Goal: Task Accomplishment & Management: Complete application form

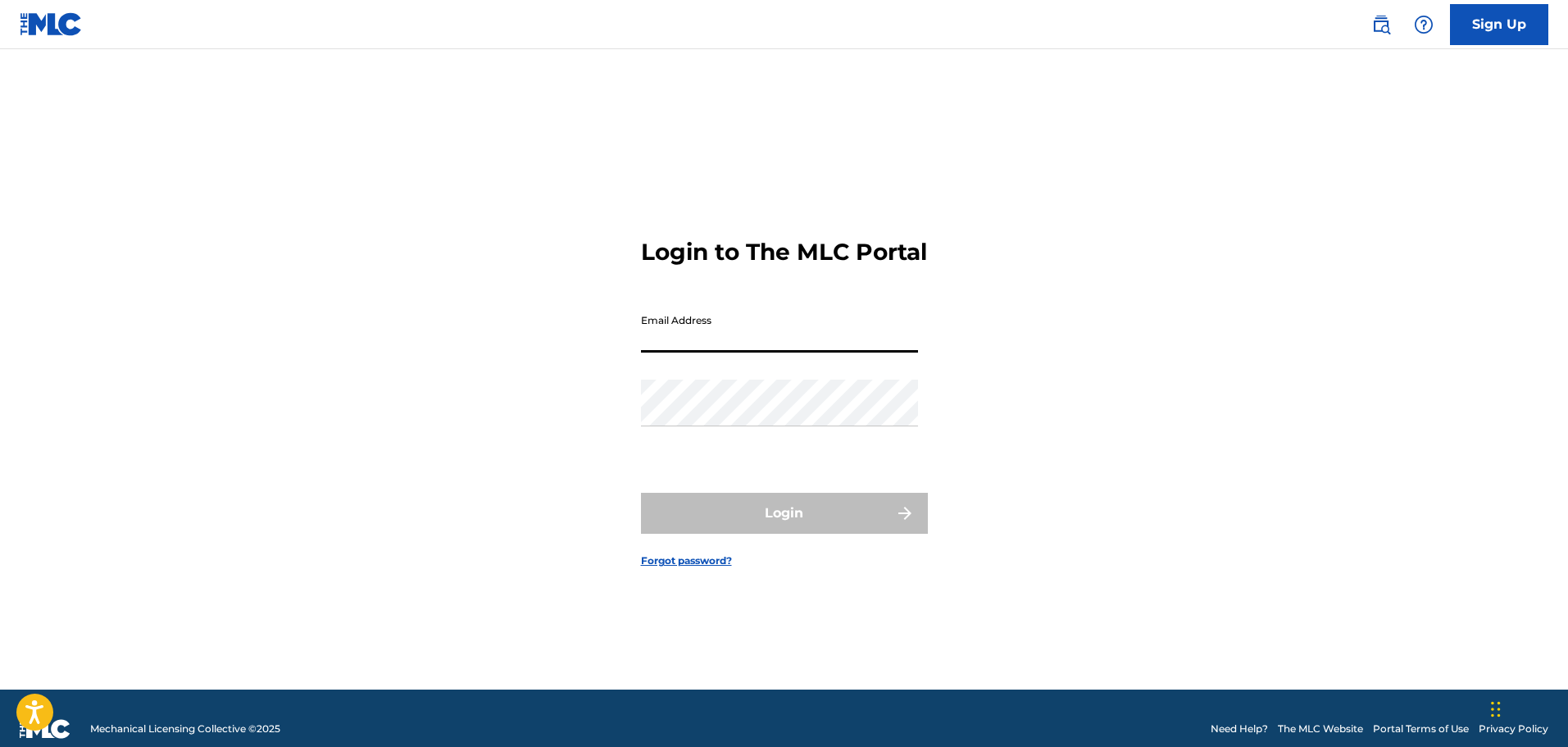
type input "[EMAIL_ADDRESS][DOMAIN_NAME]"
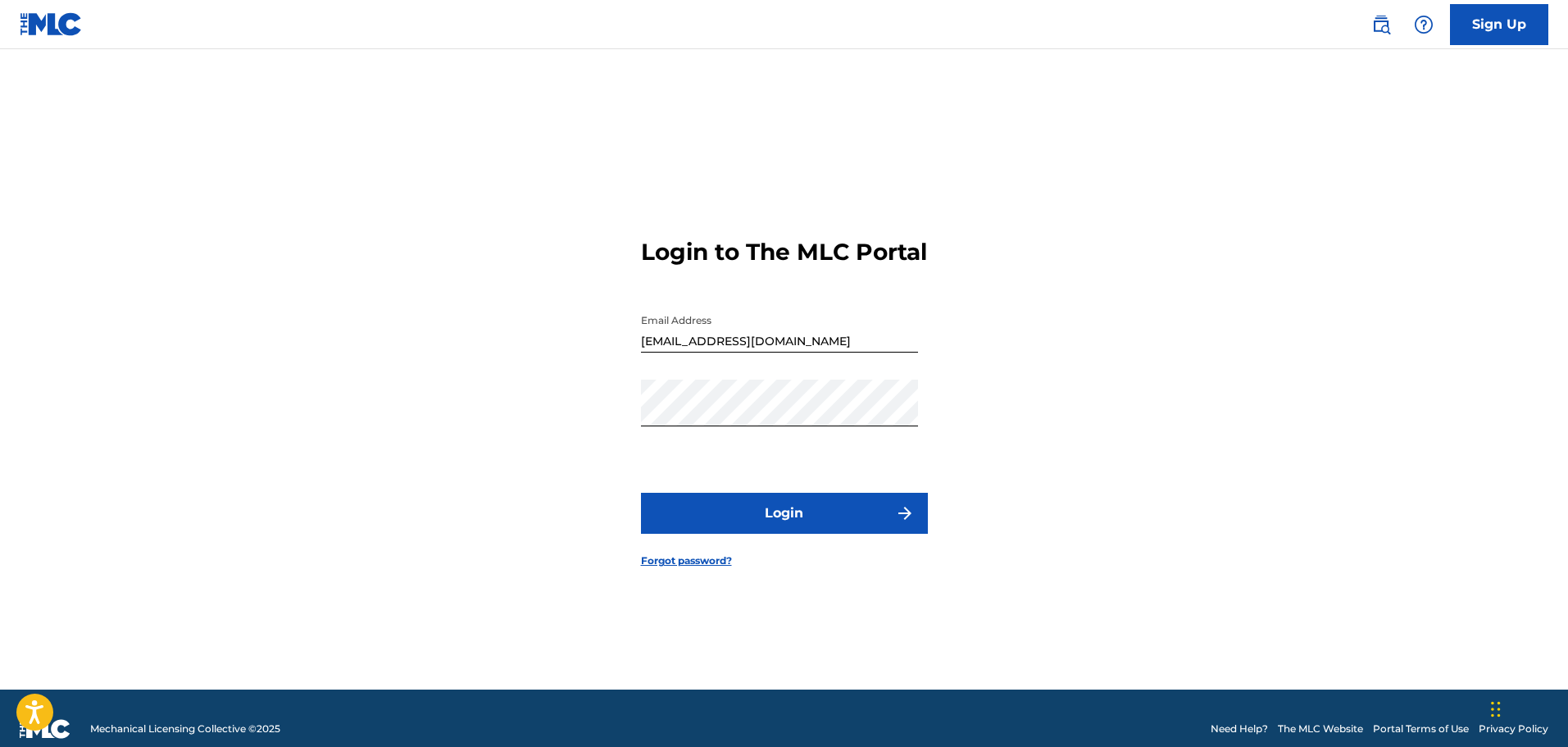
click at [780, 533] on button "Login" at bounding box center [784, 513] width 287 height 41
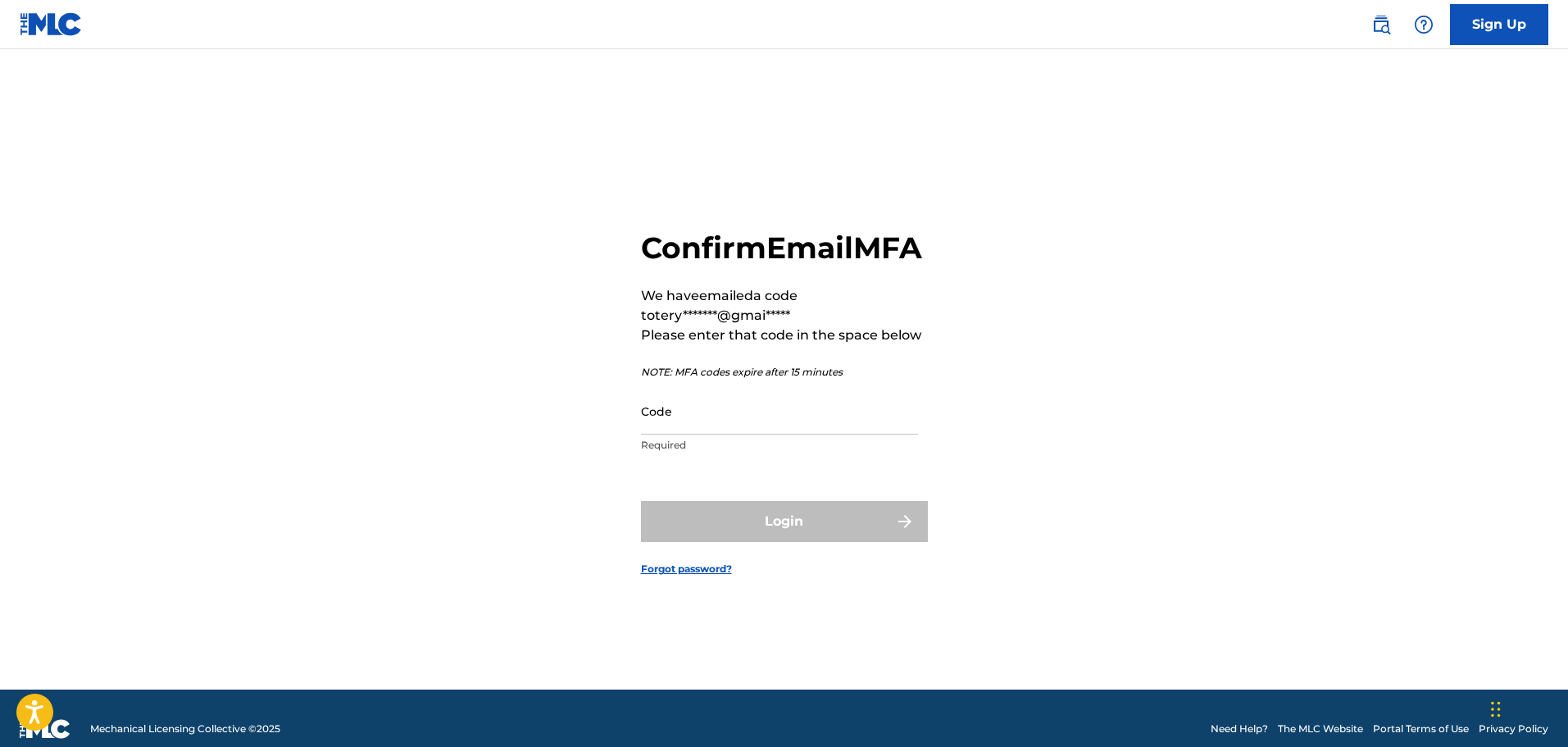
click at [647, 430] on input "Code" at bounding box center [779, 411] width 277 height 46
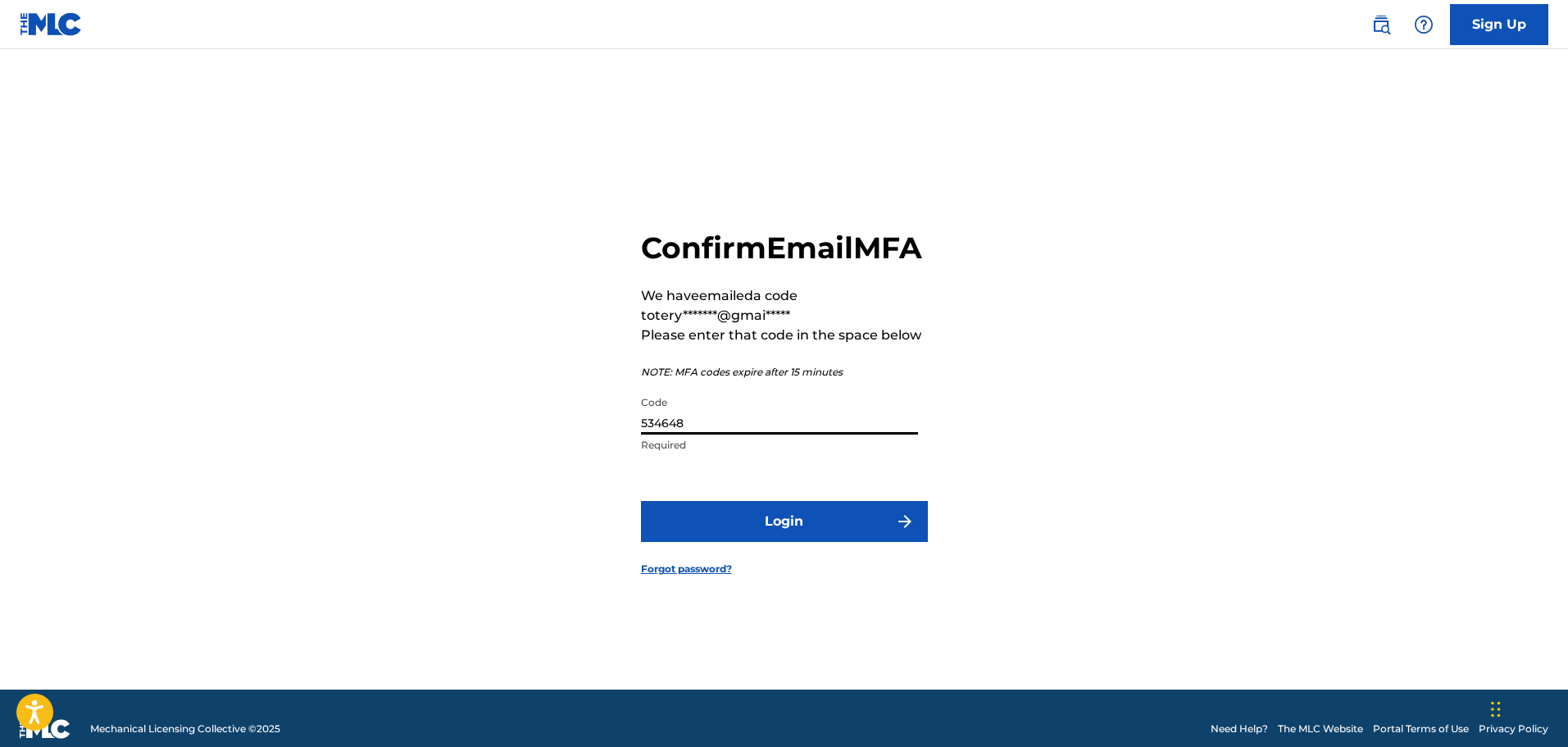
type input "534648"
click at [787, 539] on button "Login" at bounding box center [784, 522] width 287 height 41
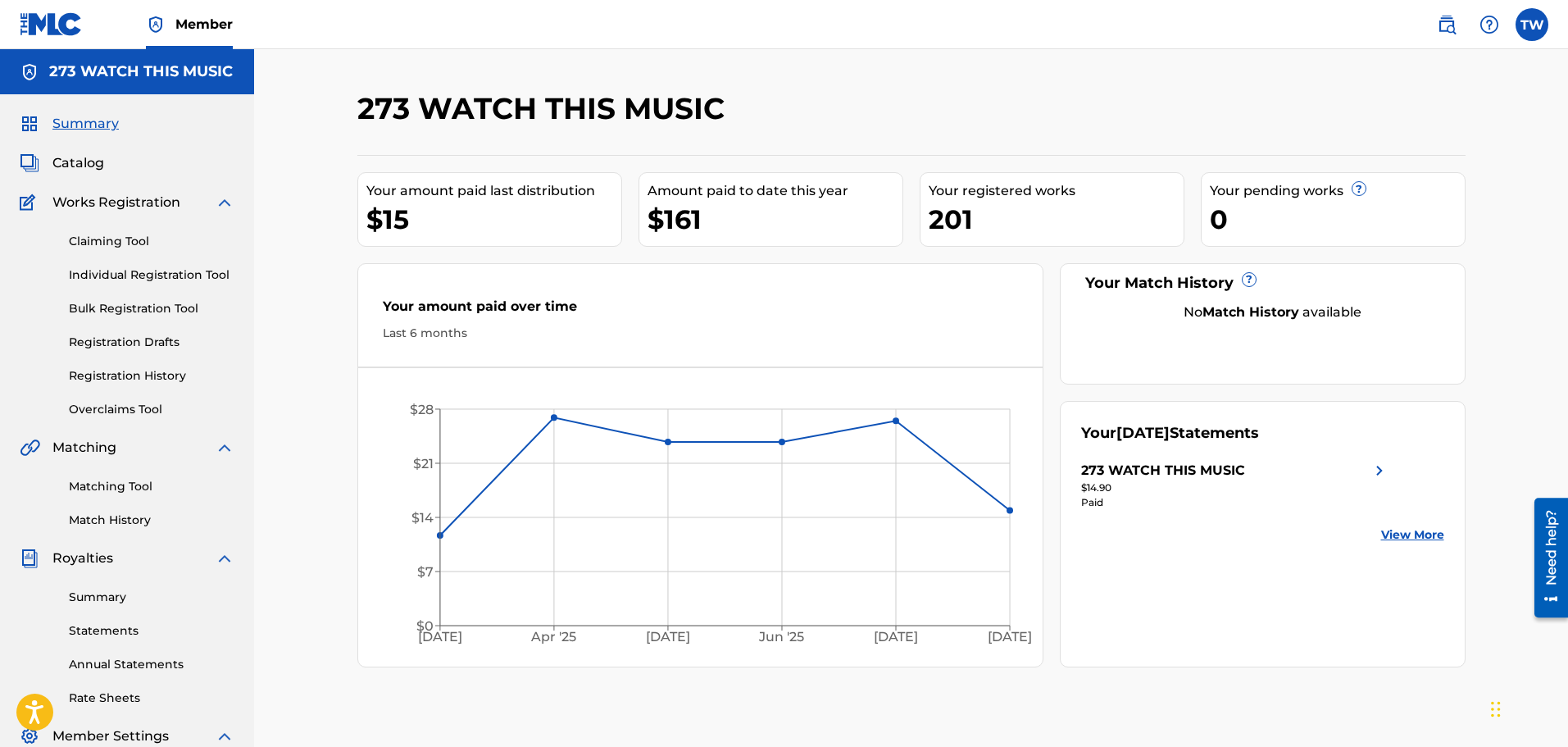
click at [159, 272] on link "Individual Registration Tool" at bounding box center [151, 274] width 166 height 17
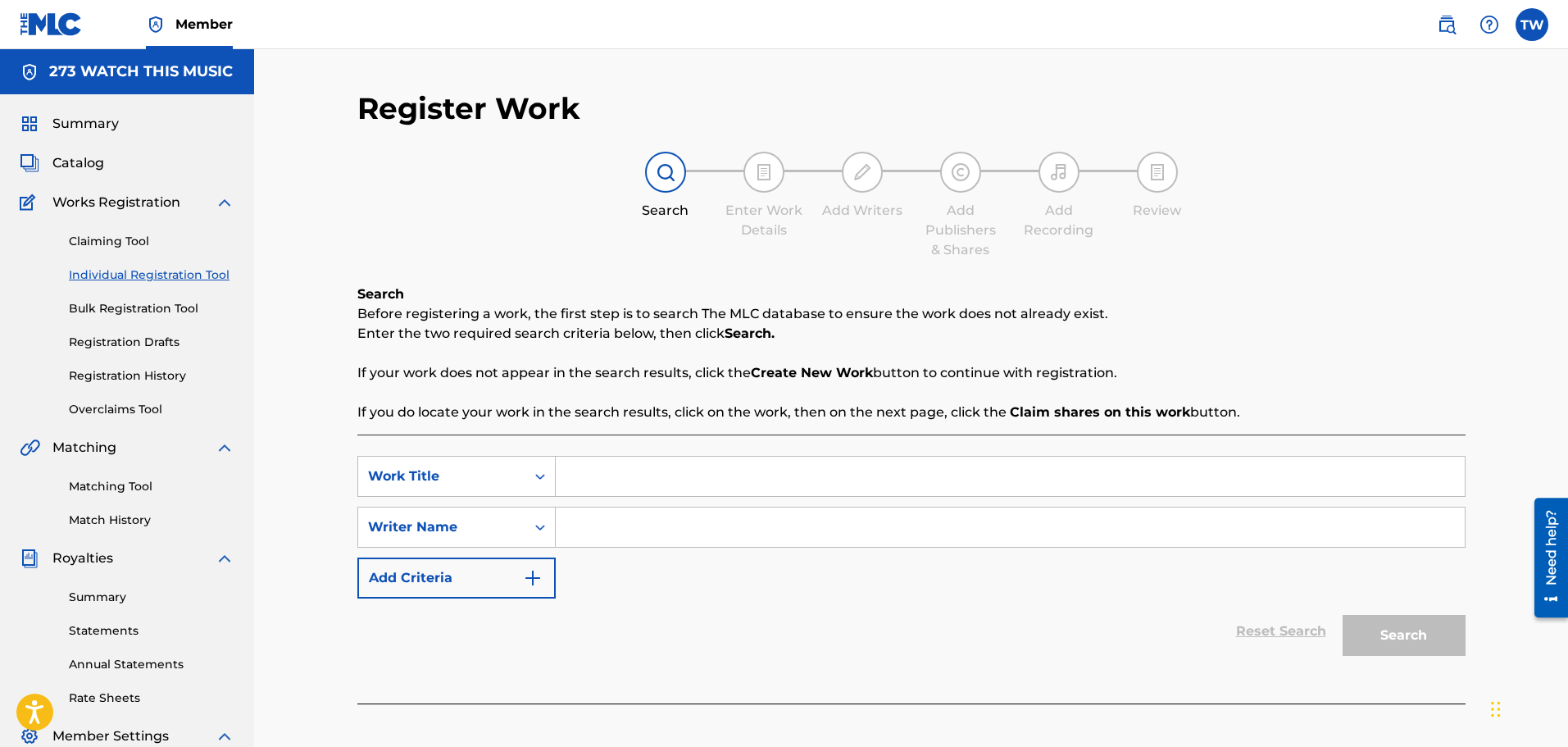
click at [572, 472] on input "Search Form" at bounding box center [1009, 476] width 909 height 39
drag, startPoint x: 586, startPoint y: 475, endPoint x: 567, endPoint y: 478, distance: 19.2
click at [567, 478] on input "go Big" at bounding box center [1009, 476] width 909 height 39
type input "Go Big"
click at [566, 532] on input "Search Form" at bounding box center [1009, 527] width 909 height 39
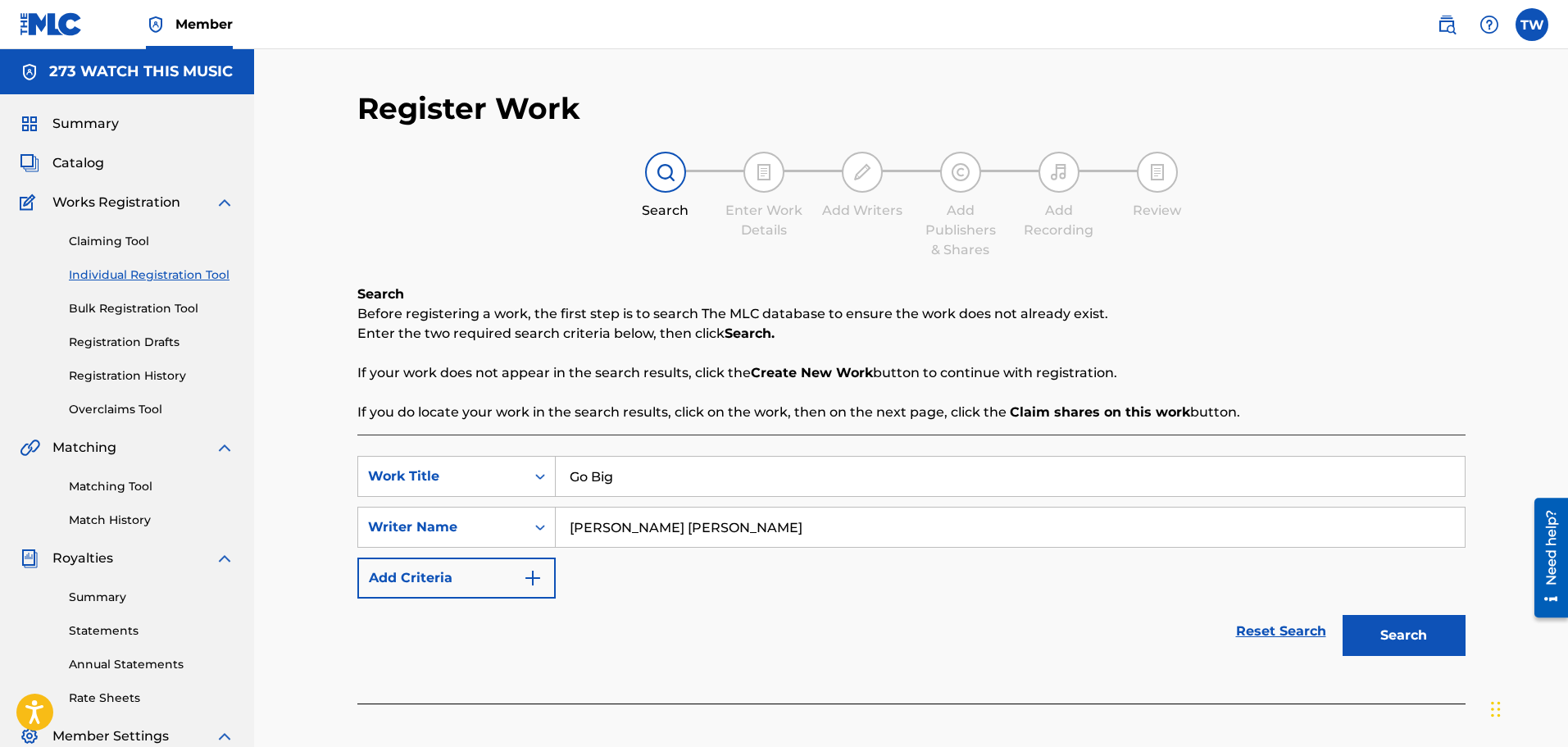
type input "[PERSON_NAME] [PERSON_NAME]"
click at [1371, 638] on button "Search" at bounding box center [1403, 636] width 123 height 41
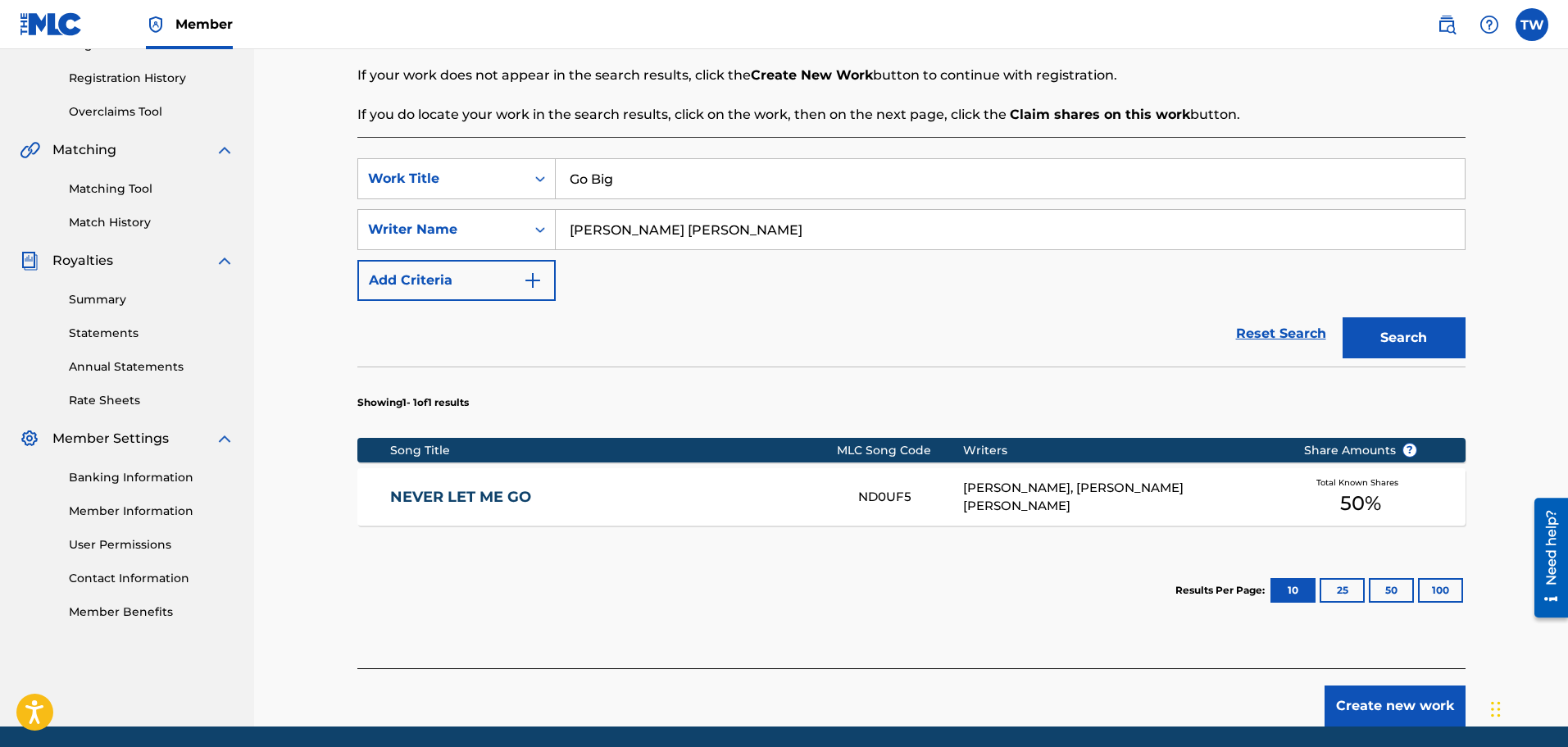
scroll to position [356, 0]
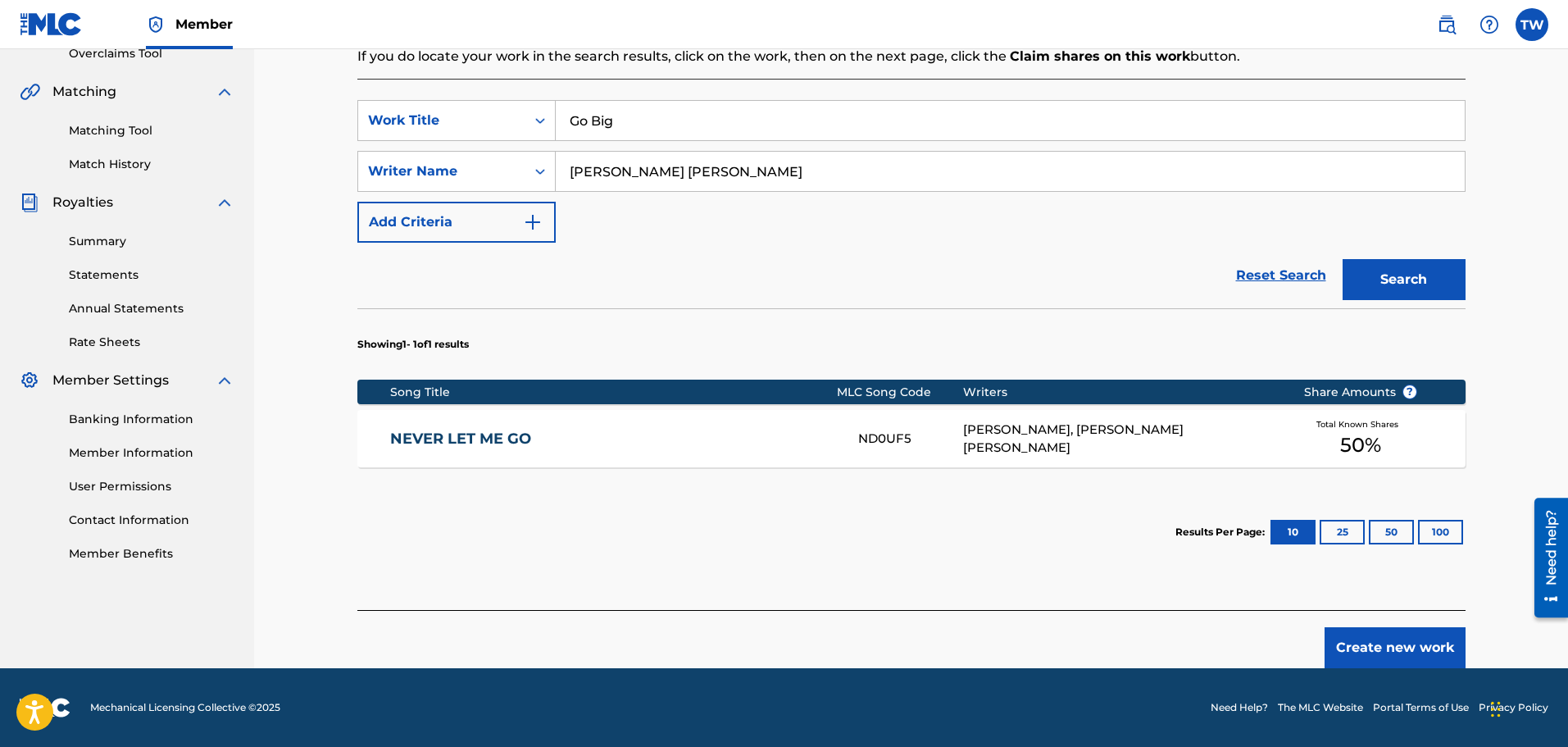
click at [1398, 642] on button "Create new work" at bounding box center [1394, 647] width 141 height 41
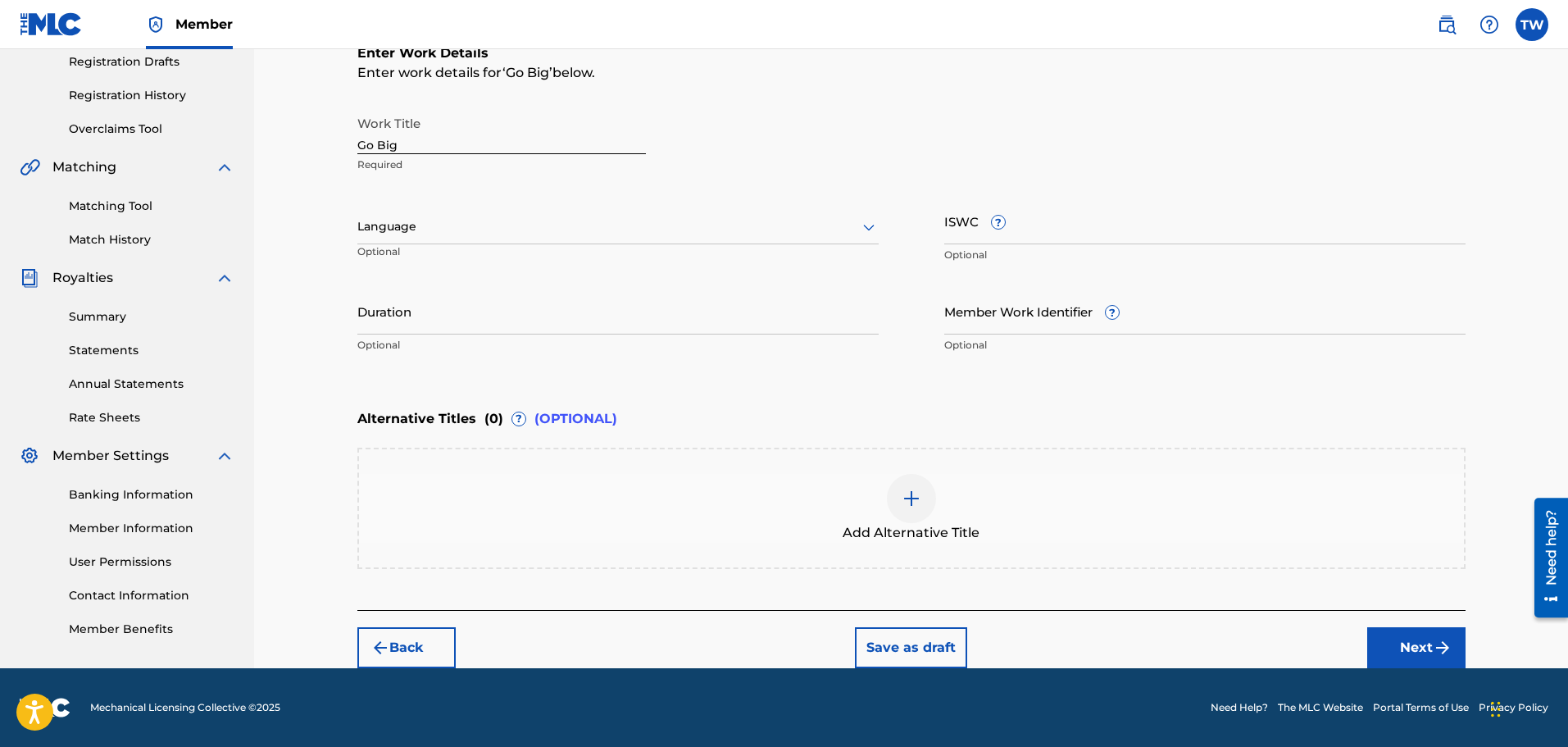
scroll to position [280, 0]
click at [869, 229] on icon at bounding box center [869, 227] width 20 height 20
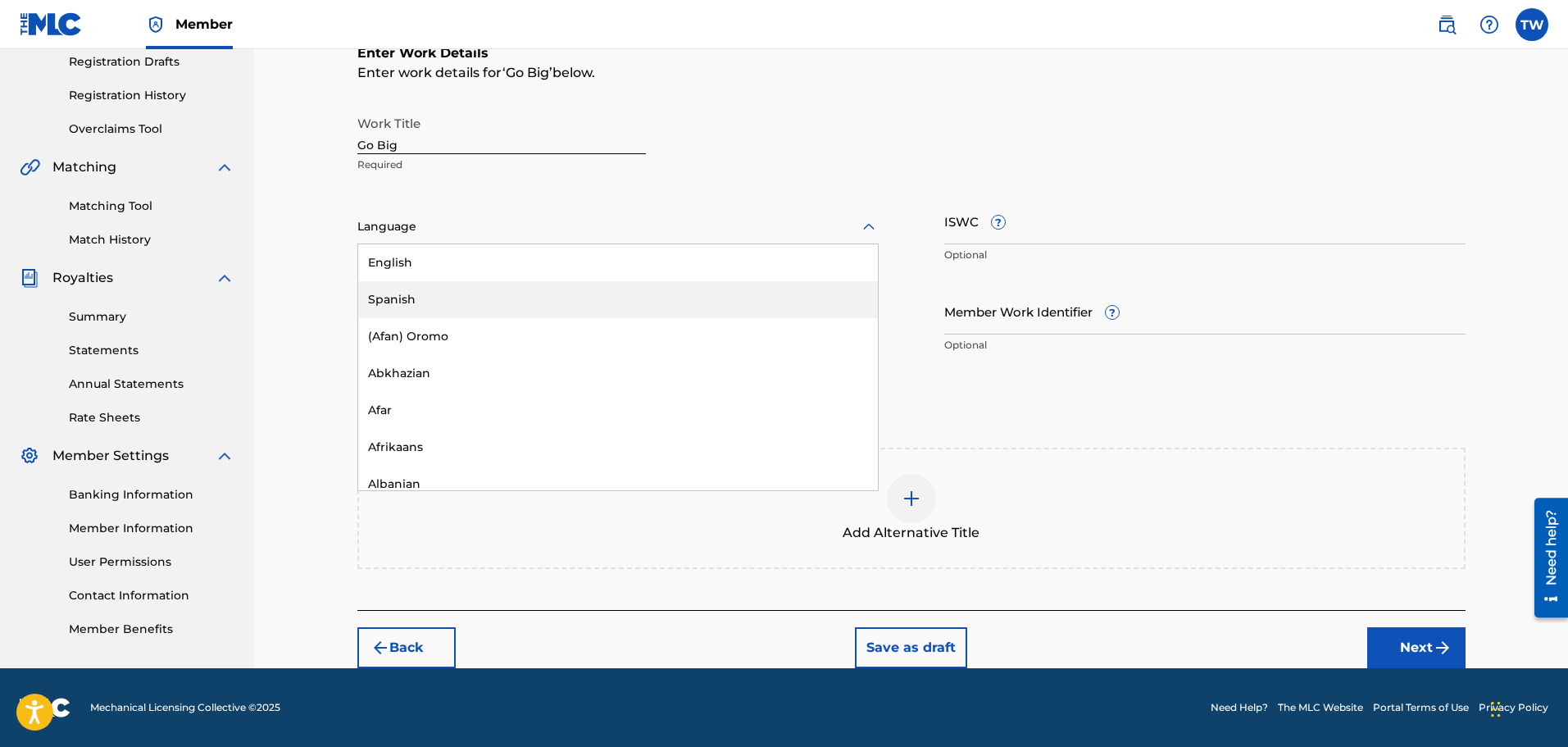
click at [400, 290] on div "Spanish" at bounding box center [618, 299] width 520 height 37
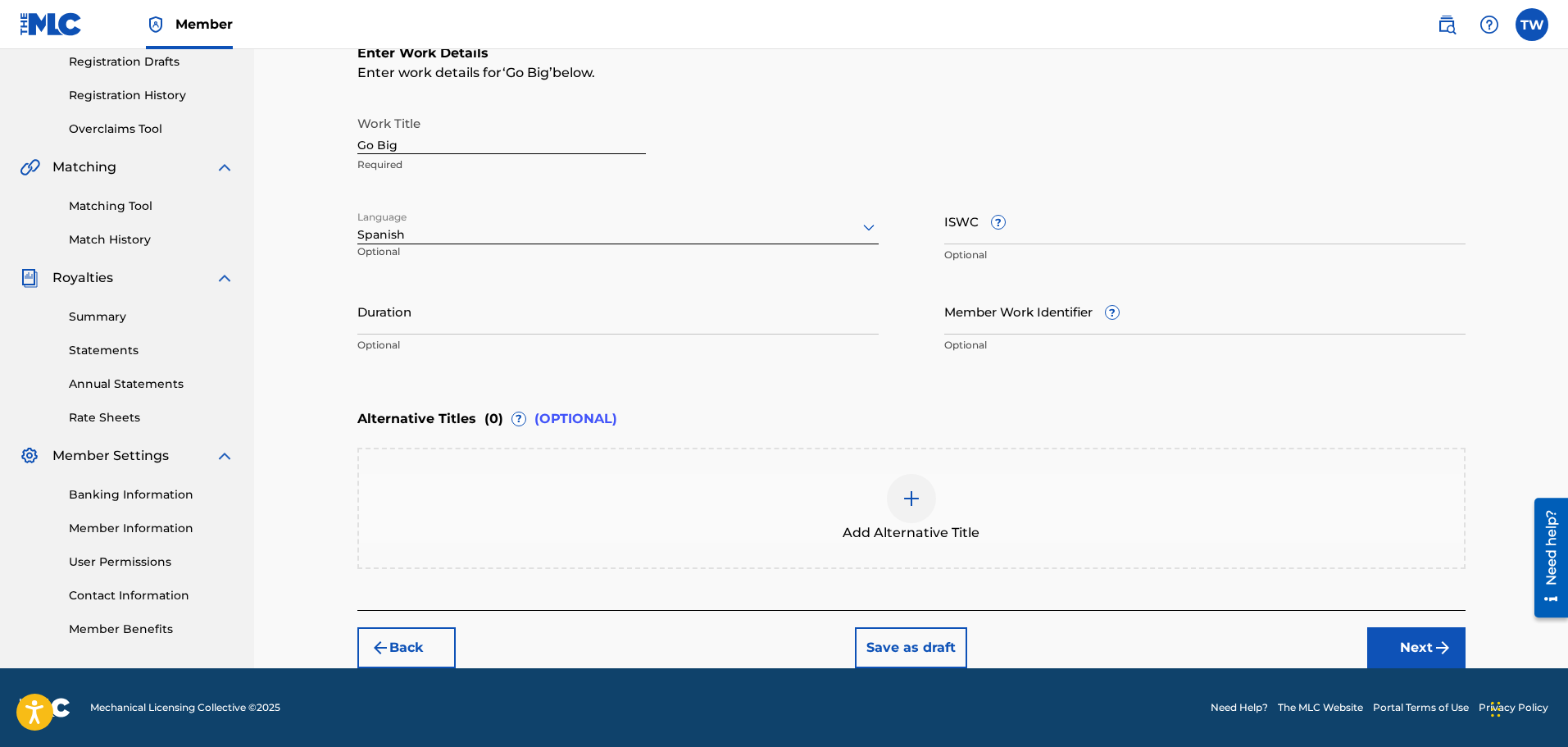
click at [907, 500] on img at bounding box center [911, 499] width 20 height 20
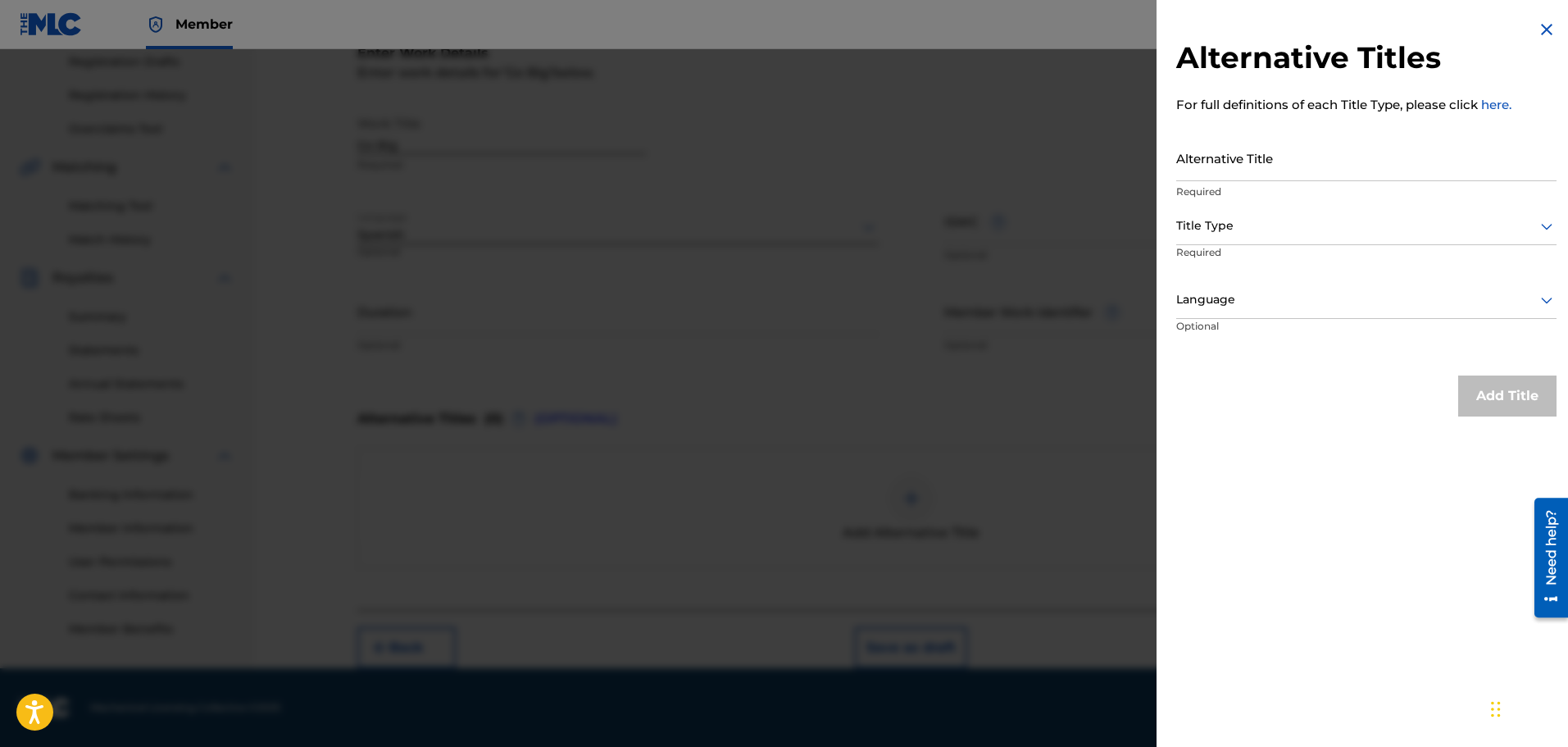
click at [1207, 165] on input "Alternative Title" at bounding box center [1365, 158] width 380 height 46
click at [1542, 225] on icon at bounding box center [1546, 226] width 12 height 6
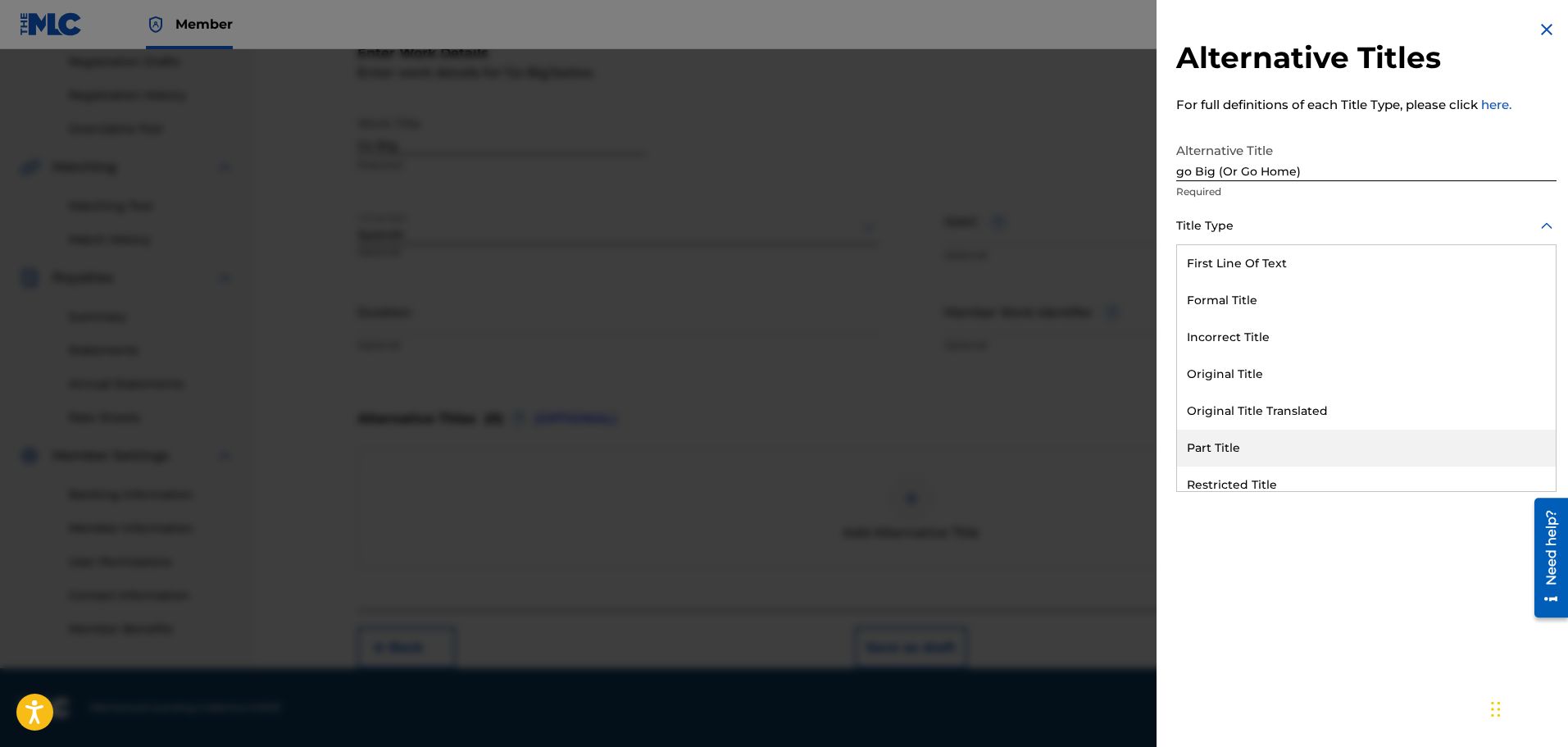
click at [1231, 447] on div "Part Title" at bounding box center [1365, 448] width 378 height 37
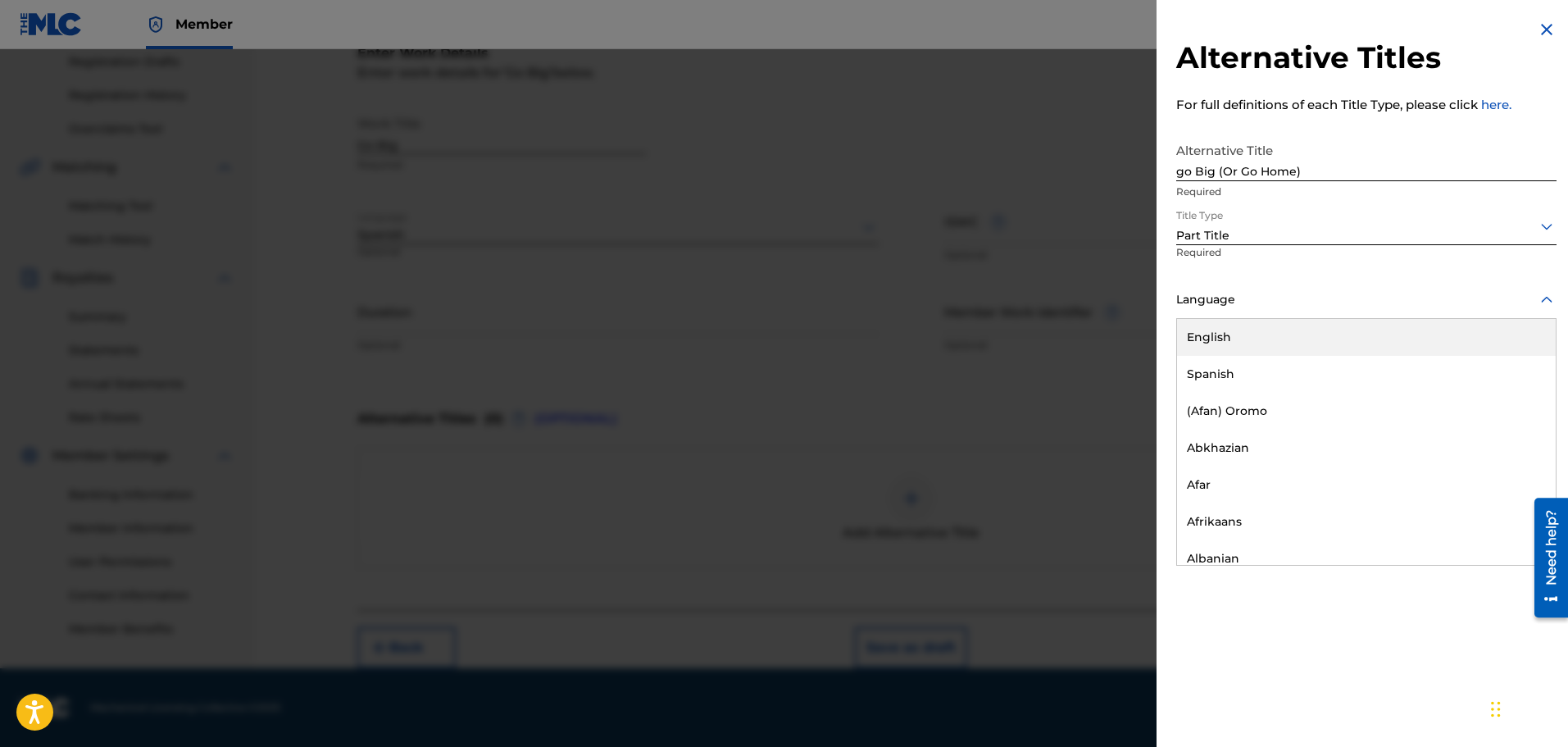
click at [1539, 298] on icon at bounding box center [1547, 300] width 20 height 20
click at [1243, 344] on div "English" at bounding box center [1365, 337] width 378 height 37
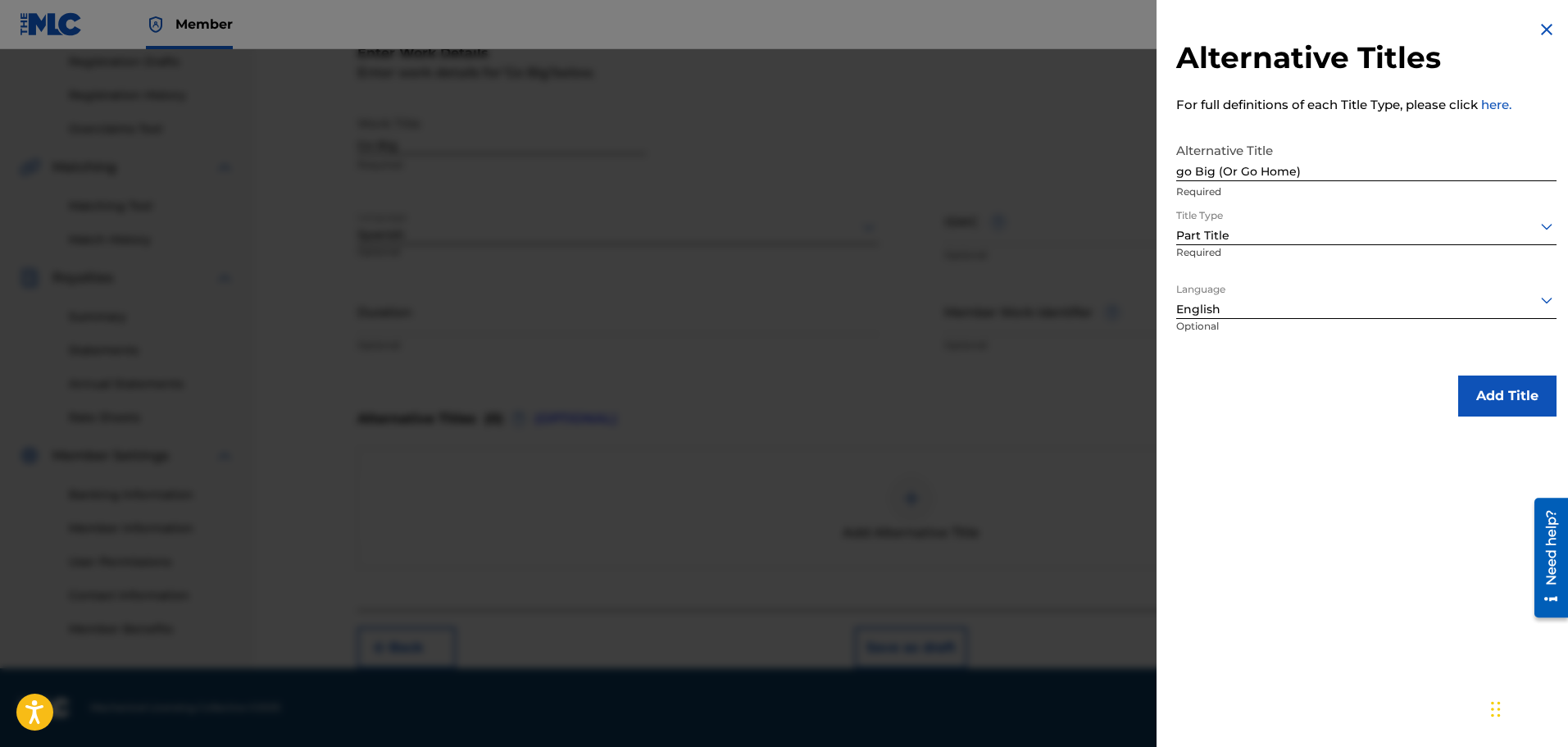
click at [1185, 170] on input "go Big (Or Go Home)" at bounding box center [1365, 158] width 380 height 46
type input "Go Big (Or Go Home)"
click at [1497, 396] on button "Add Title" at bounding box center [1507, 396] width 99 height 41
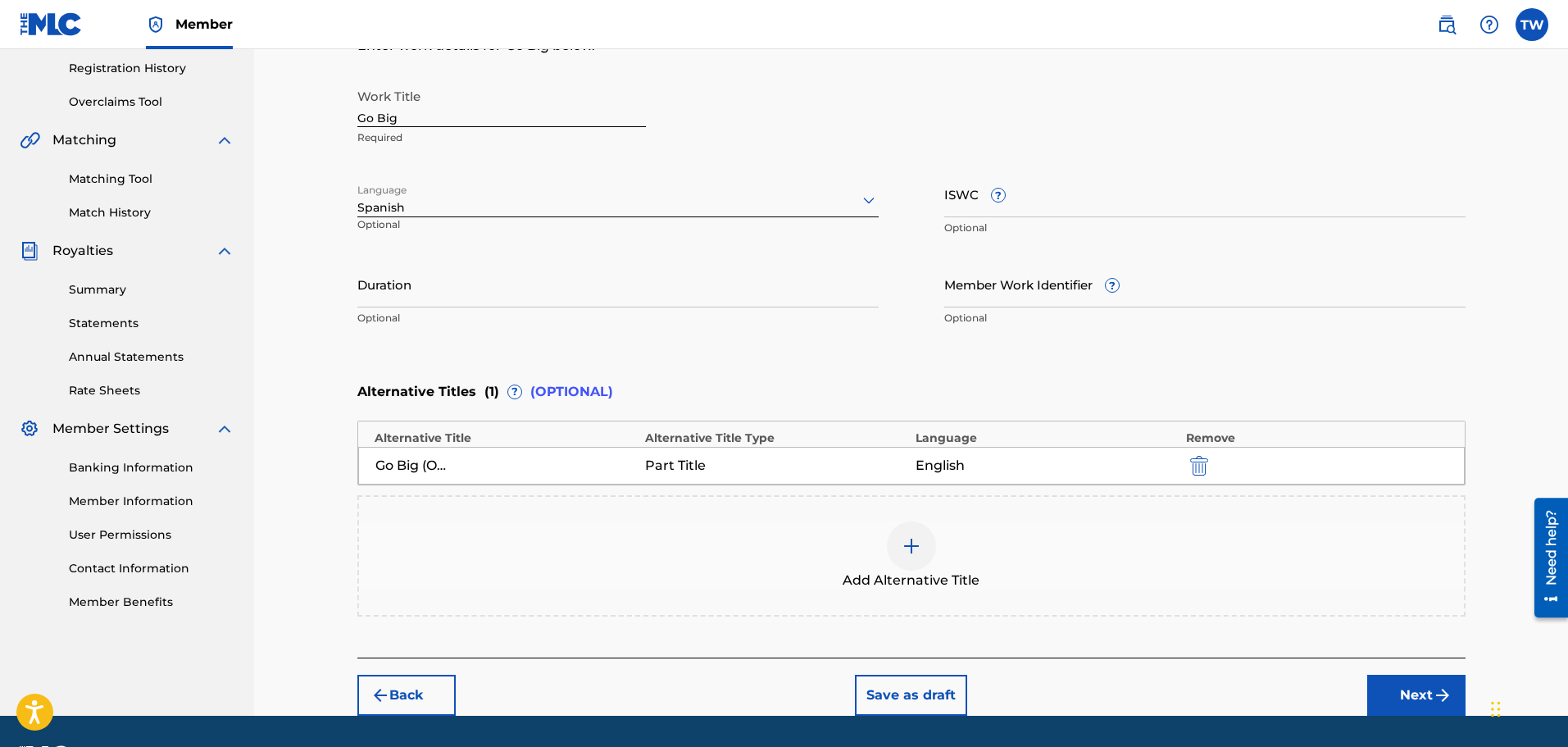
scroll to position [355, 0]
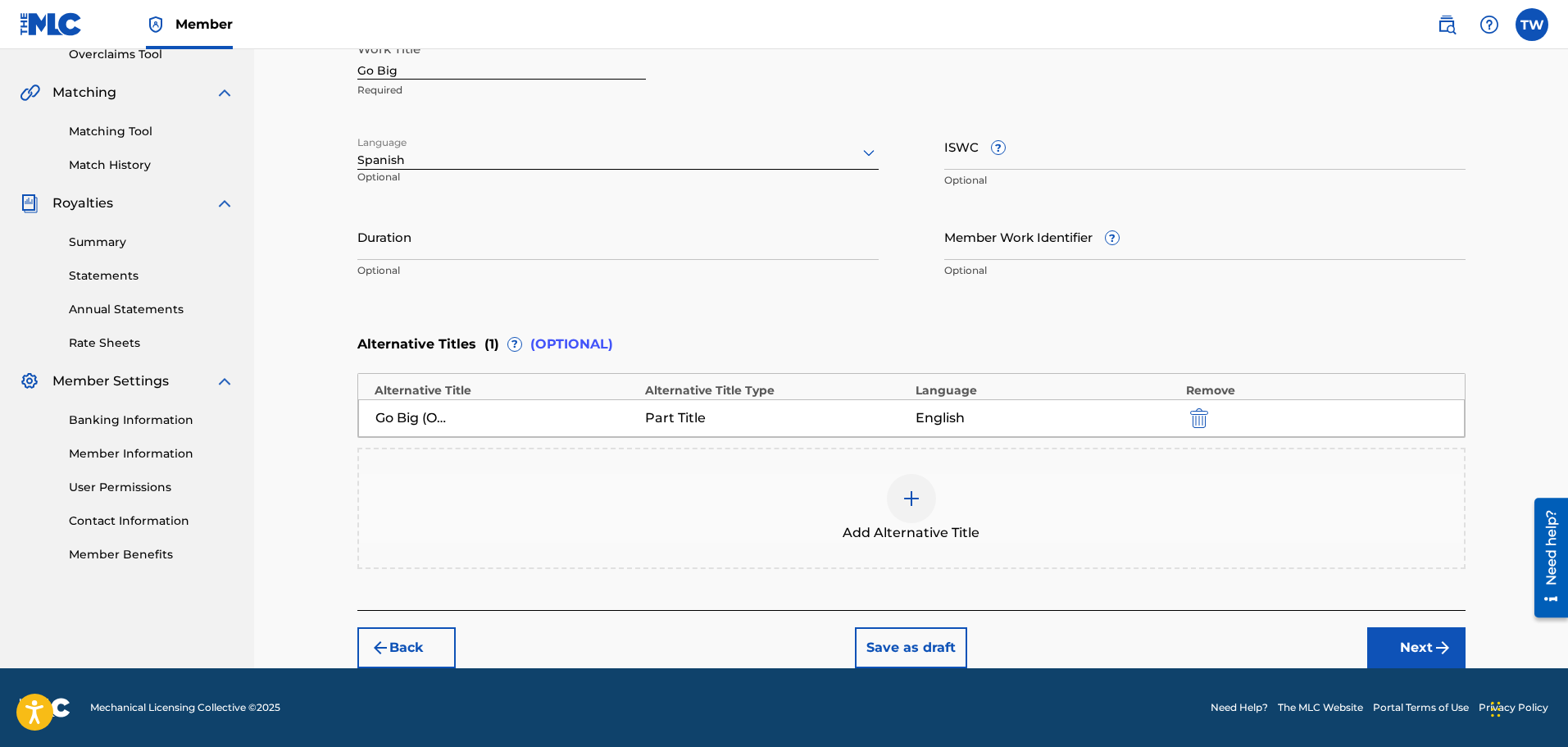
click at [1403, 647] on button "Next" at bounding box center [1416, 647] width 99 height 41
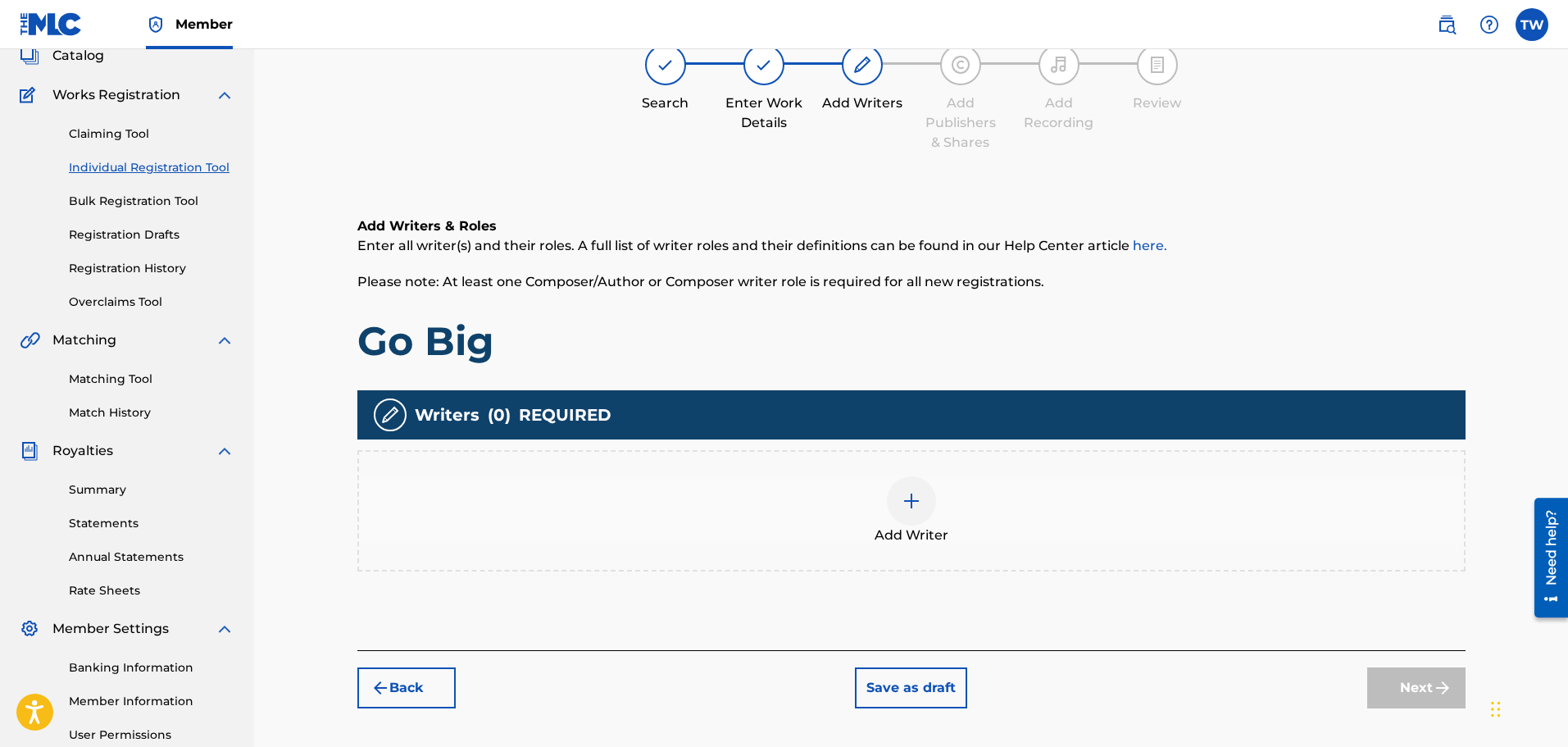
scroll to position [74, 0]
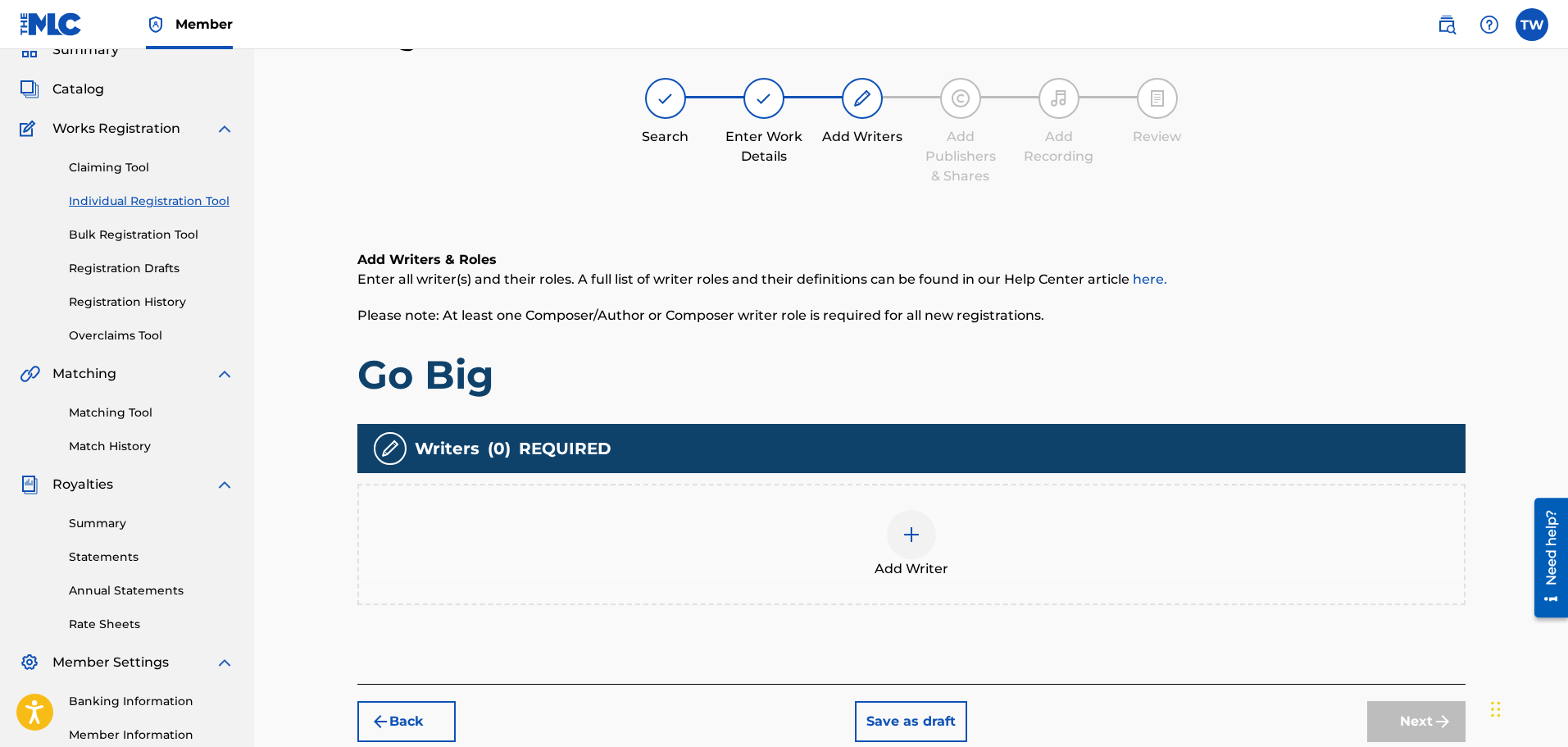
click at [908, 537] on img at bounding box center [911, 534] width 20 height 20
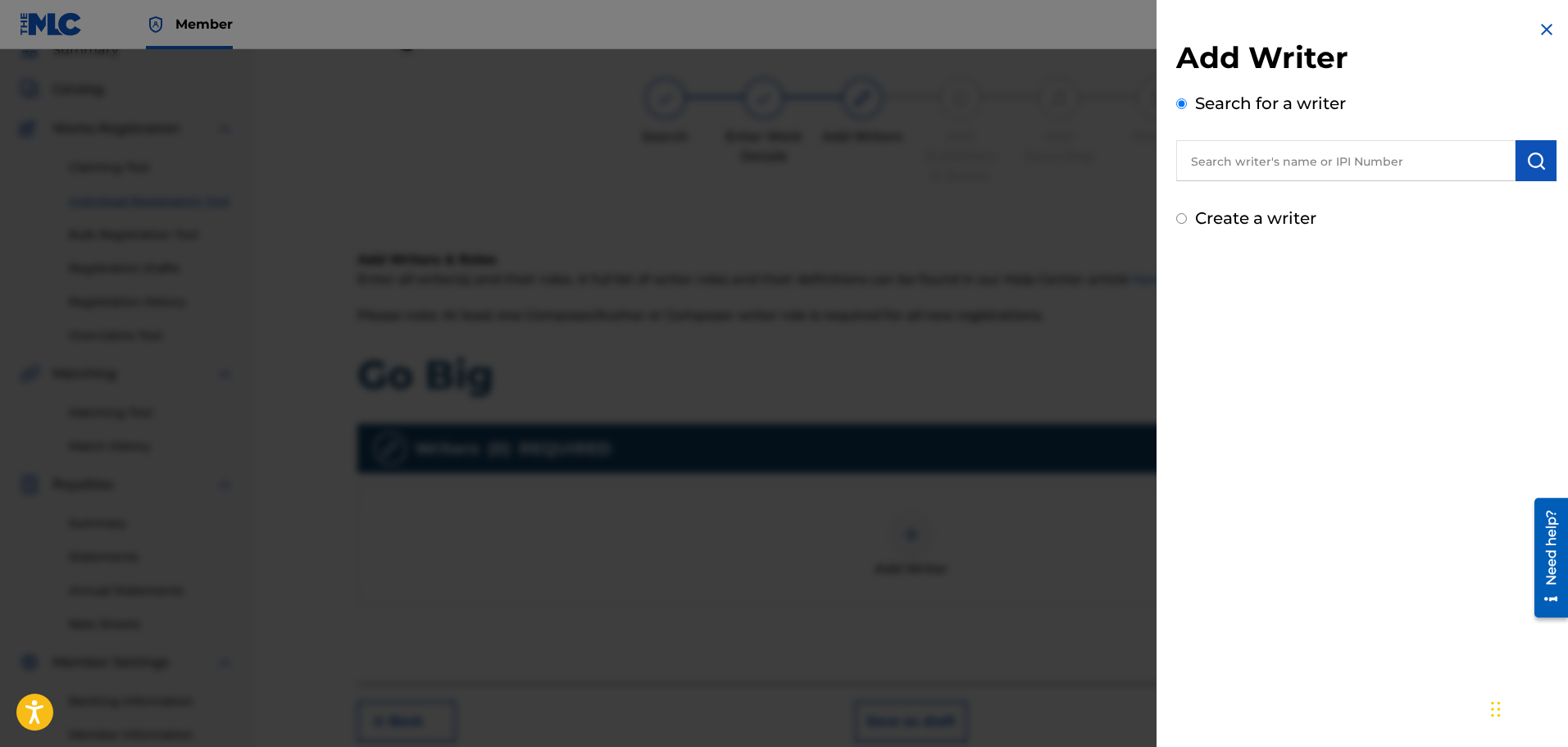
click at [1226, 164] on input "text" at bounding box center [1345, 160] width 339 height 41
type input "T"
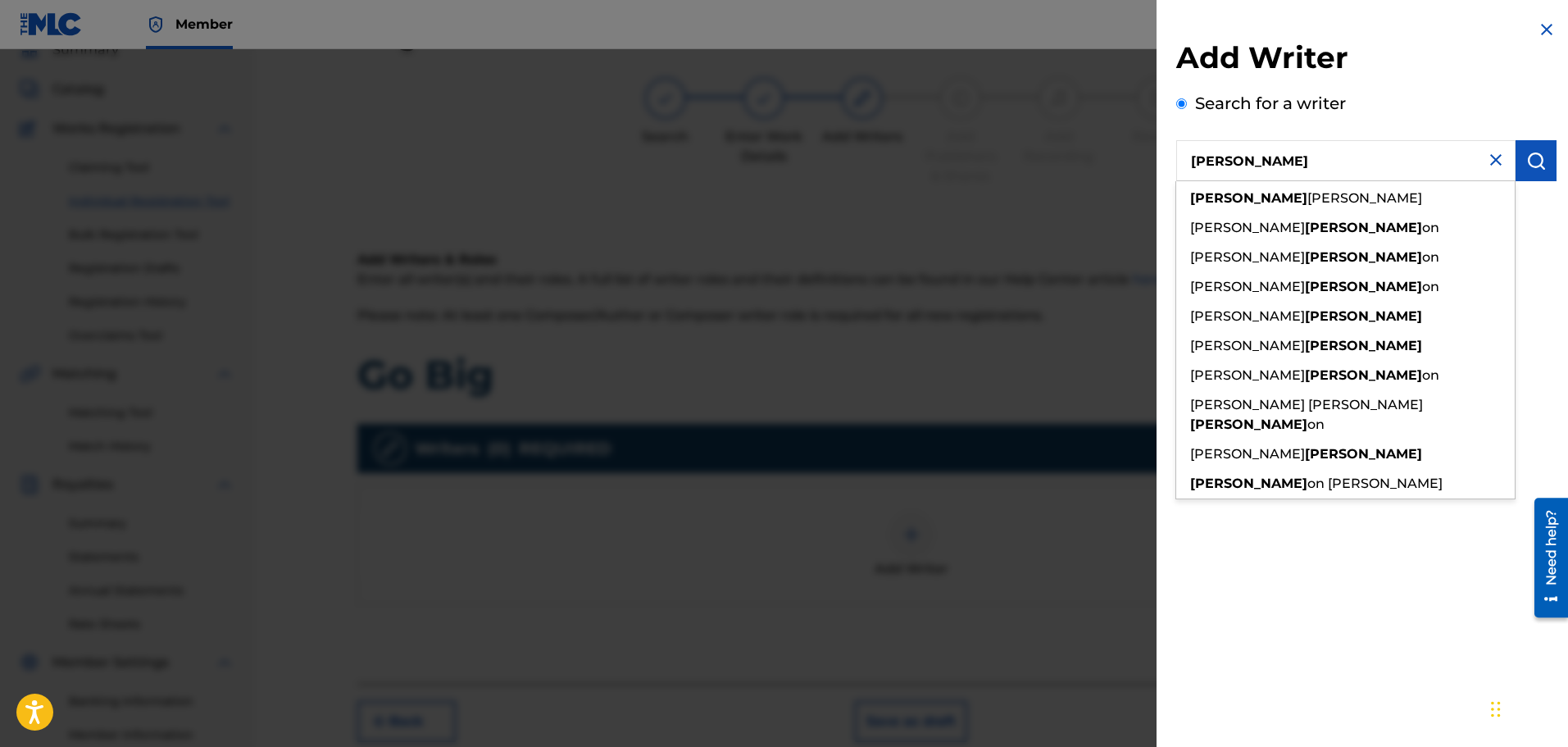
drag, startPoint x: 1263, startPoint y: 160, endPoint x: 1168, endPoint y: 165, distance: 95.1
click at [1168, 165] on div "Add Writer Search for a writer [PERSON_NAME] [PERSON_NAME] [PERSON_NAME] [PERSO…" at bounding box center [1365, 125] width 419 height 250
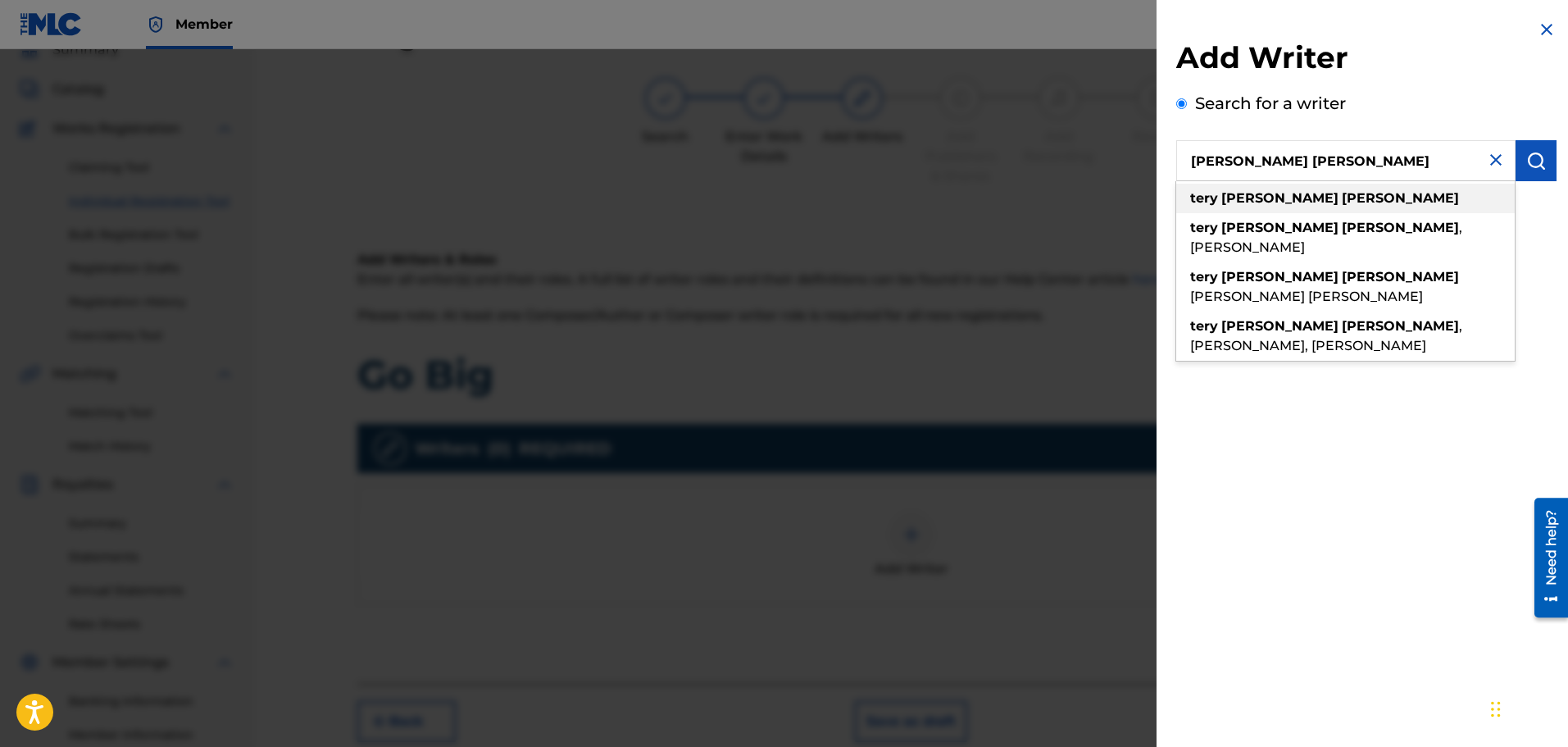
click at [1263, 199] on strong "[PERSON_NAME]" at bounding box center [1280, 198] width 117 height 15
type input "[PERSON_NAME] [PERSON_NAME]"
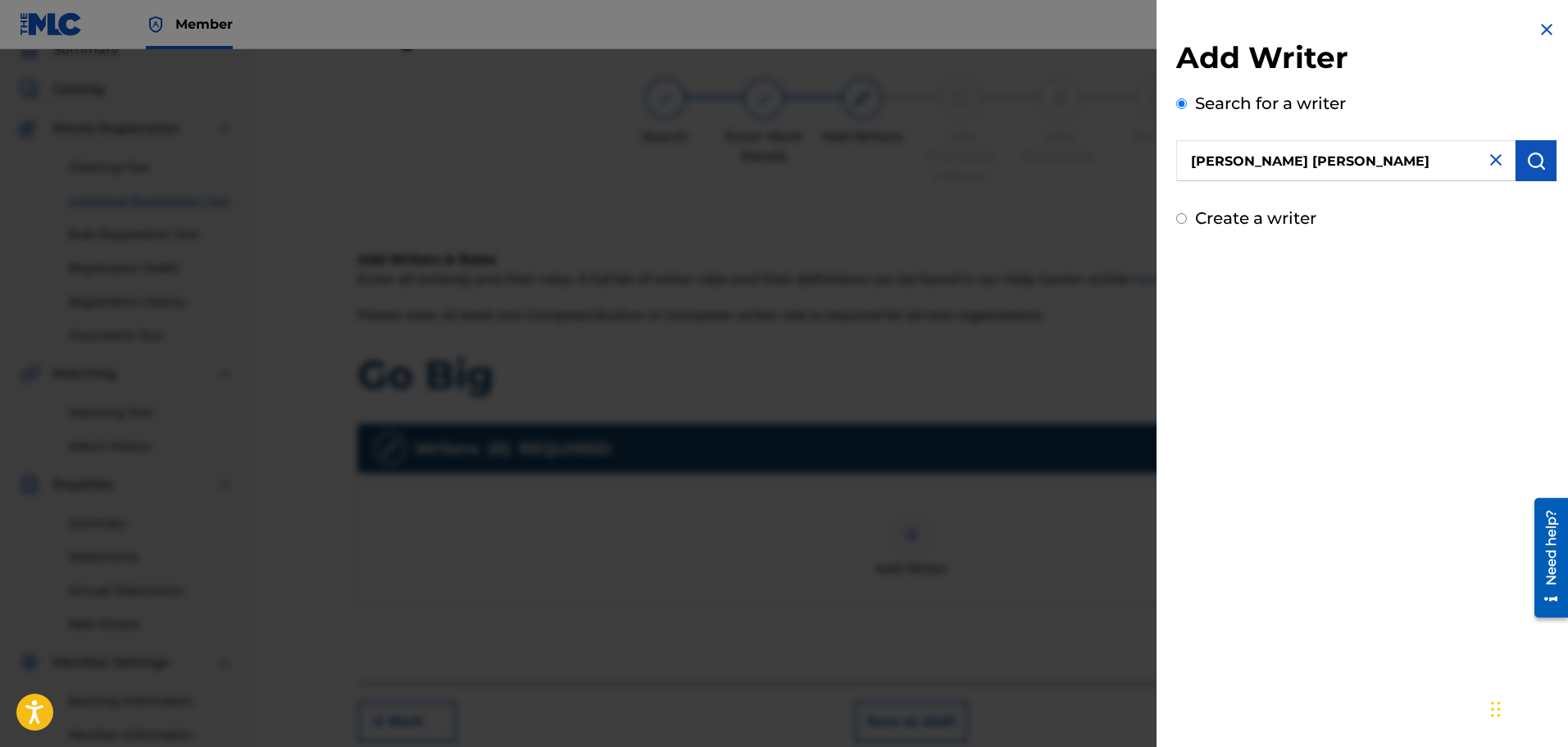
click at [1526, 162] on img "submit" at bounding box center [1536, 160] width 20 height 20
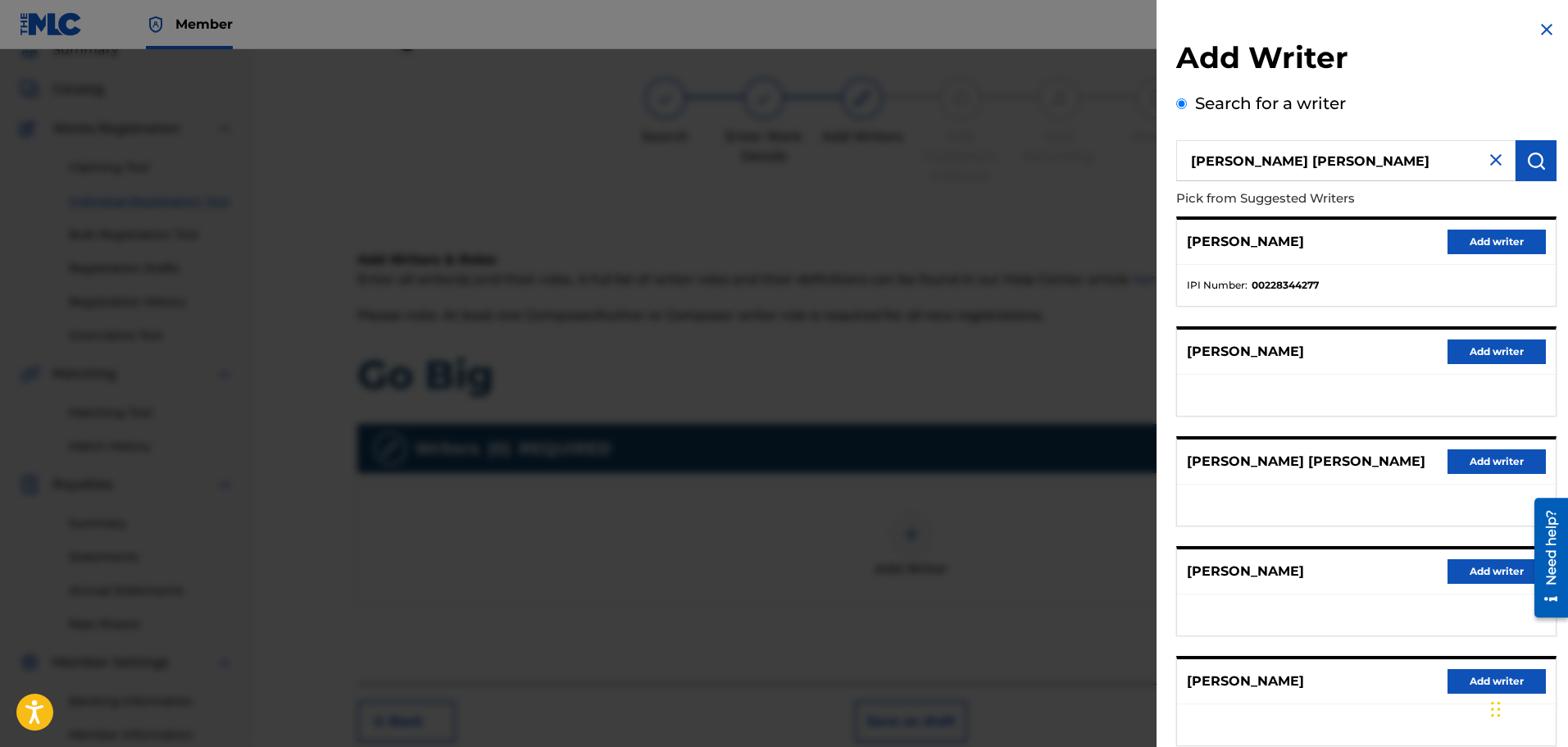
click at [1485, 240] on button "Add writer" at bounding box center [1496, 242] width 99 height 25
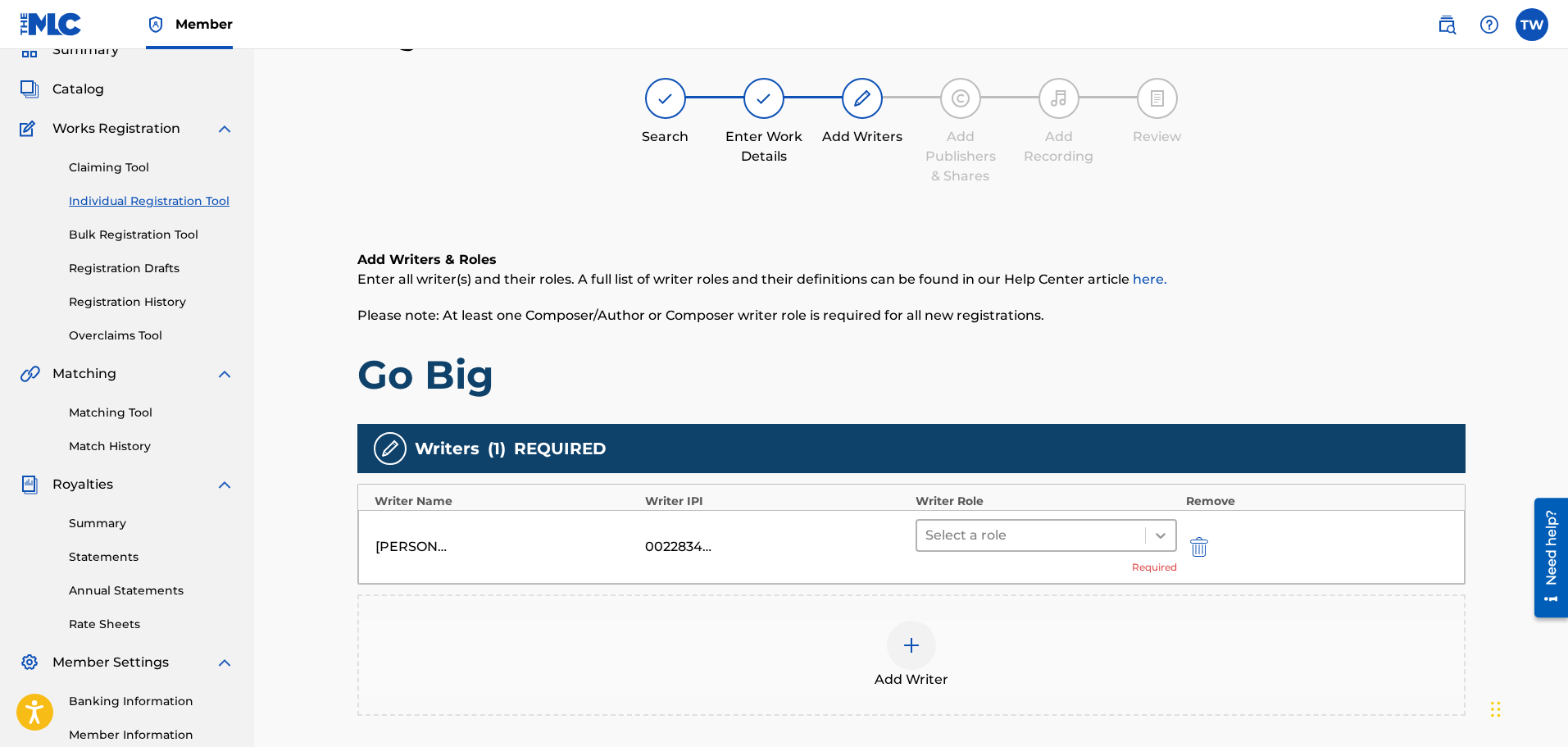
click at [1167, 539] on icon at bounding box center [1160, 535] width 16 height 16
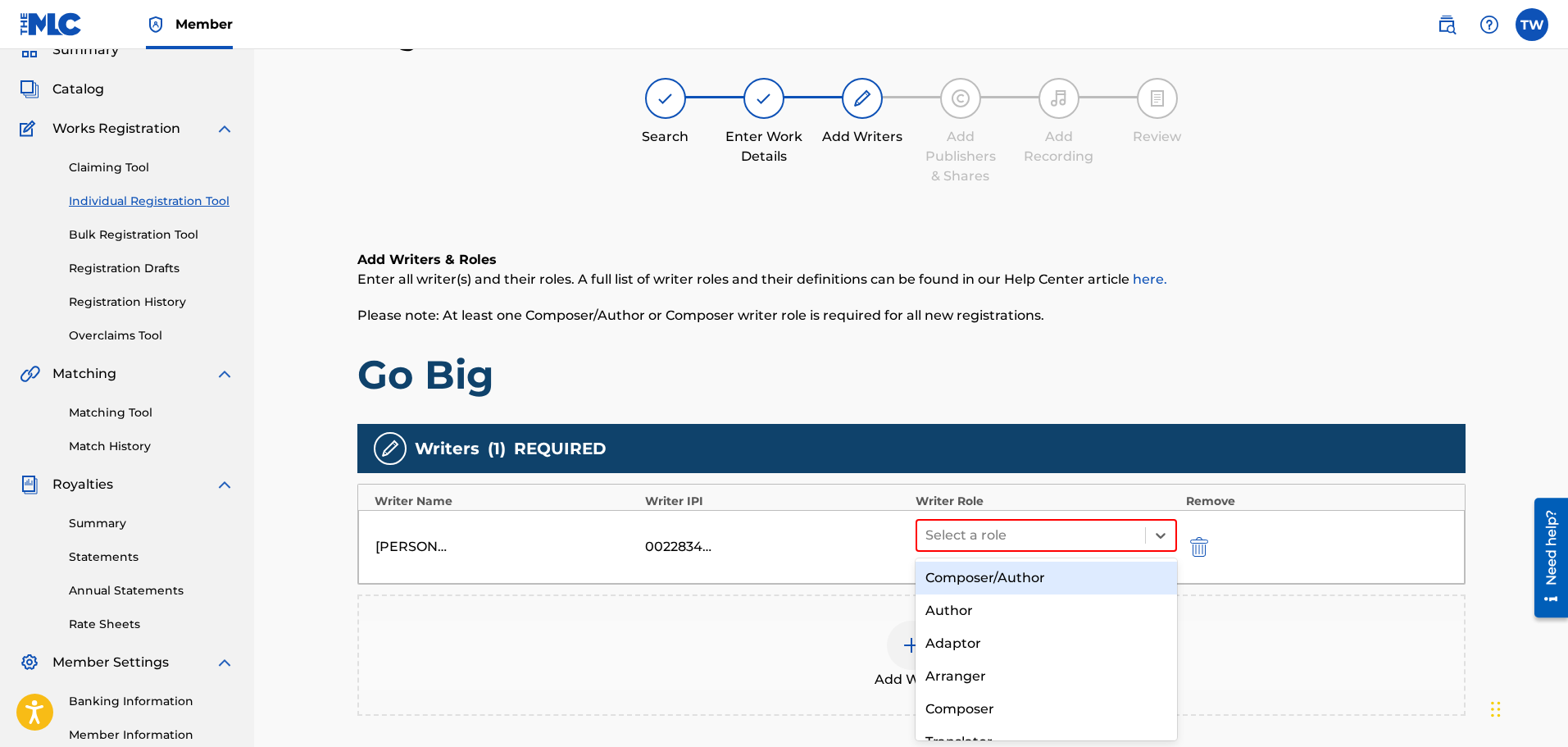
click at [1030, 575] on div "Composer/Author" at bounding box center [1047, 578] width 263 height 33
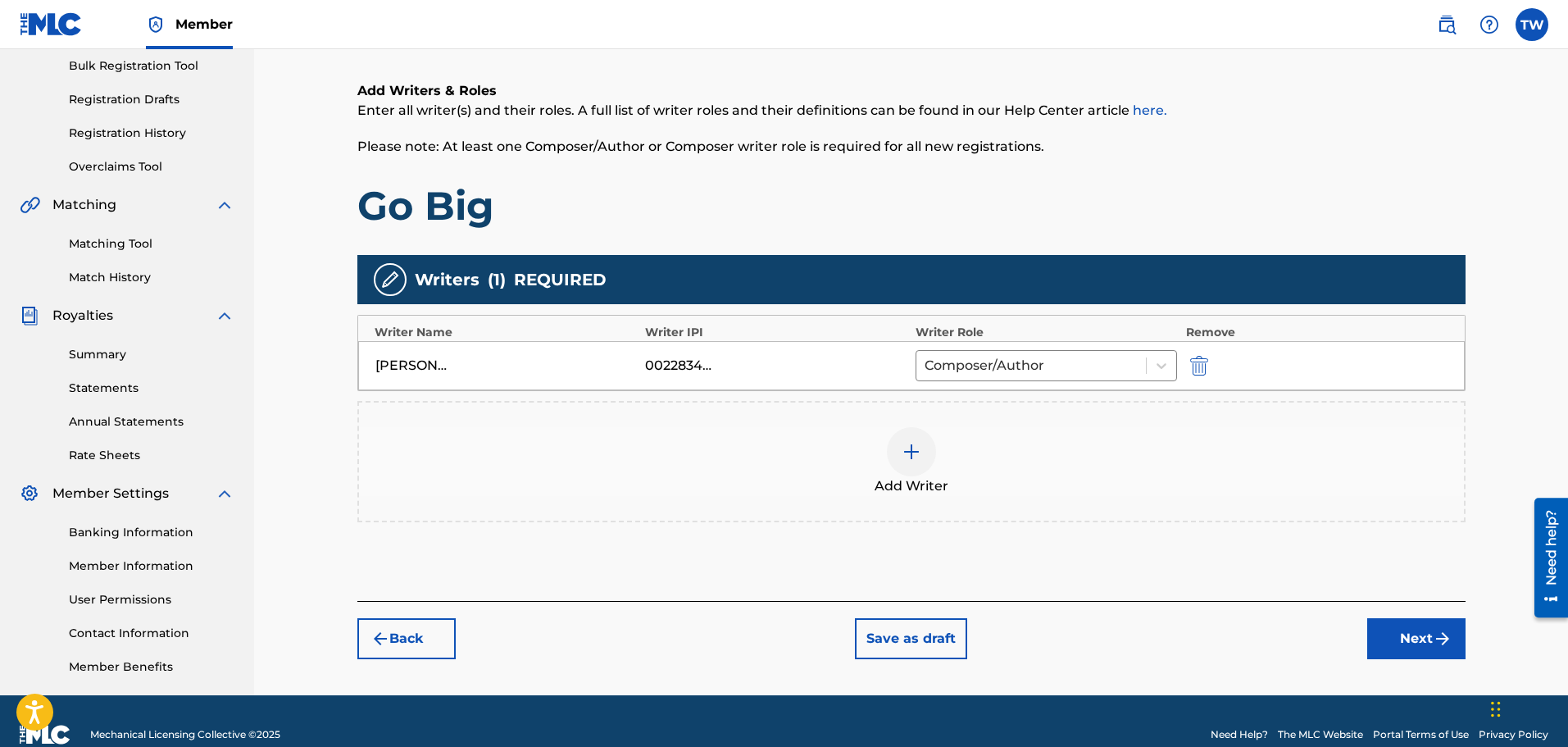
scroll to position [270, 0]
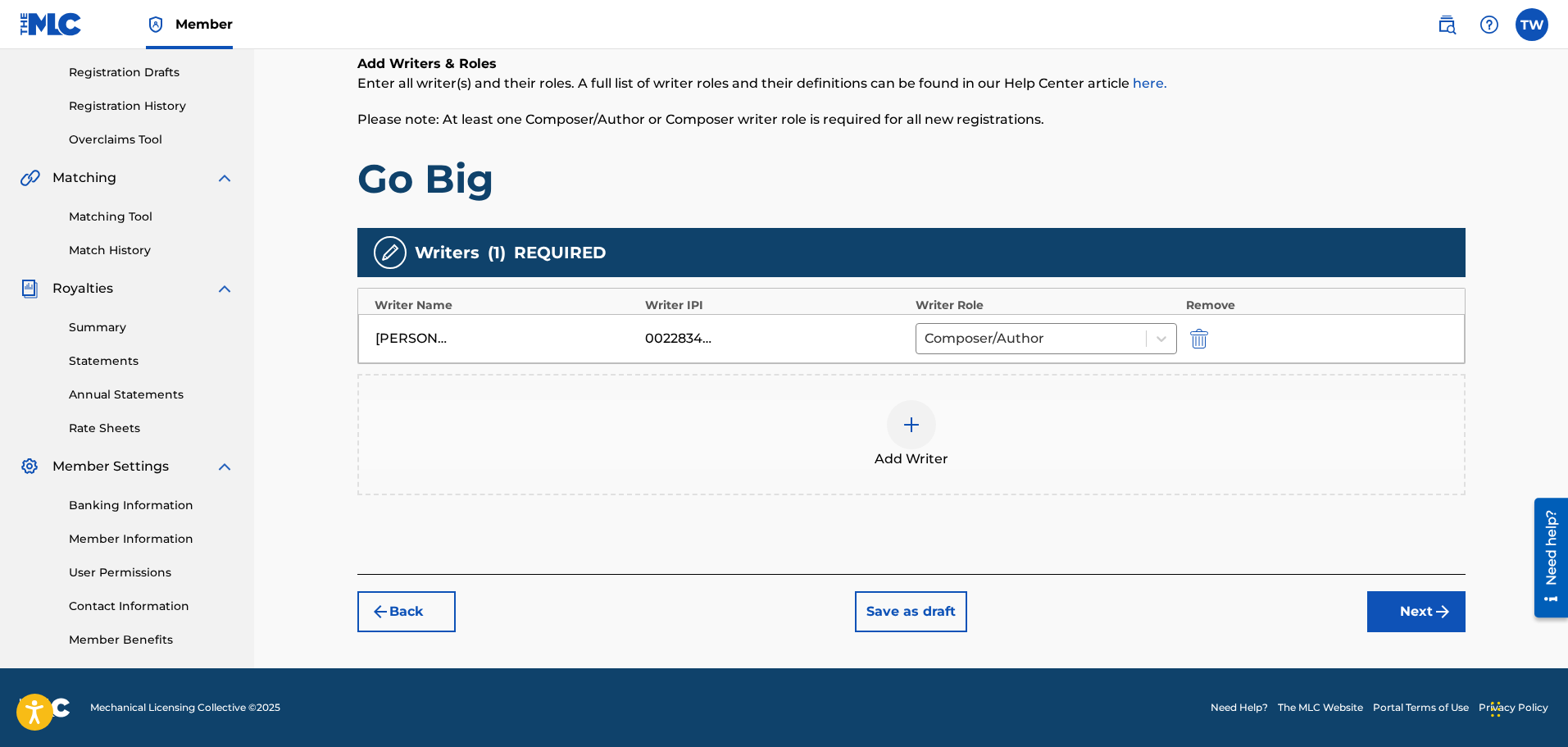
click at [1412, 610] on button "Next" at bounding box center [1416, 612] width 99 height 41
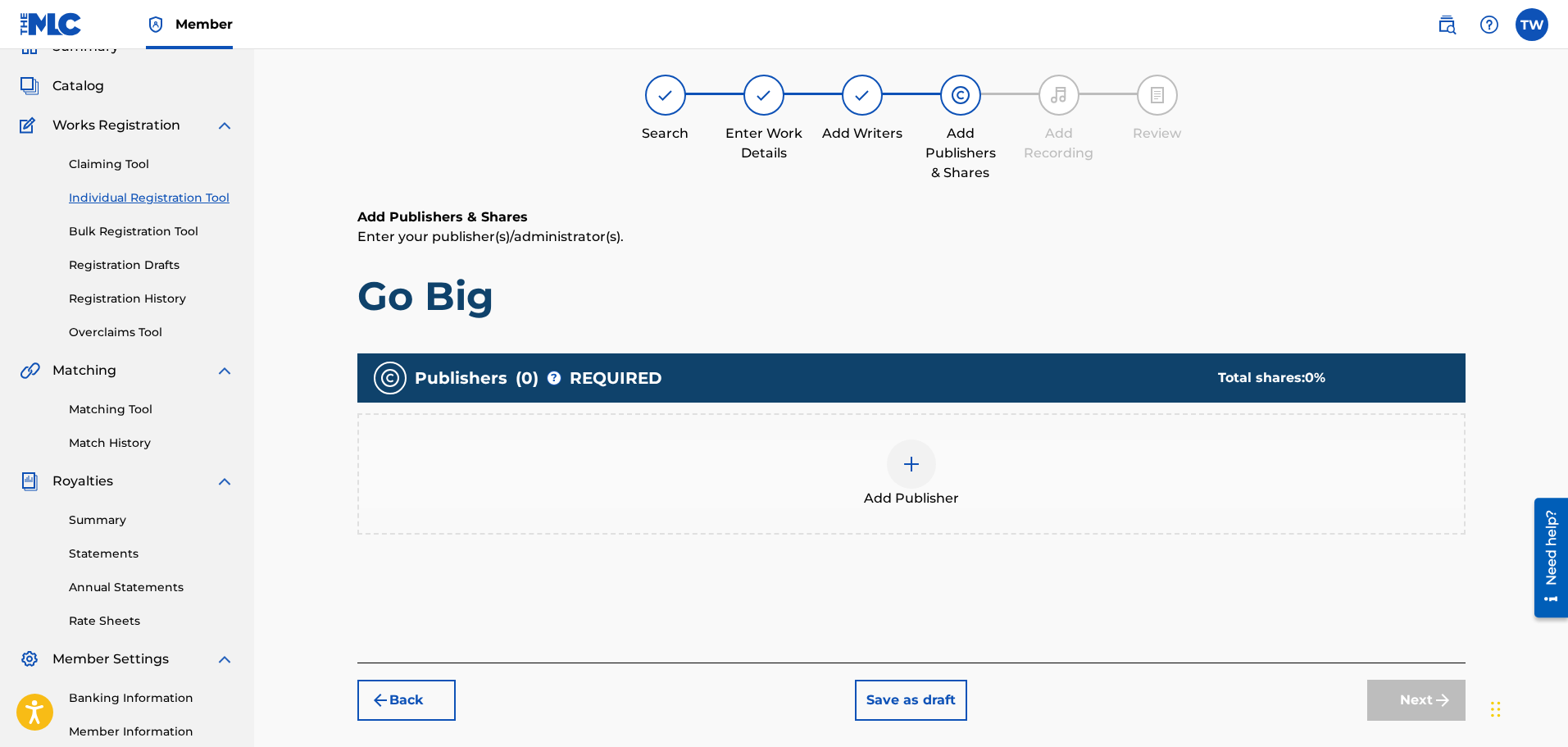
scroll to position [74, 0]
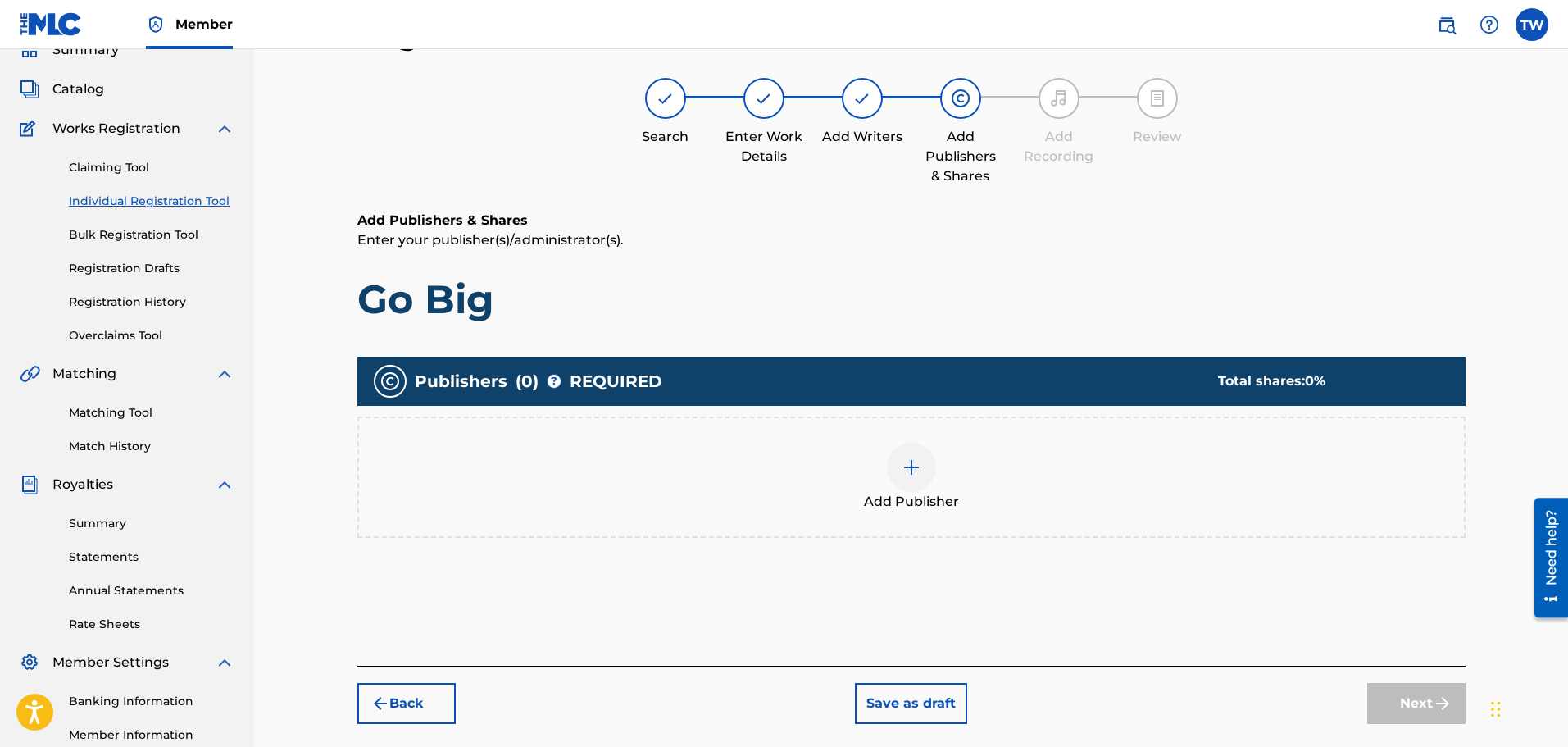
click at [908, 467] on img at bounding box center [911, 467] width 20 height 20
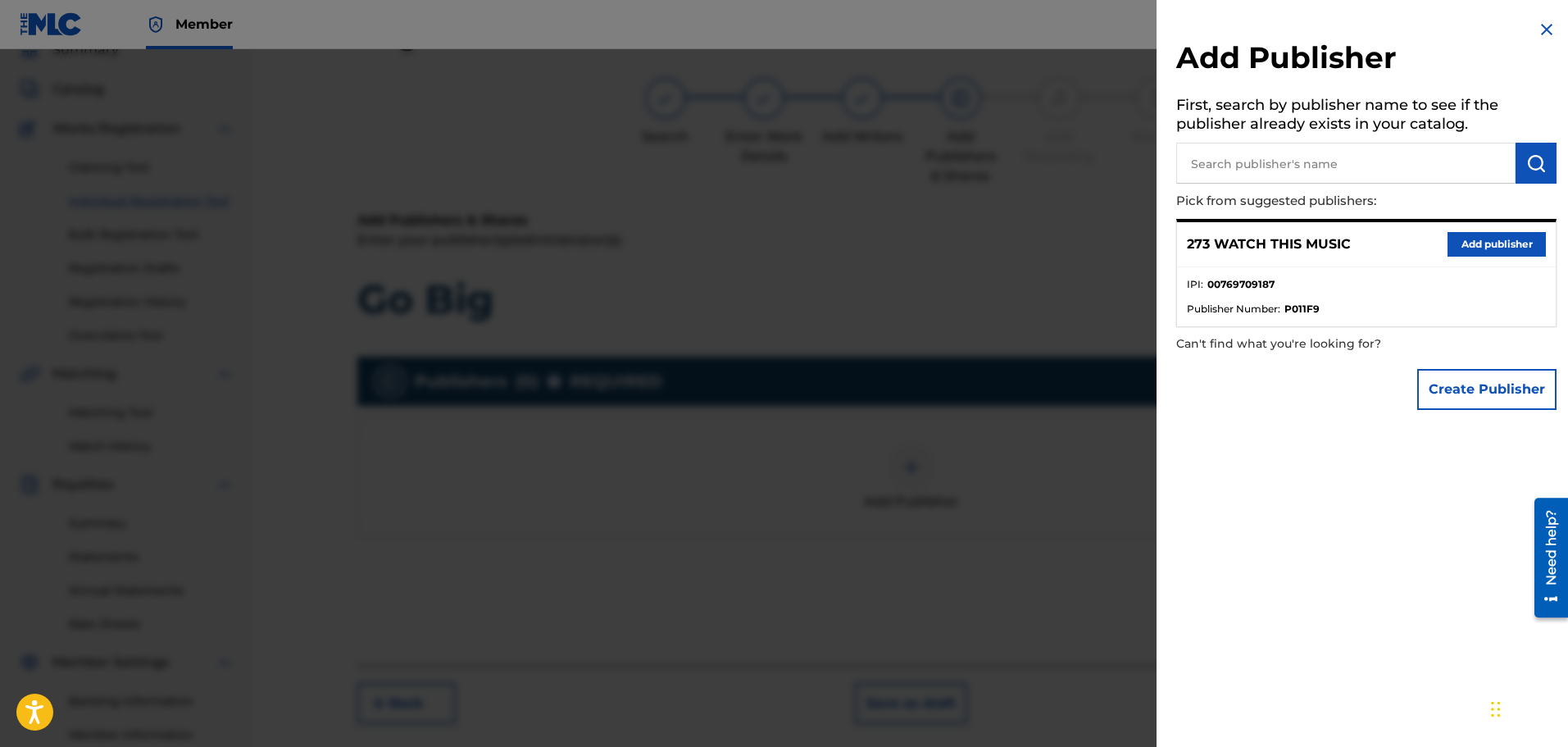
click at [1479, 245] on button "Add publisher" at bounding box center [1496, 245] width 99 height 25
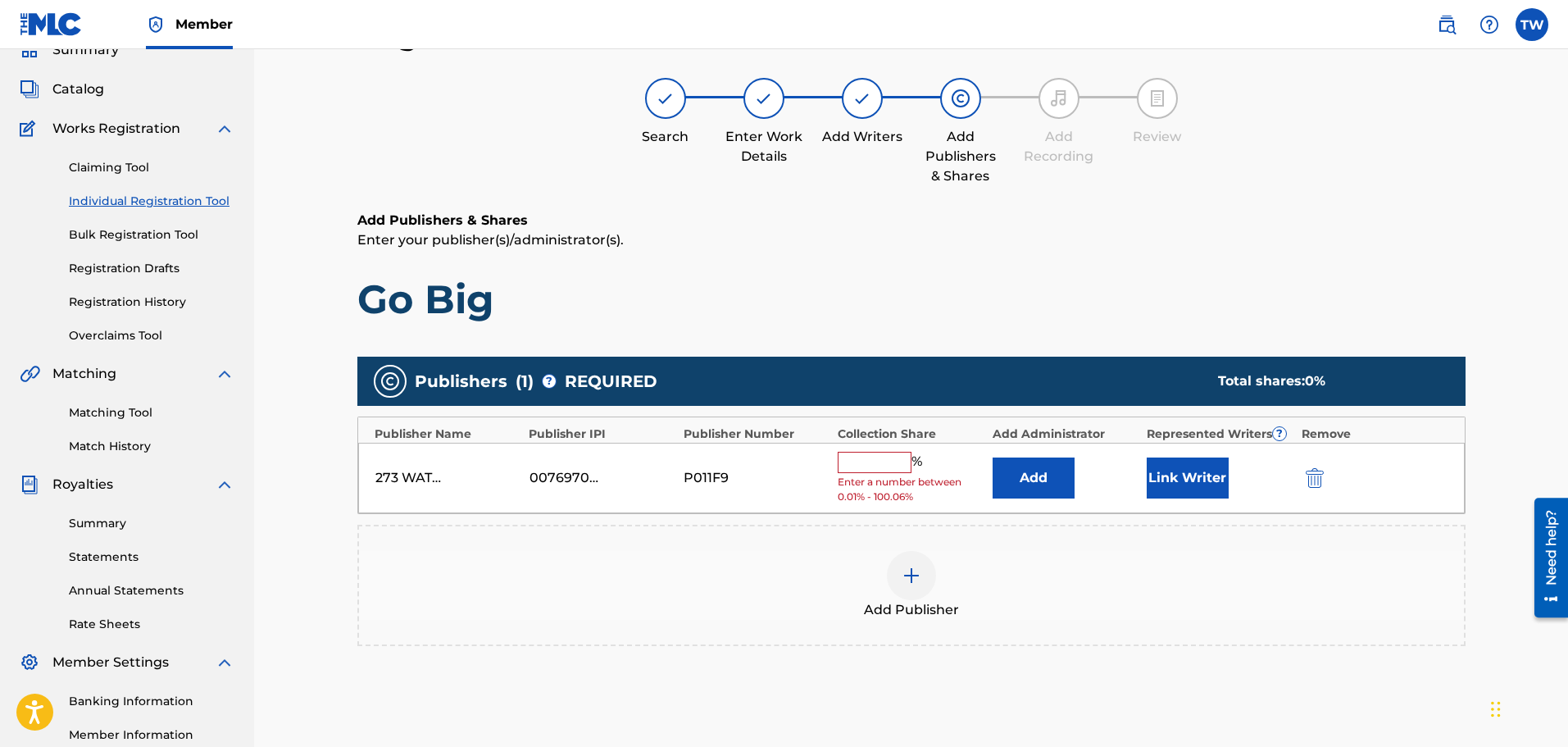
click at [844, 461] on input "text" at bounding box center [874, 462] width 74 height 21
type input "100"
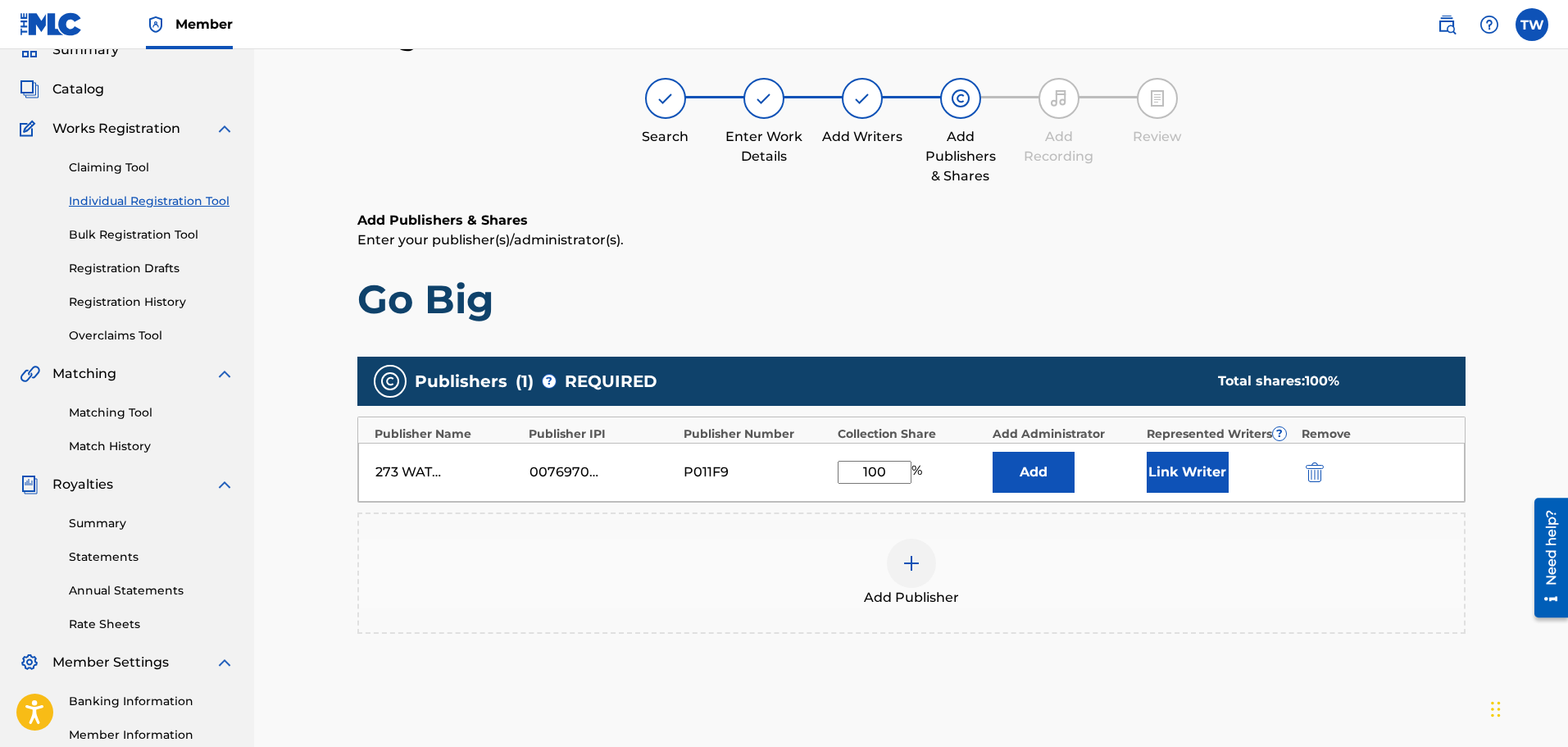
click at [1184, 473] on button "Link Writer" at bounding box center [1187, 472] width 82 height 41
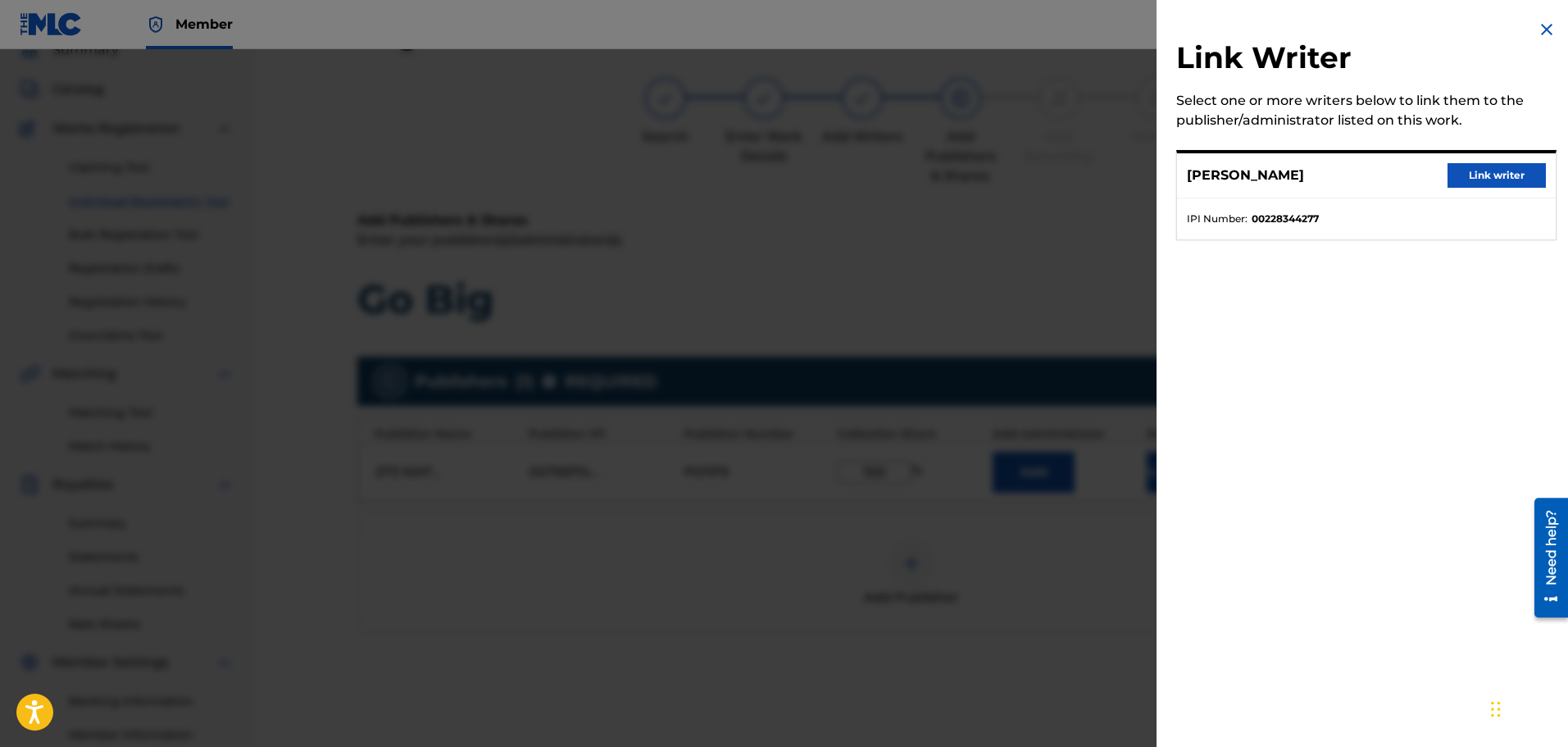
click at [1484, 171] on button "Link writer" at bounding box center [1496, 175] width 99 height 25
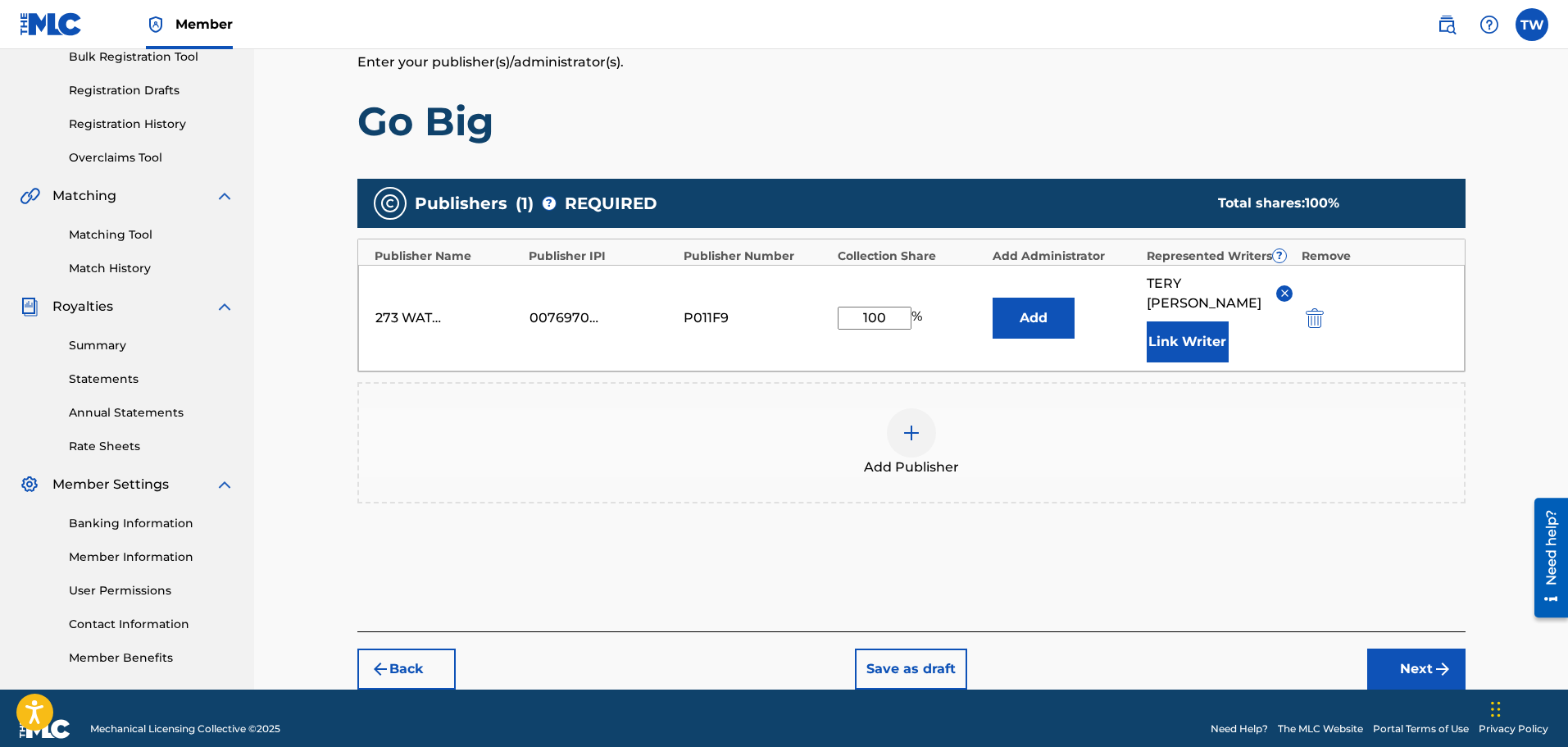
scroll to position [270, 0]
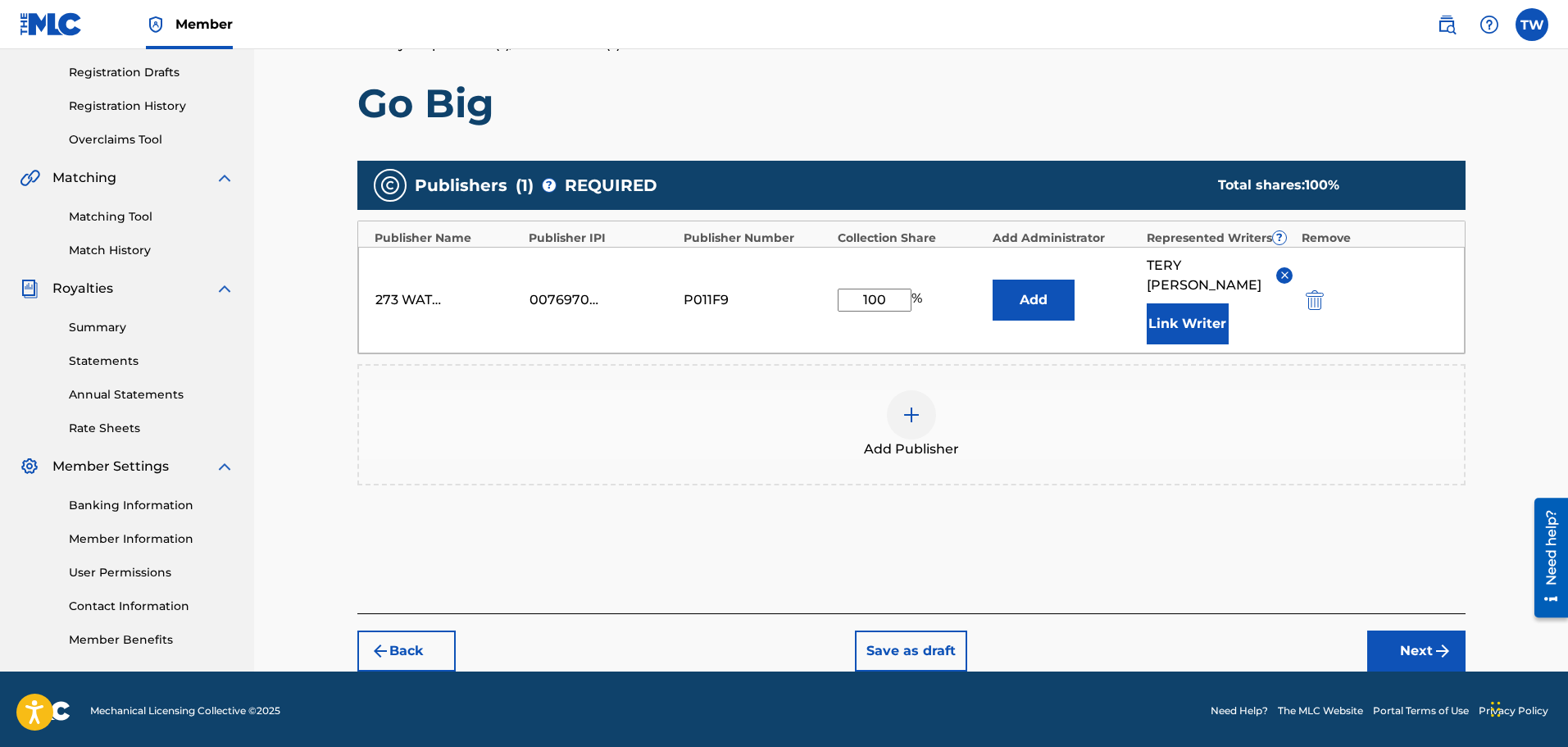
click at [1409, 631] on button "Next" at bounding box center [1416, 651] width 99 height 41
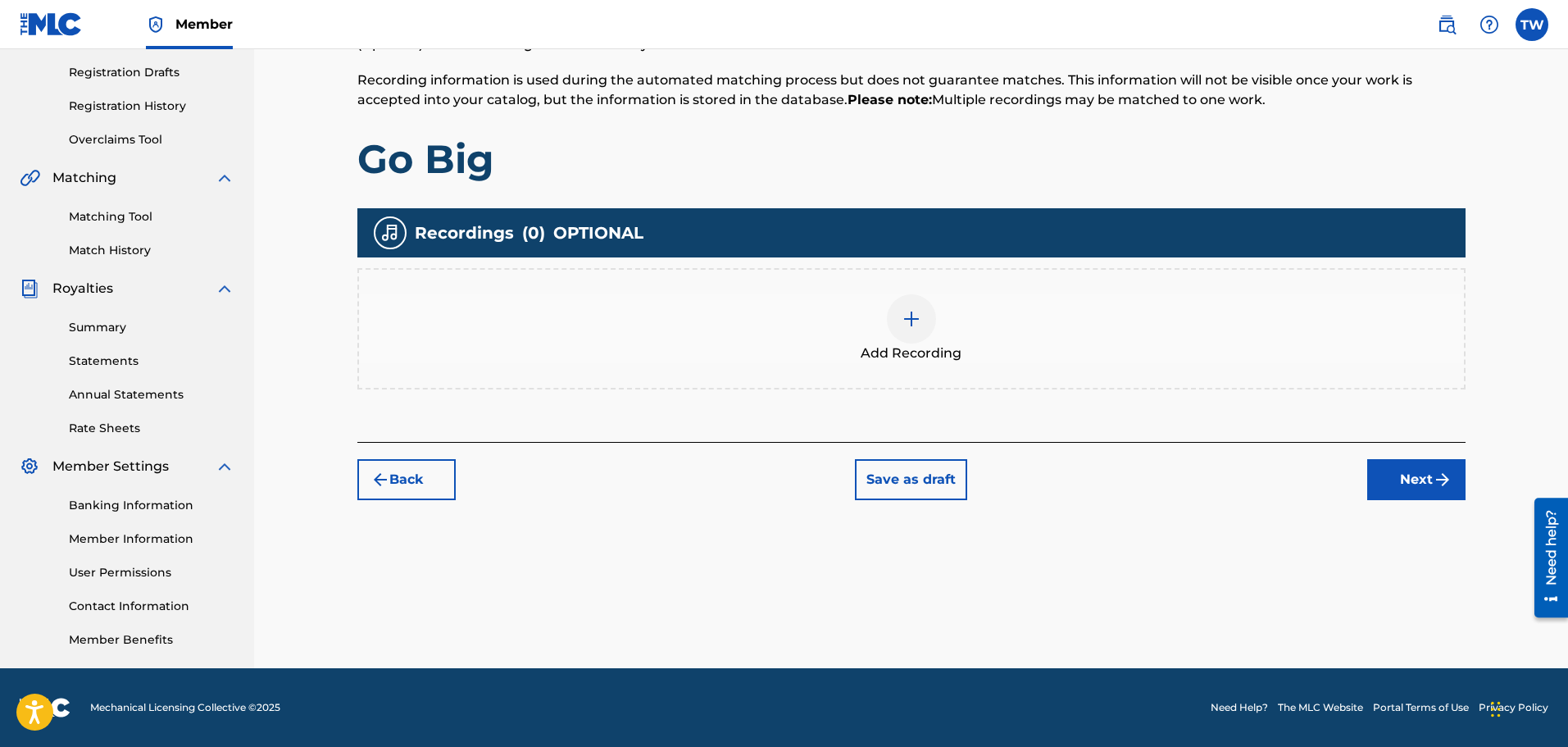
click at [1419, 478] on button "Next" at bounding box center [1416, 480] width 99 height 41
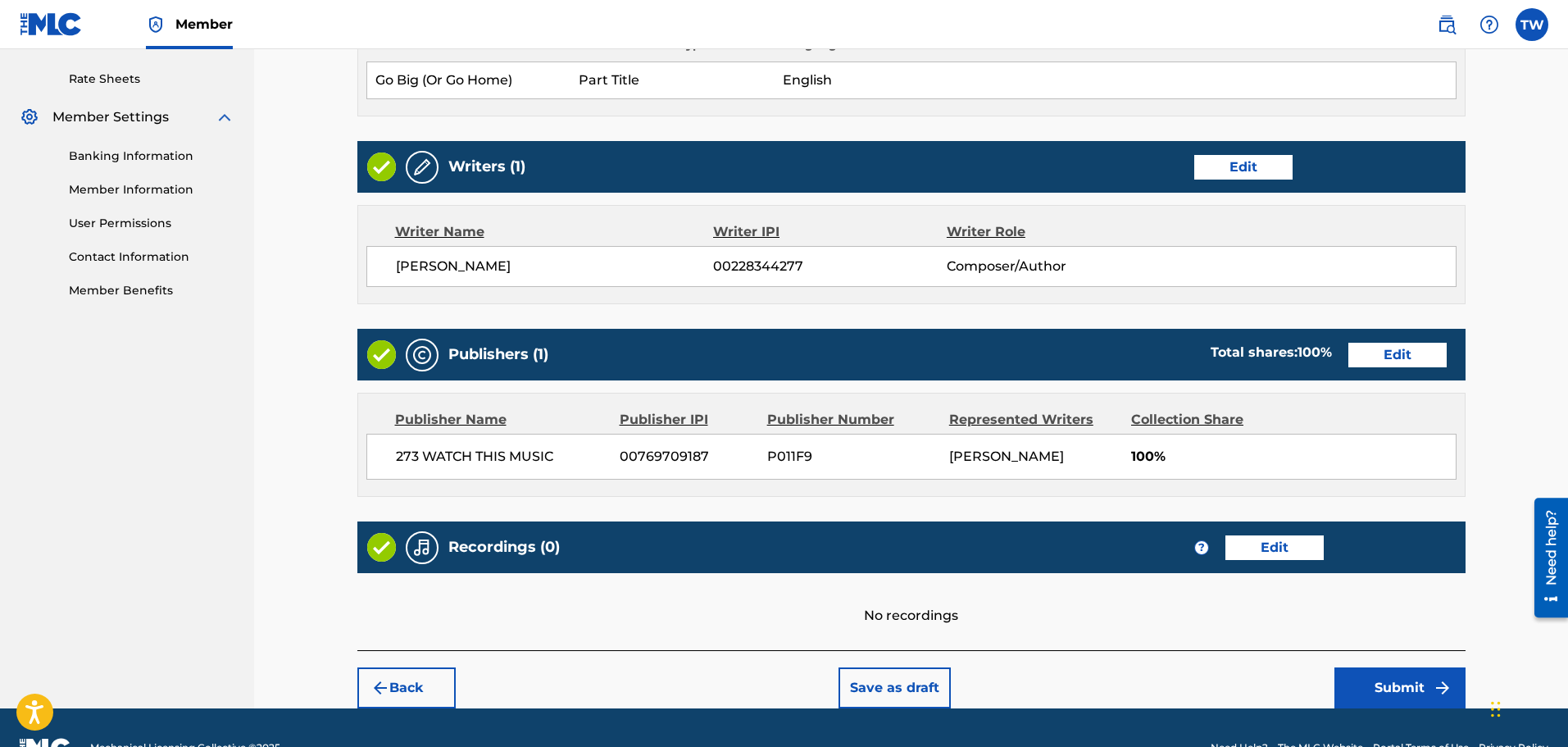
scroll to position [659, 0]
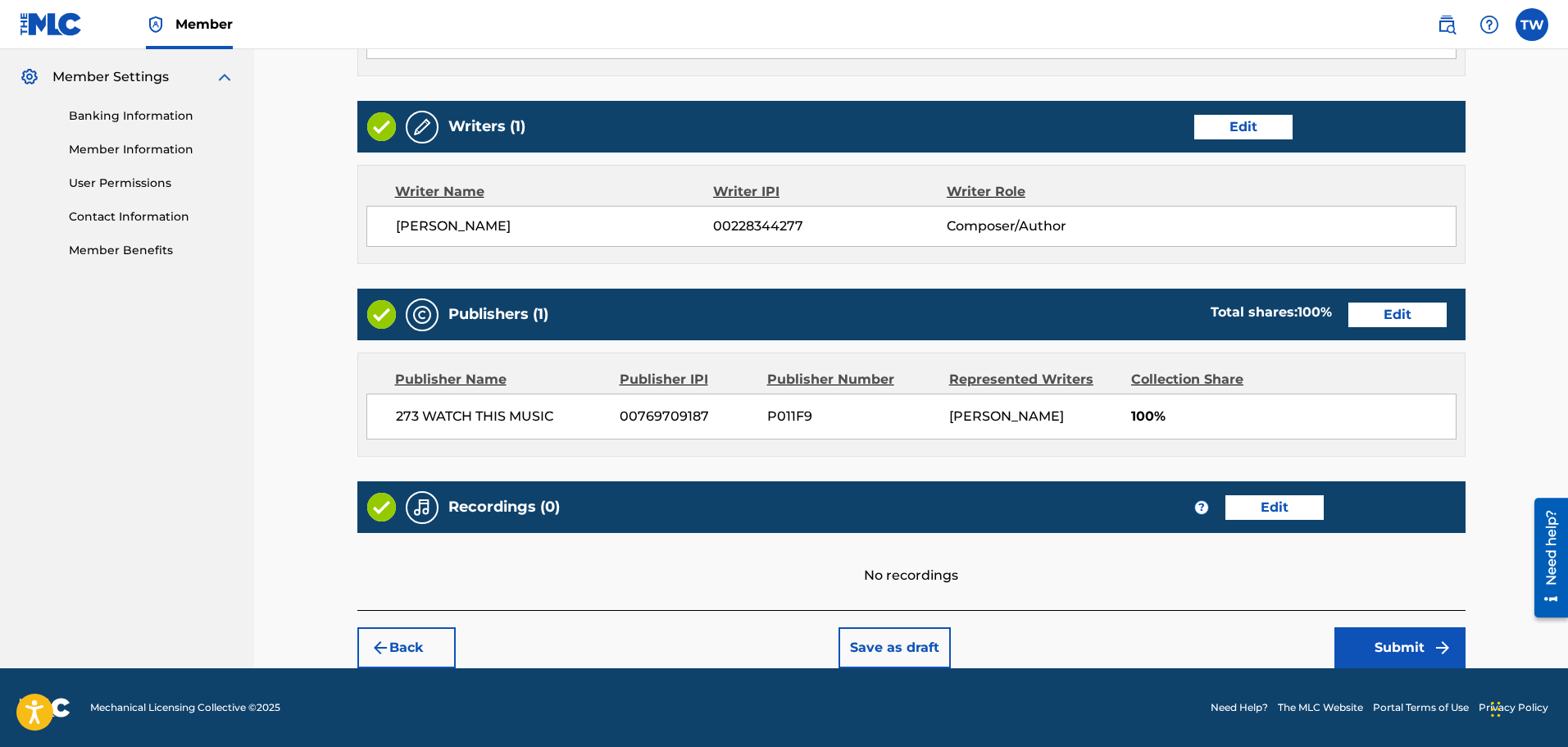
click at [1404, 651] on button "Submit" at bounding box center [1399, 647] width 131 height 41
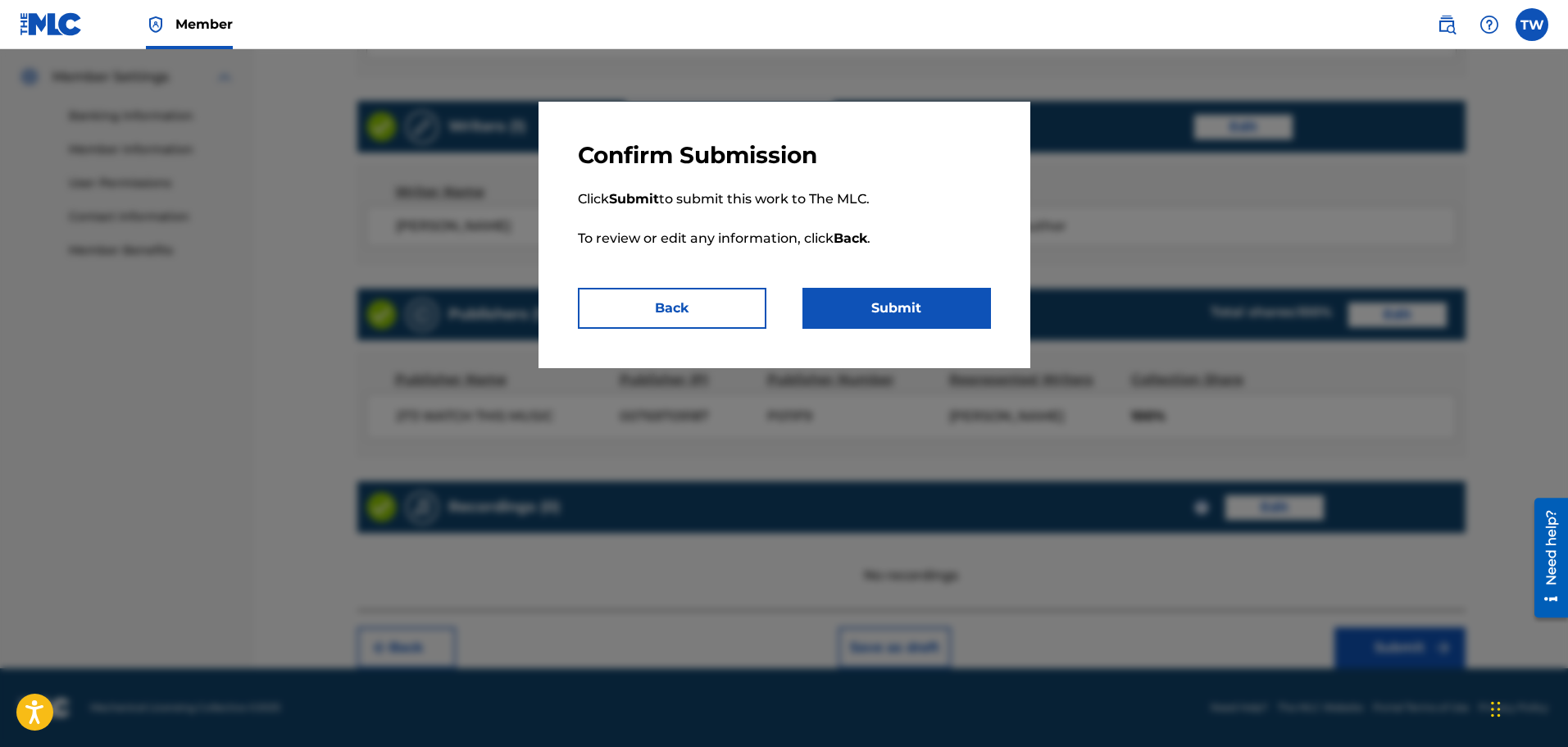
click at [870, 307] on button "Submit" at bounding box center [897, 308] width 189 height 41
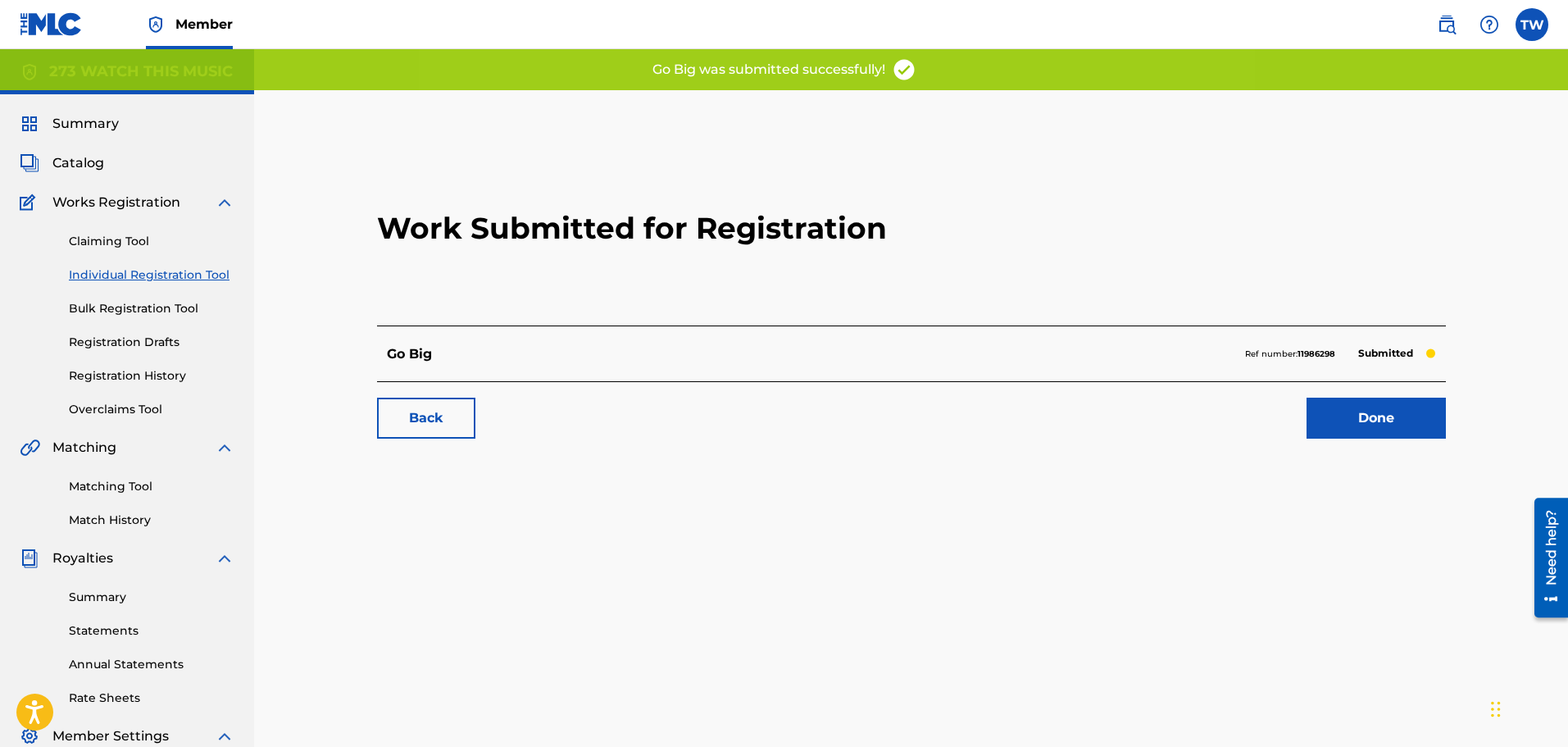
click at [1361, 418] on link "Done" at bounding box center [1376, 418] width 140 height 41
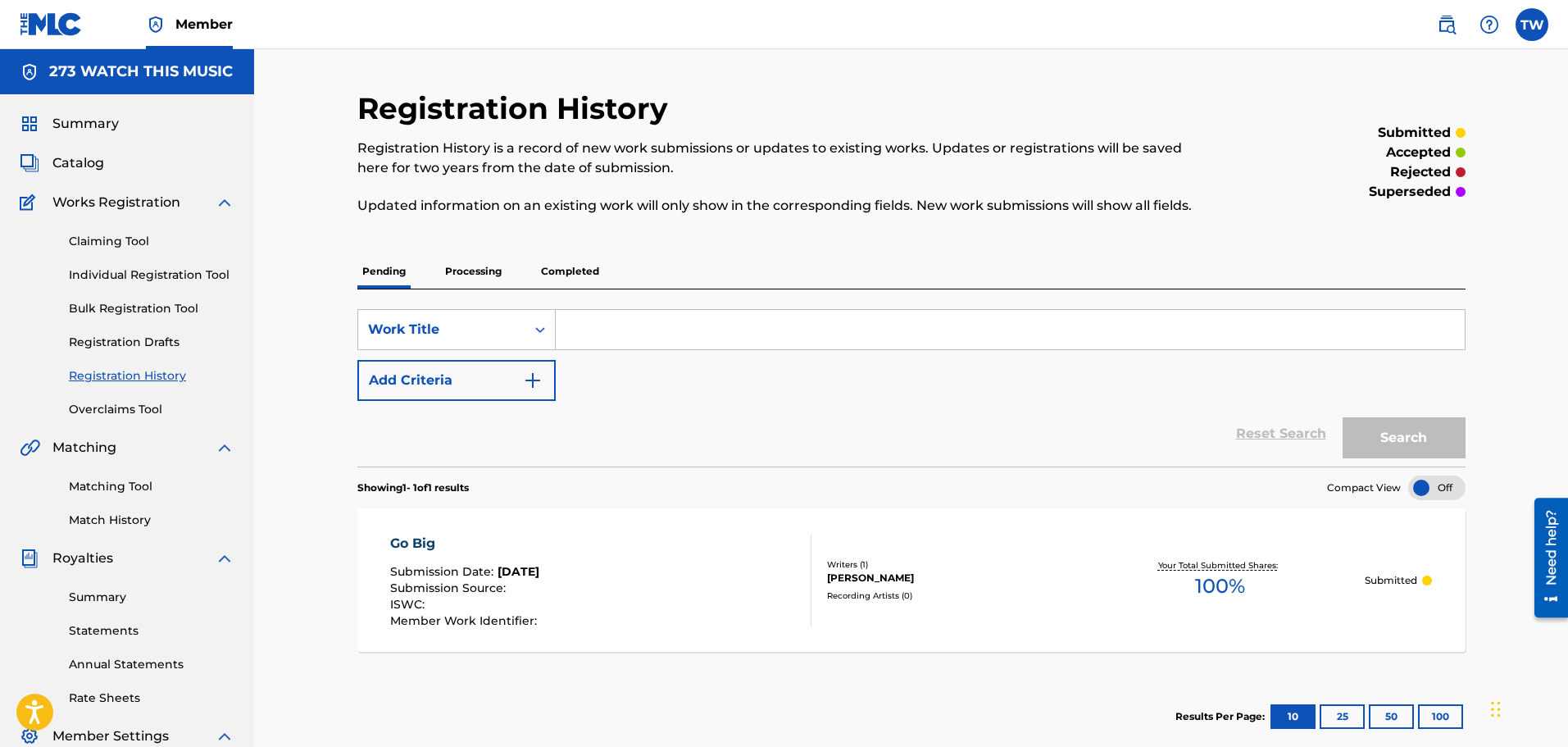
click at [140, 272] on link "Individual Registration Tool" at bounding box center [151, 274] width 166 height 17
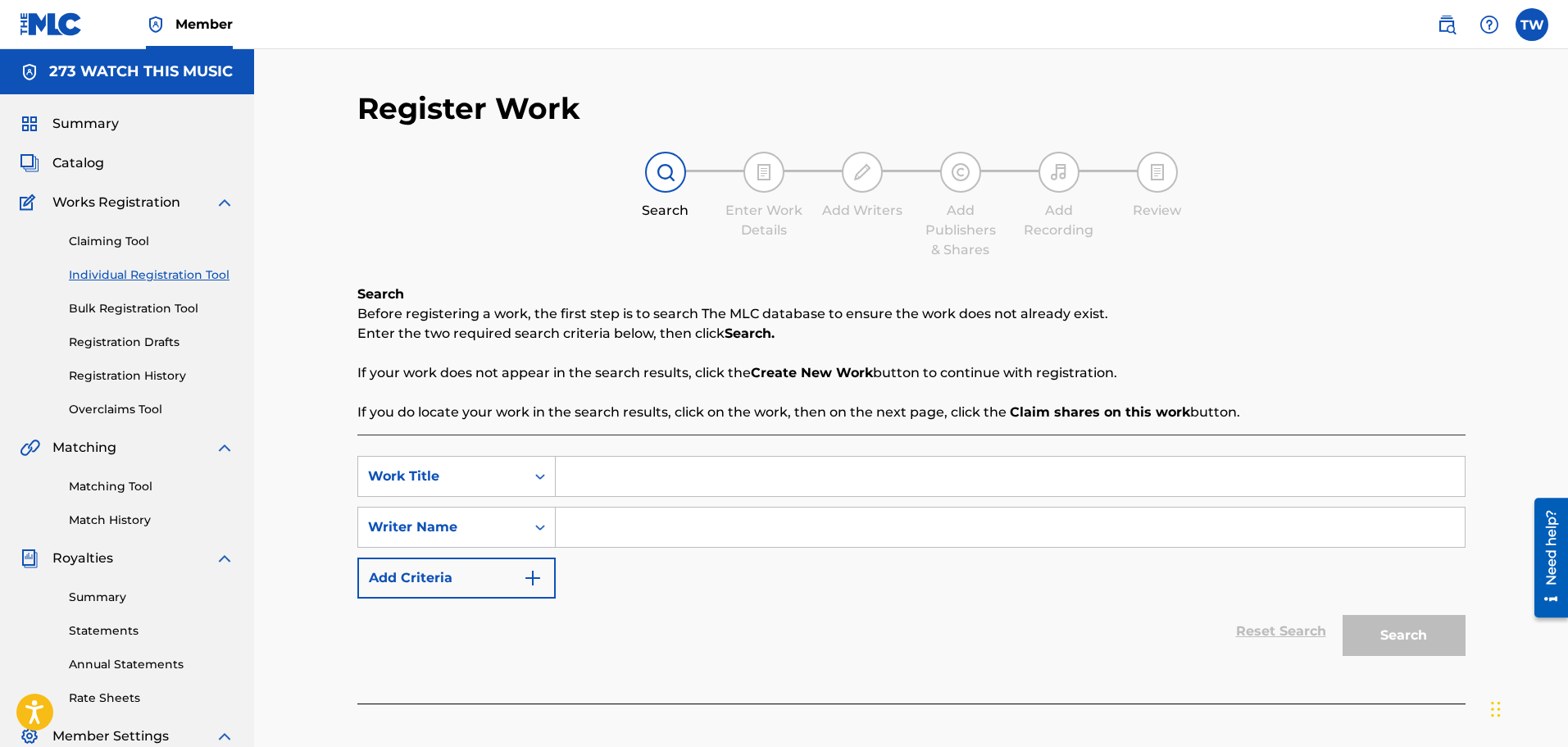
click at [570, 477] on input "Search Form" at bounding box center [1009, 476] width 909 height 39
click at [626, 515] on span "tly perfect" at bounding box center [647, 512] width 69 height 15
click at [1400, 634] on div "Search" at bounding box center [1399, 631] width 131 height 66
click at [700, 472] on input "perfectly perfect" at bounding box center [1009, 476] width 909 height 39
click at [662, 512] on strong "perfect" at bounding box center [659, 512] width 49 height 15
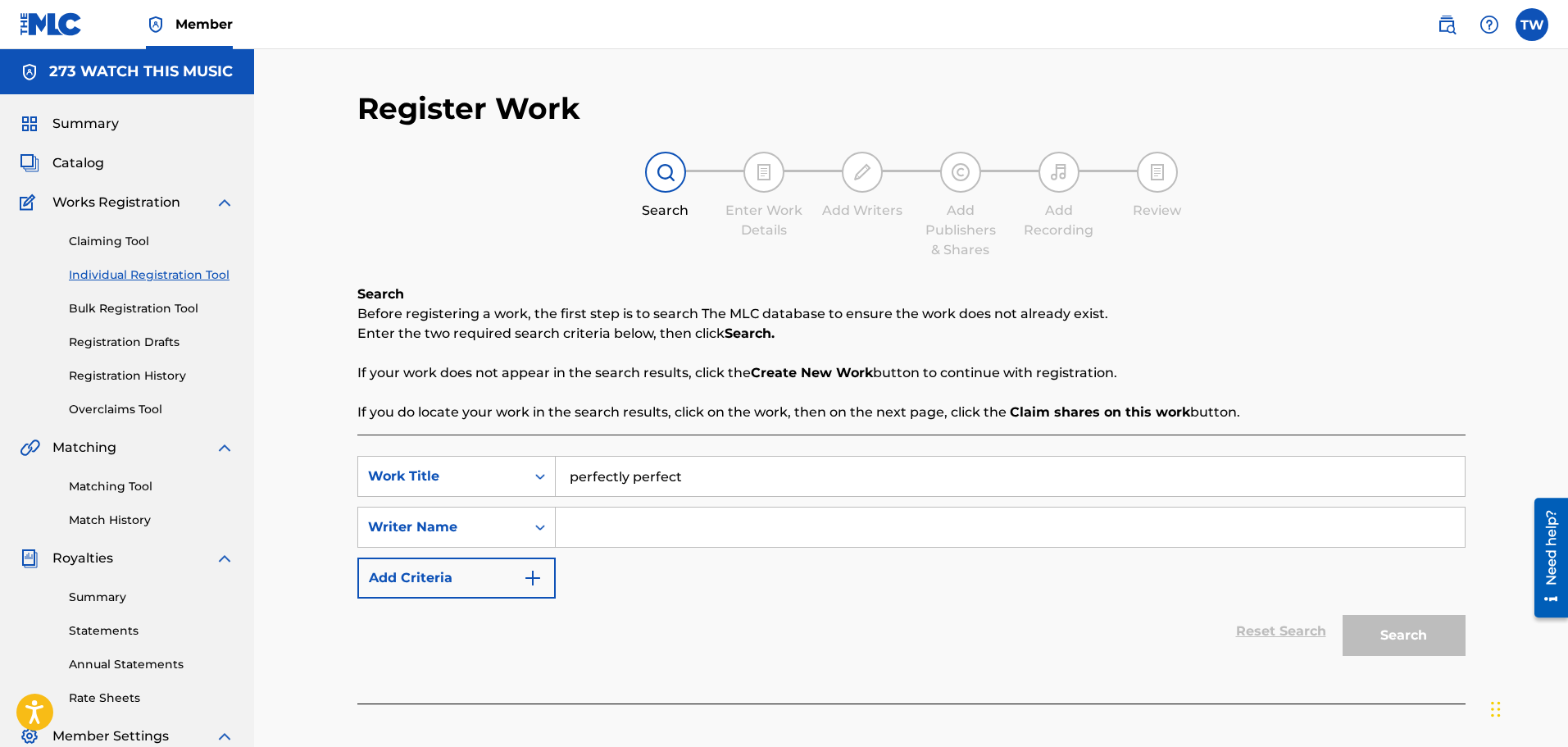
drag, startPoint x: 690, startPoint y: 475, endPoint x: 555, endPoint y: 488, distance: 135.6
click at [555, 488] on input "perfectly perfect" at bounding box center [1009, 476] width 909 height 39
click at [678, 514] on span "(pop version)" at bounding box center [639, 512] width 86 height 15
click at [709, 605] on div "Reset Search Search" at bounding box center [910, 631] width 1108 height 66
drag, startPoint x: 707, startPoint y: 475, endPoint x: 548, endPoint y: 477, distance: 159.0
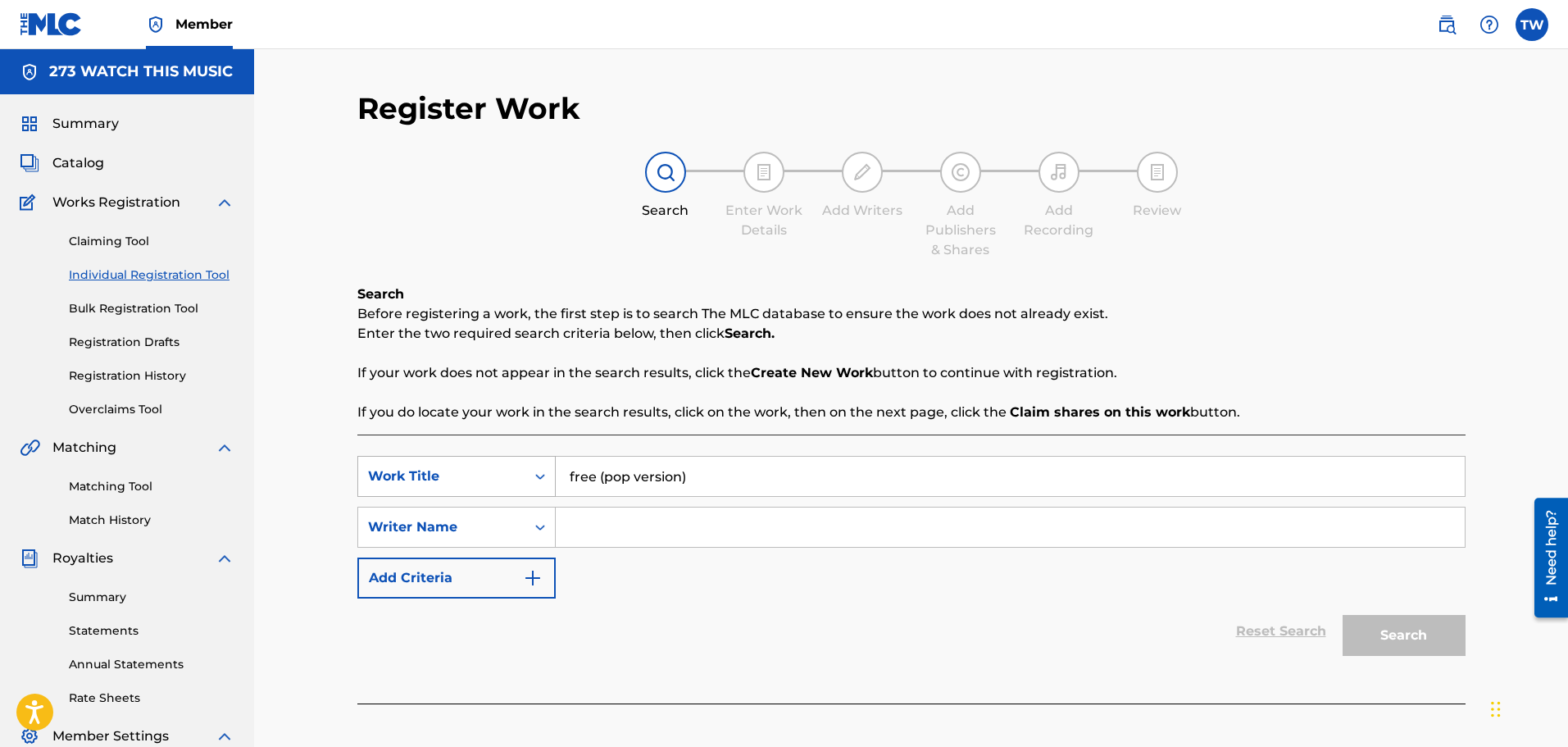
click at [548, 477] on div "SearchWithCriteria18dc5a77-ce06-45ee-9b8b-885f85ec8a21 Work Title free (pop ver…" at bounding box center [910, 476] width 1108 height 41
click at [655, 512] on span "' me inside (pop version)" at bounding box center [683, 512] width 160 height 15
type input "killin' me inside (pop version)"
click at [602, 530] on input "Search Form" at bounding box center [1009, 527] width 909 height 39
type input "tery"
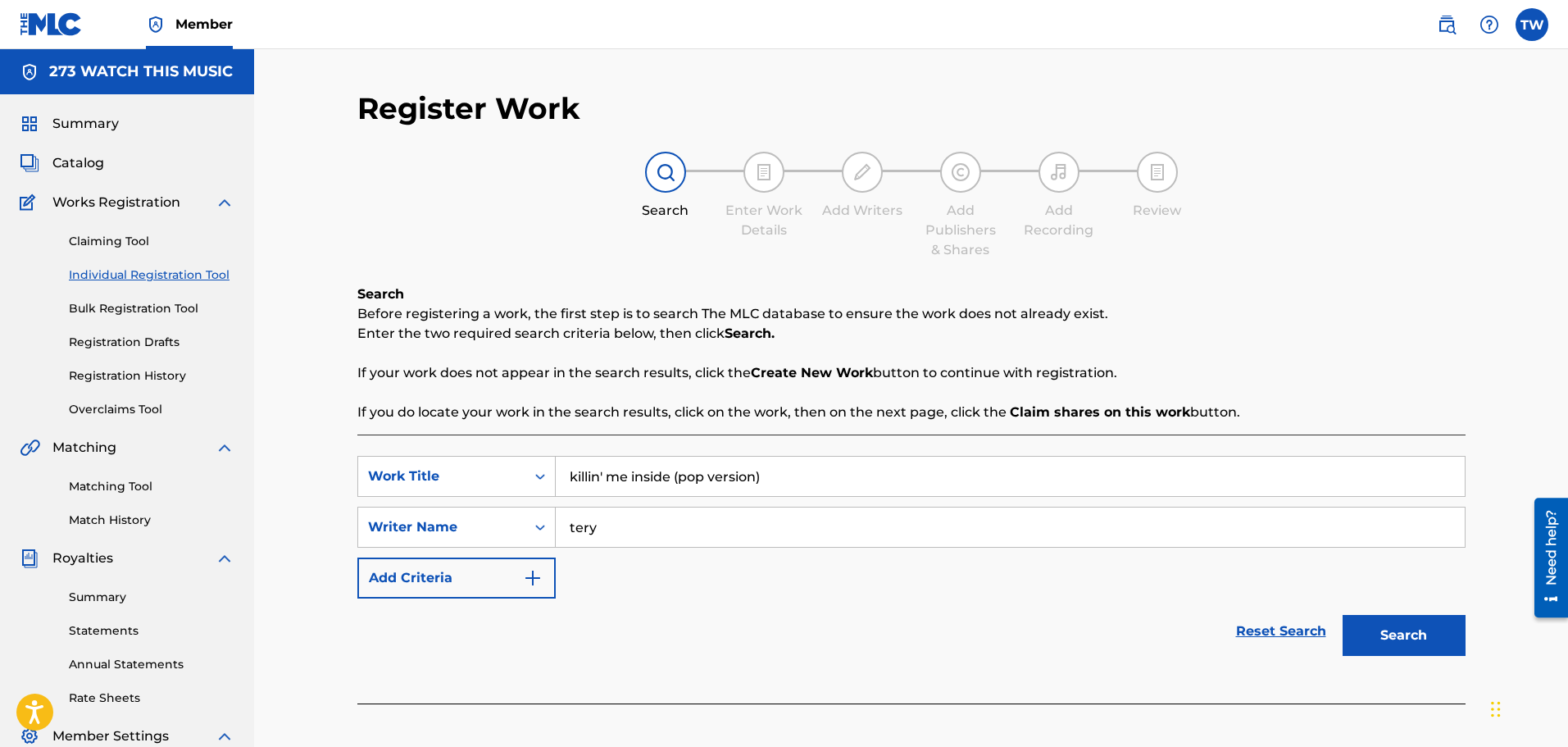
click at [1388, 637] on button "Search" at bounding box center [1403, 636] width 123 height 41
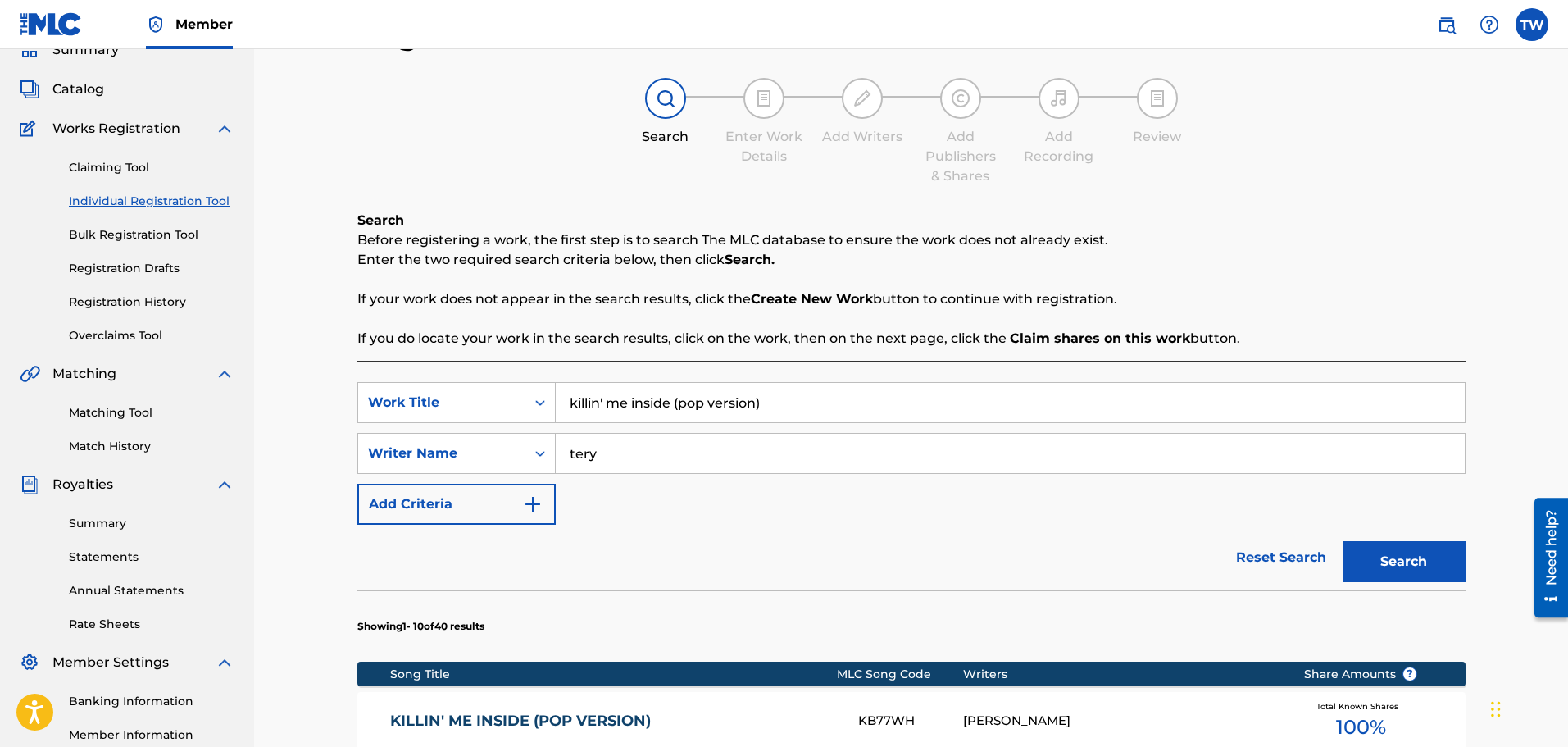
scroll to position [164, 0]
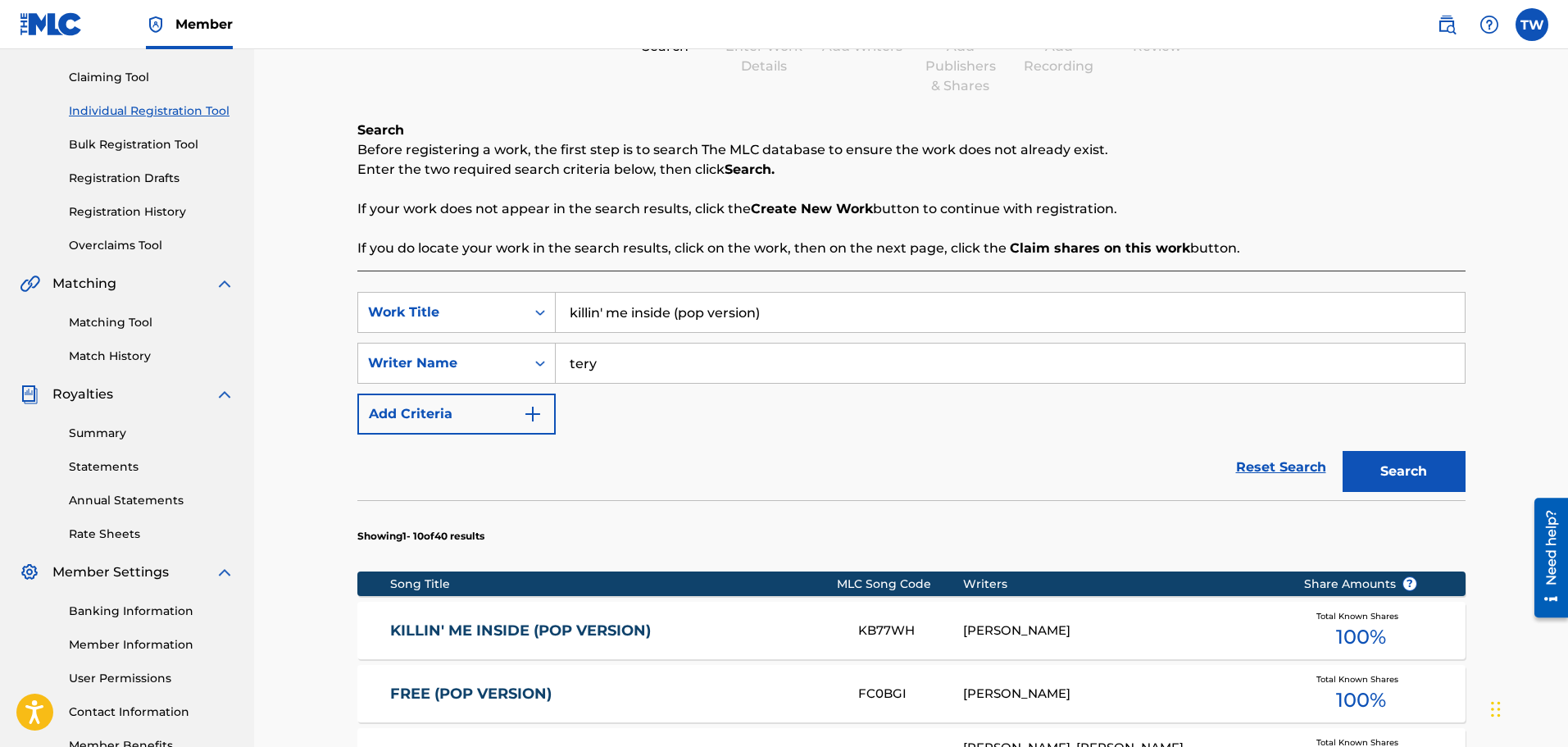
drag, startPoint x: 689, startPoint y: 317, endPoint x: 568, endPoint y: 317, distance: 121.0
click at [568, 317] on input "killin' me inside (pop version)" at bounding box center [1009, 313] width 909 height 39
type input "l"
type input "[PERSON_NAME] [PERSON_NAME]"
click at [595, 360] on input "tery" at bounding box center [1009, 363] width 909 height 39
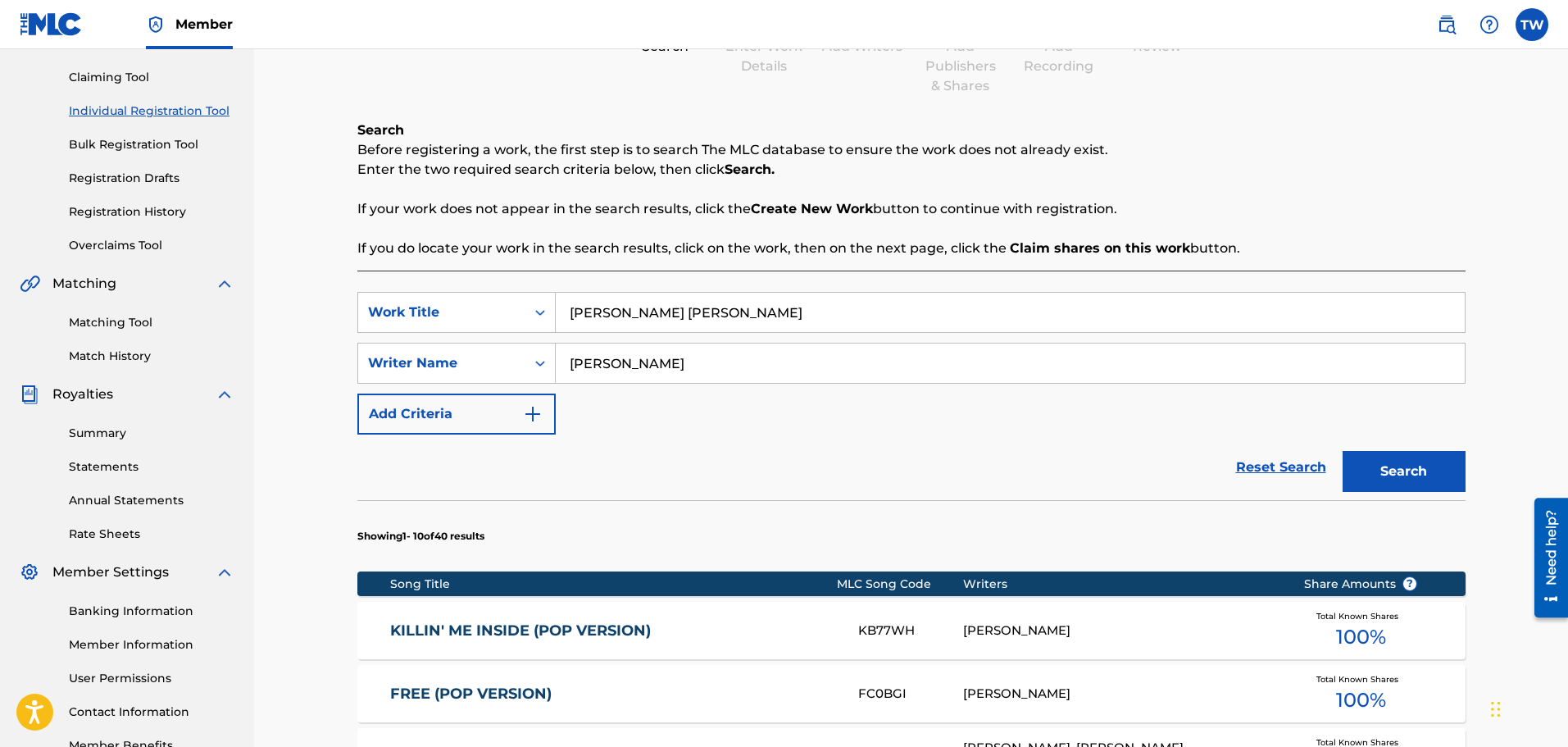
type input "[PERSON_NAME]"
click at [1372, 474] on button "Search" at bounding box center [1403, 471] width 123 height 41
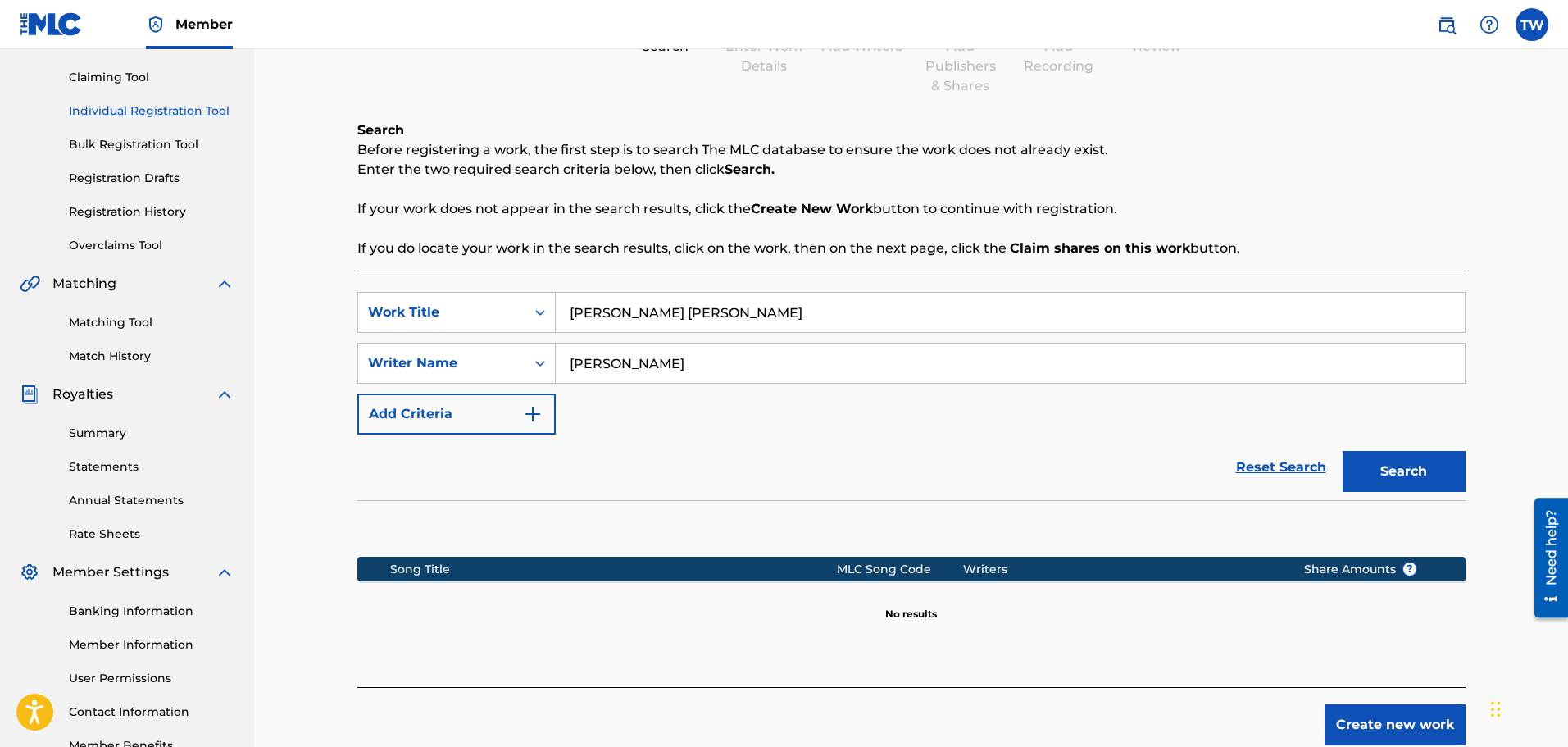
click at [1395, 730] on button "Create new work" at bounding box center [1394, 725] width 141 height 41
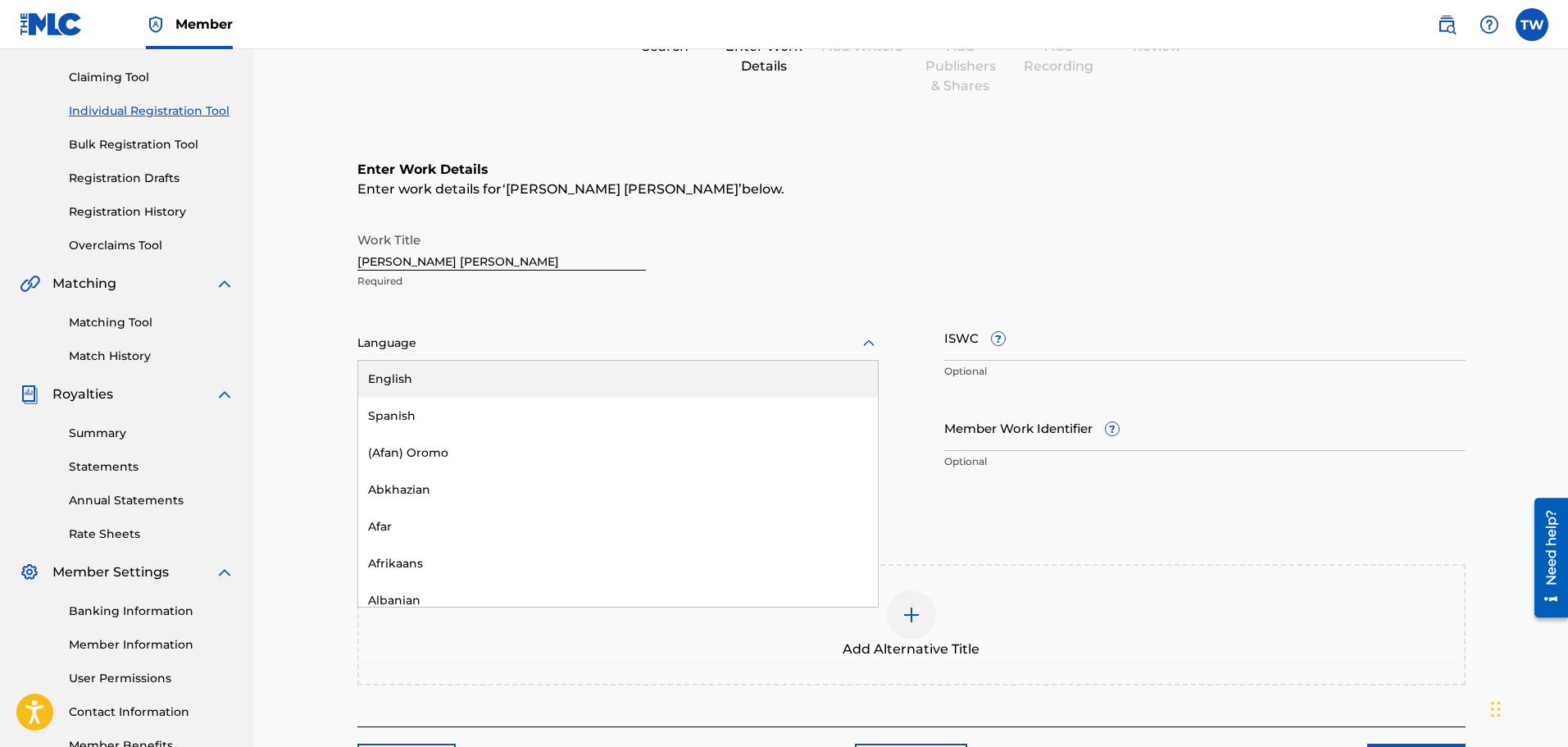
click at [863, 339] on icon at bounding box center [869, 344] width 20 height 20
click at [400, 381] on div "English" at bounding box center [618, 378] width 520 height 37
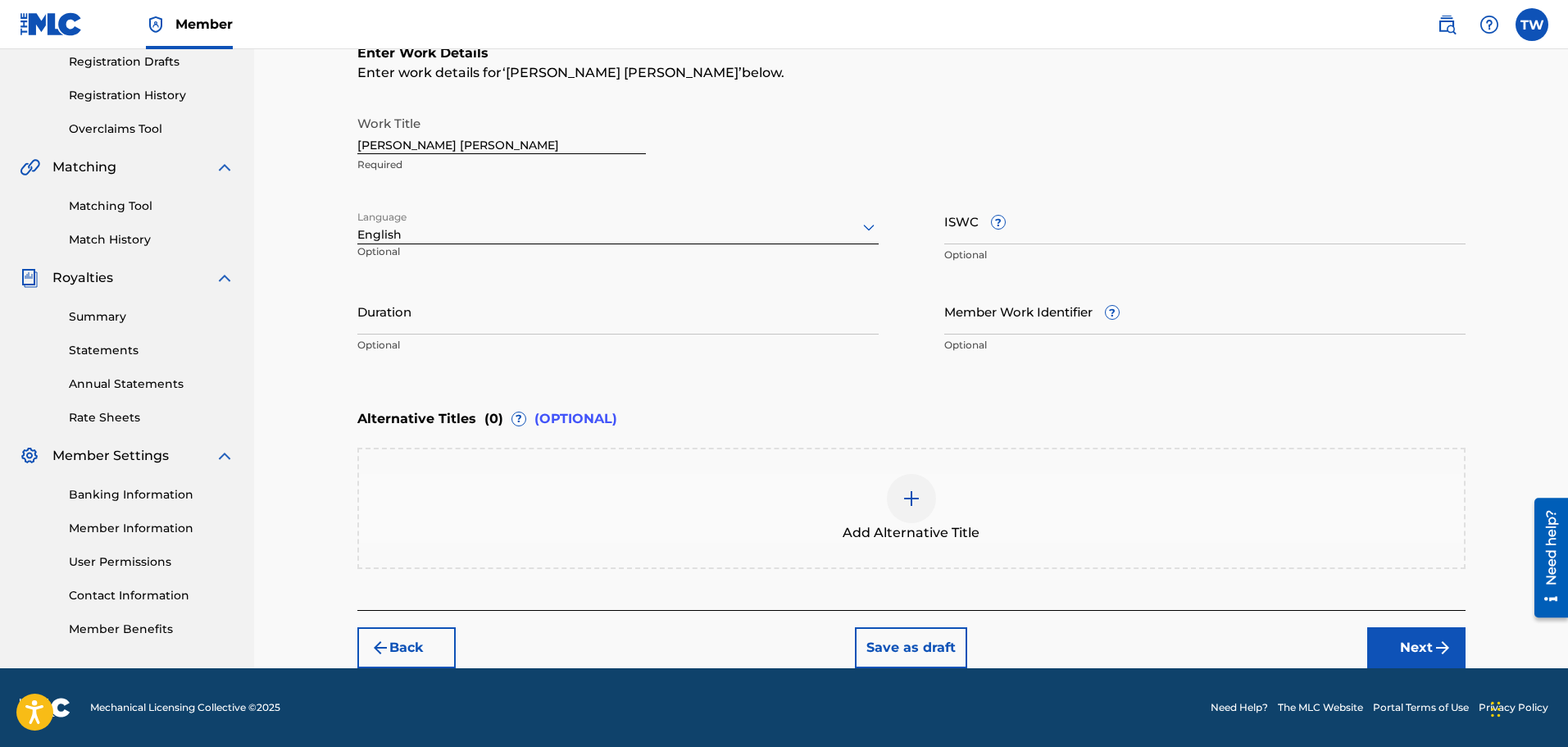
click at [1398, 647] on button "Next" at bounding box center [1416, 647] width 99 height 41
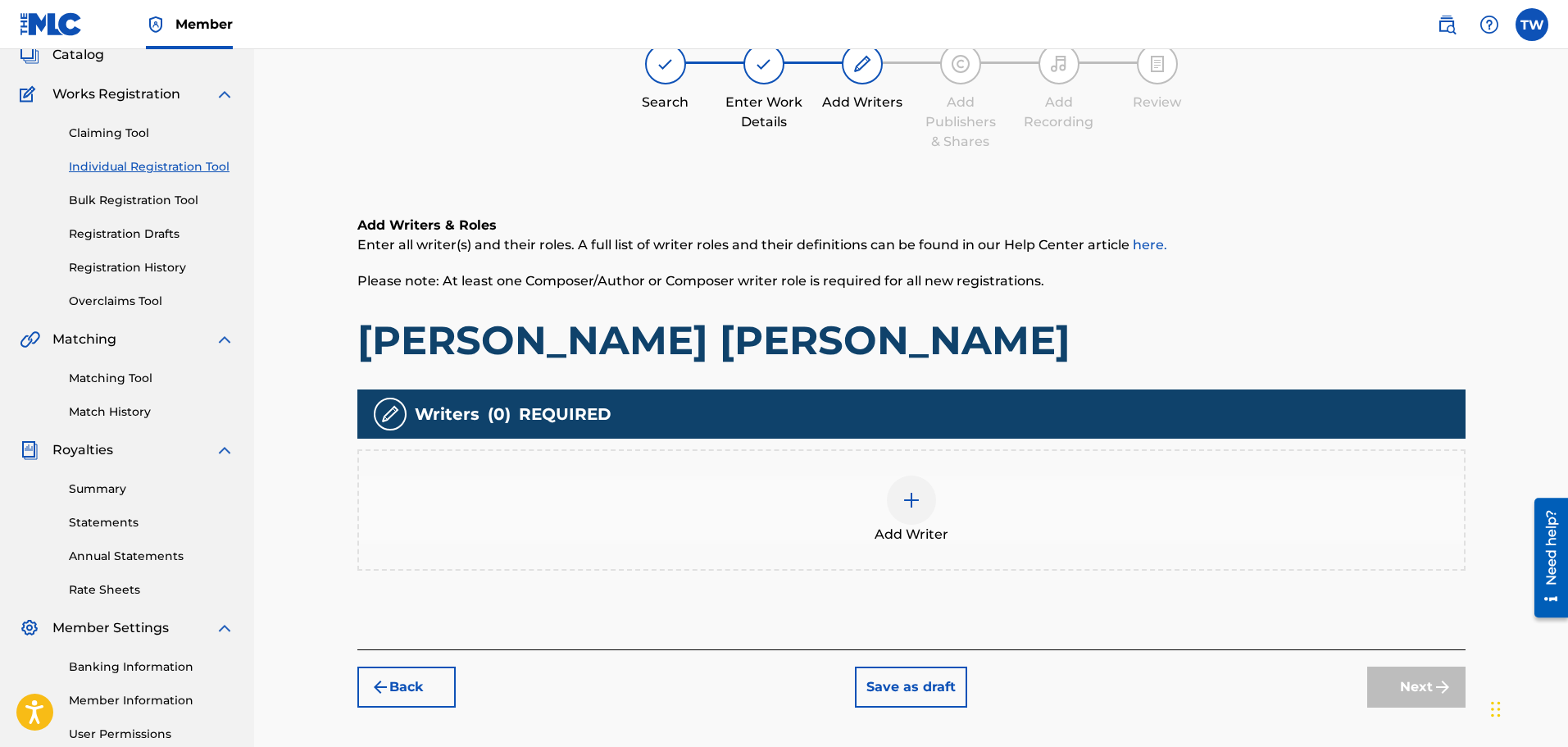
scroll to position [74, 0]
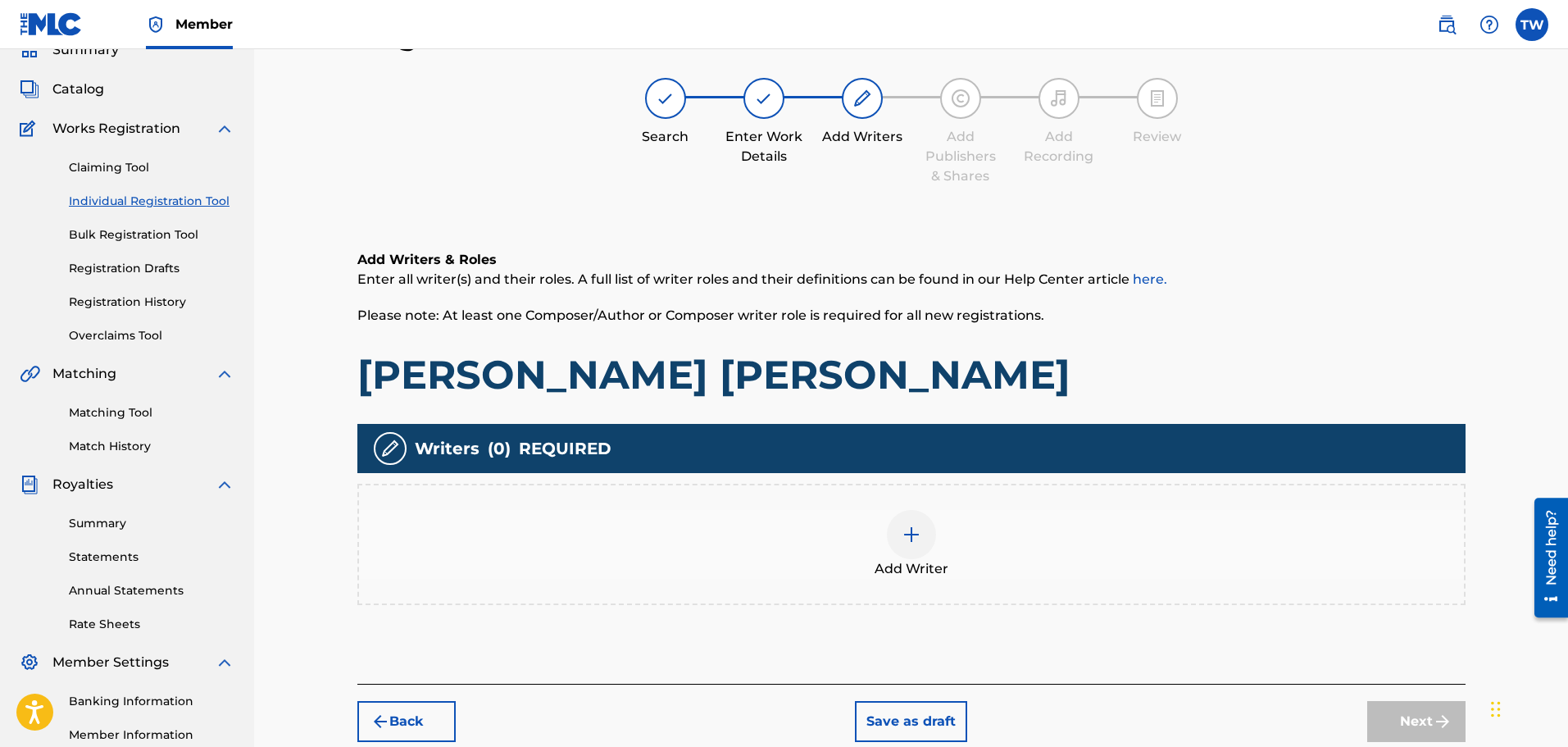
click at [909, 526] on img at bounding box center [911, 534] width 20 height 20
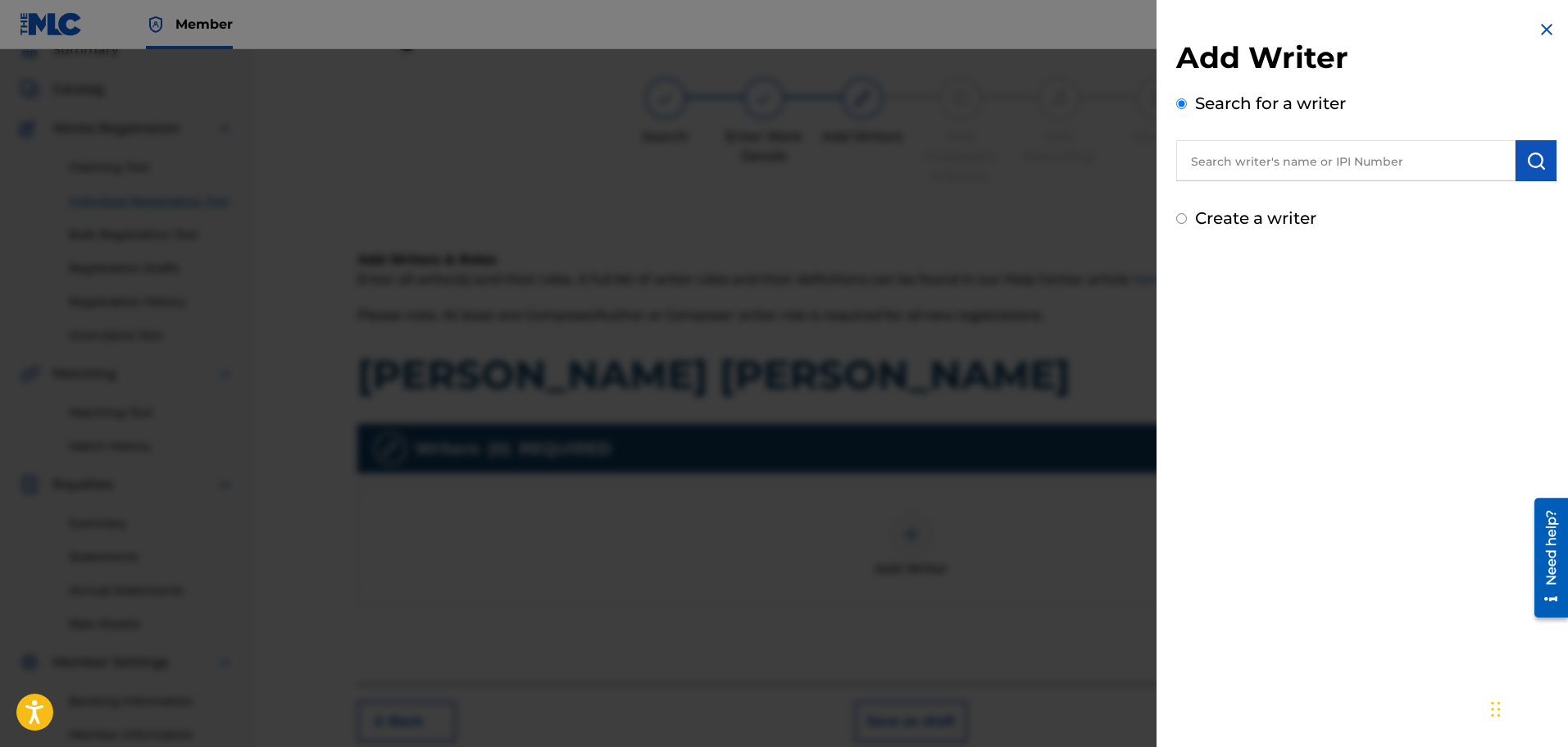
click at [1233, 165] on input "text" at bounding box center [1345, 160] width 339 height 41
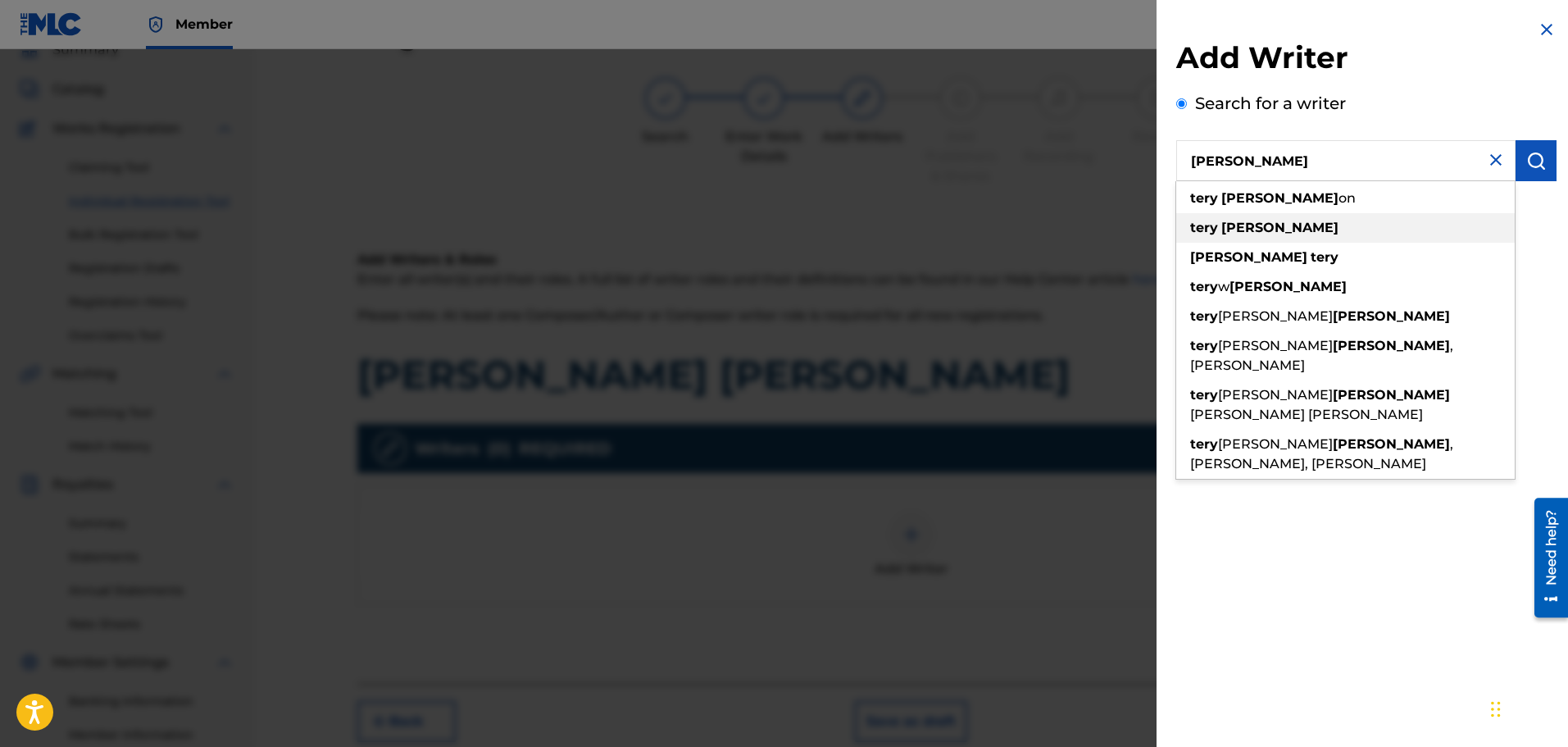
click at [1253, 225] on strong "[PERSON_NAME]" at bounding box center [1280, 227] width 117 height 15
type input "[PERSON_NAME]"
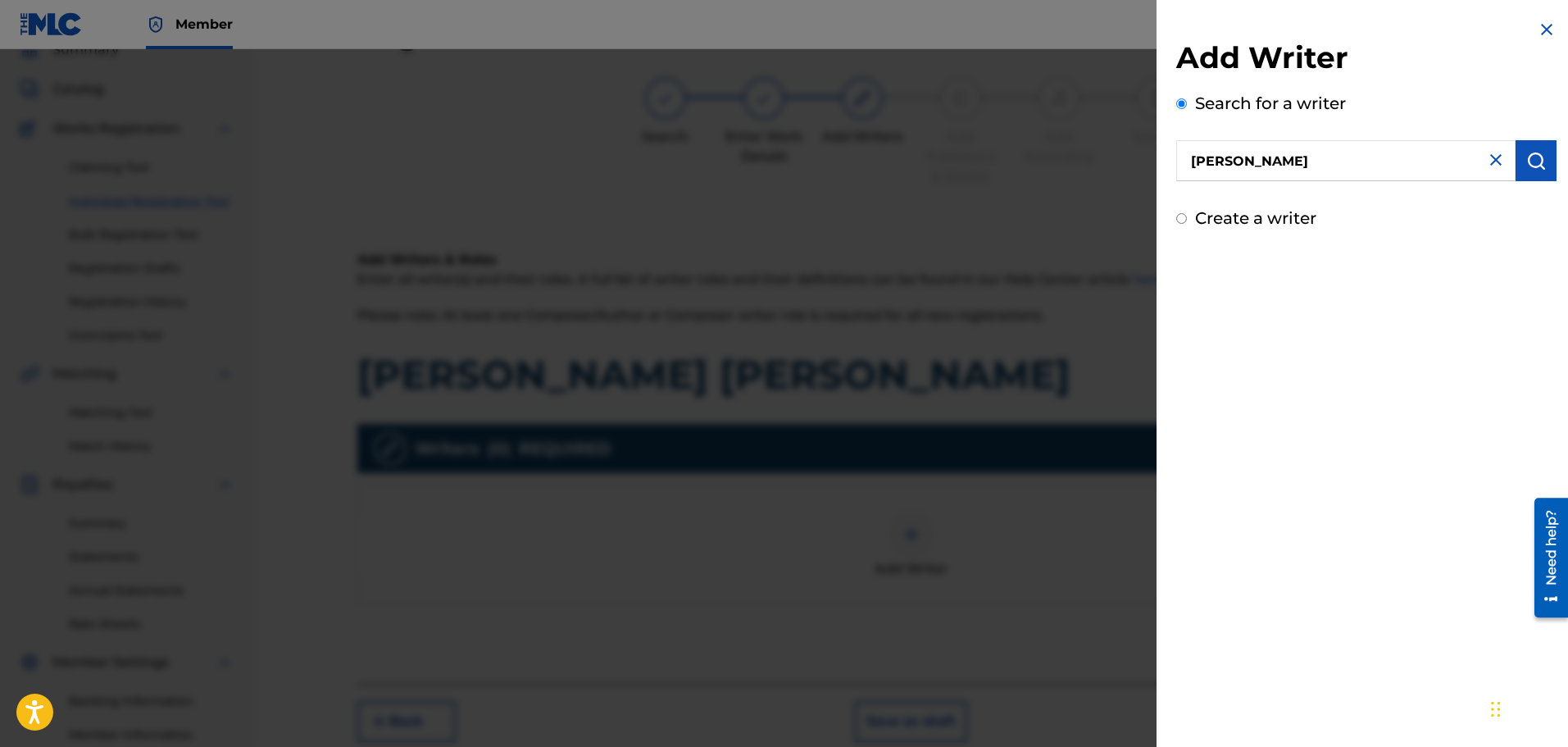
click at [1528, 163] on img "submit" at bounding box center [1536, 160] width 20 height 20
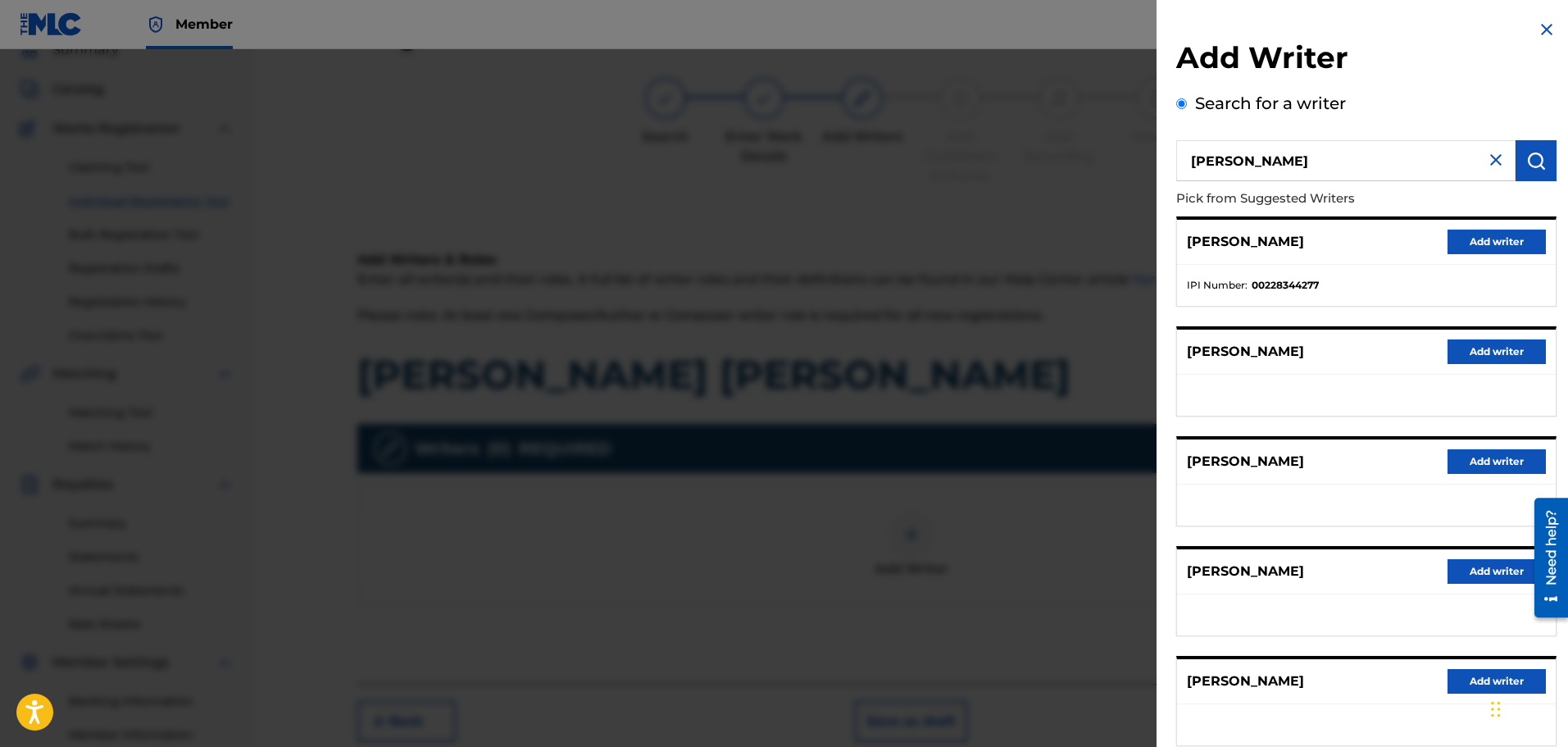
click at [1481, 238] on button "Add writer" at bounding box center [1496, 242] width 99 height 25
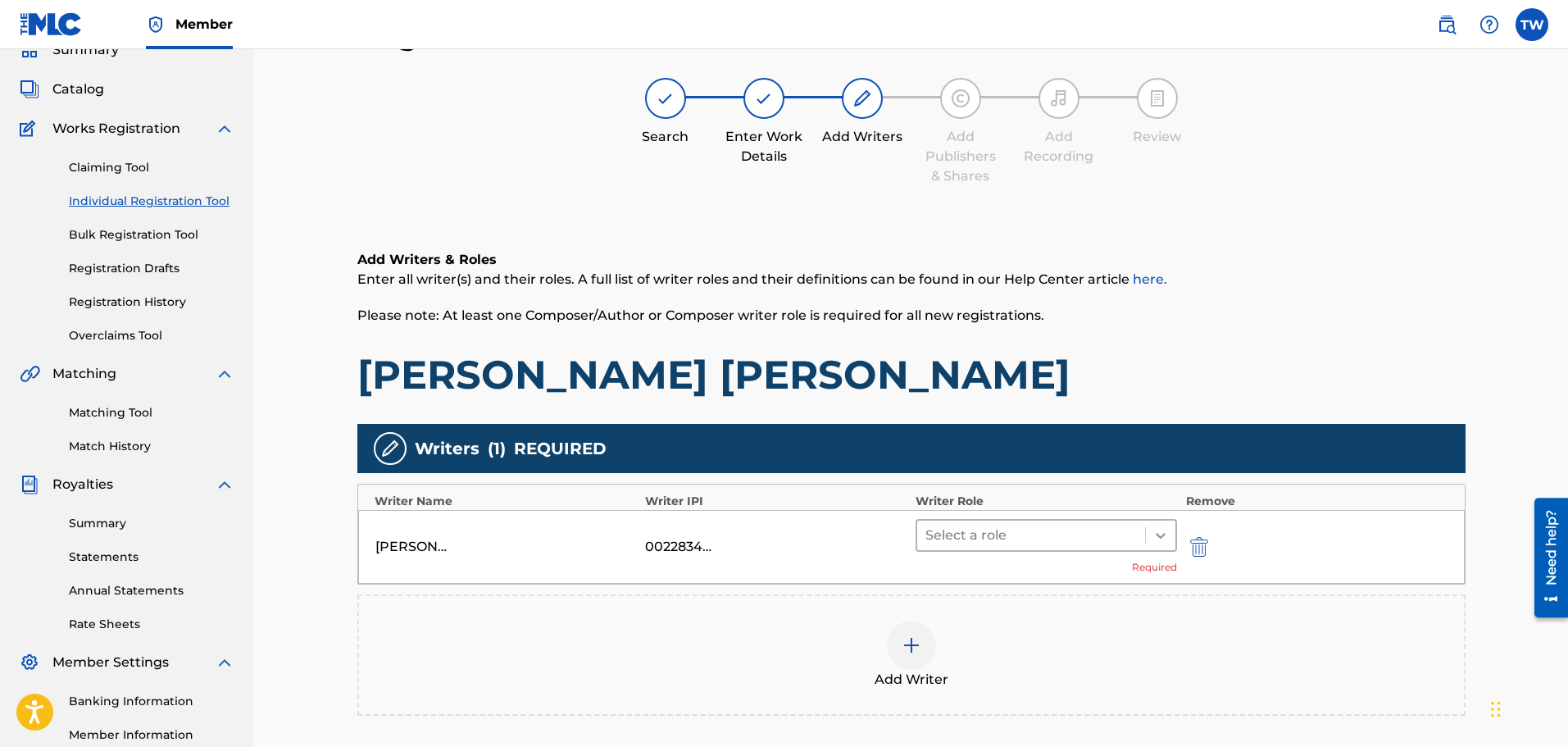
drag, startPoint x: 1168, startPoint y: 532, endPoint x: 1159, endPoint y: 540, distance: 12.0
click at [1168, 532] on div at bounding box center [1160, 535] width 29 height 29
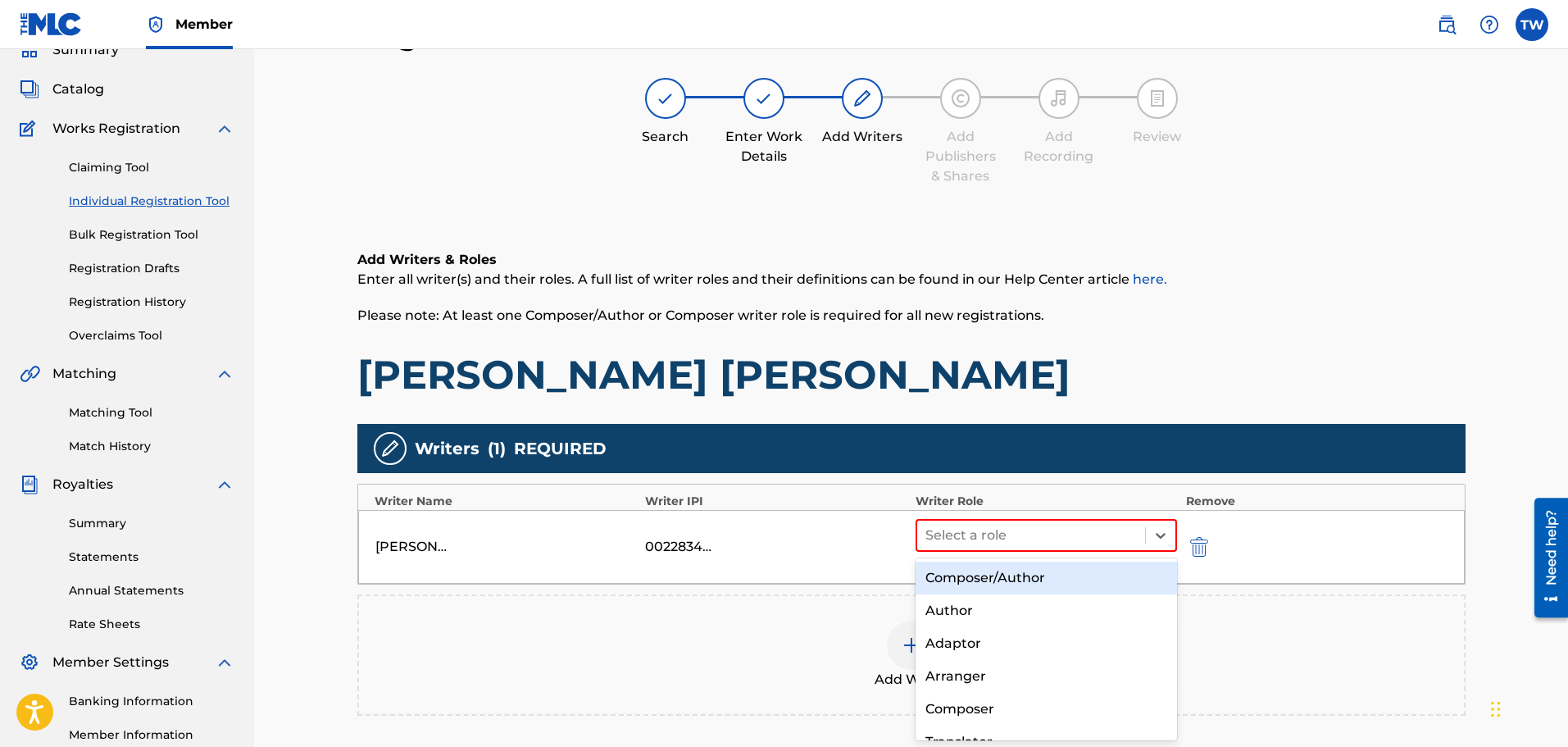
click at [999, 580] on div "Composer/Author" at bounding box center [1047, 578] width 263 height 33
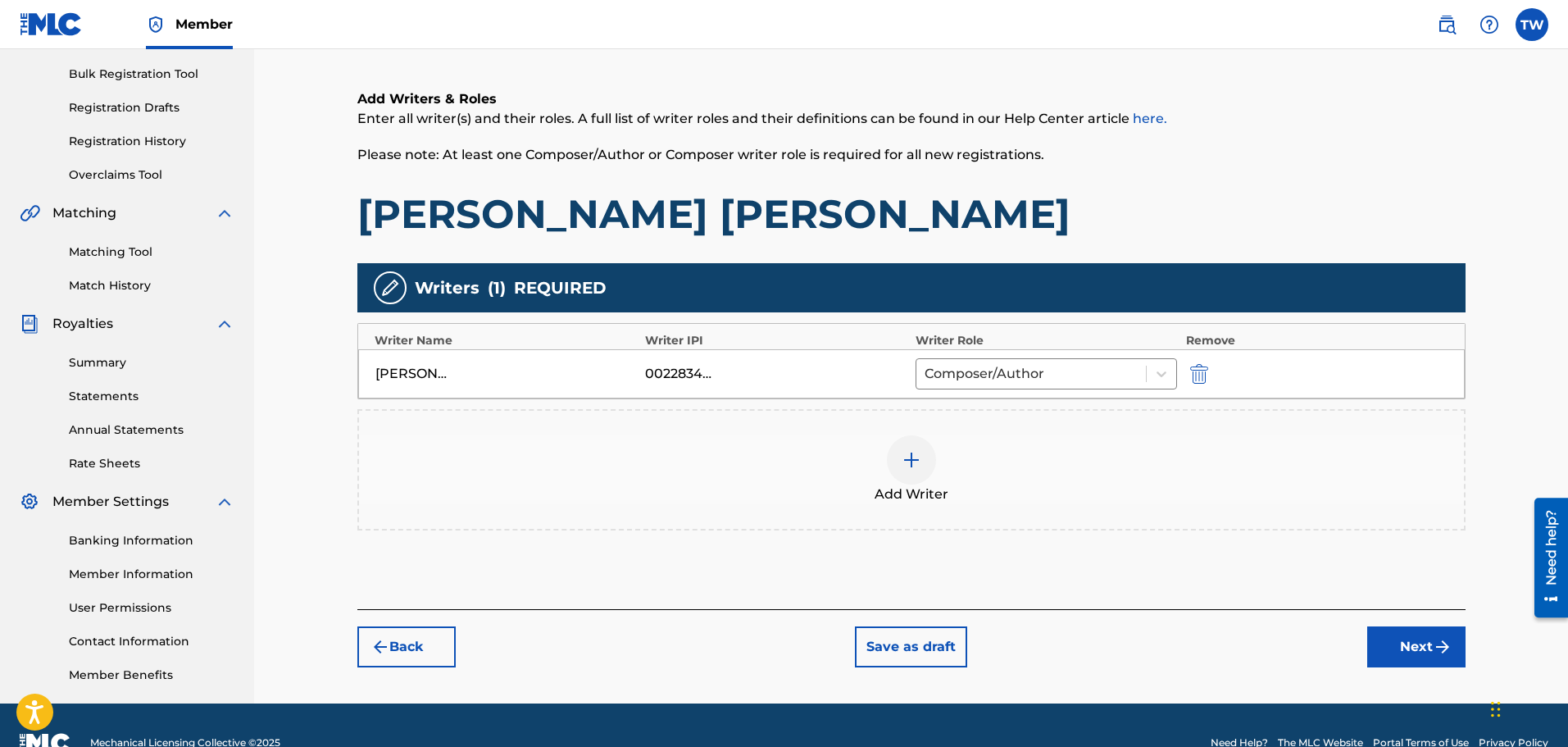
scroll to position [270, 0]
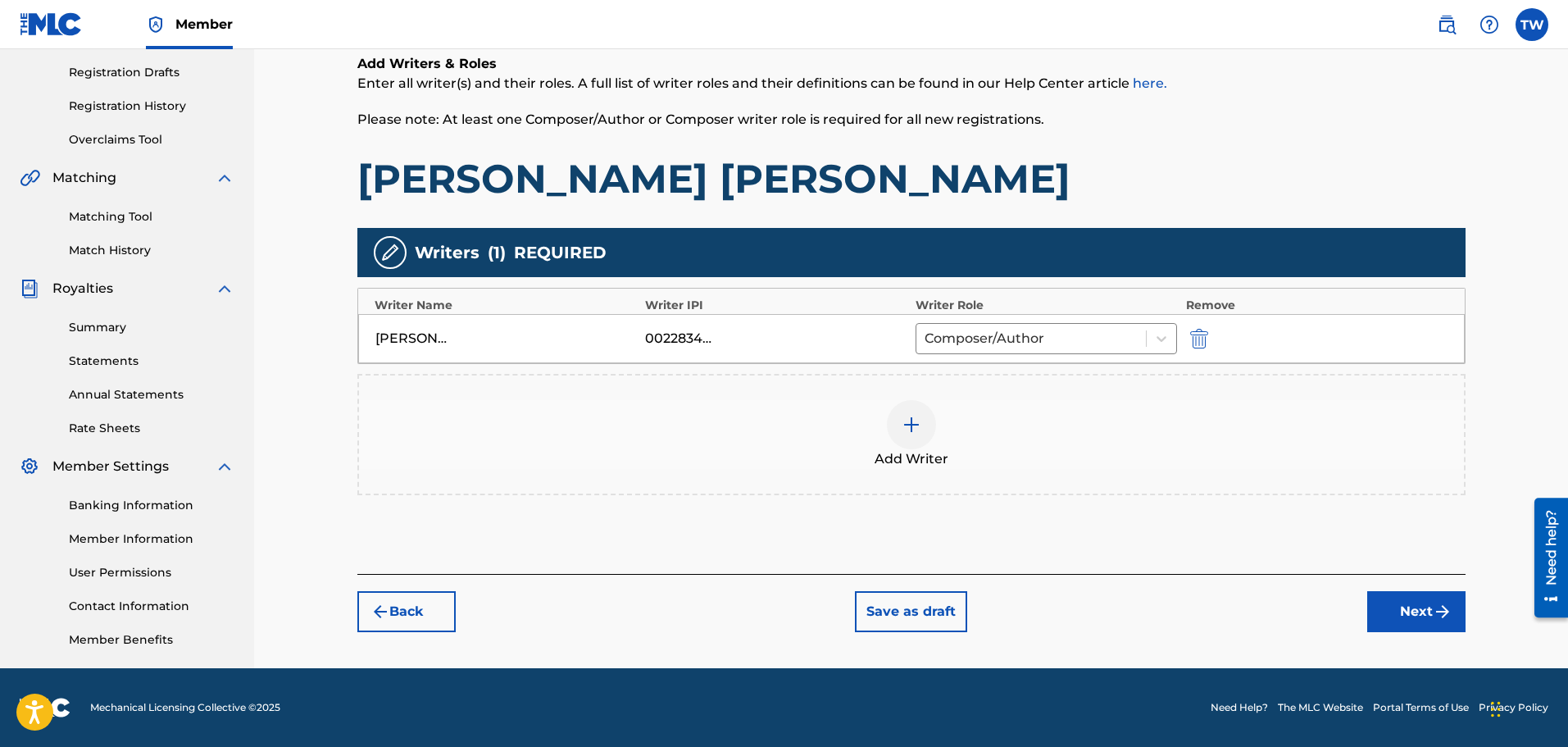
click at [1425, 616] on button "Next" at bounding box center [1416, 612] width 99 height 41
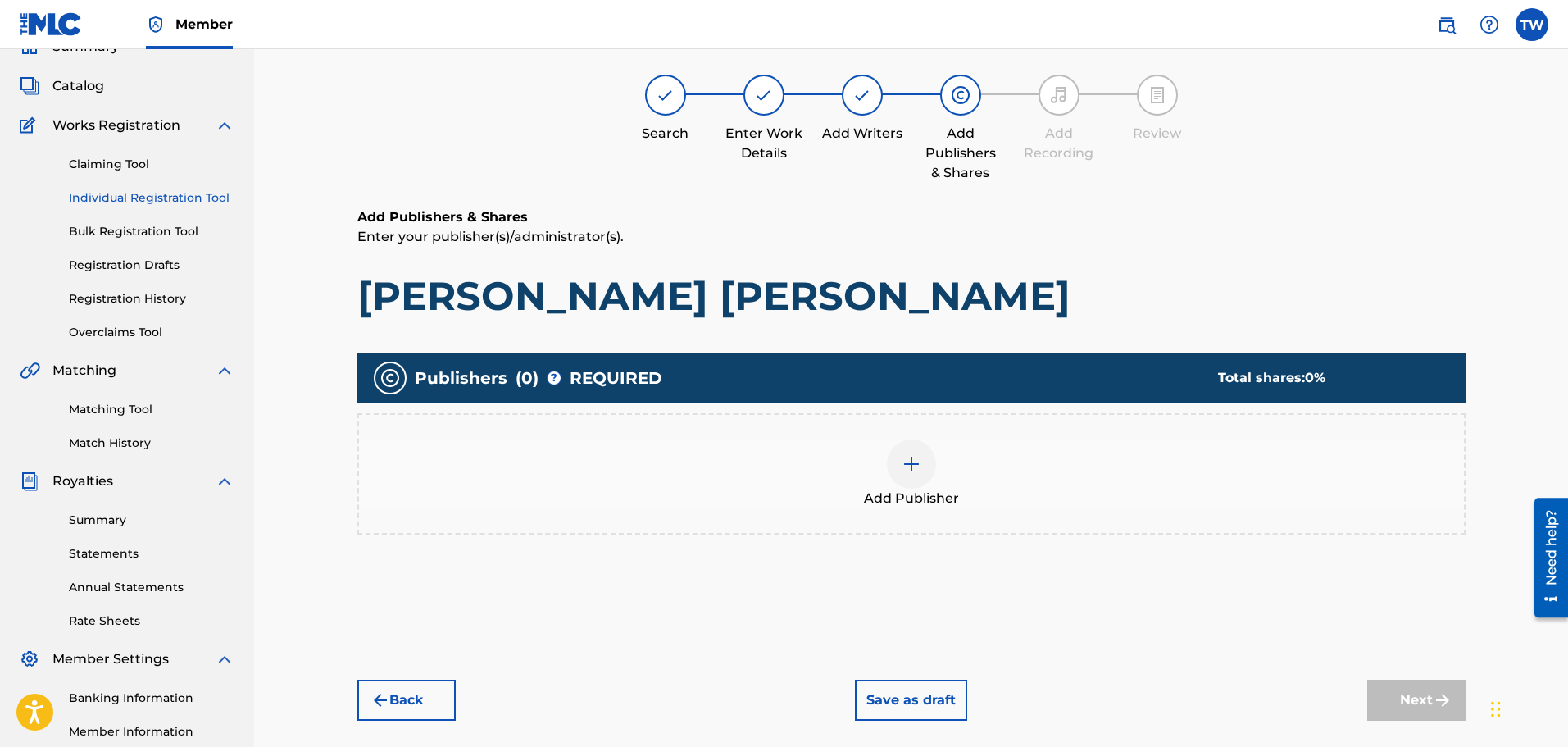
scroll to position [74, 0]
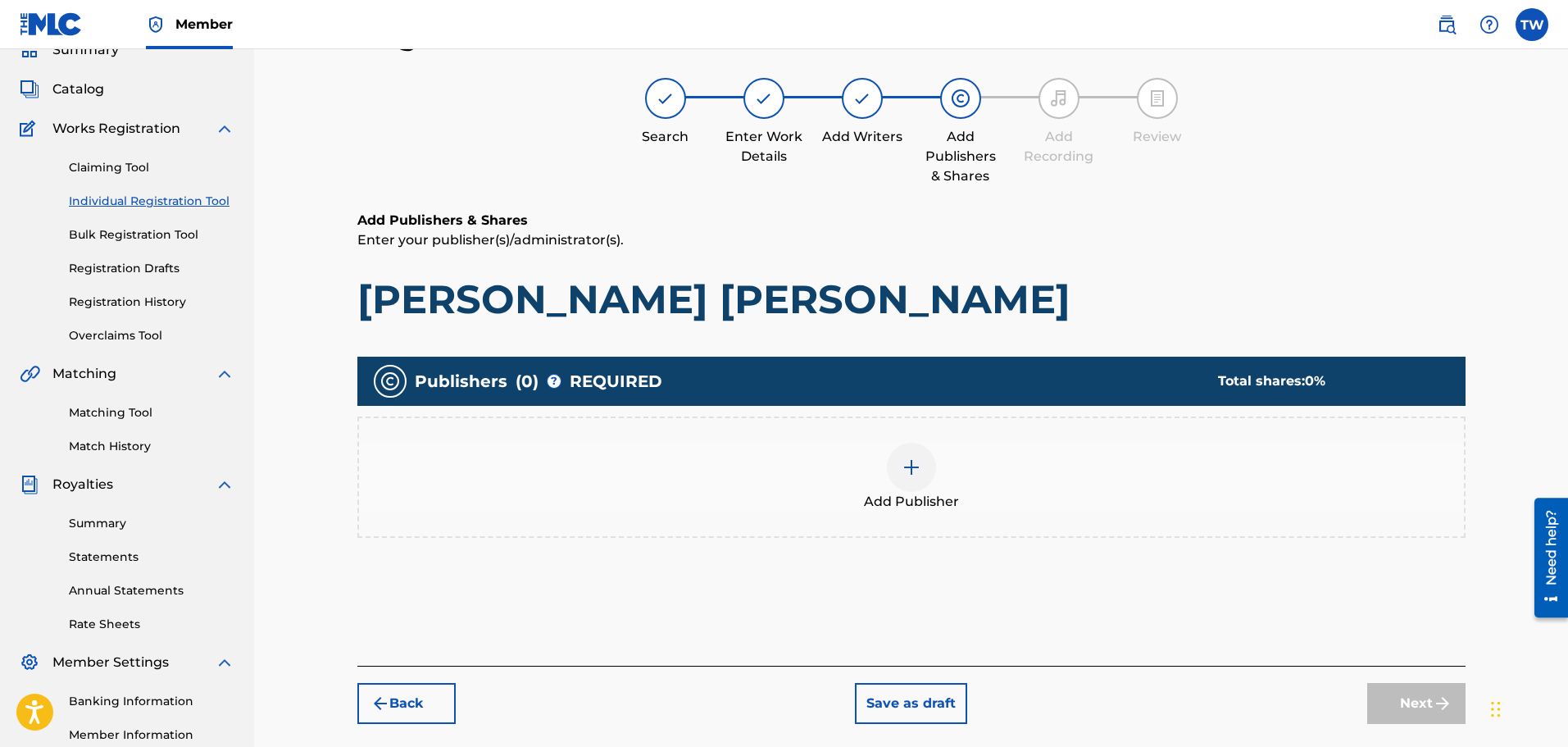
click at [909, 464] on img at bounding box center [911, 467] width 20 height 20
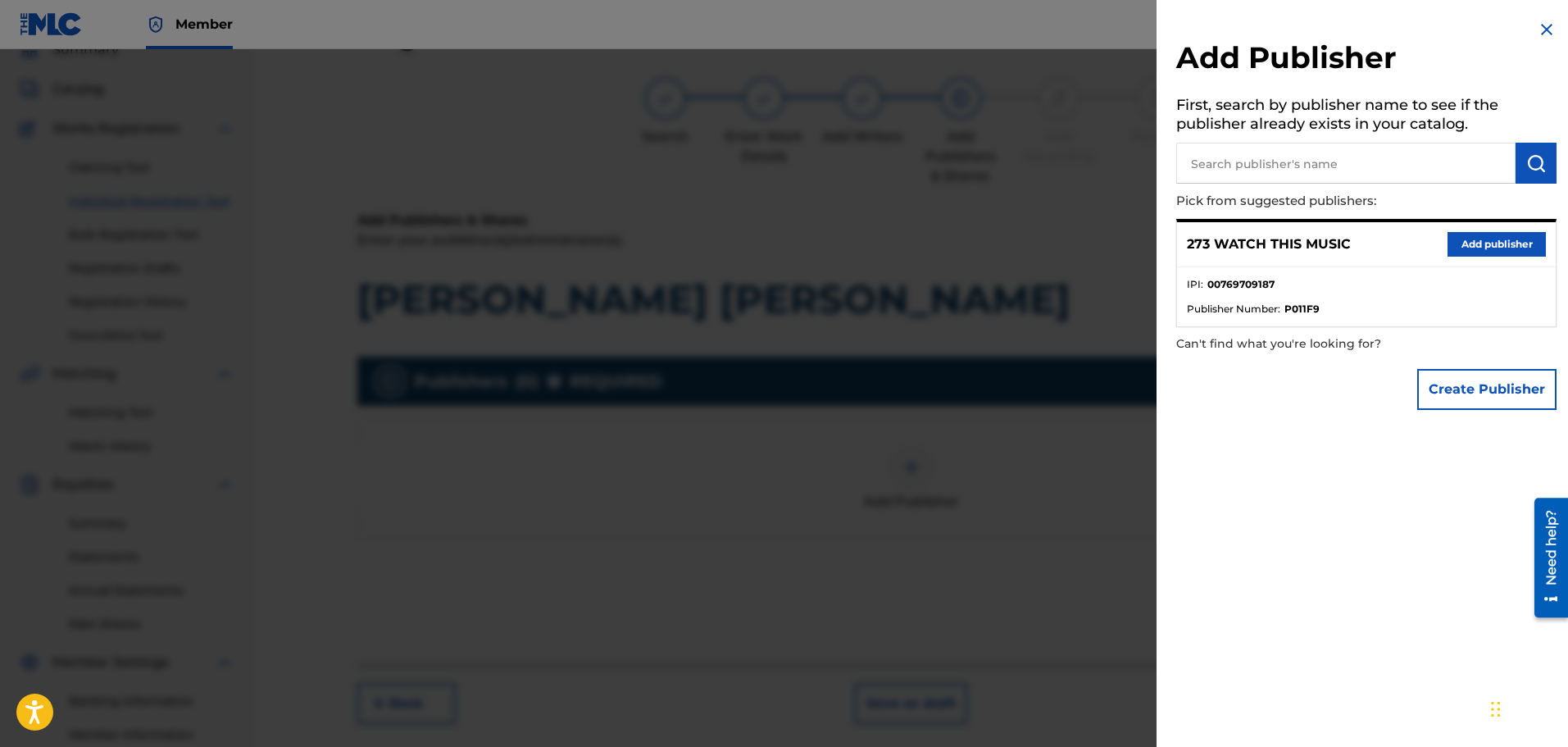
click at [1479, 239] on button "Add publisher" at bounding box center [1496, 245] width 99 height 25
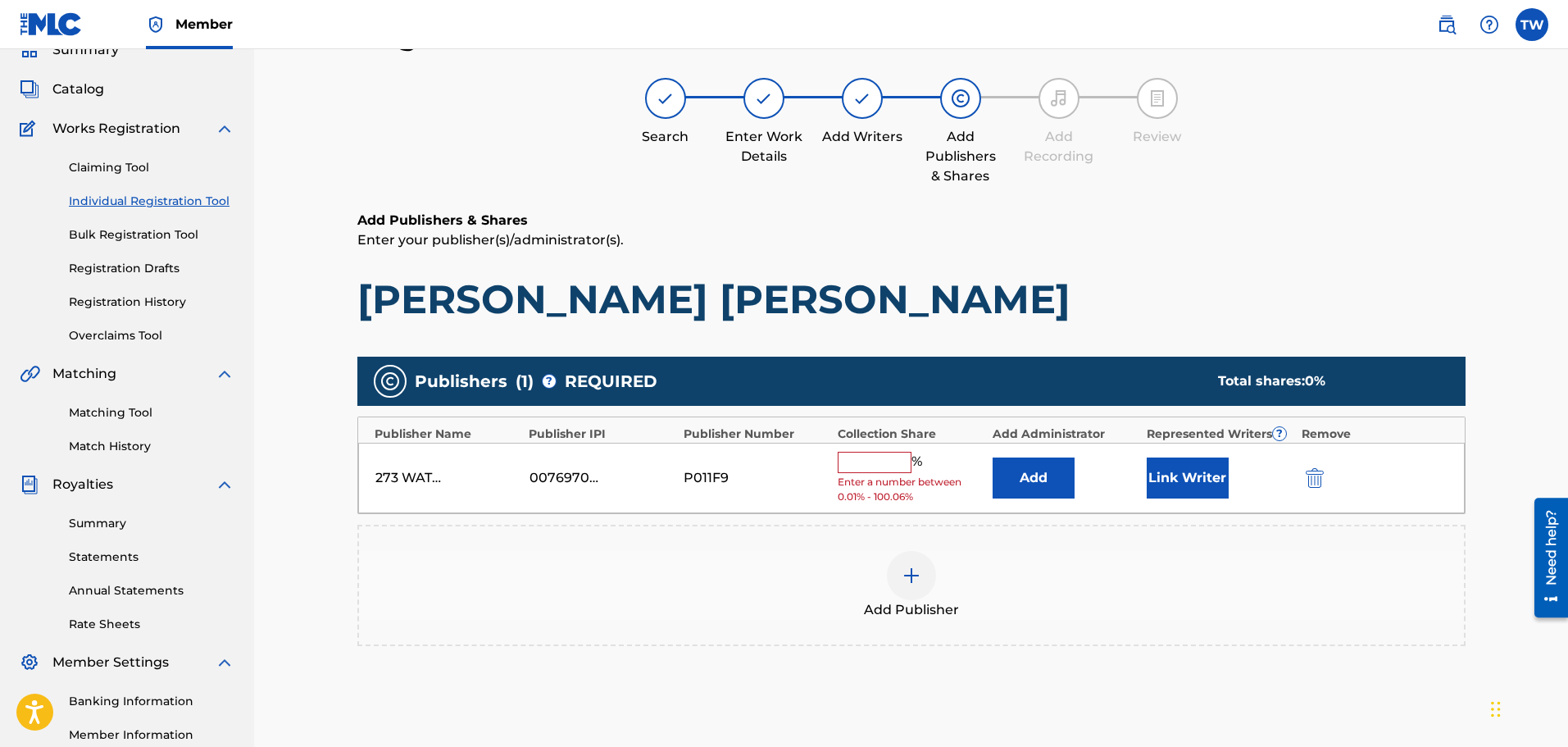
click at [853, 460] on input "text" at bounding box center [874, 462] width 74 height 21
type input "100"
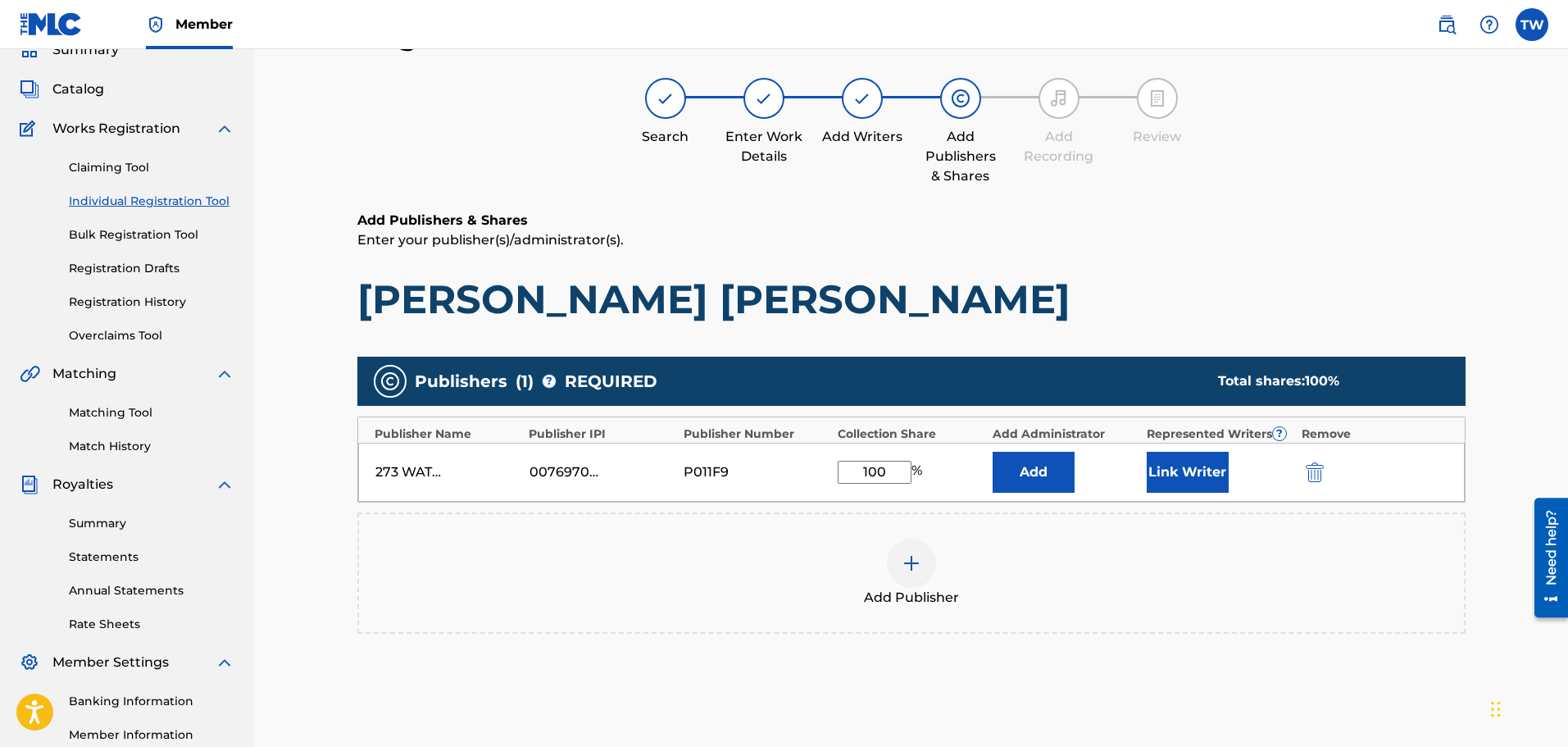
click at [1196, 470] on button "Link Writer" at bounding box center [1187, 472] width 82 height 41
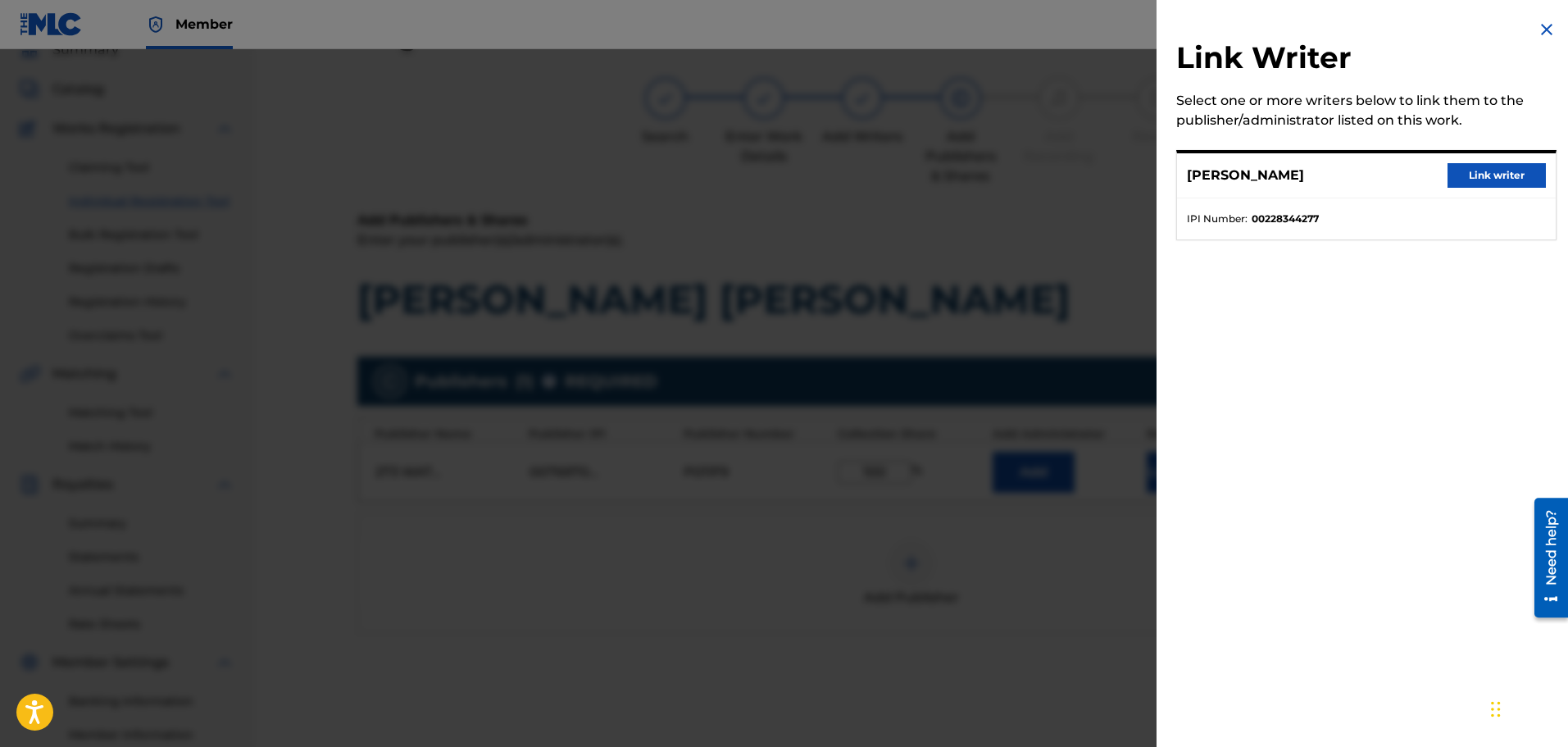
click at [1486, 172] on button "Link writer" at bounding box center [1496, 175] width 99 height 25
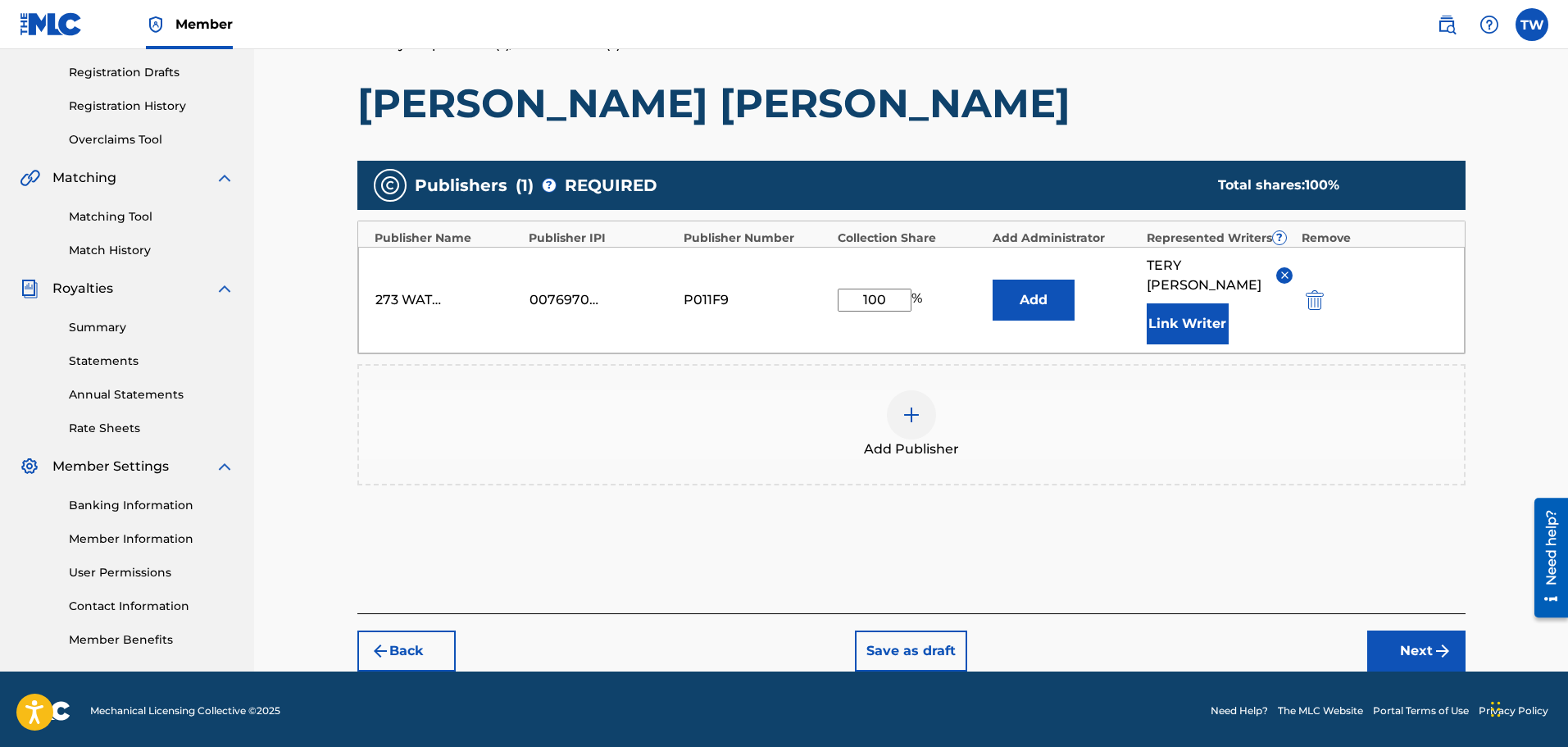
click at [1393, 630] on button "Next" at bounding box center [1416, 651] width 99 height 41
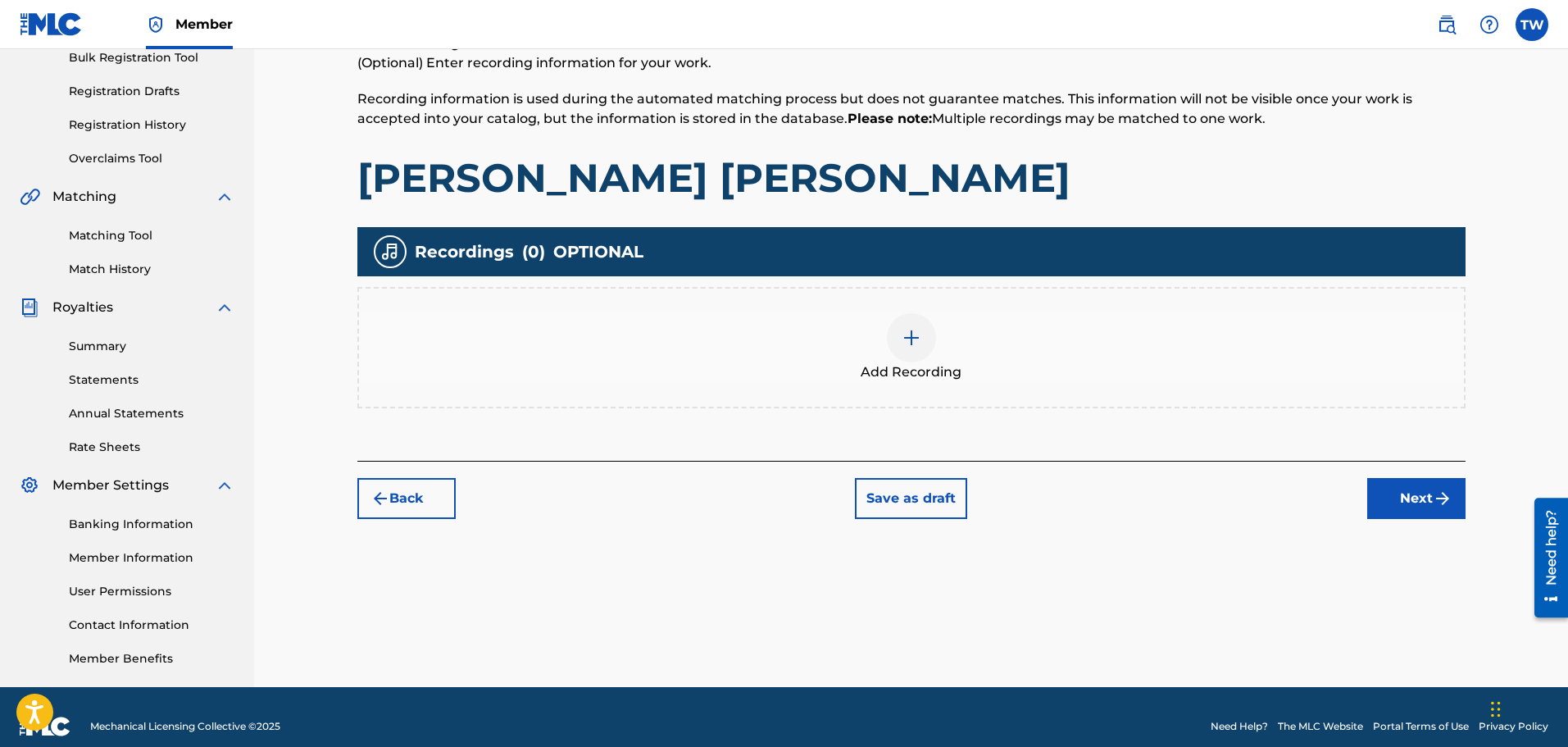
scroll to position [270, 0]
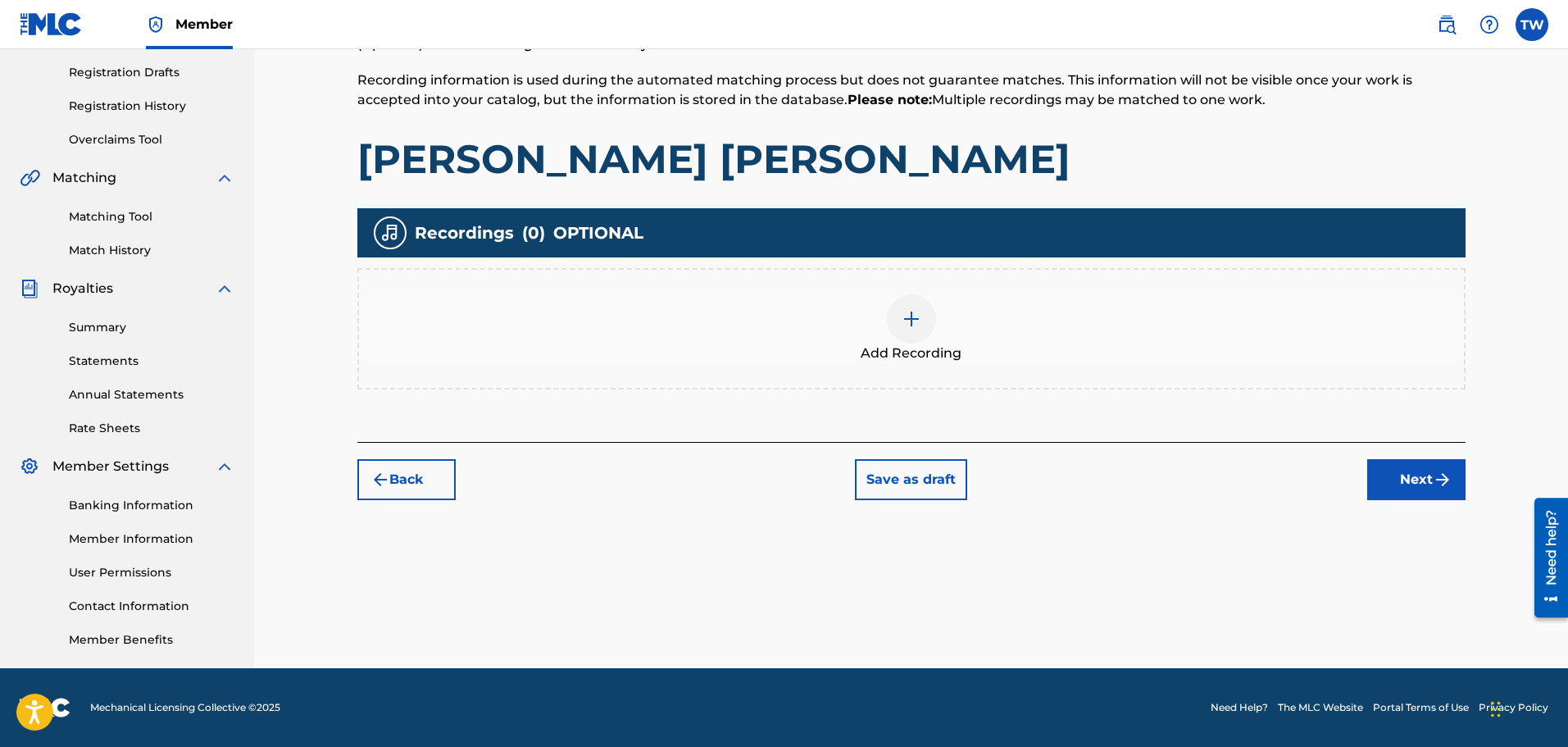
click at [1414, 483] on button "Next" at bounding box center [1416, 480] width 99 height 41
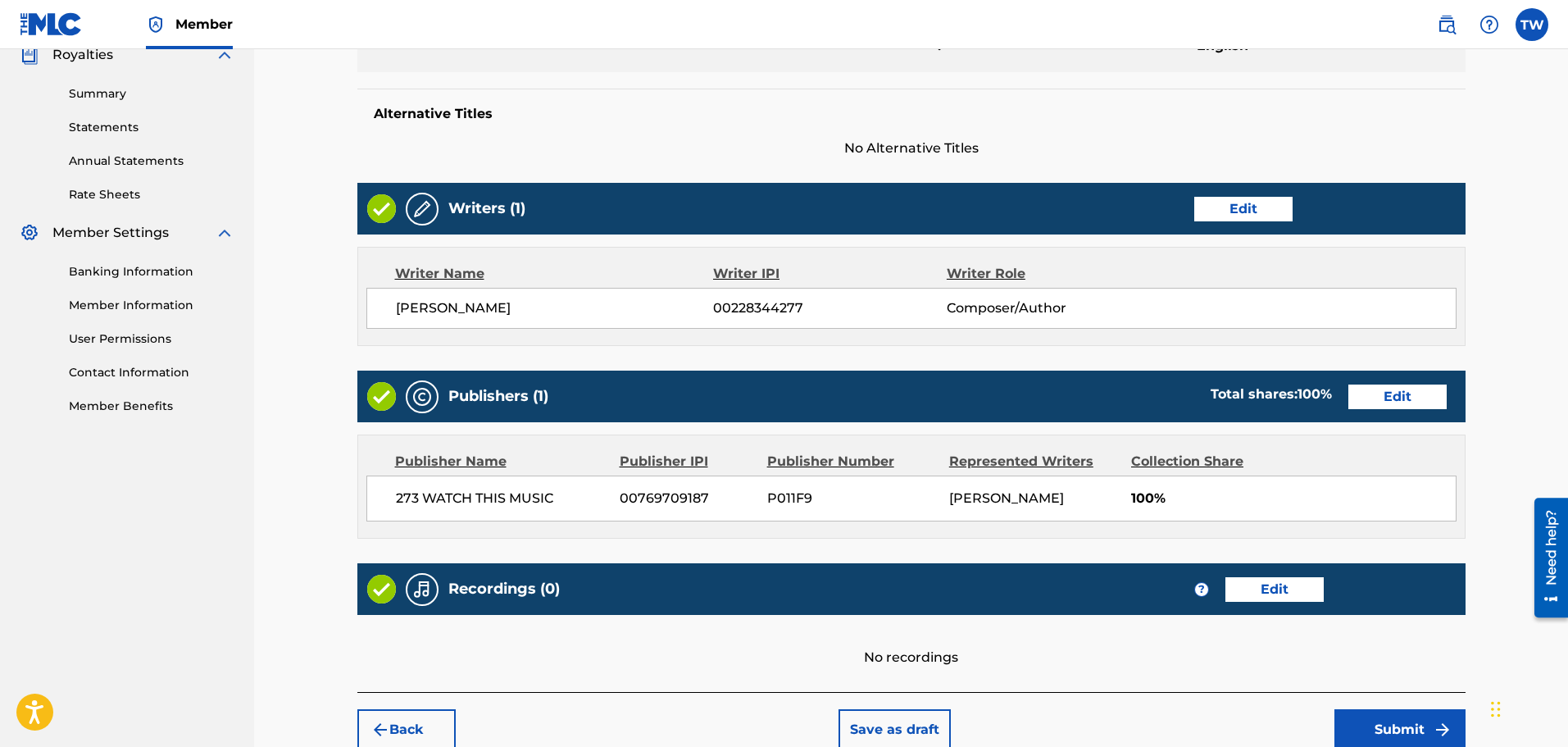
scroll to position [586, 0]
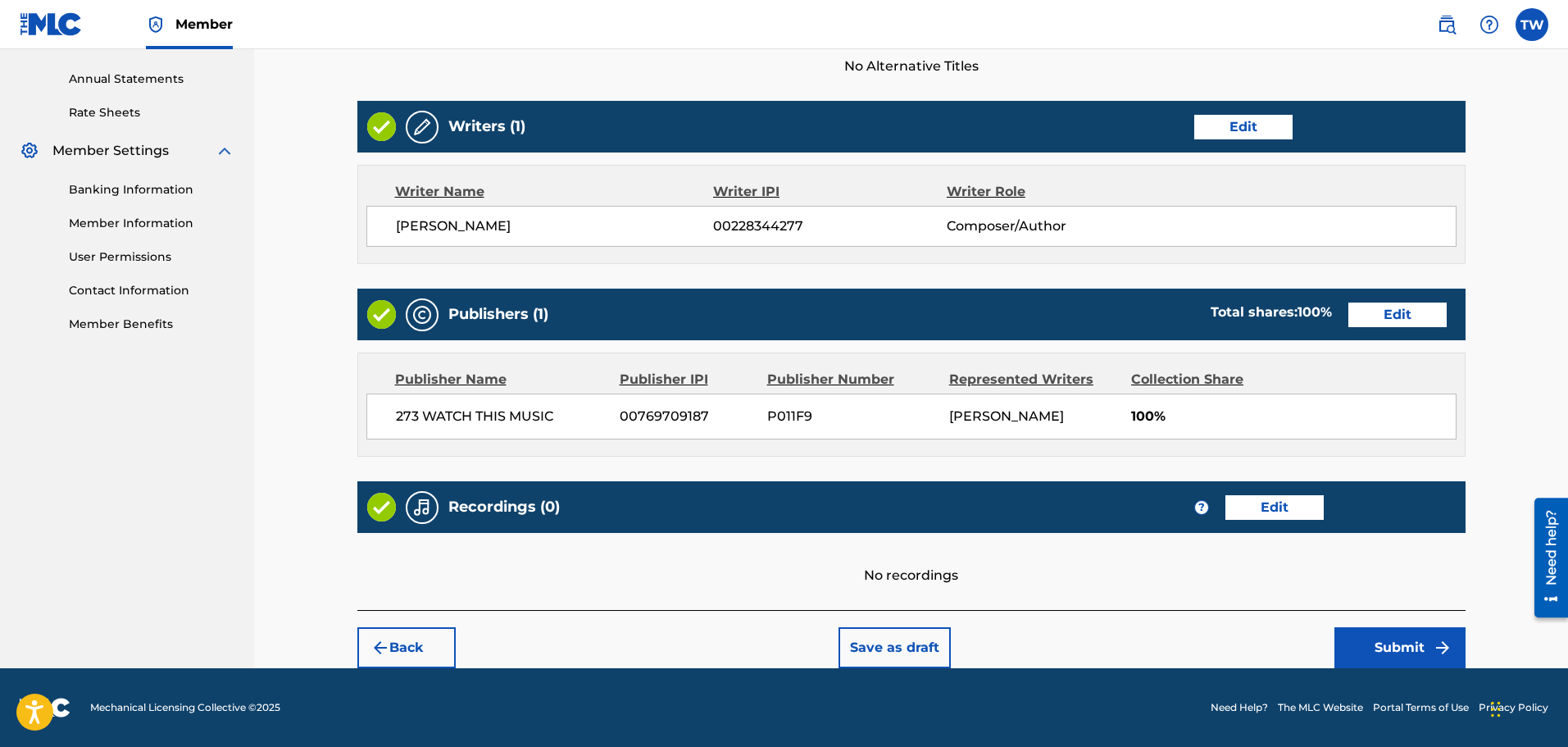
click at [1402, 647] on button "Submit" at bounding box center [1399, 647] width 131 height 41
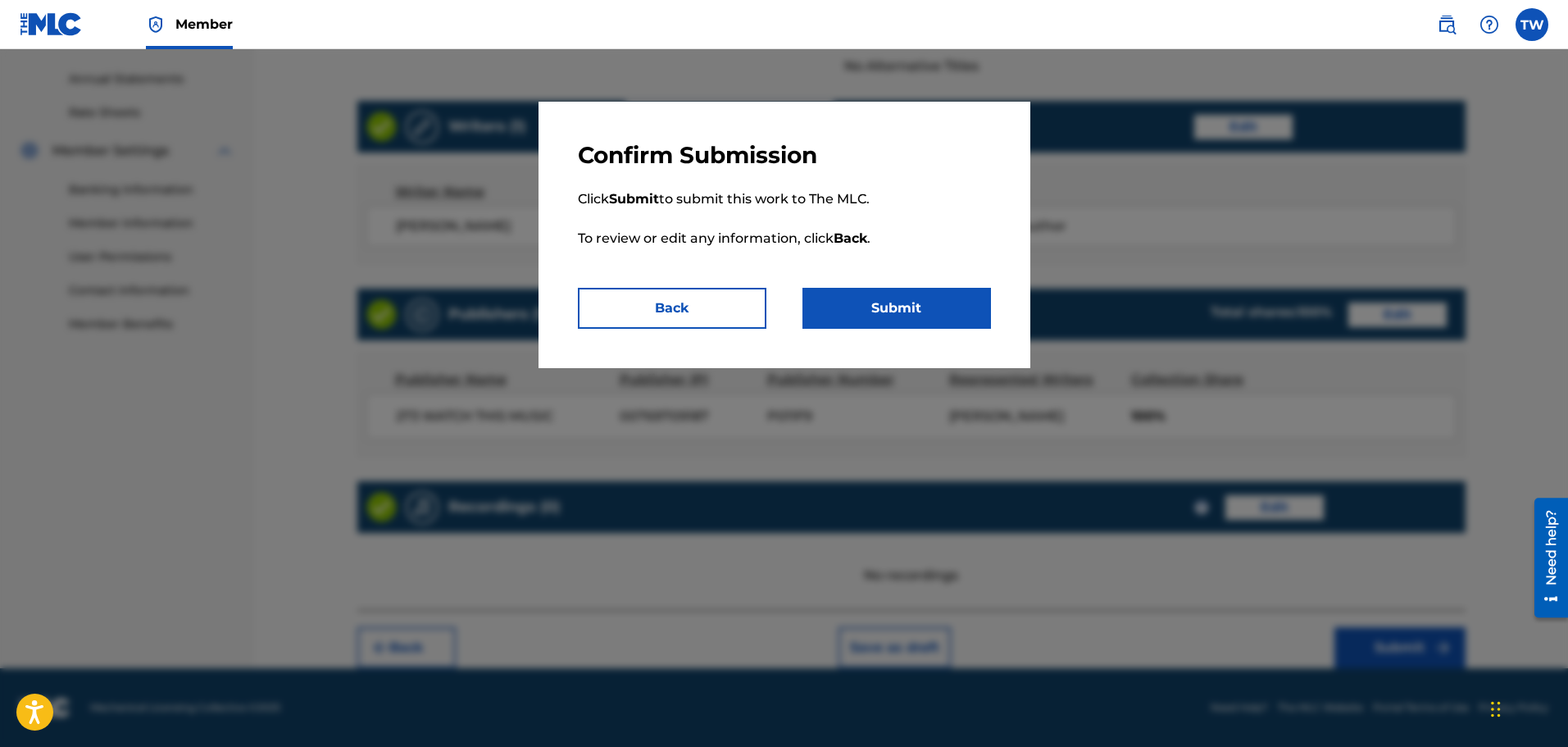
click at [866, 305] on button "Submit" at bounding box center [897, 308] width 189 height 41
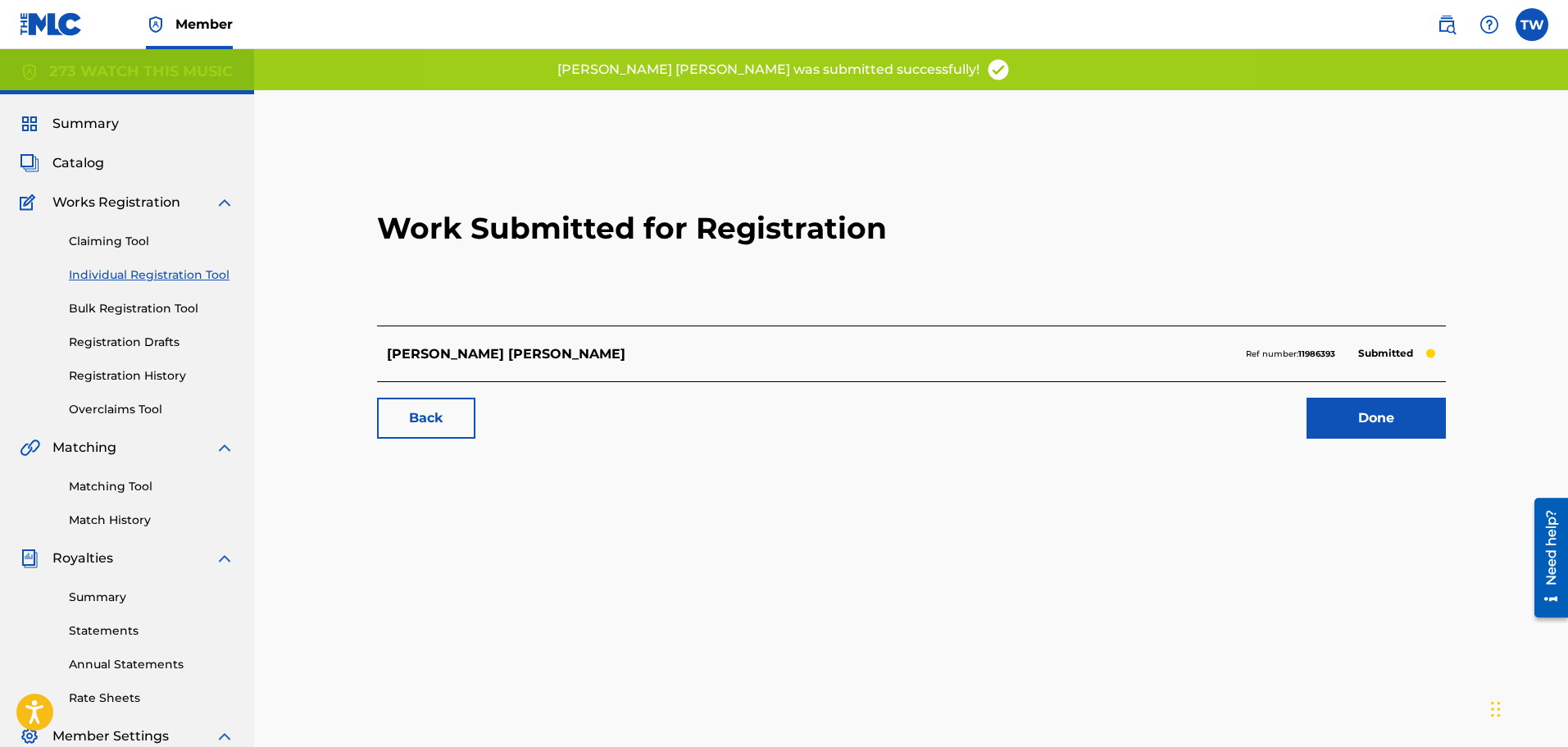
click at [1366, 416] on link "Done" at bounding box center [1376, 418] width 140 height 41
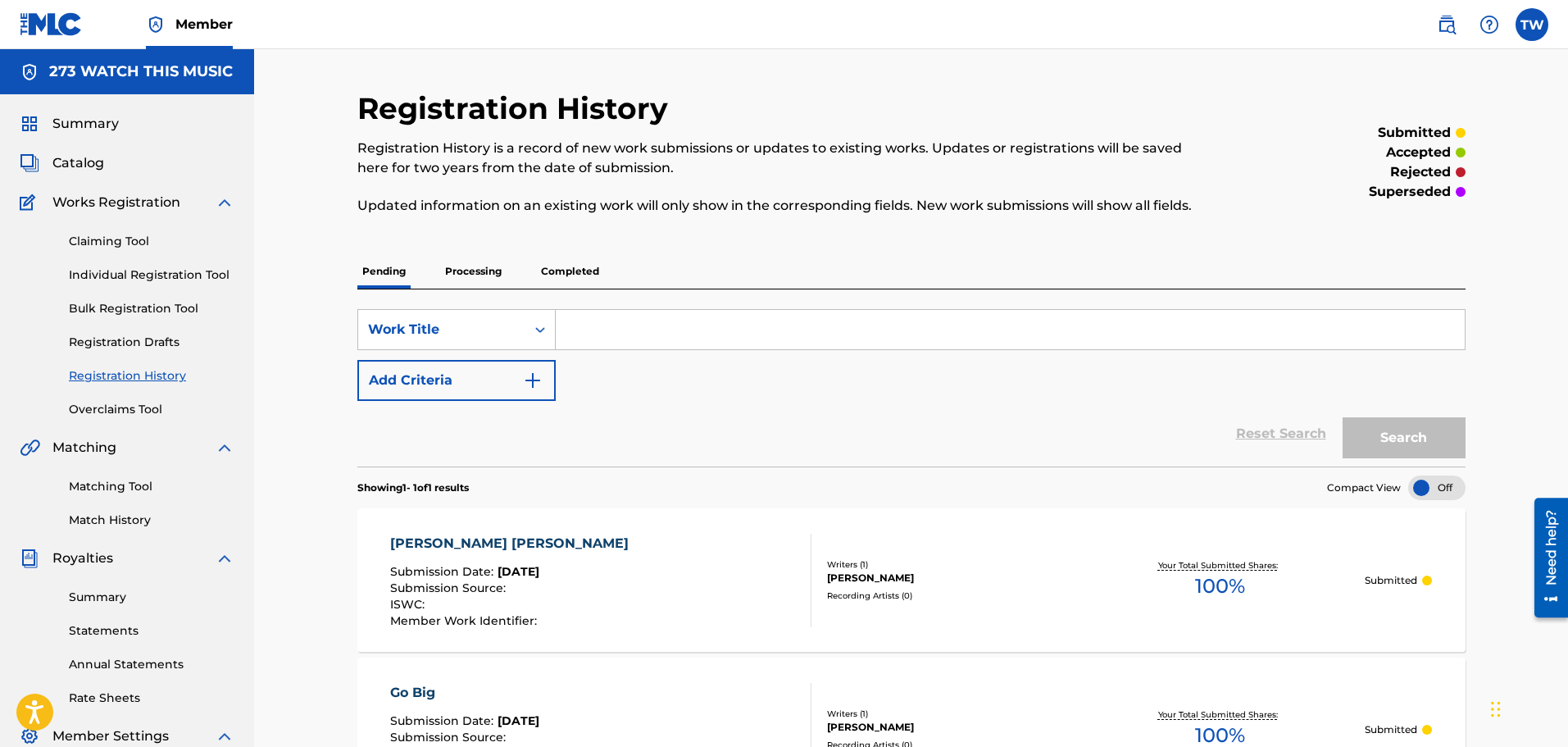
click at [149, 274] on link "Individual Registration Tool" at bounding box center [151, 274] width 166 height 17
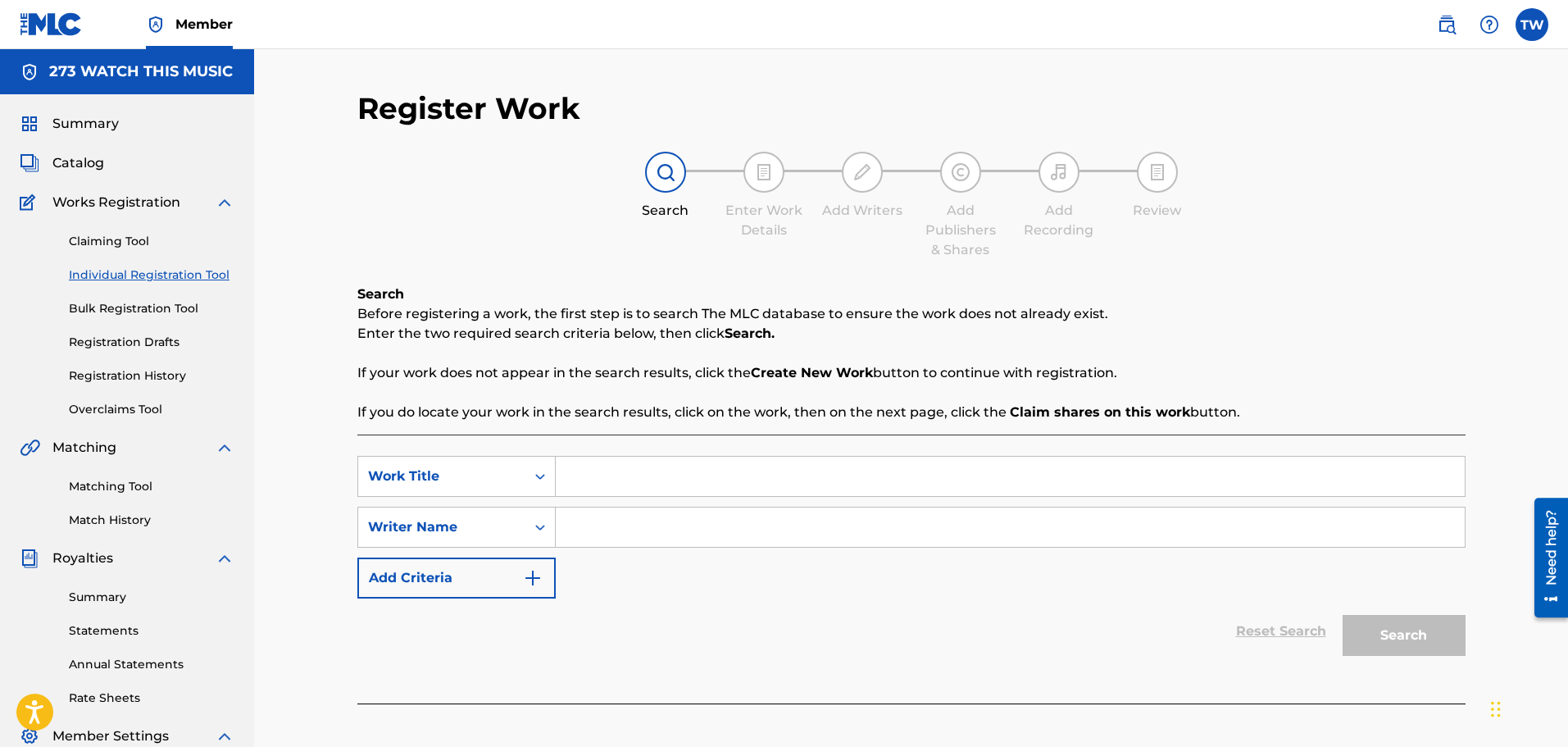
click at [581, 479] on input "Search Form" at bounding box center [1009, 476] width 909 height 39
type input "Marches On"
click at [623, 534] on input "Search Form" at bounding box center [1009, 527] width 909 height 39
drag, startPoint x: 610, startPoint y: 529, endPoint x: 557, endPoint y: 528, distance: 53.0
click at [557, 528] on input "[PERSON_NAME]" at bounding box center [1009, 527] width 909 height 39
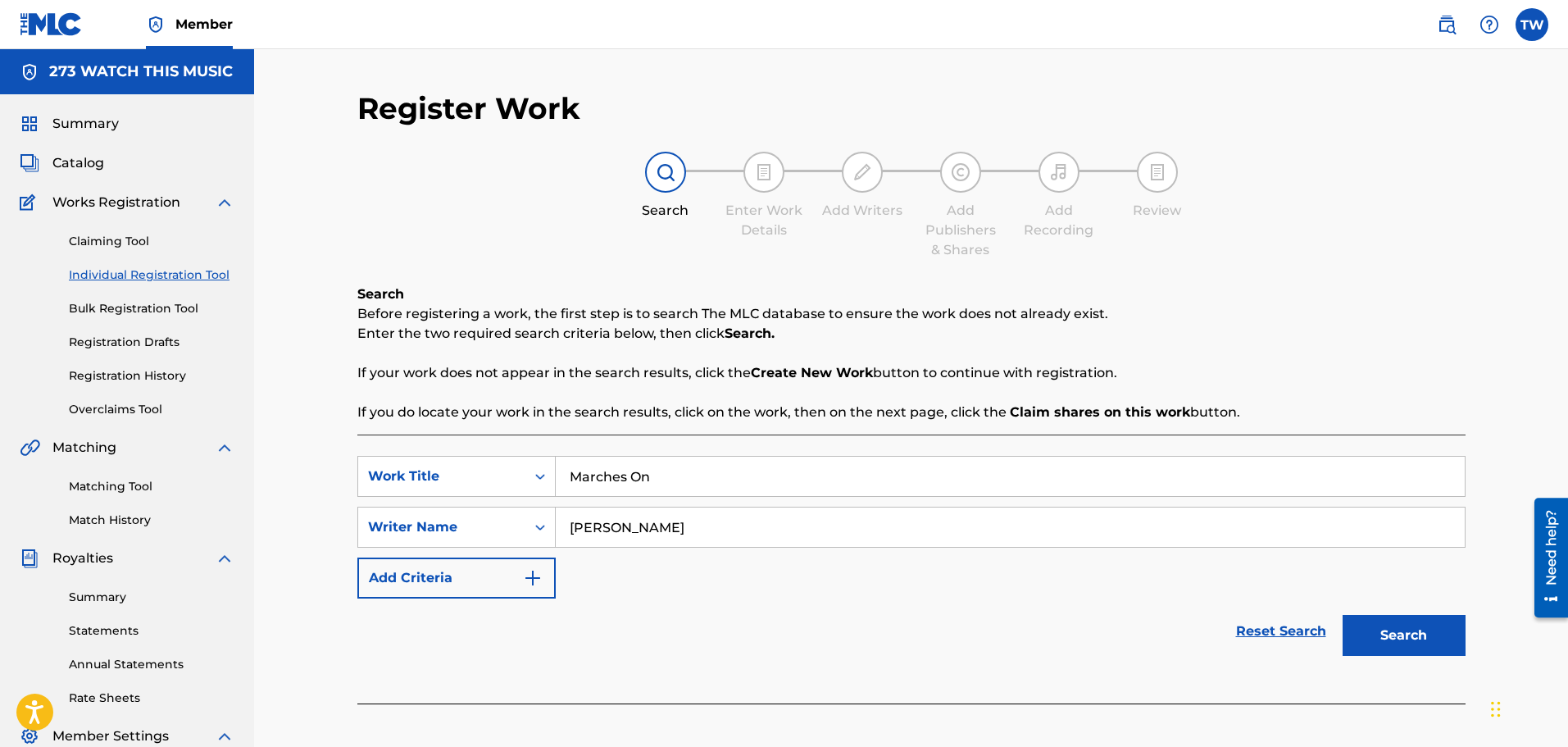
type input "[PERSON_NAME]"
click at [1415, 637] on button "Search" at bounding box center [1403, 636] width 123 height 41
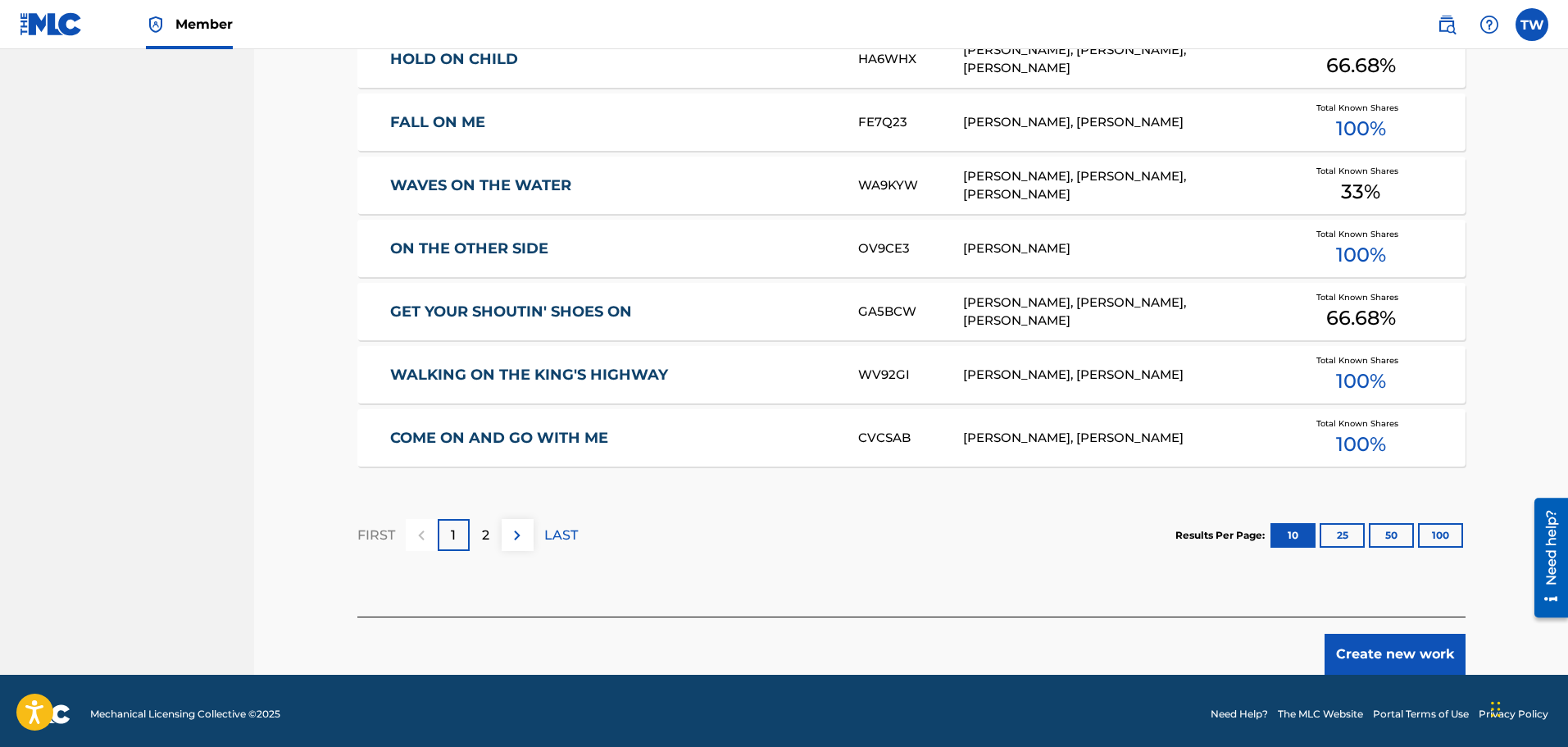
scroll to position [931, 0]
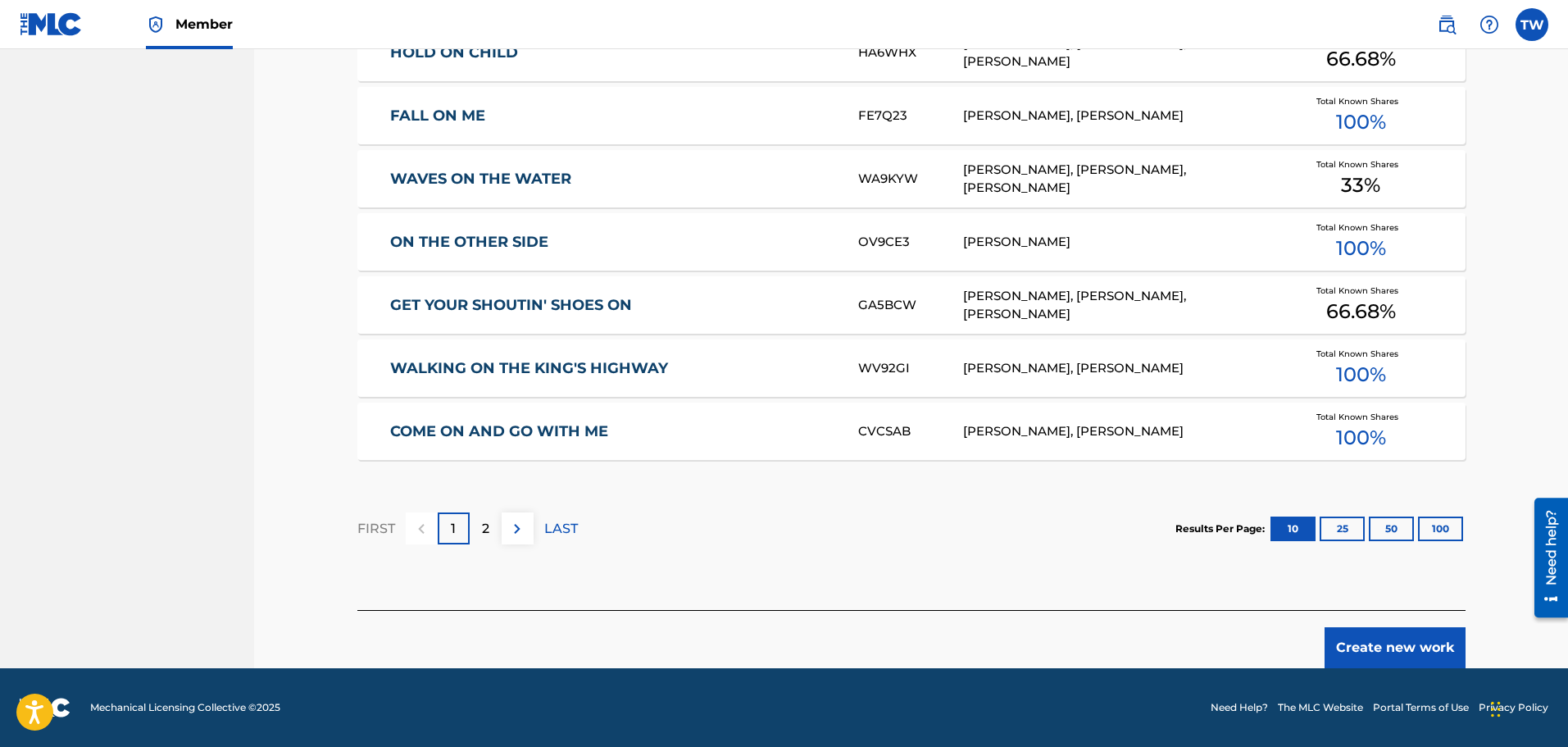
click at [1386, 648] on button "Create new work" at bounding box center [1394, 647] width 141 height 41
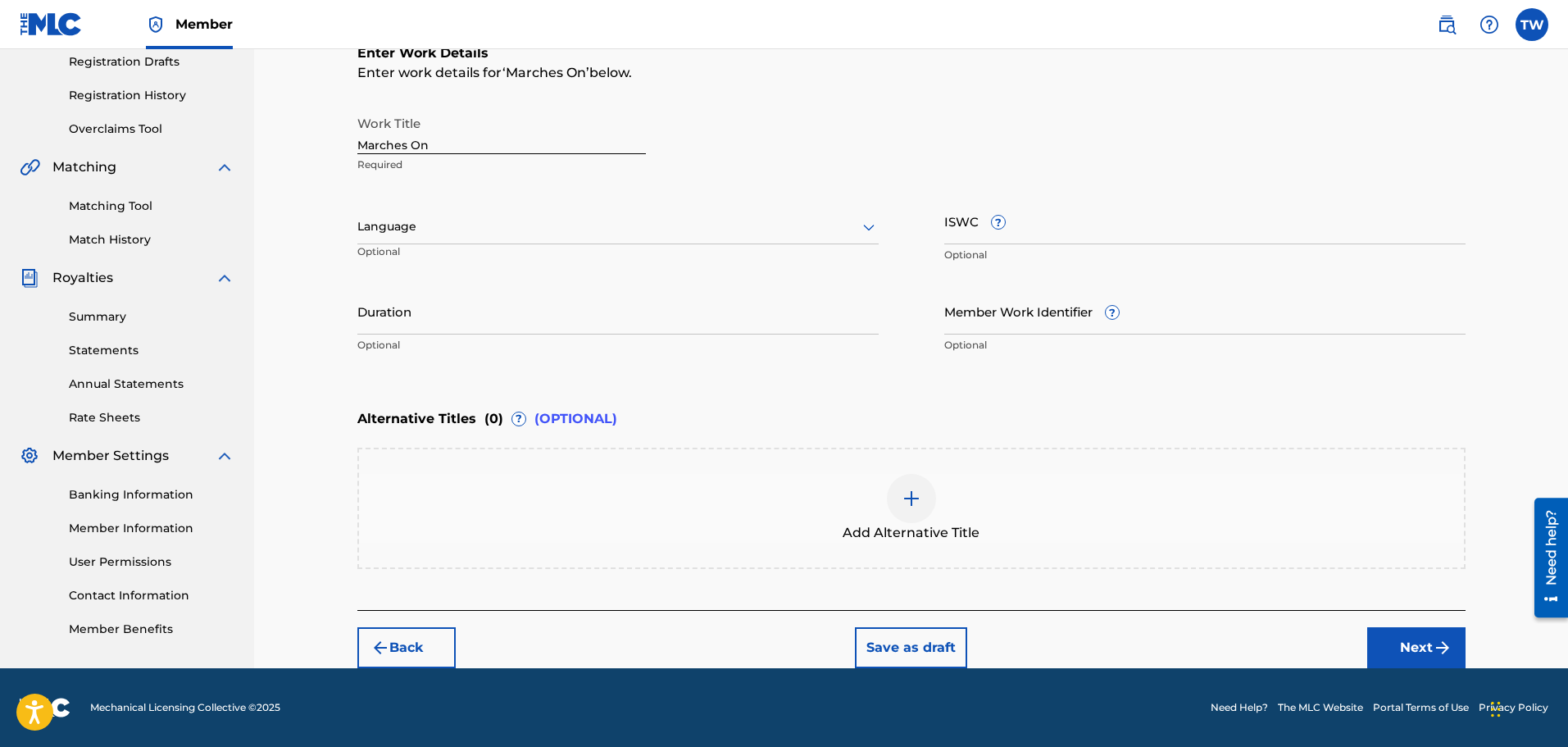
scroll to position [280, 0]
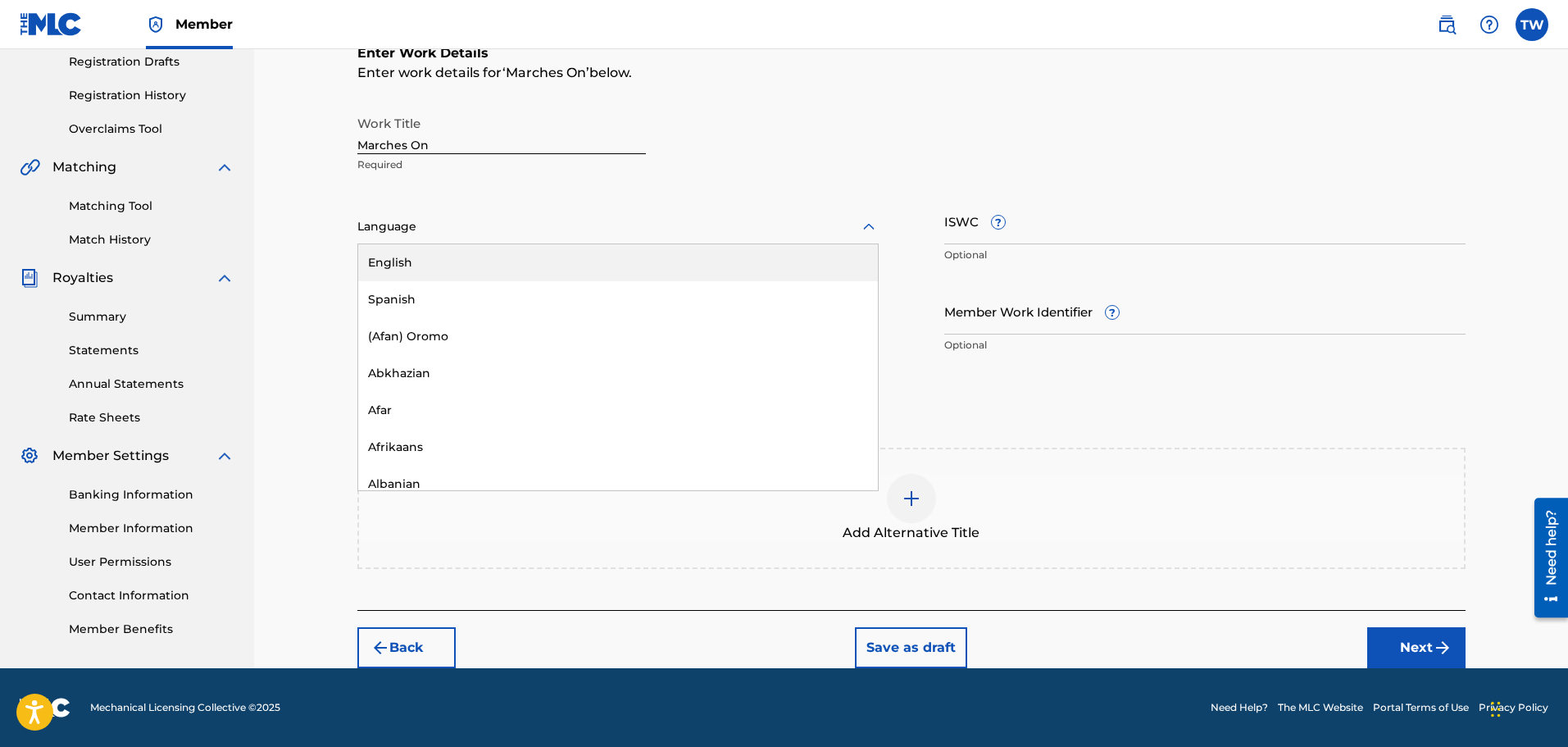
drag, startPoint x: 863, startPoint y: 224, endPoint x: 755, endPoint y: 231, distance: 108.2
click at [862, 225] on icon at bounding box center [869, 227] width 20 height 20
click at [400, 265] on div "English" at bounding box center [618, 262] width 520 height 37
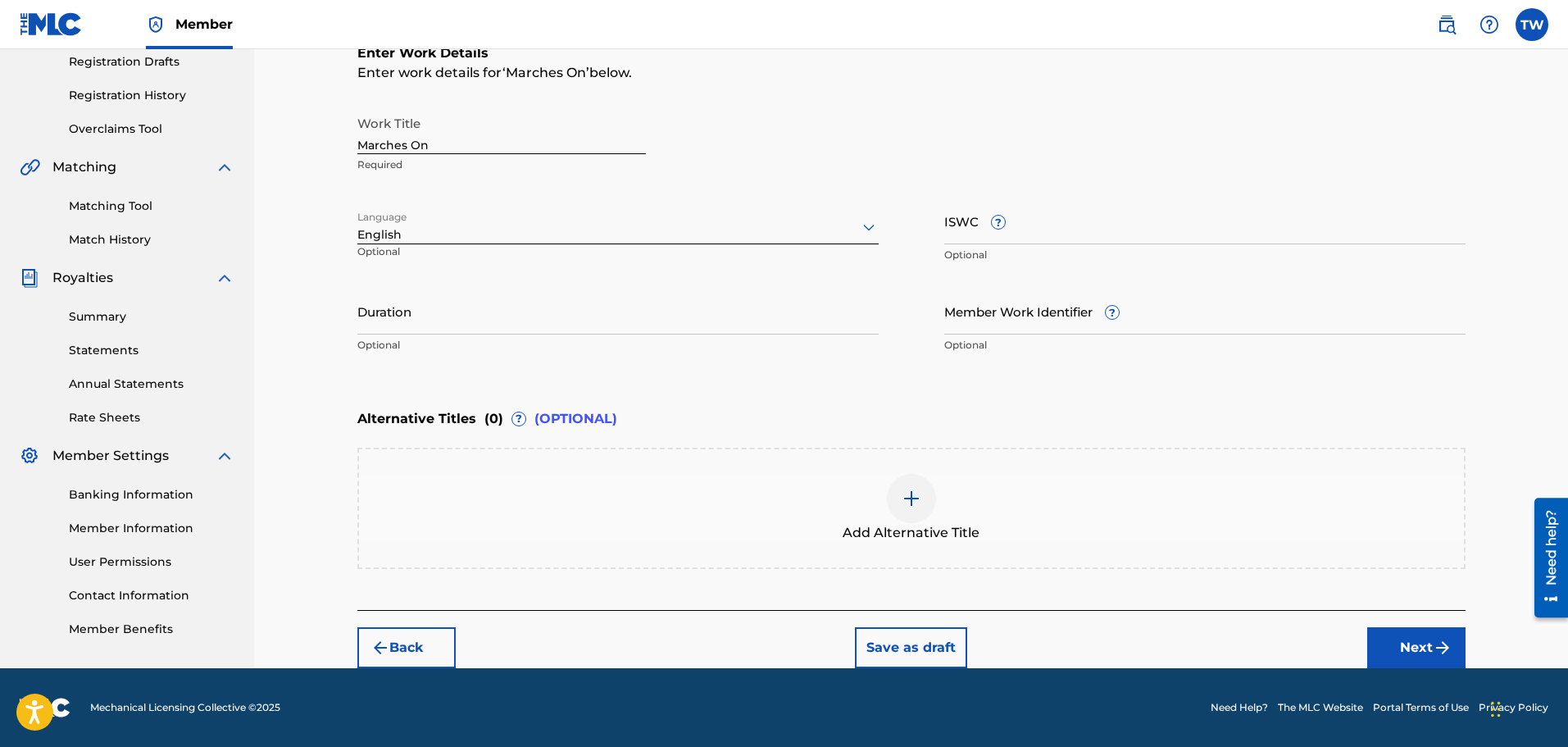
click at [1406, 647] on button "Next" at bounding box center [1416, 647] width 99 height 41
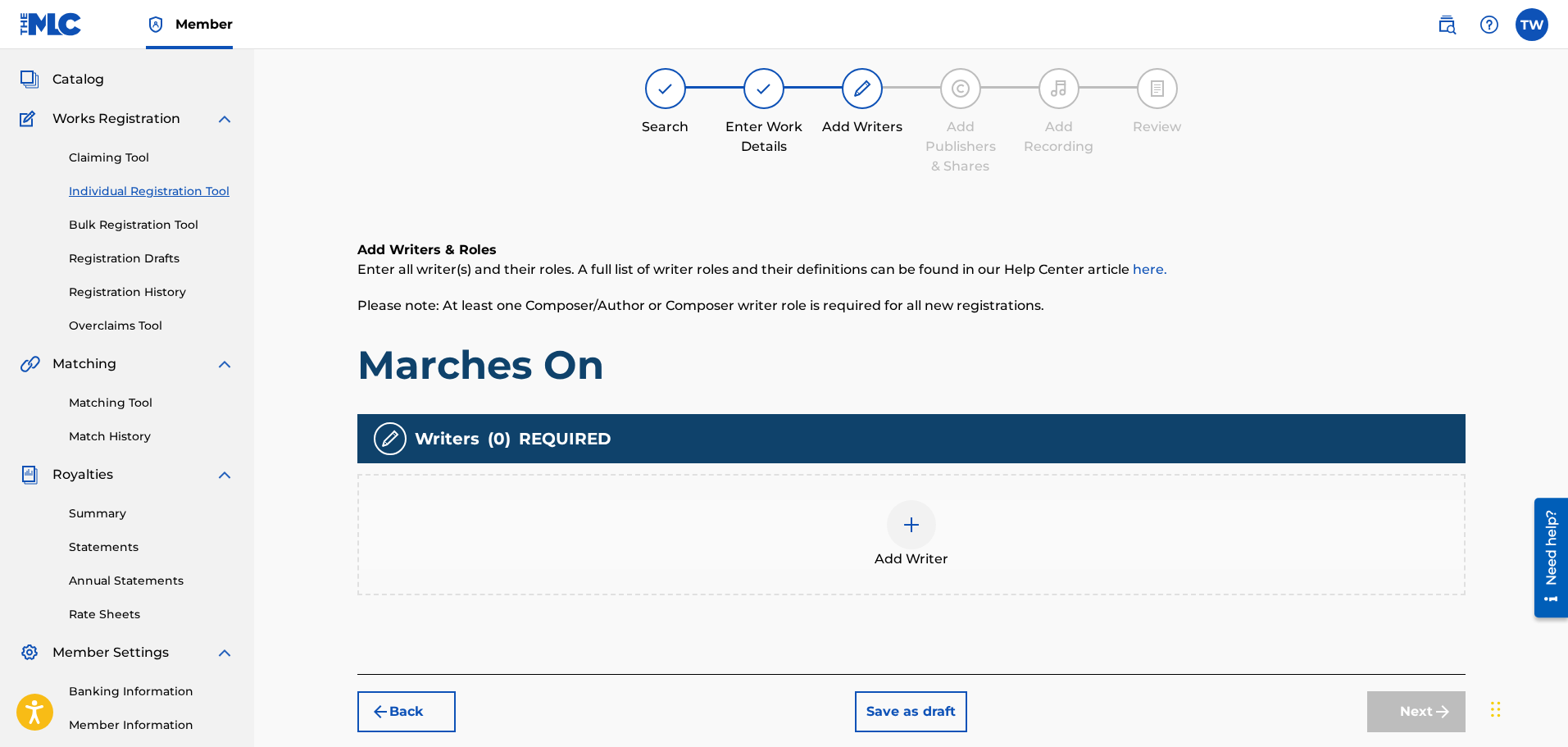
scroll to position [74, 0]
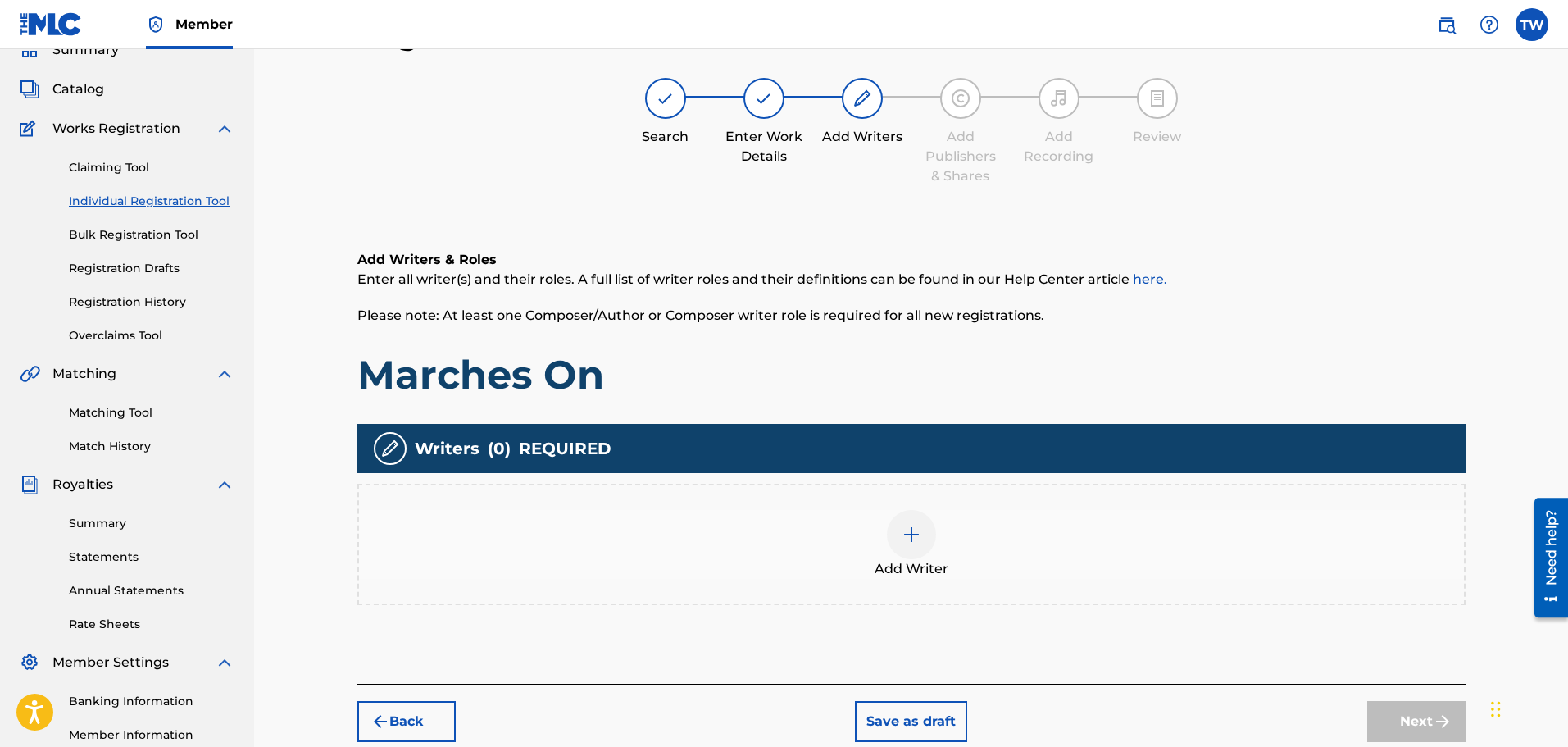
click at [913, 532] on img at bounding box center [911, 534] width 20 height 20
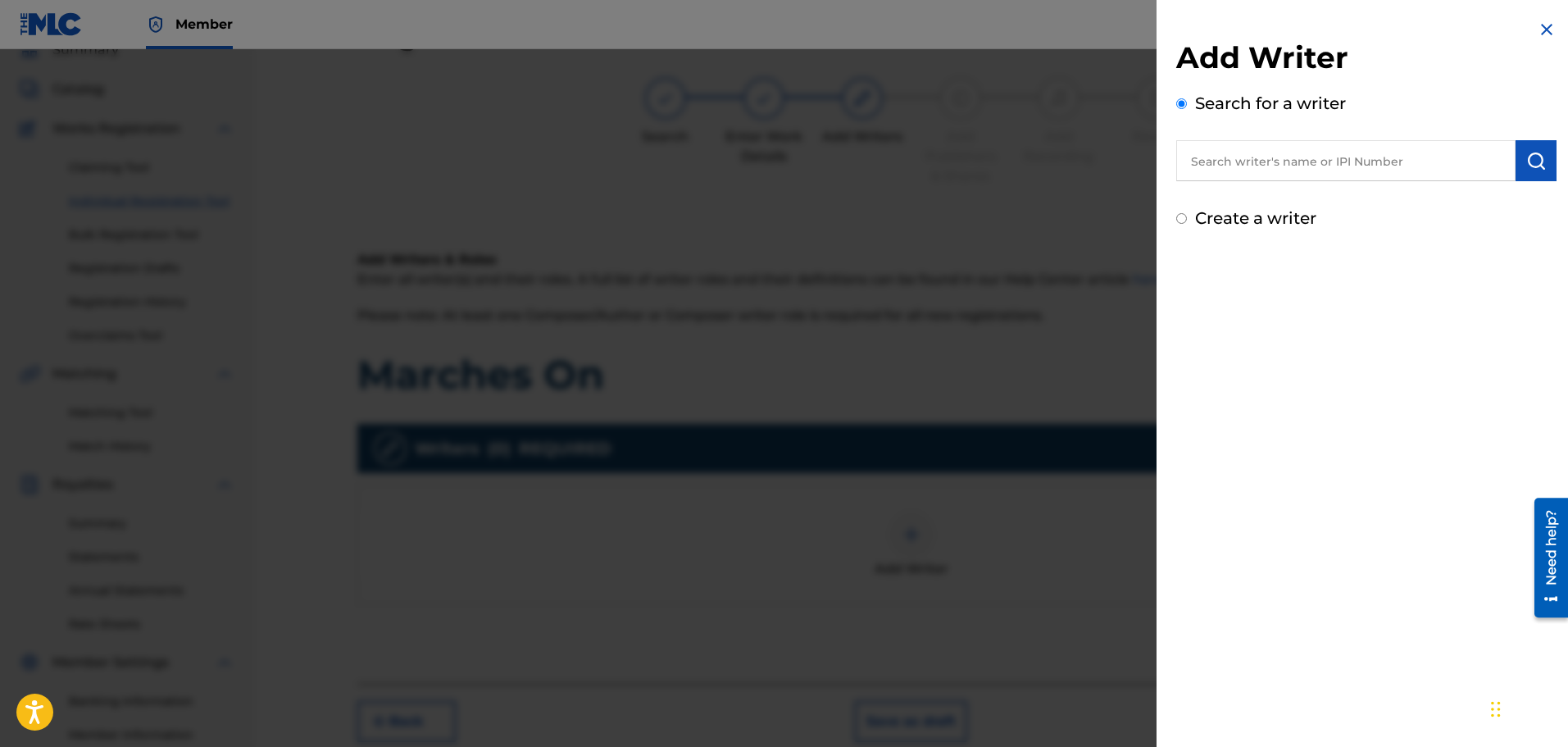
click at [1233, 168] on input "text" at bounding box center [1345, 160] width 339 height 41
paste input "[PERSON_NAME]"
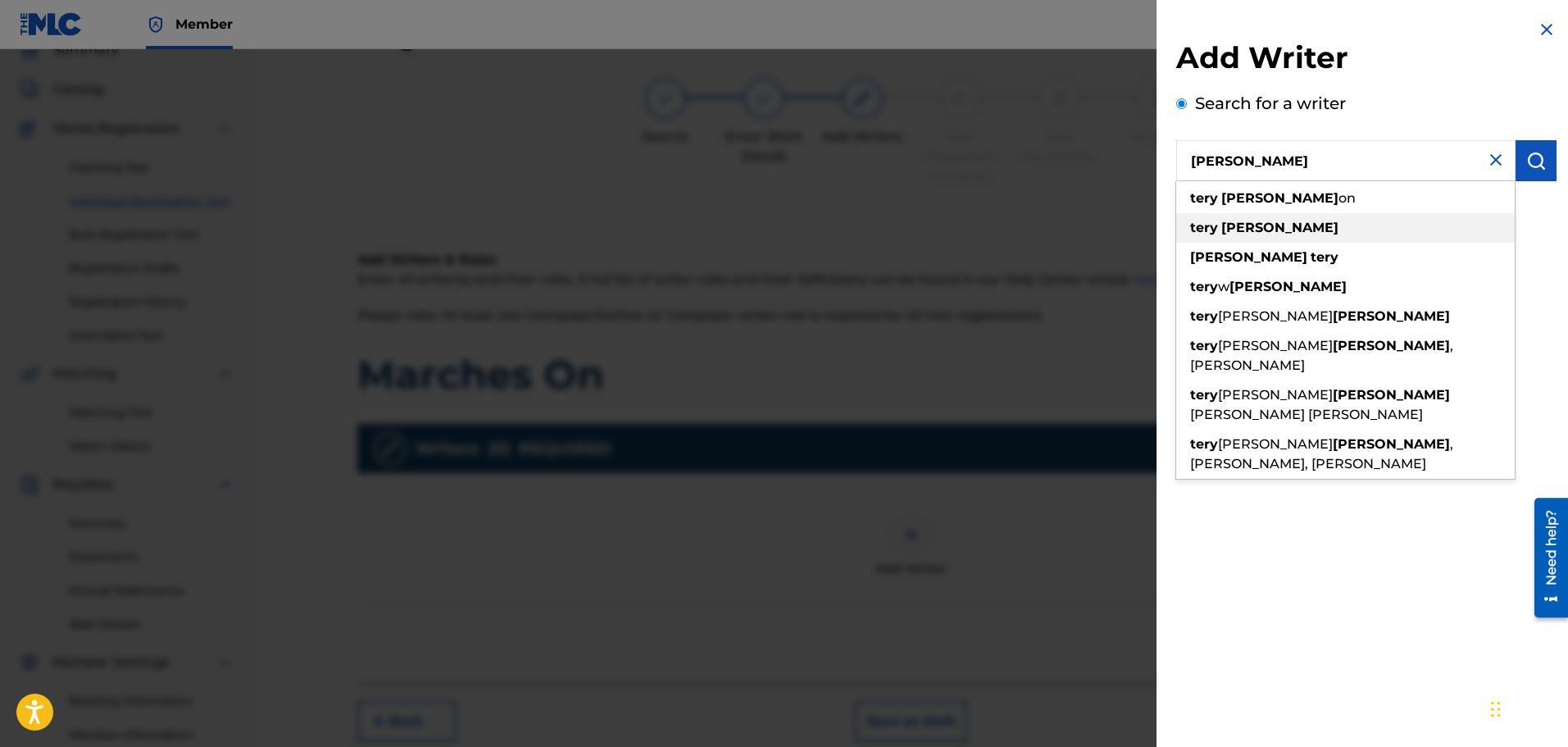
click at [1257, 232] on strong "[PERSON_NAME]" at bounding box center [1280, 227] width 117 height 15
type input "[PERSON_NAME]"
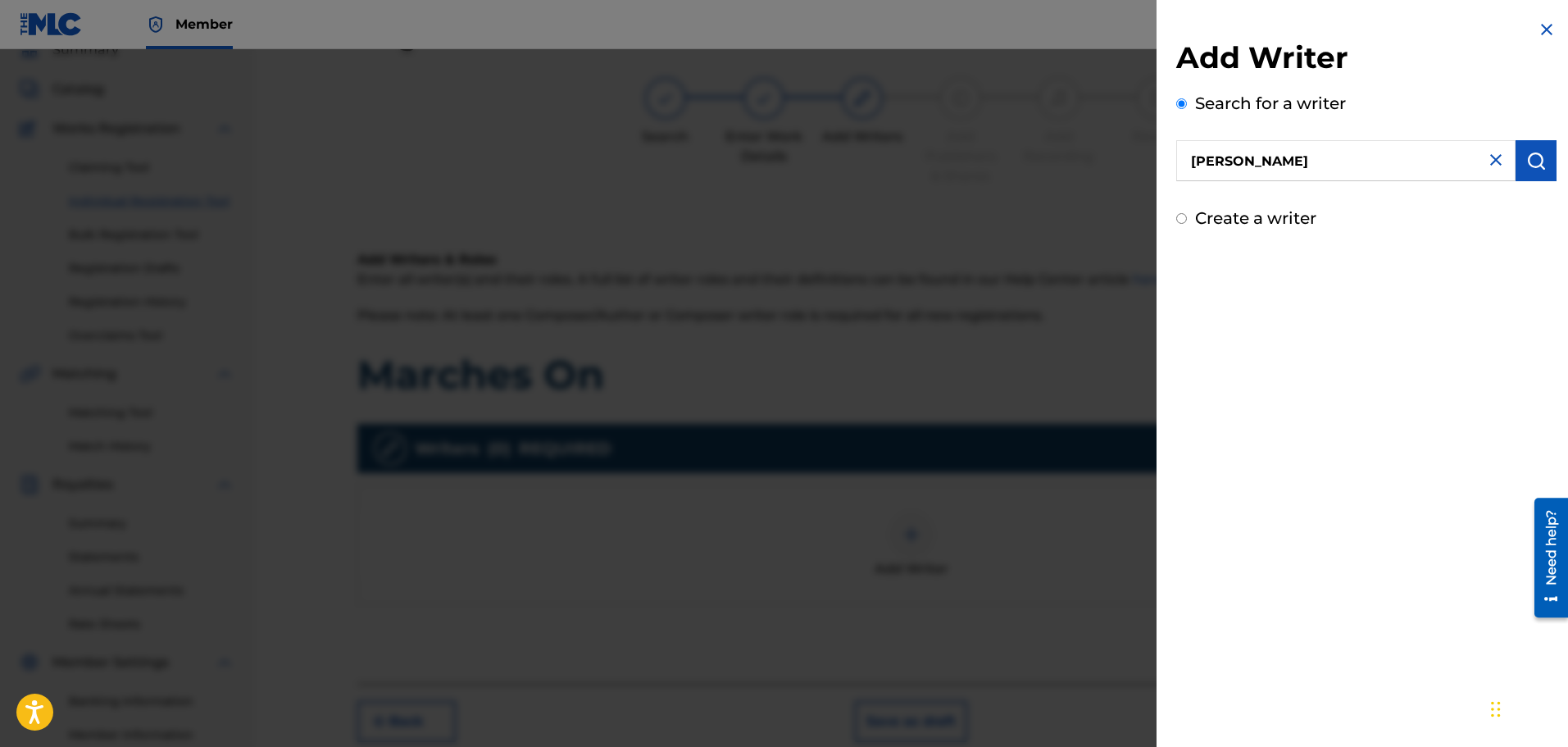
click at [1532, 165] on img "submit" at bounding box center [1536, 160] width 20 height 20
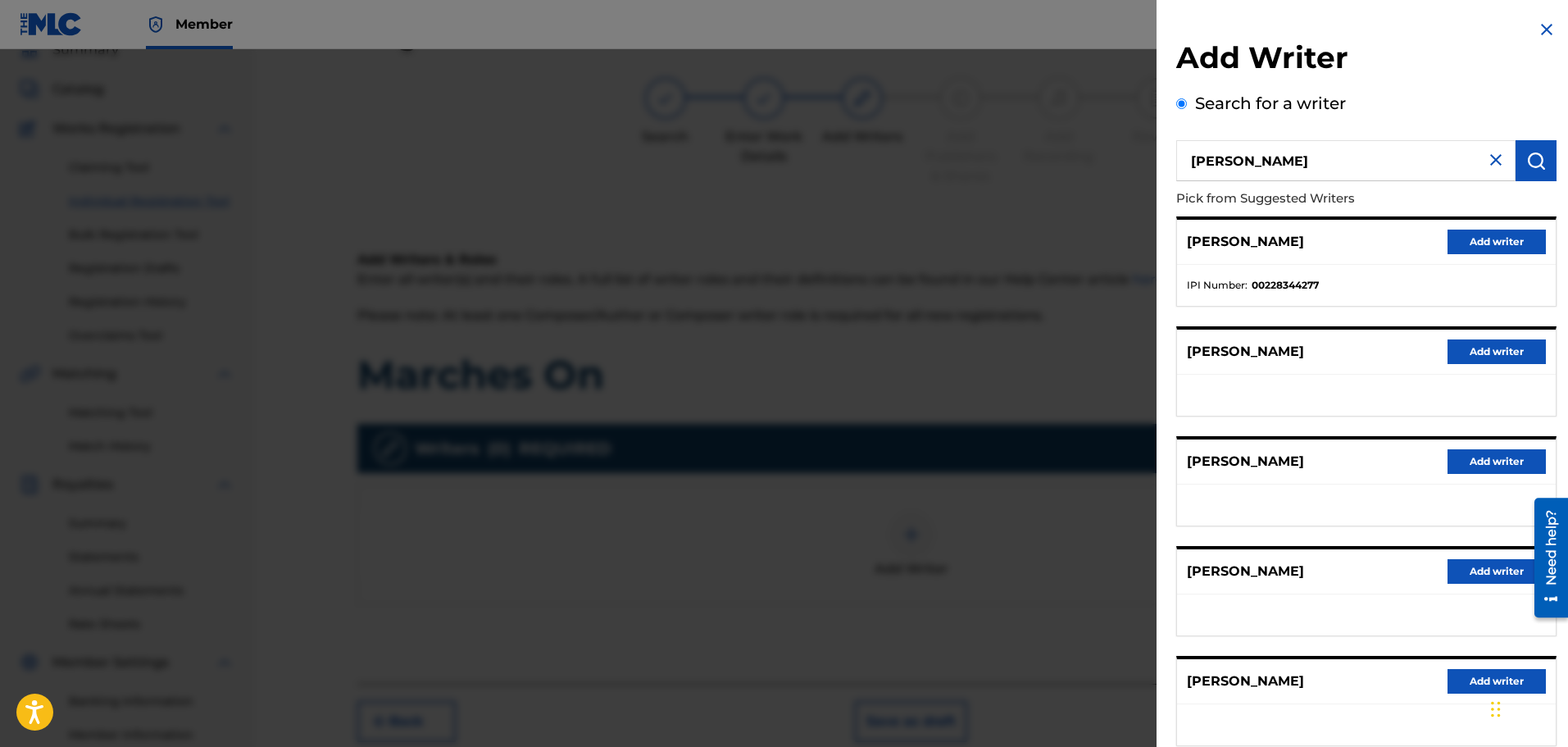
click at [1480, 240] on button "Add writer" at bounding box center [1496, 242] width 99 height 25
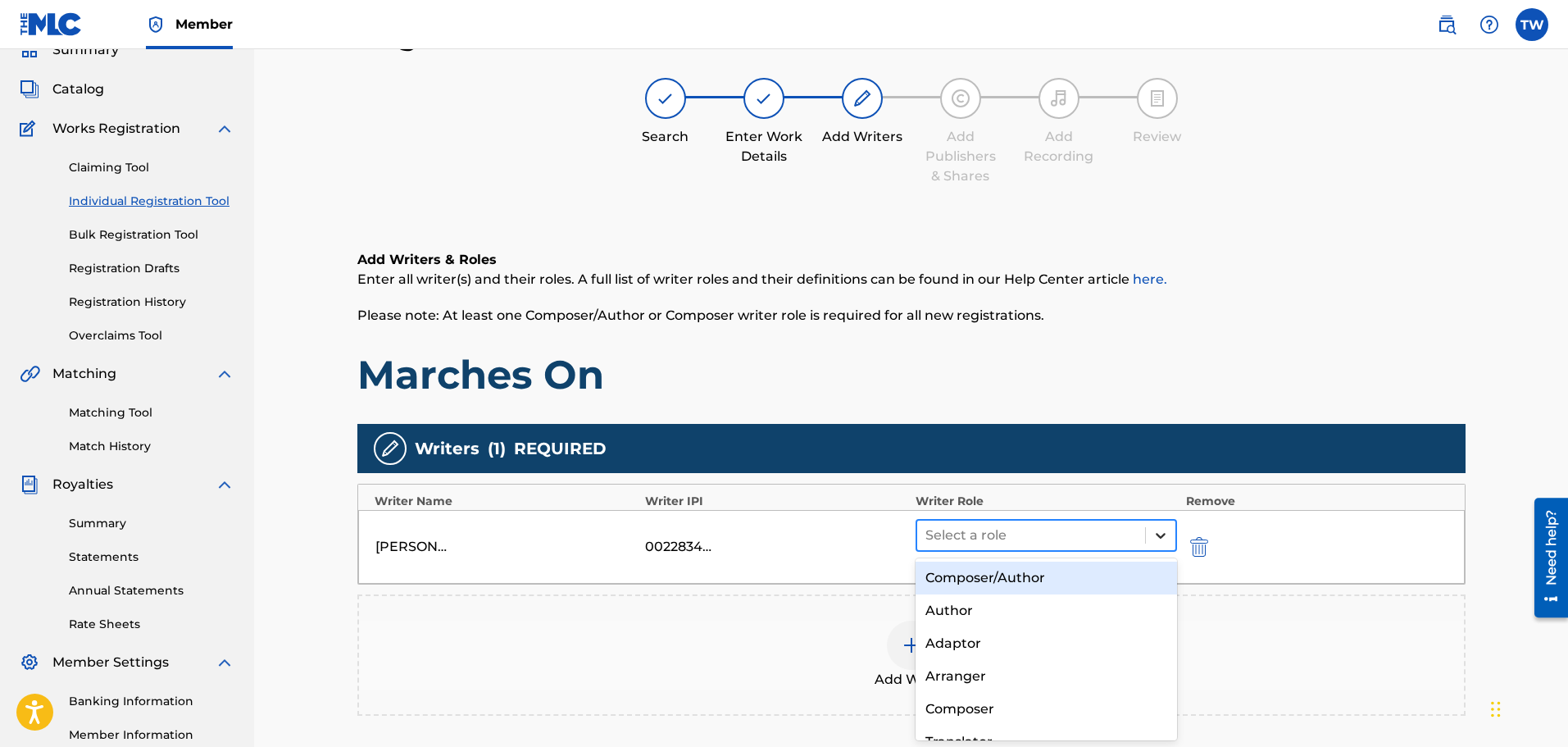
click at [1160, 533] on icon at bounding box center [1160, 535] width 16 height 16
click at [994, 580] on div "Composer/Author" at bounding box center [1047, 578] width 263 height 33
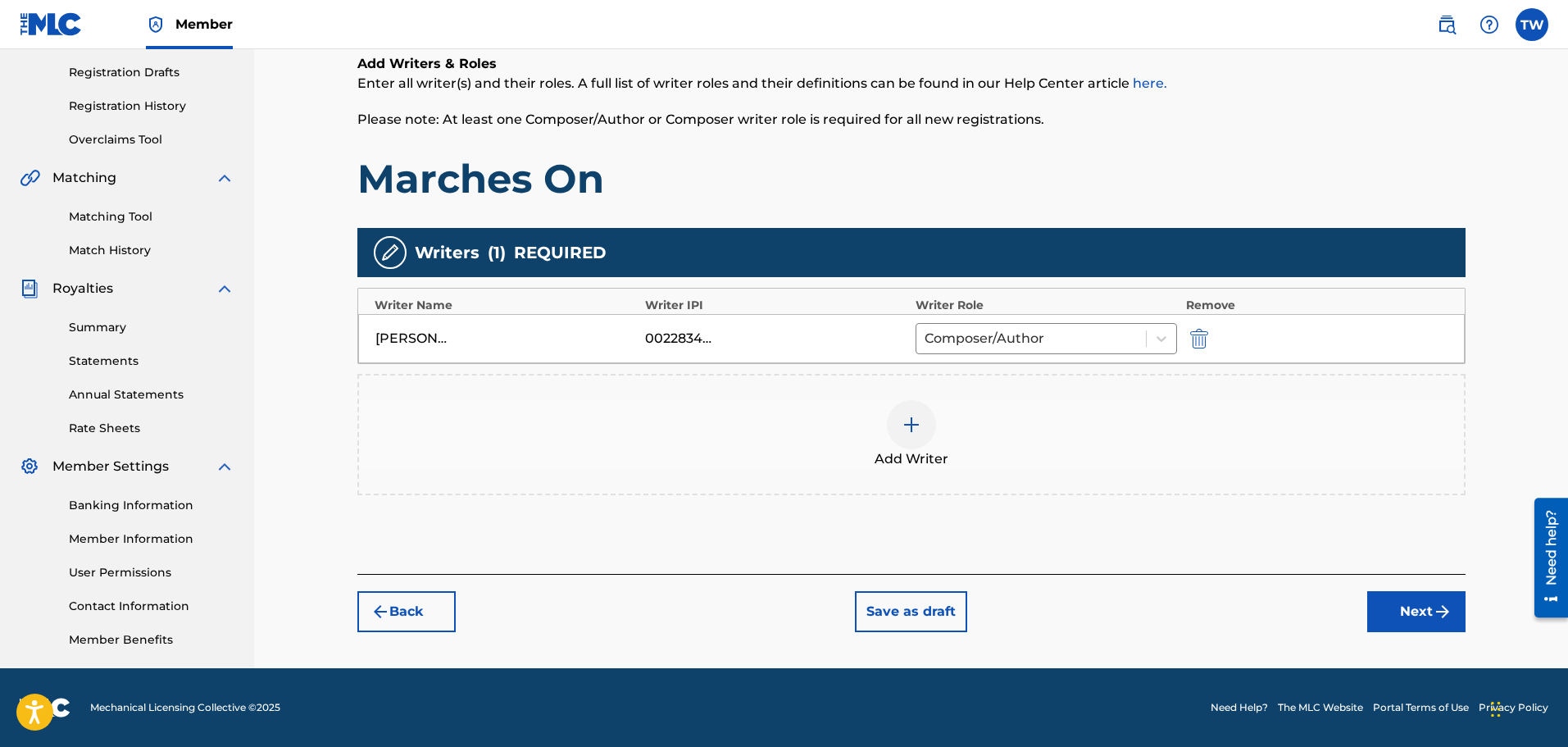
click at [1395, 616] on button "Next" at bounding box center [1416, 612] width 99 height 41
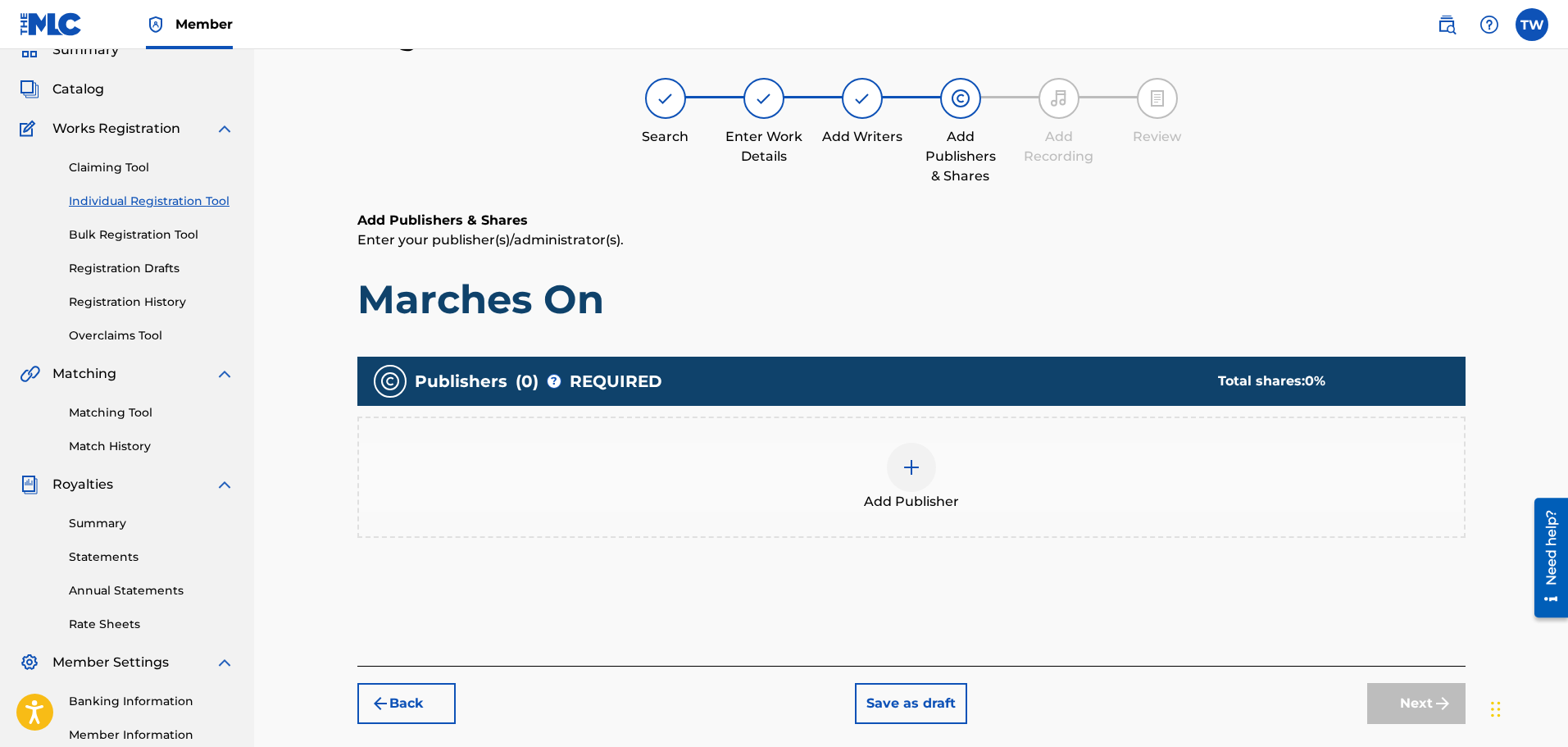
click at [920, 474] on img at bounding box center [911, 467] width 20 height 20
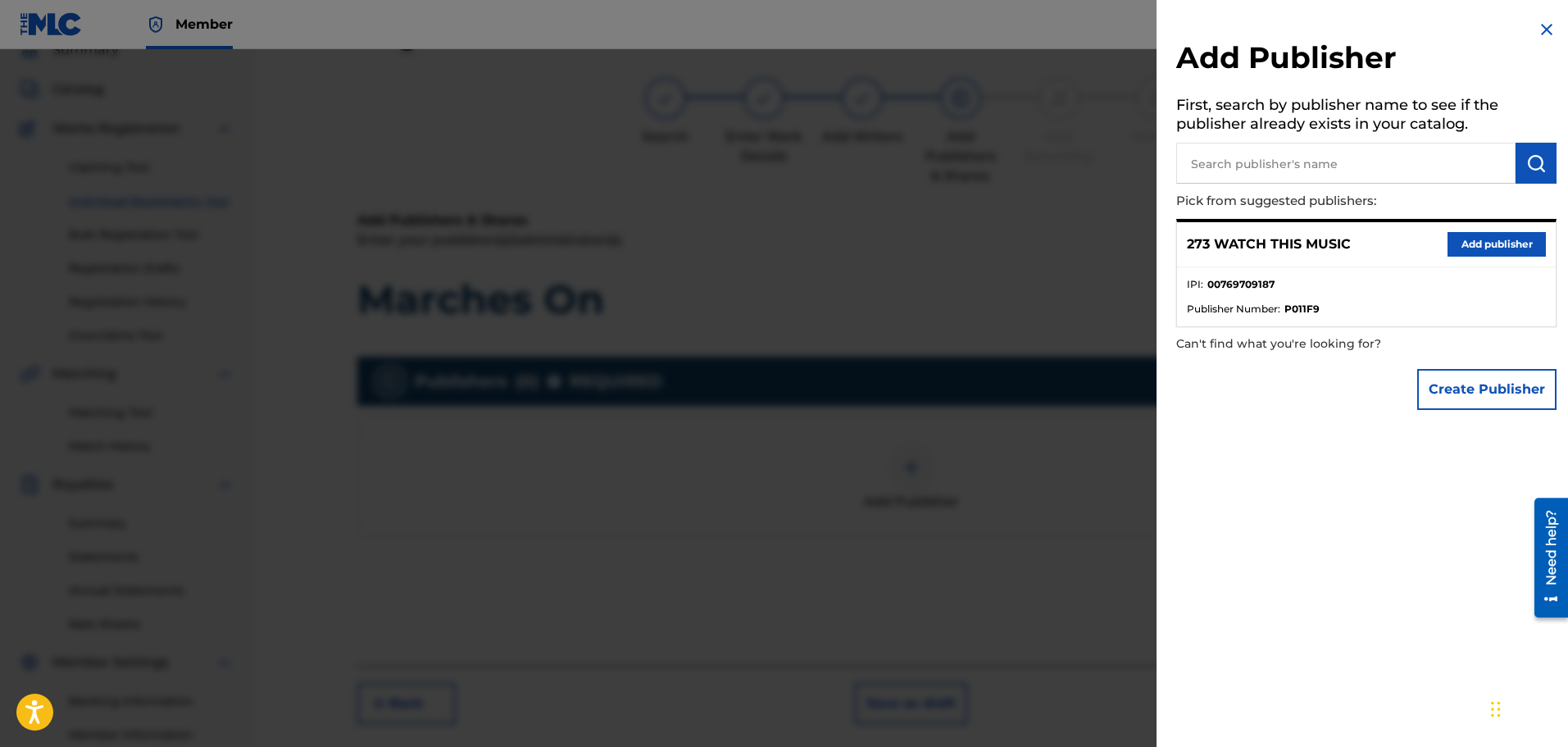
click at [1473, 243] on button "Add publisher" at bounding box center [1496, 245] width 99 height 25
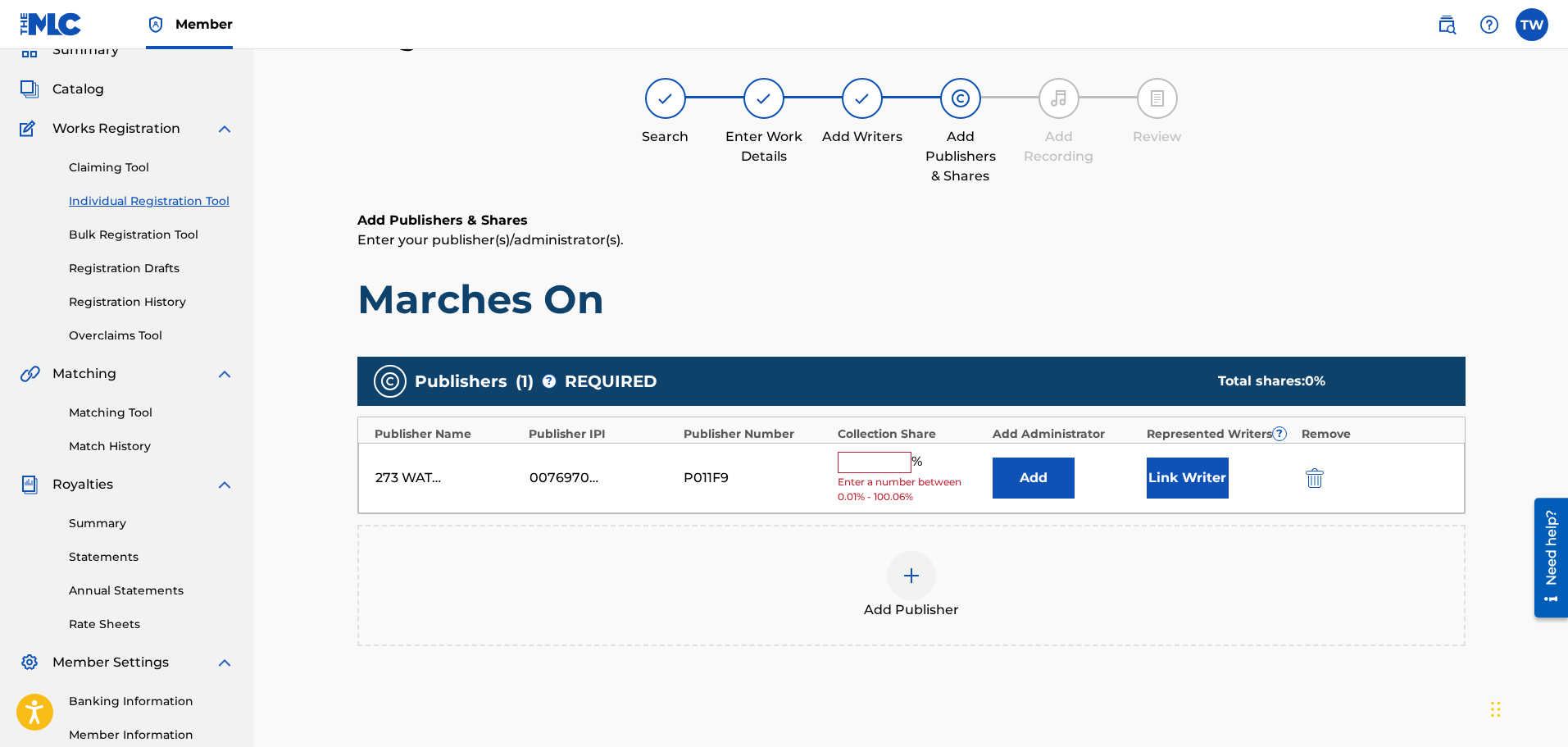
click at [861, 464] on input "text" at bounding box center [874, 462] width 74 height 21
type input "100"
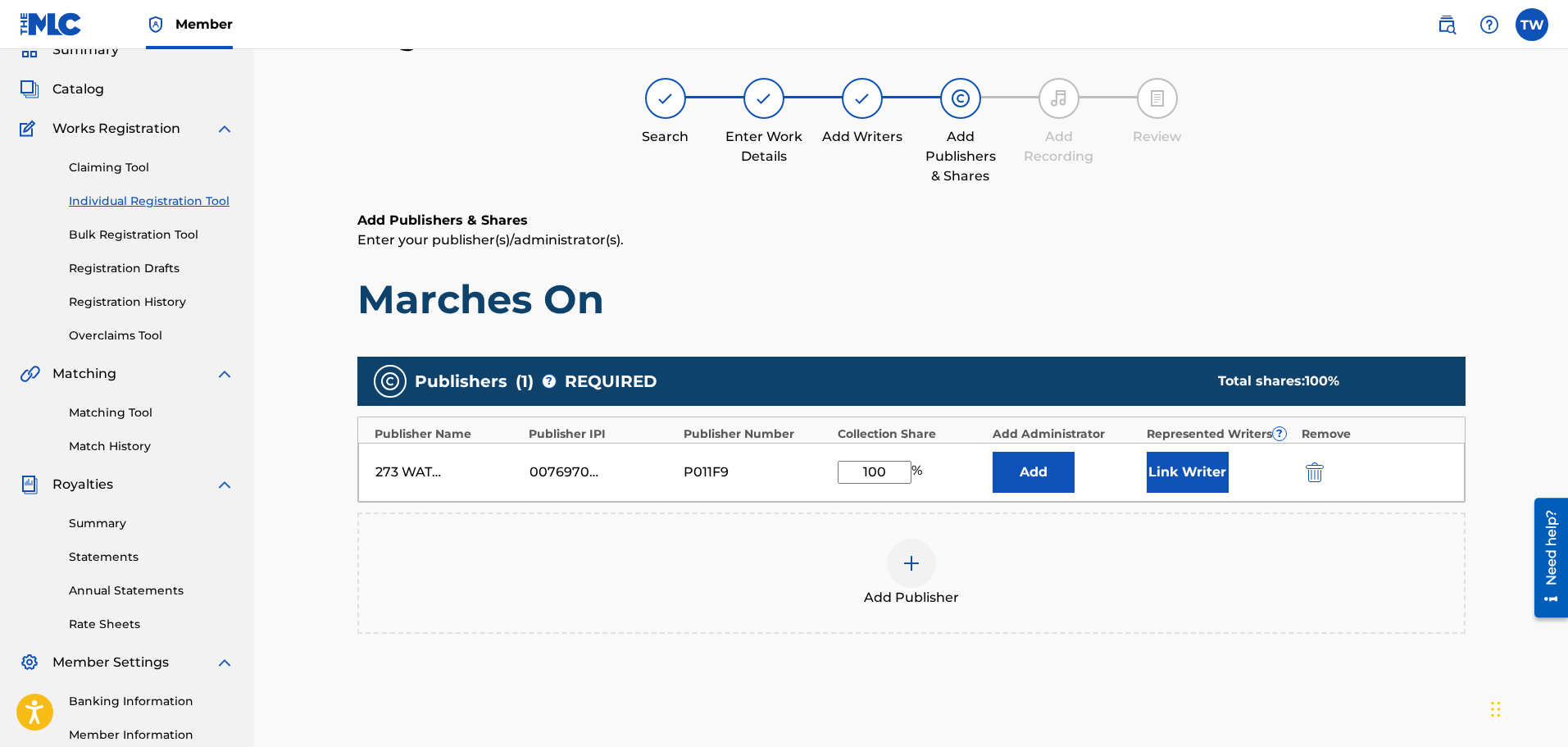
click at [1176, 471] on button "Link Writer" at bounding box center [1187, 472] width 82 height 41
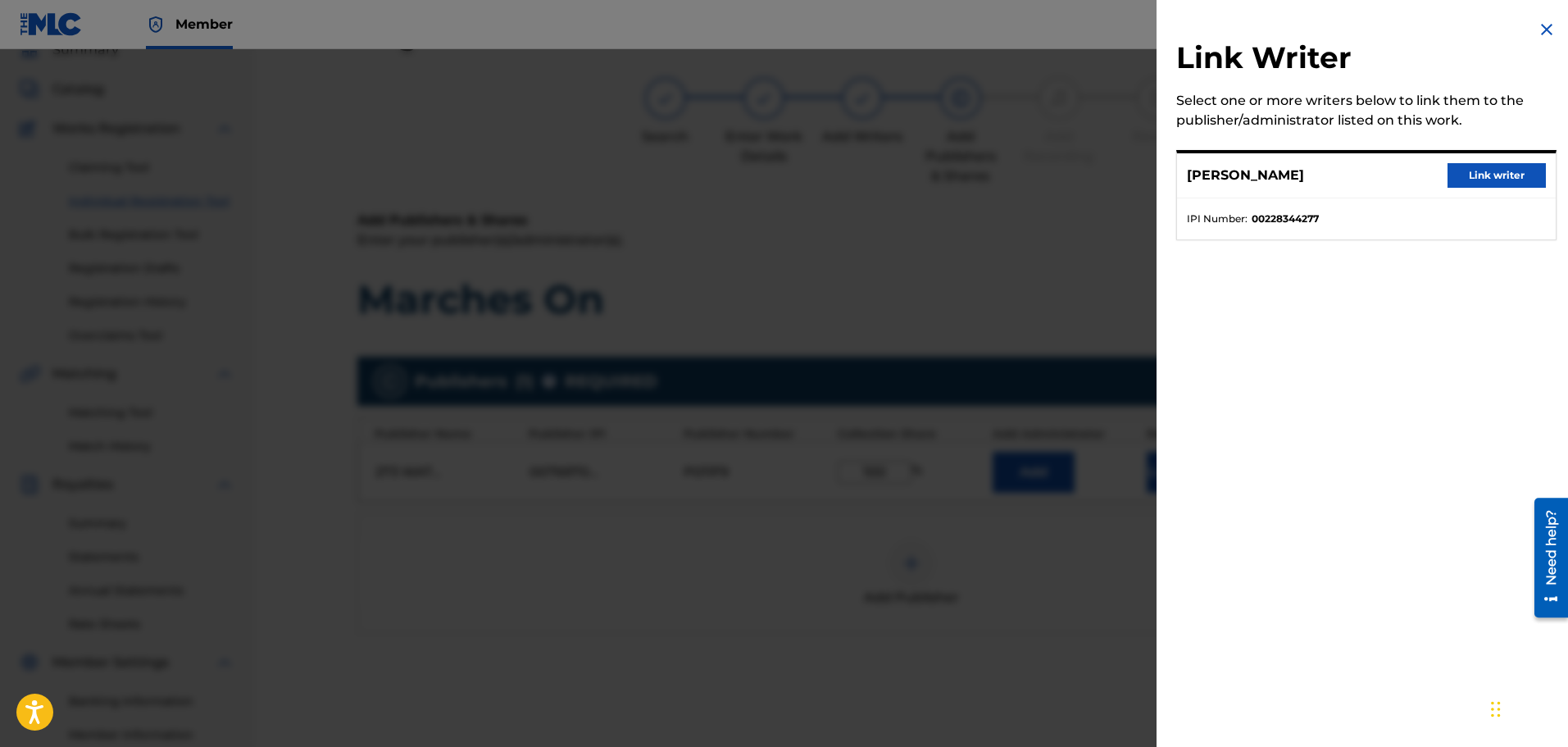
click at [1471, 171] on button "Link writer" at bounding box center [1496, 175] width 99 height 25
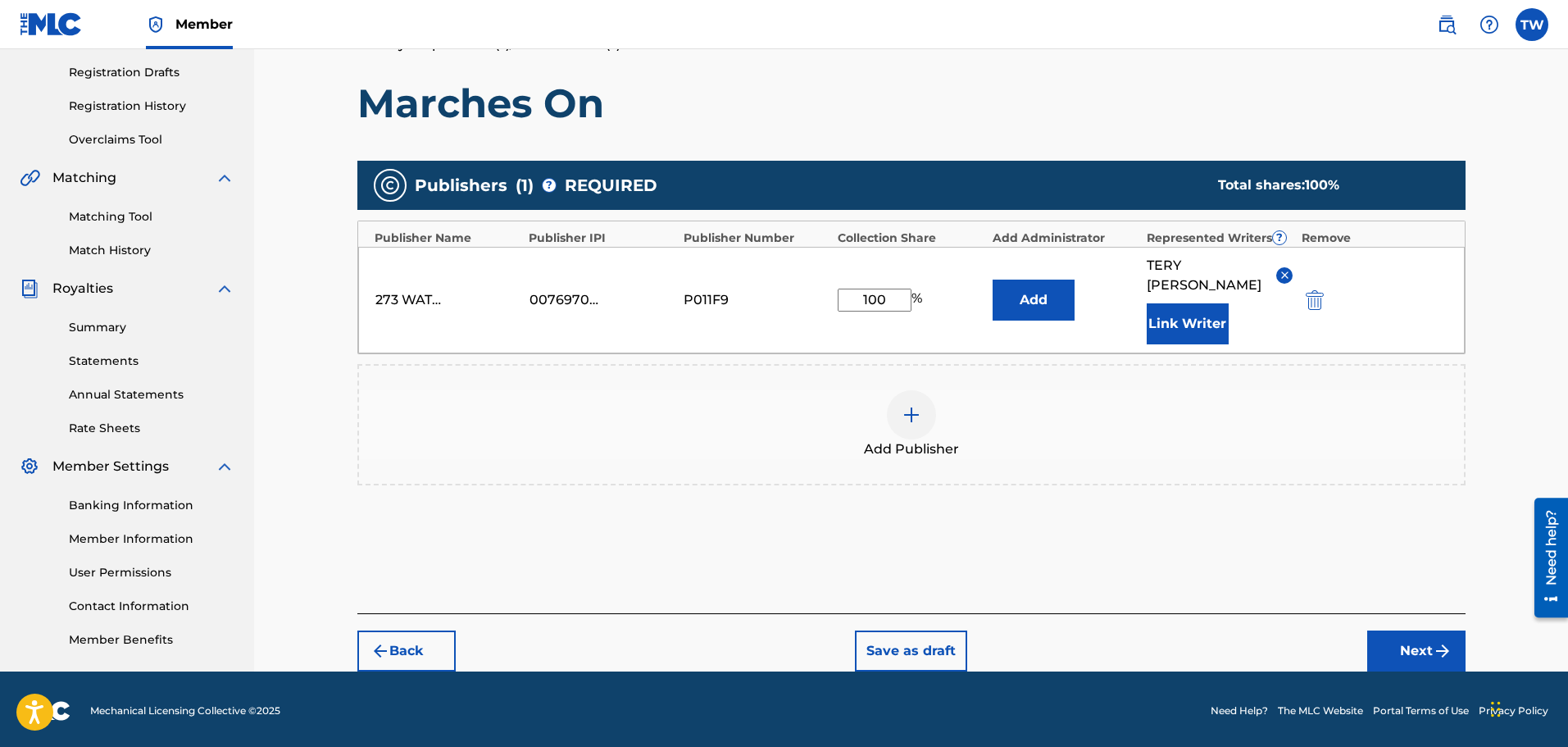
click at [1407, 636] on button "Next" at bounding box center [1416, 651] width 99 height 41
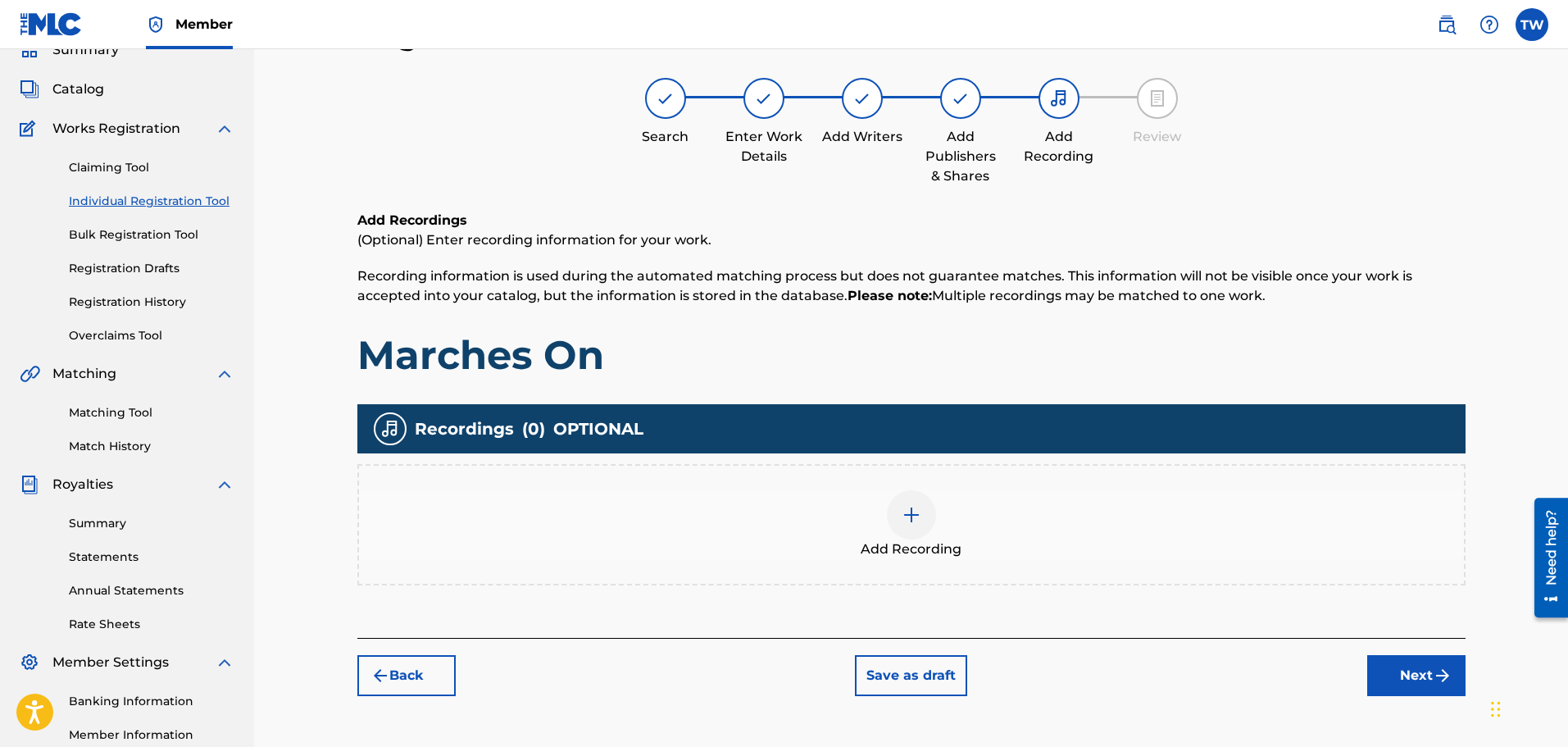
click at [1415, 672] on button "Next" at bounding box center [1416, 676] width 99 height 41
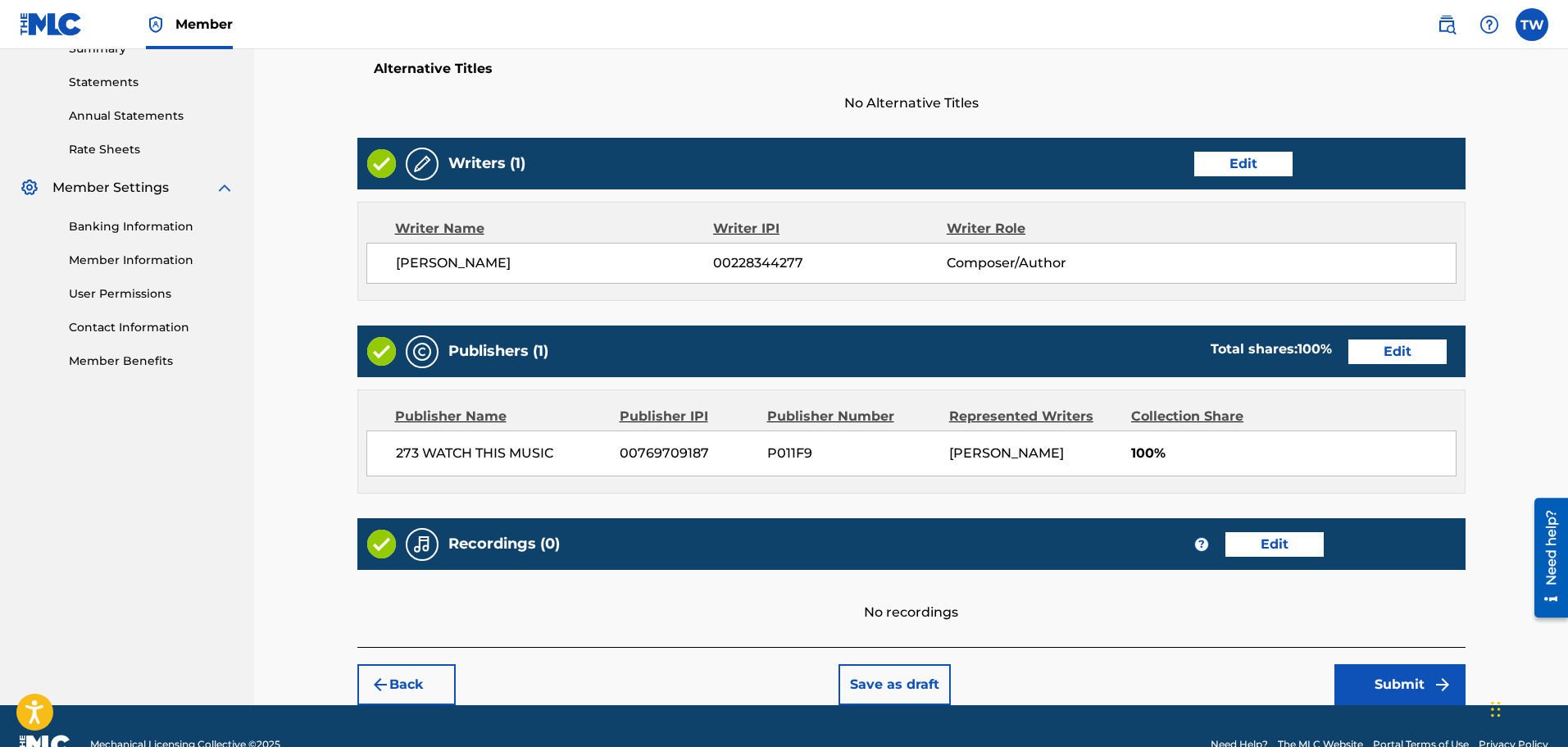
scroll to position [586, 0]
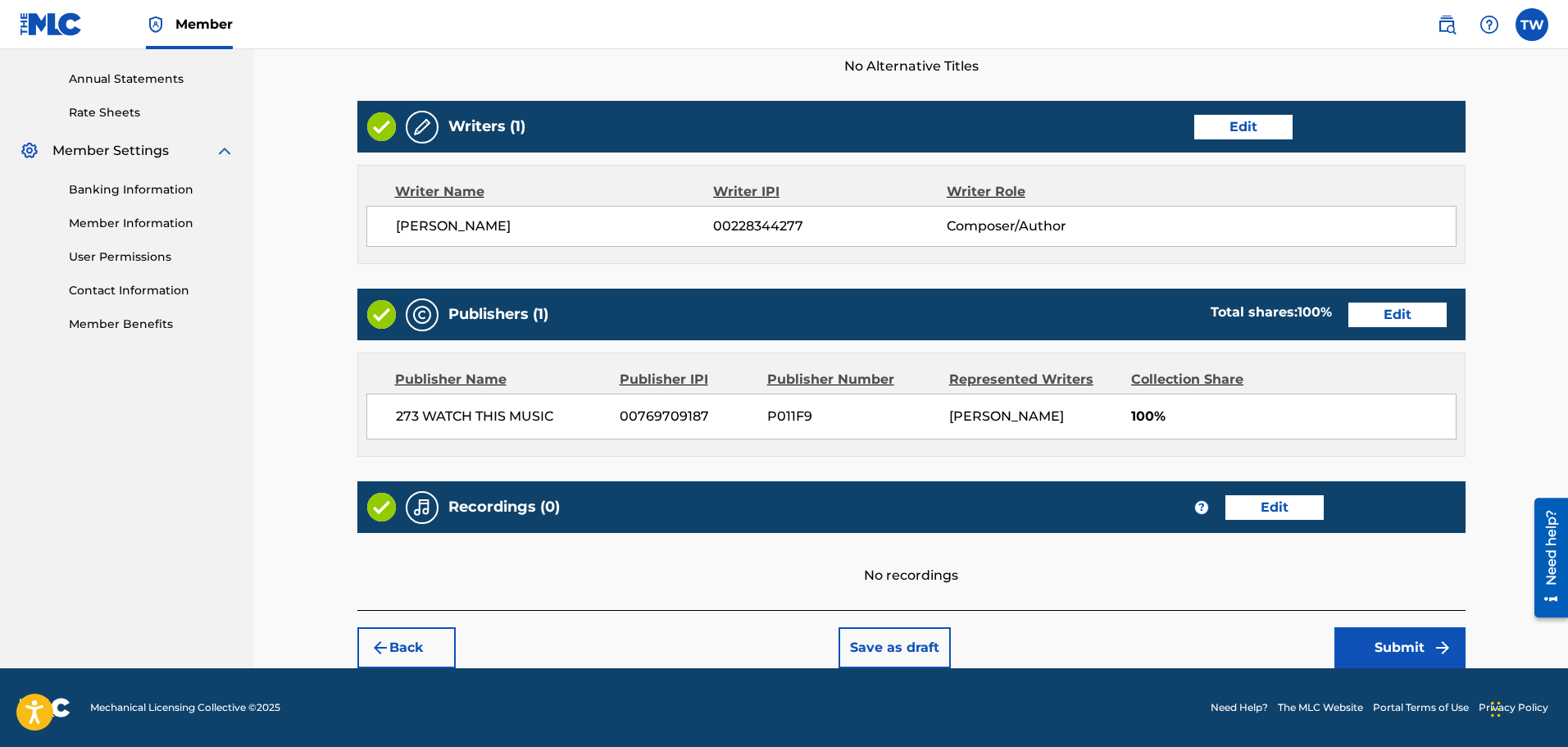
click at [1381, 646] on button "Submit" at bounding box center [1399, 647] width 131 height 41
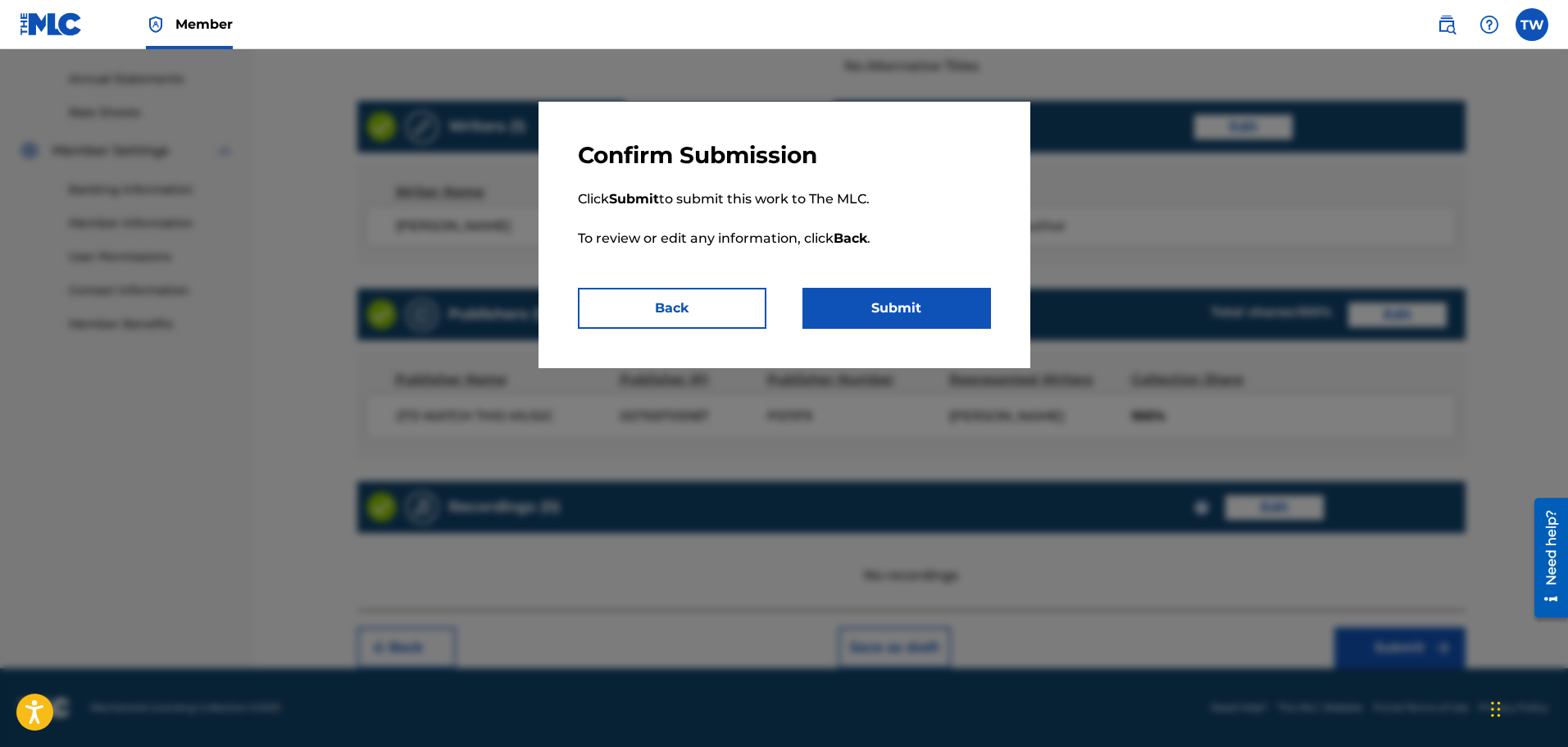
click at [887, 302] on button "Submit" at bounding box center [897, 308] width 189 height 41
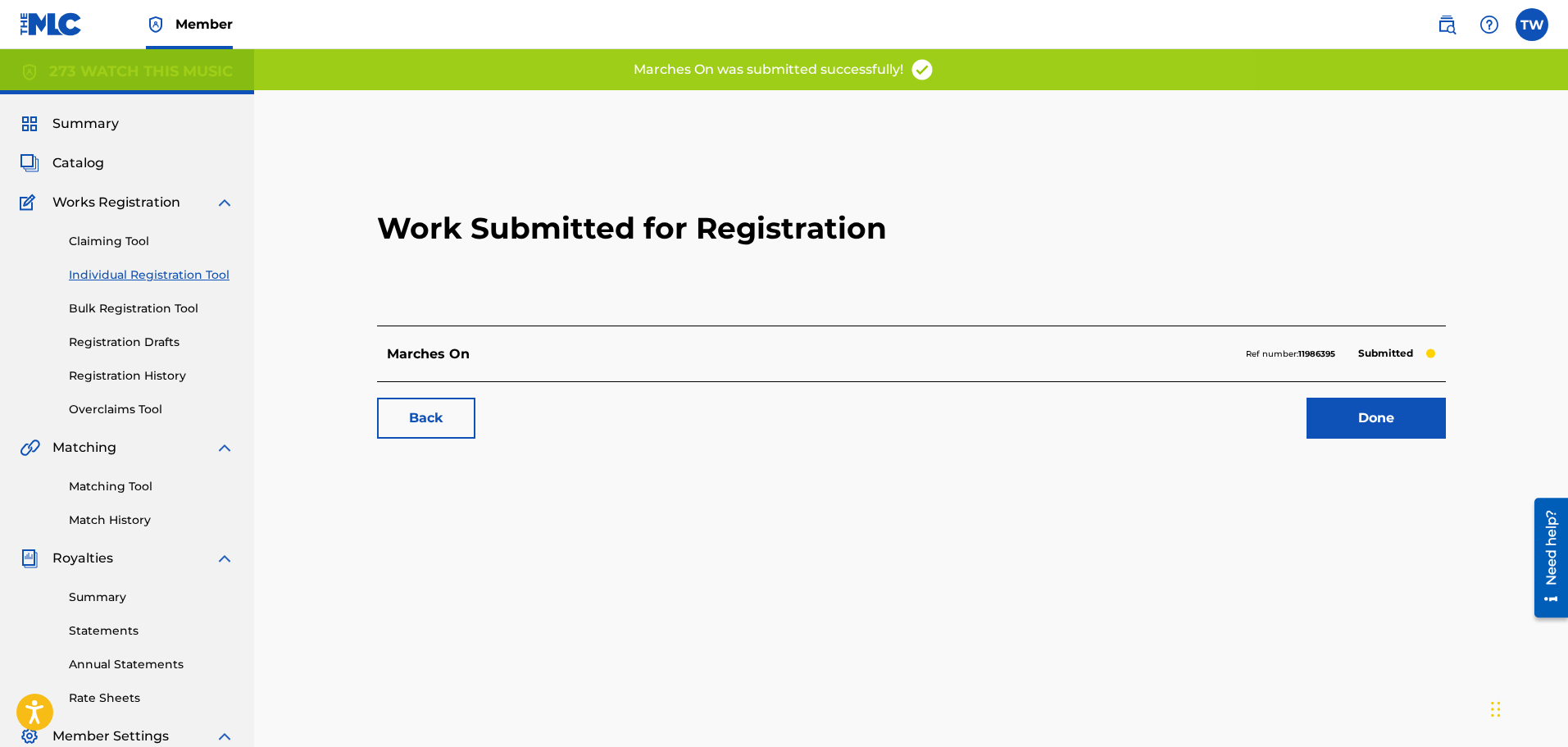
click at [1364, 416] on link "Done" at bounding box center [1376, 418] width 140 height 41
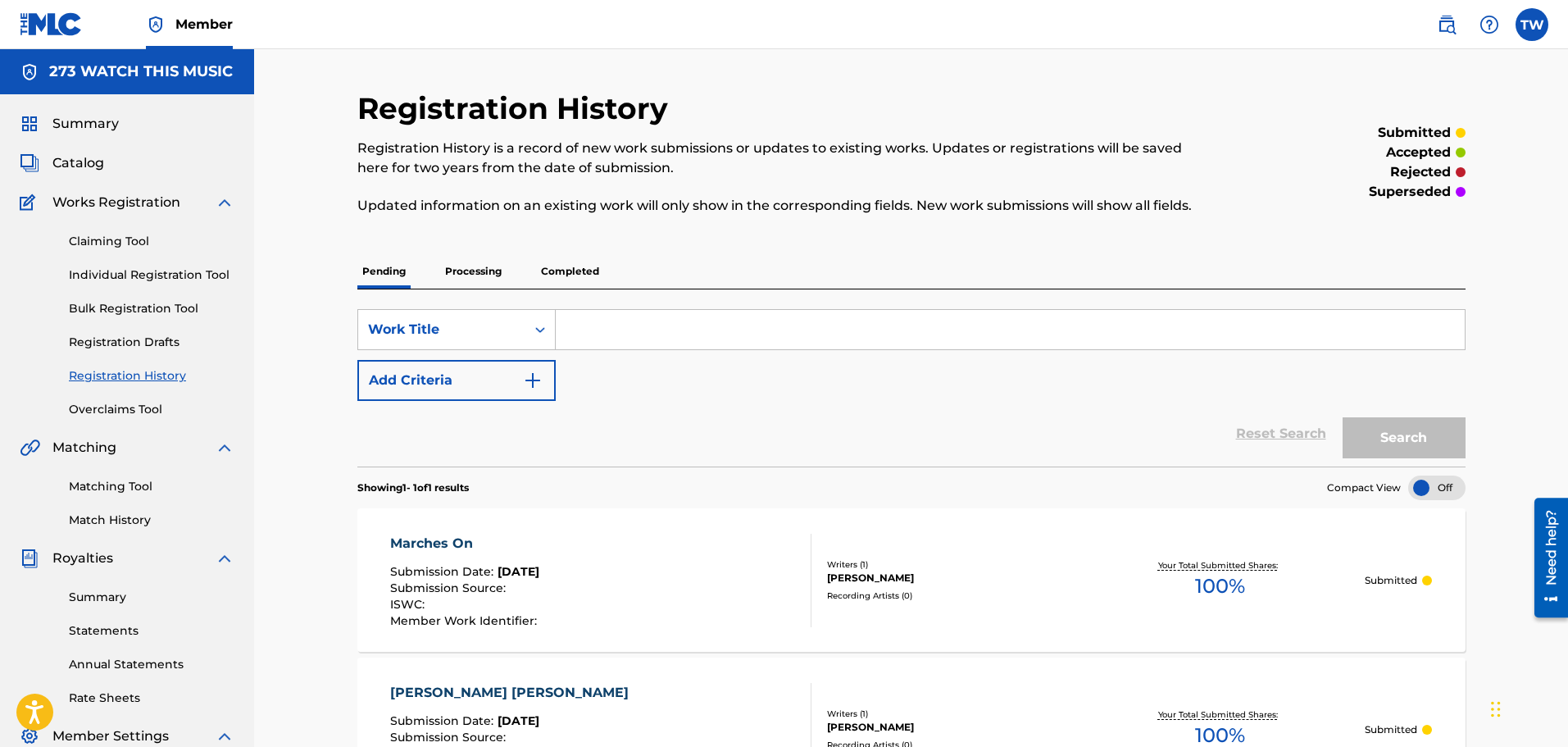
click at [127, 272] on link "Individual Registration Tool" at bounding box center [151, 274] width 166 height 17
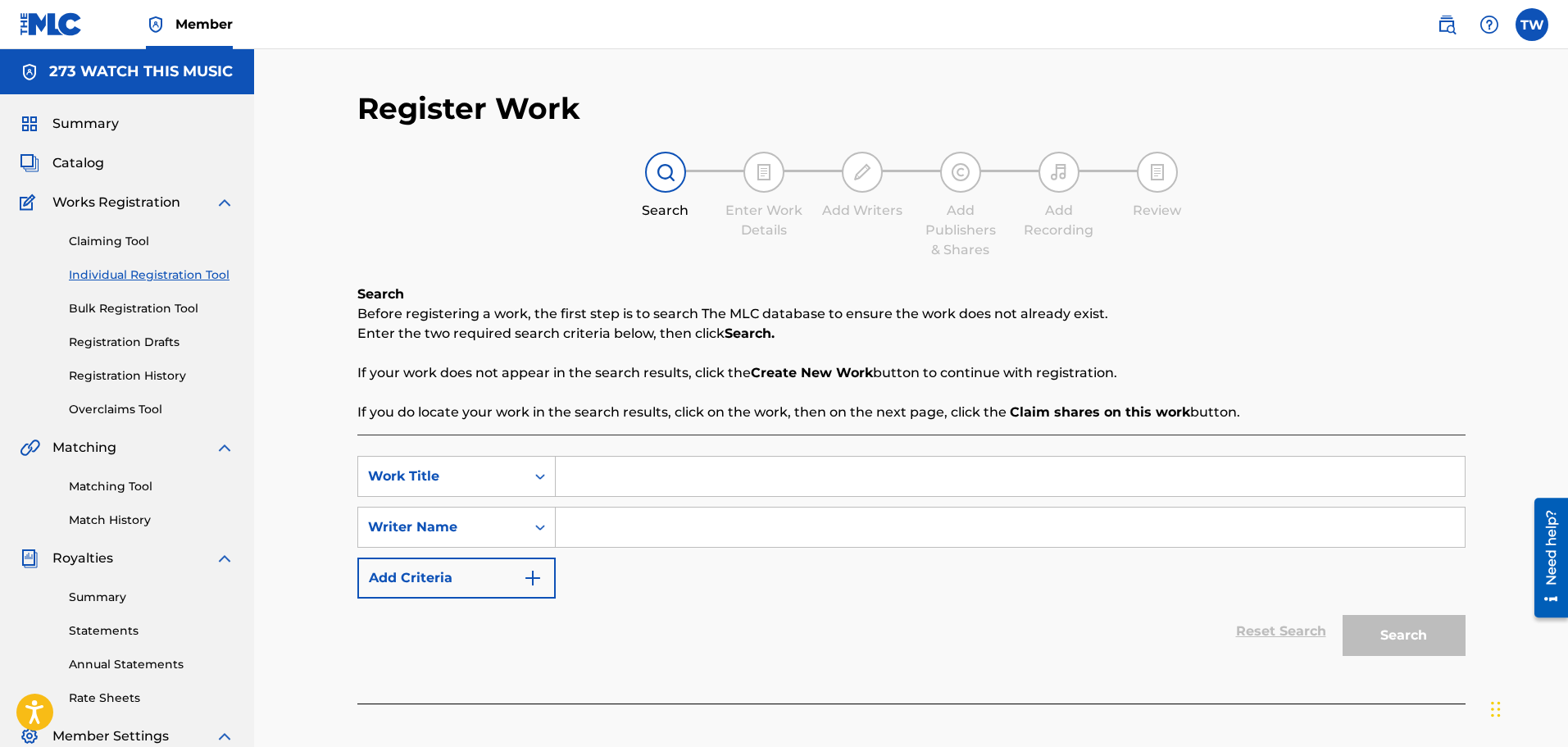
click at [584, 478] on input "Search Form" at bounding box center [1009, 476] width 909 height 39
type input "When We Were Kids"
click at [580, 533] on input "Search Form" at bounding box center [1009, 527] width 909 height 39
paste input "[PERSON_NAME]"
type input "[PERSON_NAME]"
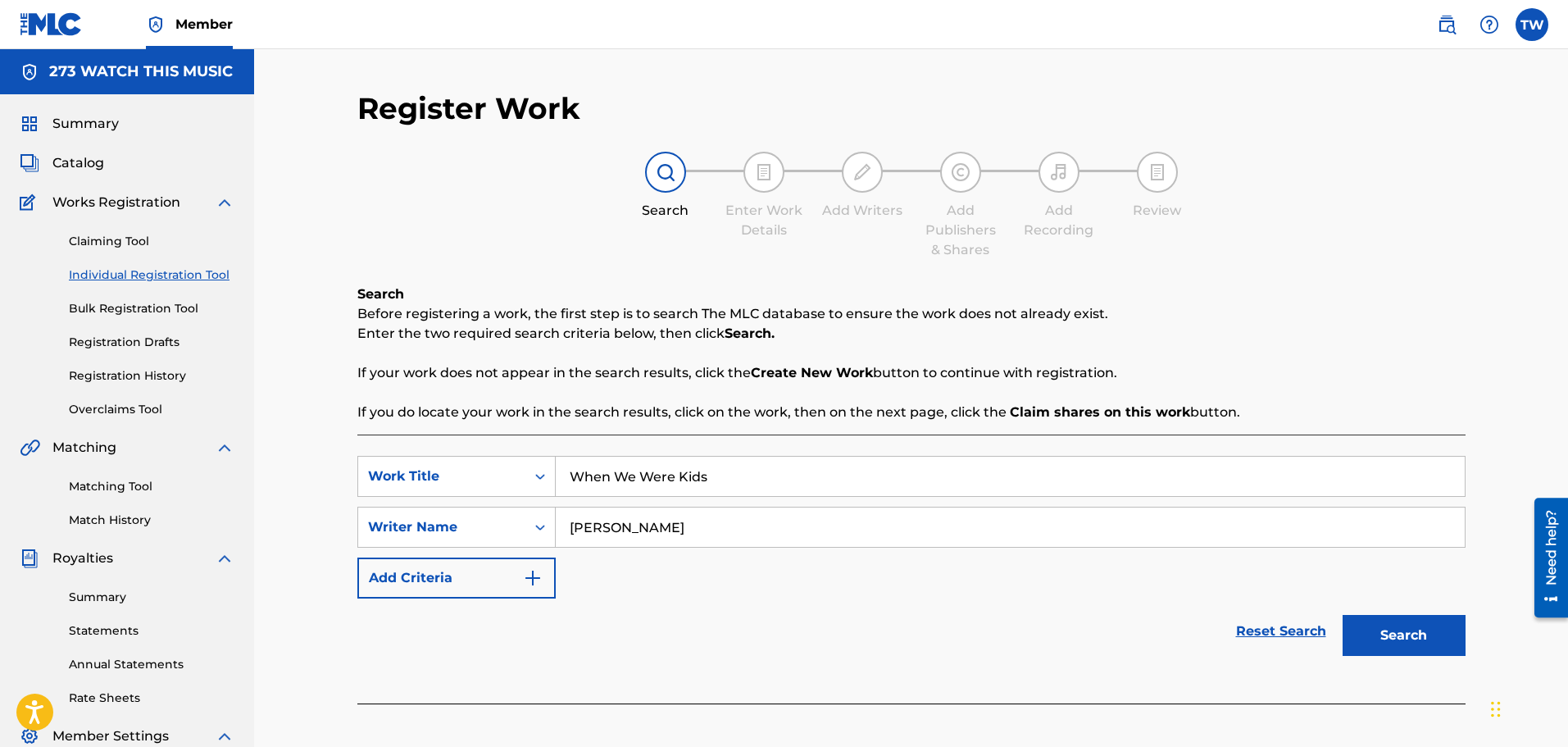
click at [1374, 633] on button "Search" at bounding box center [1403, 636] width 123 height 41
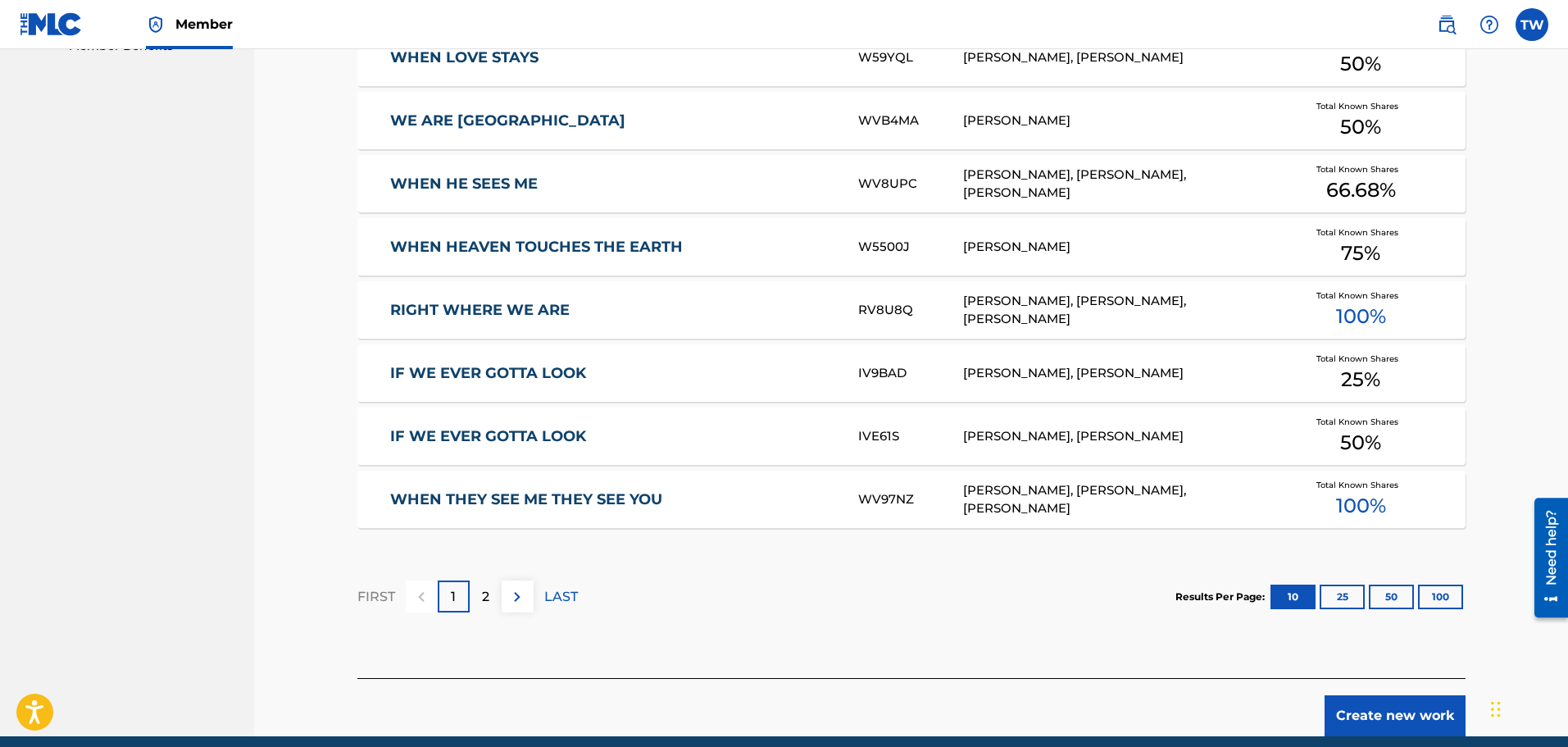
scroll to position [931, 0]
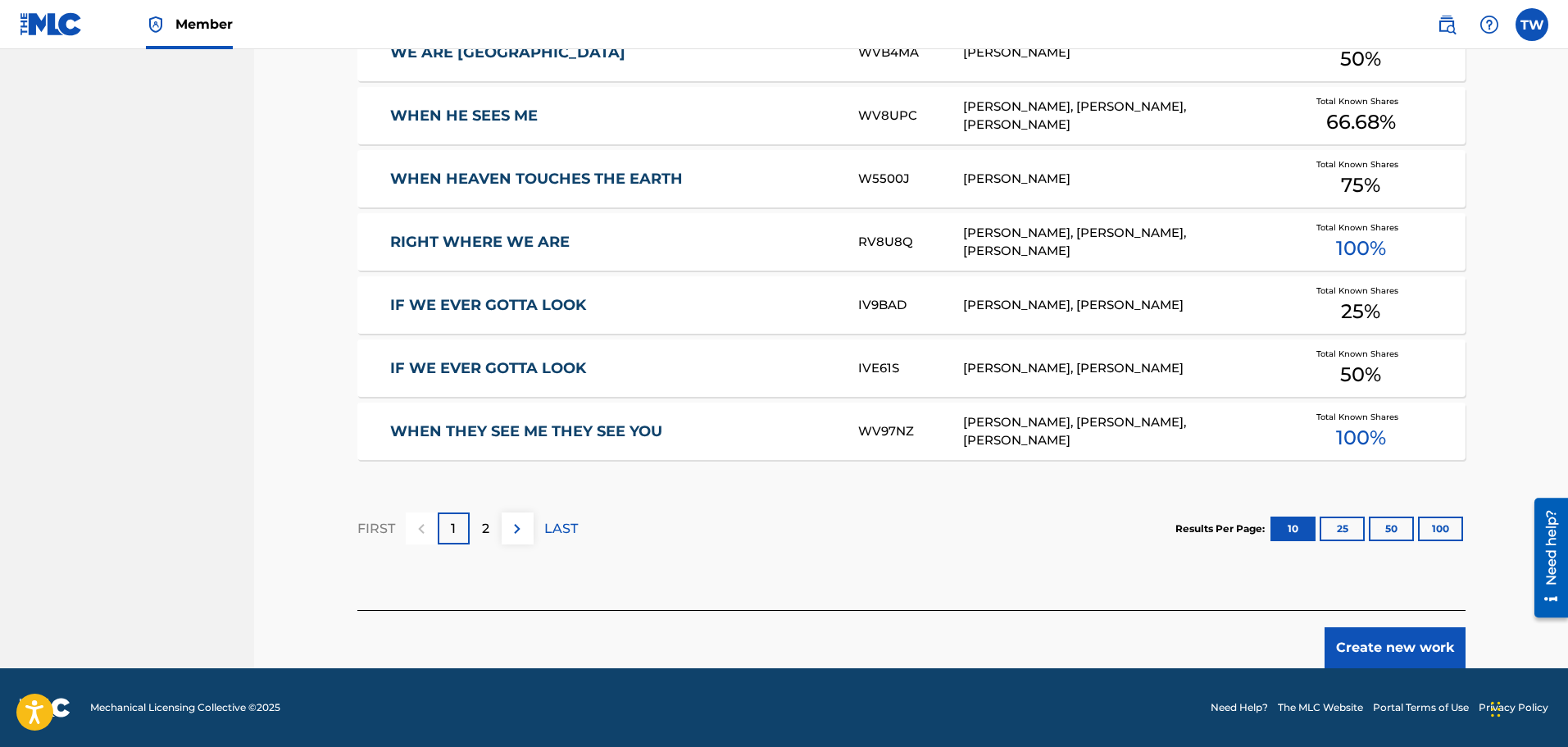
click at [1393, 648] on button "Create new work" at bounding box center [1394, 647] width 141 height 41
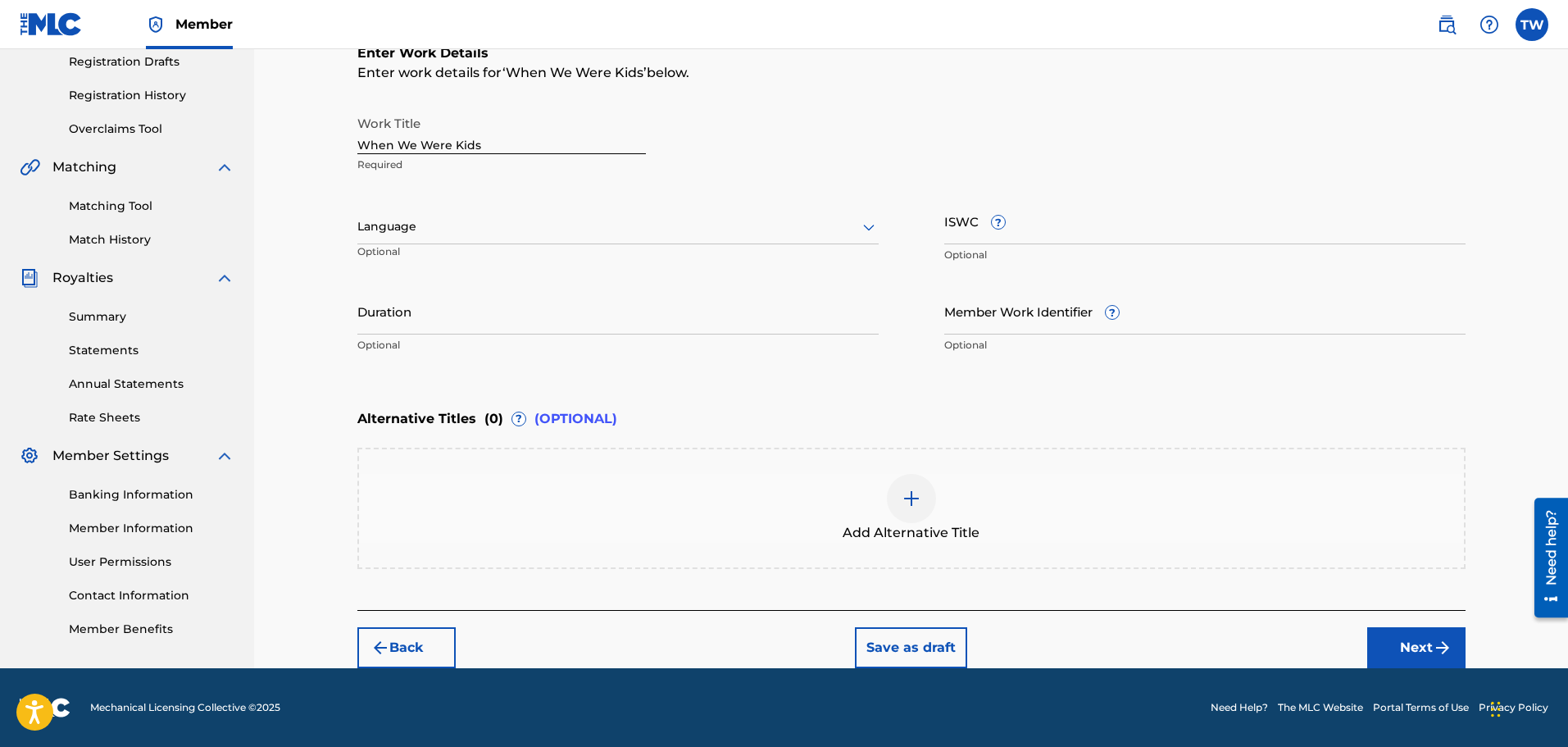
click at [867, 227] on icon at bounding box center [869, 227] width 12 height 6
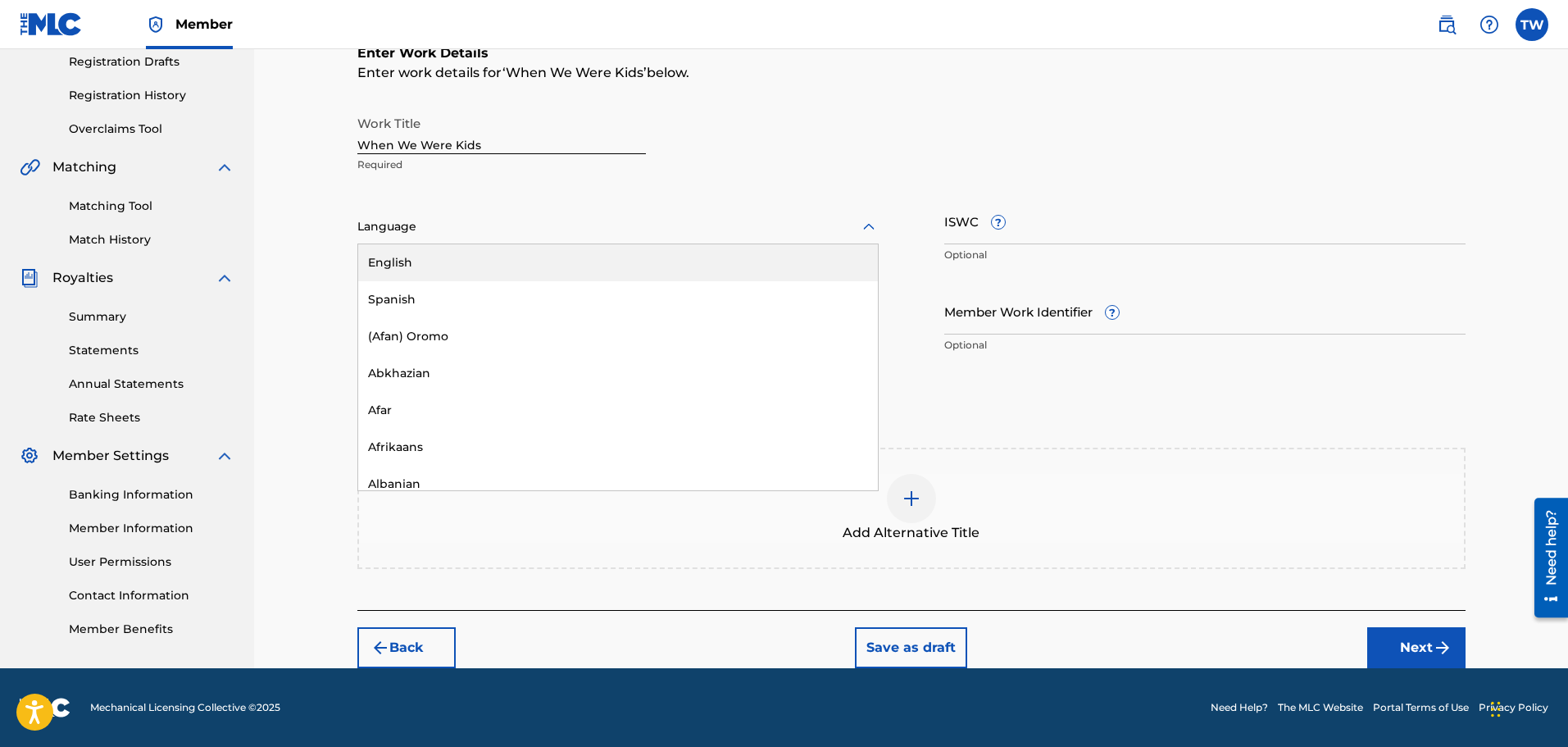
click at [483, 263] on div "English" at bounding box center [618, 262] width 520 height 37
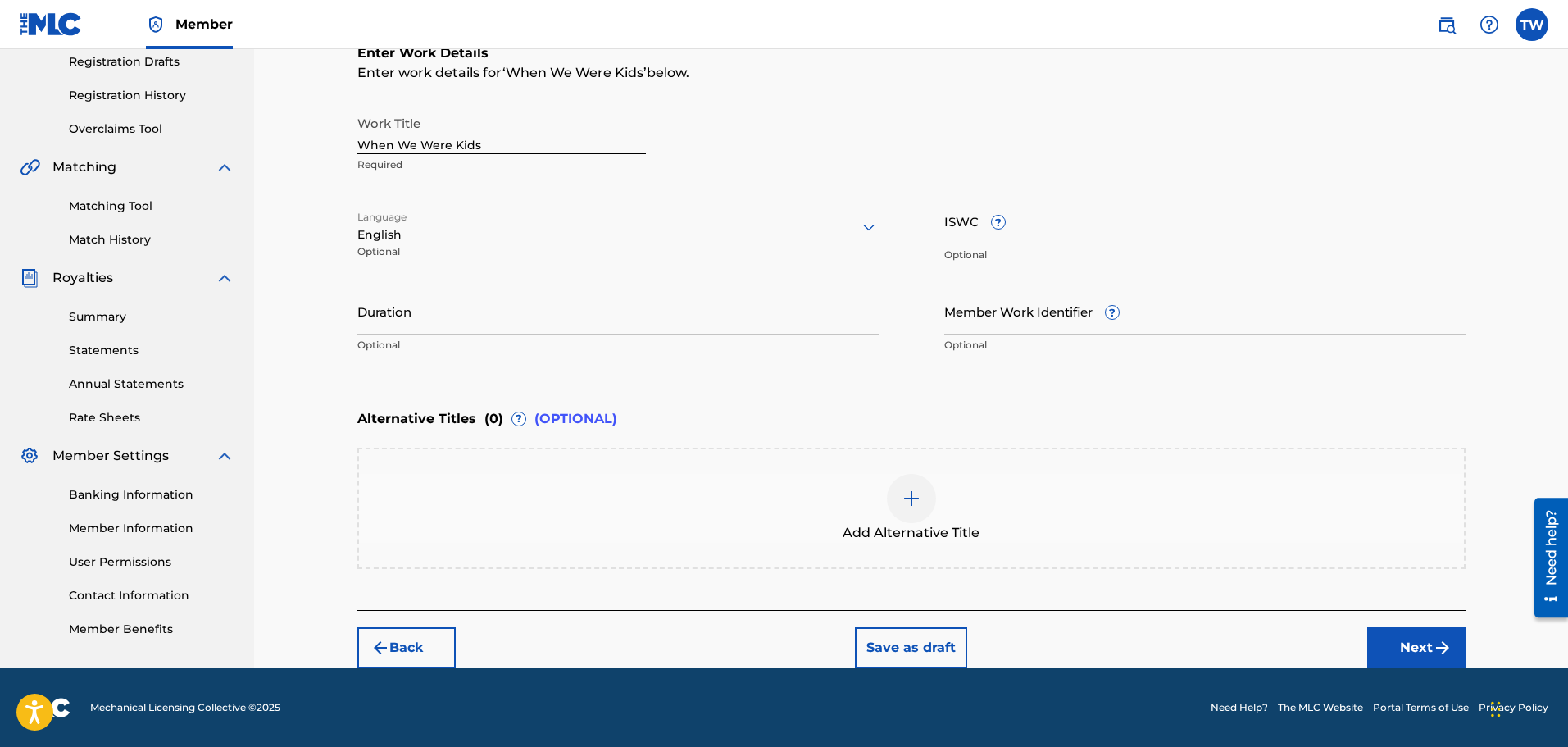
click at [1401, 642] on button "Next" at bounding box center [1416, 647] width 99 height 41
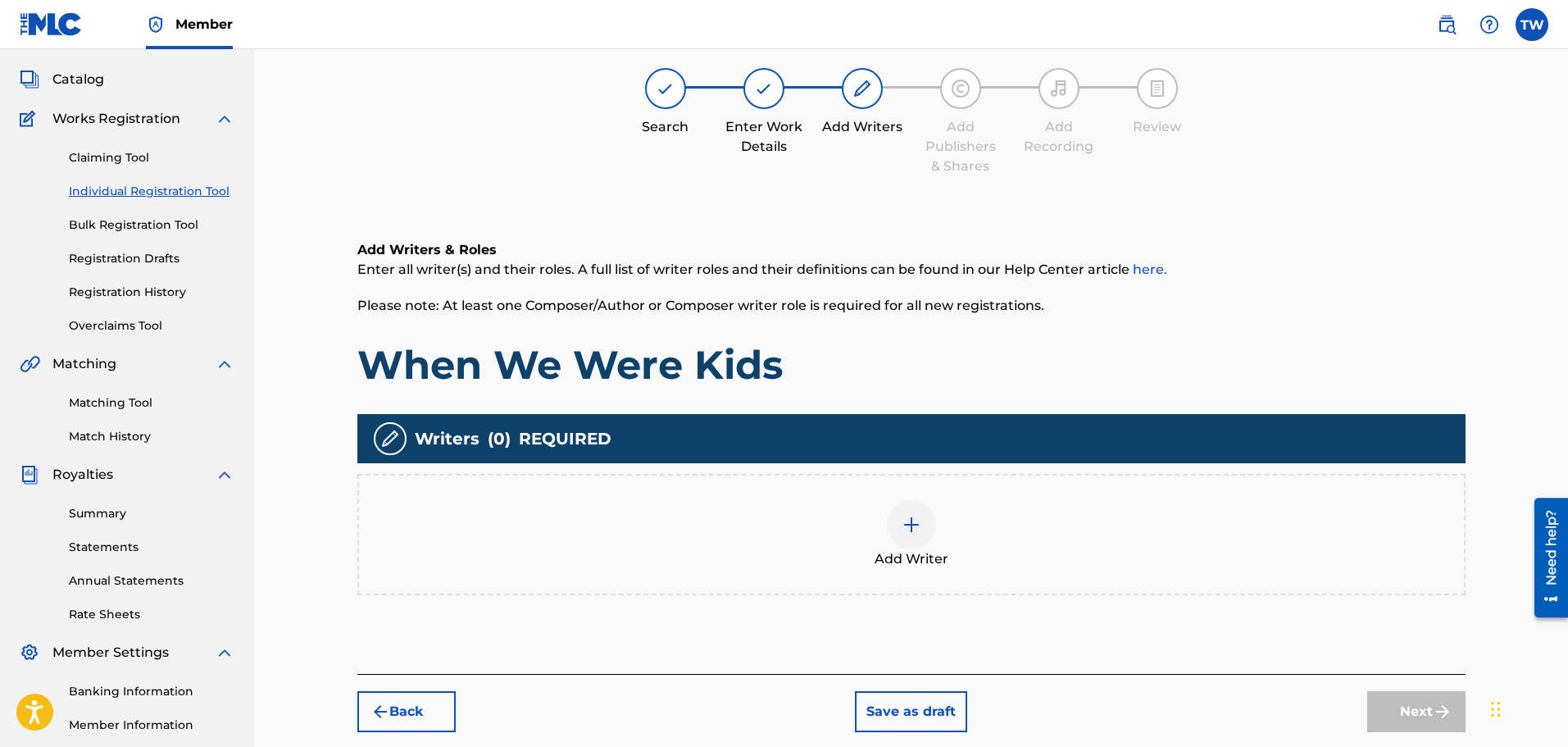
scroll to position [74, 0]
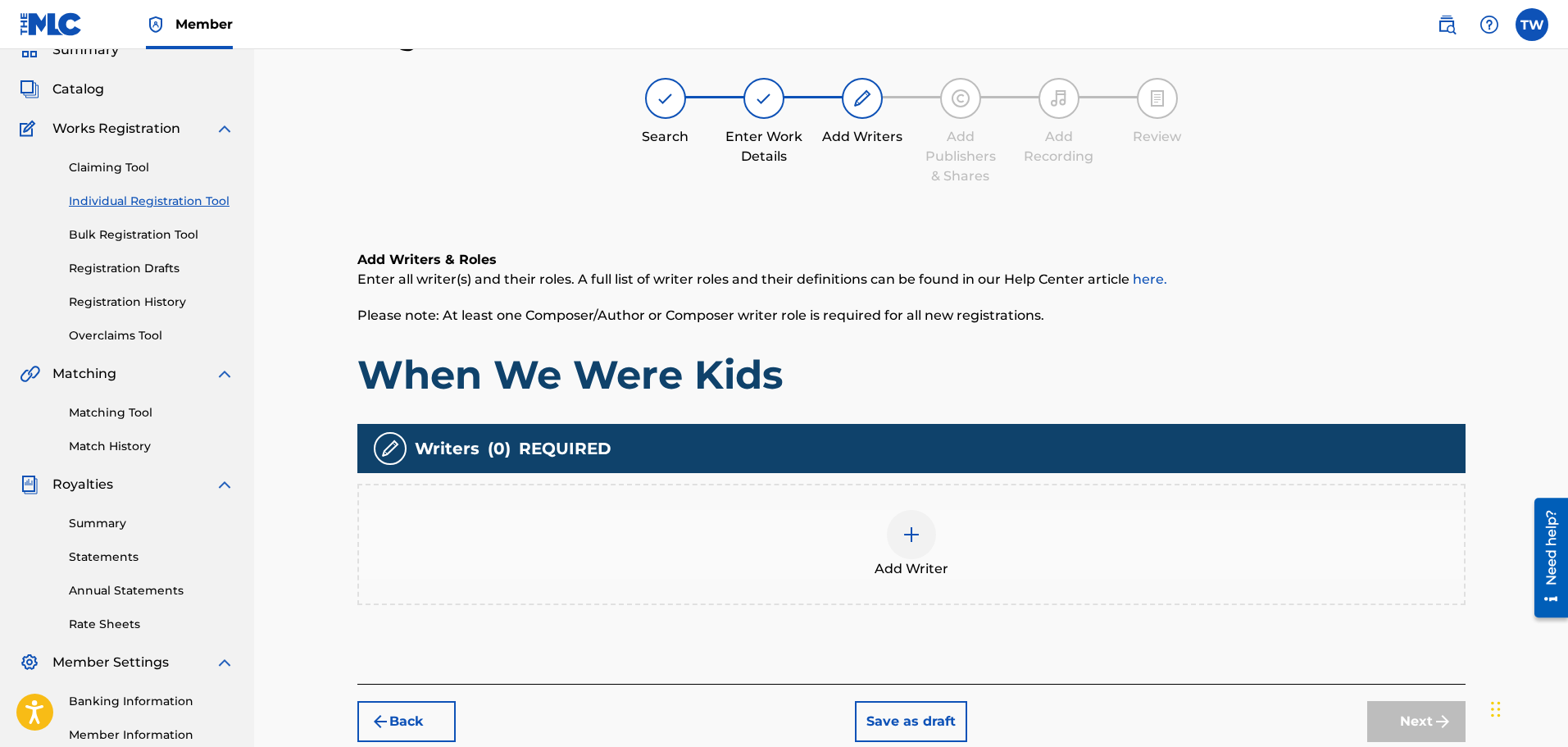
click at [912, 536] on img at bounding box center [911, 534] width 20 height 20
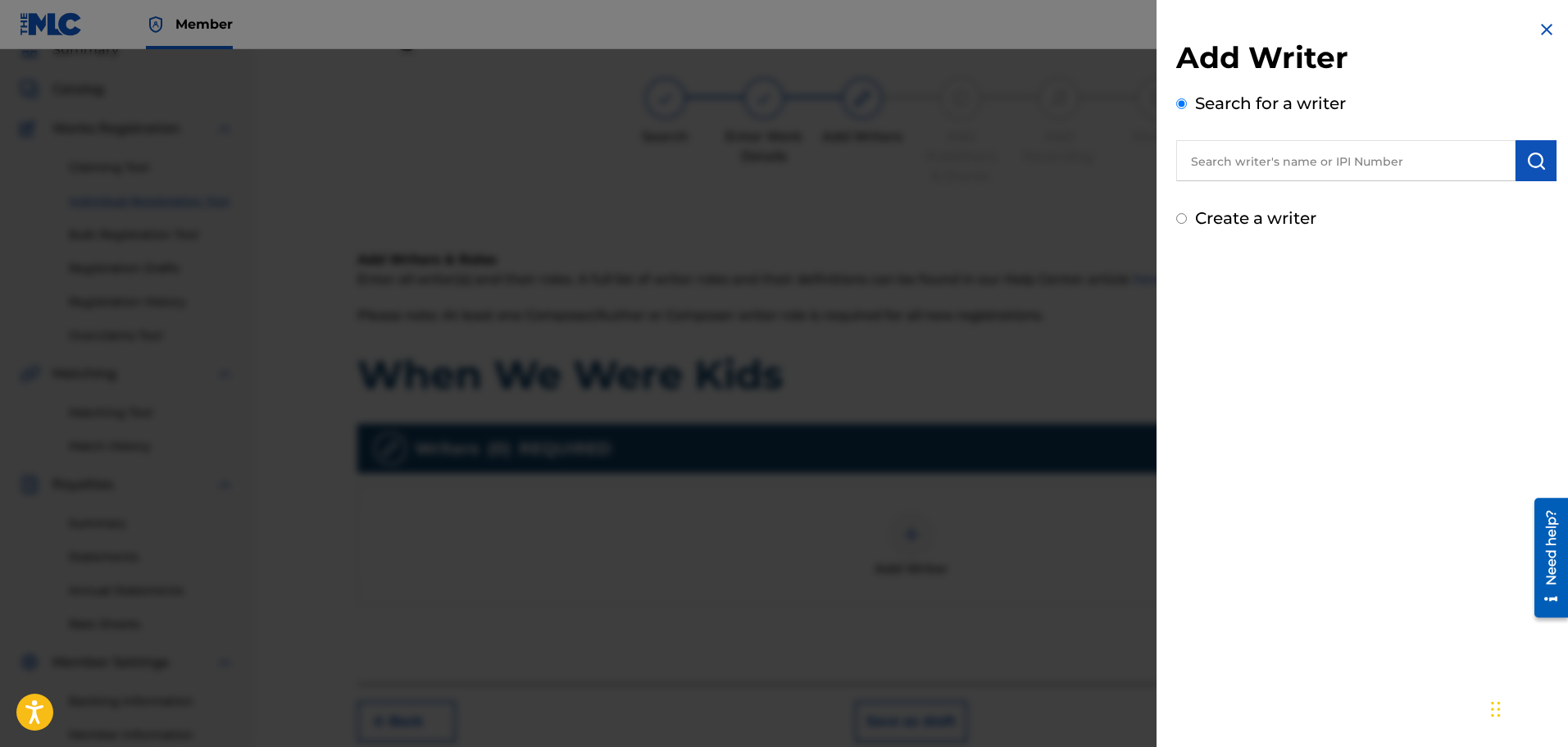
click at [1226, 164] on input "text" at bounding box center [1345, 160] width 339 height 41
paste input "[PERSON_NAME]"
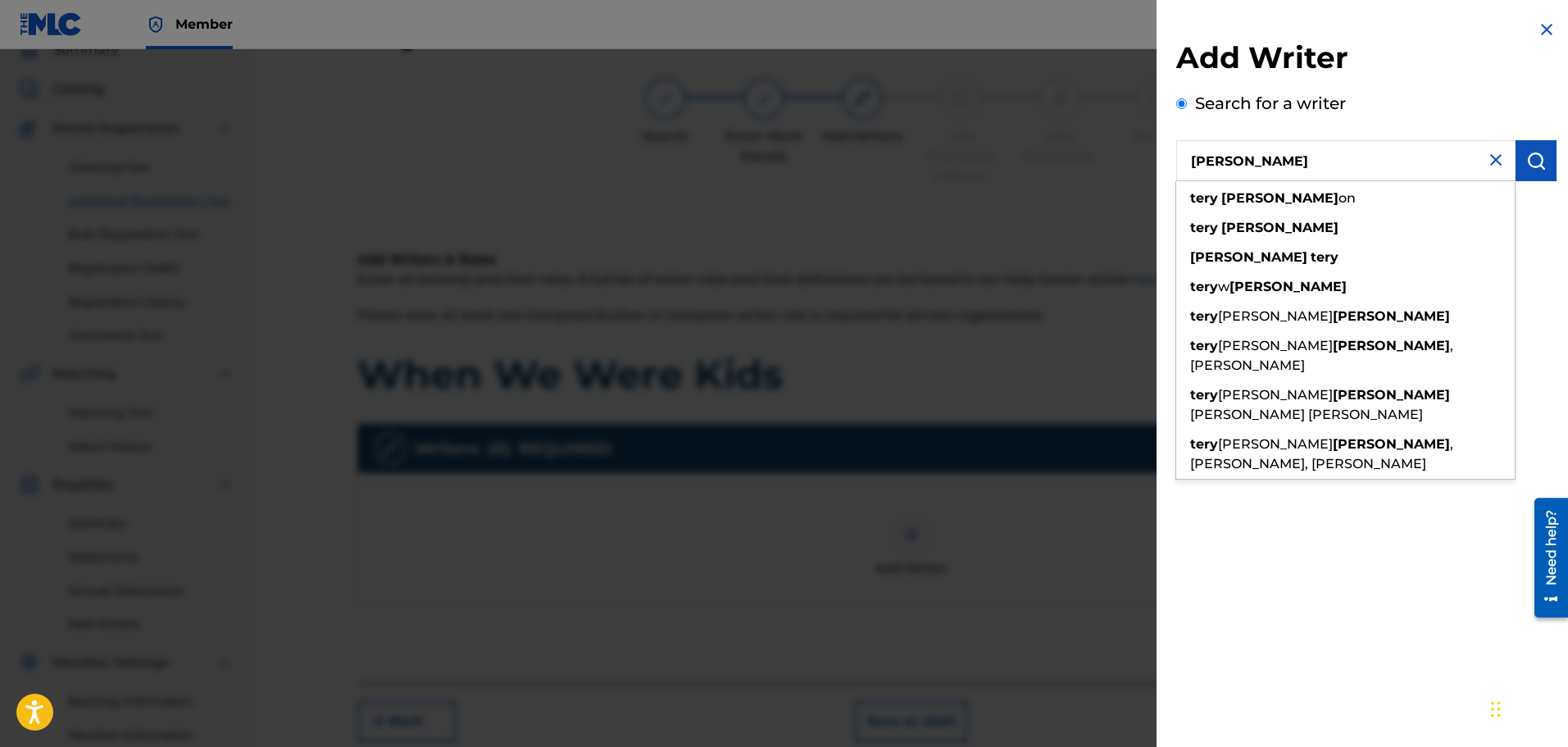
type input "[PERSON_NAME]"
click at [1527, 163] on img "submit" at bounding box center [1536, 160] width 20 height 20
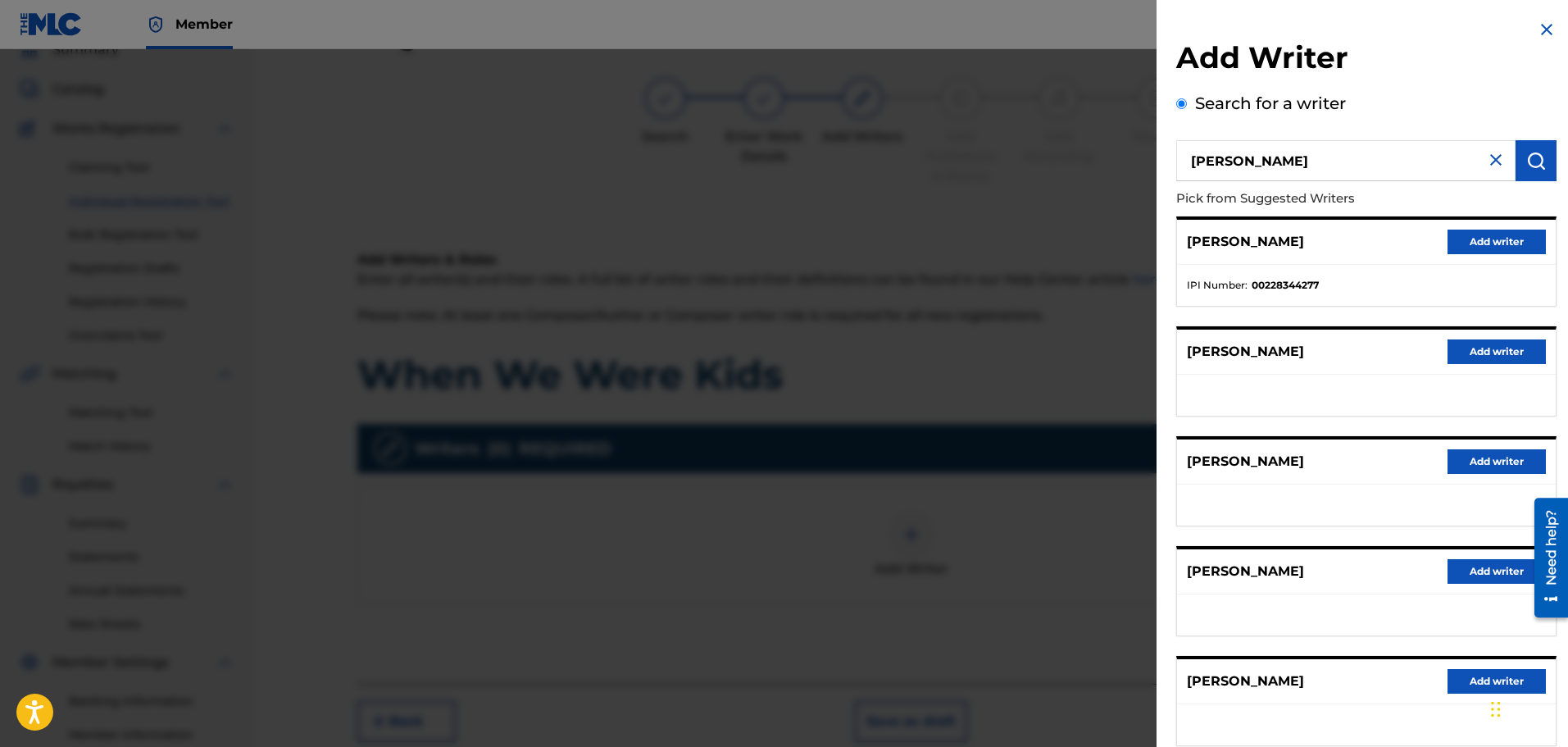
click at [1480, 239] on button "Add writer" at bounding box center [1496, 242] width 99 height 25
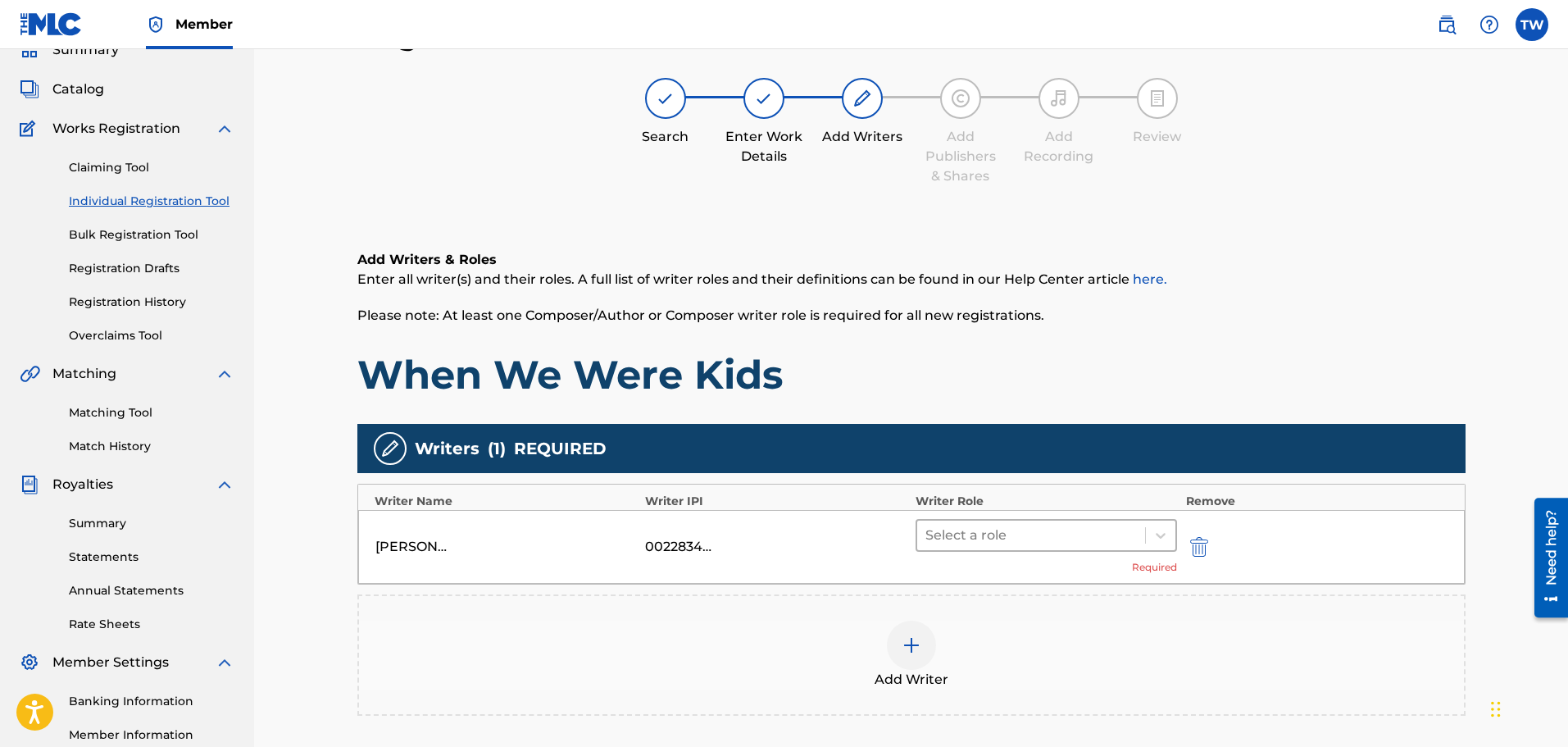
click at [981, 532] on div at bounding box center [1031, 535] width 213 height 23
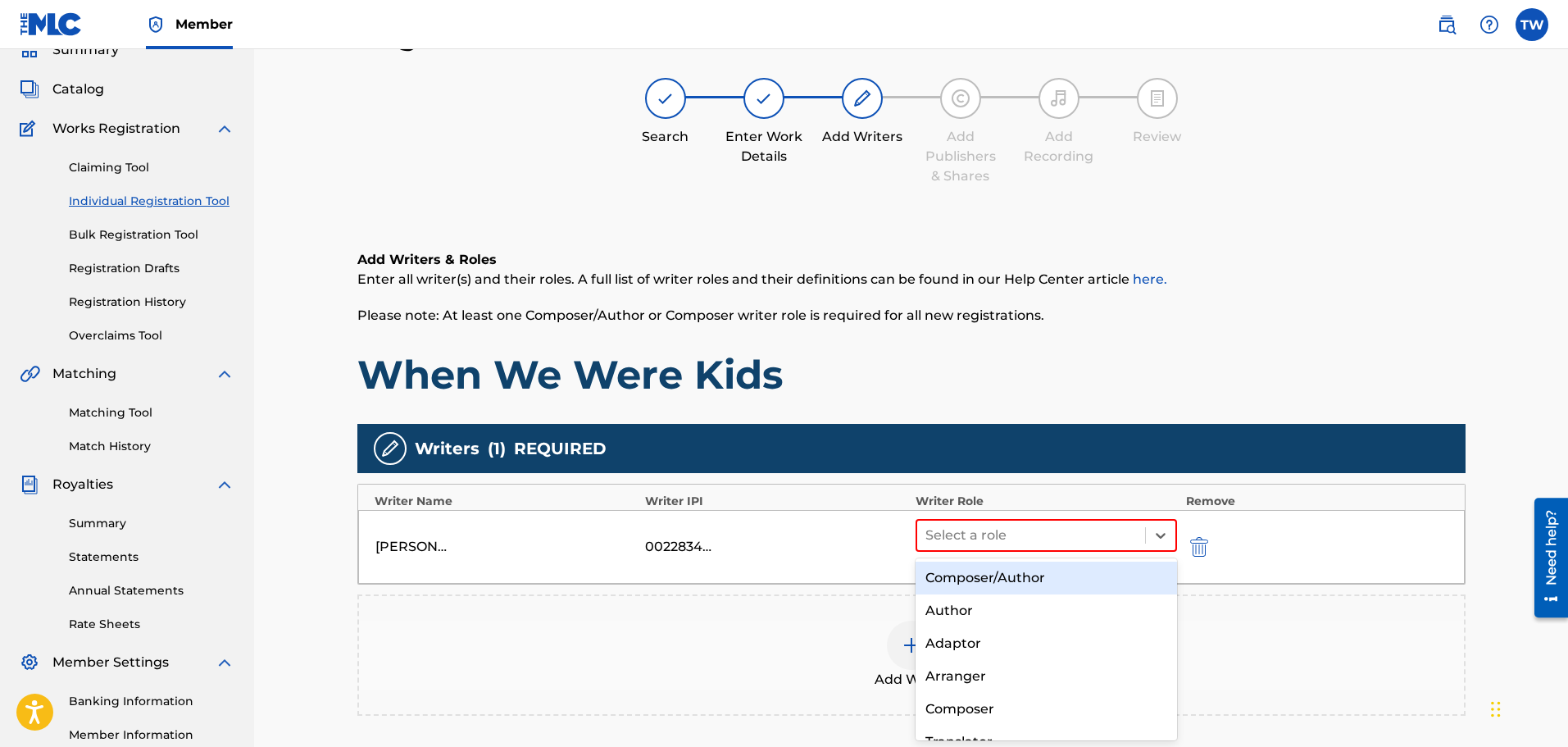
click at [989, 582] on div "Composer/Author" at bounding box center [1047, 578] width 263 height 33
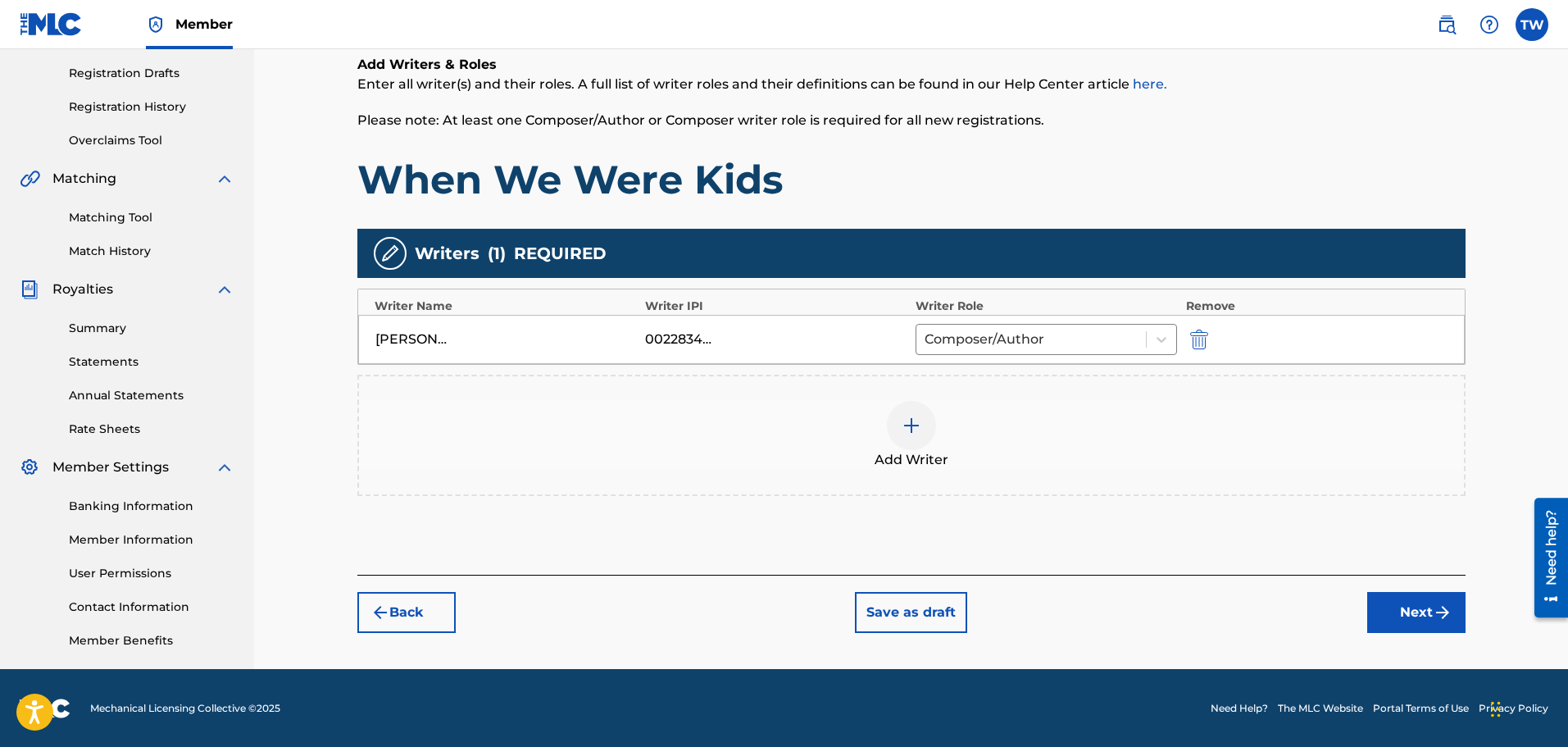
scroll to position [270, 0]
click at [1394, 600] on button "Next" at bounding box center [1416, 612] width 99 height 41
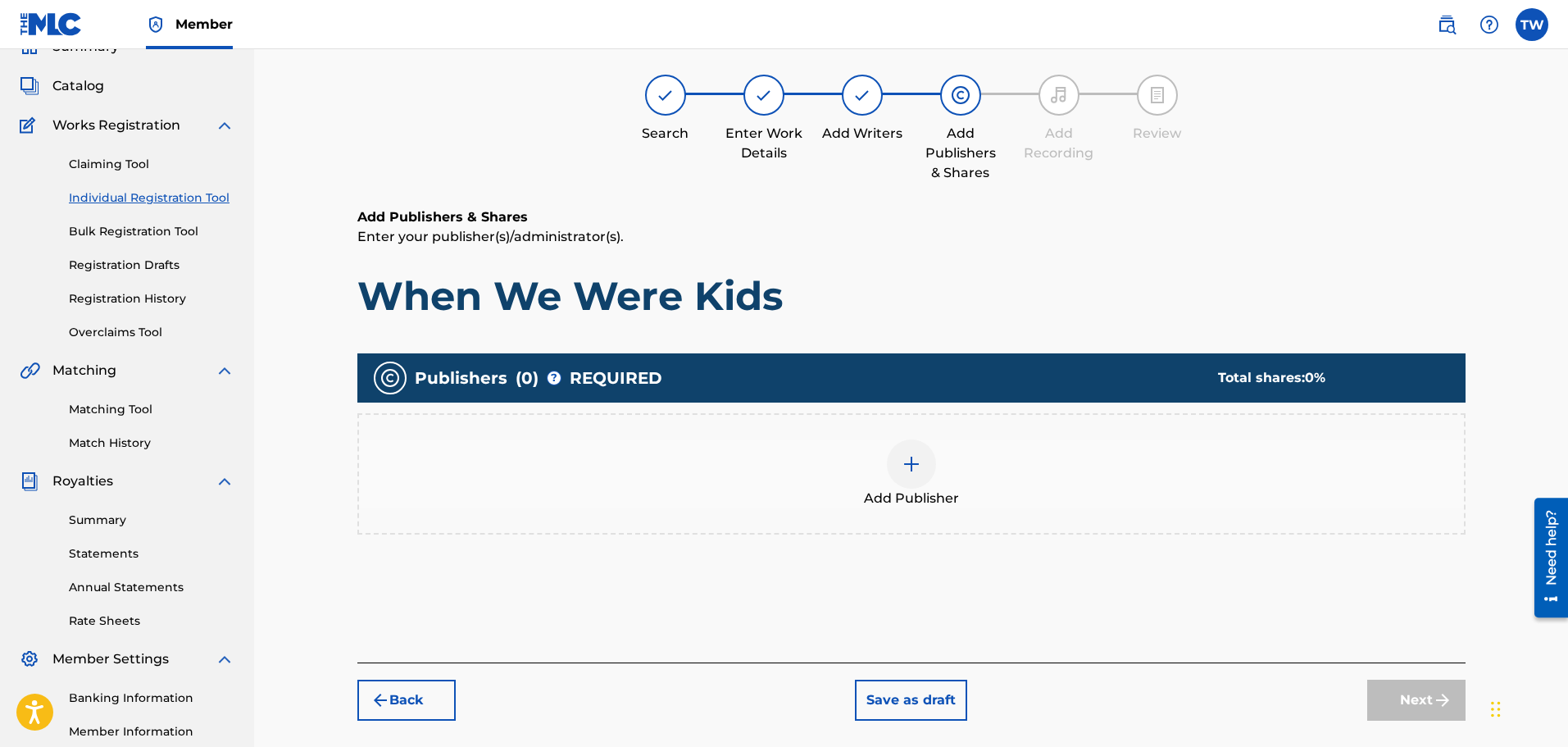
scroll to position [74, 0]
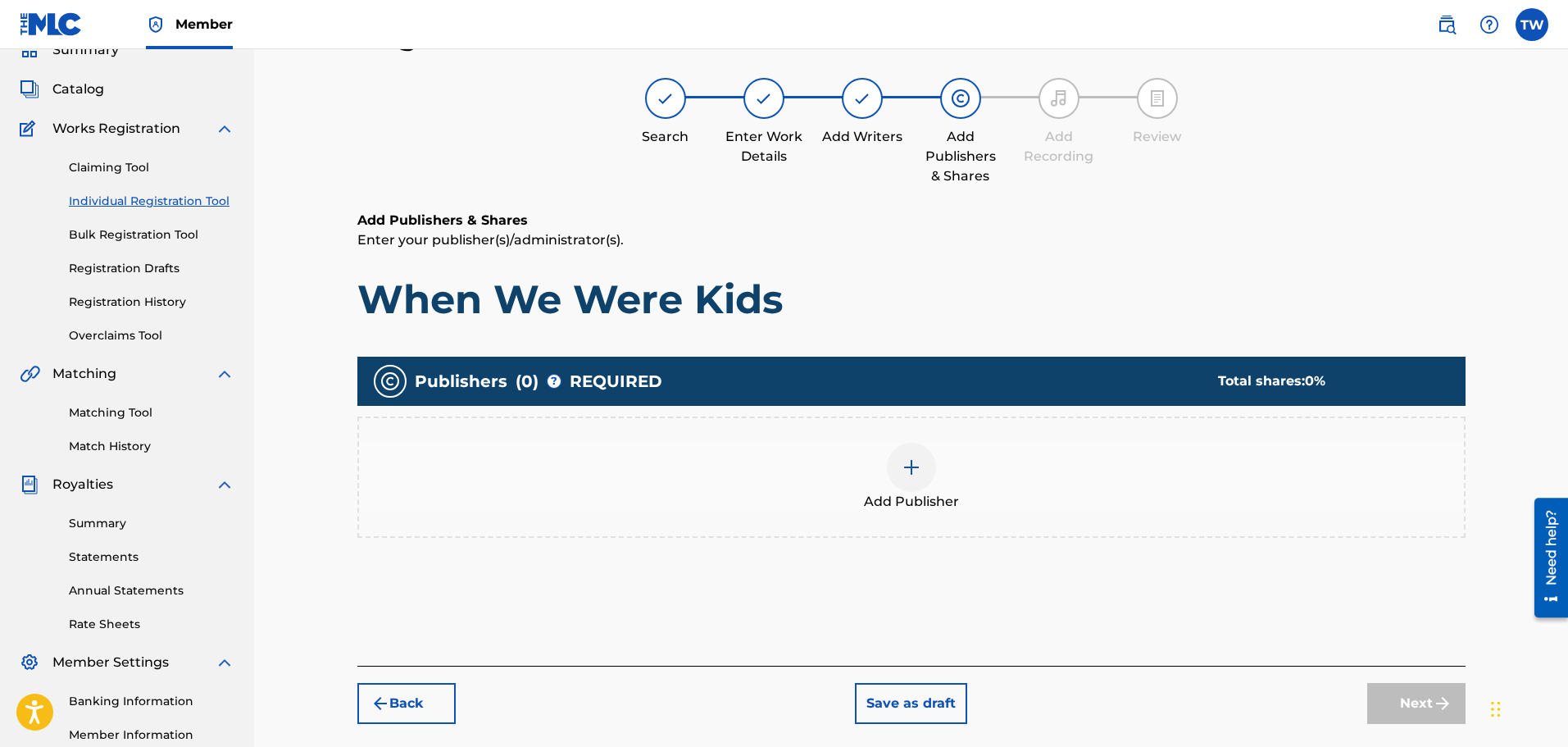
click at [917, 468] on img at bounding box center [911, 467] width 20 height 20
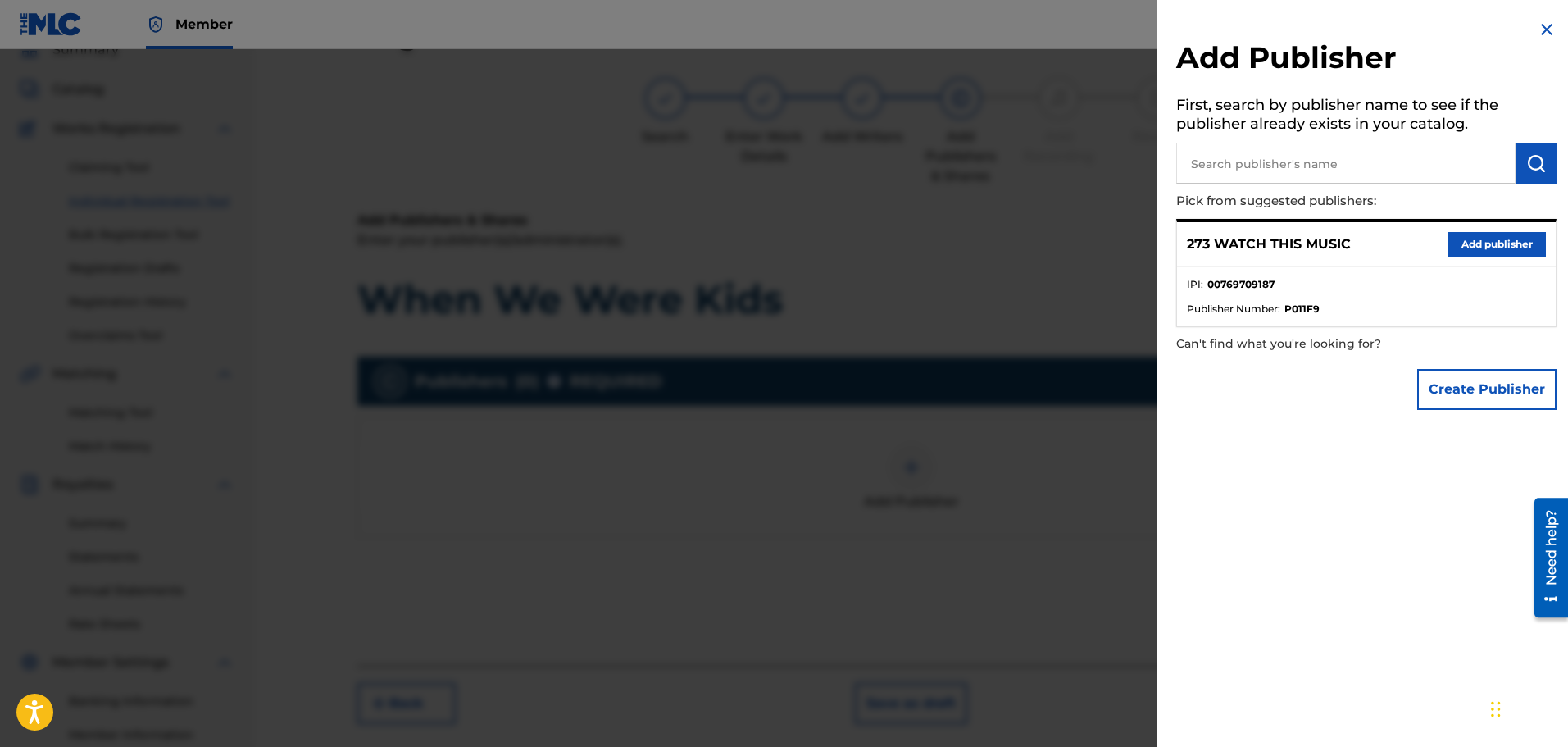
click at [1483, 245] on button "Add publisher" at bounding box center [1496, 245] width 99 height 25
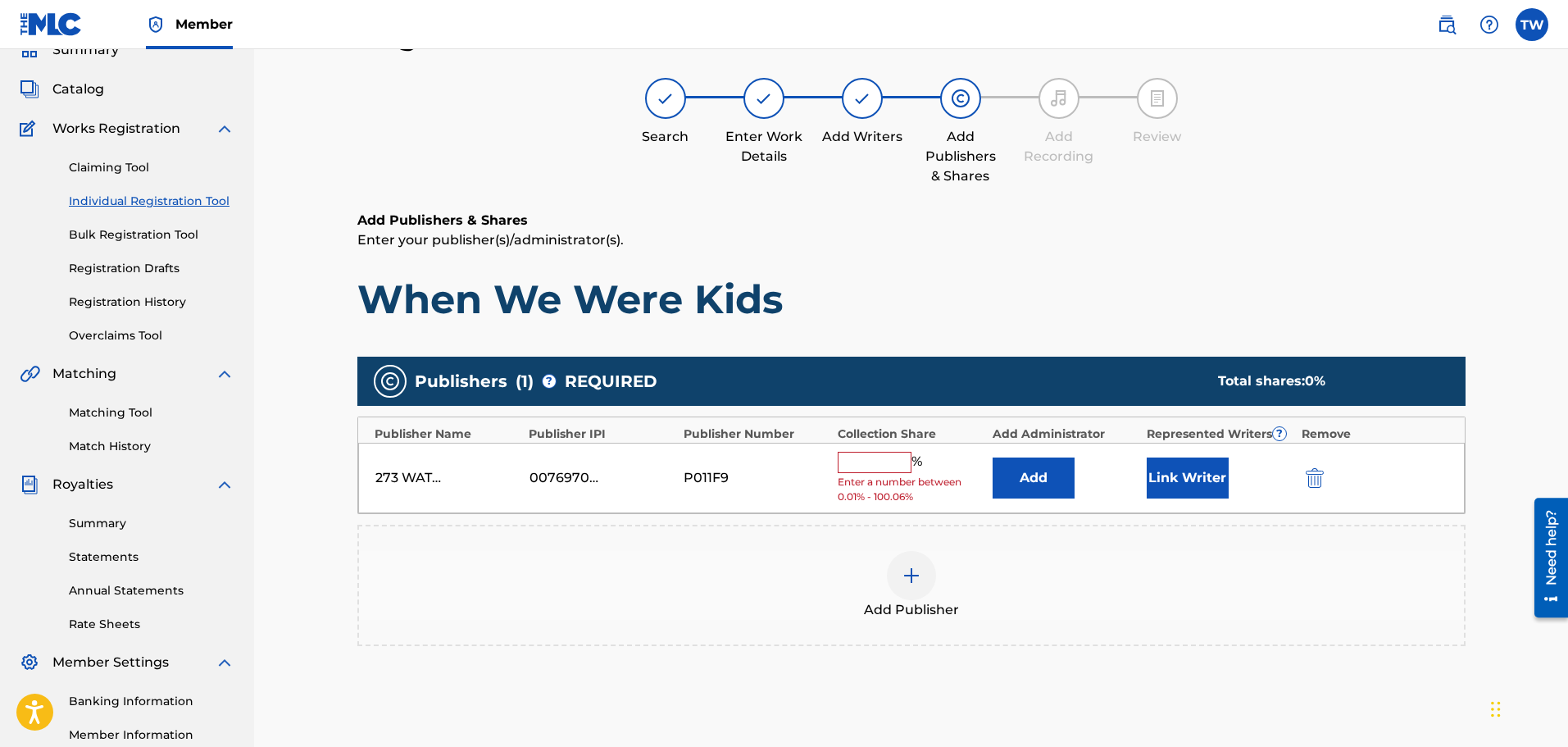
click at [854, 462] on input "text" at bounding box center [874, 462] width 74 height 21
type input "100"
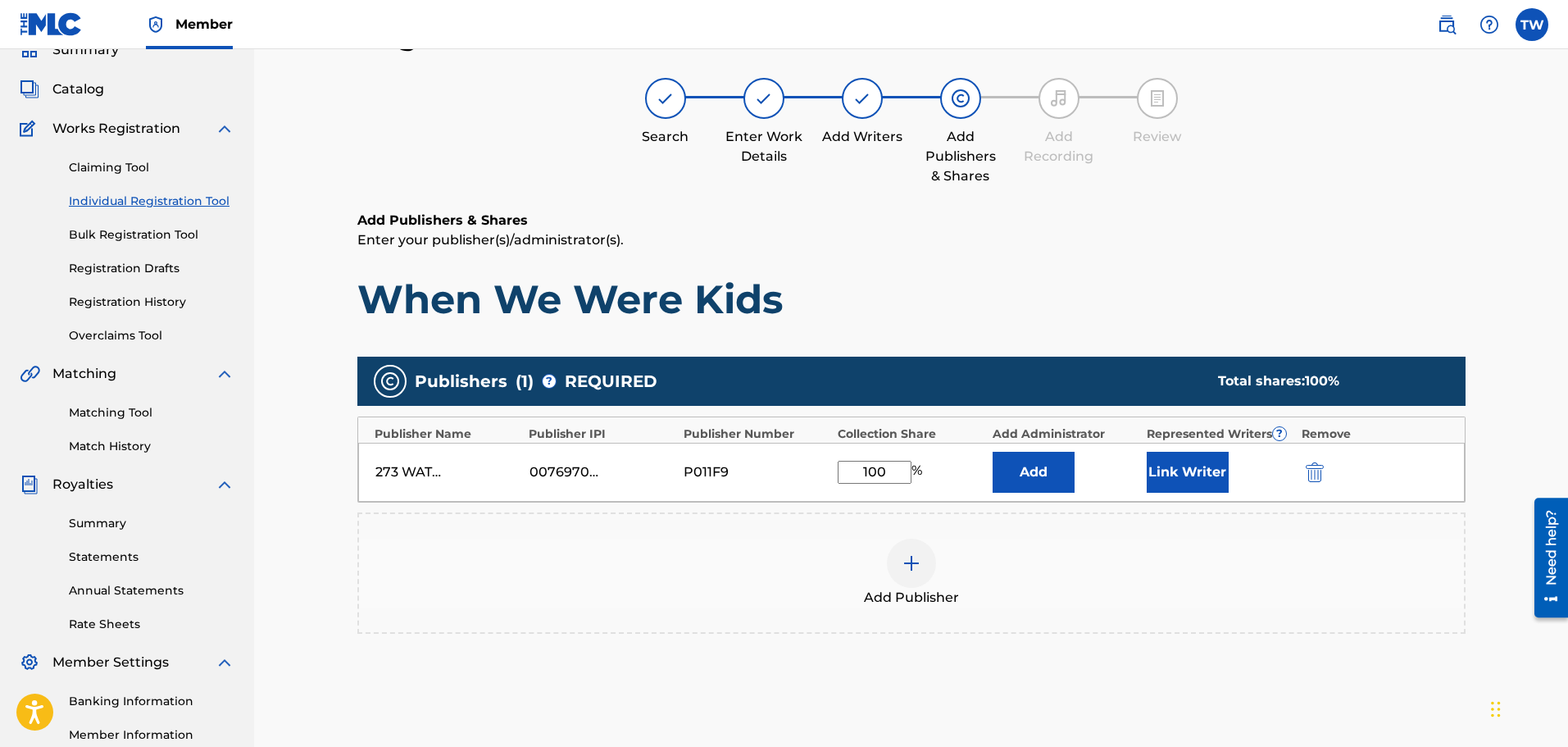
click at [1189, 477] on button "Link Writer" at bounding box center [1187, 472] width 82 height 41
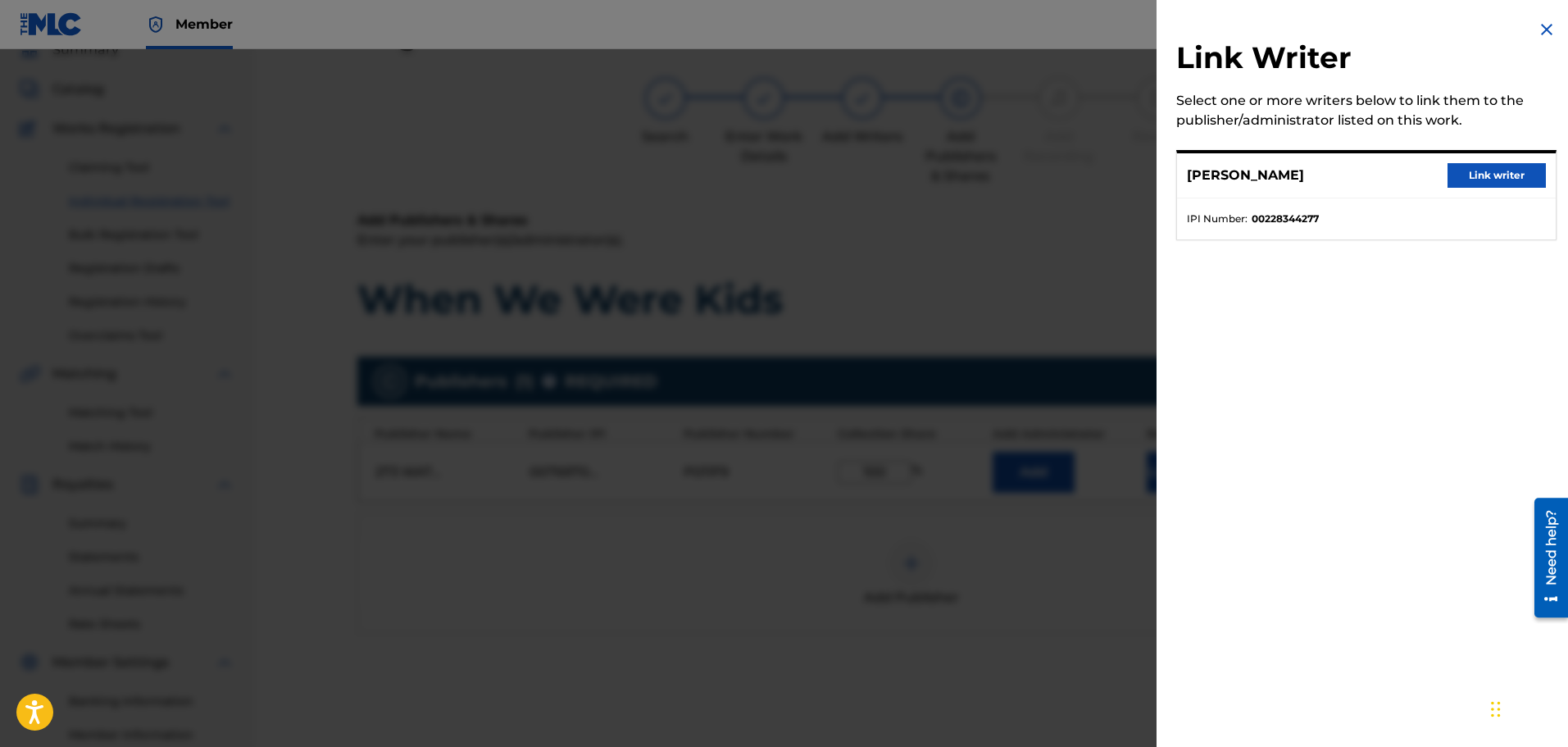
click at [1472, 169] on button "Link writer" at bounding box center [1496, 175] width 99 height 25
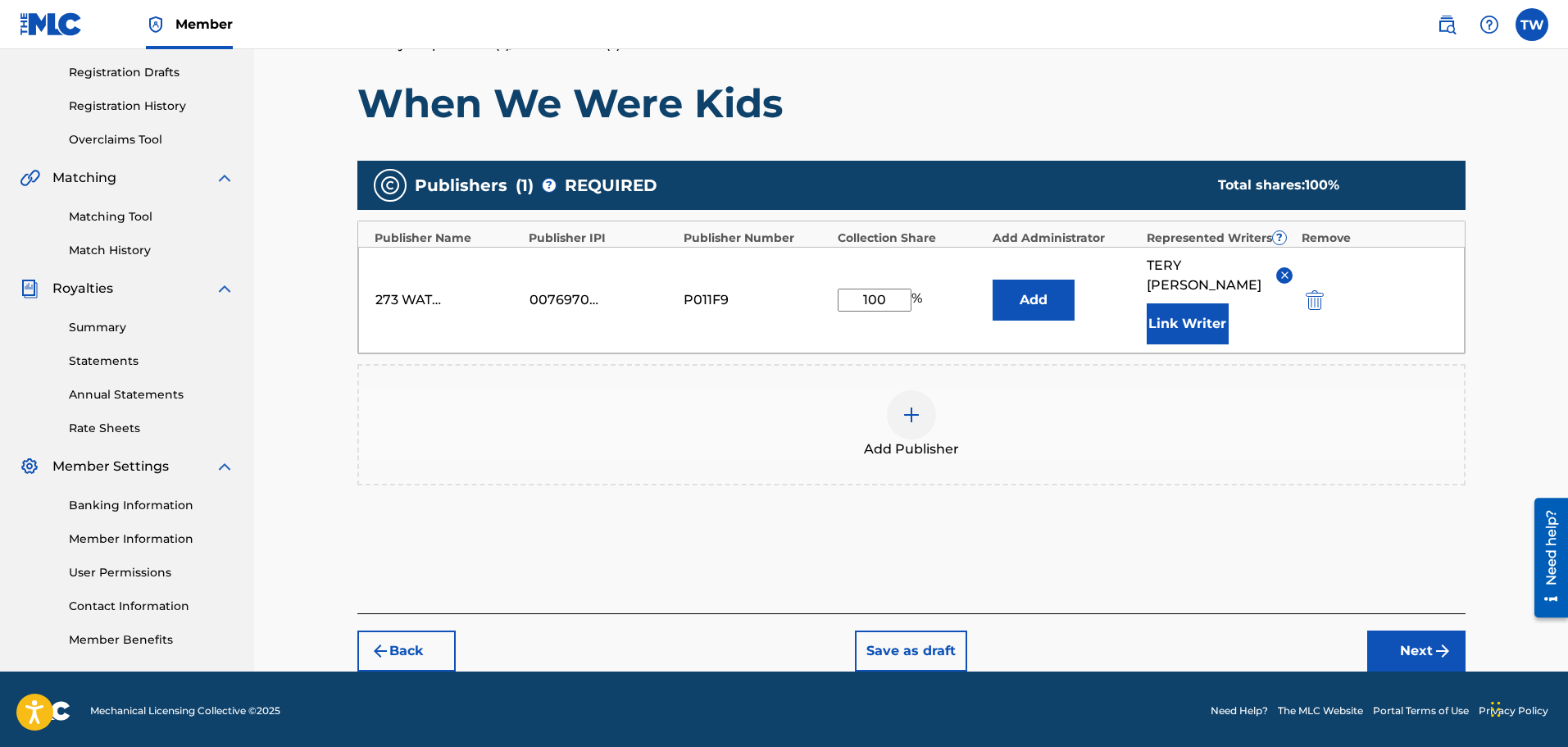
click at [1415, 637] on button "Next" at bounding box center [1416, 651] width 99 height 41
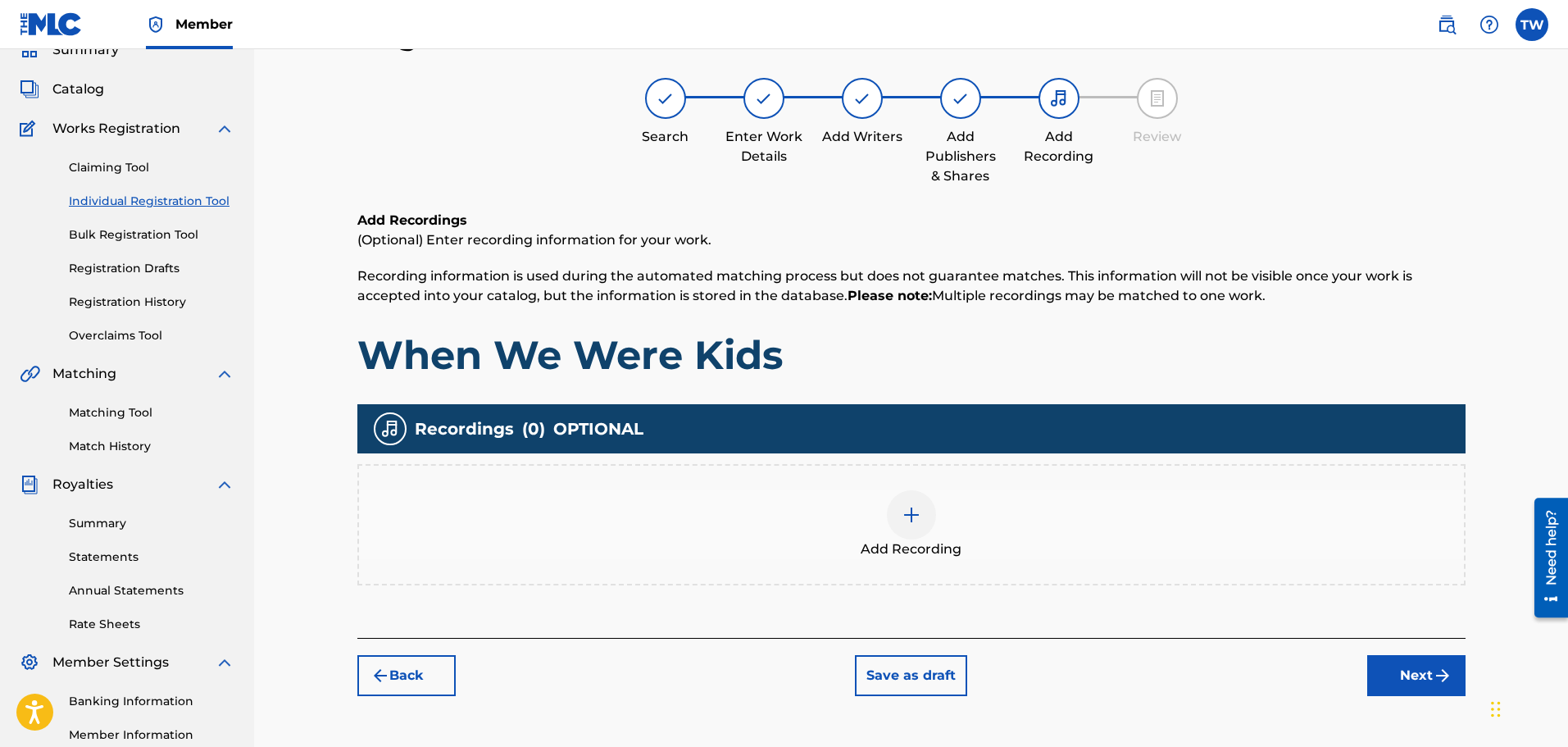
click at [1409, 679] on button "Next" at bounding box center [1416, 676] width 99 height 41
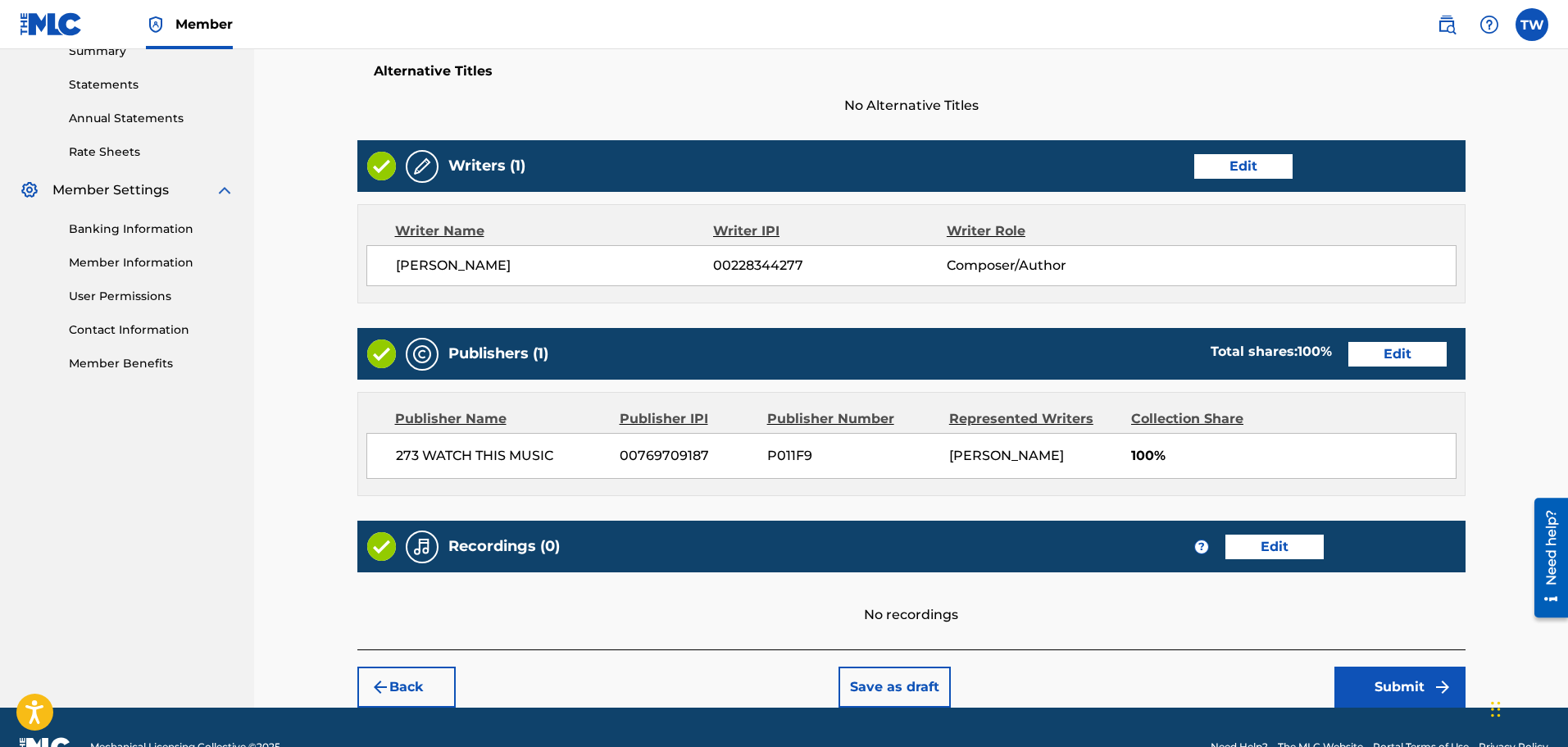
scroll to position [565, 0]
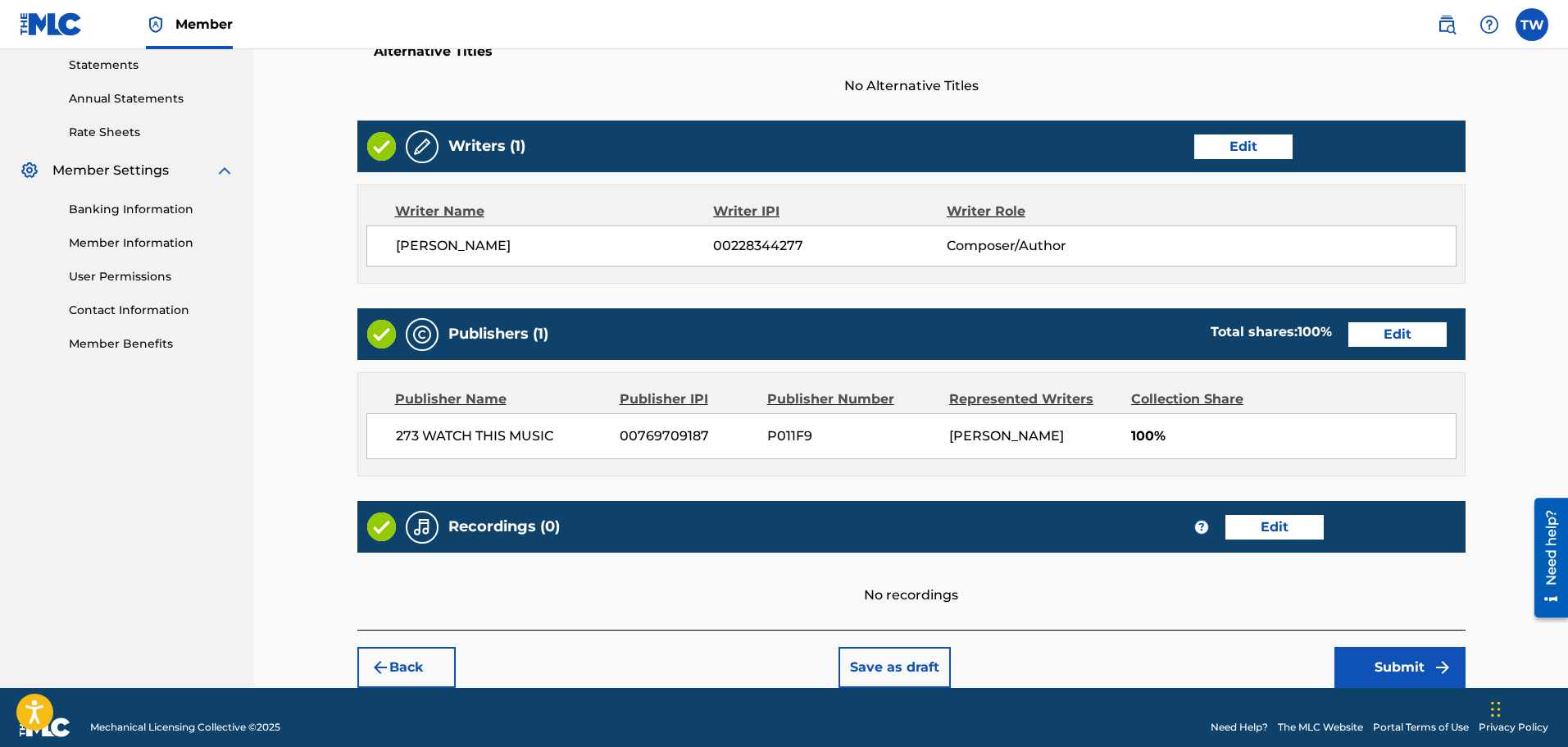
click at [1399, 666] on button "Submit" at bounding box center [1399, 668] width 131 height 41
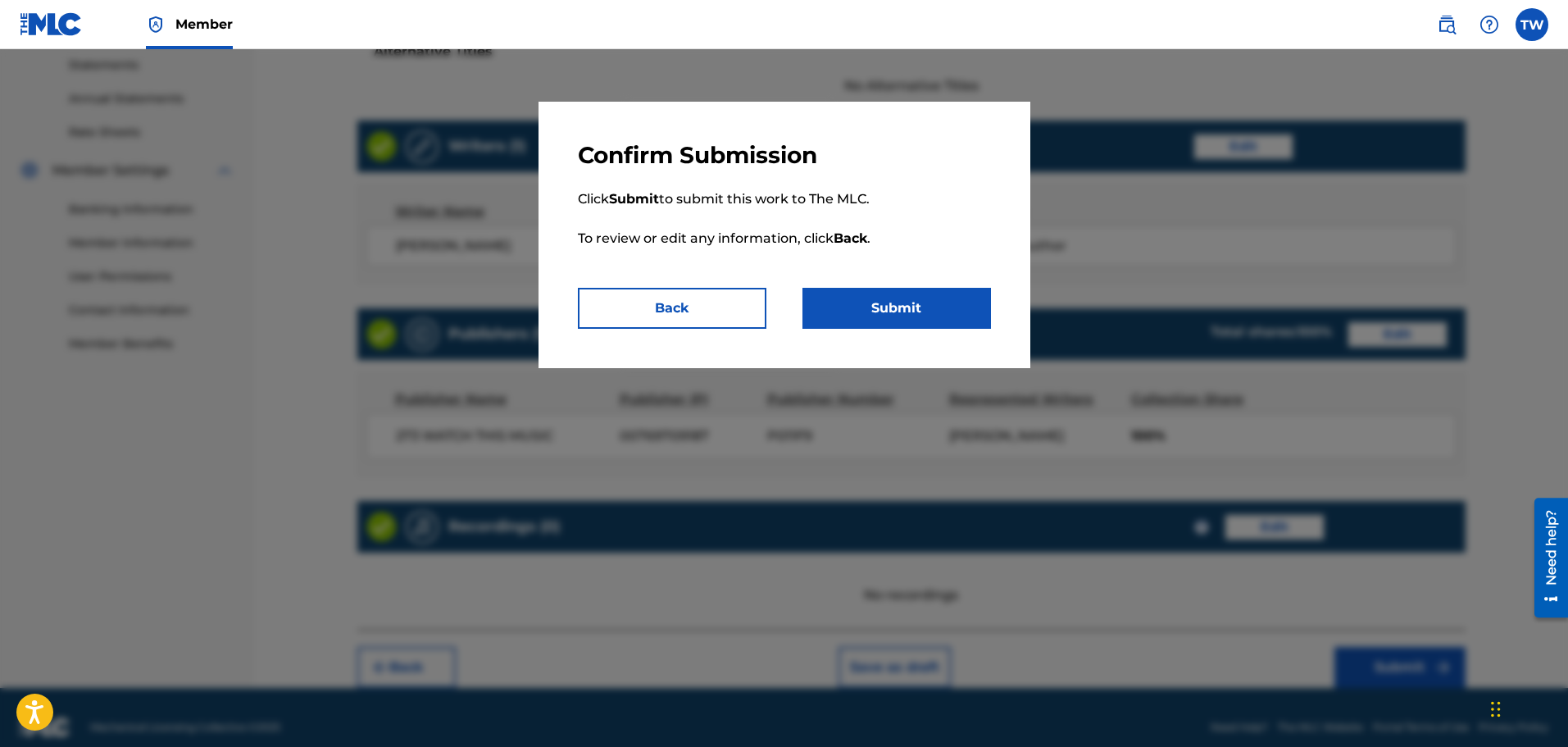
click at [888, 308] on button "Submit" at bounding box center [897, 308] width 189 height 41
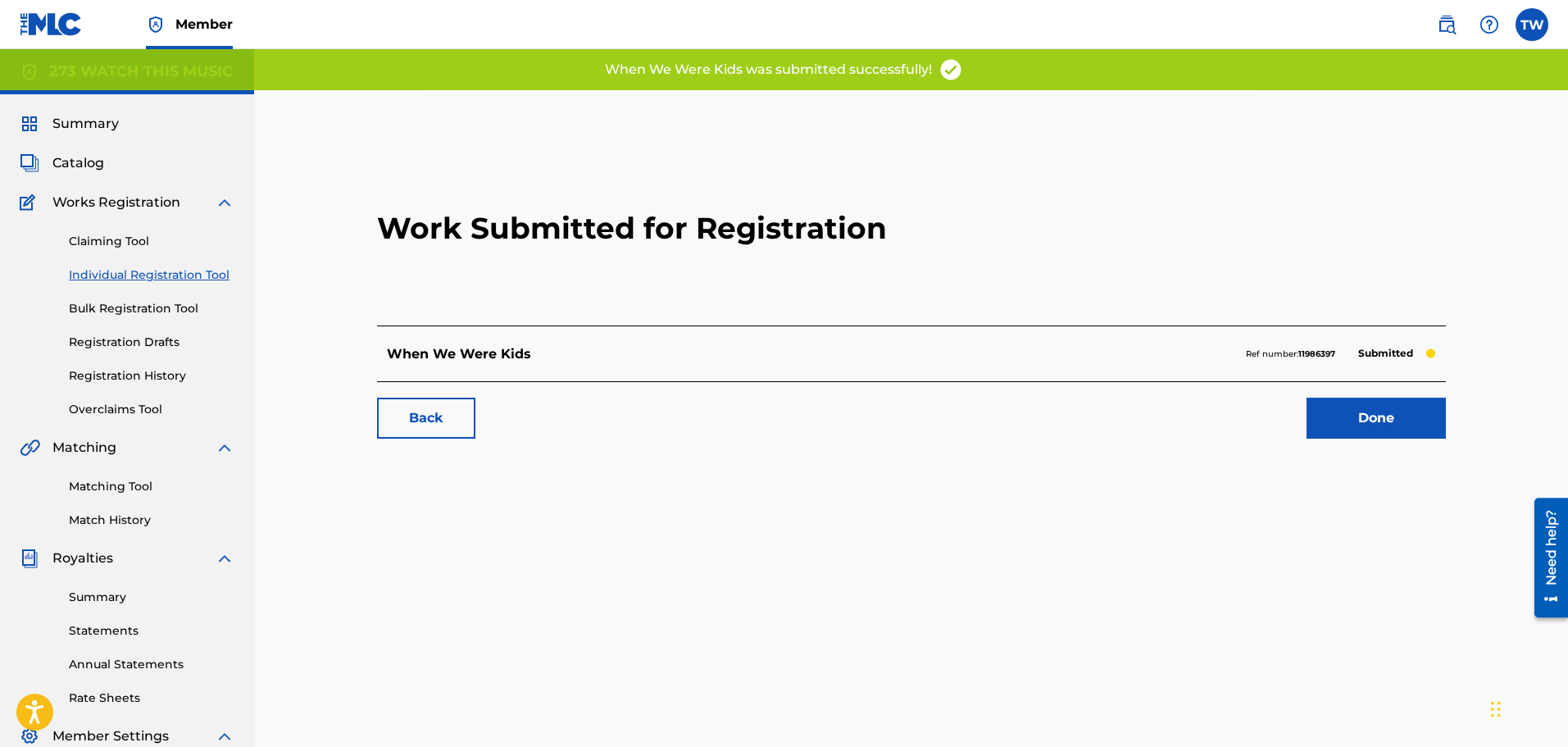
click at [1385, 422] on link "Done" at bounding box center [1376, 418] width 140 height 41
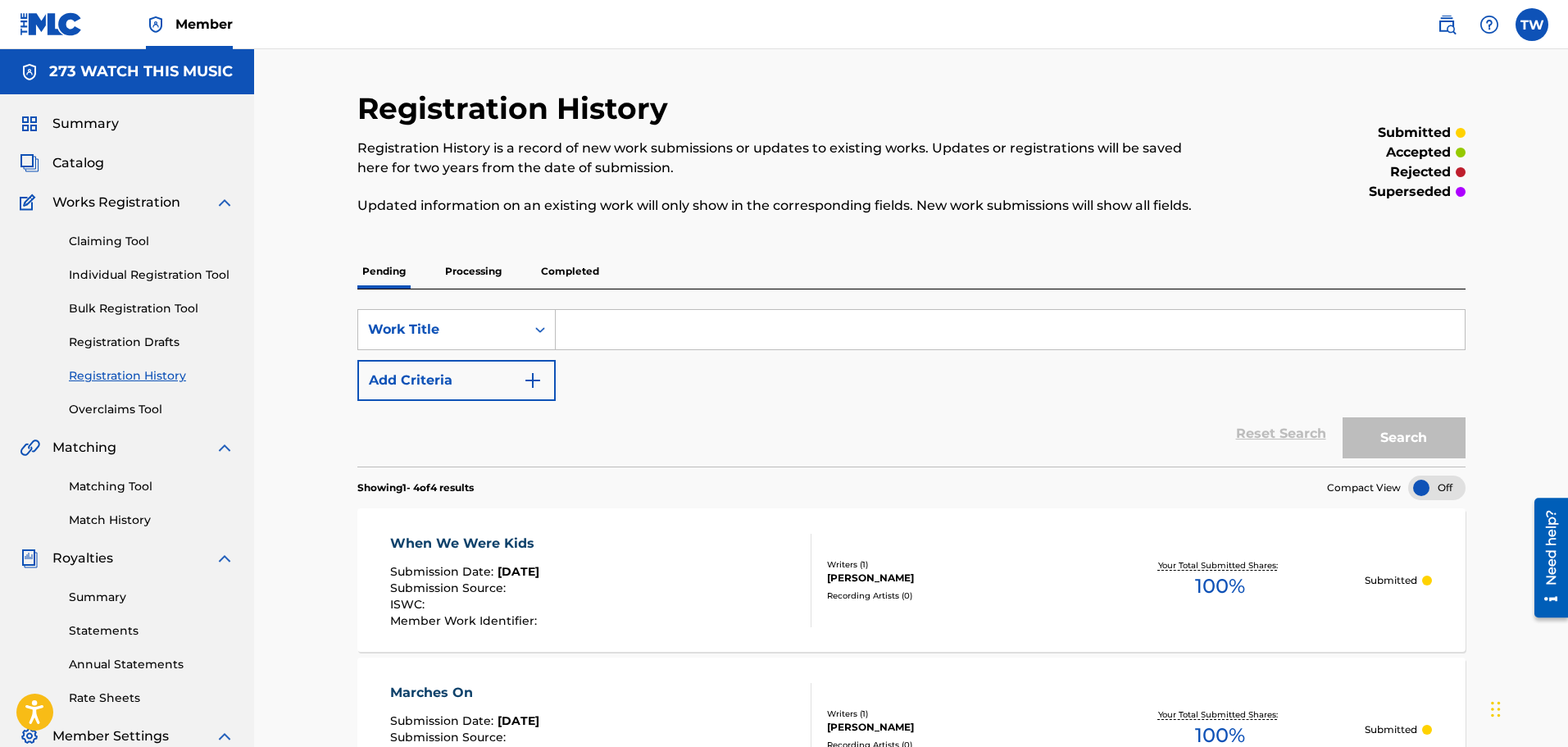
click at [135, 274] on link "Individual Registration Tool" at bounding box center [151, 274] width 166 height 17
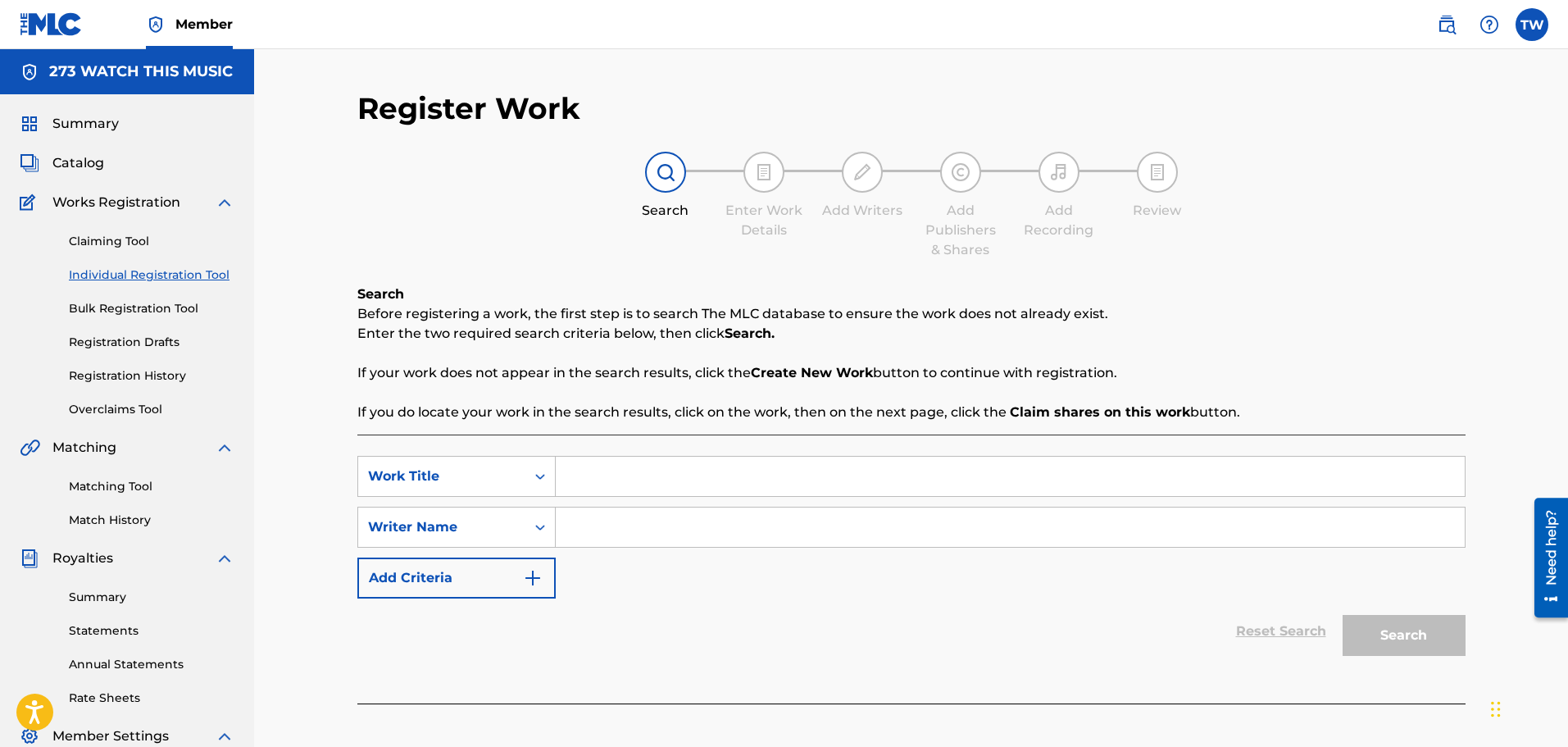
click at [589, 482] on input "Search Form" at bounding box center [1009, 476] width 909 height 39
type input "You Know I'll Be There"
click at [592, 524] on input "Search Form" at bounding box center [1009, 527] width 909 height 39
paste input "[PERSON_NAME]"
type input "[PERSON_NAME]"
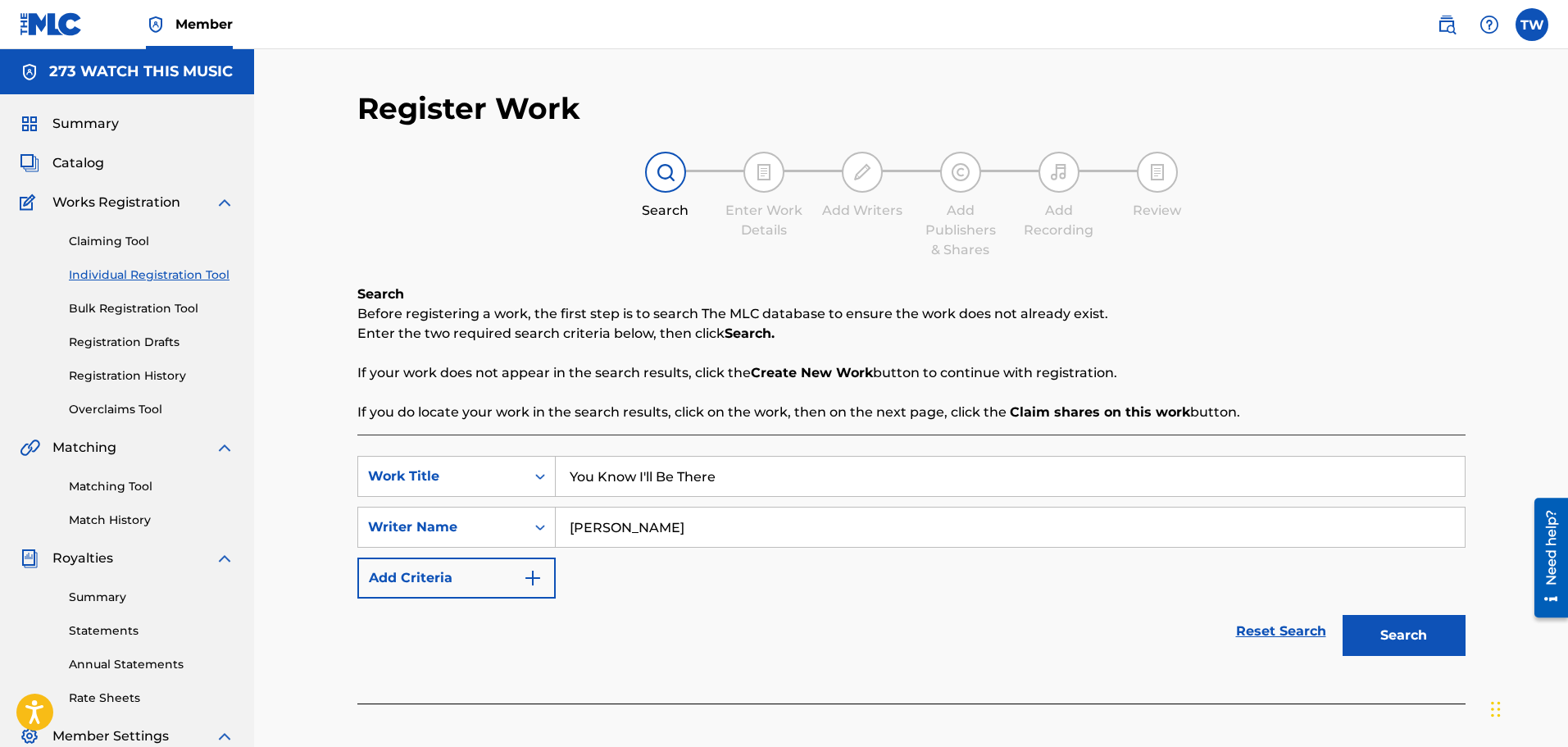
click at [1399, 640] on button "Search" at bounding box center [1403, 636] width 123 height 41
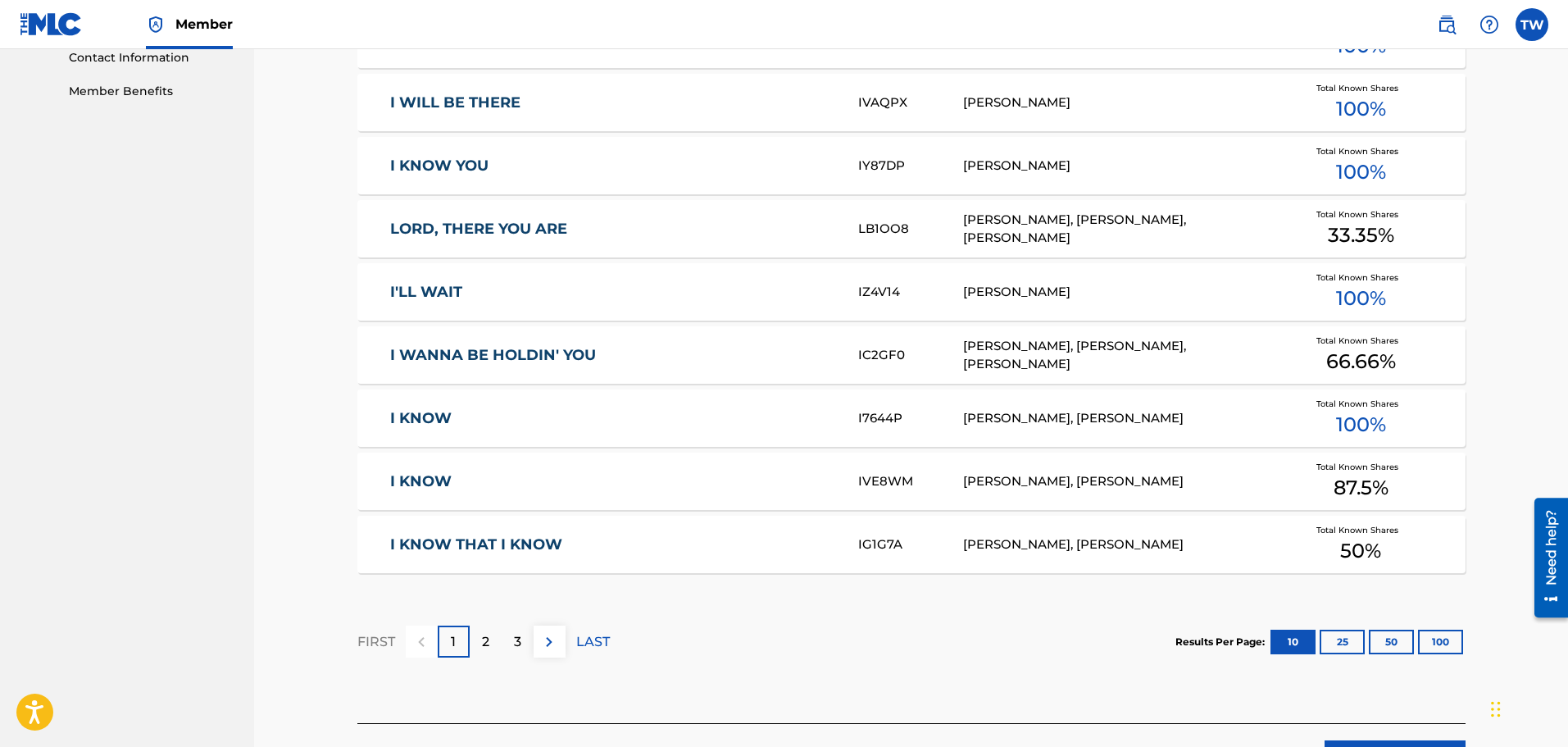
scroll to position [931, 0]
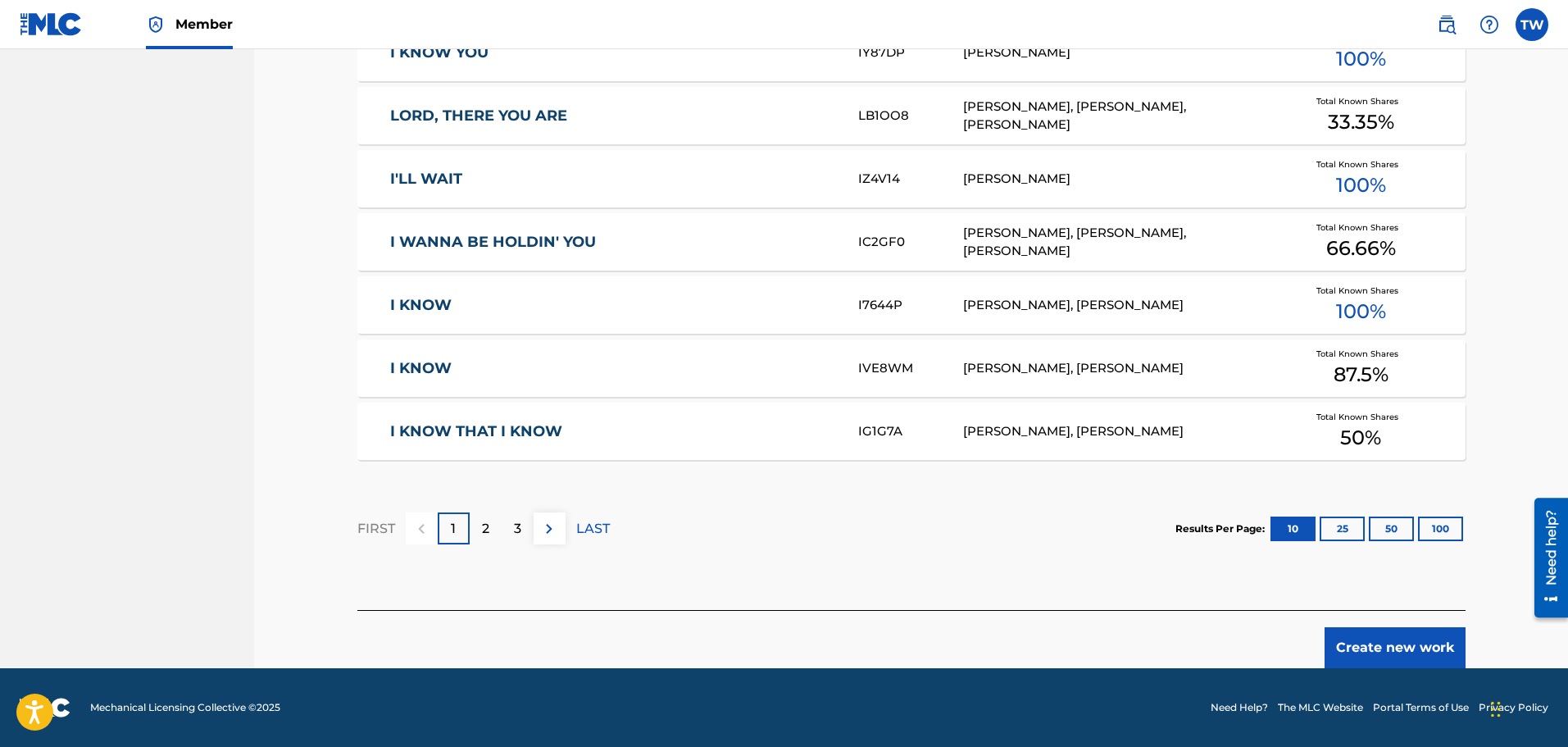
click at [1373, 647] on button "Create new work" at bounding box center [1394, 647] width 141 height 41
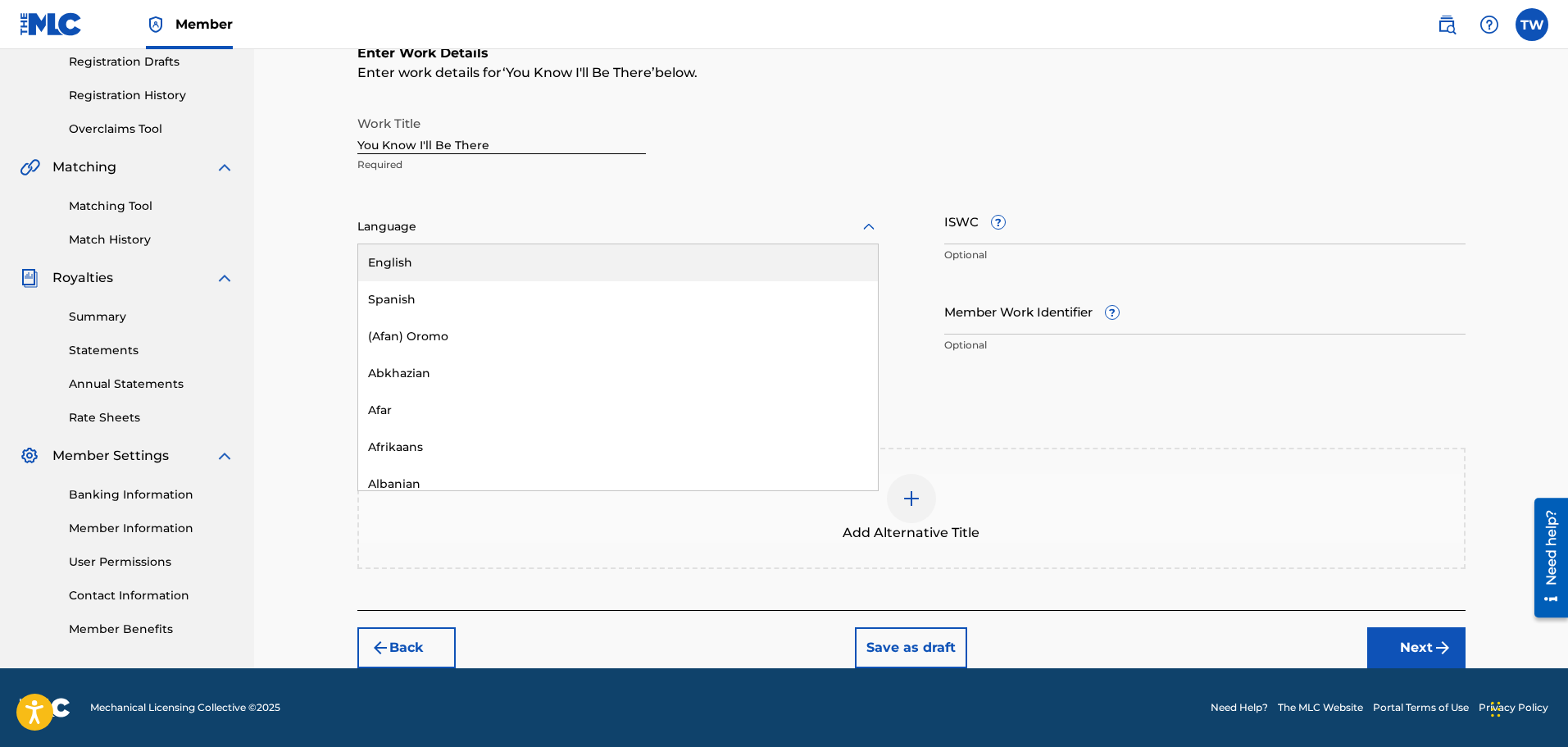
click at [867, 223] on icon at bounding box center [869, 227] width 20 height 20
click at [450, 259] on div "English" at bounding box center [618, 262] width 520 height 37
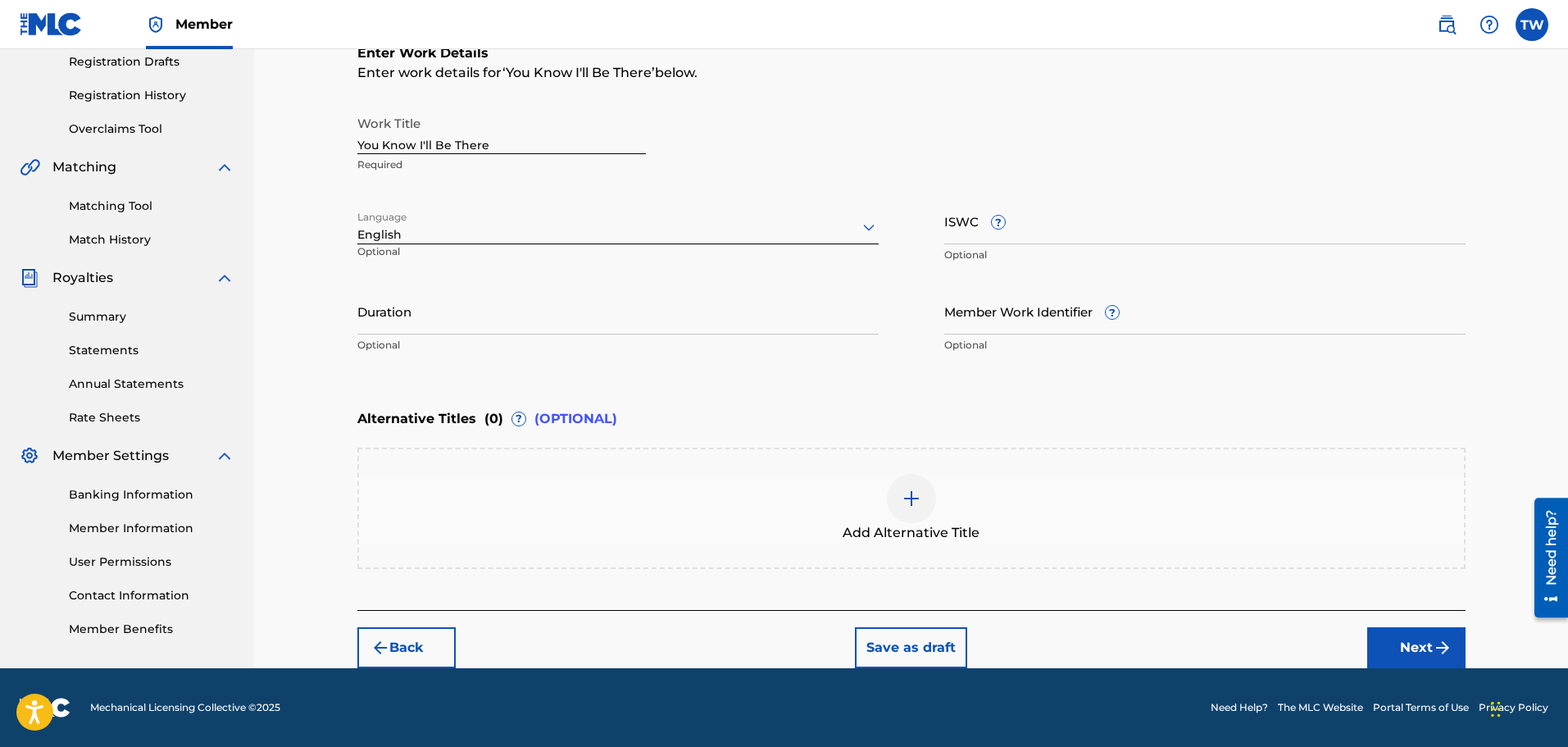
click at [1413, 643] on button "Next" at bounding box center [1416, 647] width 99 height 41
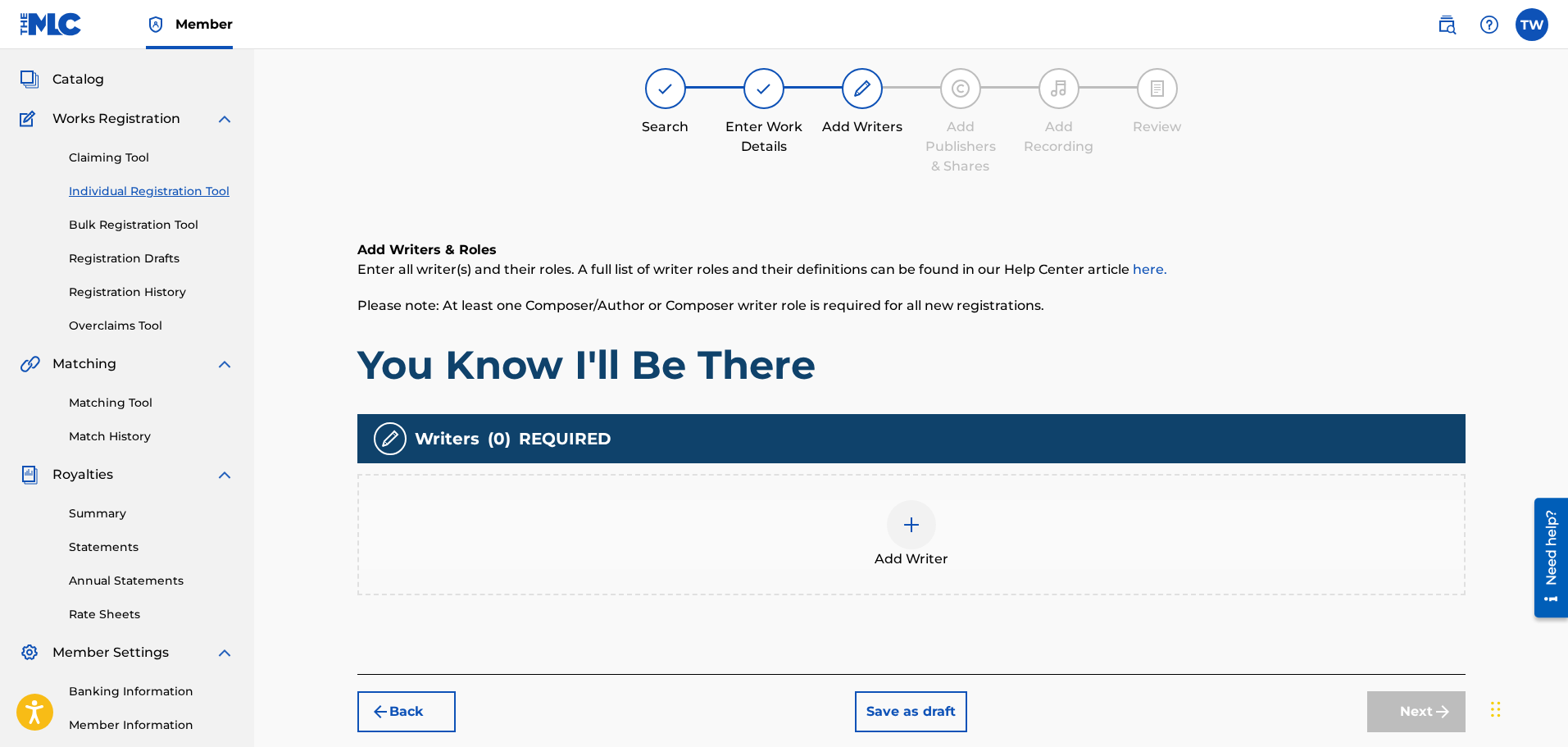
scroll to position [74, 0]
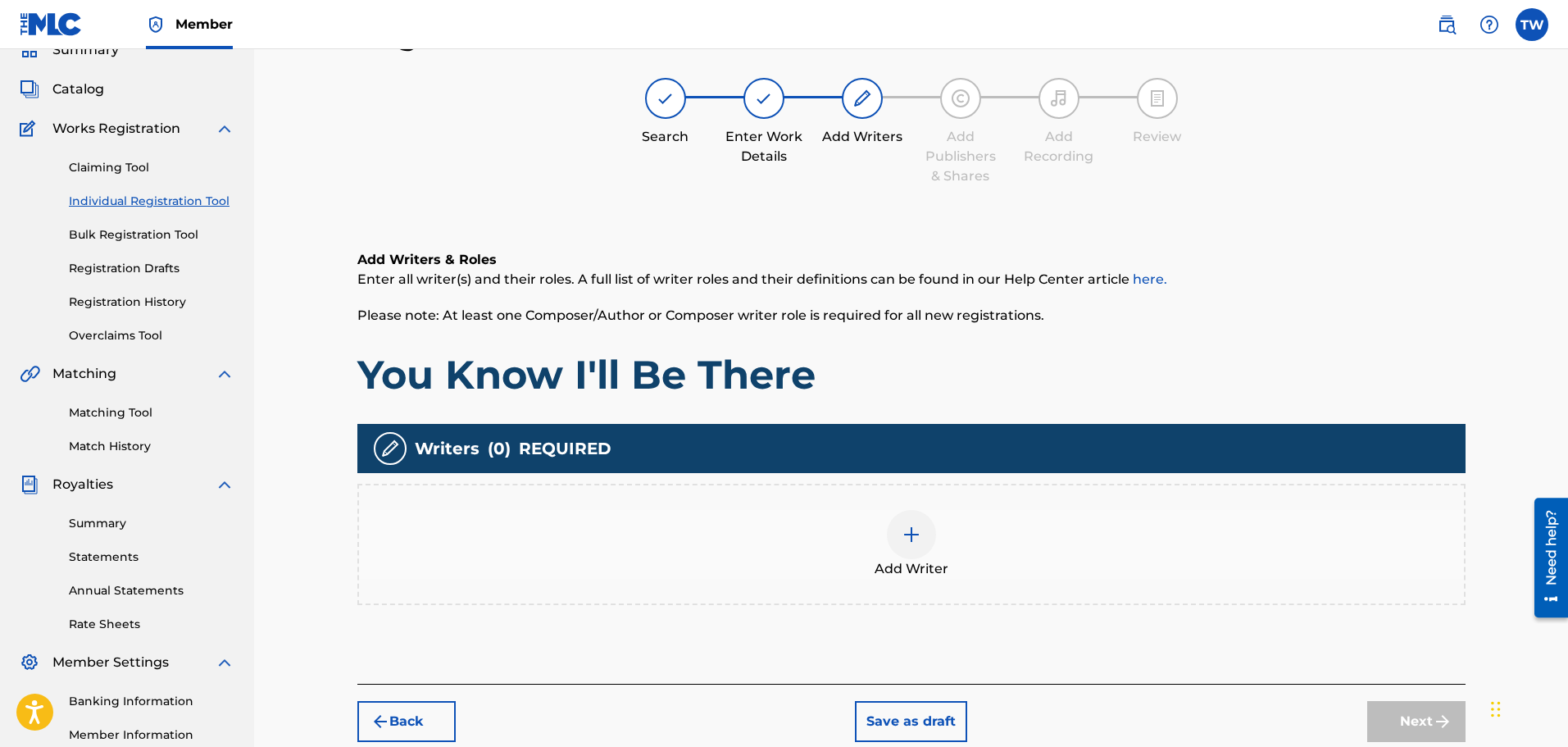
click at [917, 530] on img at bounding box center [911, 534] width 20 height 20
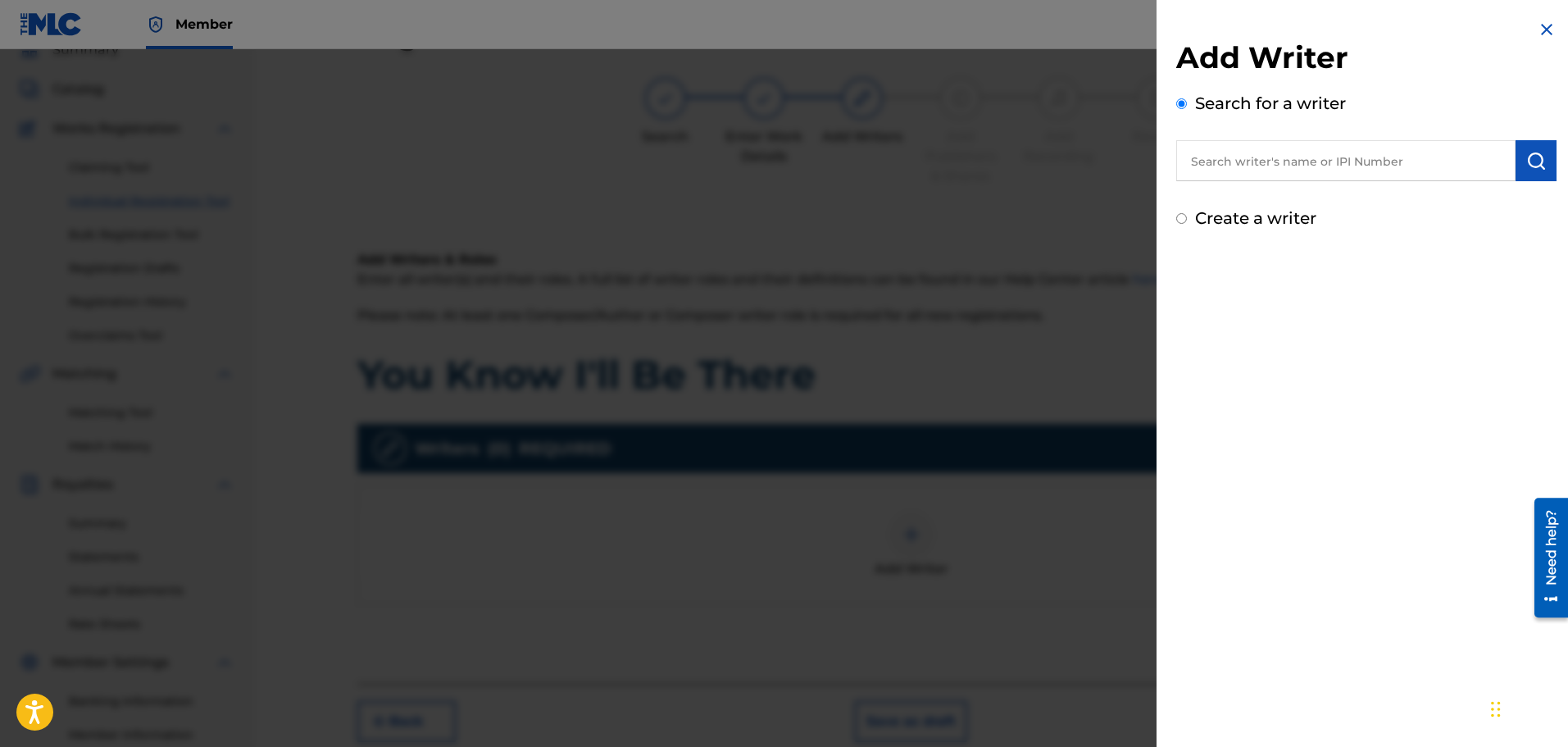
click at [1233, 165] on input "text" at bounding box center [1345, 160] width 339 height 41
paste input "[PERSON_NAME]"
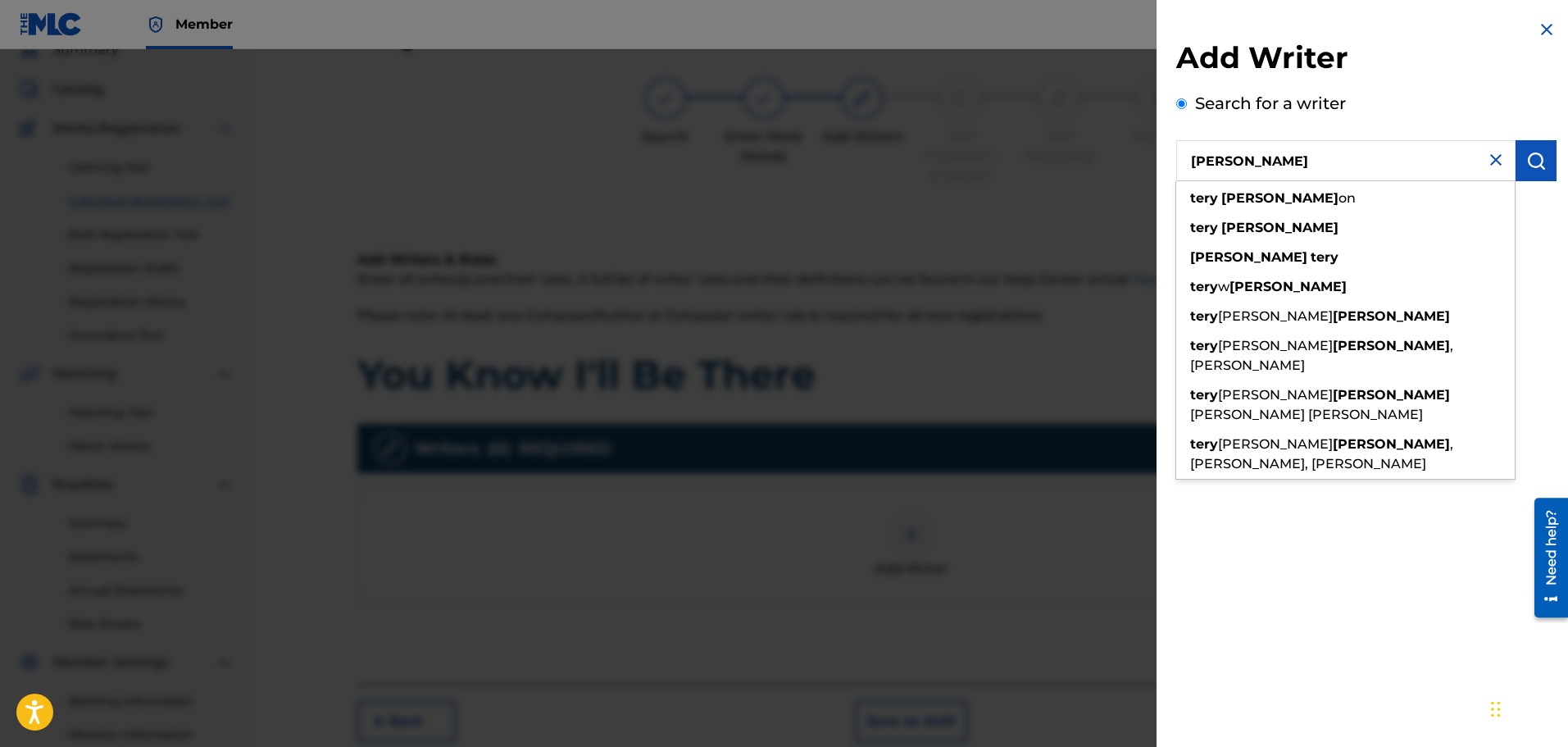
type input "[PERSON_NAME]"
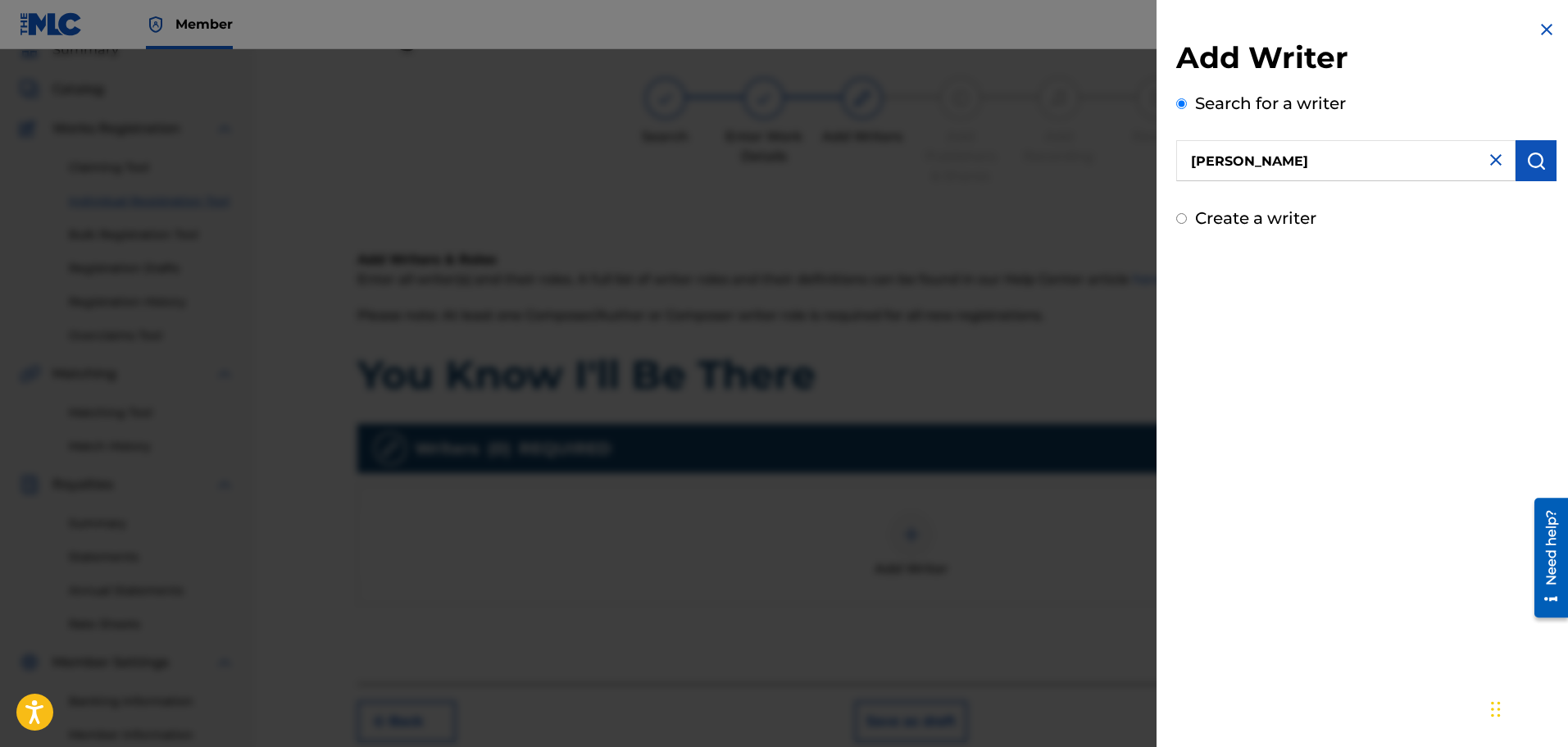
click at [1528, 158] on img "submit" at bounding box center [1536, 160] width 20 height 20
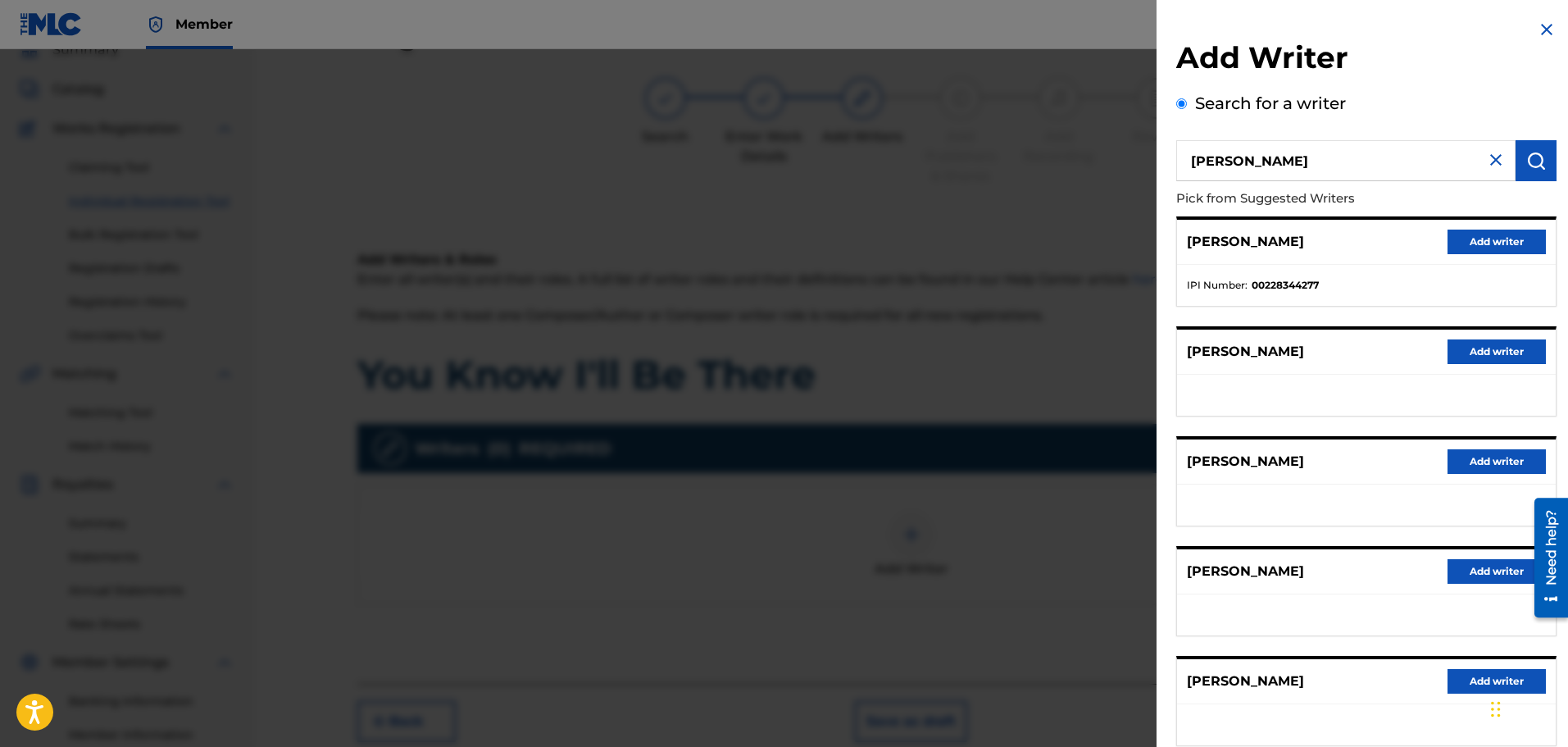
click at [1501, 243] on button "Add writer" at bounding box center [1496, 242] width 99 height 25
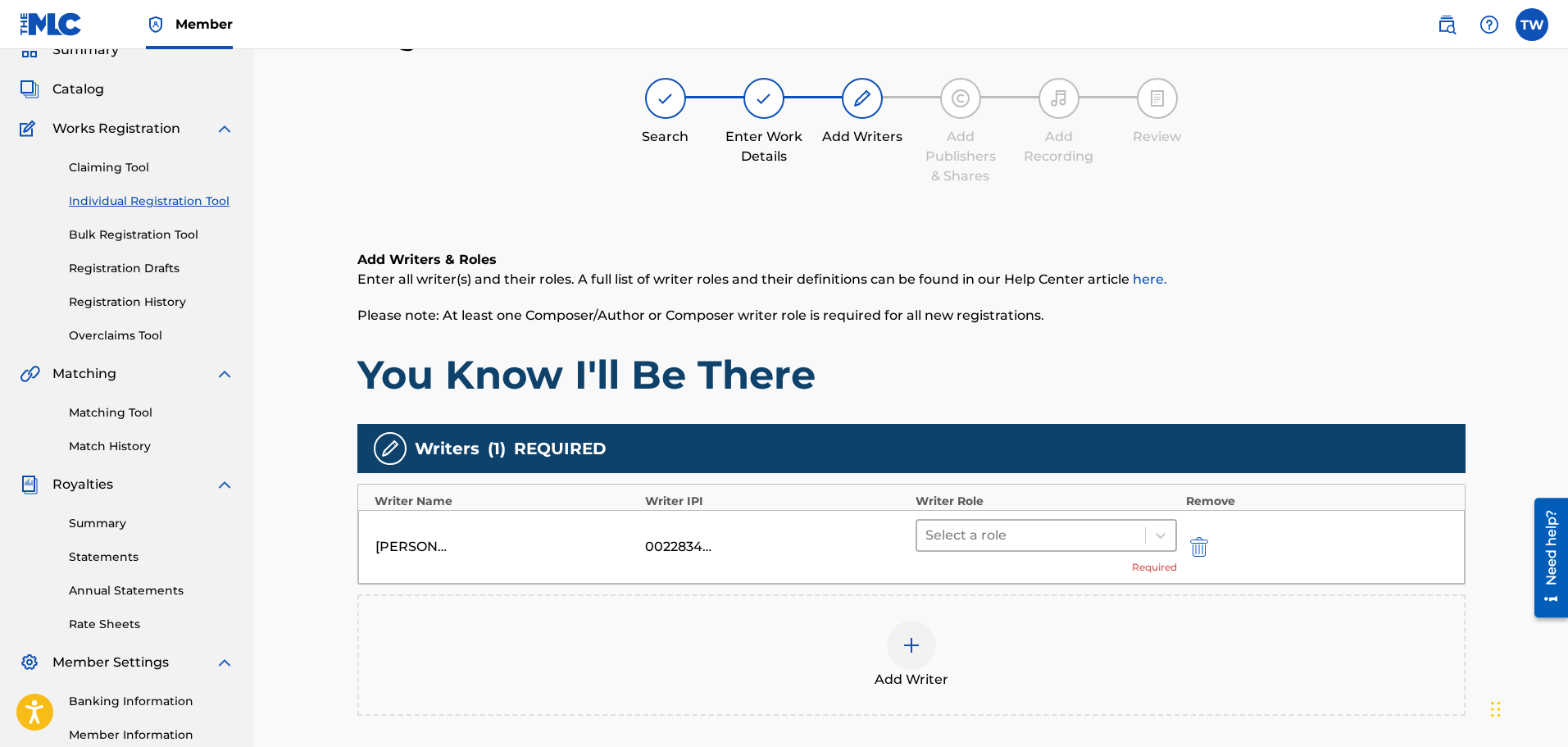
click at [974, 538] on div at bounding box center [1031, 535] width 213 height 23
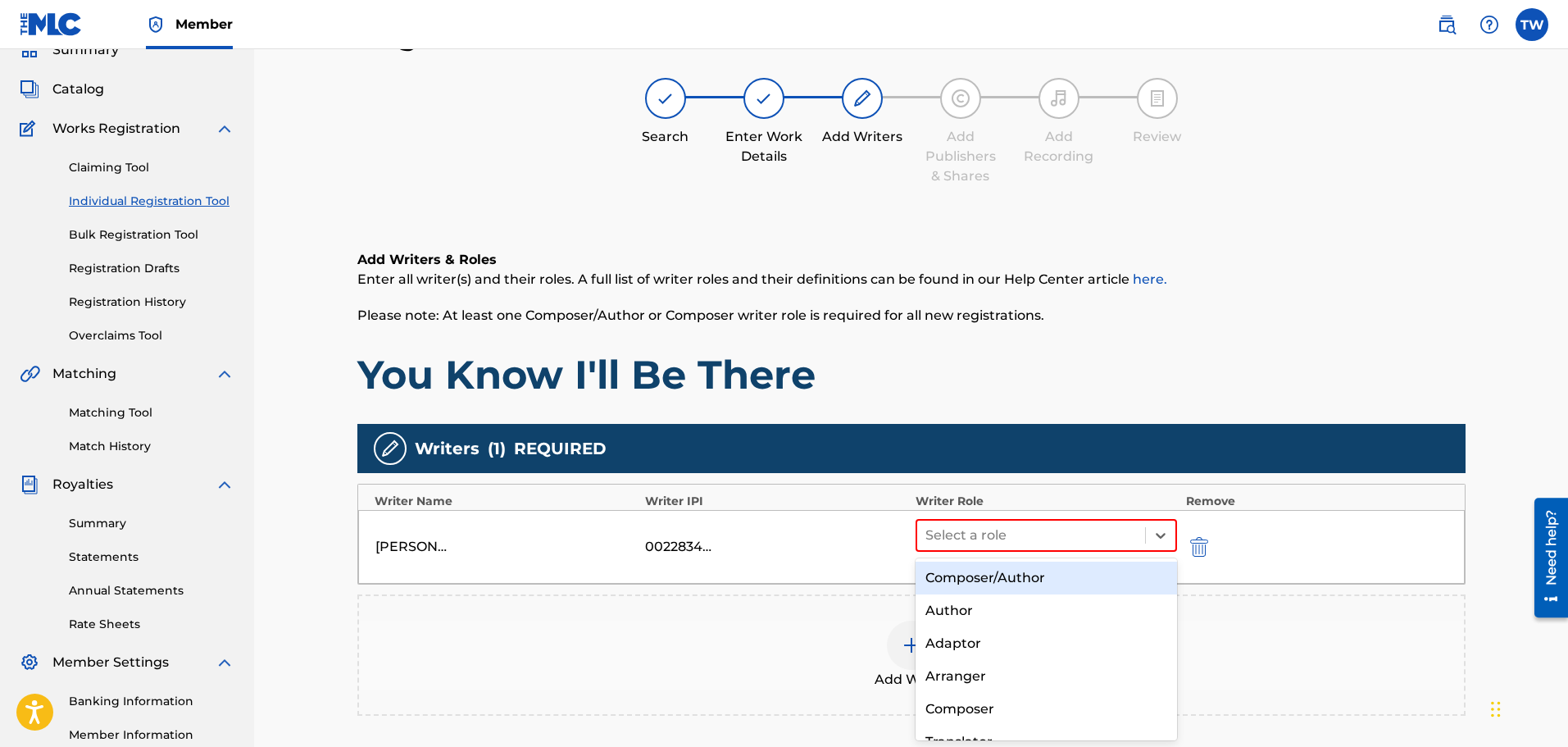
click at [980, 575] on div "Composer/Author" at bounding box center [1047, 578] width 263 height 33
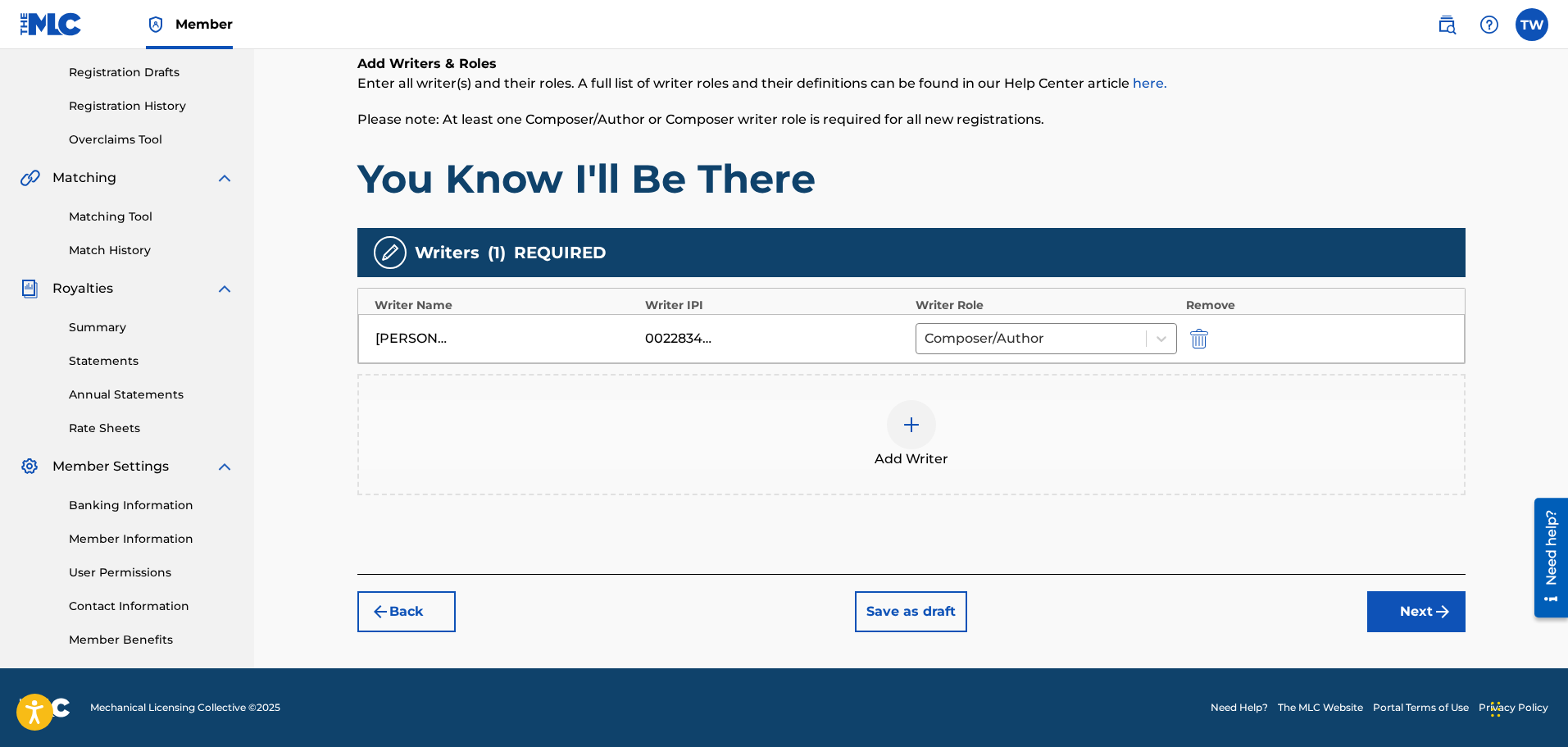
click at [1400, 613] on button "Next" at bounding box center [1416, 612] width 99 height 41
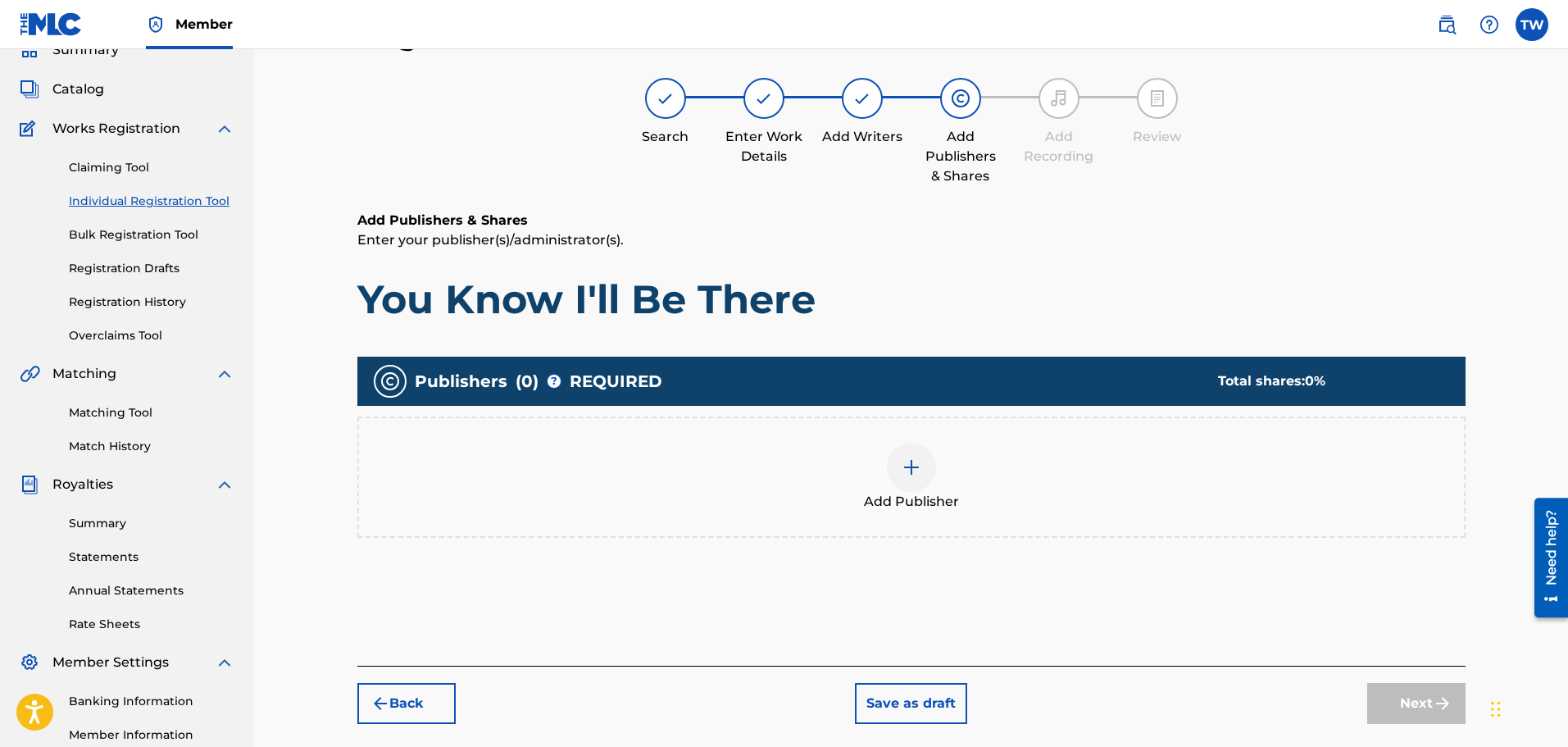
click at [906, 461] on img at bounding box center [911, 467] width 20 height 20
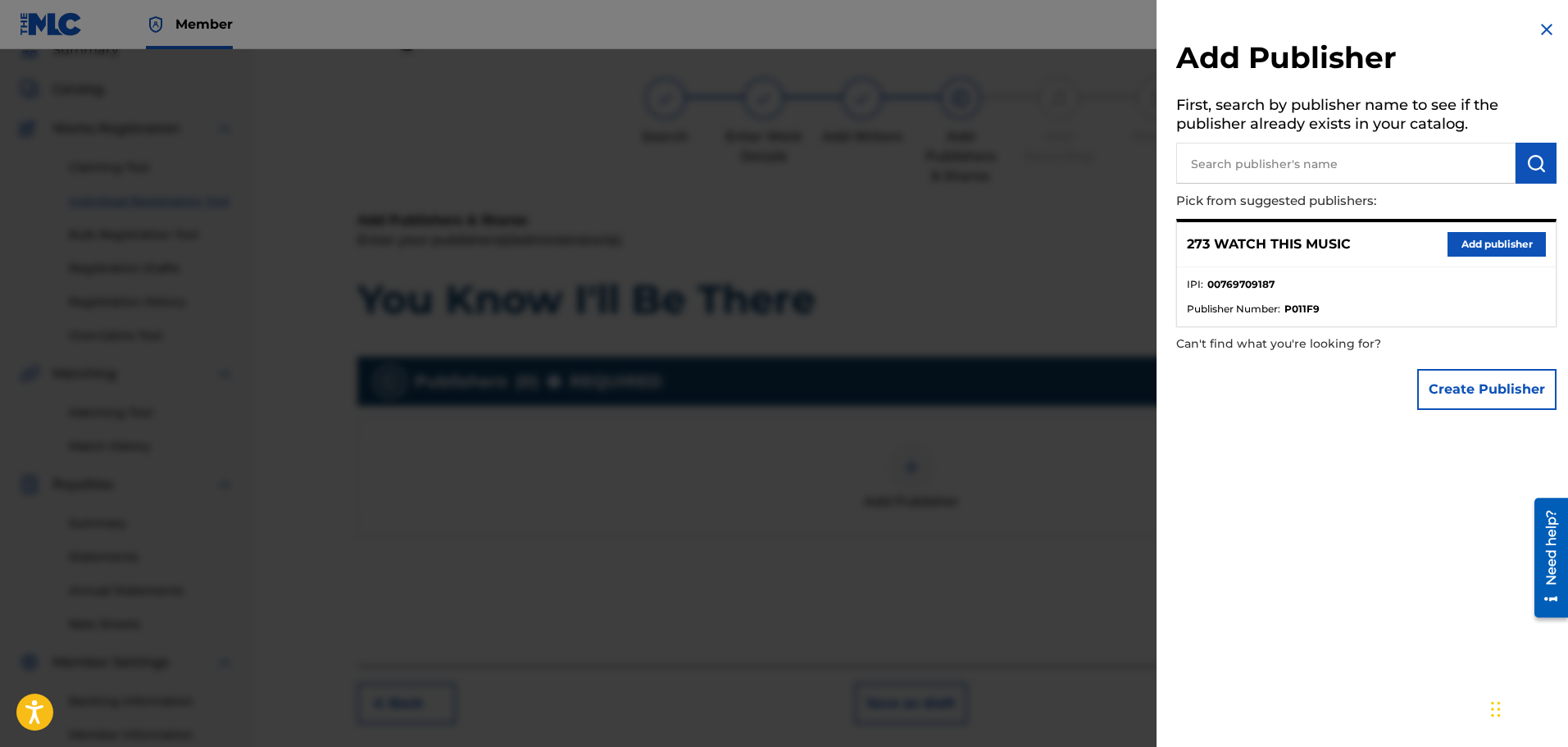
click at [1469, 243] on button "Add publisher" at bounding box center [1496, 245] width 99 height 25
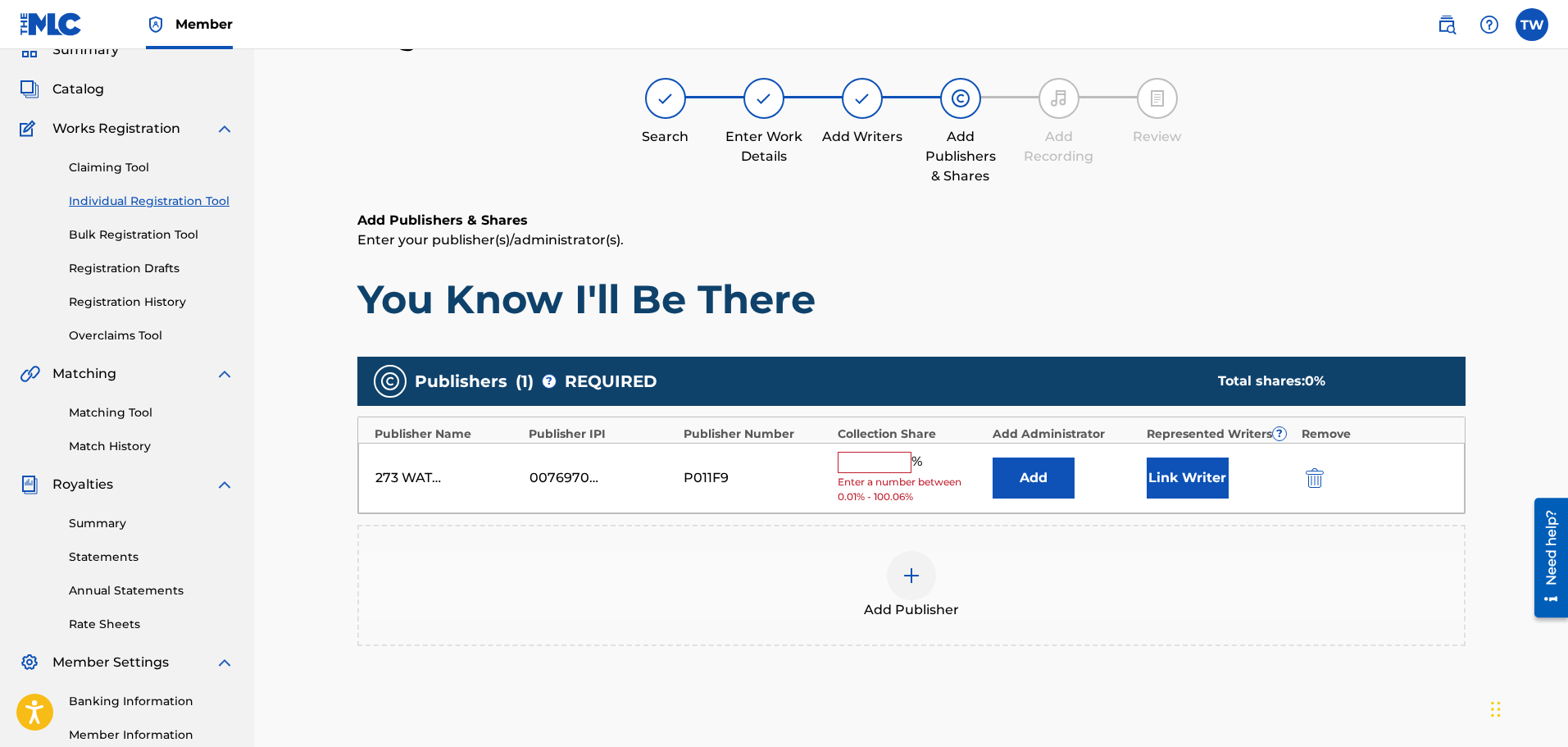
click at [851, 459] on input "text" at bounding box center [874, 462] width 74 height 21
type input "100"
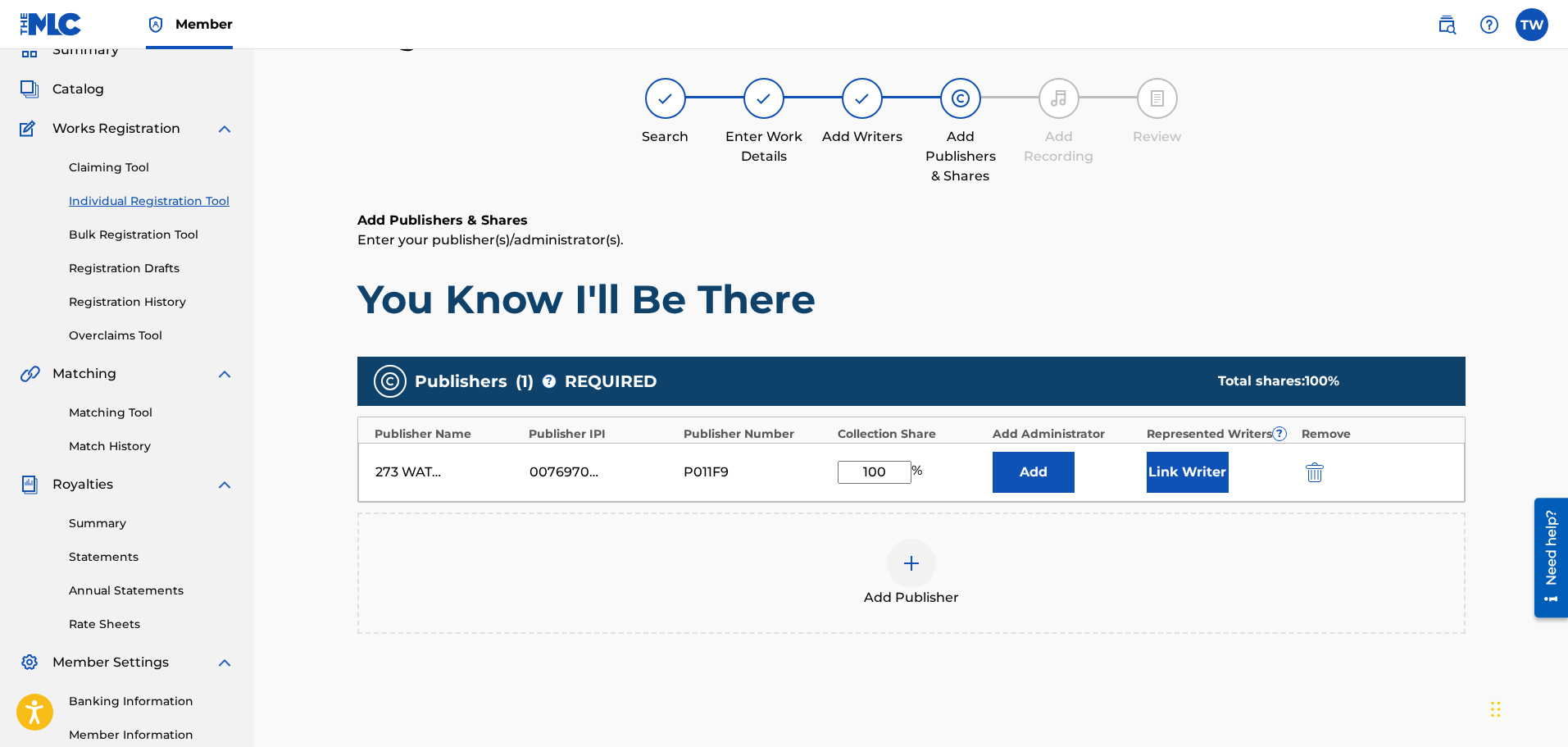
click at [1195, 475] on button "Link Writer" at bounding box center [1187, 472] width 82 height 41
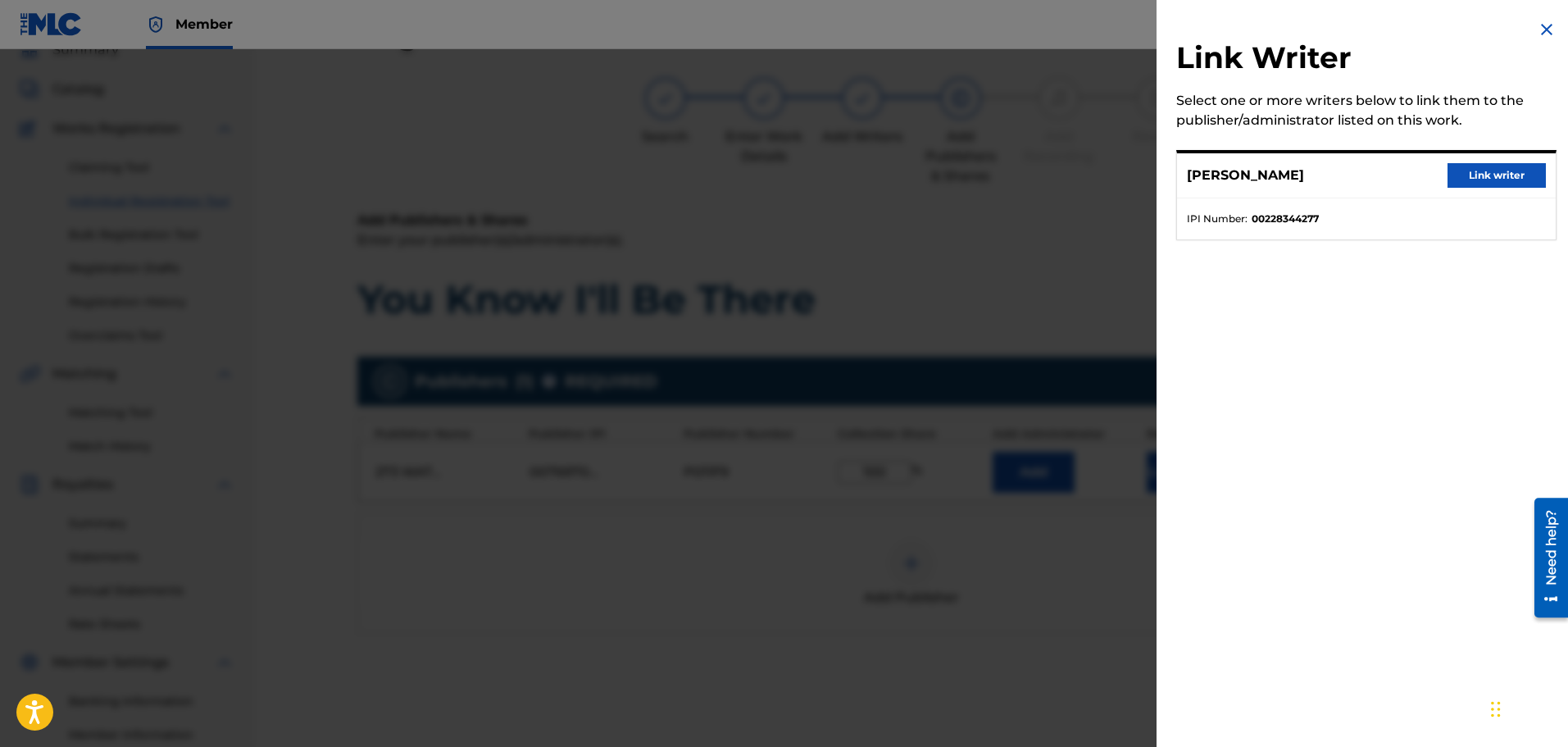
click at [1481, 175] on button "Link writer" at bounding box center [1496, 175] width 99 height 25
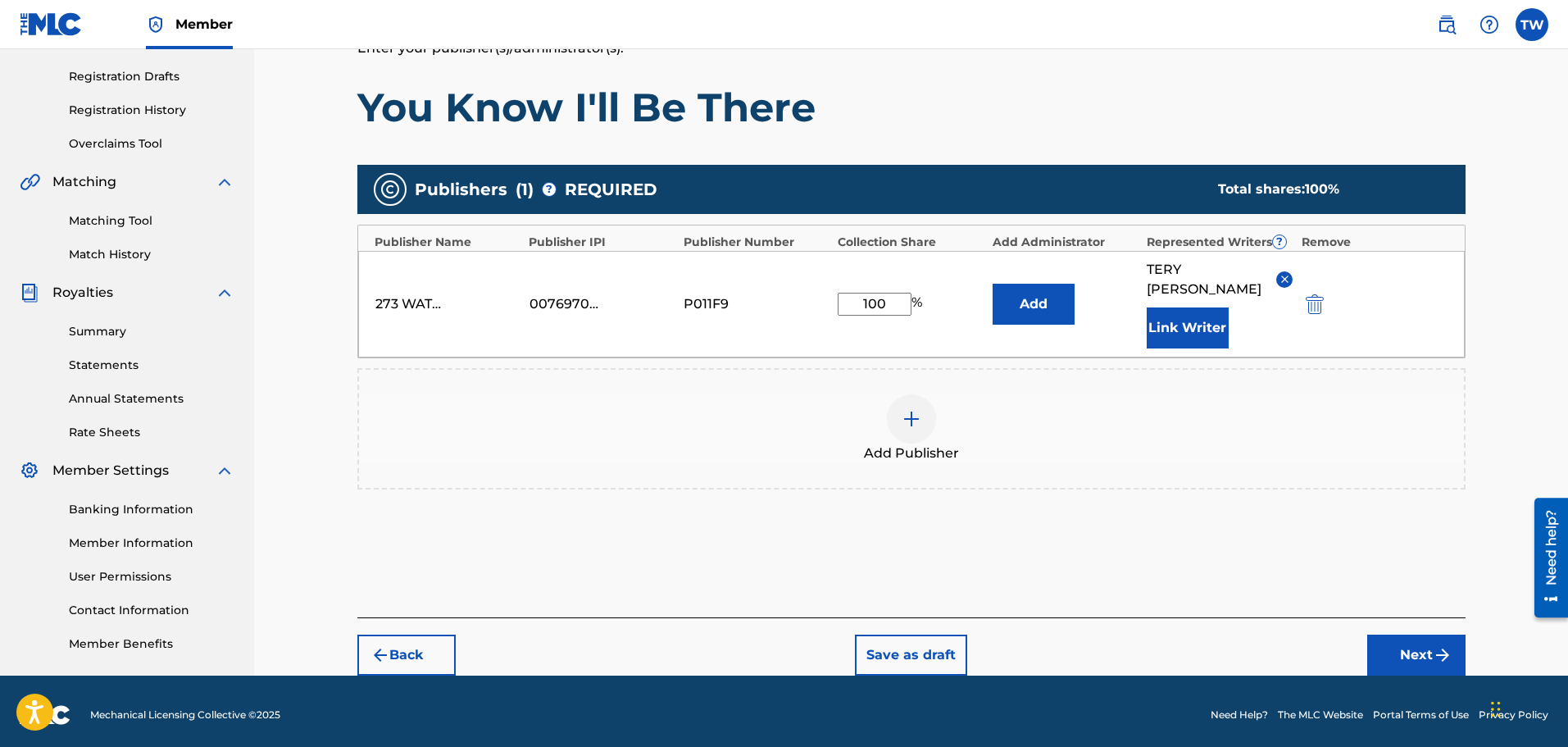
scroll to position [270, 0]
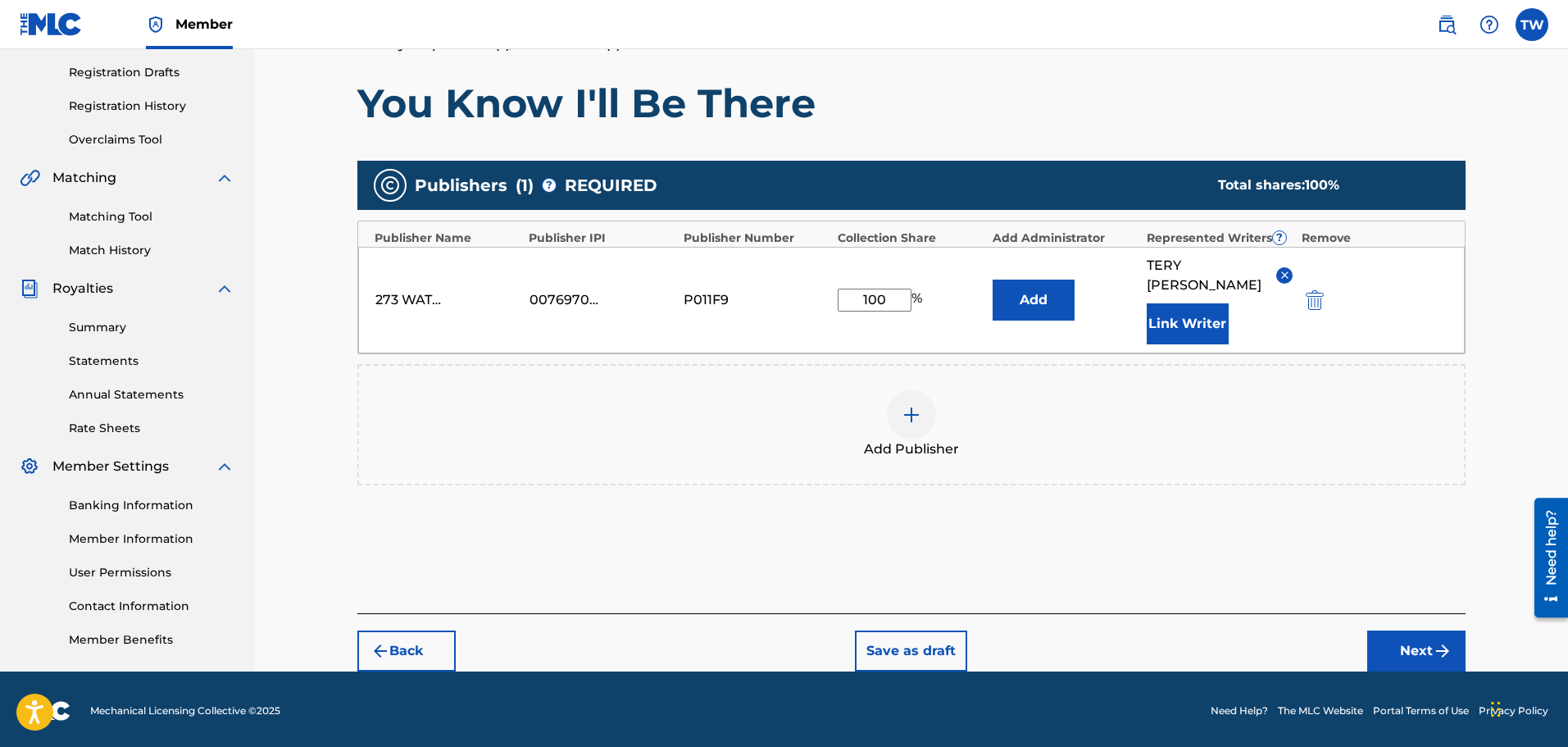
click at [1402, 630] on button "Next" at bounding box center [1416, 651] width 99 height 41
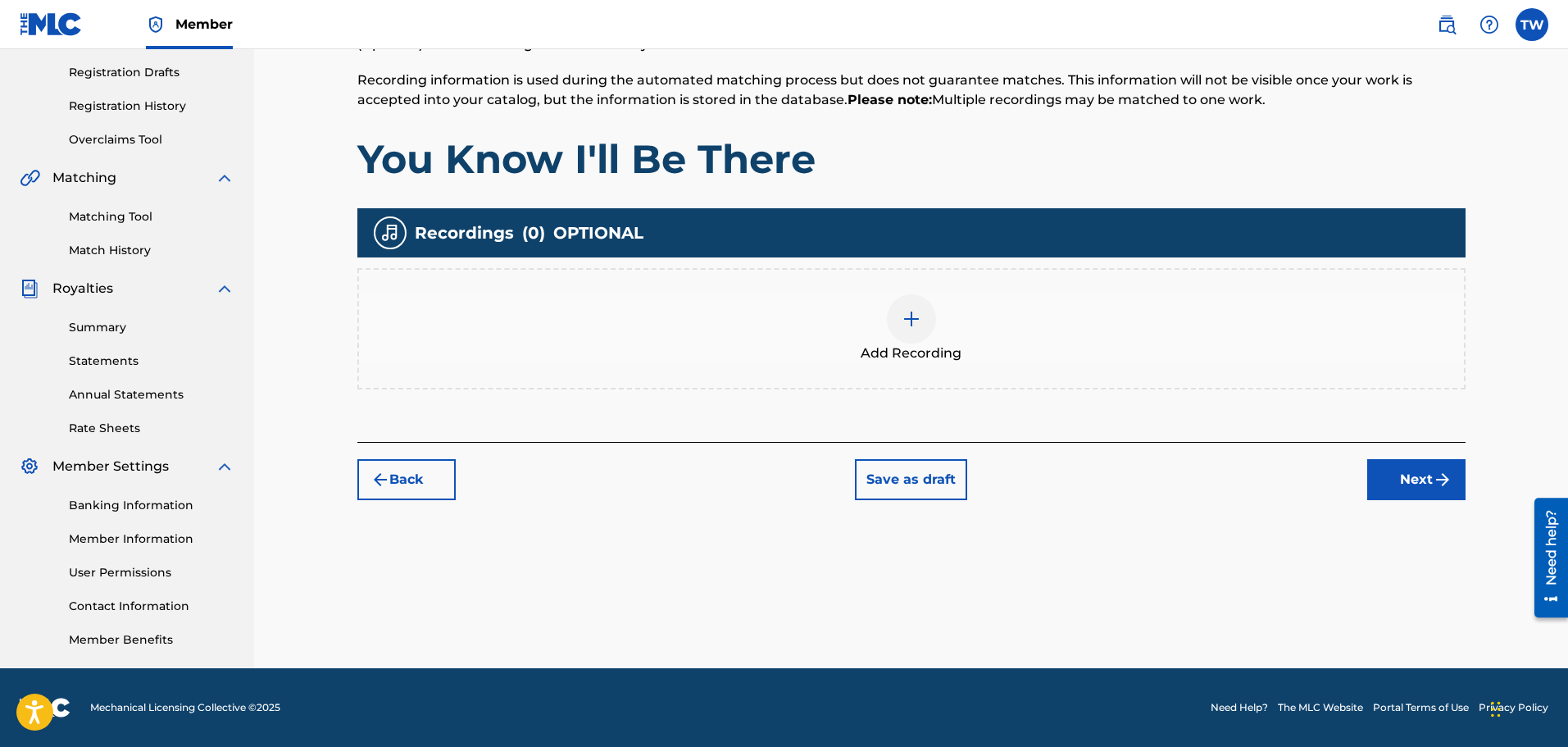
click at [1416, 483] on button "Next" at bounding box center [1416, 480] width 99 height 41
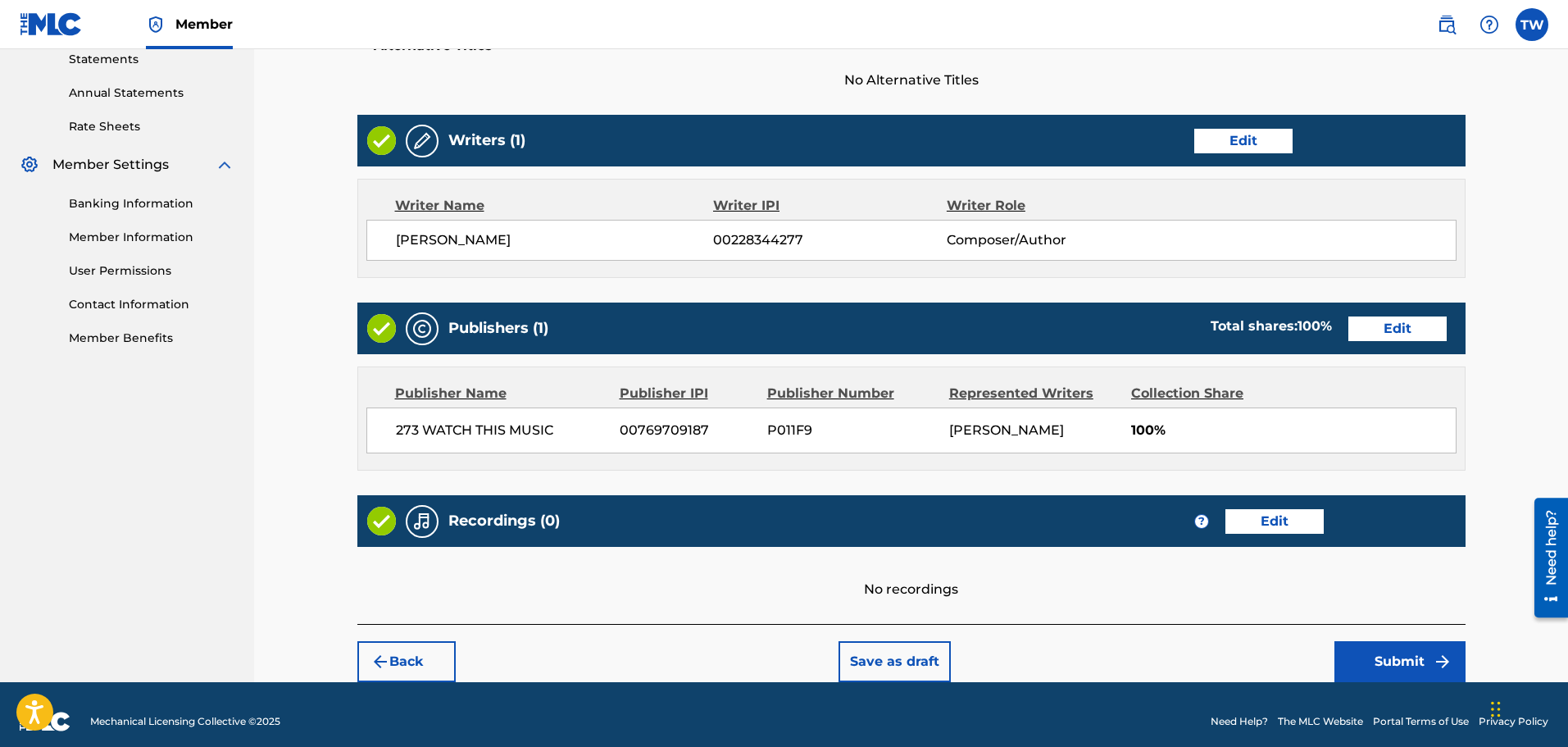
scroll to position [586, 0]
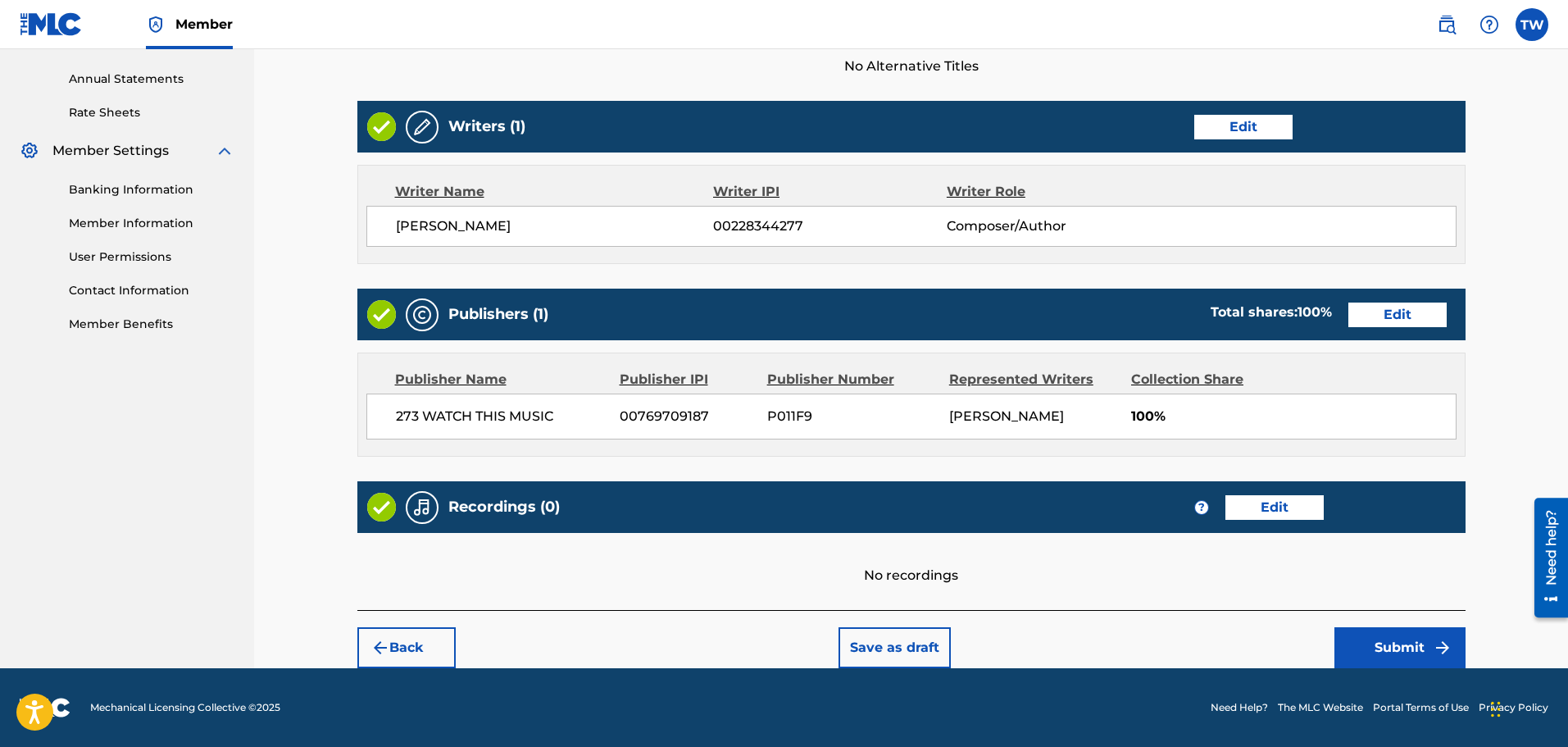
click at [1386, 650] on button "Submit" at bounding box center [1399, 647] width 131 height 41
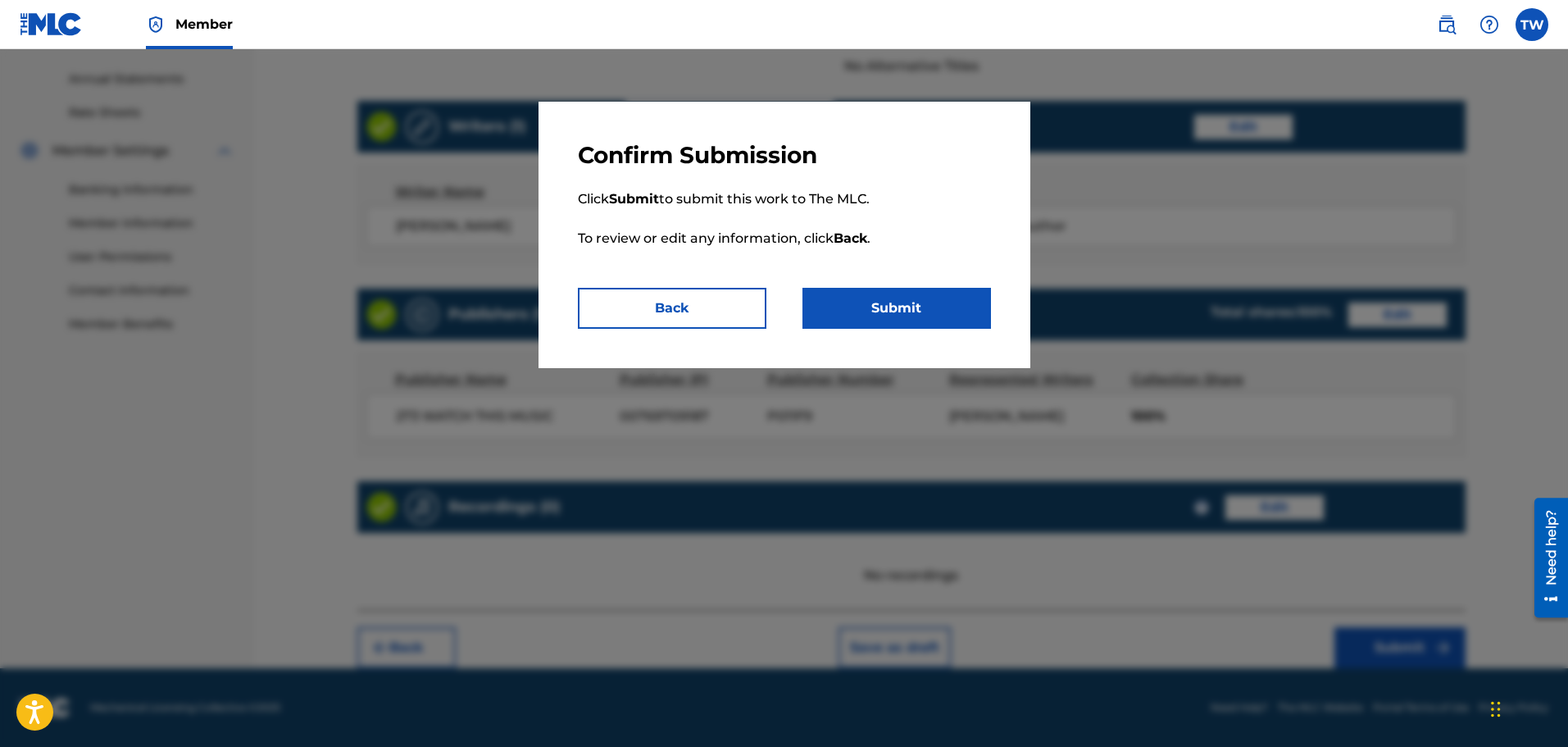
click at [907, 304] on button "Submit" at bounding box center [897, 308] width 189 height 41
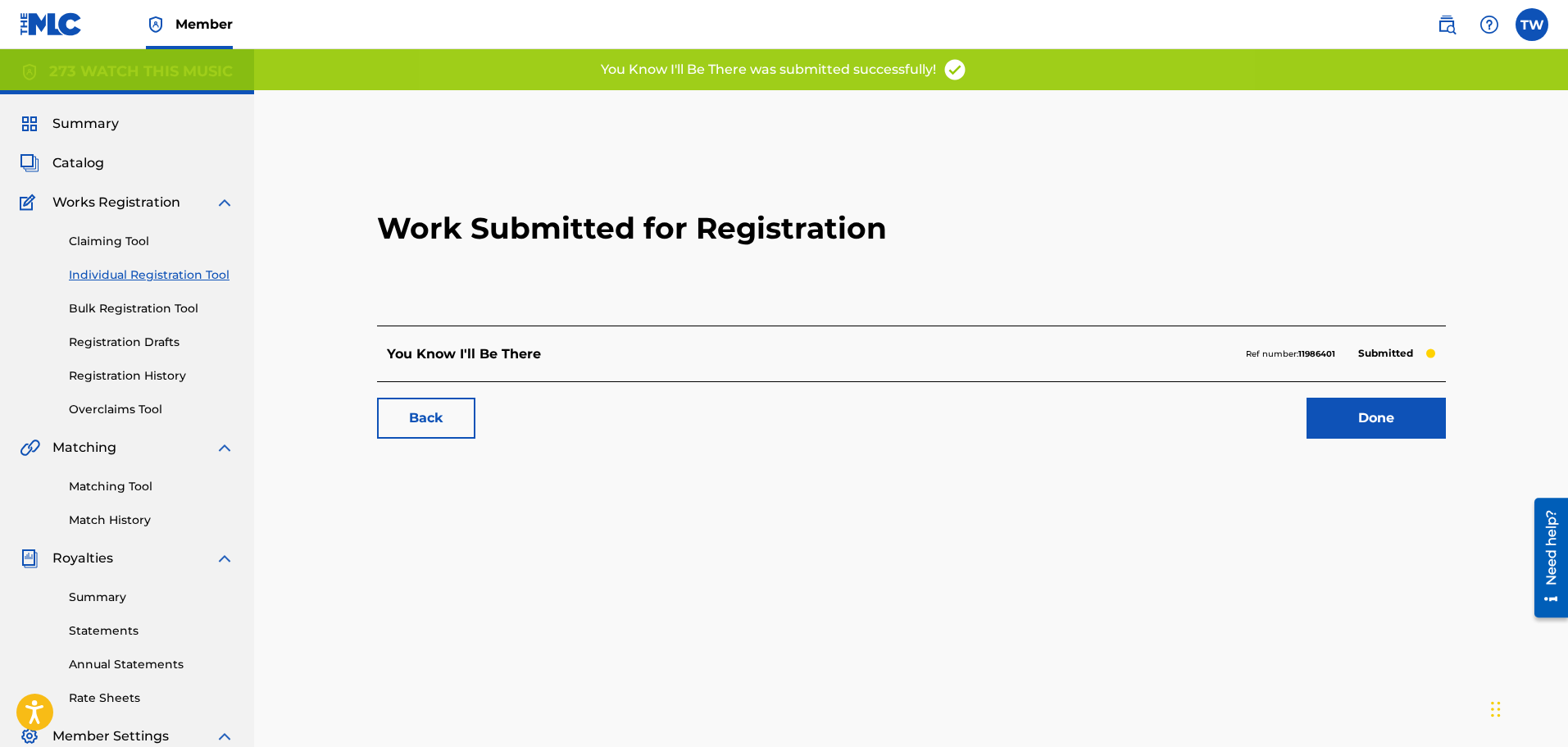
click at [1362, 419] on link "Done" at bounding box center [1376, 418] width 140 height 41
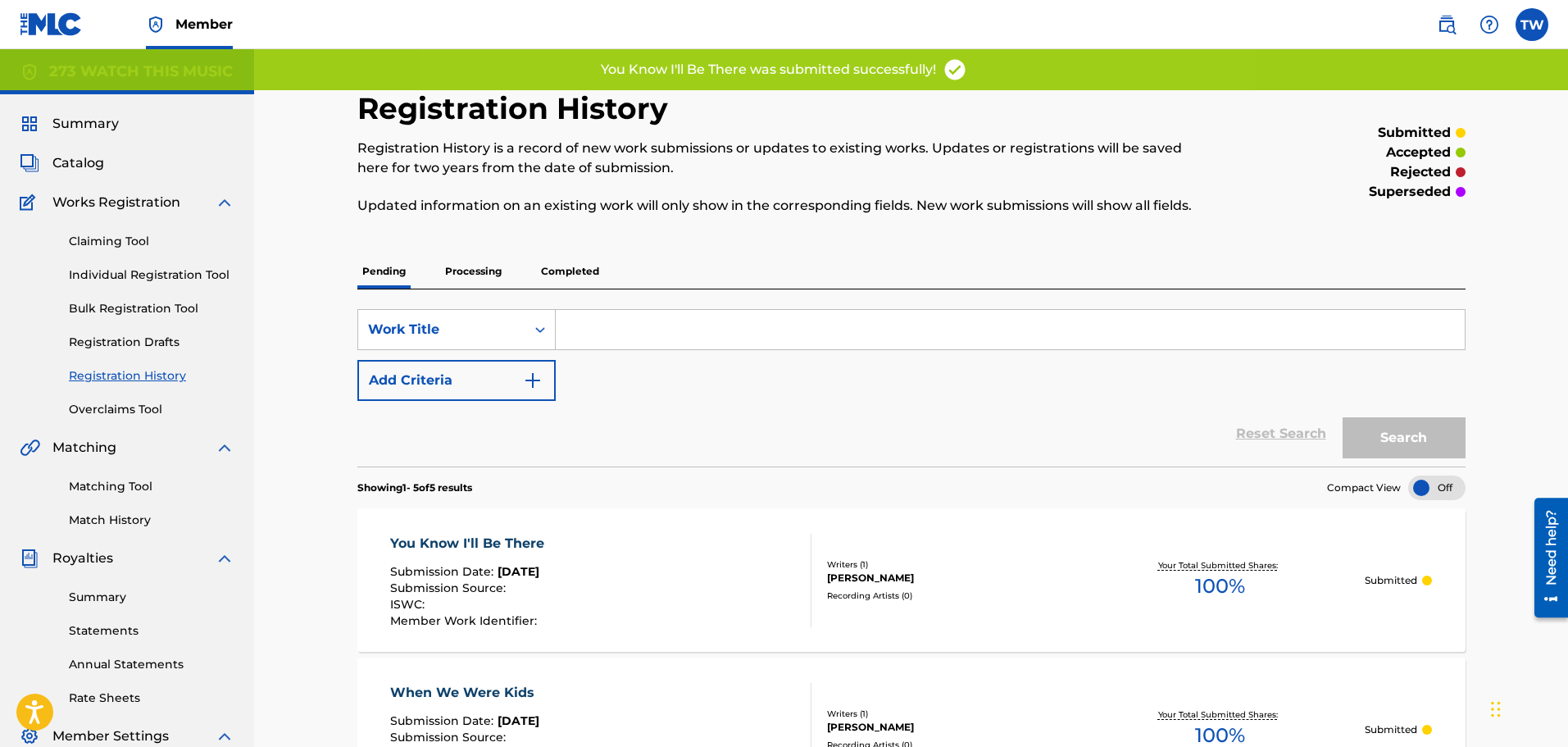
click at [571, 331] on input "Search Form" at bounding box center [1009, 329] width 909 height 39
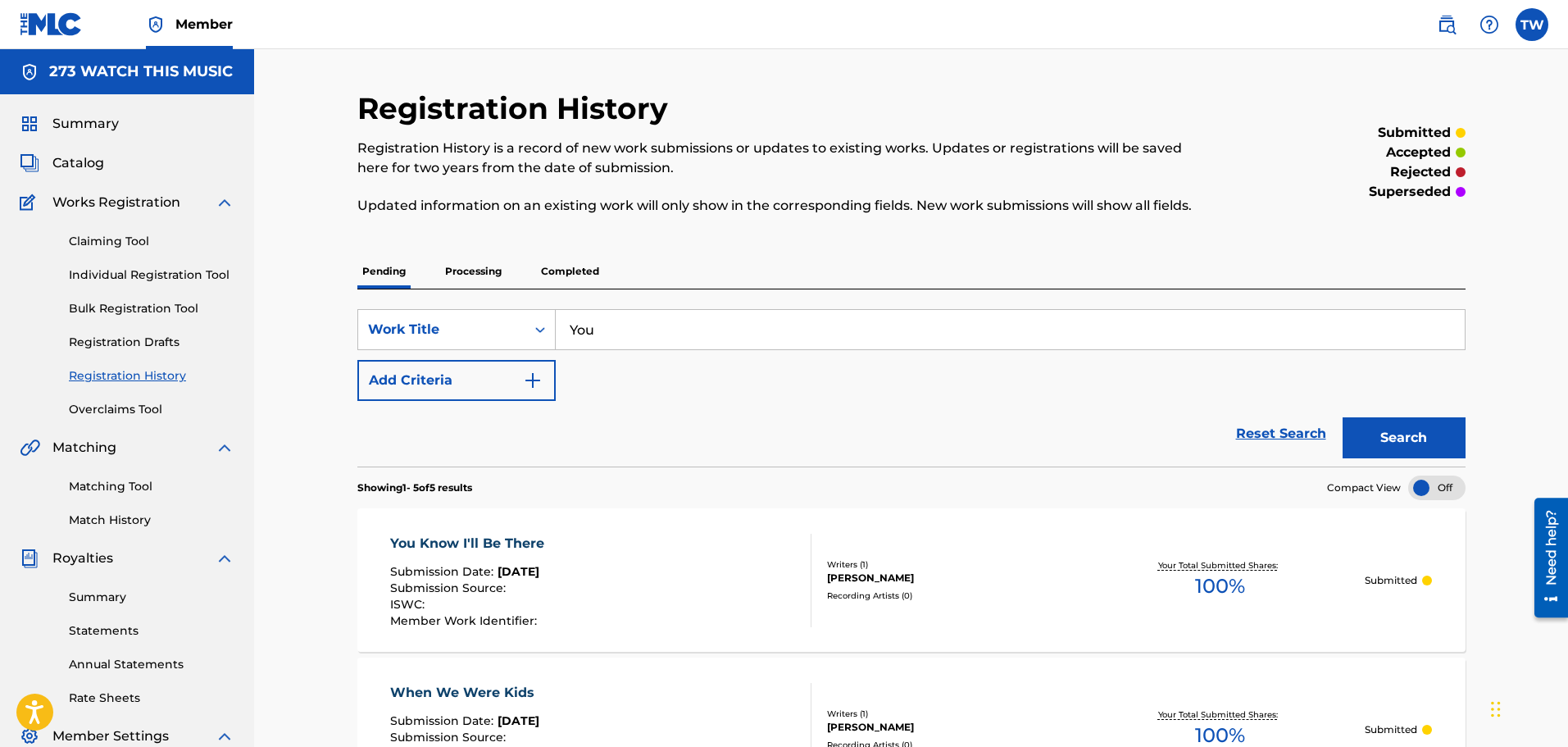
click at [626, 331] on input "You" at bounding box center [1009, 329] width 909 height 39
type input "You"
click at [575, 379] on div "SearchWithCriteria5daf0cd2-52c4-4ffa-a01e-c160da412d06 Work Title You Add Crite…" at bounding box center [910, 354] width 1108 height 92
click at [93, 272] on link "Individual Registration Tool" at bounding box center [151, 274] width 166 height 17
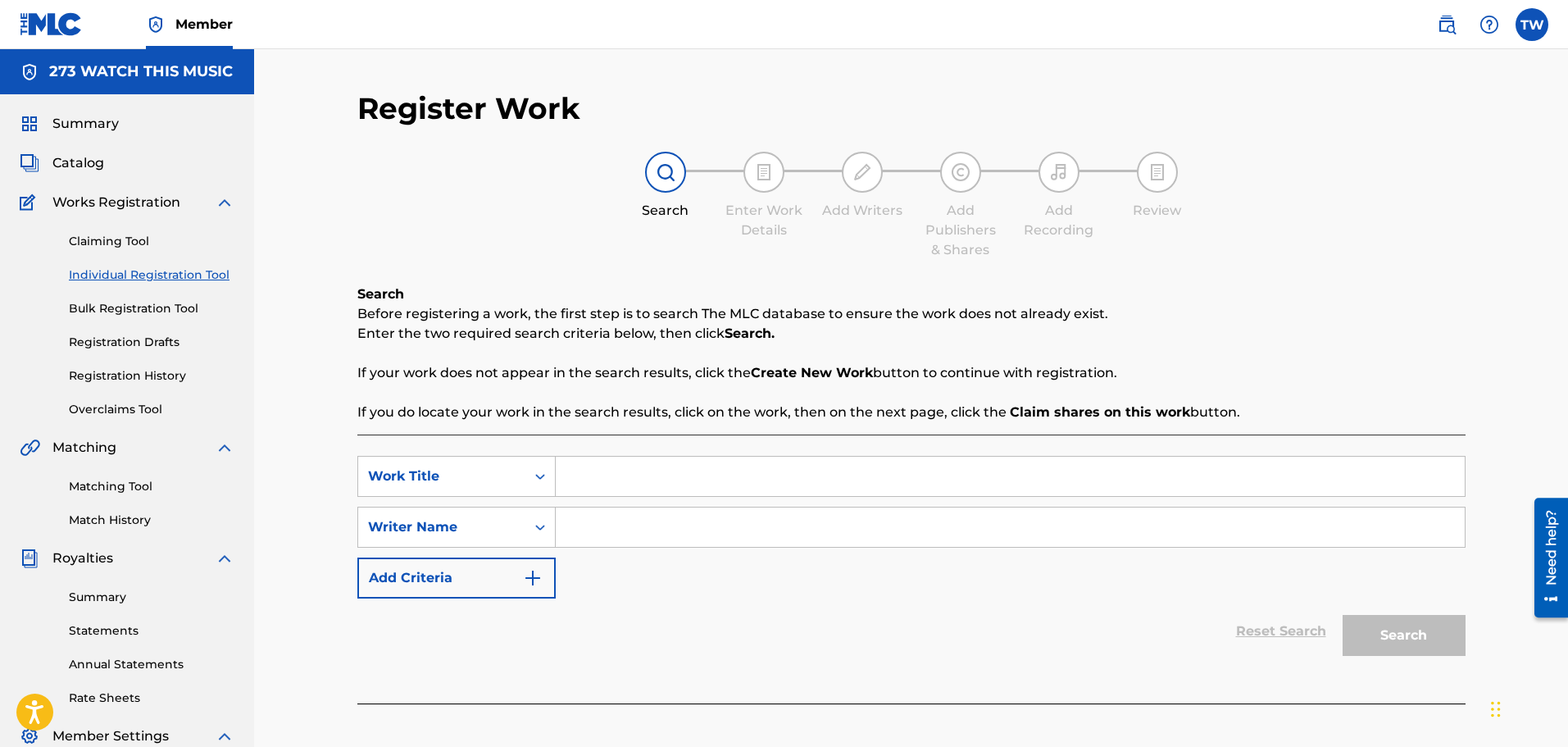
click at [567, 488] on input "Search Form" at bounding box center [1009, 476] width 909 height 39
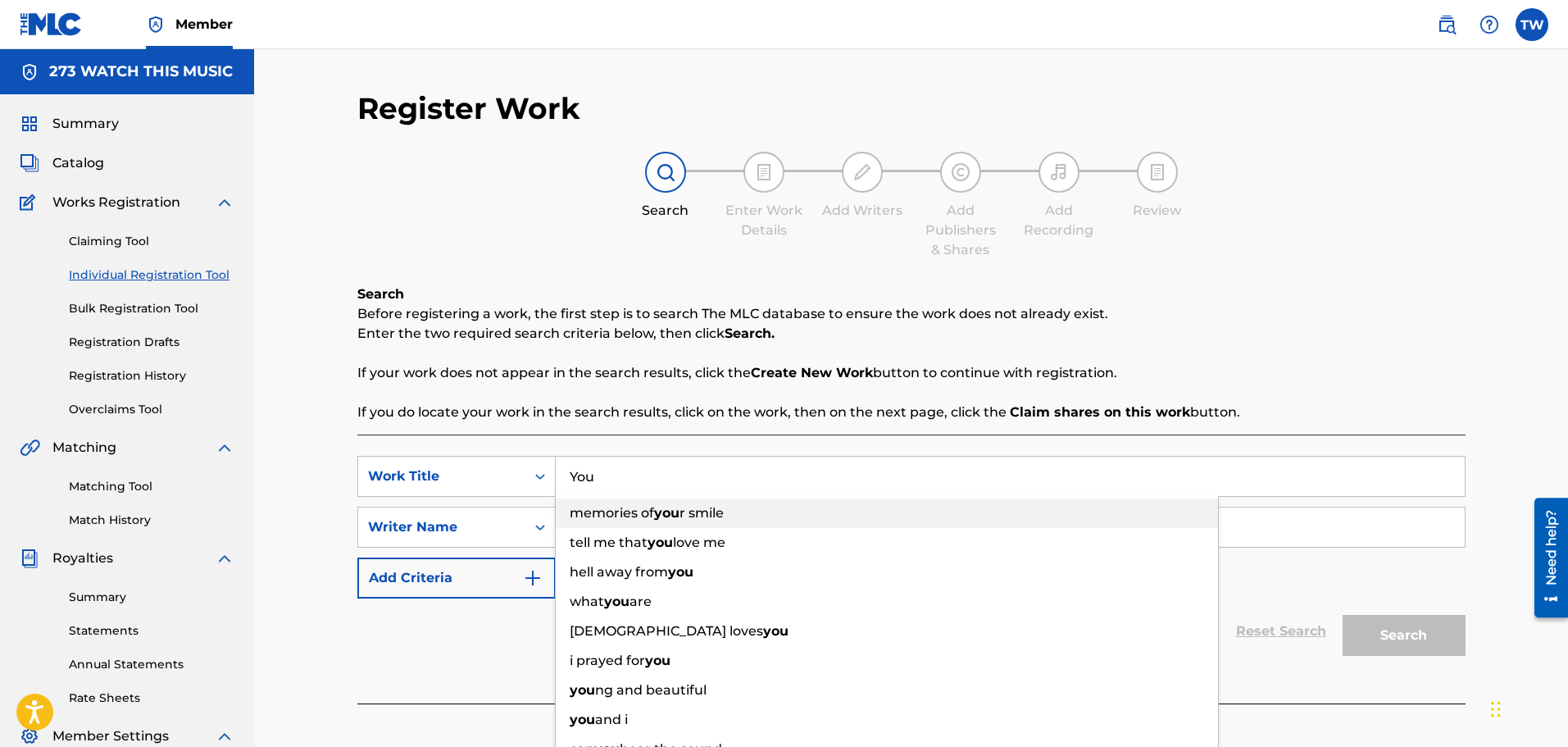
type input "You"
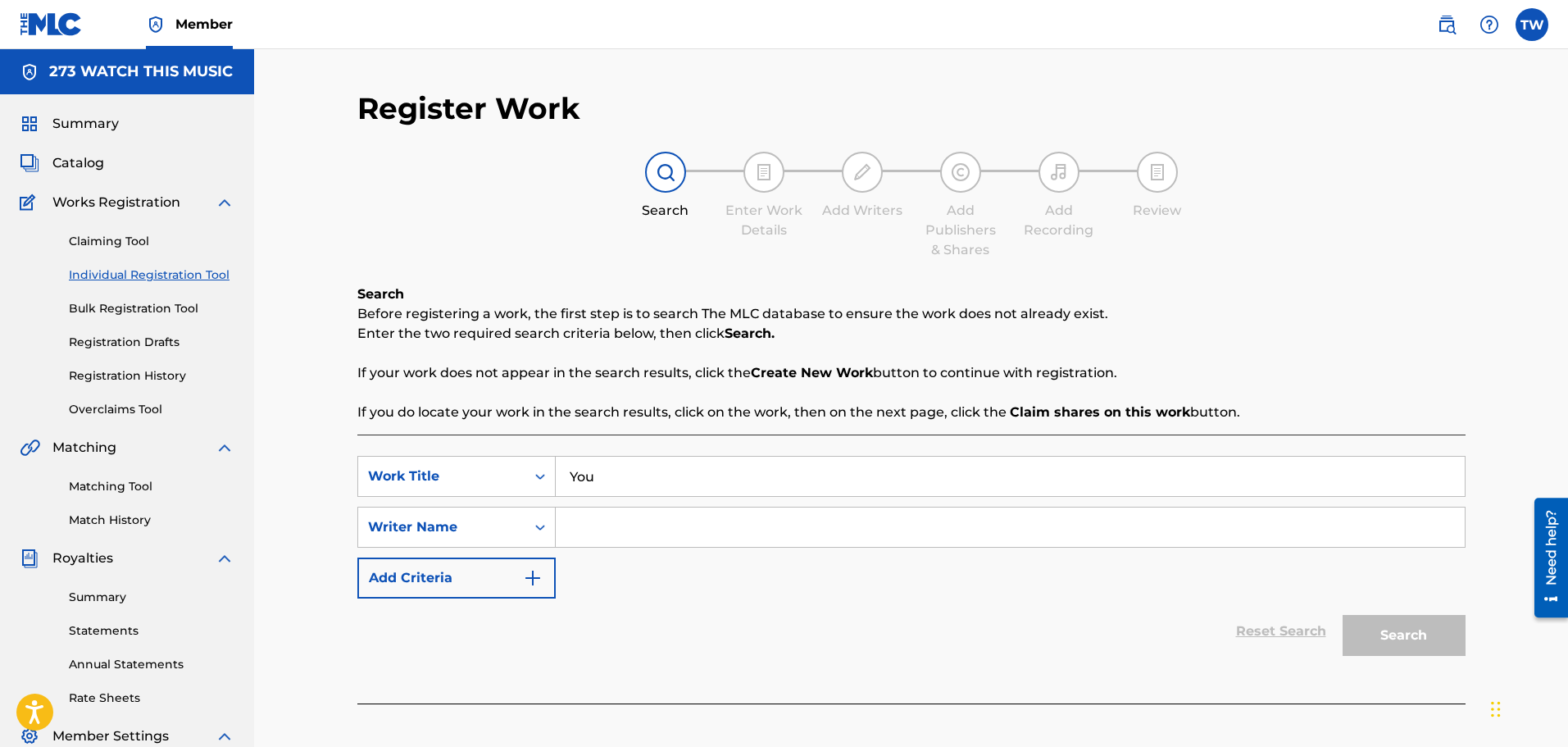
click at [598, 529] on input "Search Form" at bounding box center [1009, 527] width 909 height 39
paste input "[PERSON_NAME]"
type input "[PERSON_NAME]"
click at [1409, 631] on button "Search" at bounding box center [1403, 636] width 123 height 41
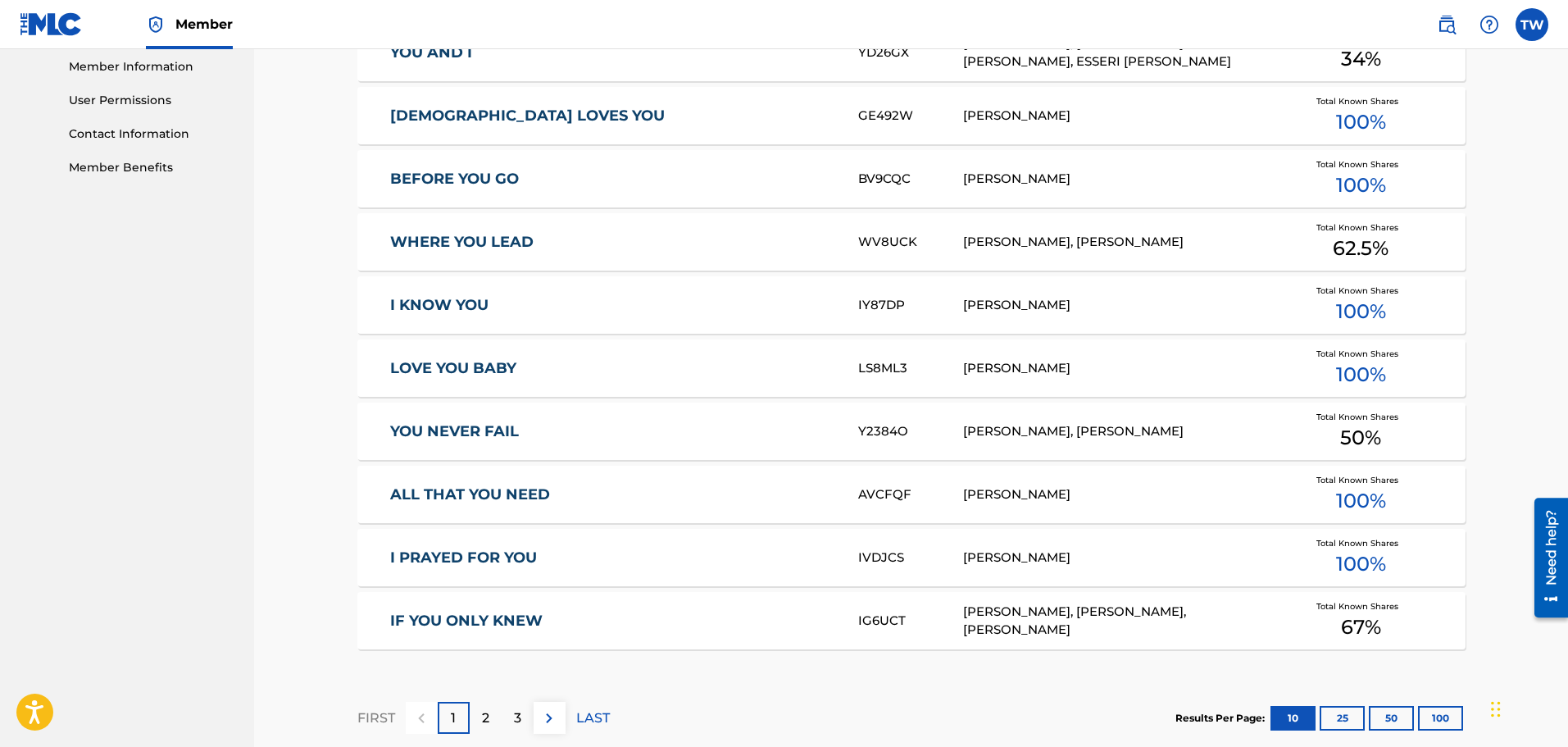
scroll to position [931, 0]
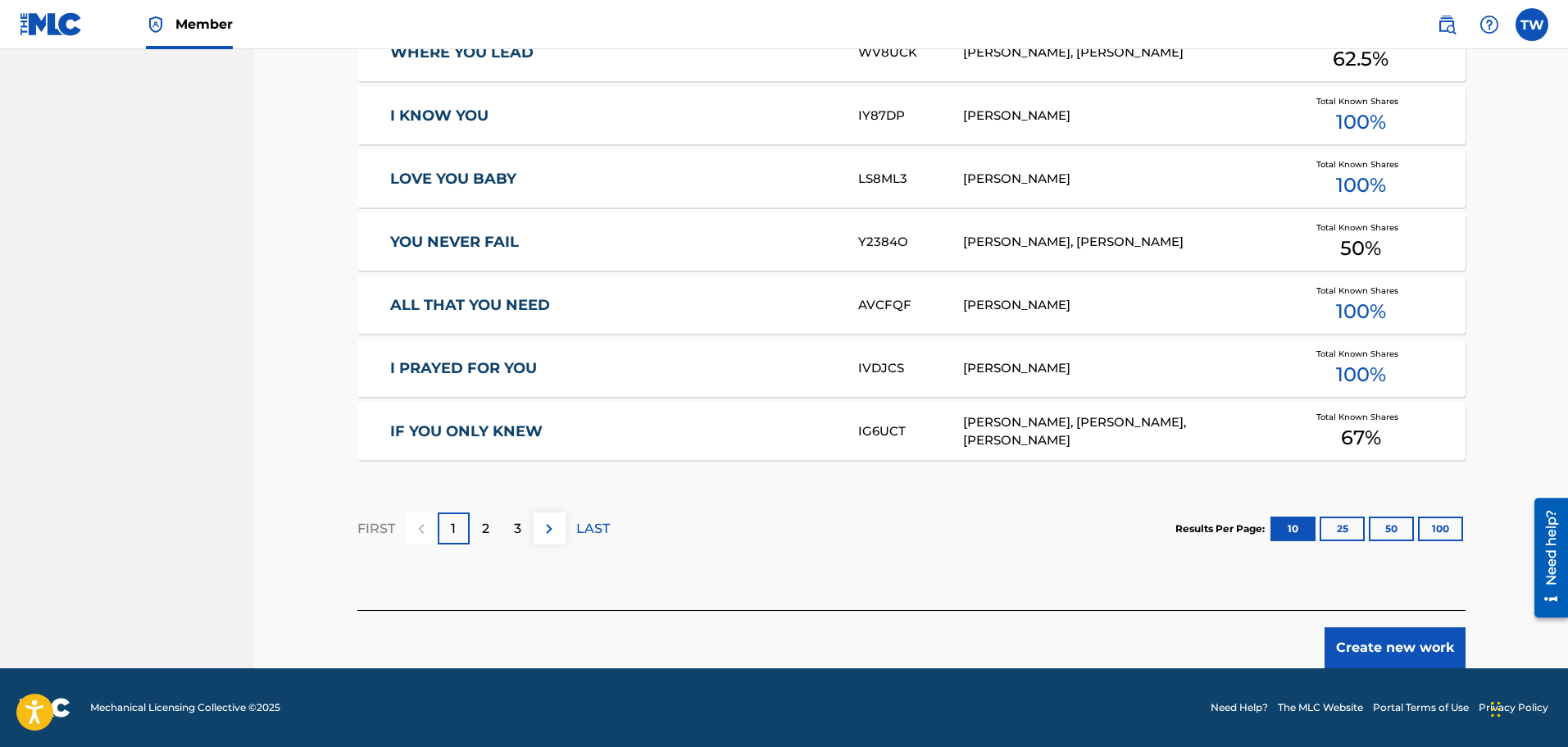
click at [1394, 656] on button "Create new work" at bounding box center [1394, 647] width 141 height 41
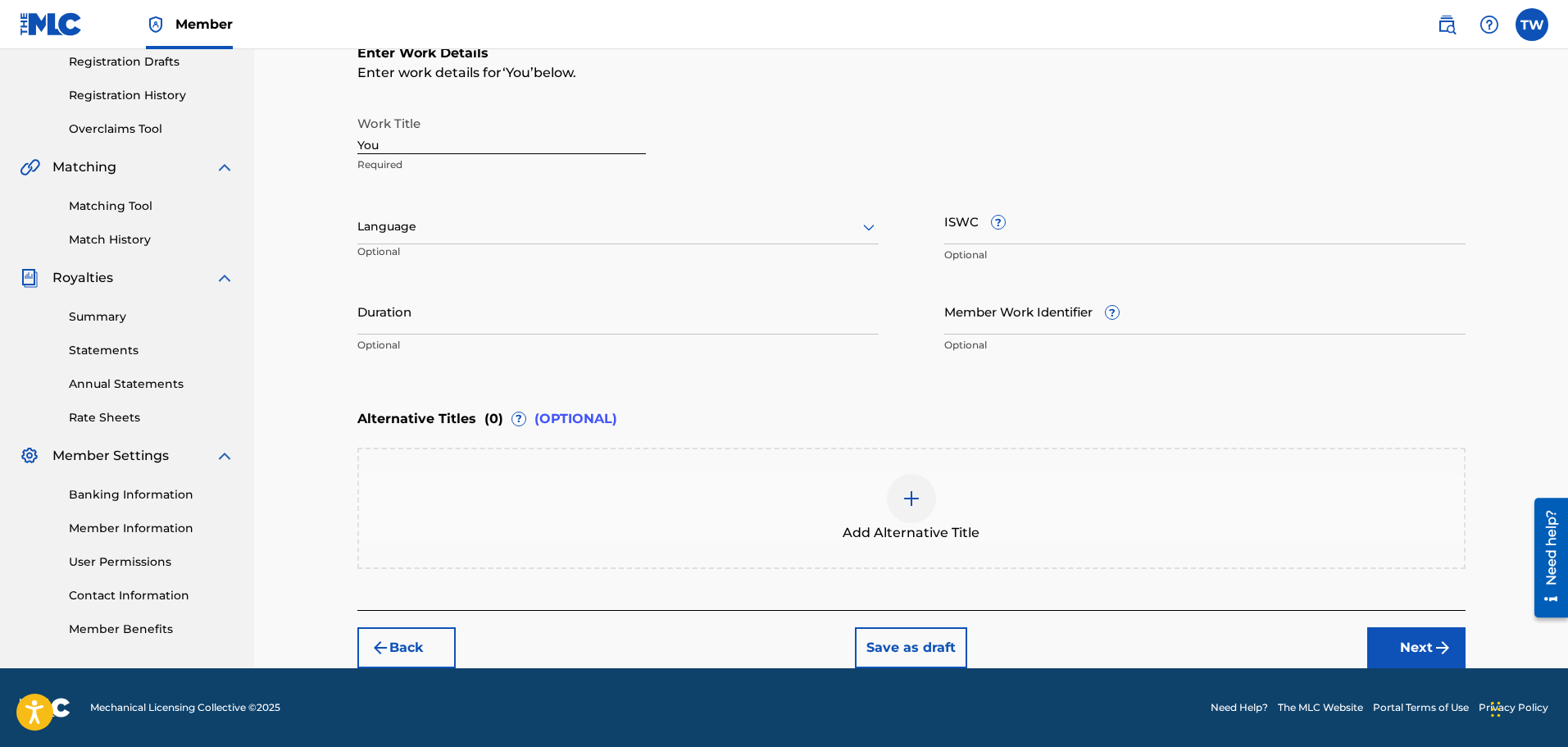
scroll to position [280, 0]
click at [859, 224] on icon at bounding box center [869, 227] width 20 height 20
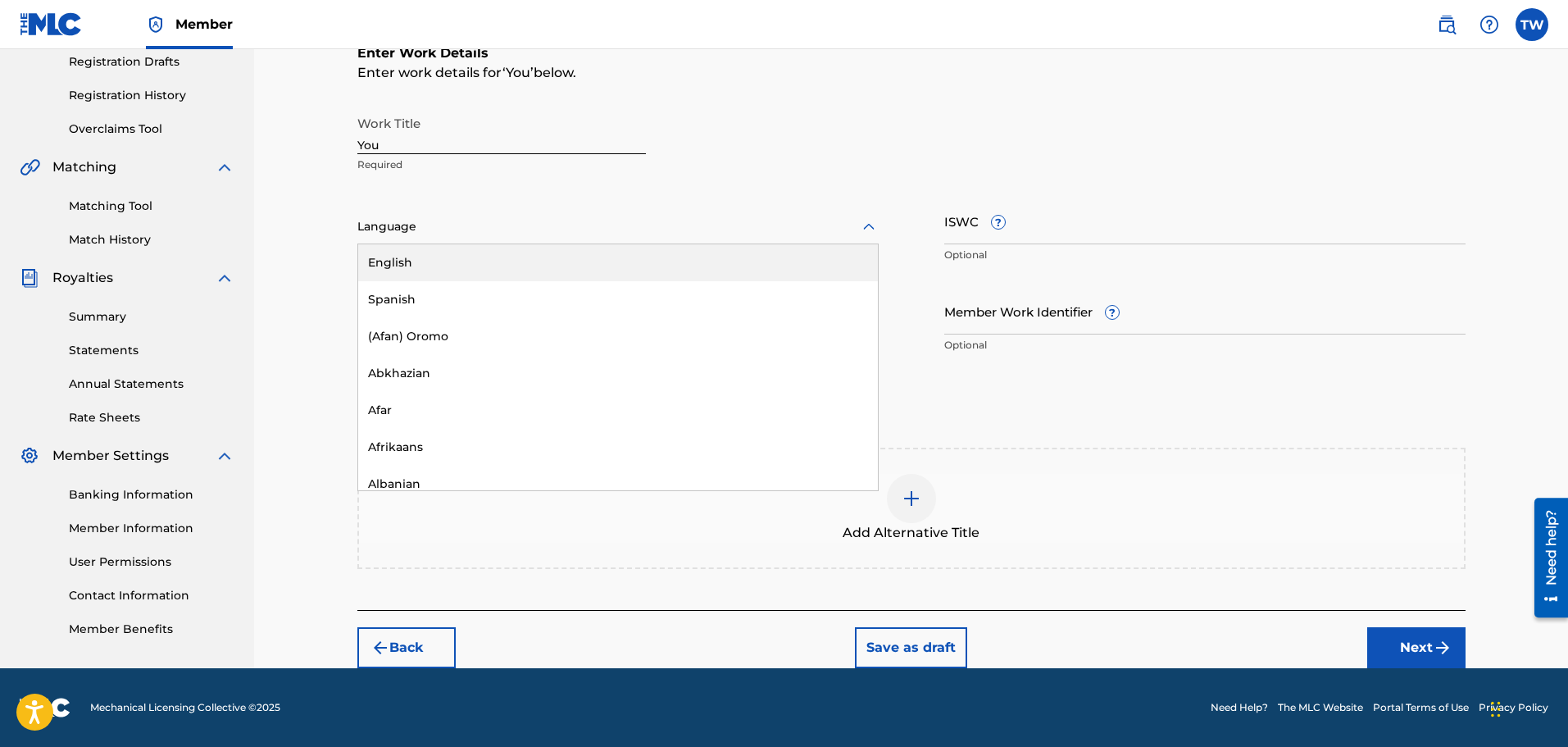
click at [405, 264] on div "English" at bounding box center [618, 262] width 520 height 37
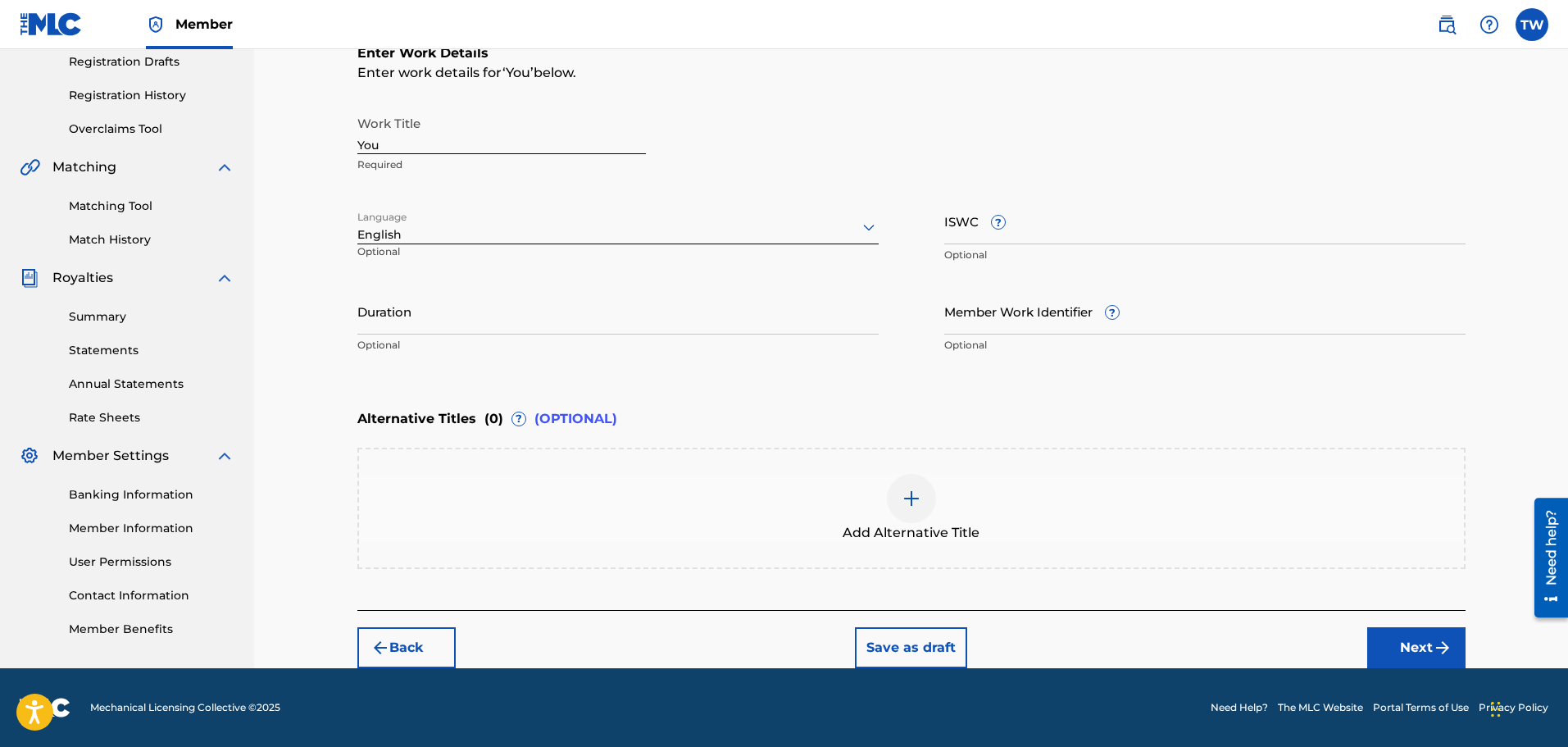
click at [1407, 651] on button "Next" at bounding box center [1416, 647] width 99 height 41
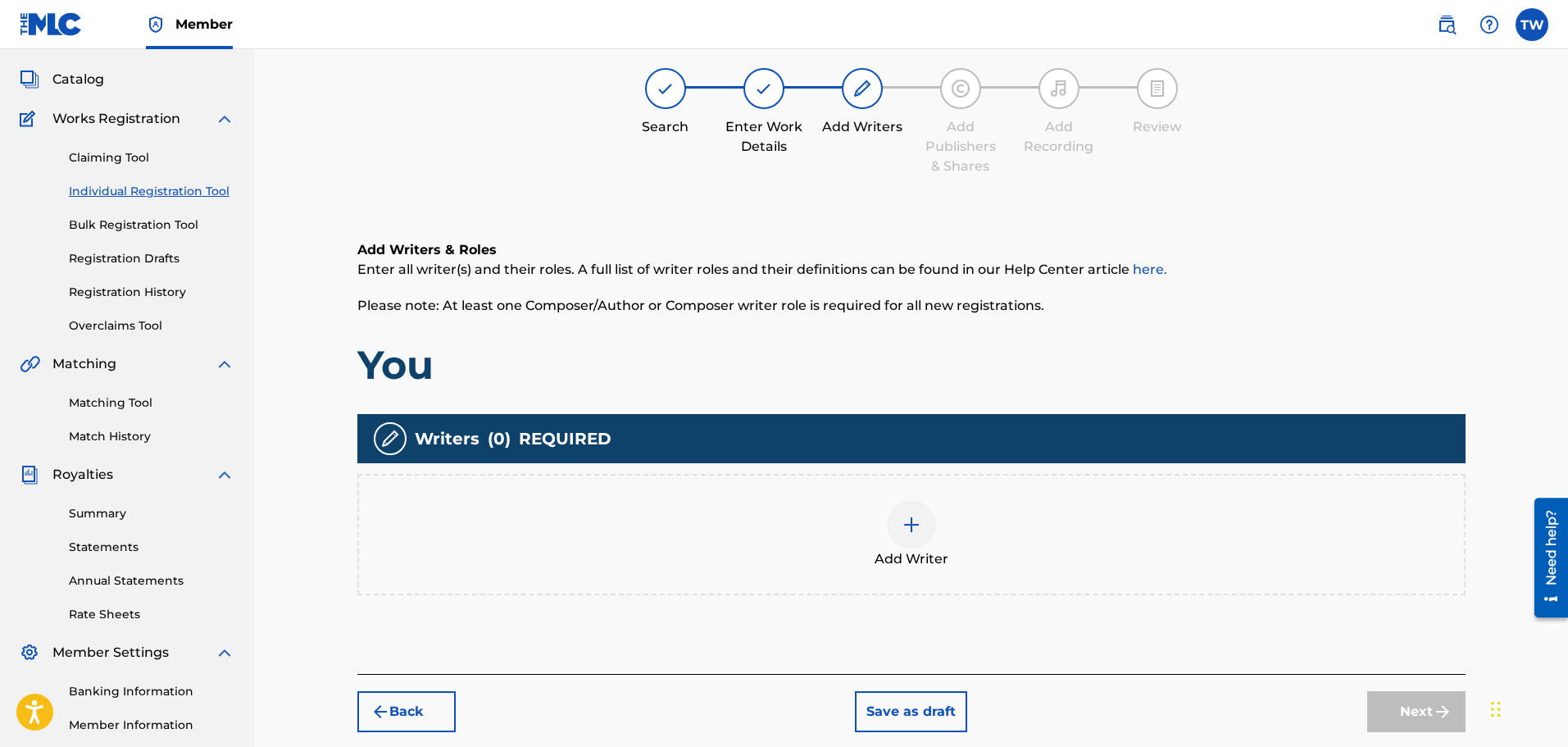
scroll to position [74, 0]
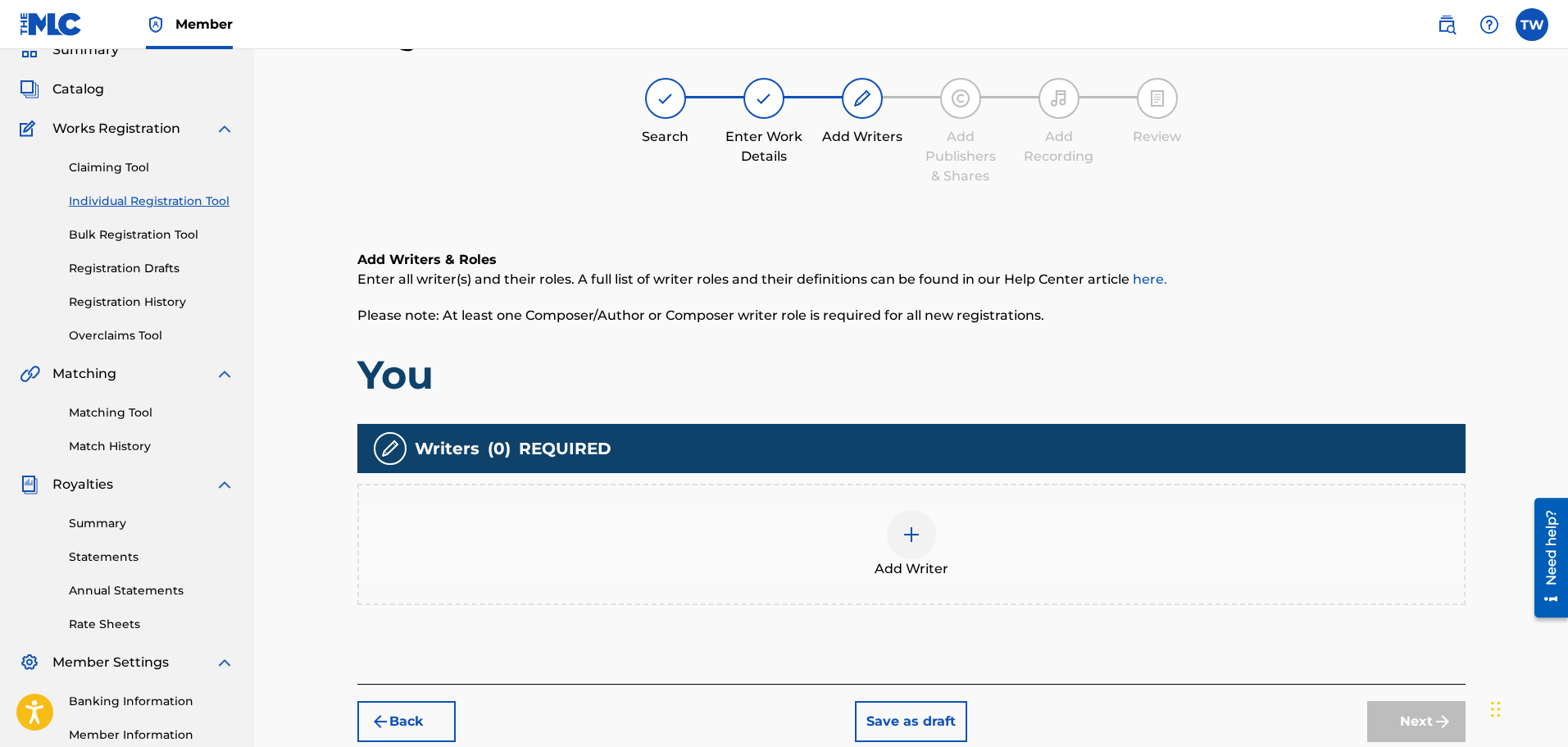
click at [917, 534] on img at bounding box center [911, 534] width 20 height 20
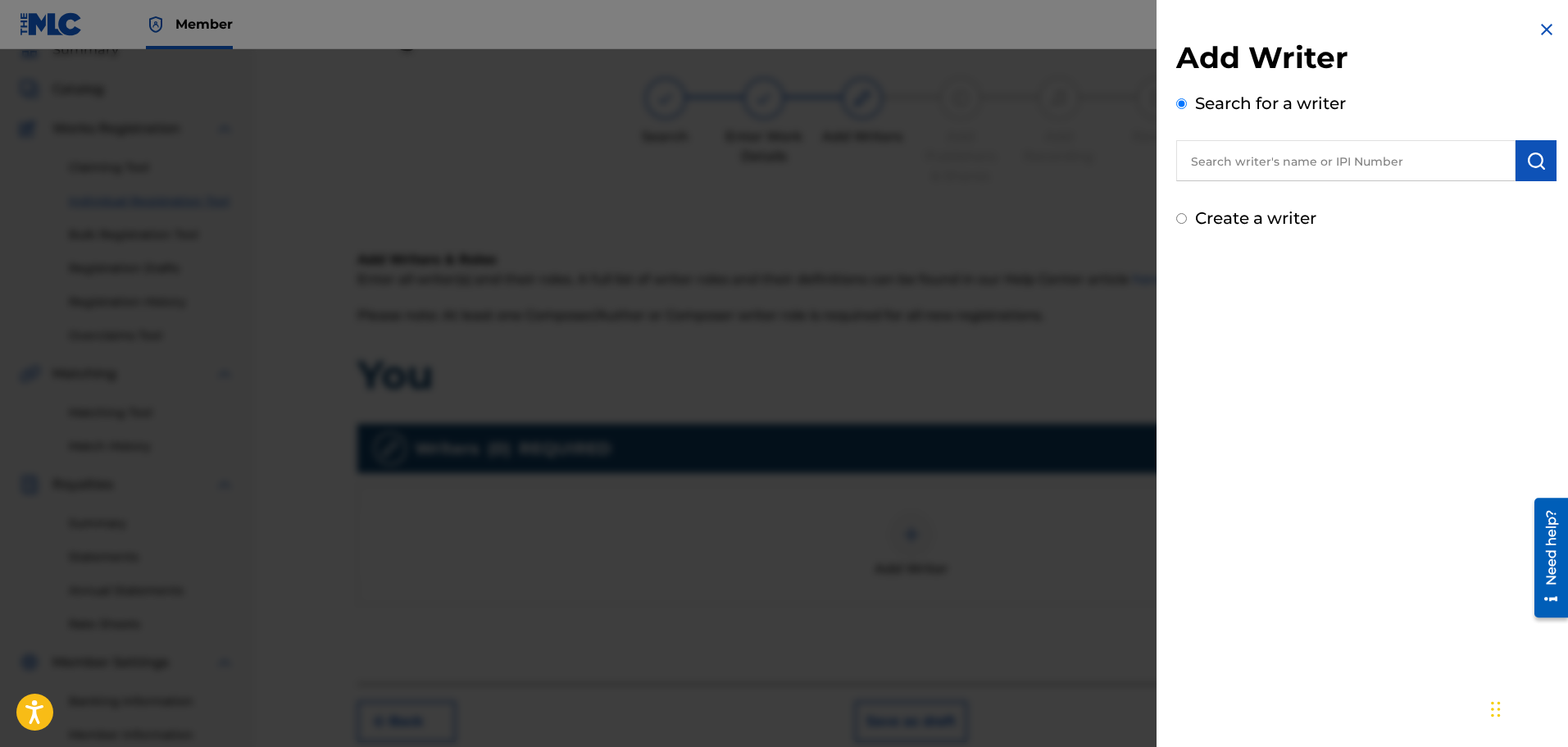
click at [1227, 166] on input "text" at bounding box center [1345, 160] width 339 height 41
paste input "[PERSON_NAME]"
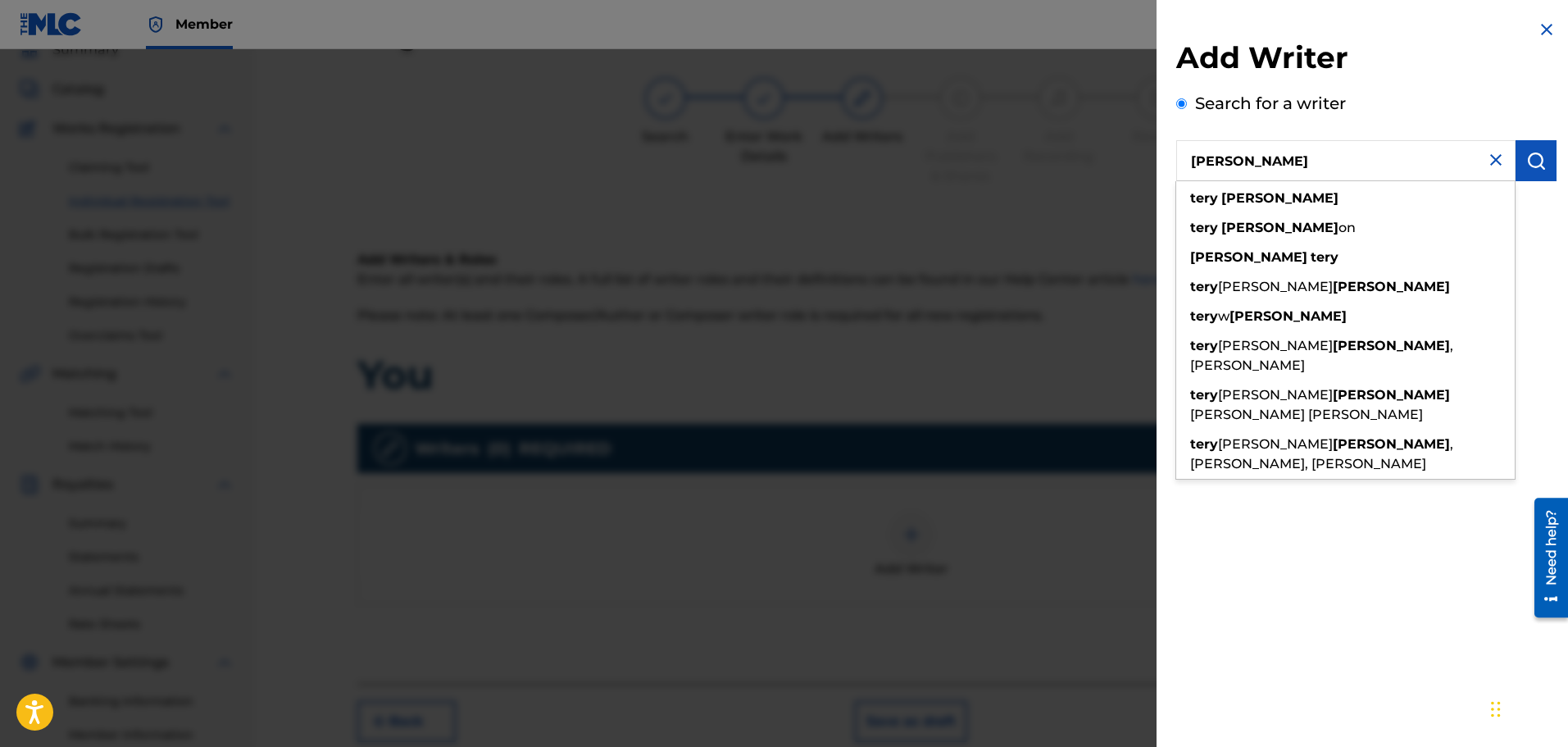
type input "[PERSON_NAME]"
click at [1527, 160] on img "submit" at bounding box center [1536, 160] width 20 height 20
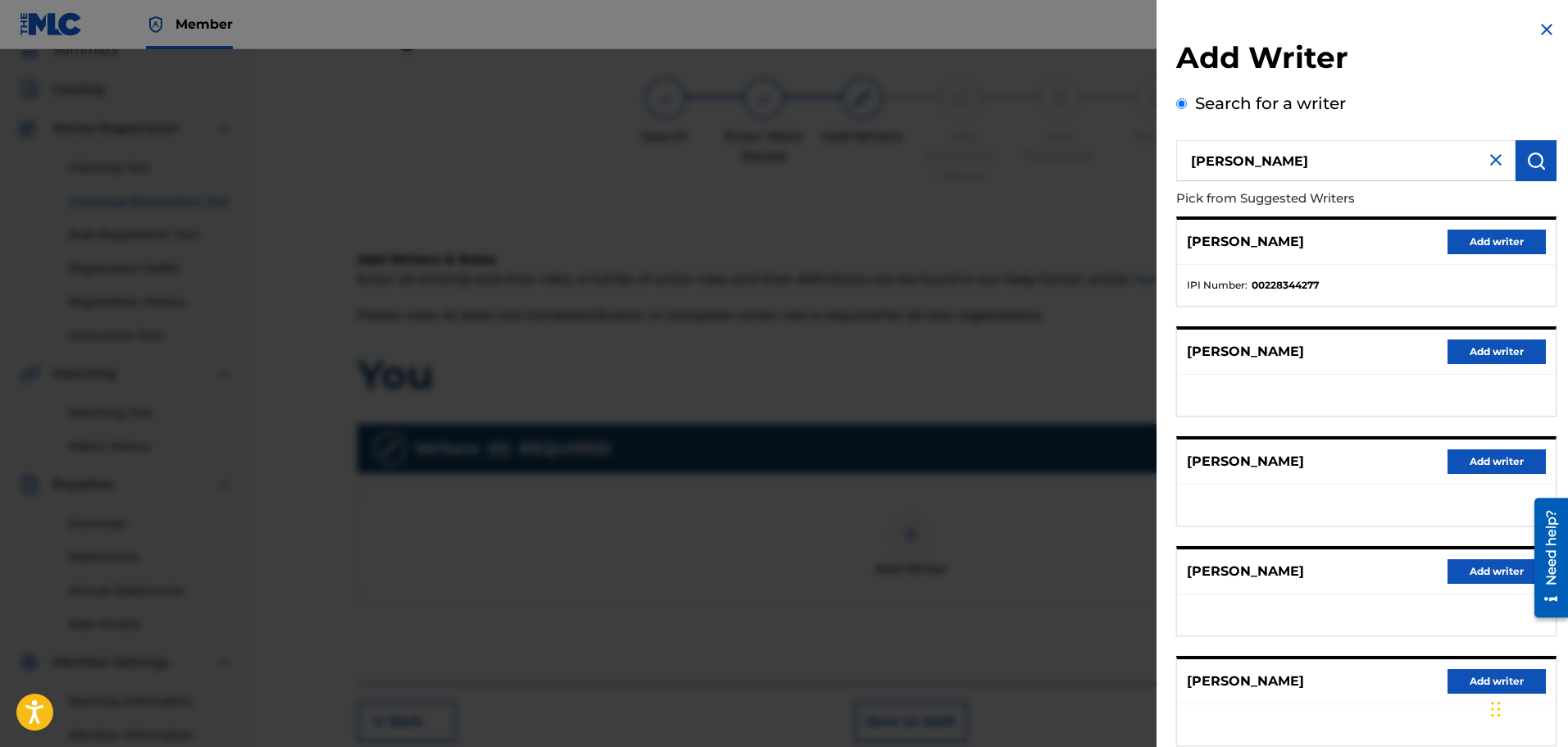
click at [1475, 242] on button "Add writer" at bounding box center [1496, 242] width 99 height 25
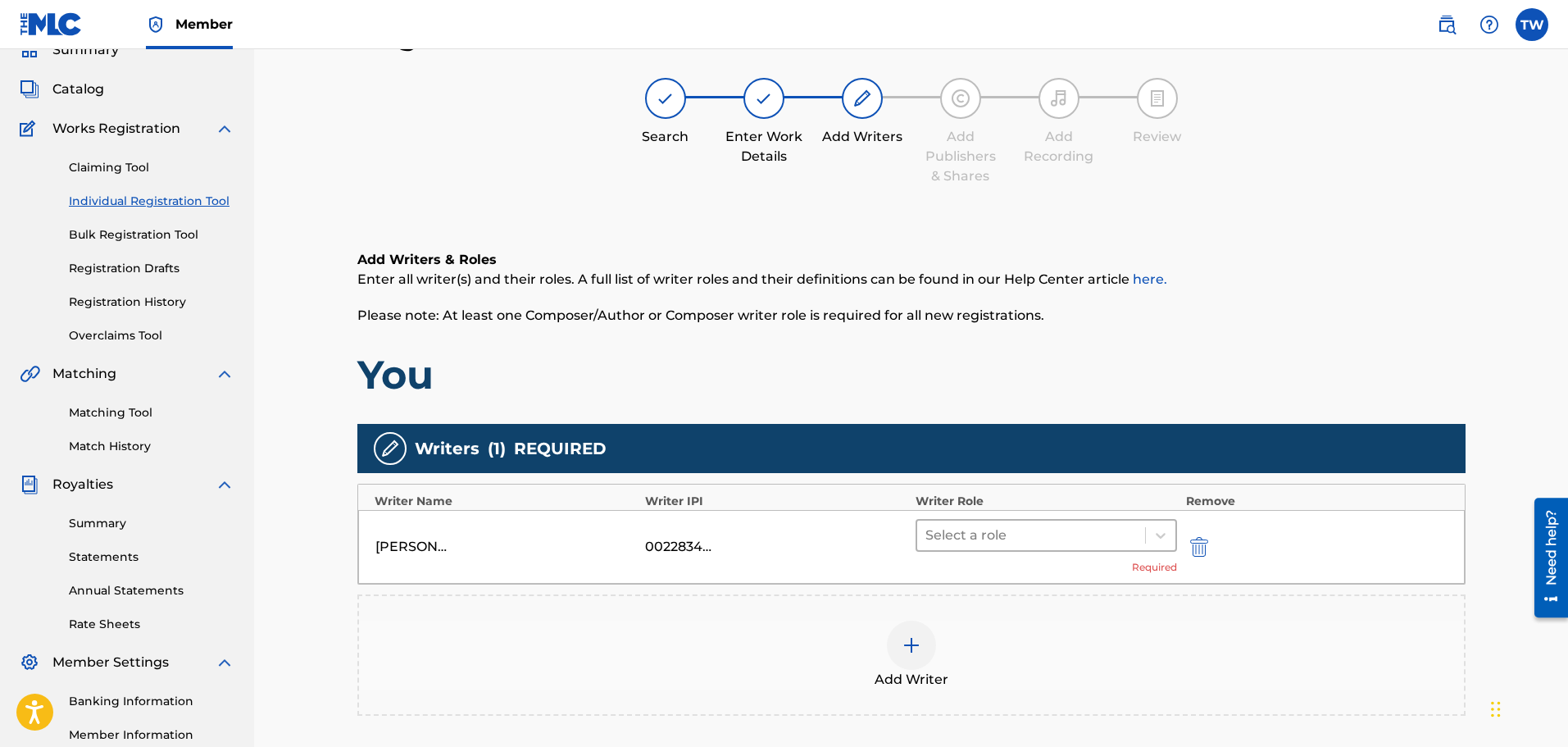
click at [942, 537] on div at bounding box center [1031, 535] width 213 height 23
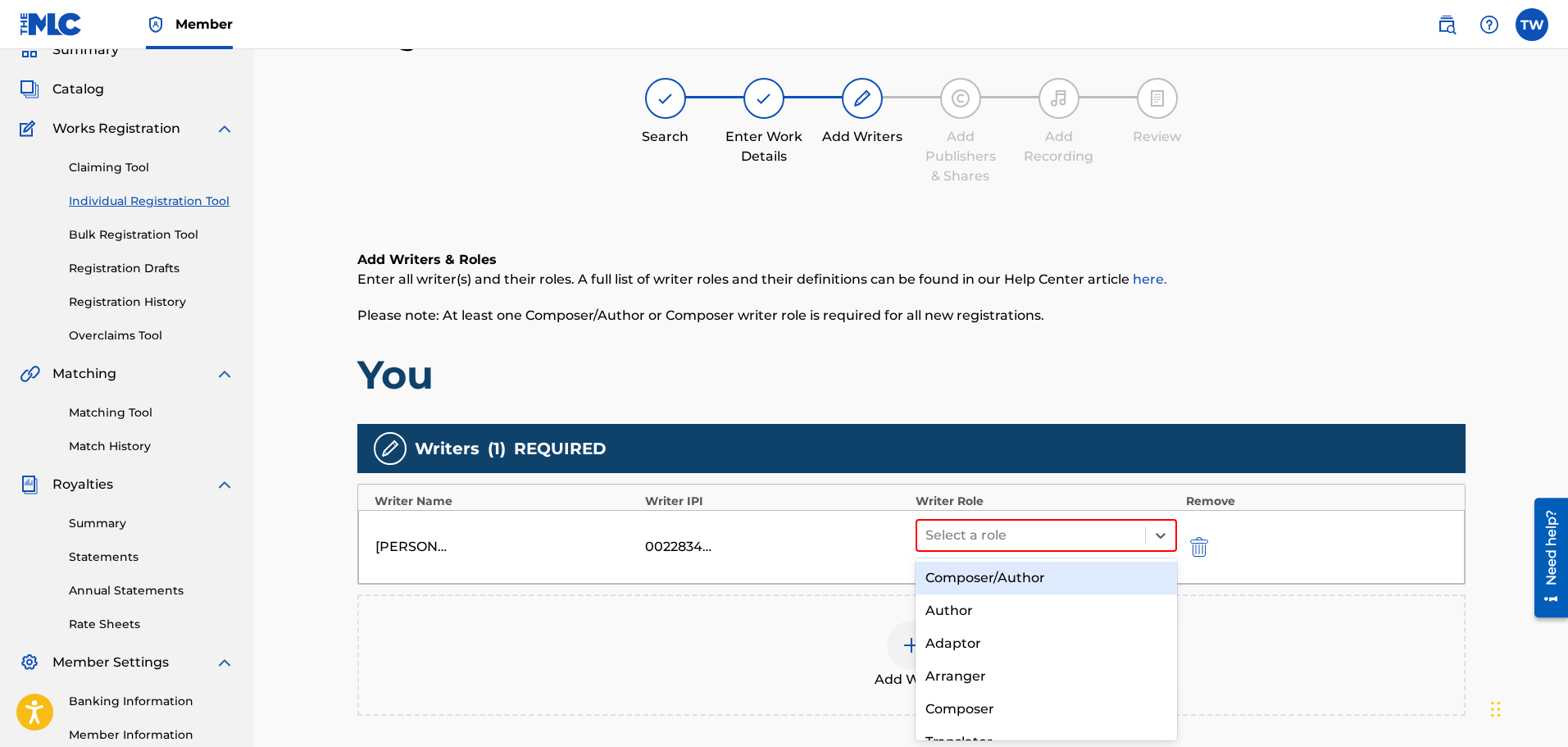
click at [967, 579] on div "Composer/Author" at bounding box center [1047, 578] width 263 height 33
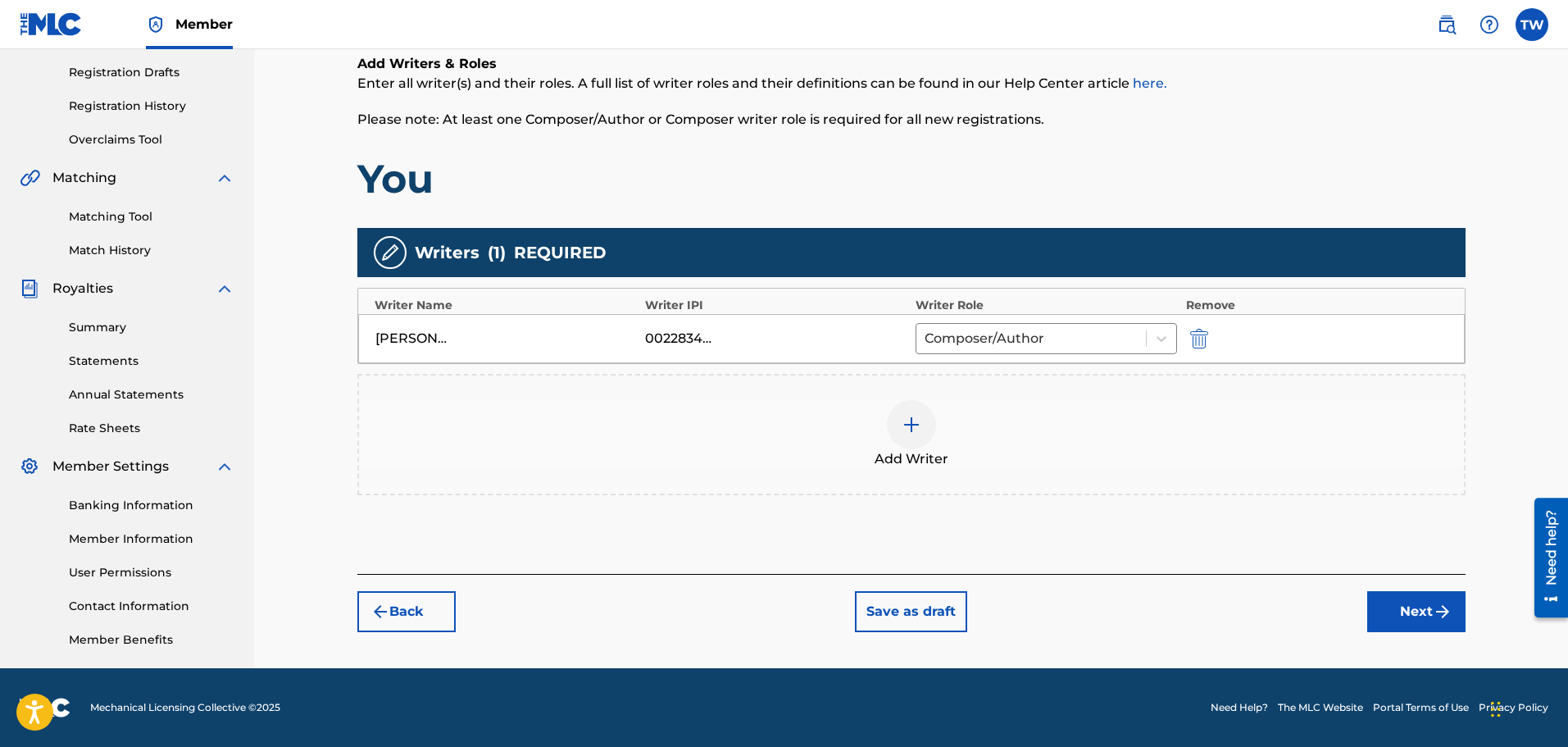
click at [1413, 614] on button "Next" at bounding box center [1416, 612] width 99 height 41
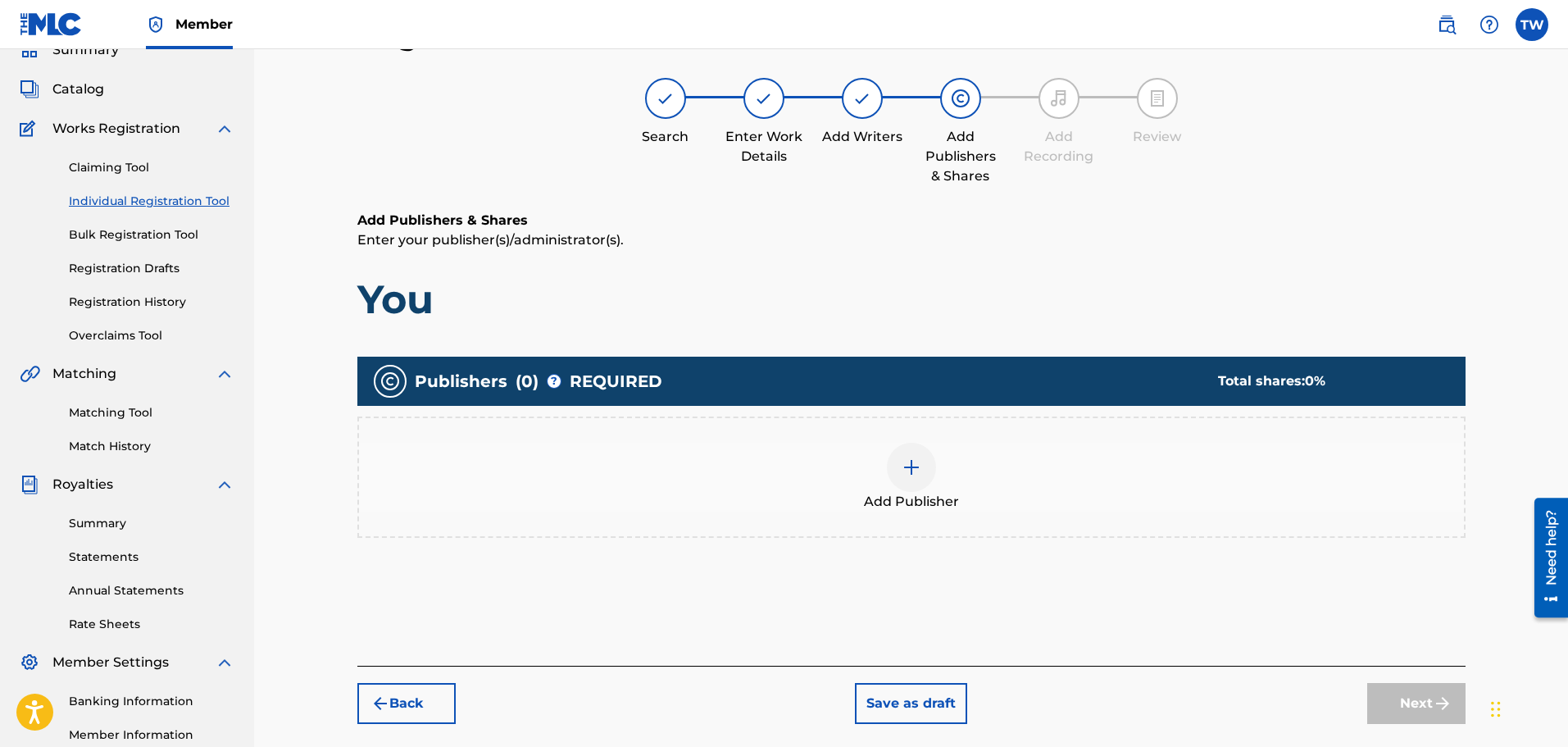
click at [916, 475] on img at bounding box center [911, 467] width 20 height 20
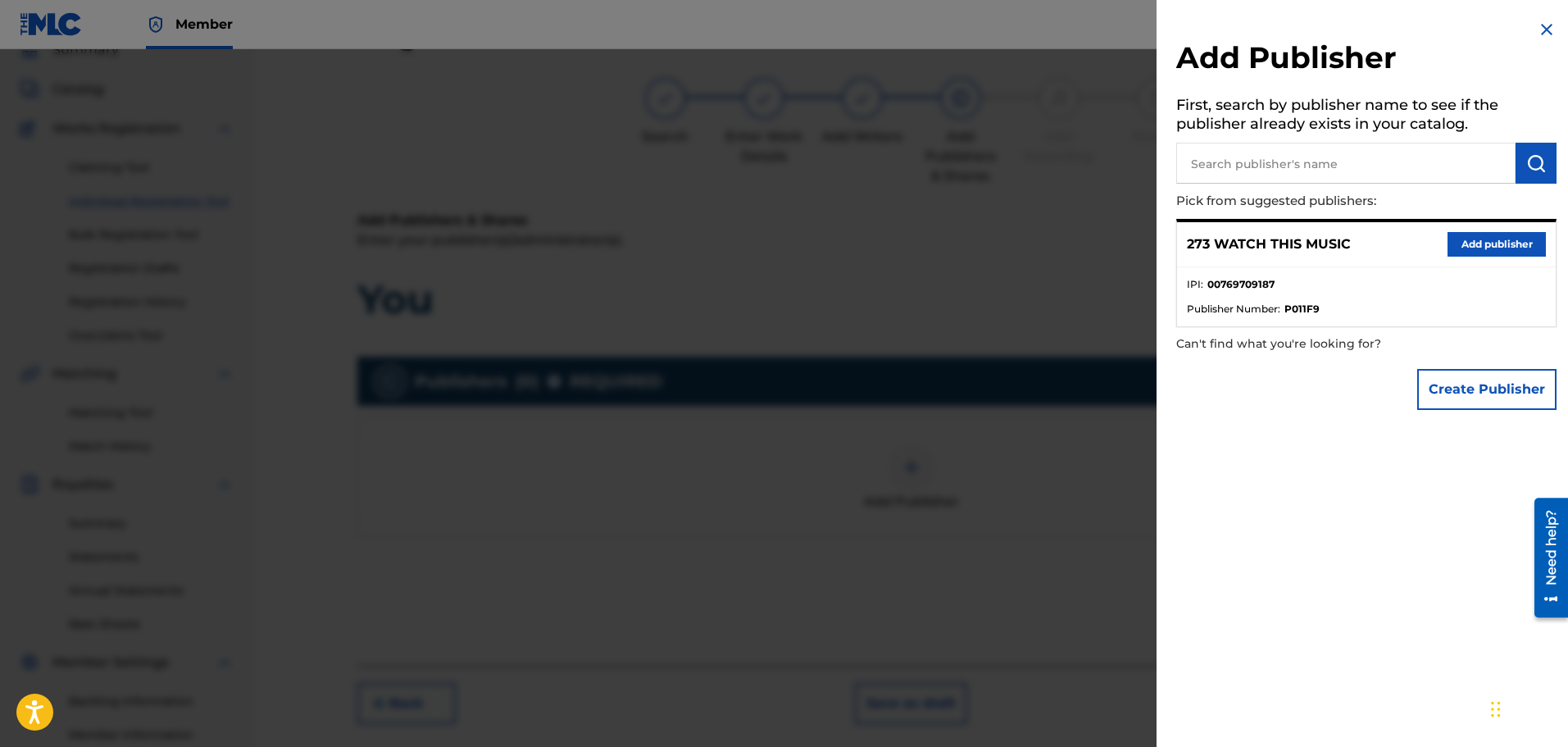
click at [1482, 244] on button "Add publisher" at bounding box center [1496, 245] width 99 height 25
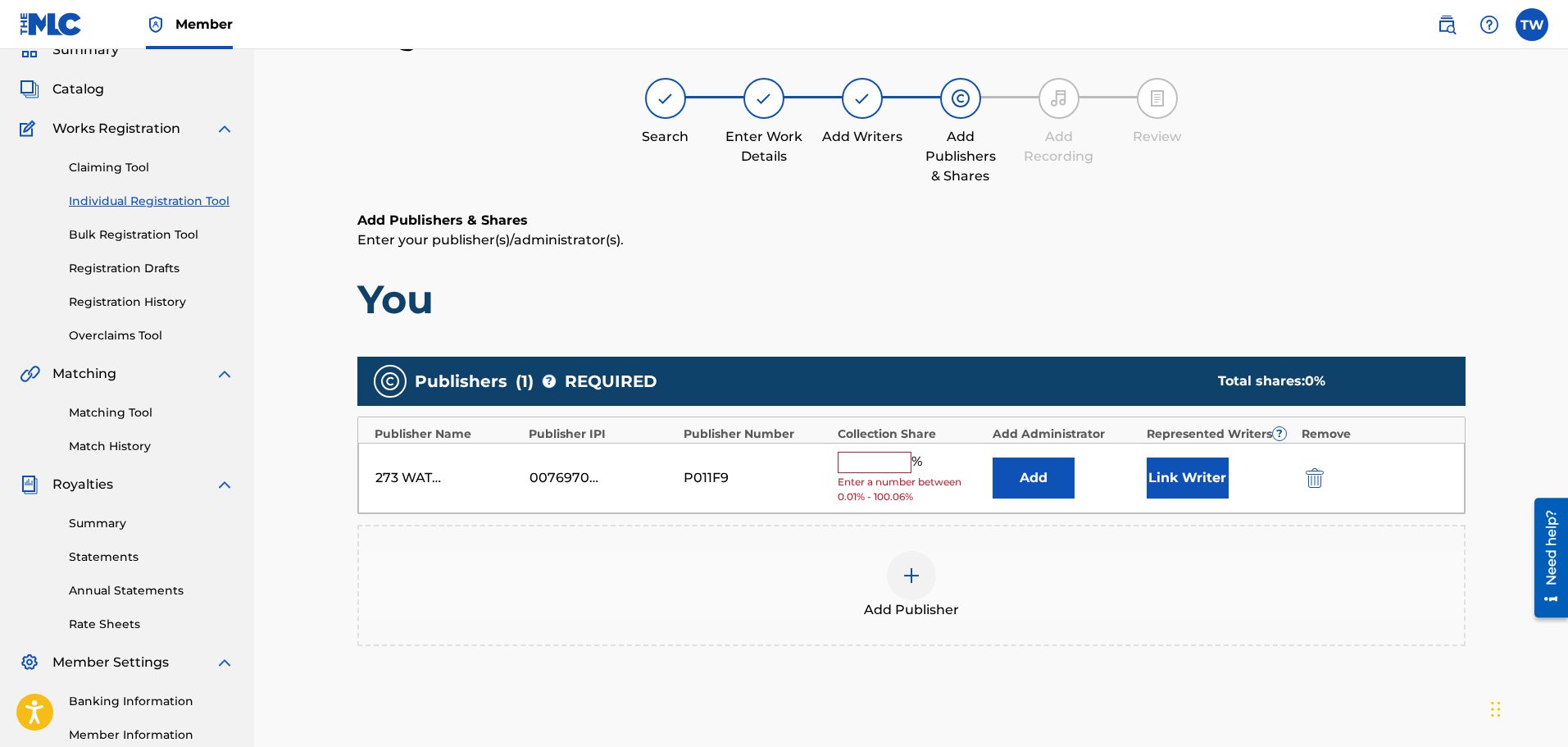
click at [885, 459] on input "text" at bounding box center [874, 462] width 74 height 21
type input "100"
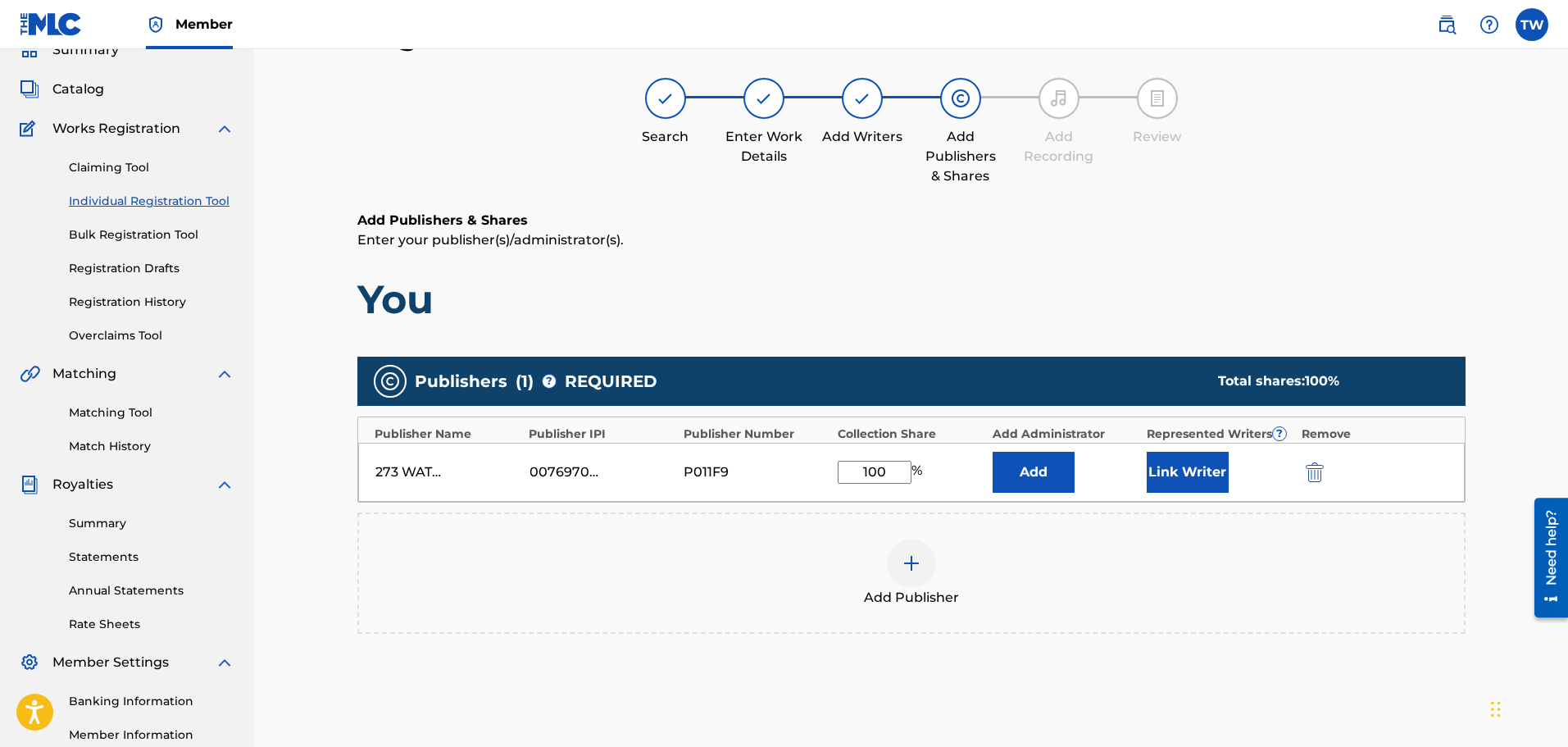
click at [1192, 478] on button "Link Writer" at bounding box center [1187, 472] width 82 height 41
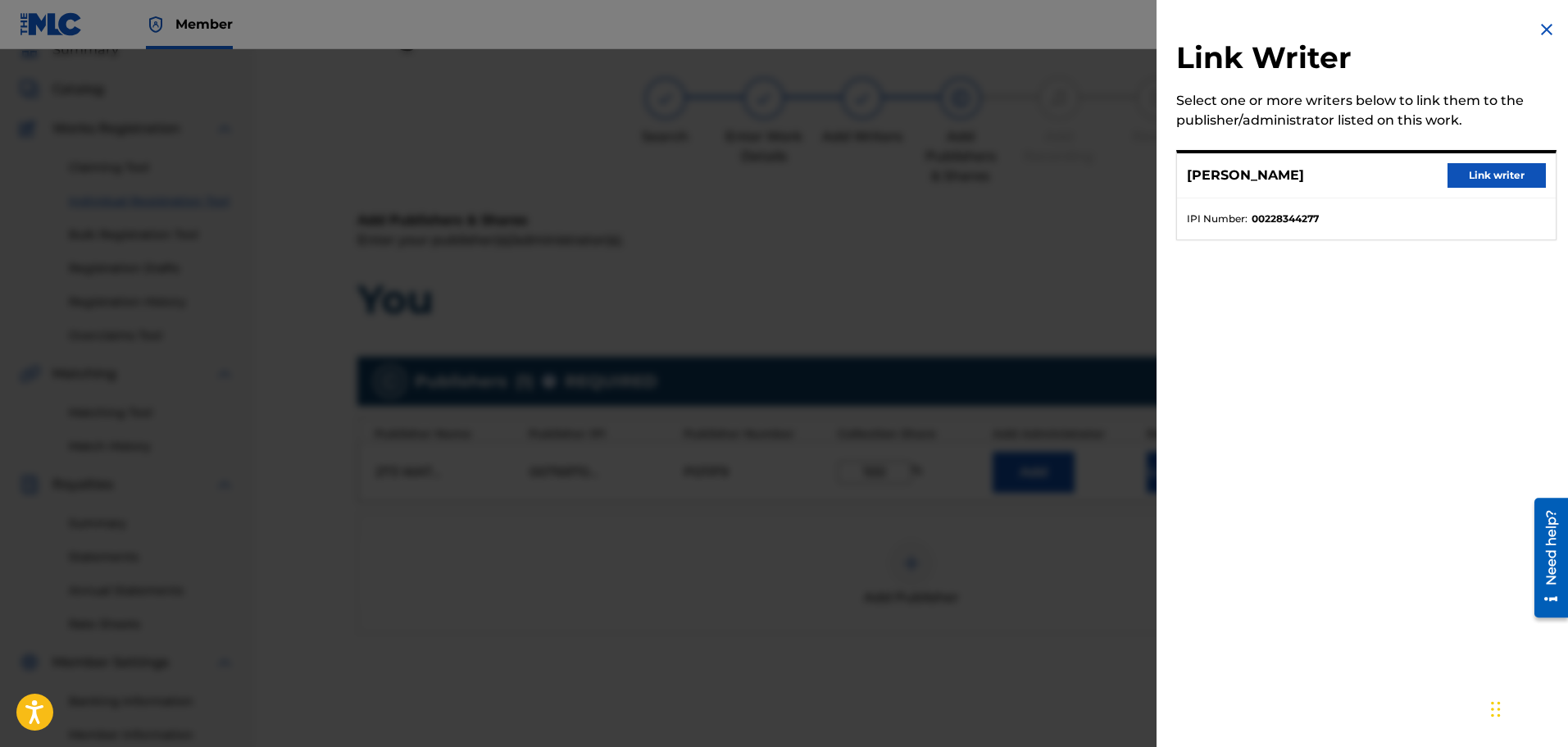
click at [1482, 171] on button "Link writer" at bounding box center [1496, 175] width 99 height 25
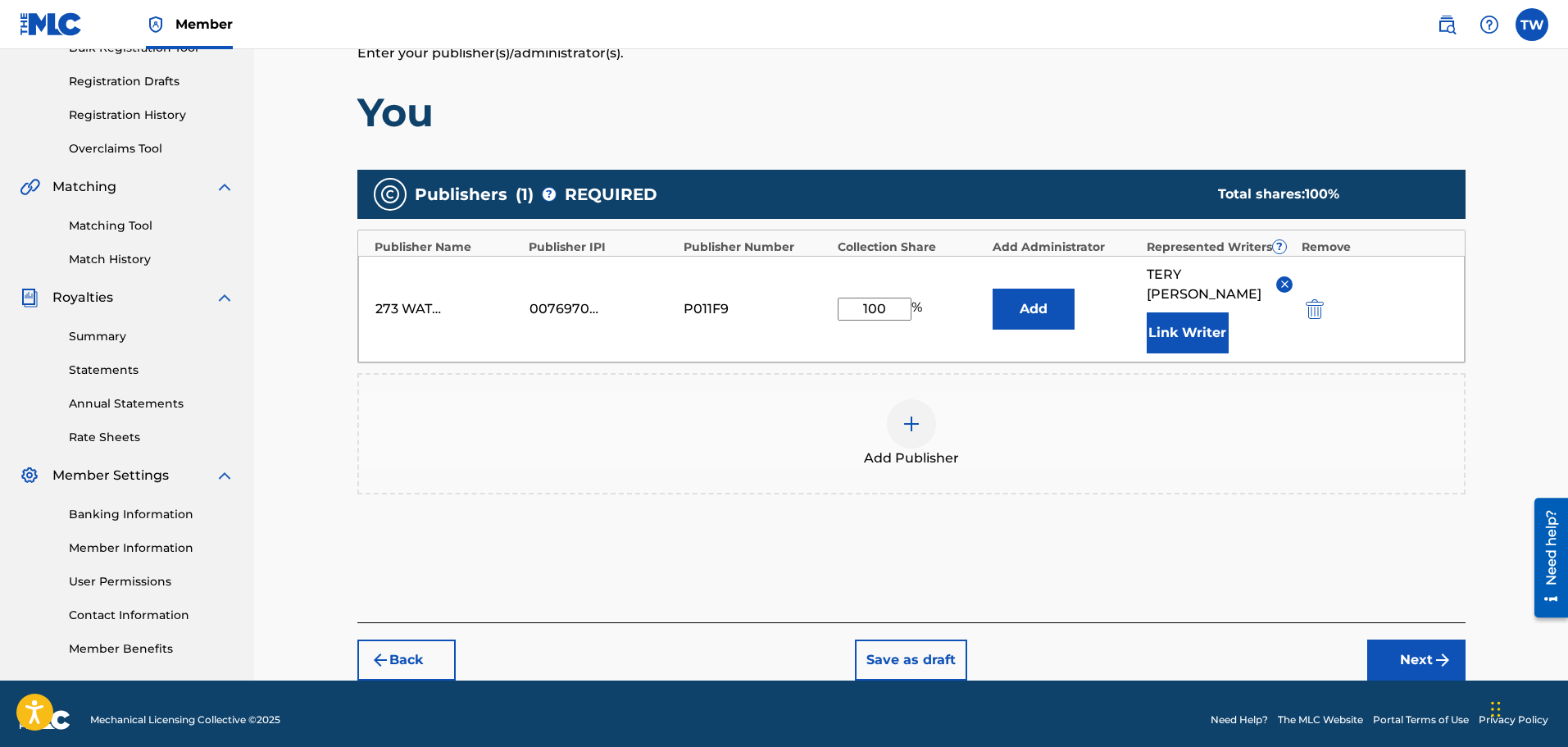
scroll to position [270, 0]
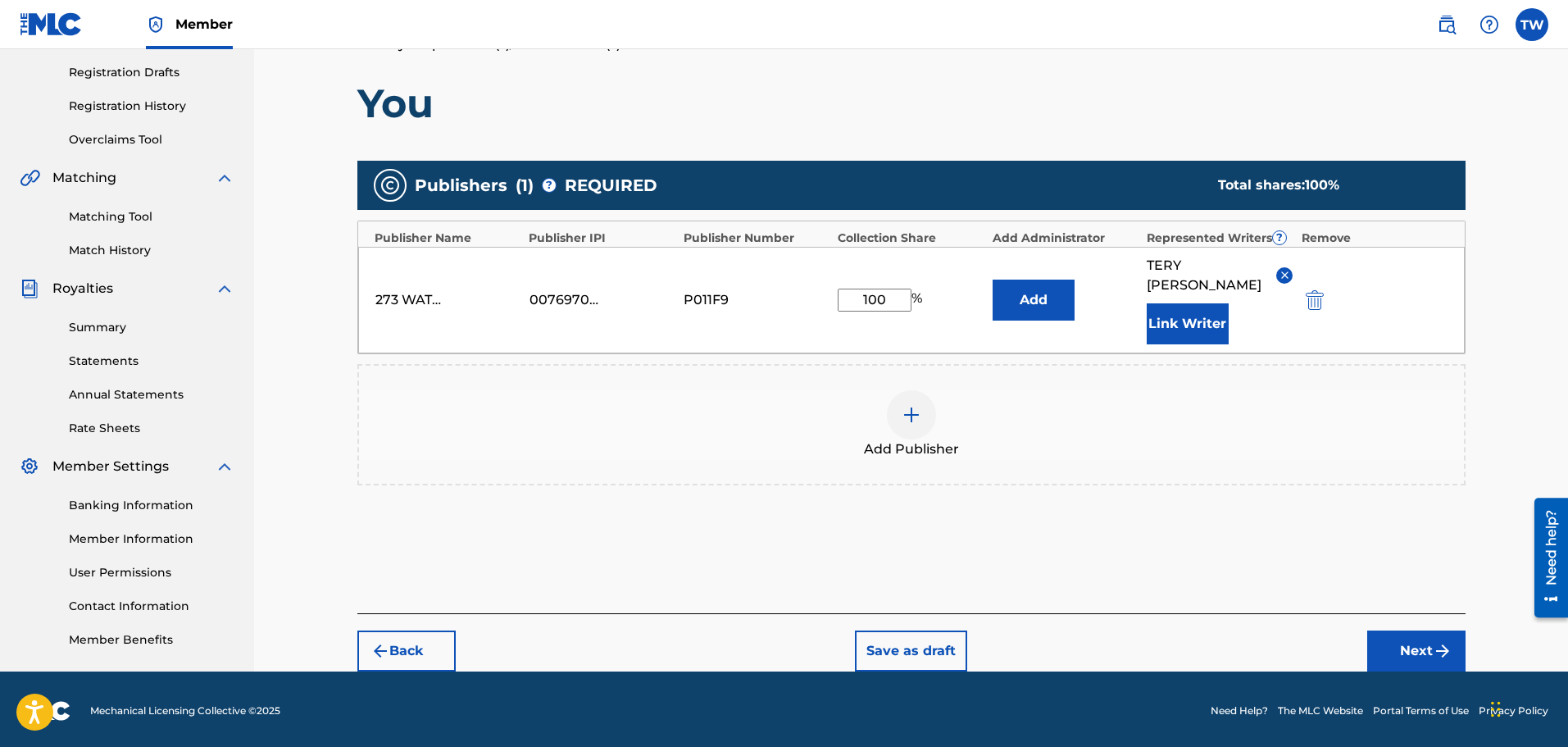
click at [1410, 640] on button "Next" at bounding box center [1416, 651] width 99 height 41
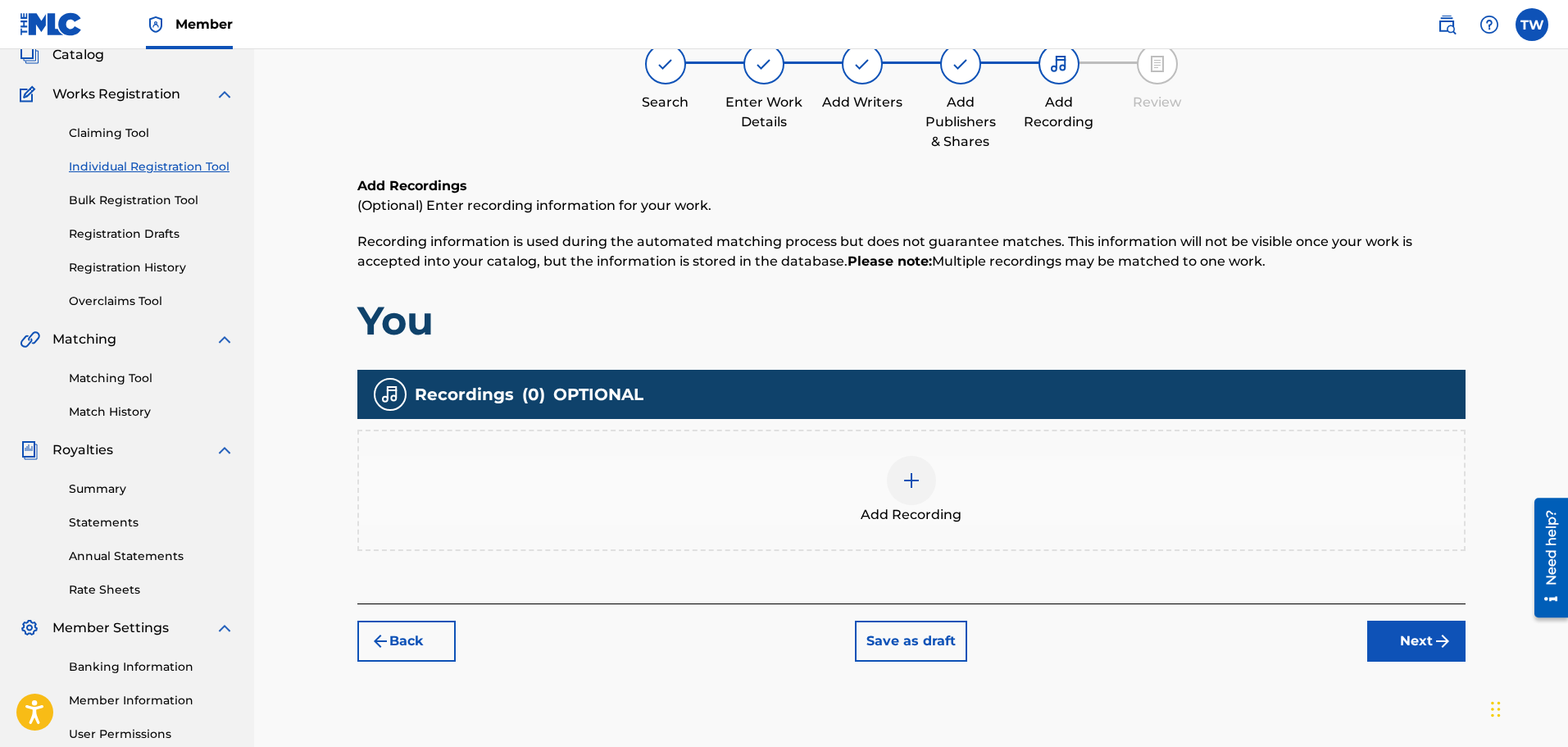
scroll to position [74, 0]
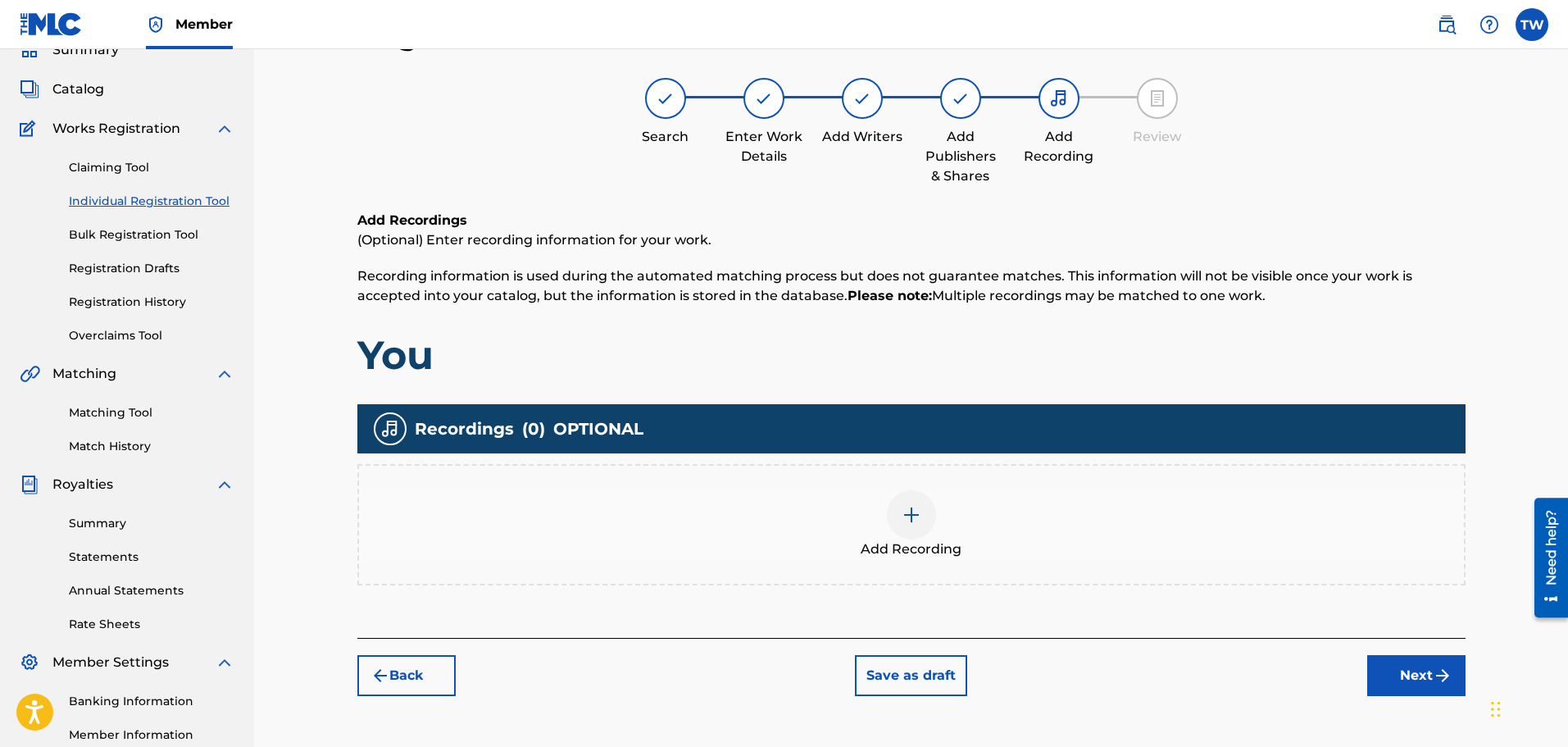
click at [1401, 677] on button "Next" at bounding box center [1416, 676] width 99 height 41
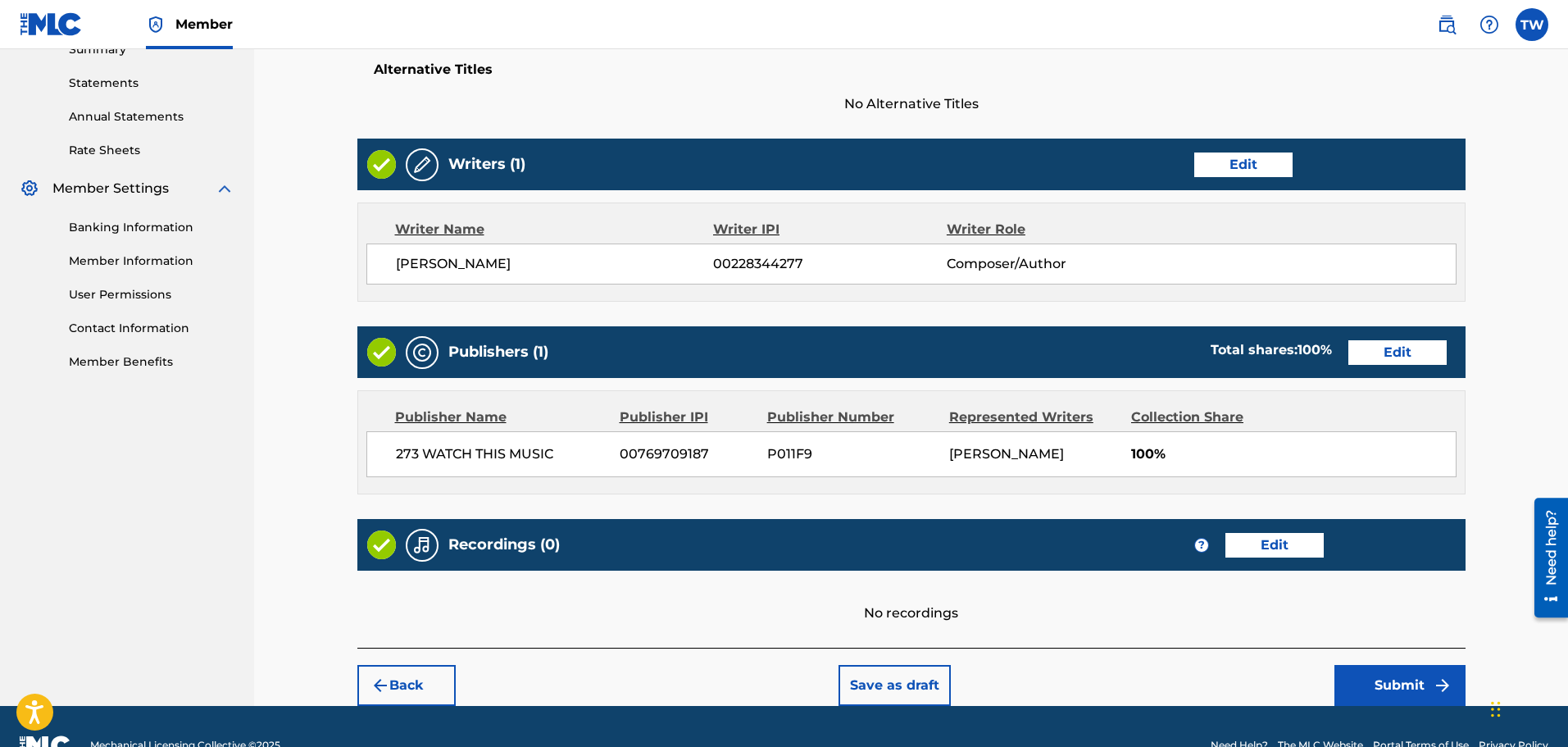
scroll to position [586, 0]
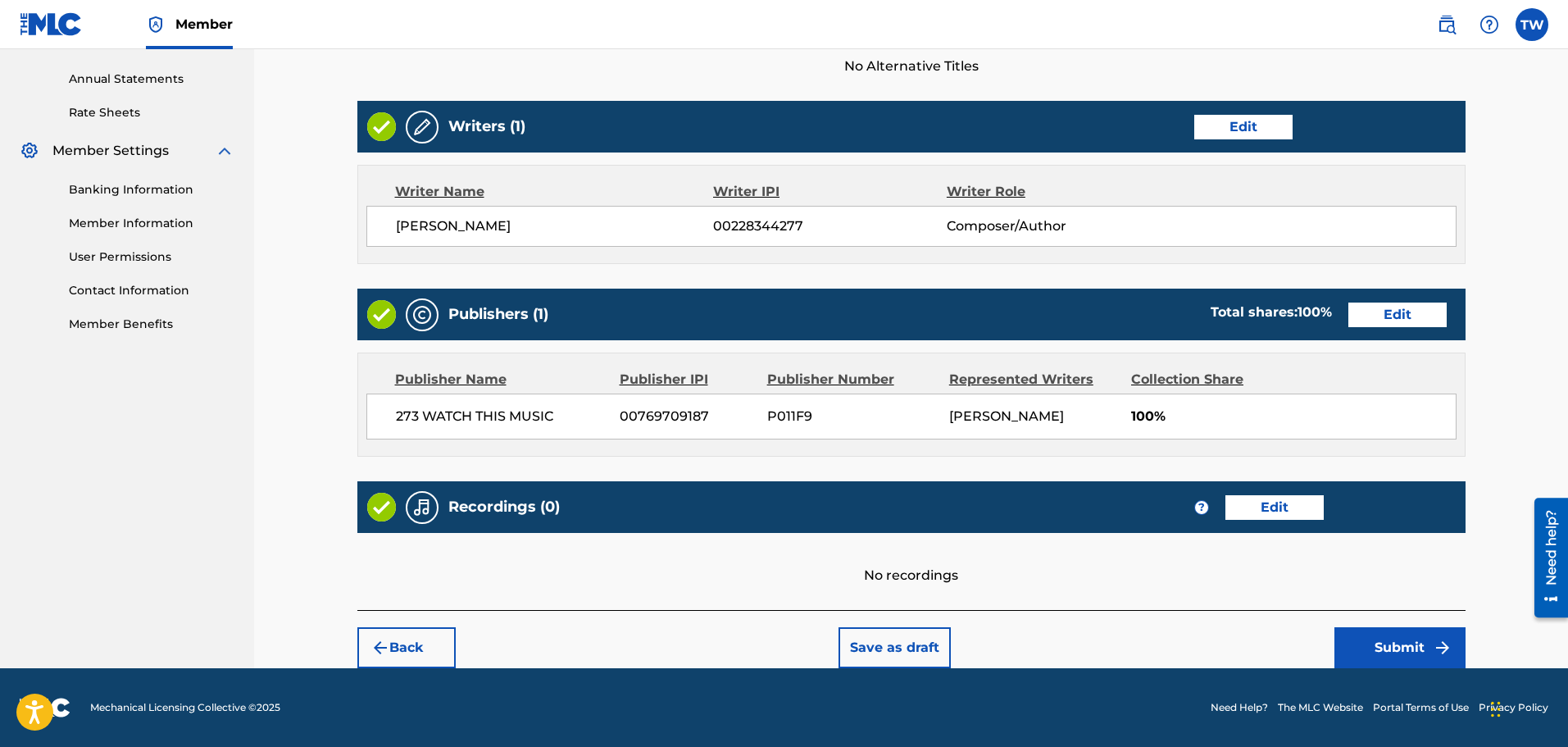
click at [1399, 653] on button "Submit" at bounding box center [1399, 647] width 131 height 41
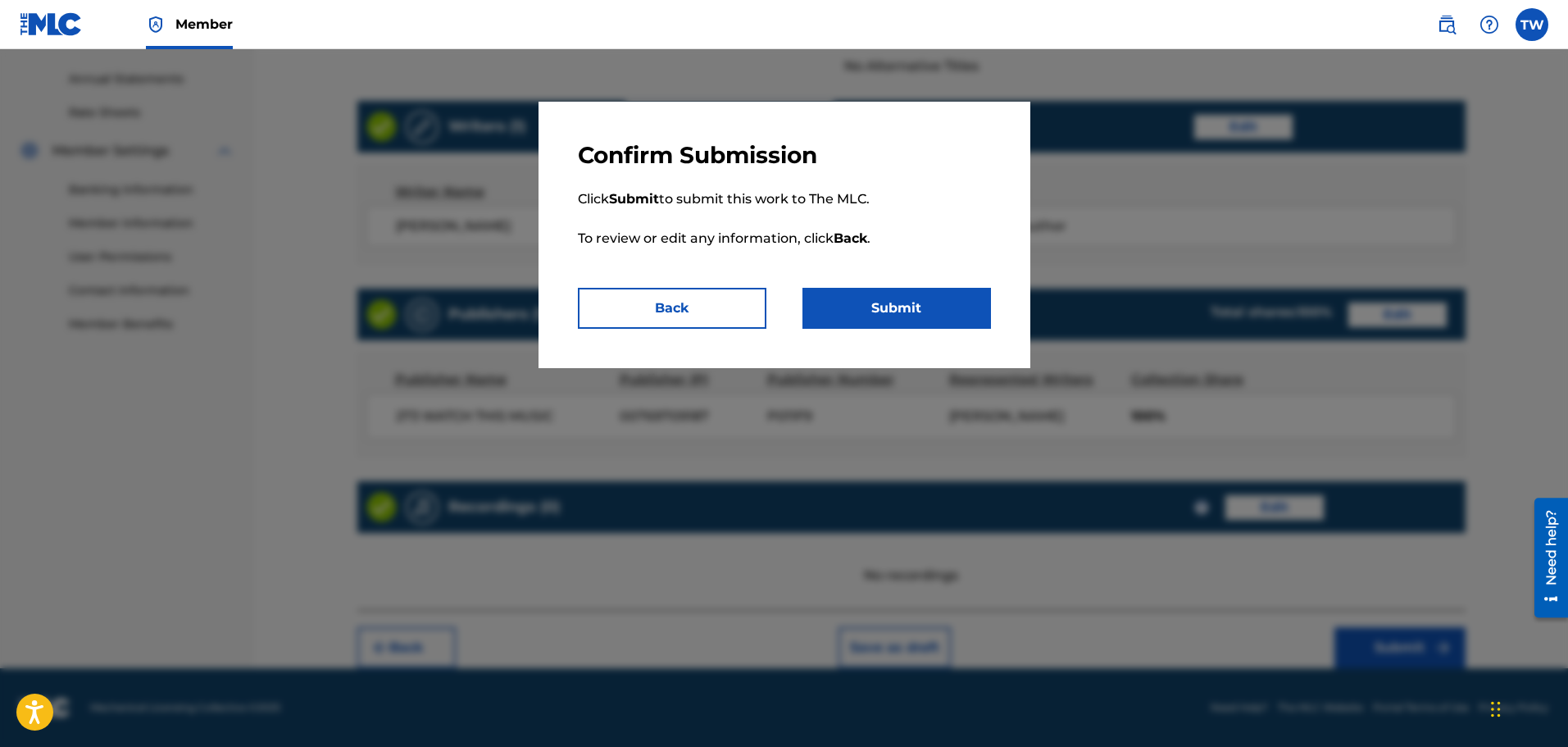
click at [905, 305] on button "Submit" at bounding box center [897, 308] width 189 height 41
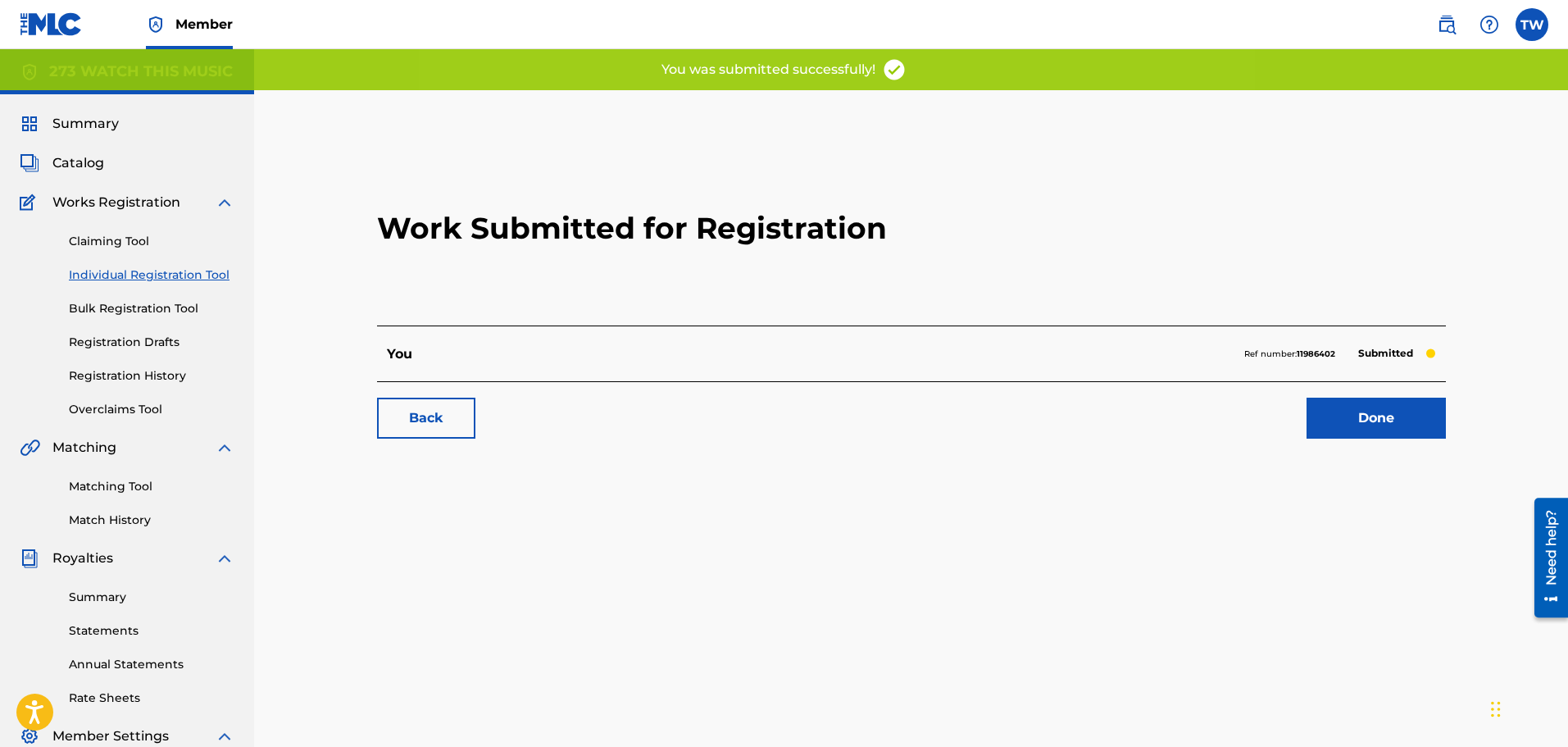
click at [1335, 418] on link "Done" at bounding box center [1376, 418] width 140 height 41
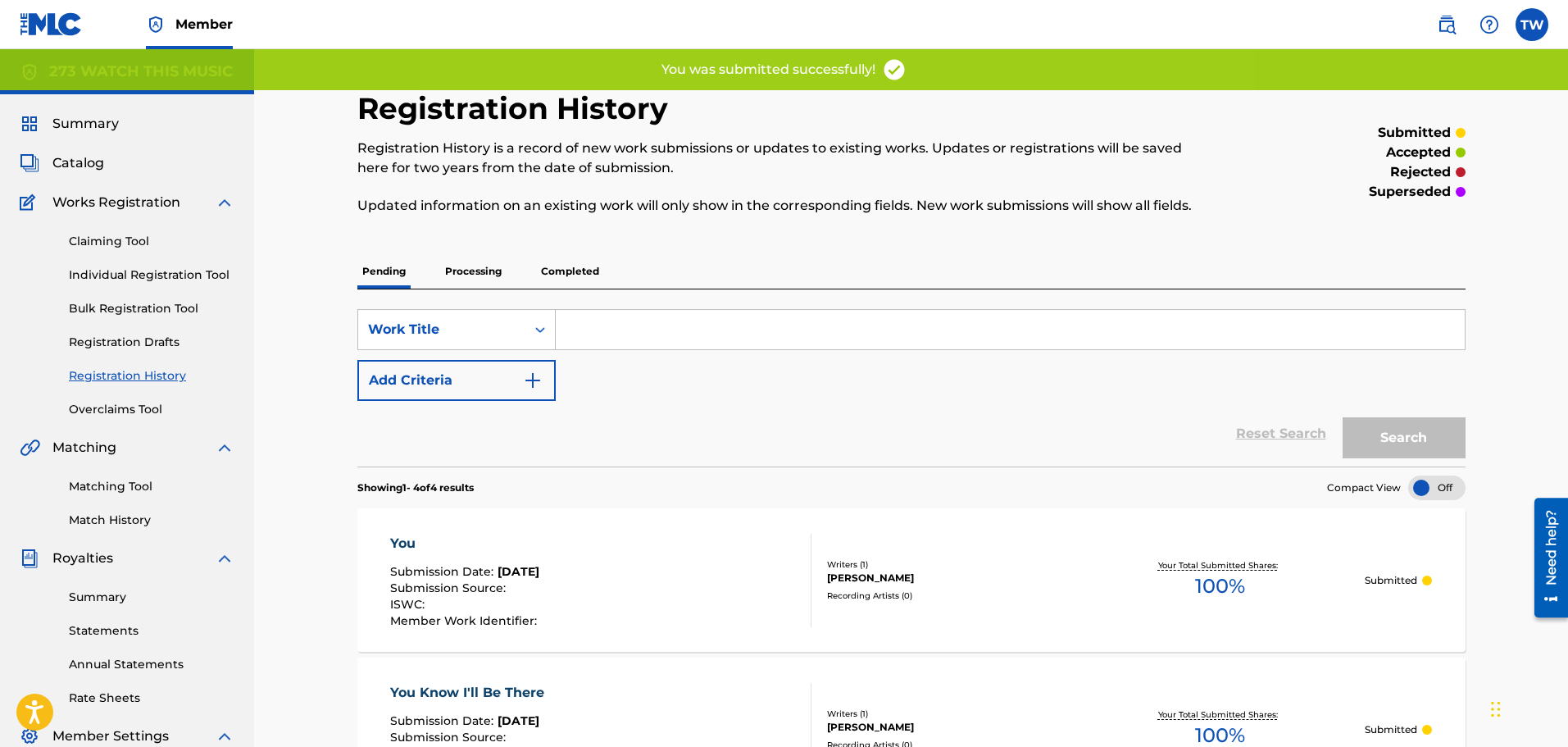
click at [119, 280] on link "Individual Registration Tool" at bounding box center [151, 274] width 166 height 17
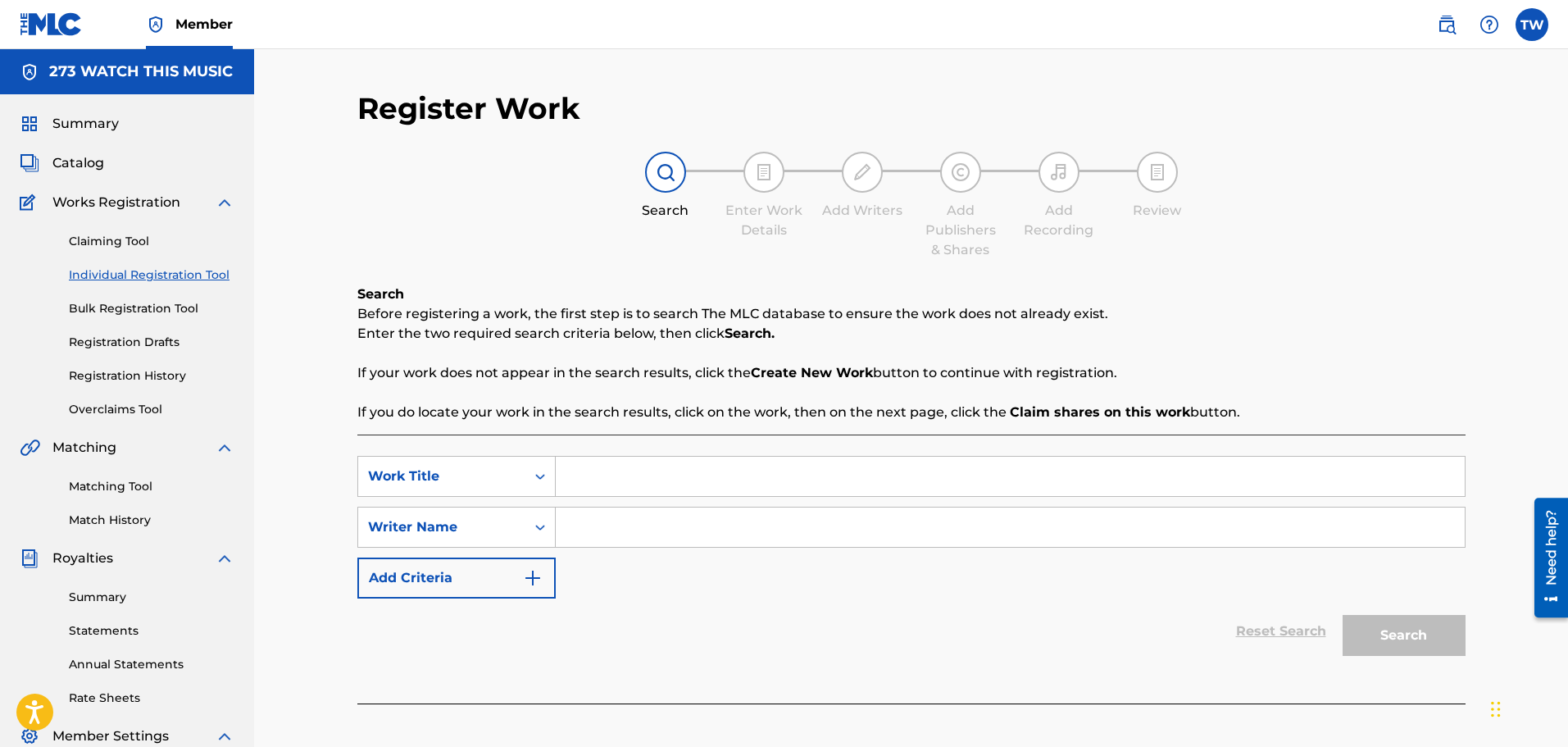
click at [603, 475] on input "Search Form" at bounding box center [1009, 476] width 909 height 39
type input "Why Can't Everyday Be Christmas"
click at [592, 531] on input "Search Form" at bounding box center [1009, 527] width 909 height 39
paste input "[PERSON_NAME]"
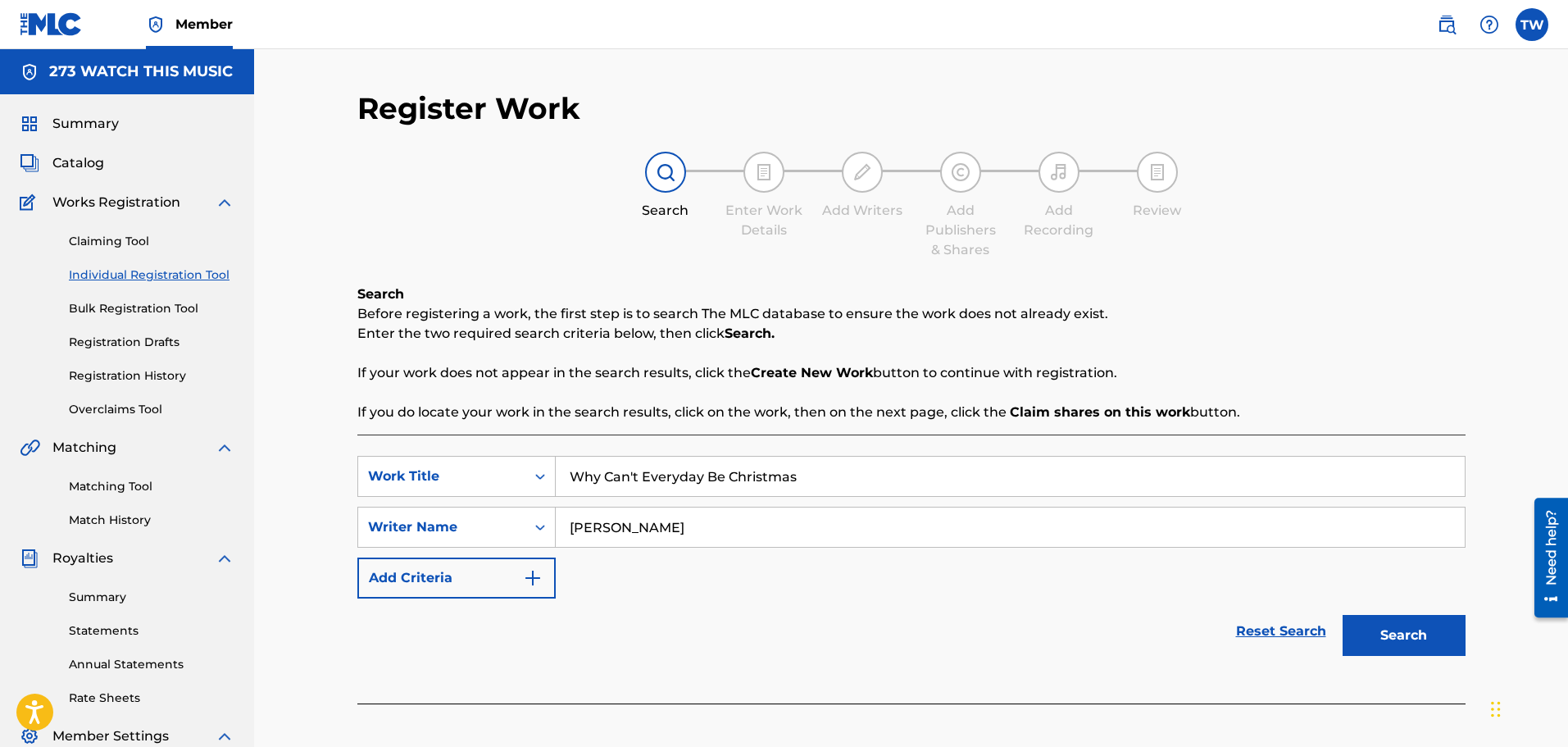
type input "[PERSON_NAME]"
click at [1402, 638] on button "Search" at bounding box center [1403, 636] width 123 height 41
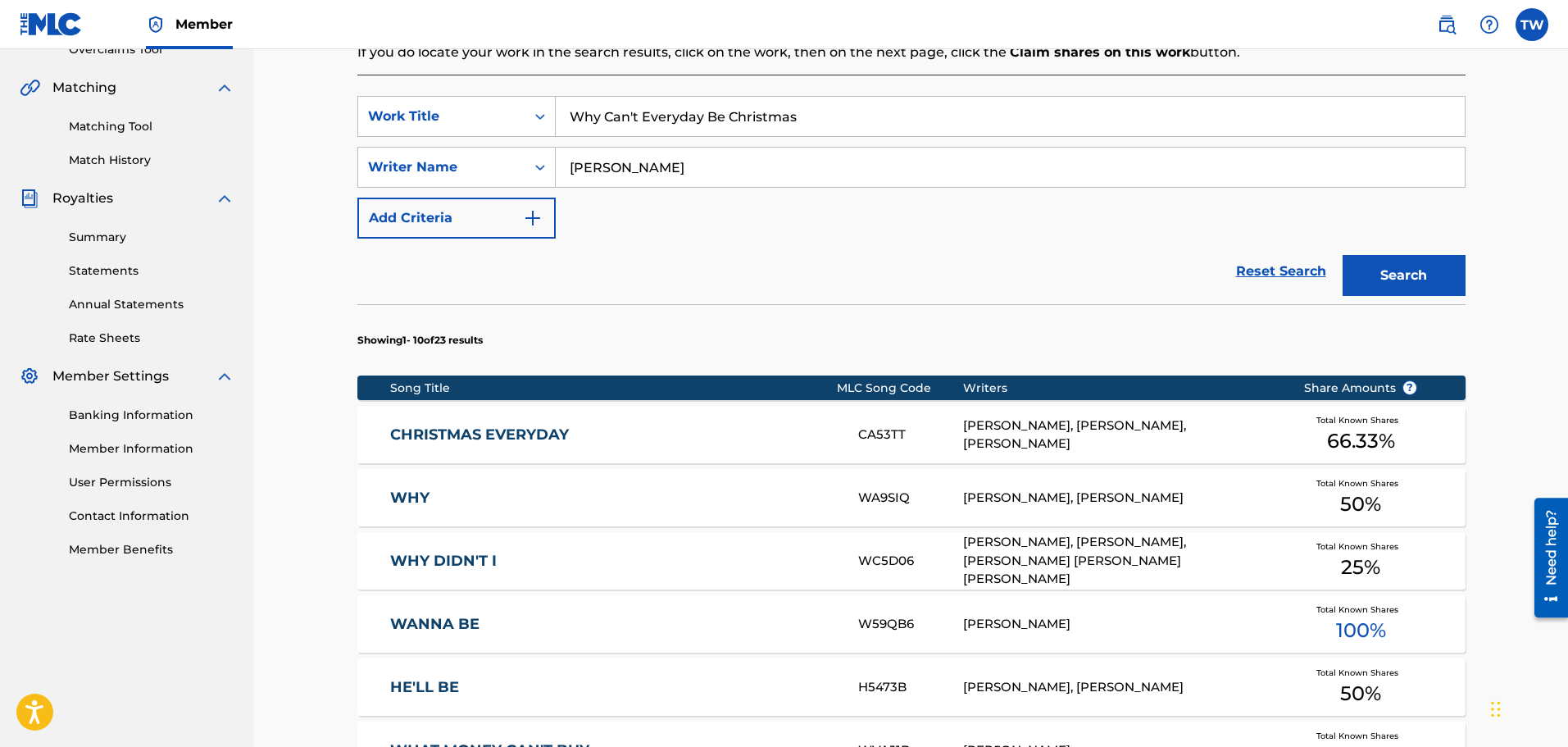
scroll to position [931, 0]
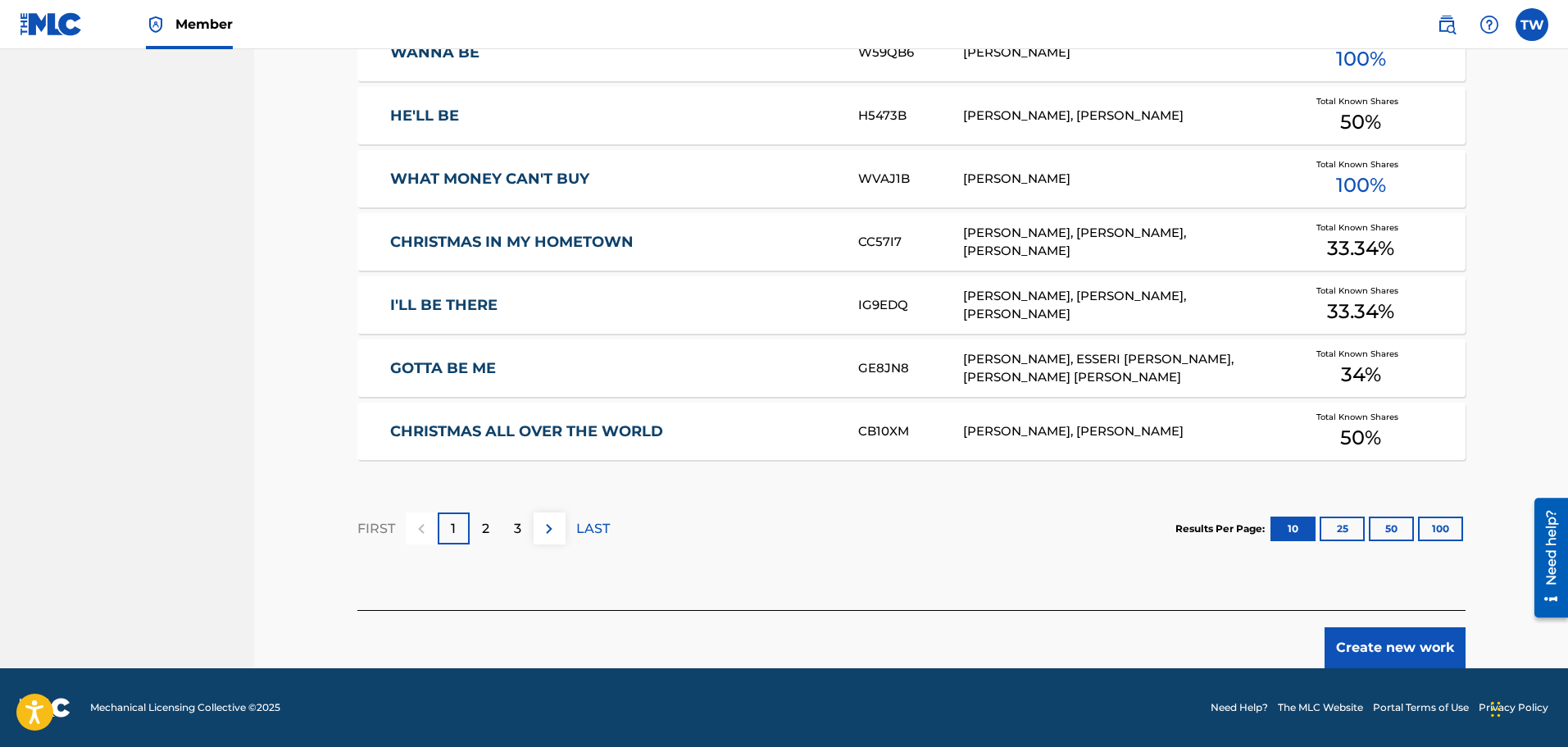
click at [1393, 648] on button "Create new work" at bounding box center [1394, 647] width 141 height 41
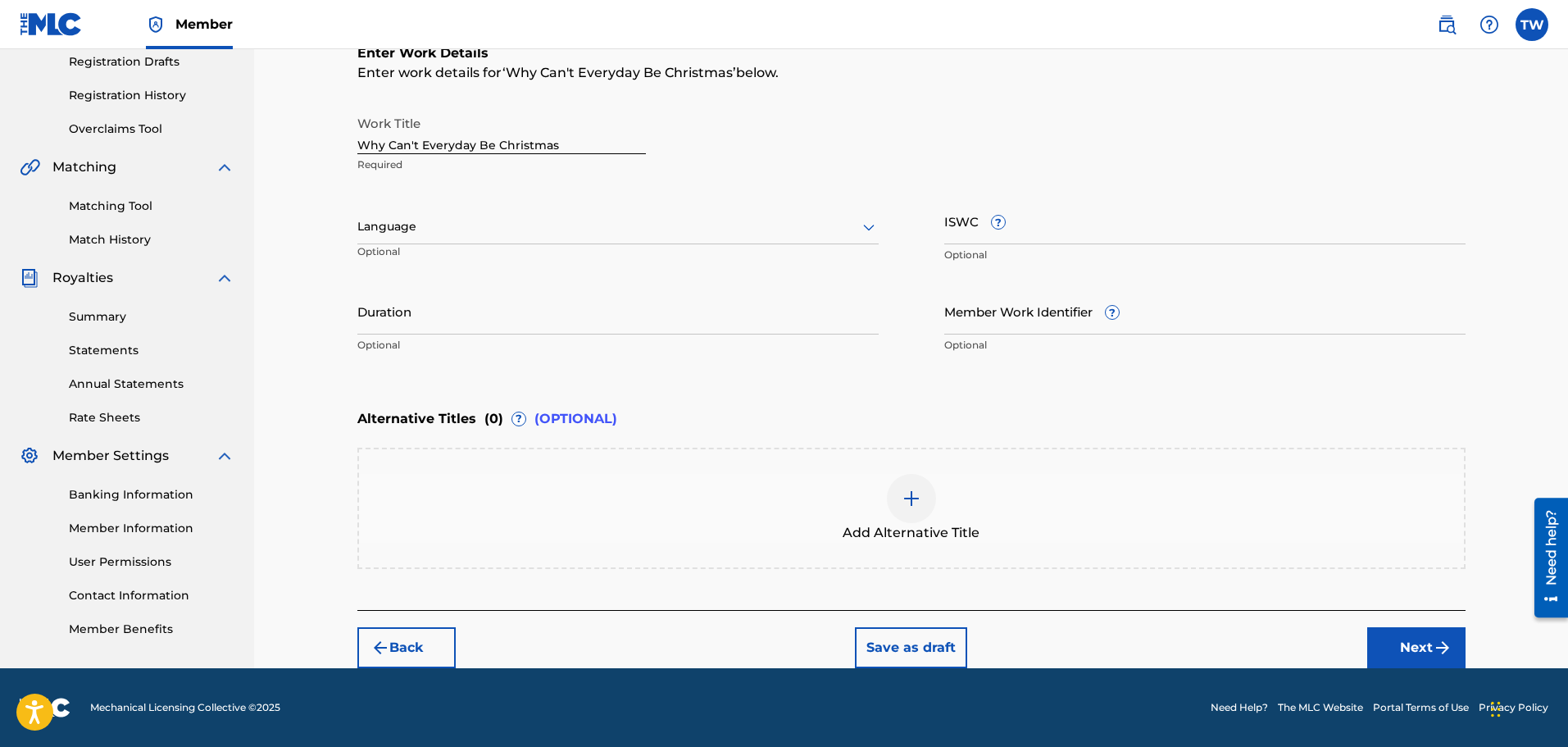
scroll to position [280, 0]
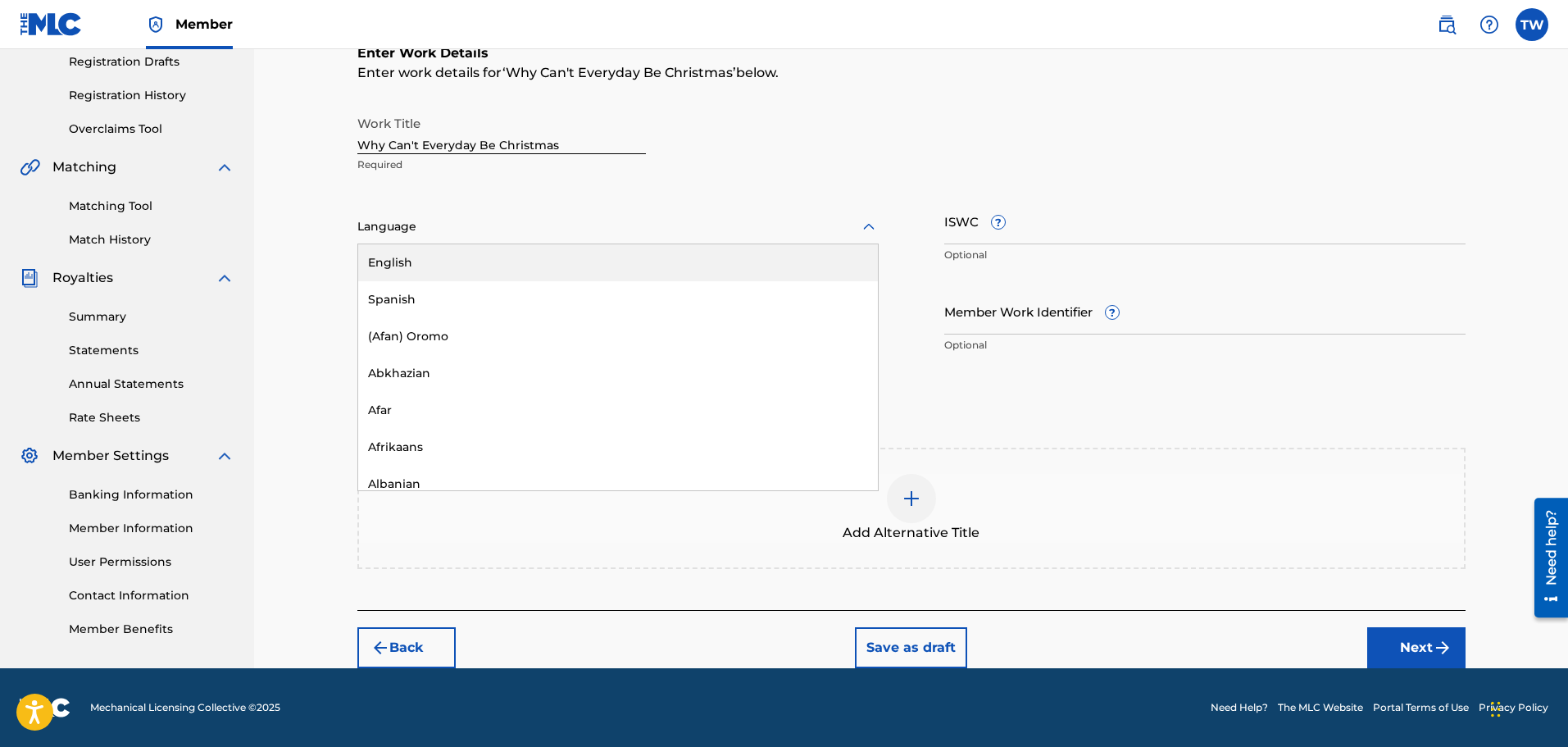
click at [870, 230] on icon at bounding box center [869, 227] width 20 height 20
click at [423, 262] on div "English" at bounding box center [618, 262] width 520 height 37
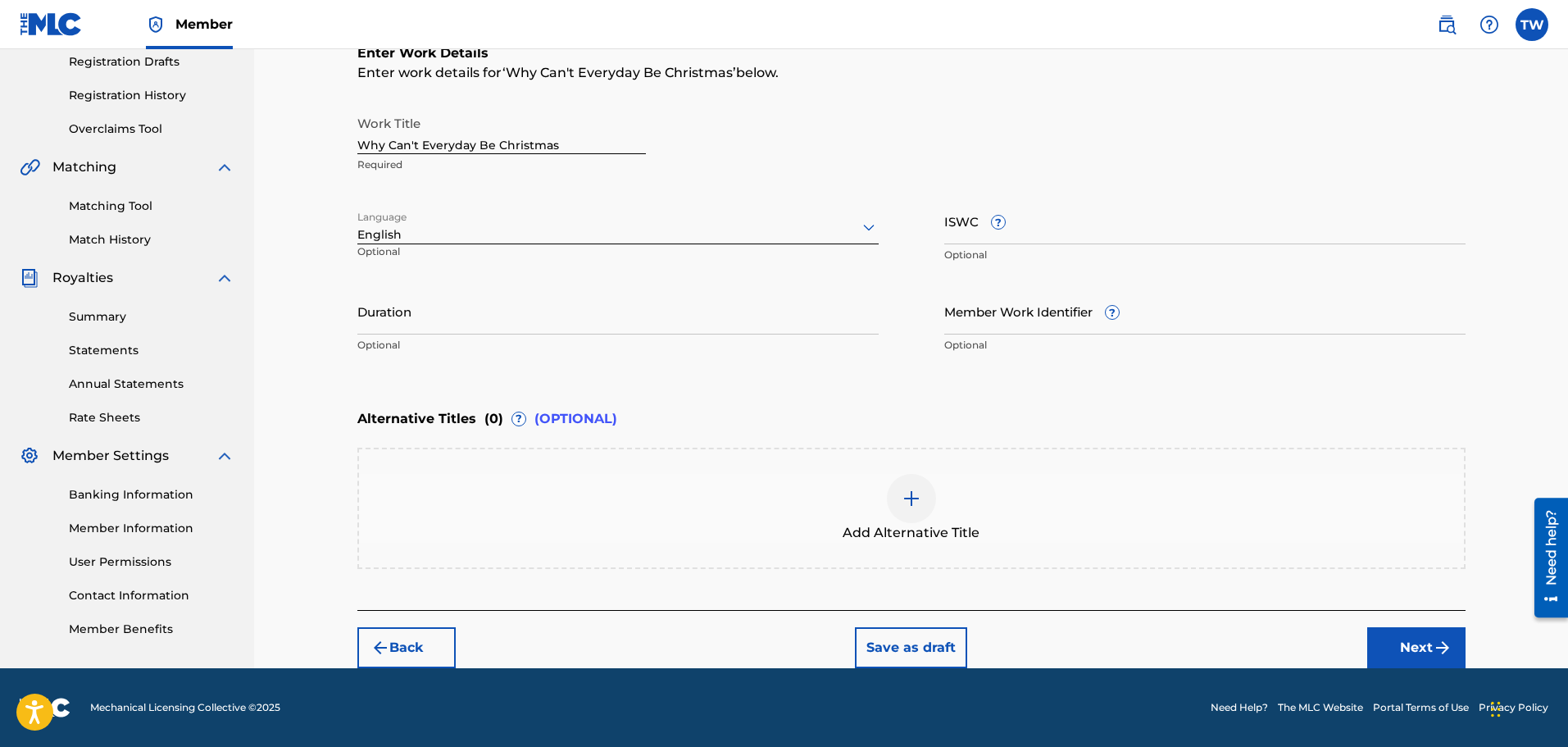
click at [1416, 648] on button "Next" at bounding box center [1416, 647] width 99 height 41
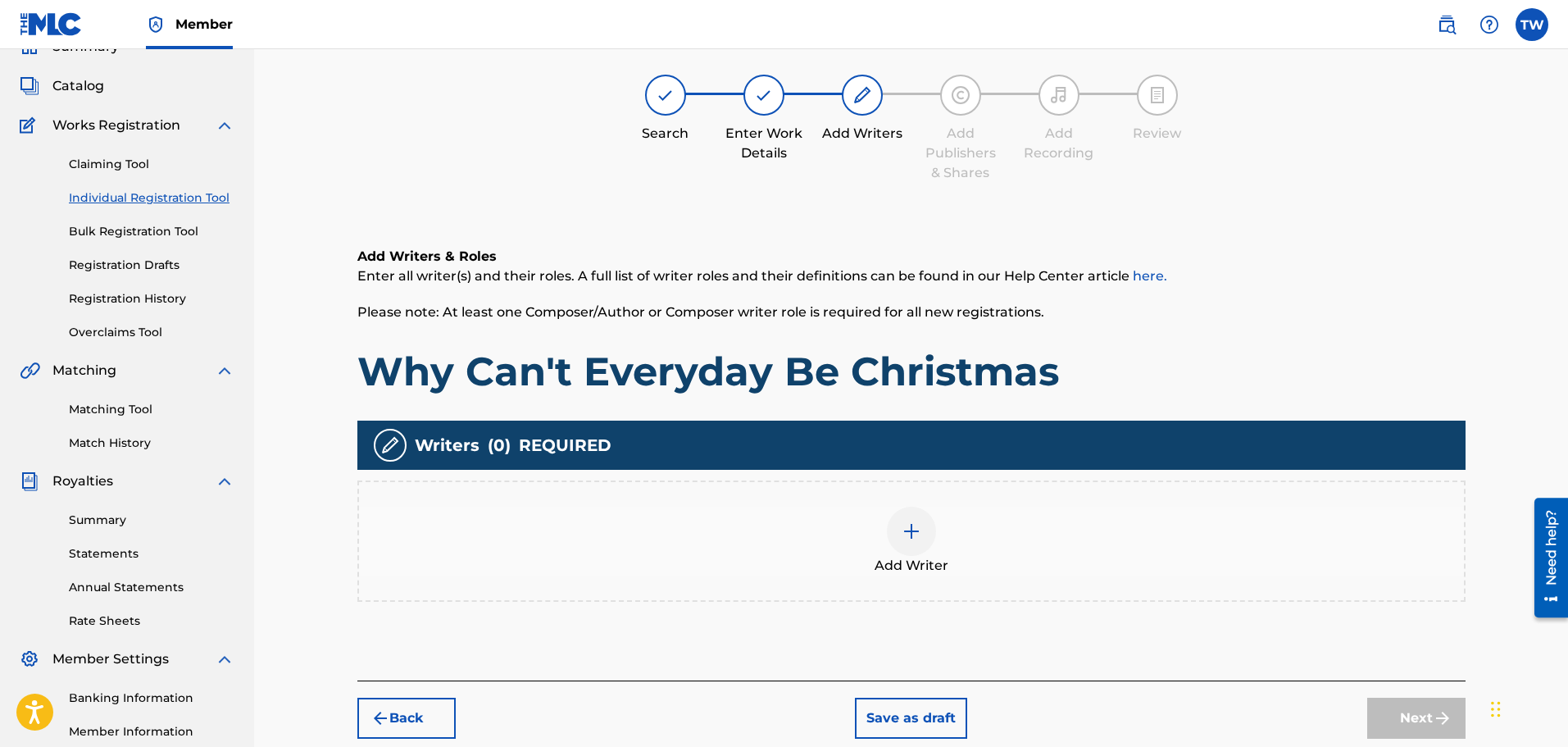
scroll to position [74, 0]
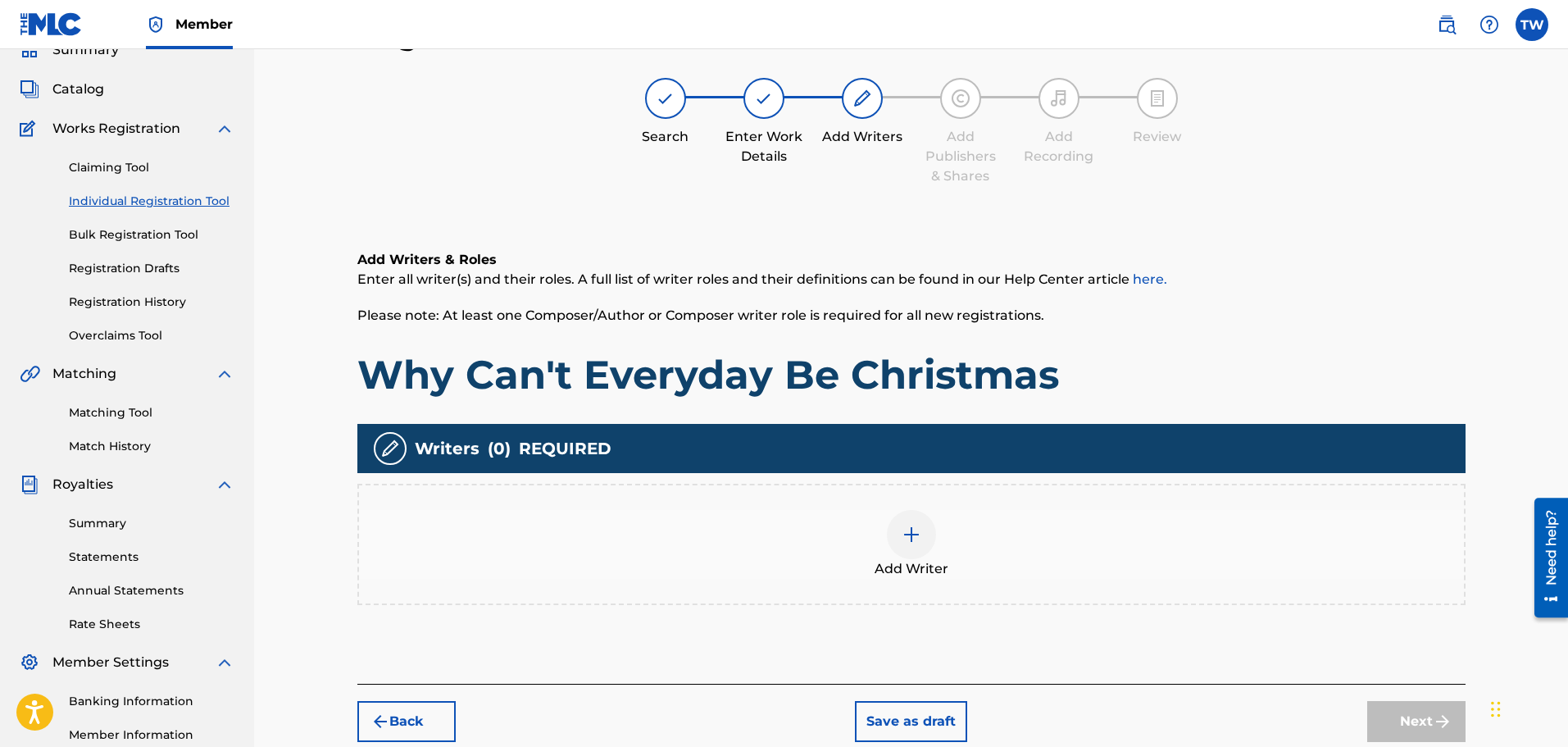
click at [913, 538] on img at bounding box center [911, 534] width 20 height 20
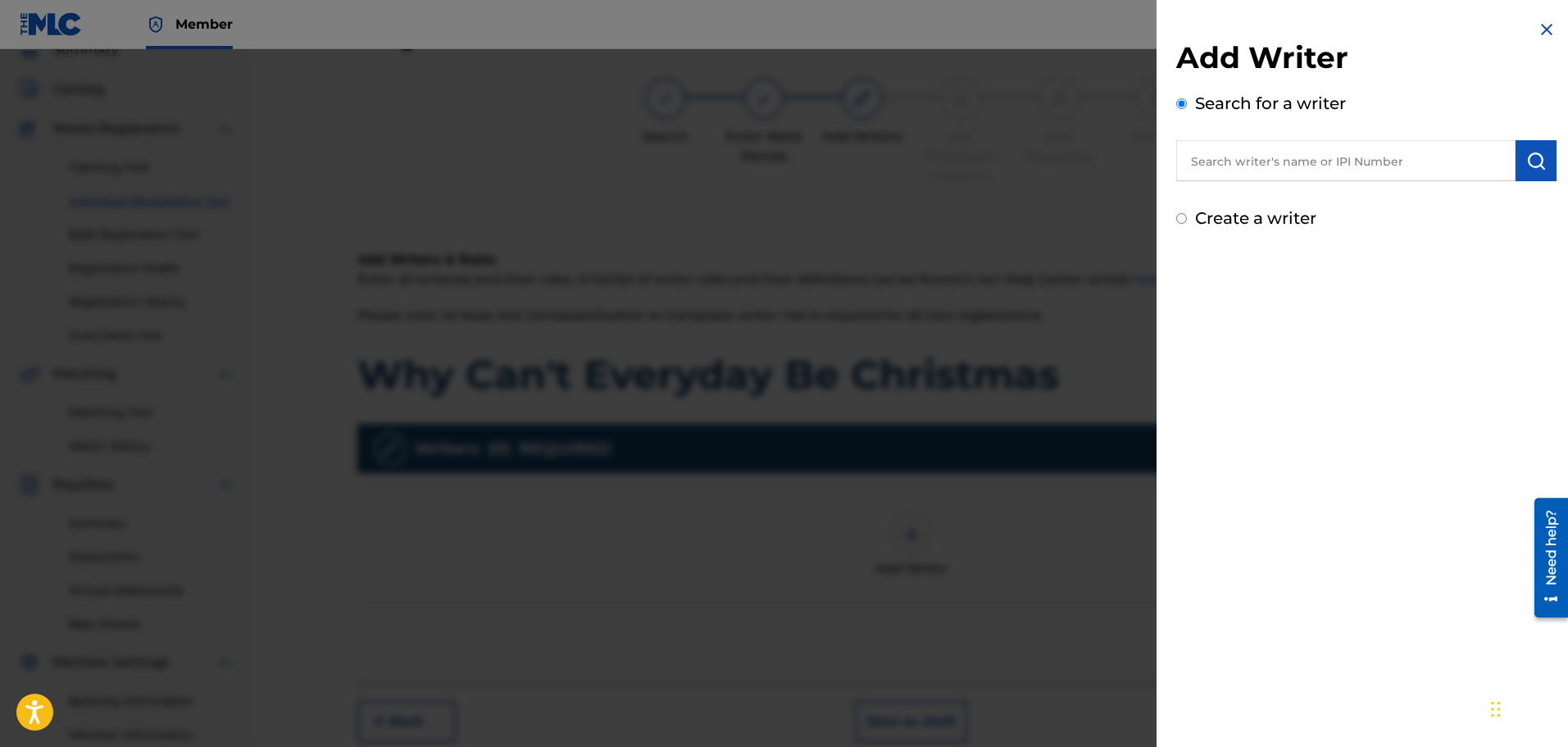
click at [1220, 169] on input "text" at bounding box center [1345, 160] width 339 height 41
paste input "[PERSON_NAME]"
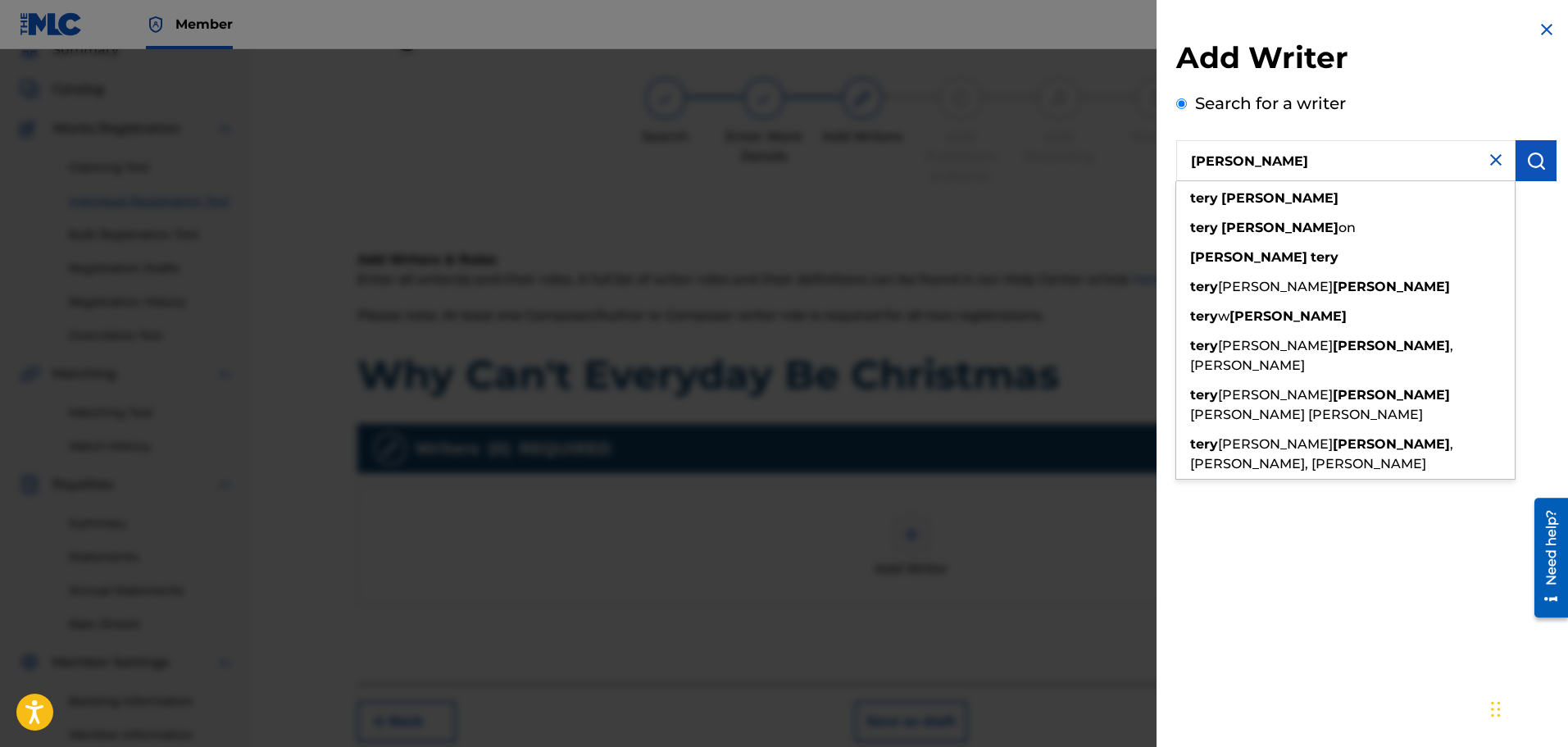
type input "[PERSON_NAME]"
click at [1532, 160] on img "submit" at bounding box center [1536, 160] width 20 height 20
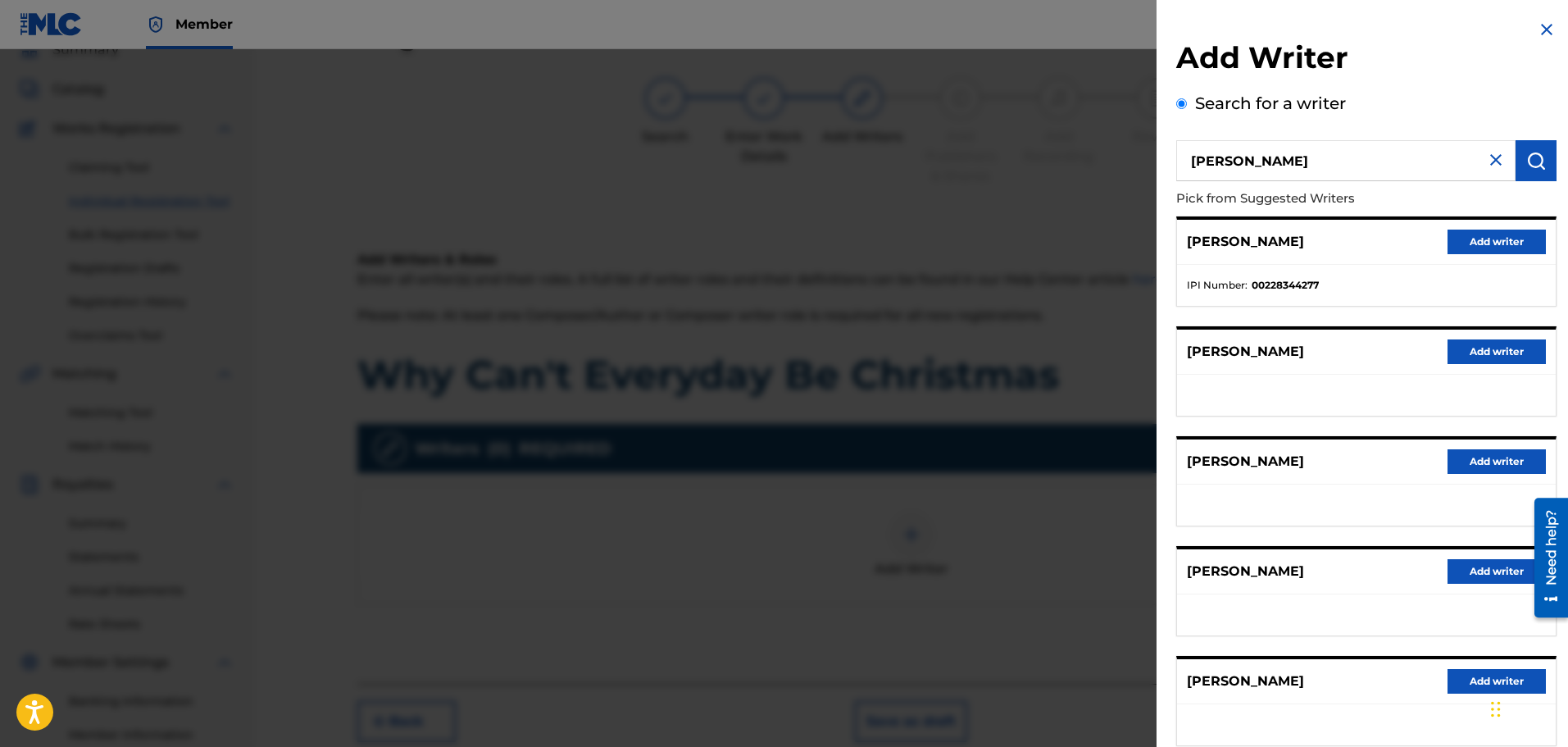
click at [1497, 243] on button "Add writer" at bounding box center [1496, 242] width 99 height 25
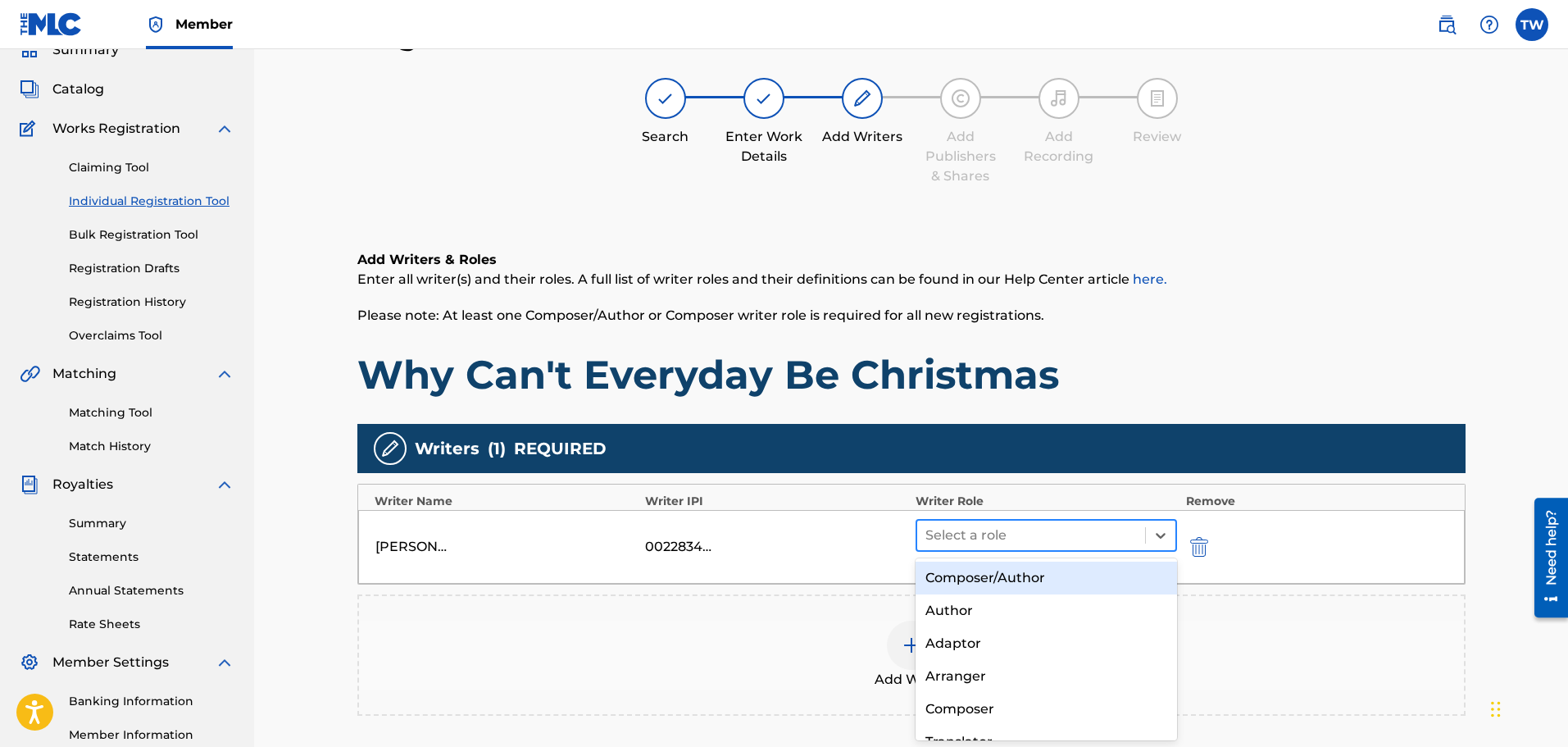
click at [948, 536] on div at bounding box center [1031, 535] width 213 height 23
click at [971, 572] on div "Composer/Author" at bounding box center [1047, 578] width 263 height 33
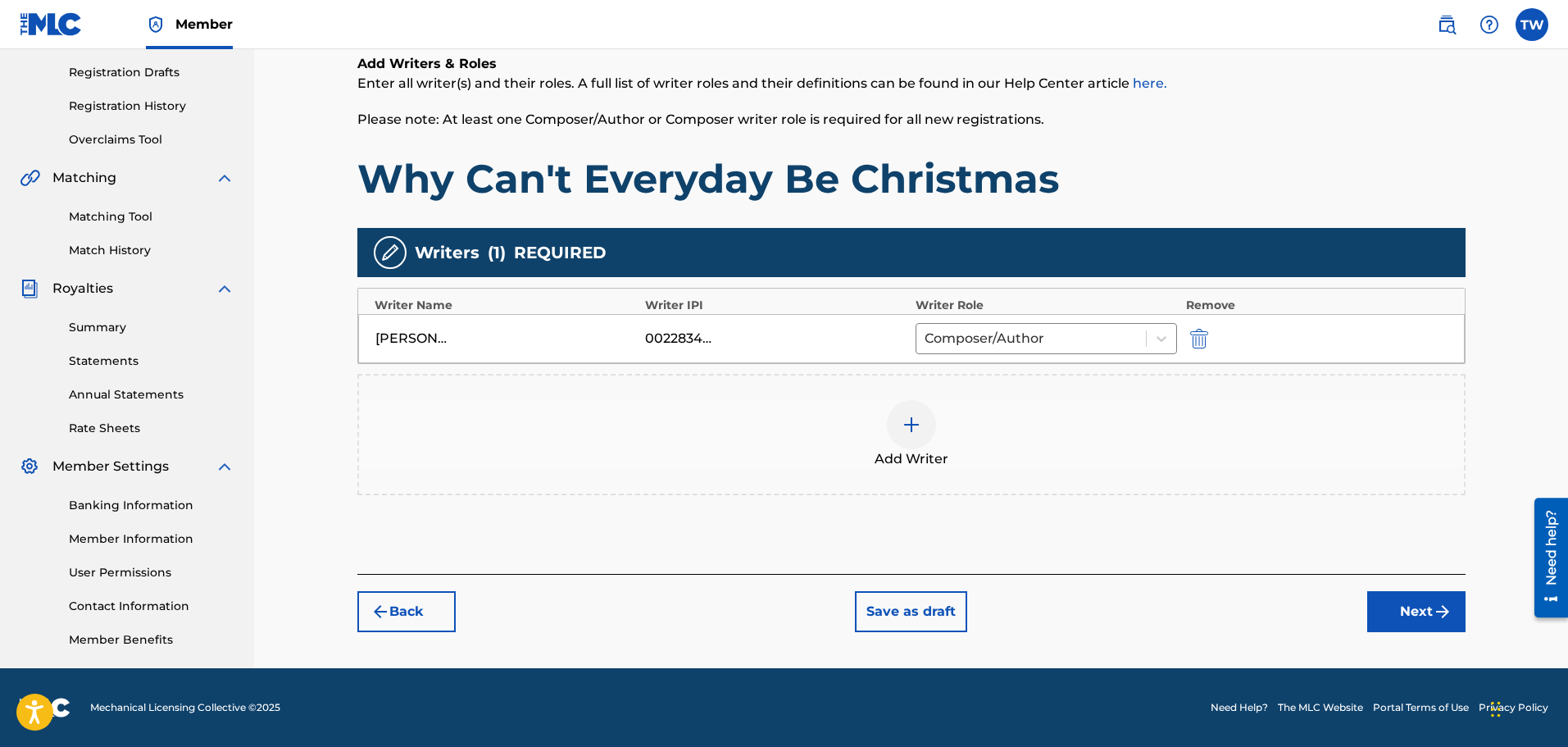
click at [1404, 616] on button "Next" at bounding box center [1416, 612] width 99 height 41
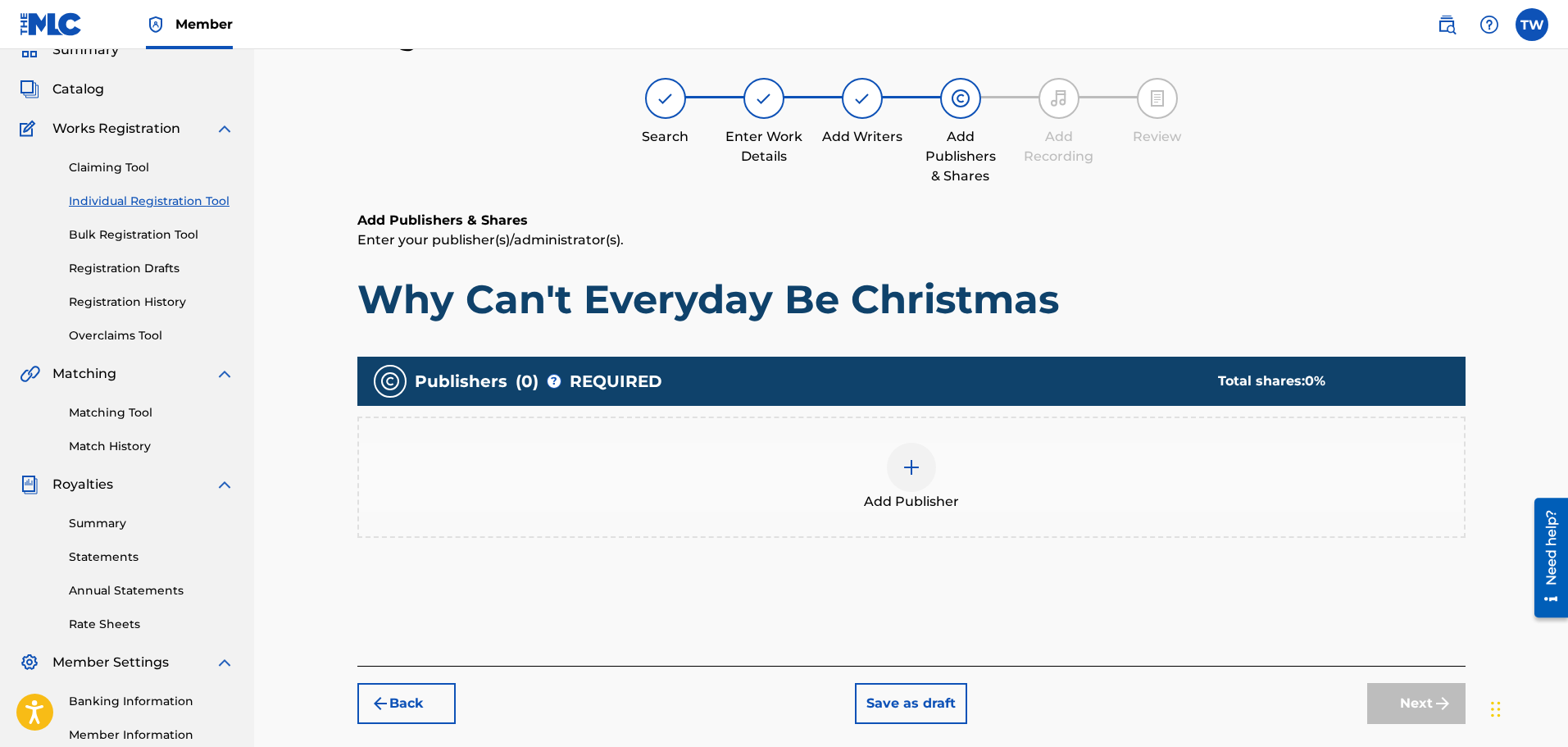
click at [909, 473] on img at bounding box center [911, 467] width 20 height 20
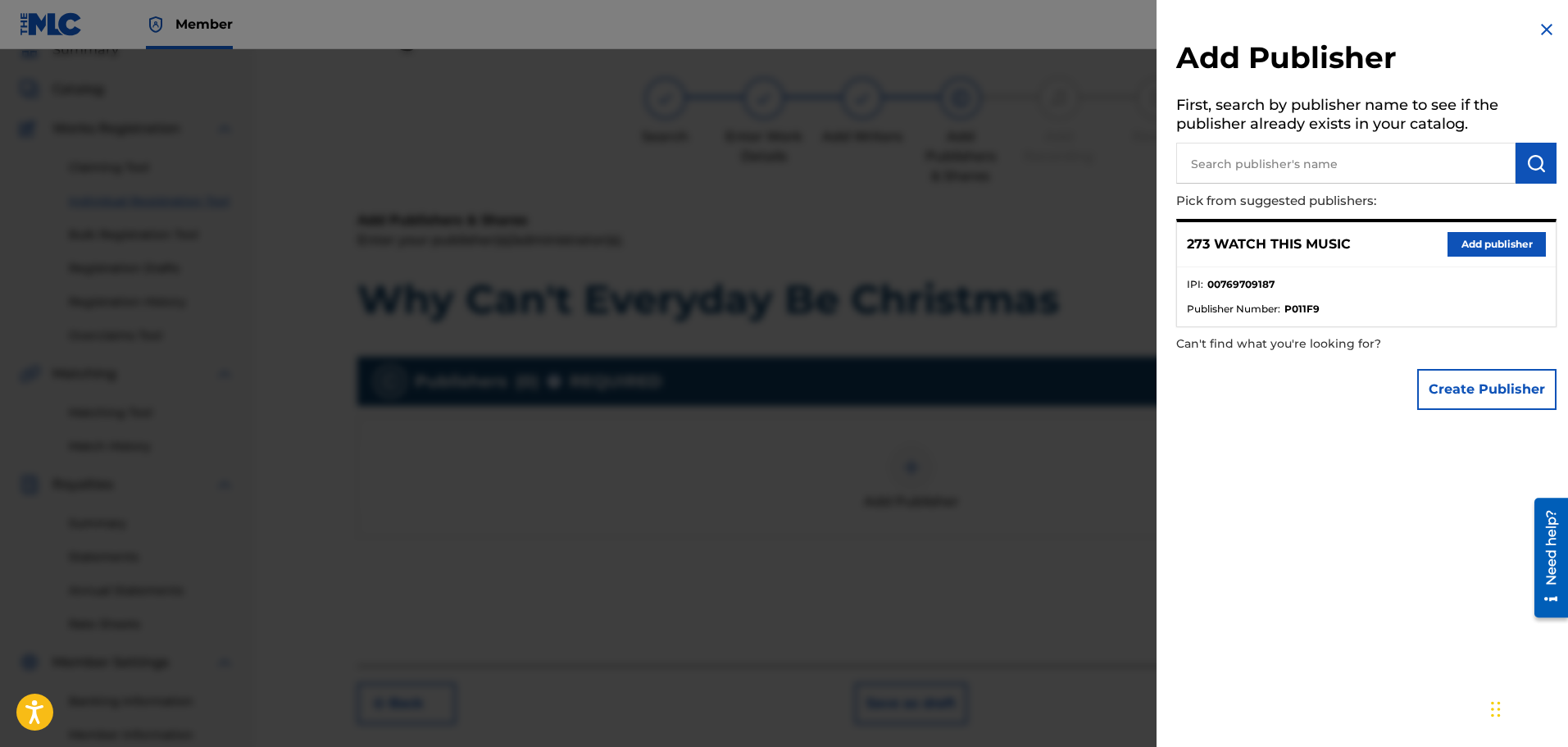
click at [1466, 246] on button "Add publisher" at bounding box center [1496, 245] width 99 height 25
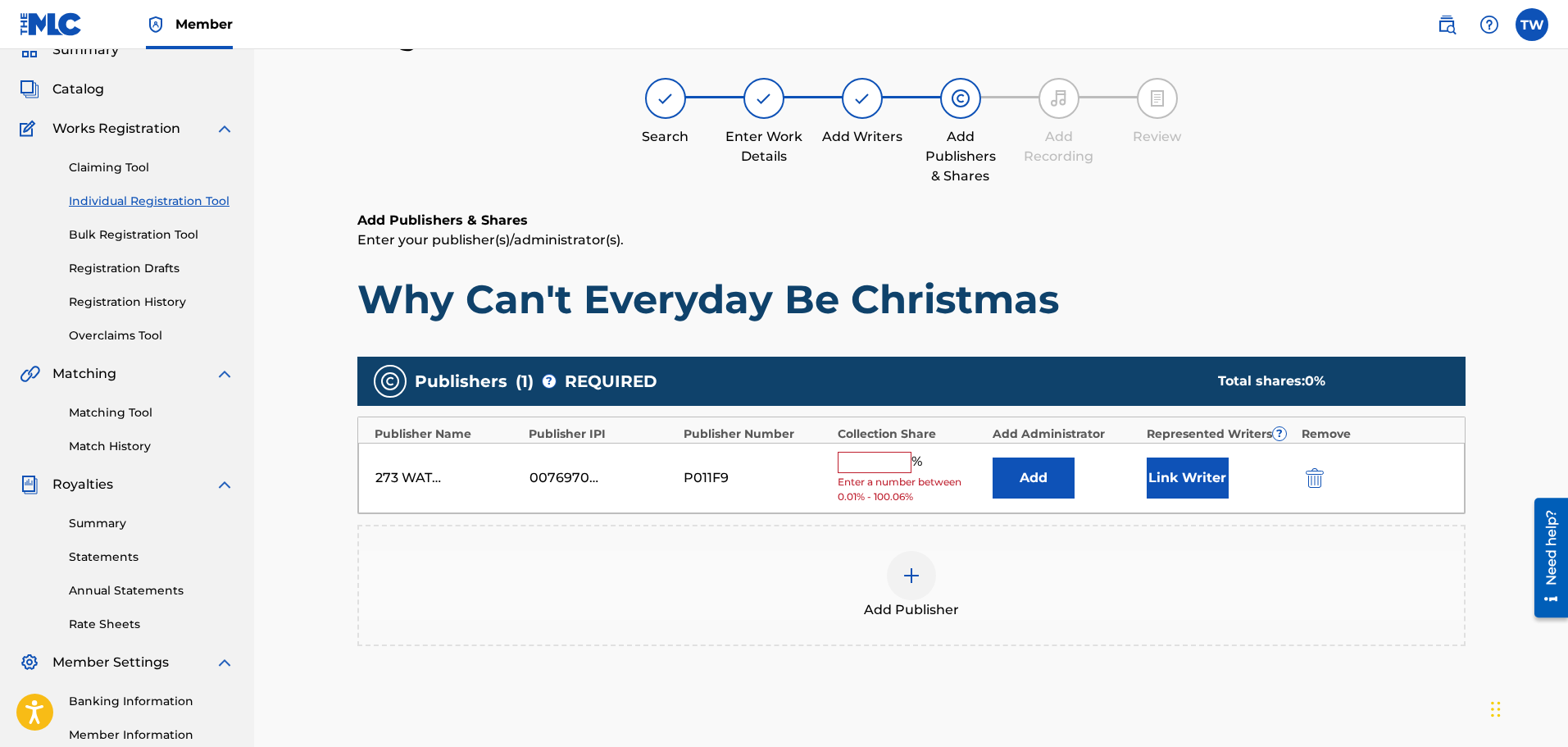
drag, startPoint x: 866, startPoint y: 462, endPoint x: 877, endPoint y: 472, distance: 14.9
click at [866, 462] on input "text" at bounding box center [874, 462] width 74 height 21
type input "100"
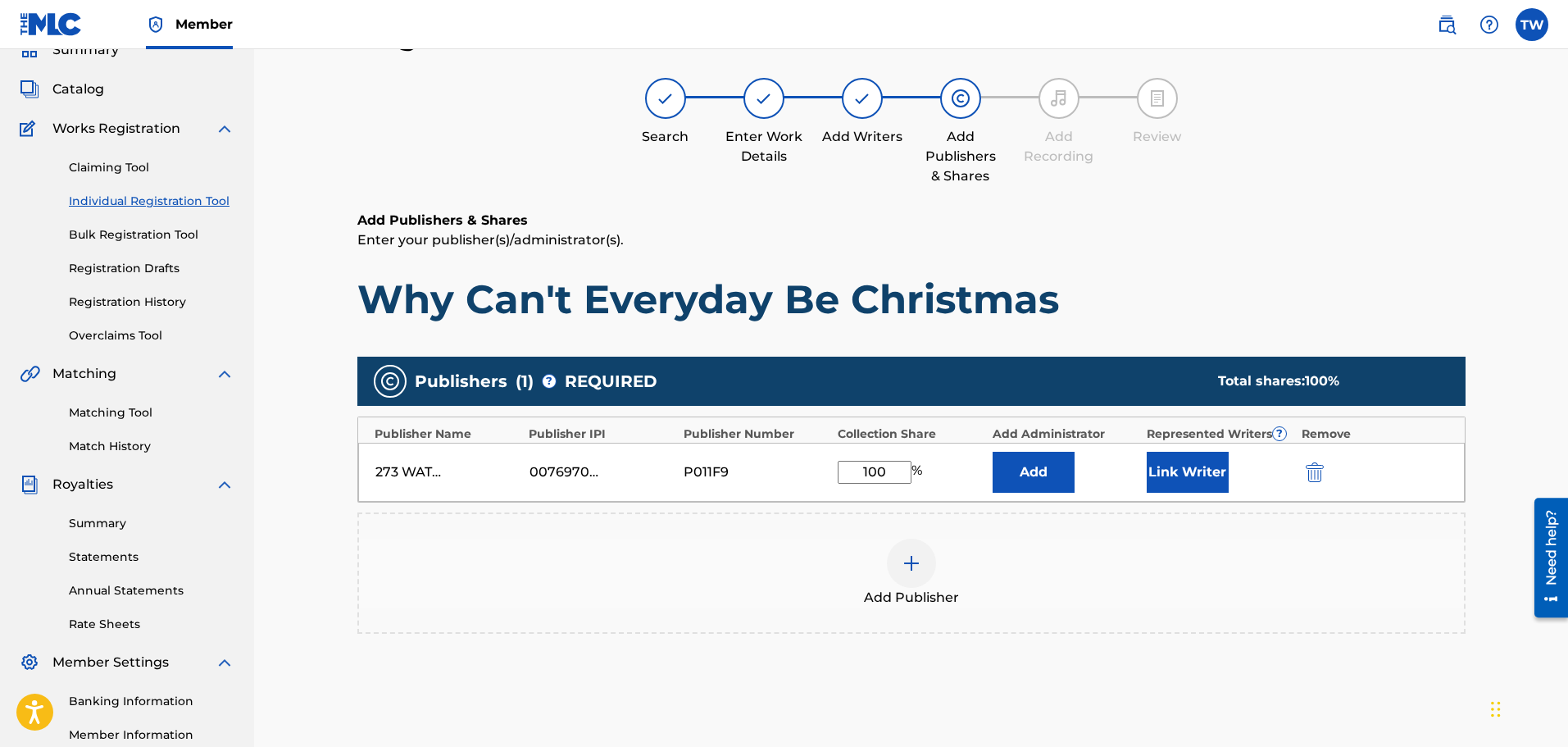
click at [1179, 476] on button "Link Writer" at bounding box center [1187, 472] width 82 height 41
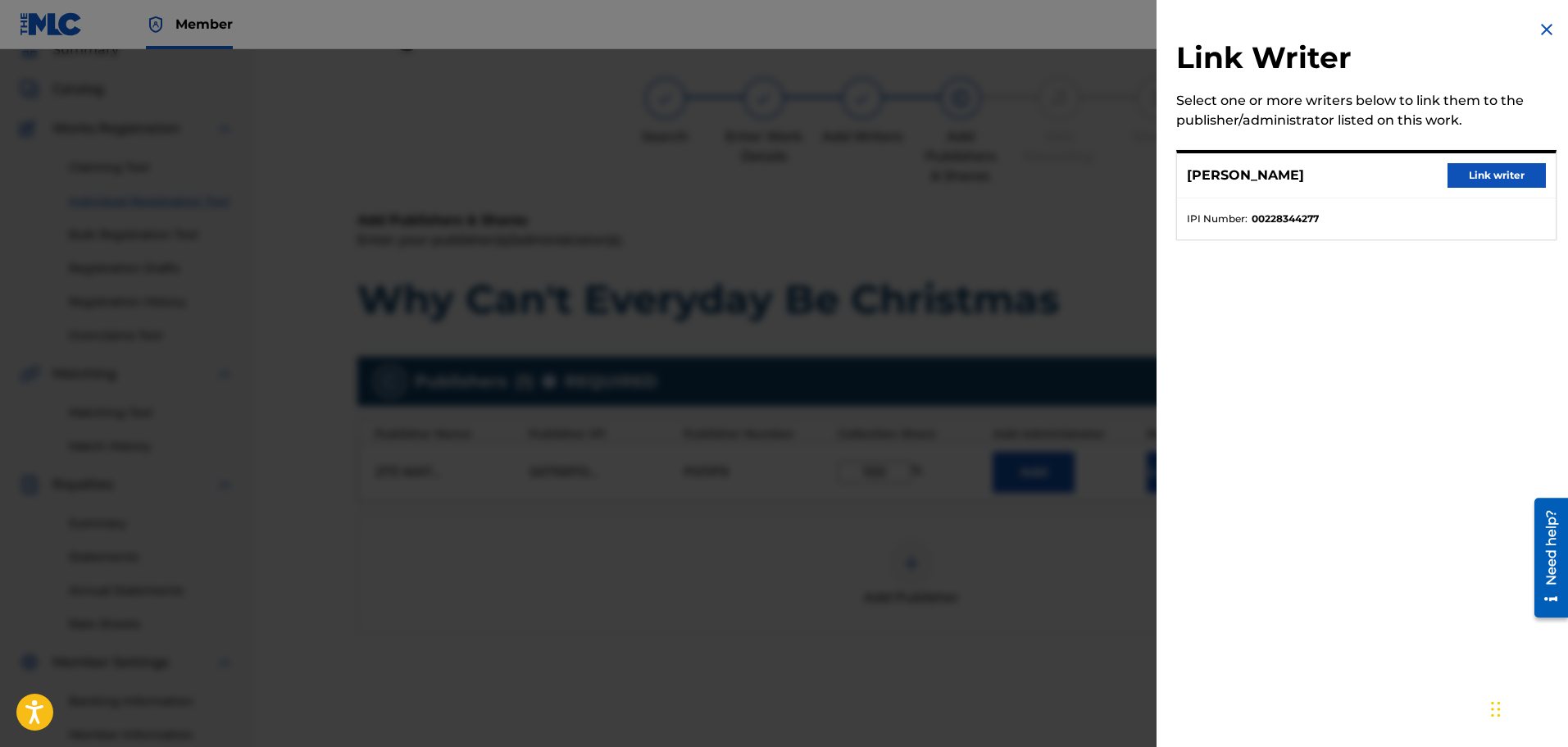
click at [1476, 178] on button "Link writer" at bounding box center [1496, 175] width 99 height 25
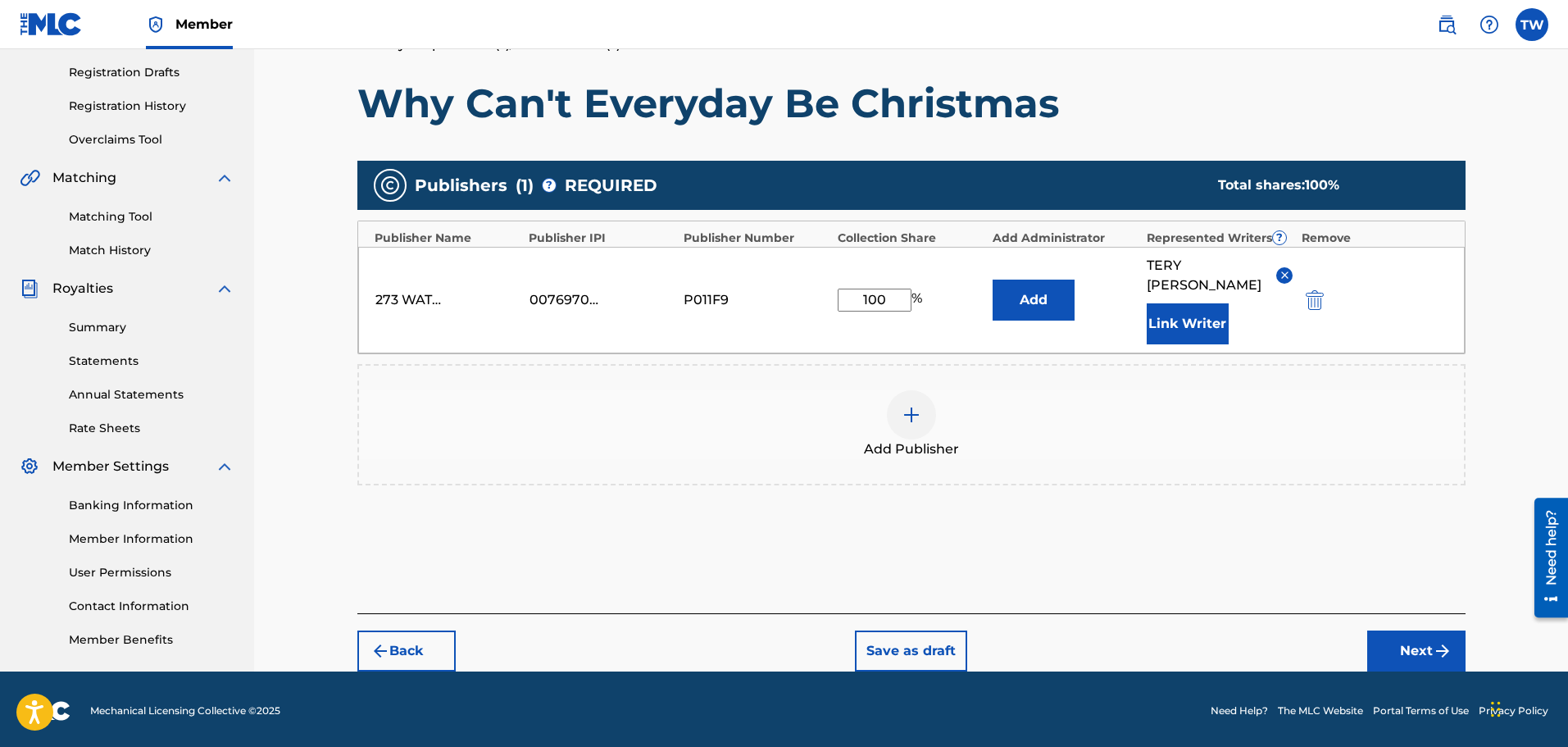
click at [1409, 639] on button "Next" at bounding box center [1416, 651] width 99 height 41
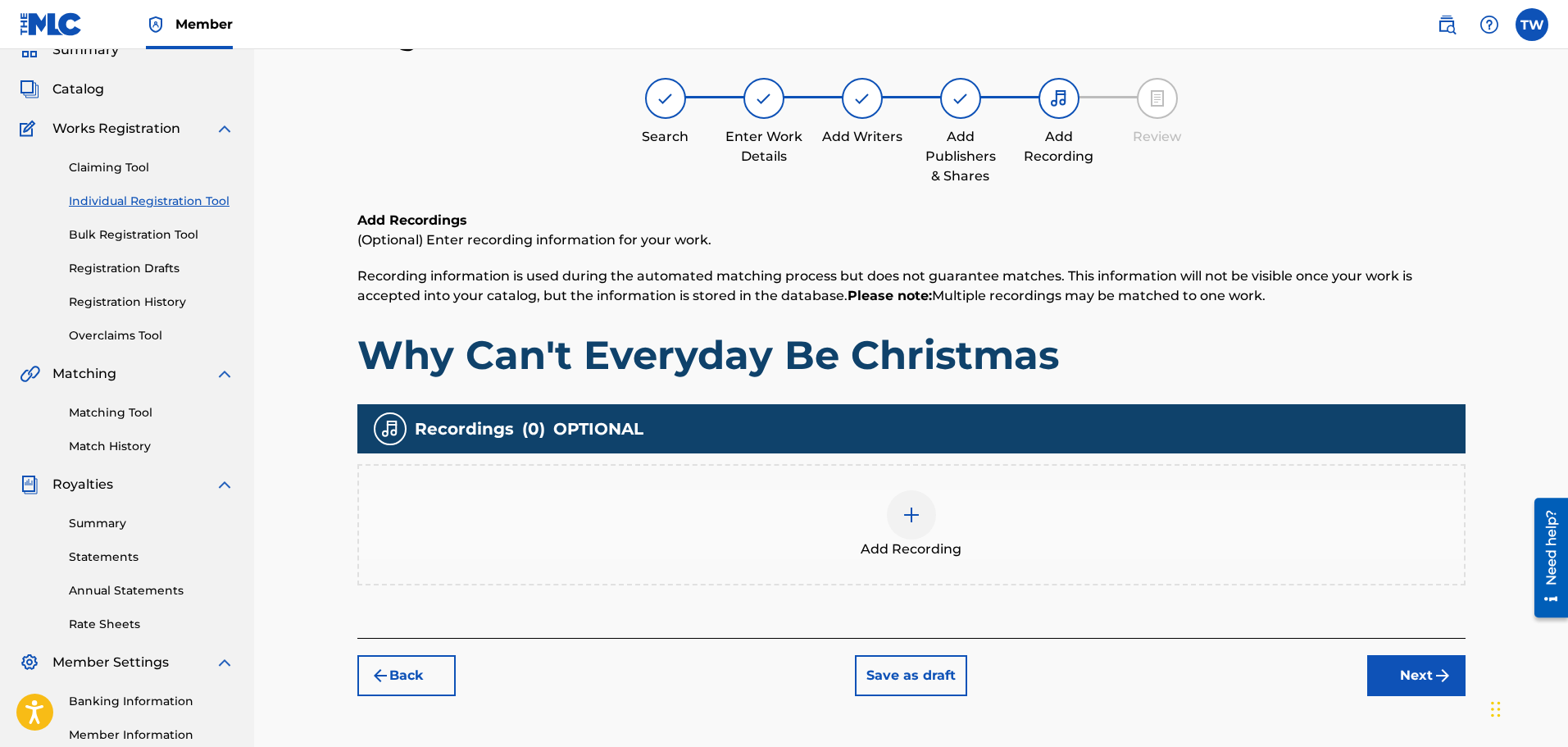
click at [1399, 709] on div "Register Work Search Enter Work Details Add Writers Add Publishers & Shares Add…" at bounding box center [910, 440] width 1147 height 848
click at [1403, 678] on button "Next" at bounding box center [1416, 676] width 99 height 41
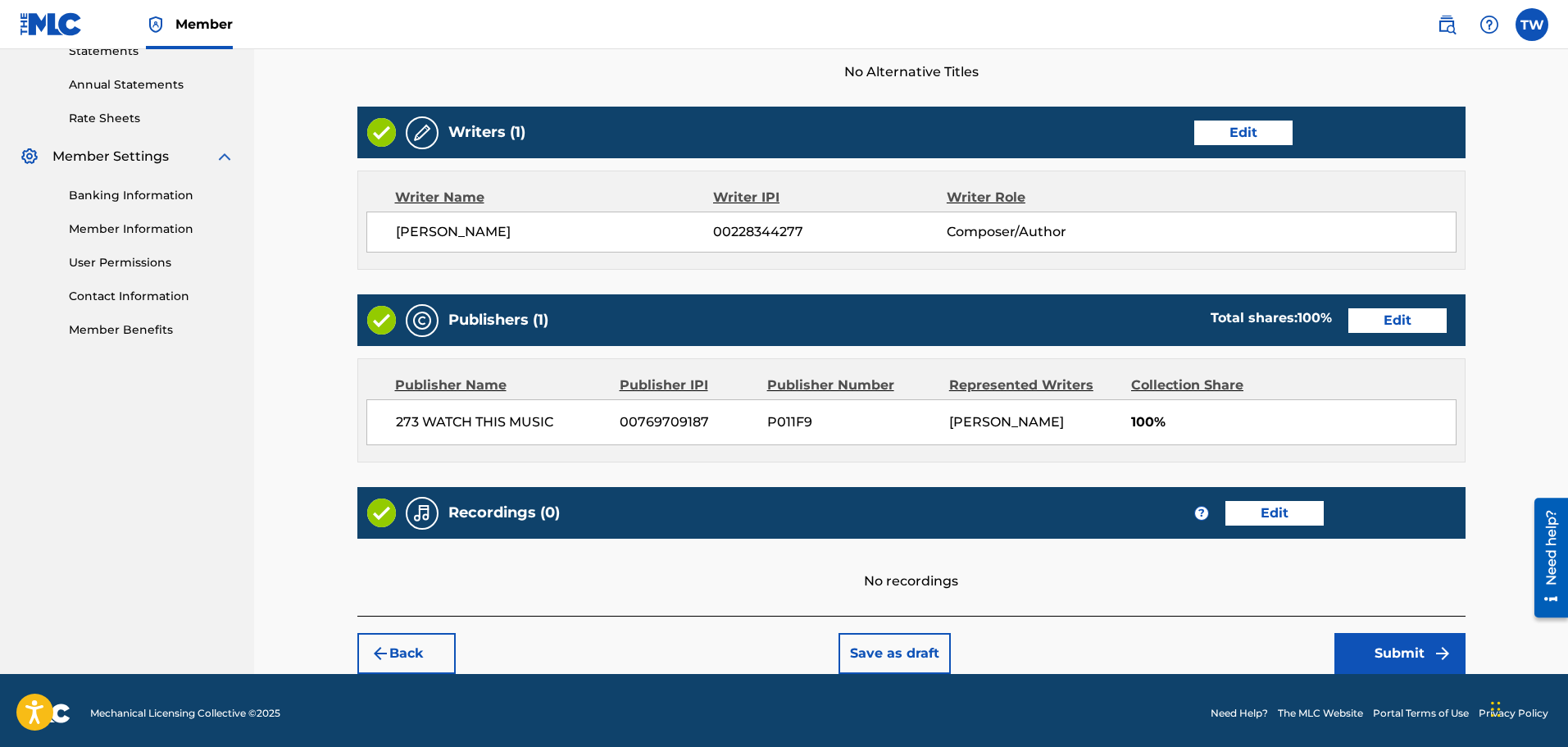
scroll to position [586, 0]
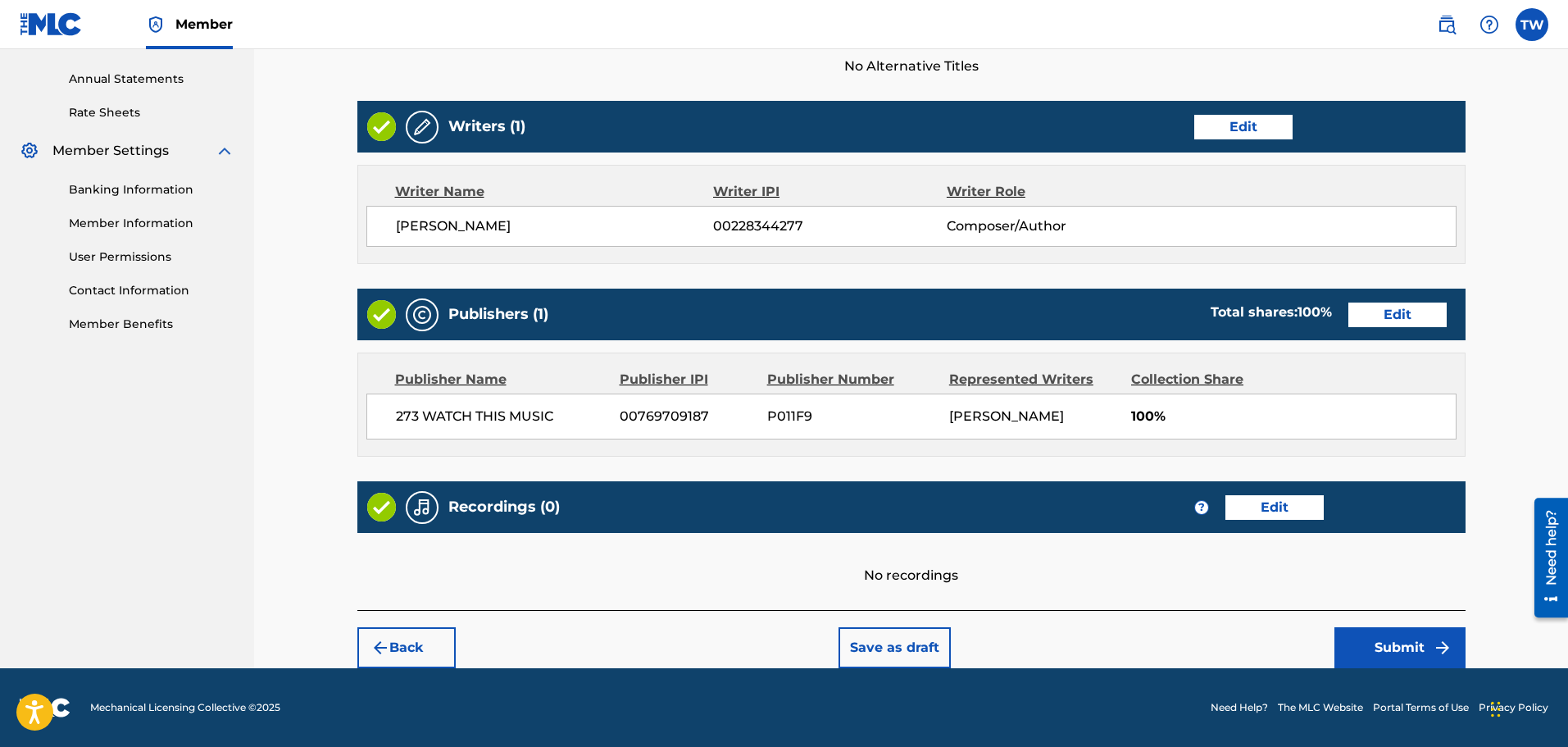
click at [1389, 652] on button "Submit" at bounding box center [1399, 647] width 131 height 41
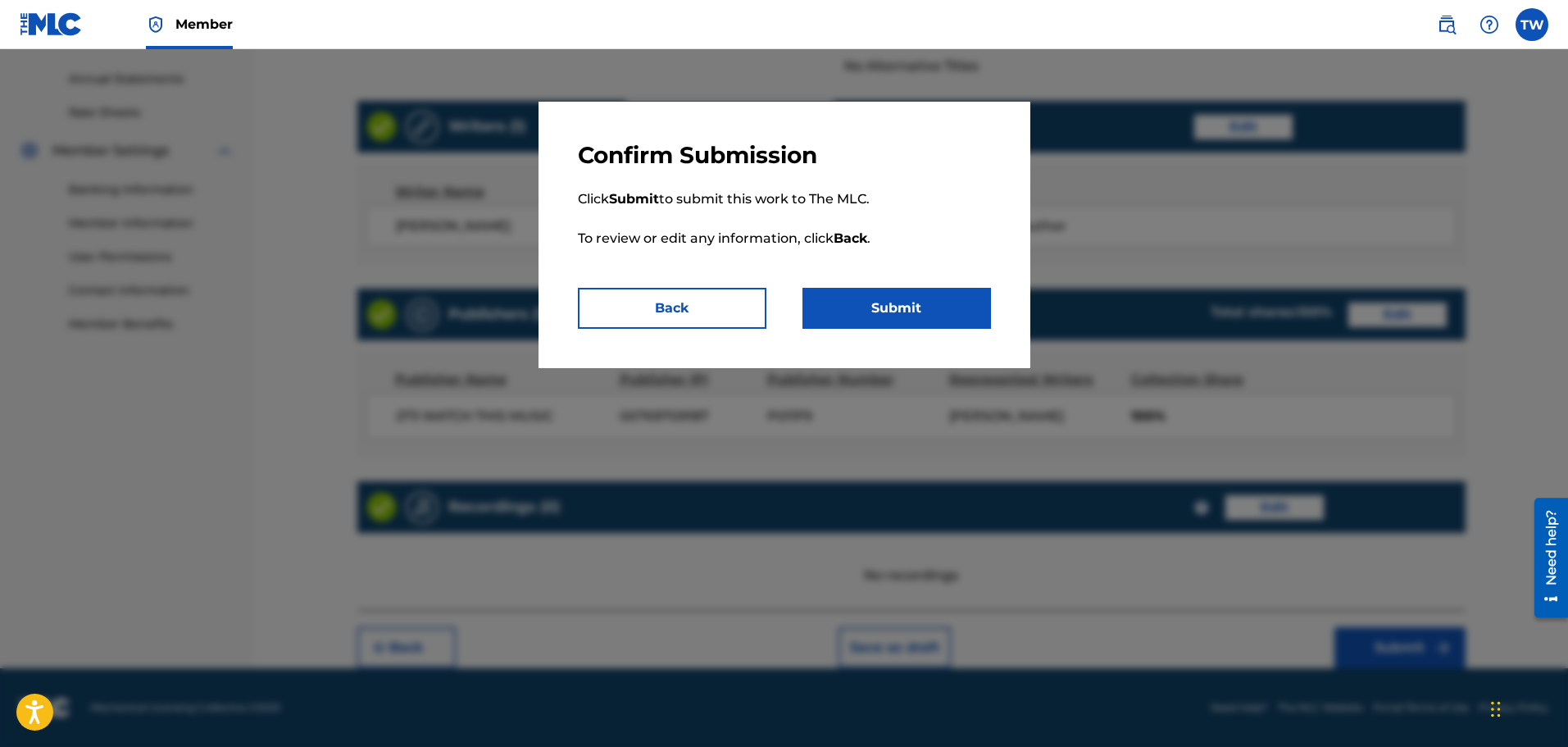
click at [870, 308] on button "Submit" at bounding box center [897, 308] width 189 height 41
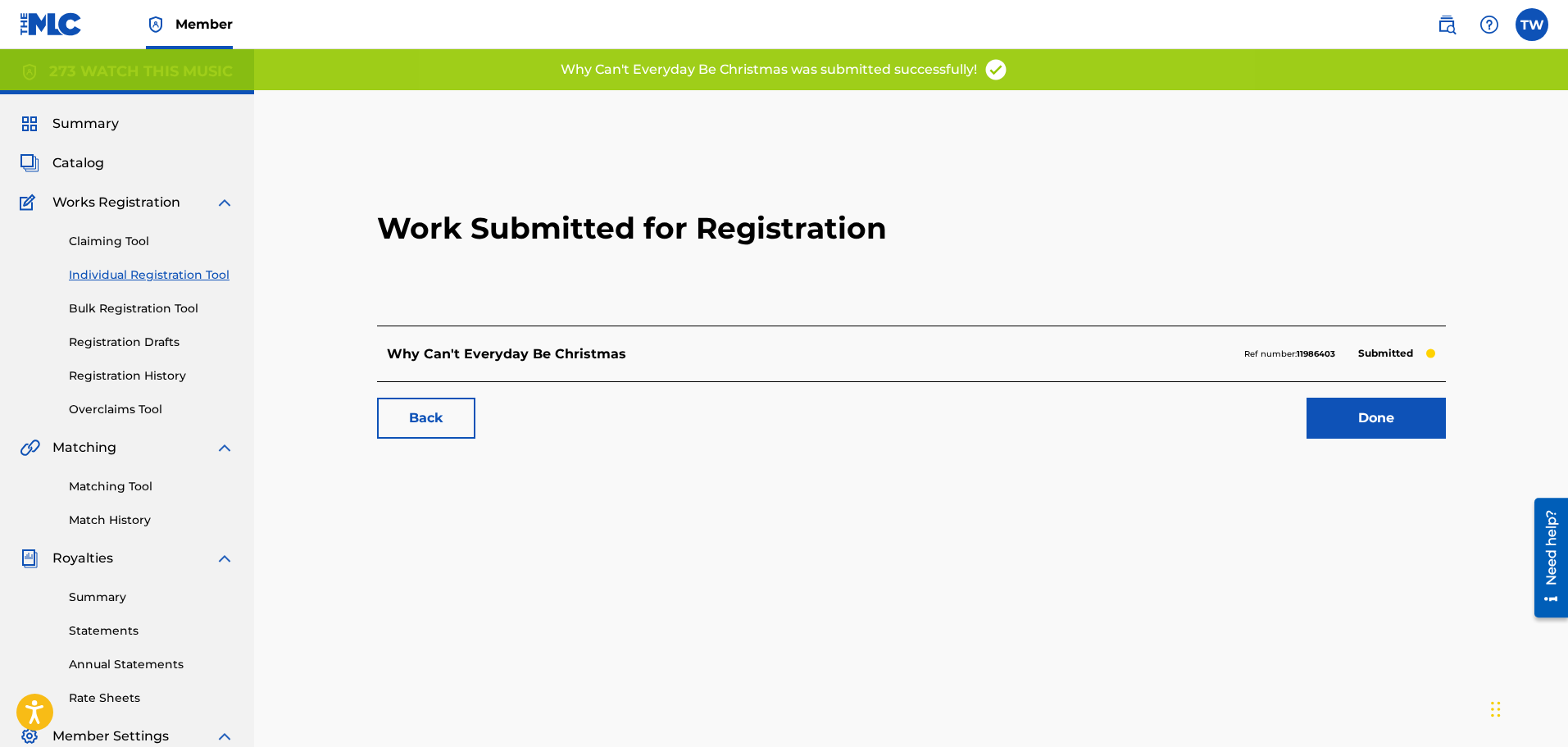
click at [1354, 412] on link "Done" at bounding box center [1376, 418] width 140 height 41
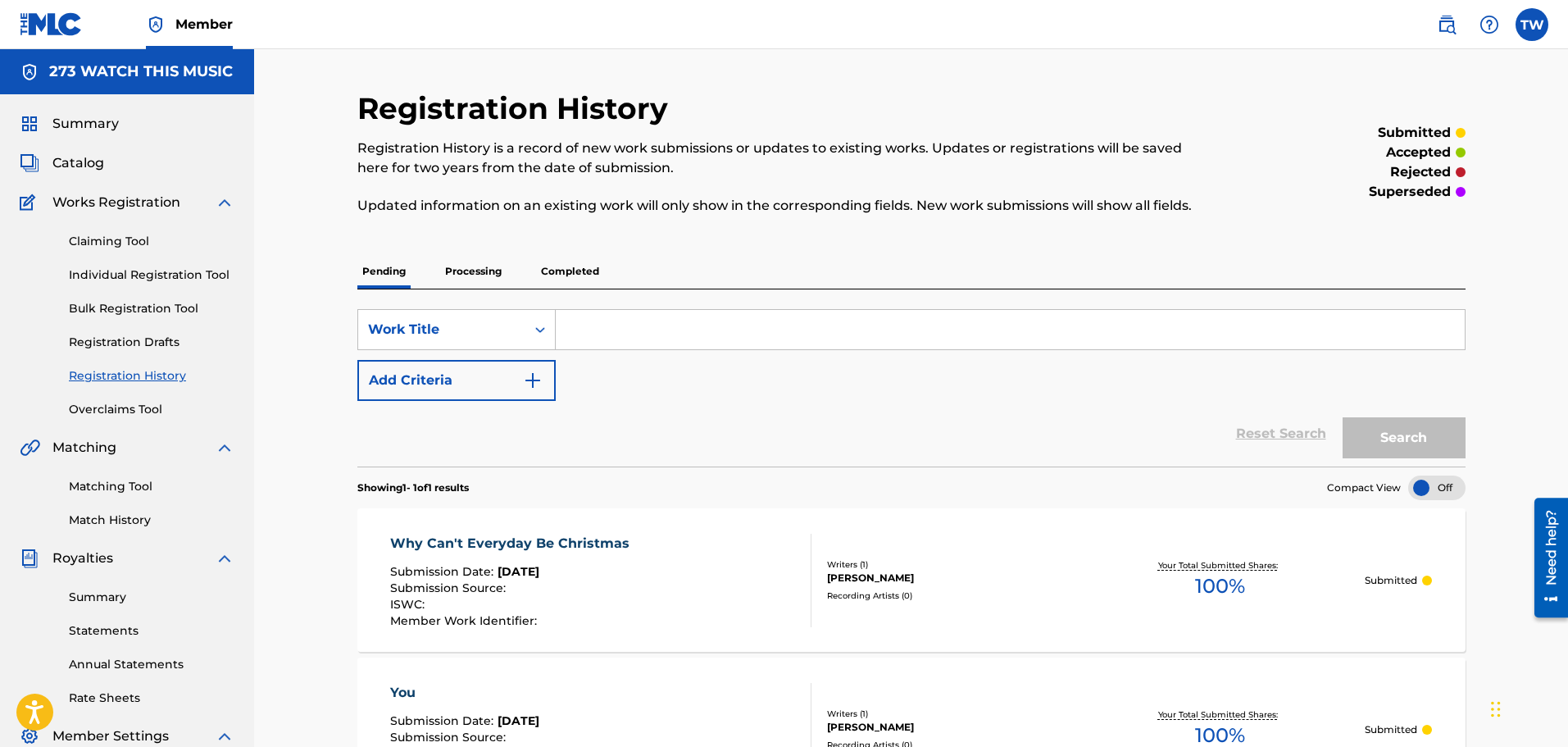
click at [109, 275] on link "Individual Registration Tool" at bounding box center [151, 274] width 166 height 17
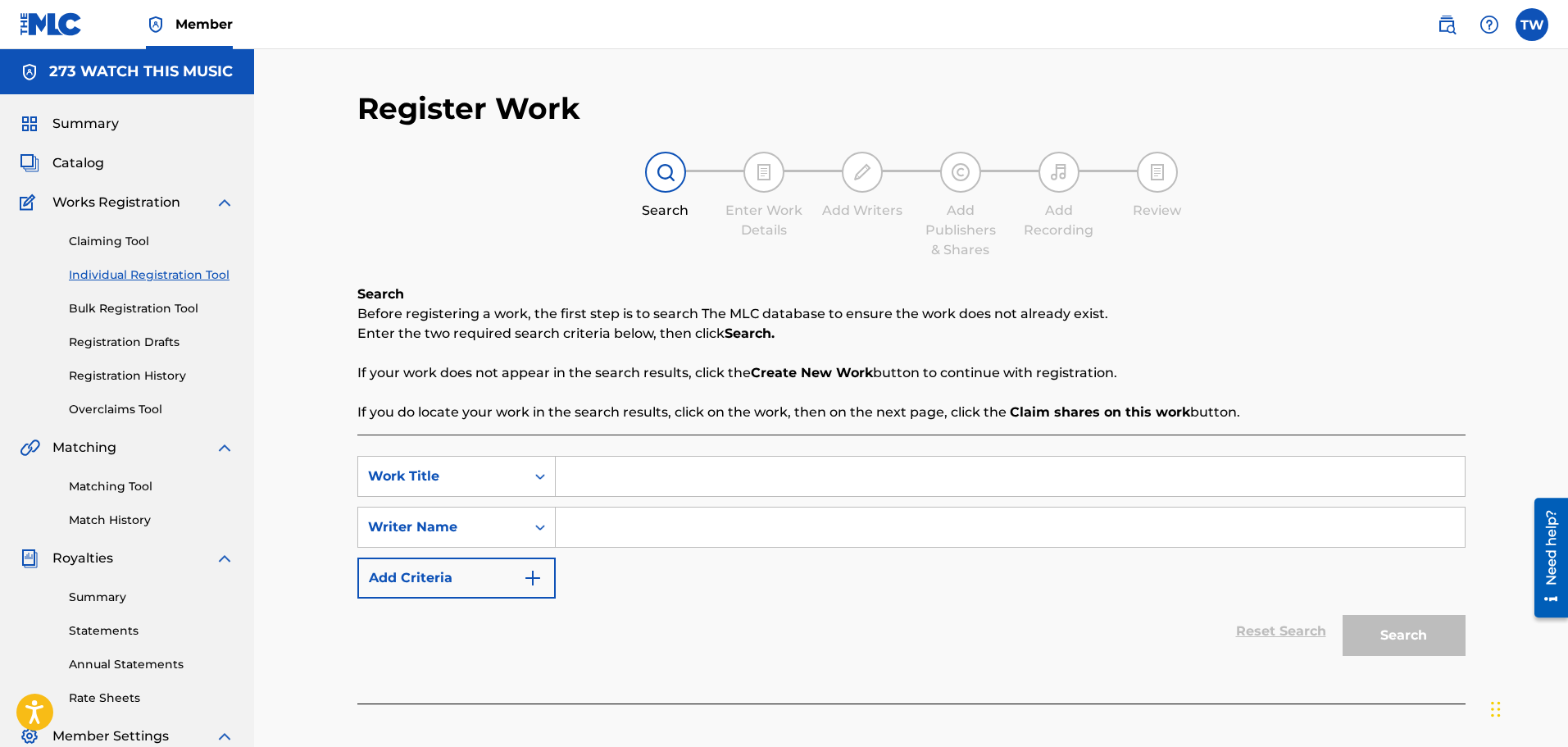
click at [595, 485] on input "Search Form" at bounding box center [1009, 476] width 909 height 39
drag, startPoint x: 622, startPoint y: 478, endPoint x: 562, endPoint y: 484, distance: 60.3
click at [562, 484] on input "The La" at bounding box center [1009, 476] width 909 height 39
type input "Listen For The Music"
click at [578, 531] on input "Search Form" at bounding box center [1009, 527] width 909 height 39
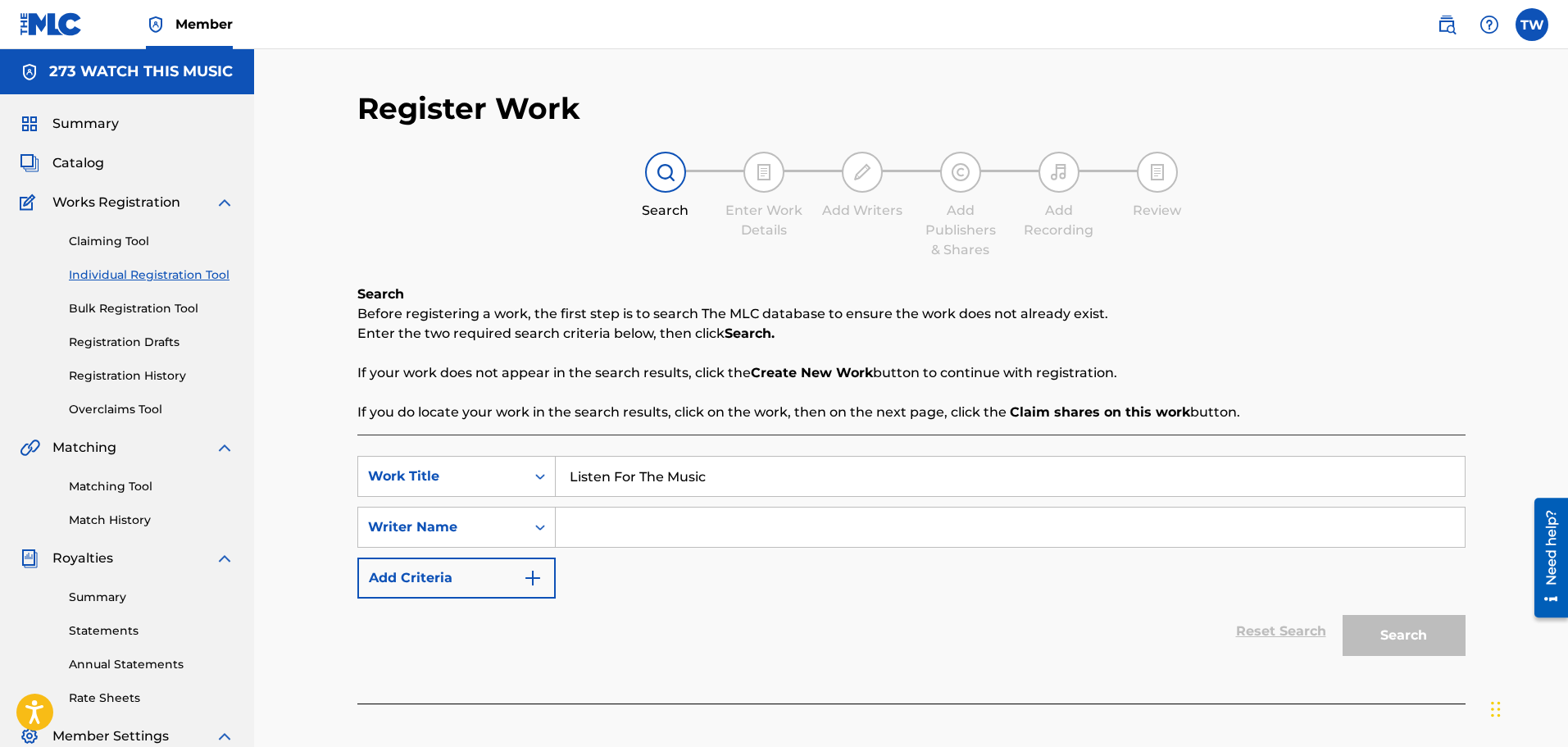
paste input "[PERSON_NAME]"
type input "[PERSON_NAME]"
click at [1396, 630] on button "Search" at bounding box center [1403, 636] width 123 height 41
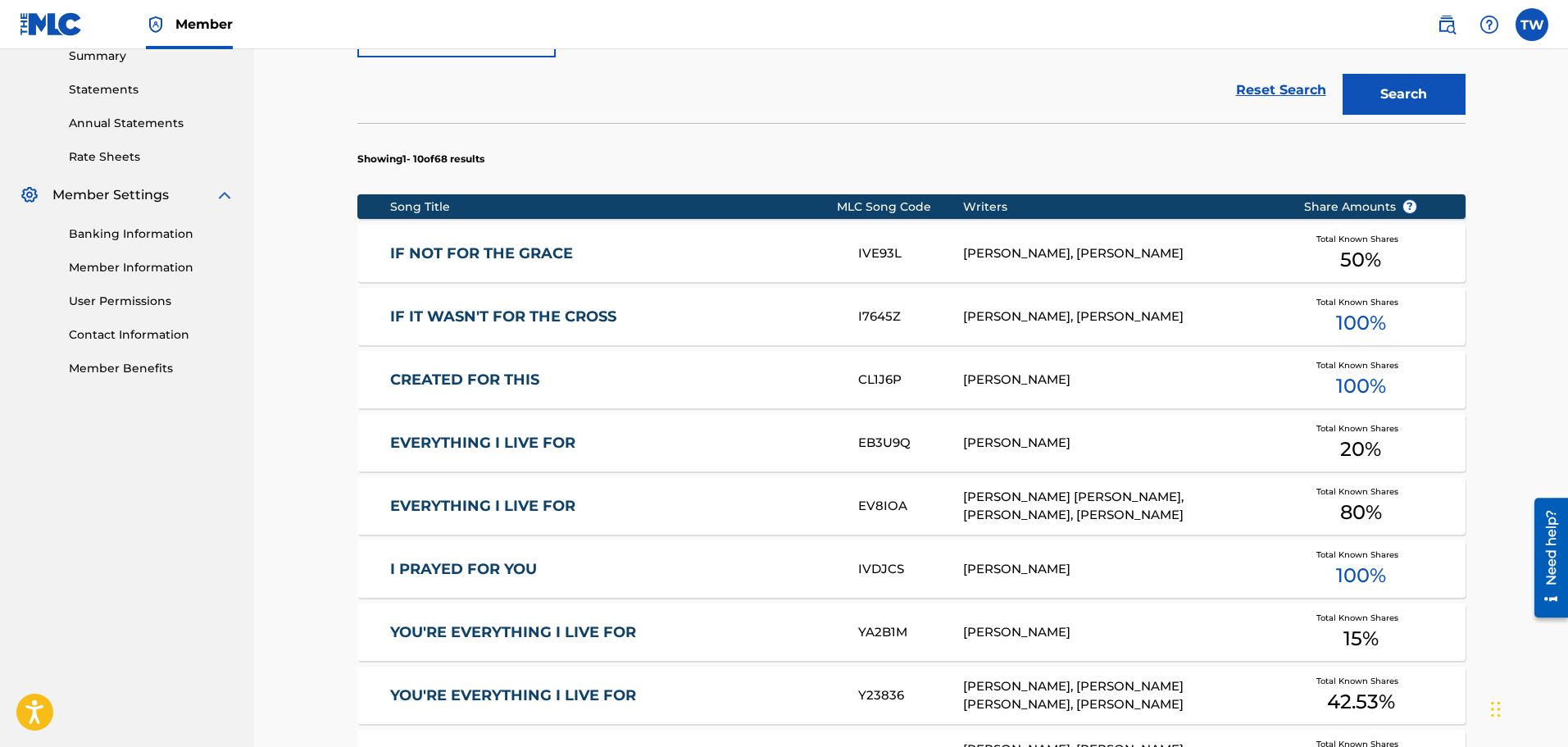
scroll to position [931, 0]
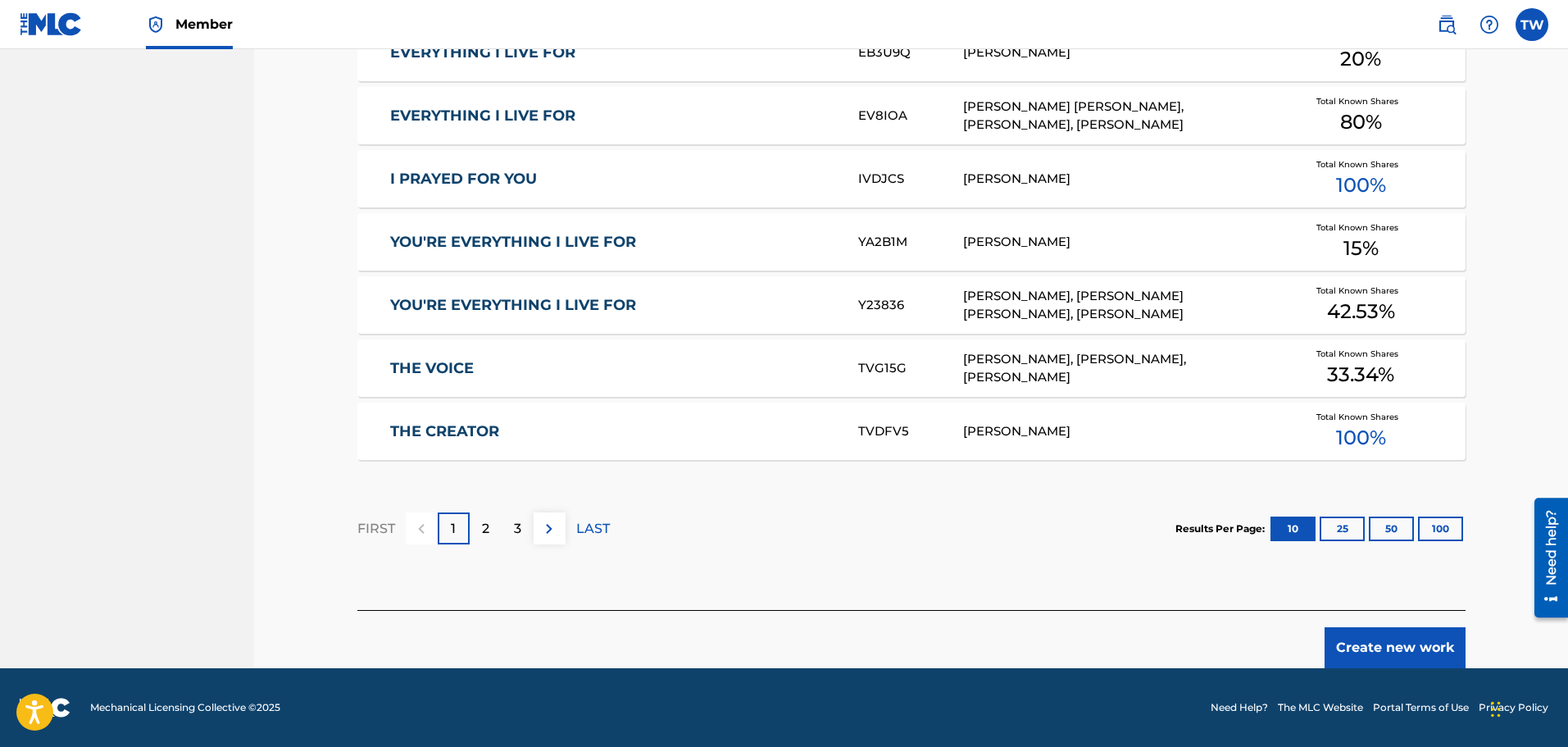
click at [1369, 649] on button "Create new work" at bounding box center [1394, 647] width 141 height 41
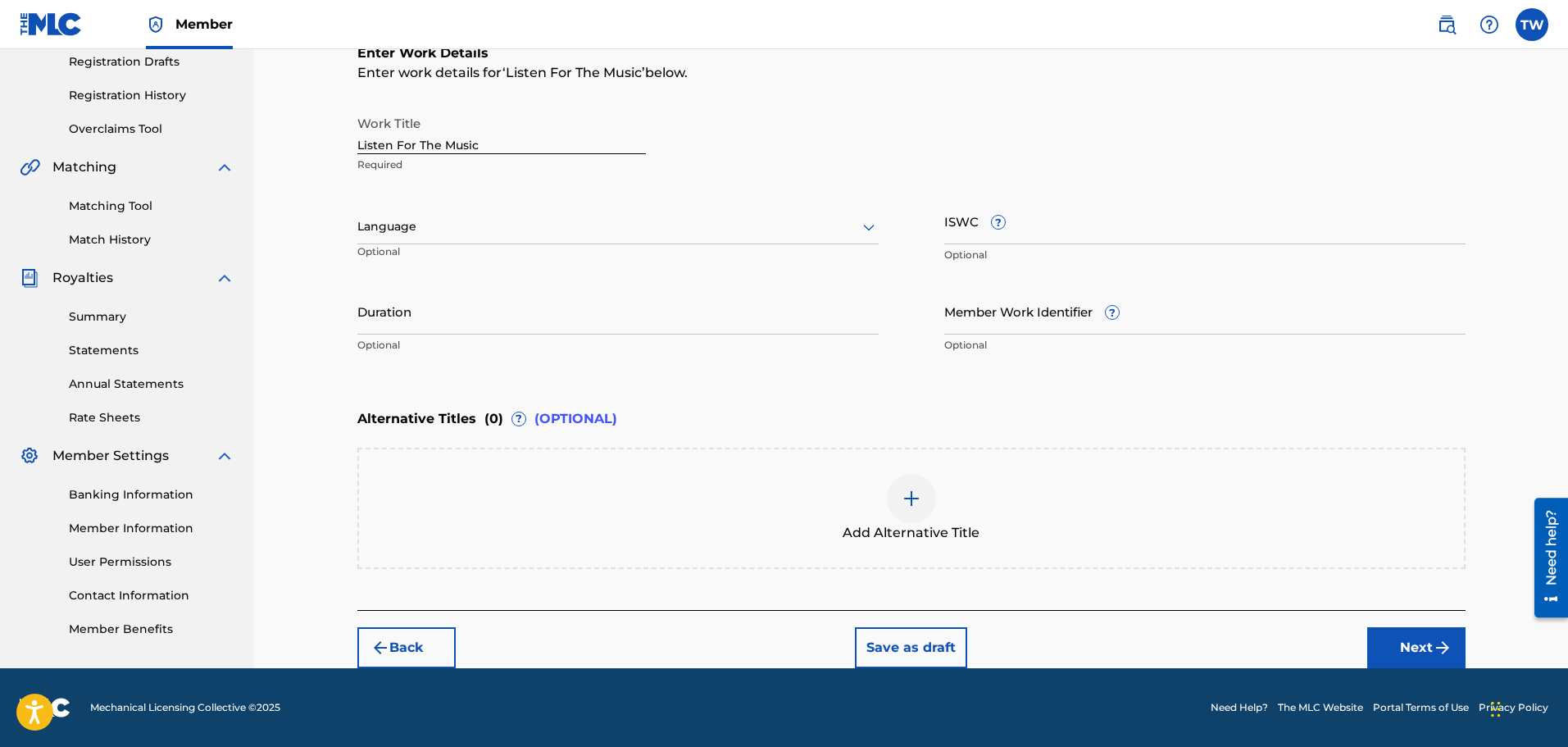
scroll to position [280, 0]
click at [871, 229] on icon at bounding box center [869, 227] width 12 height 6
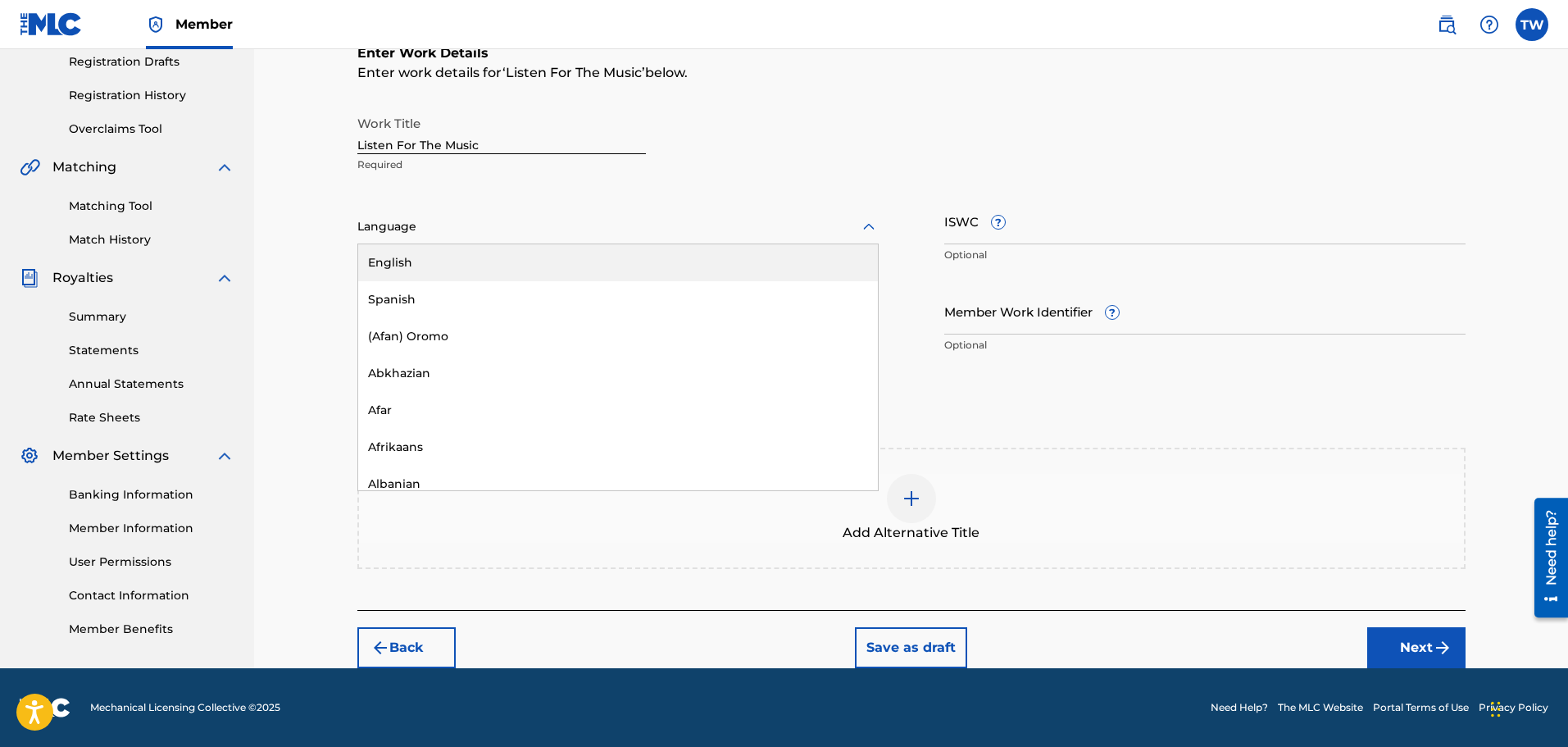
drag, startPoint x: 408, startPoint y: 266, endPoint x: 434, endPoint y: 266, distance: 26.0
click at [408, 265] on div "English" at bounding box center [618, 262] width 520 height 37
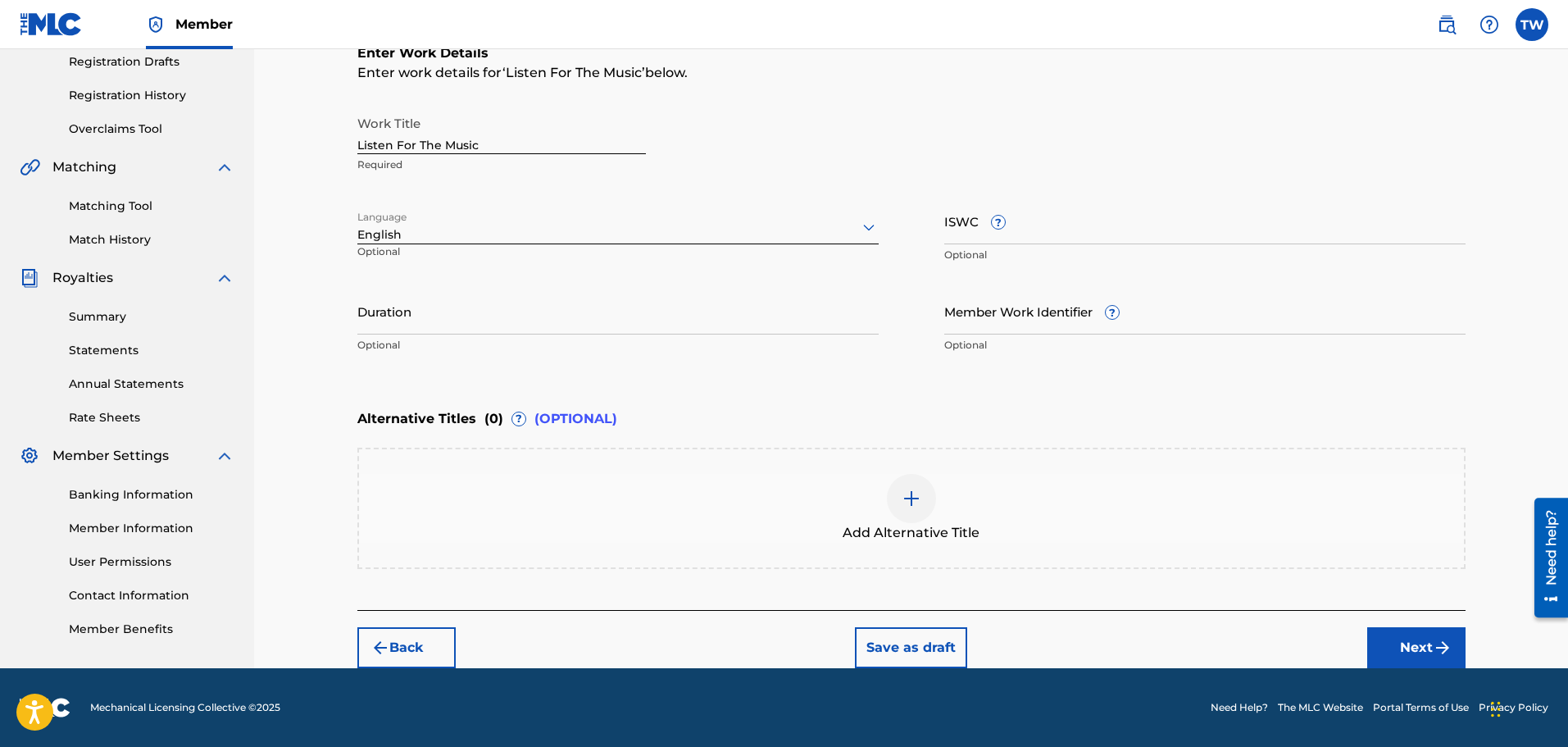
click at [1398, 646] on button "Next" at bounding box center [1416, 647] width 99 height 41
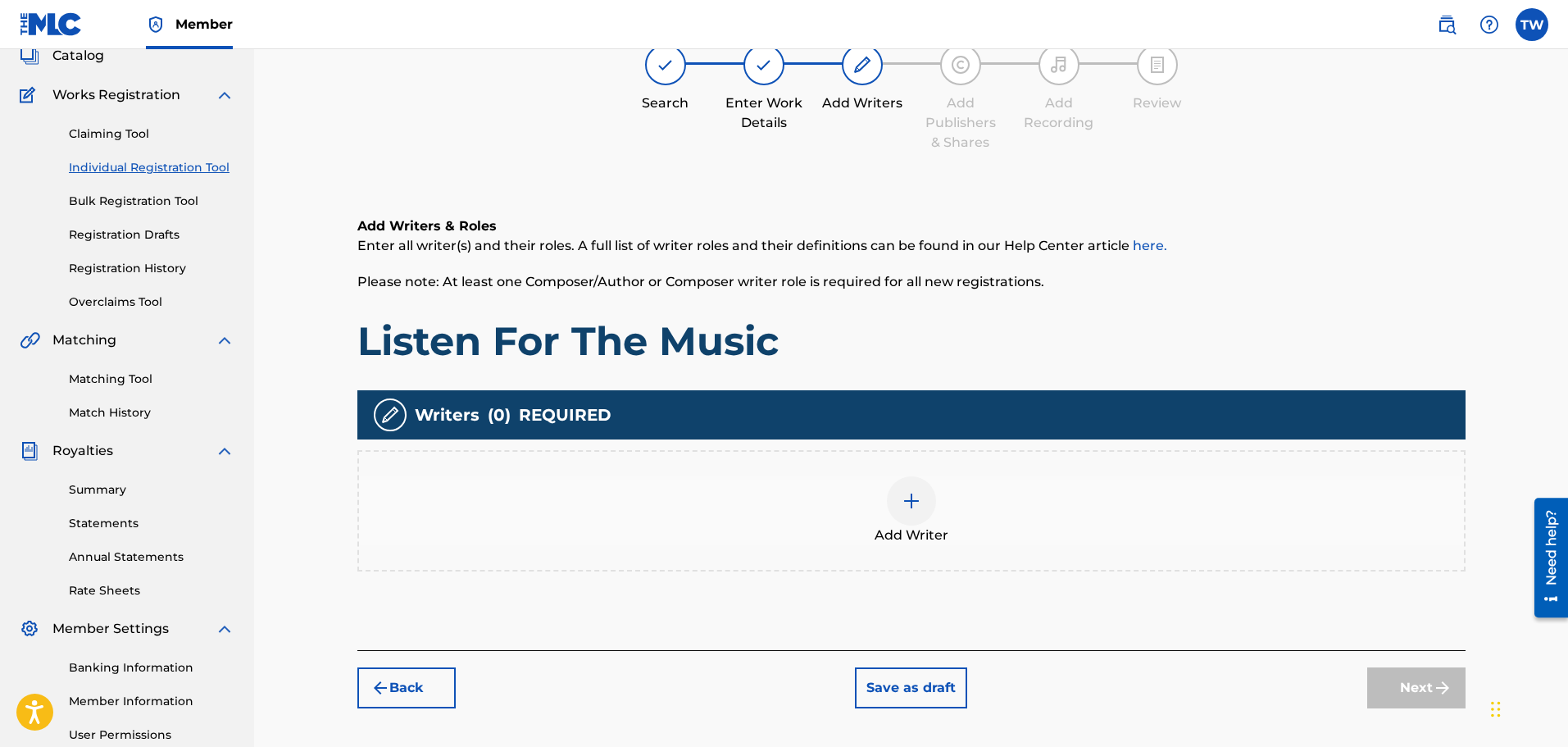
scroll to position [74, 0]
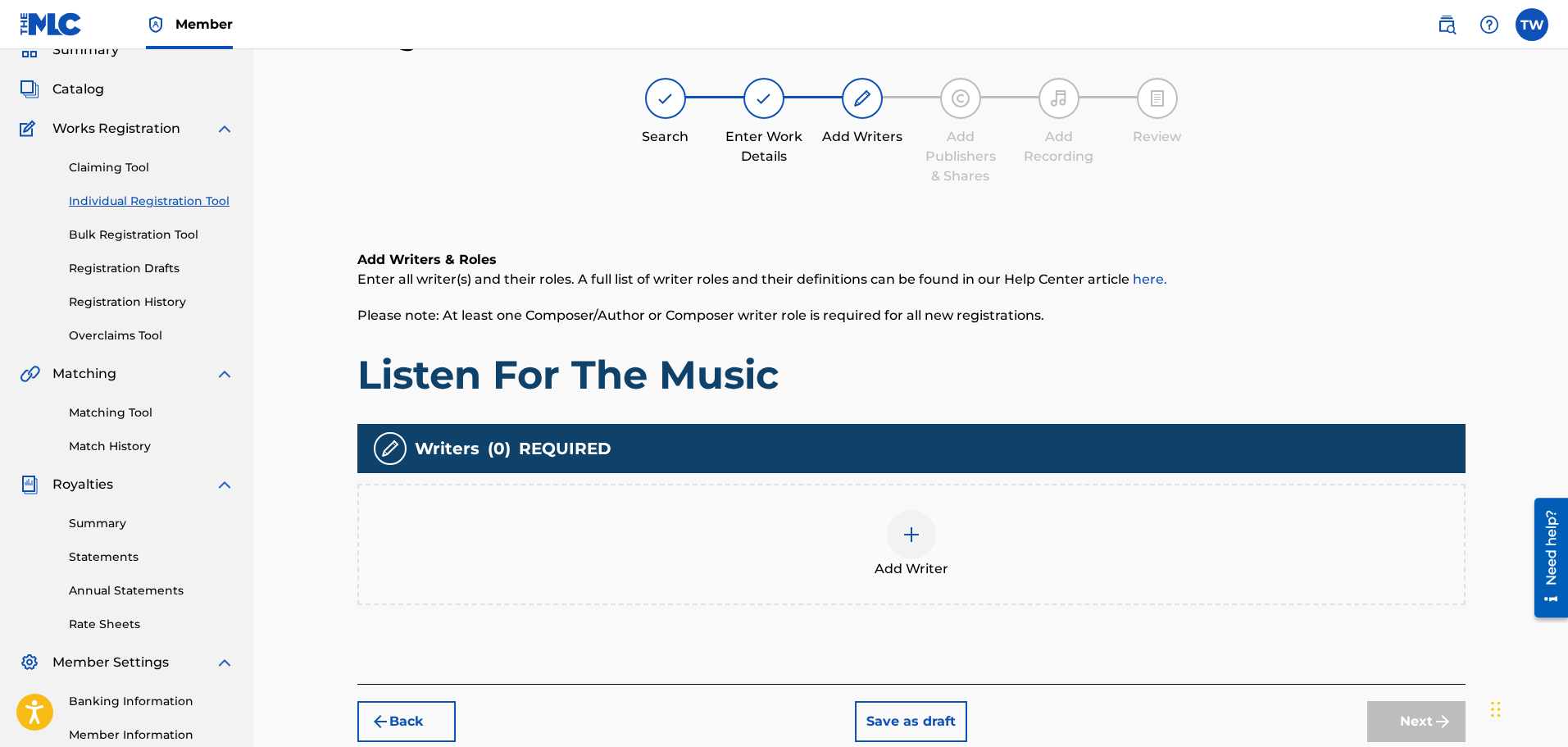
click at [905, 532] on img at bounding box center [911, 534] width 20 height 20
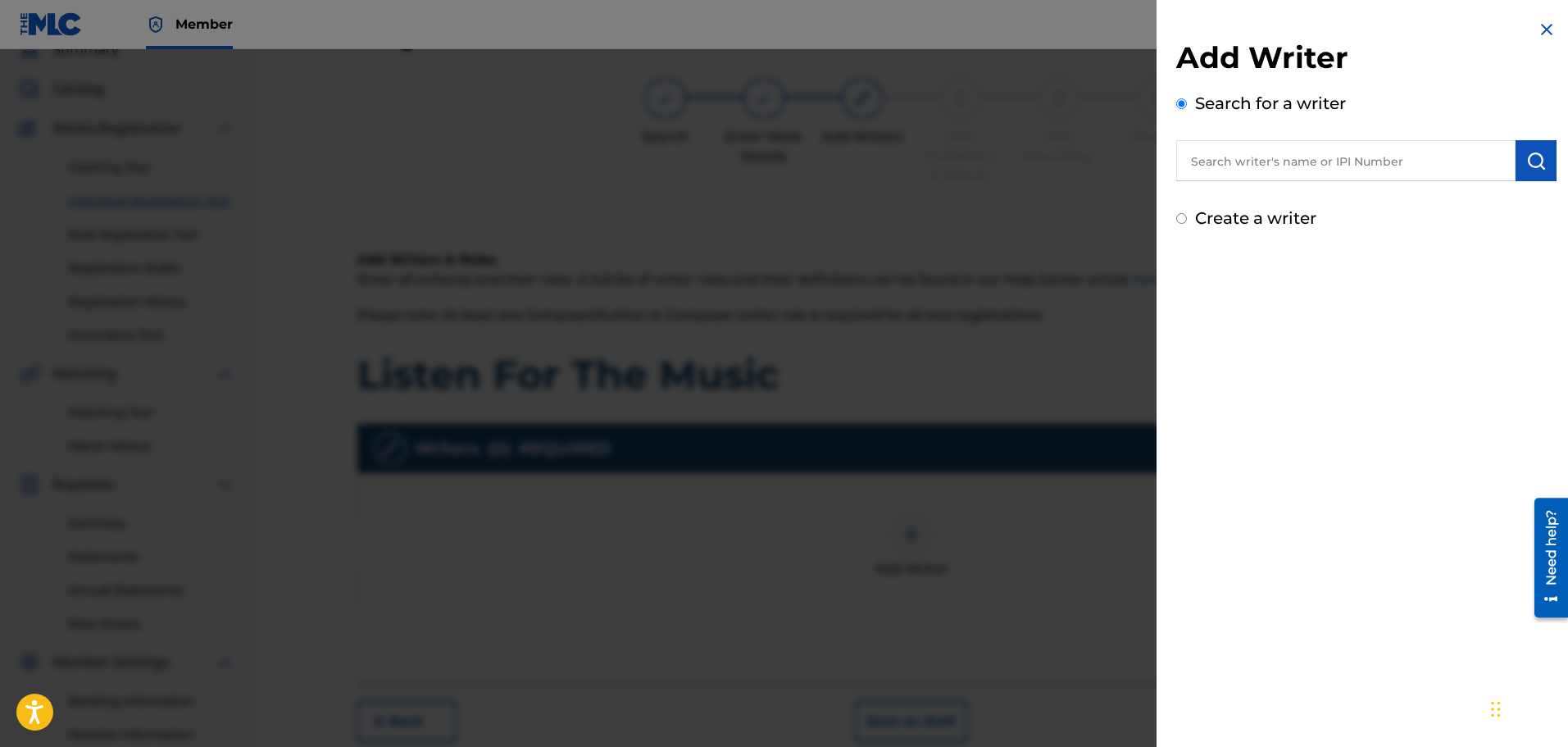
click at [1231, 172] on input "text" at bounding box center [1345, 160] width 339 height 41
paste input "[PERSON_NAME]"
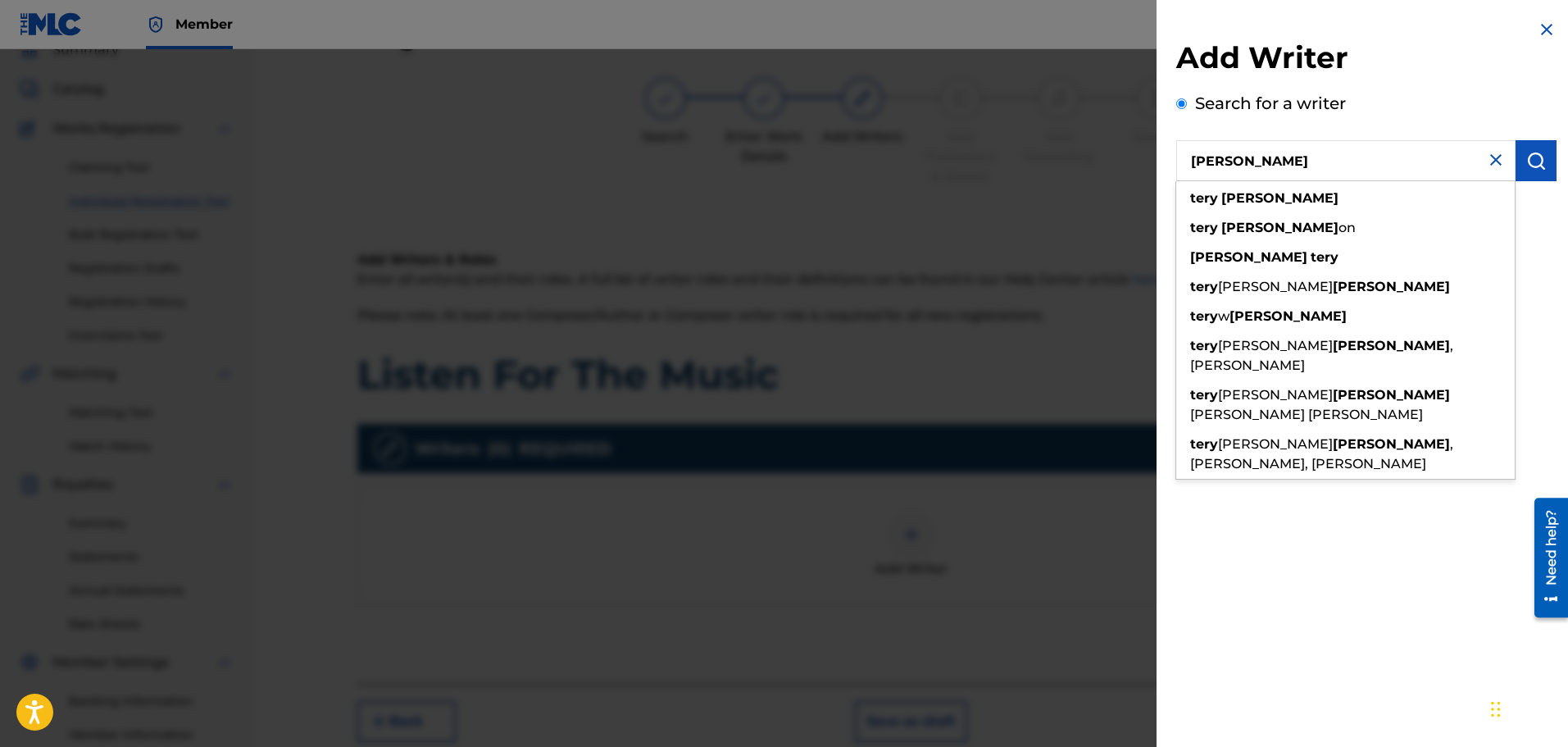
type input "[PERSON_NAME]"
click at [1526, 163] on img "submit" at bounding box center [1536, 160] width 20 height 20
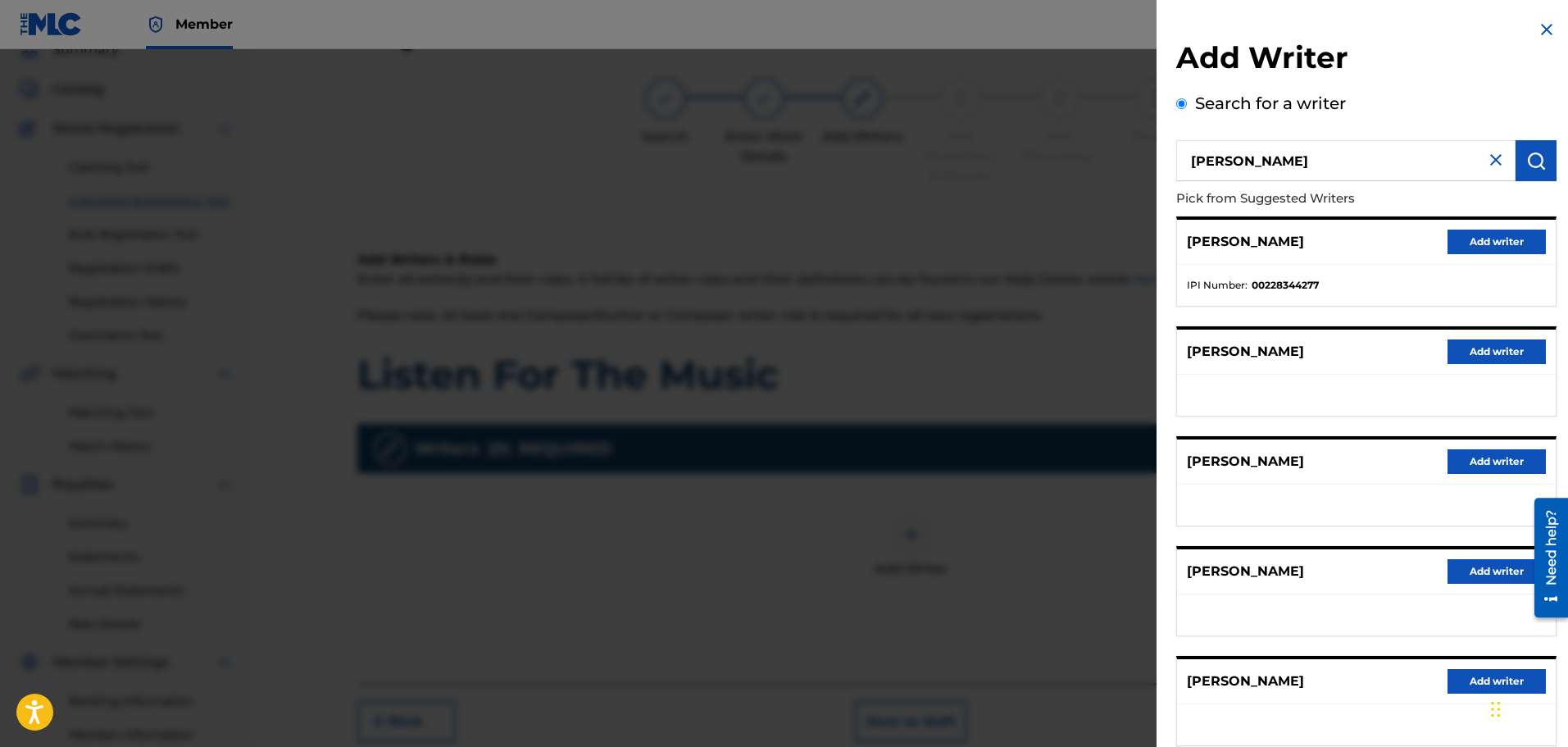
click at [1484, 248] on button "Add writer" at bounding box center [1496, 242] width 99 height 25
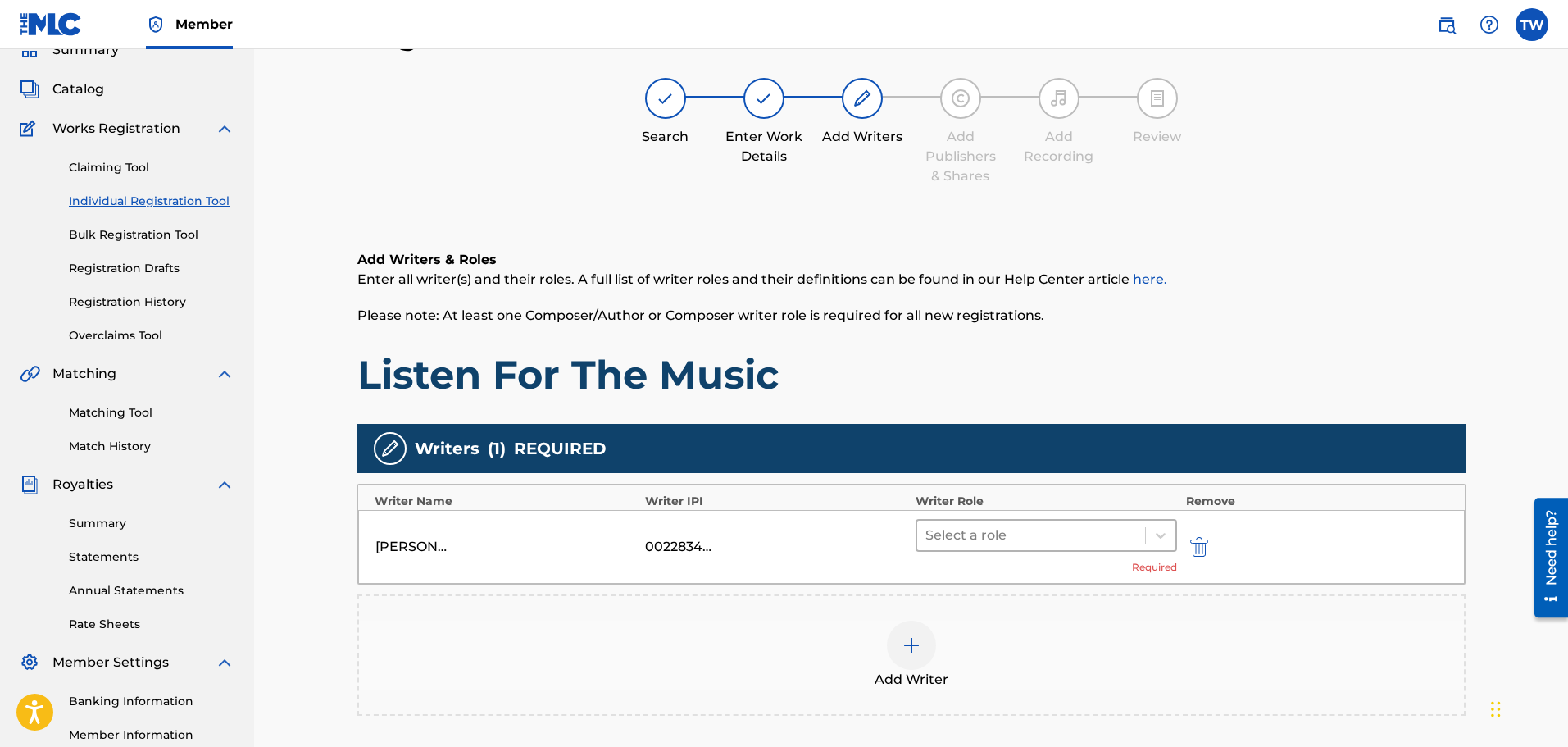
click at [963, 537] on div at bounding box center [1031, 535] width 213 height 23
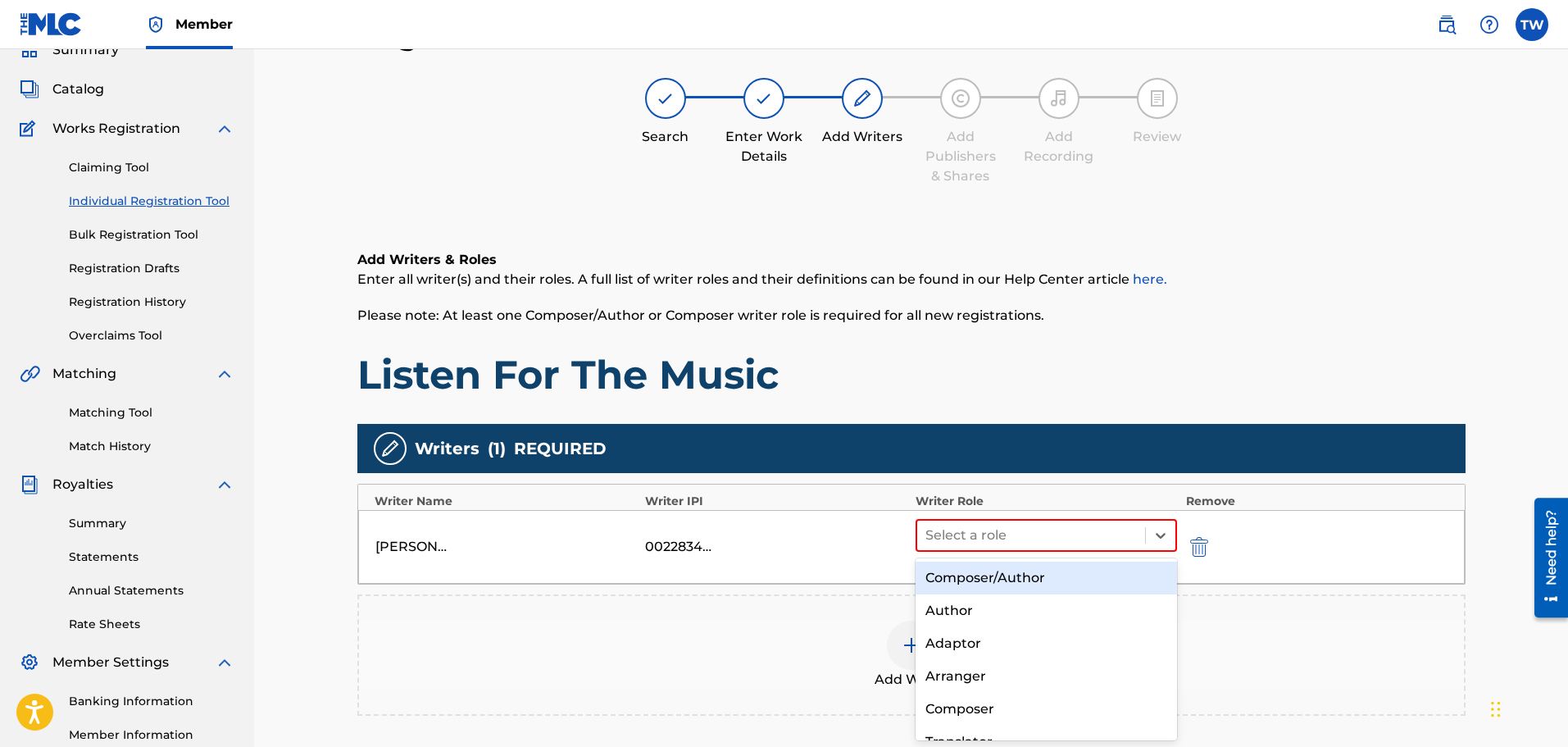
click at [985, 573] on div "Composer/Author" at bounding box center [1047, 578] width 263 height 33
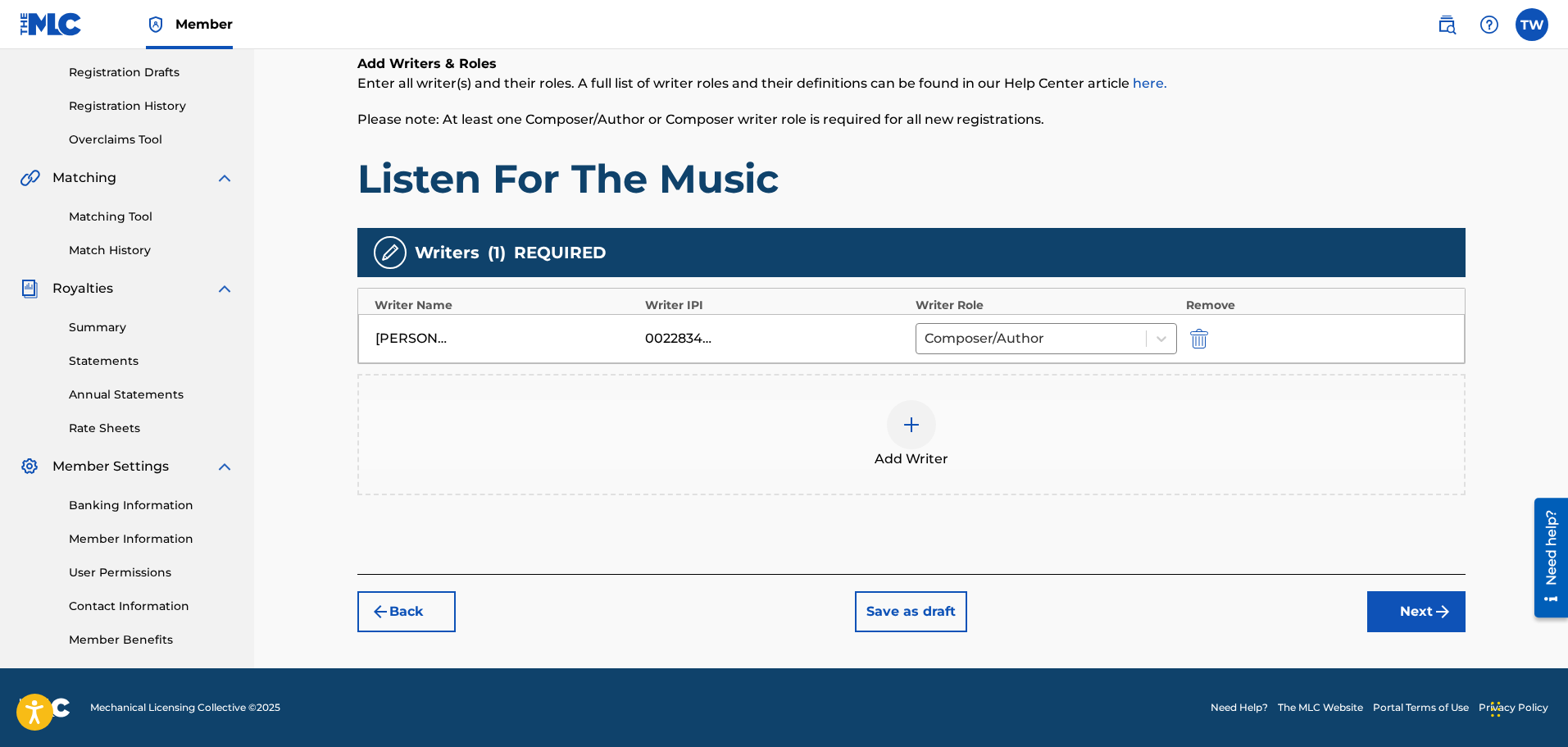
click at [1393, 612] on button "Next" at bounding box center [1416, 612] width 99 height 41
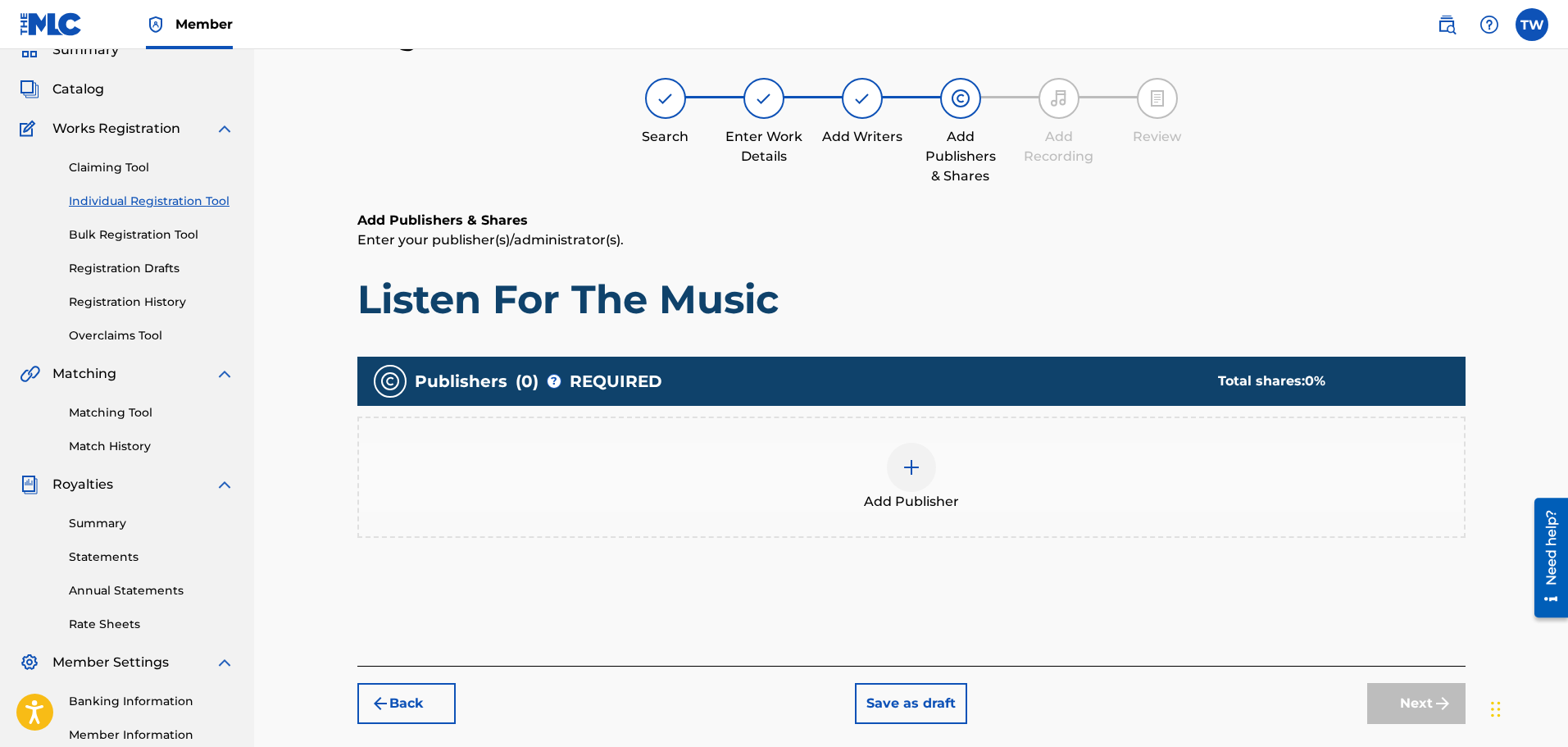
click at [919, 472] on img at bounding box center [911, 467] width 20 height 20
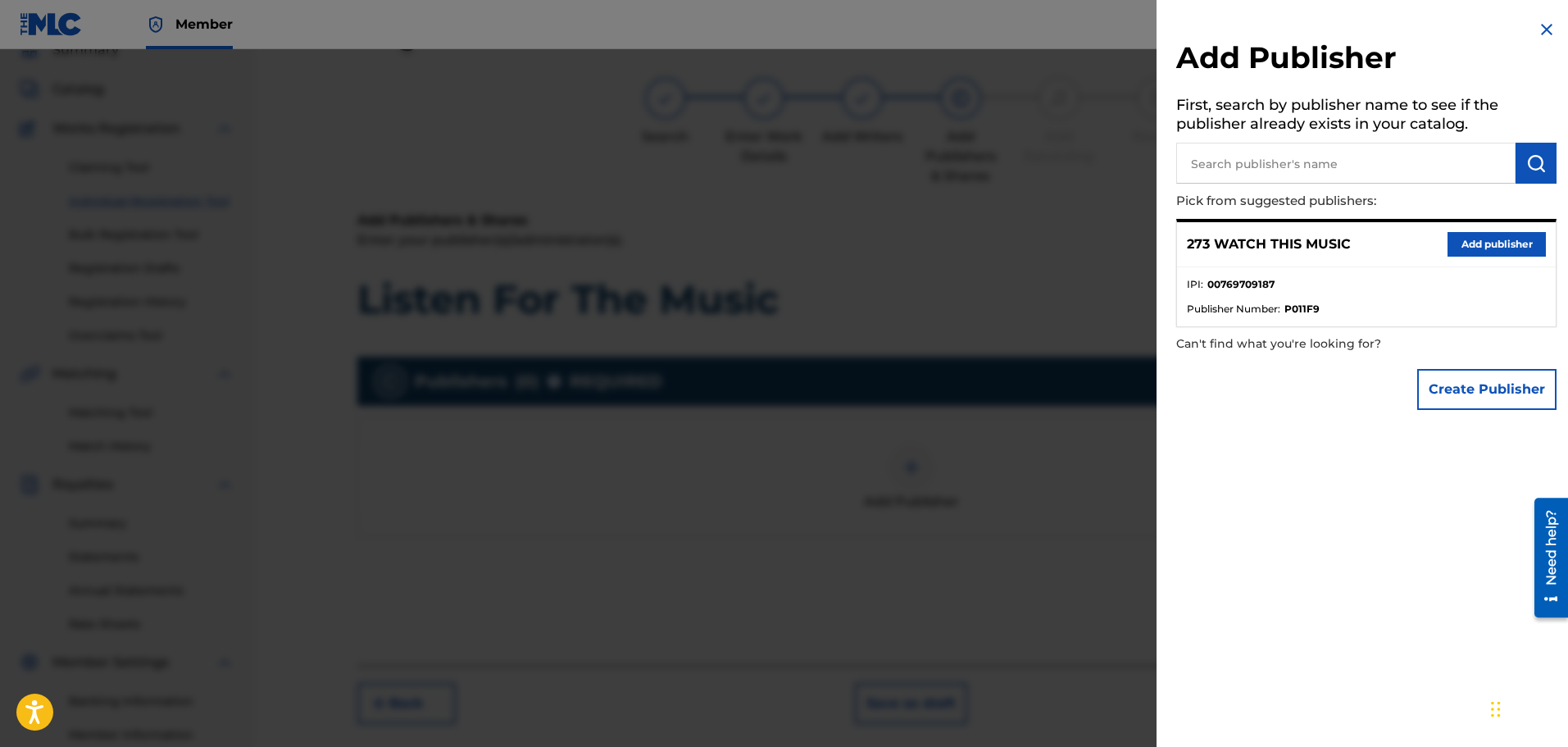
click at [1479, 248] on button "Add publisher" at bounding box center [1496, 245] width 99 height 25
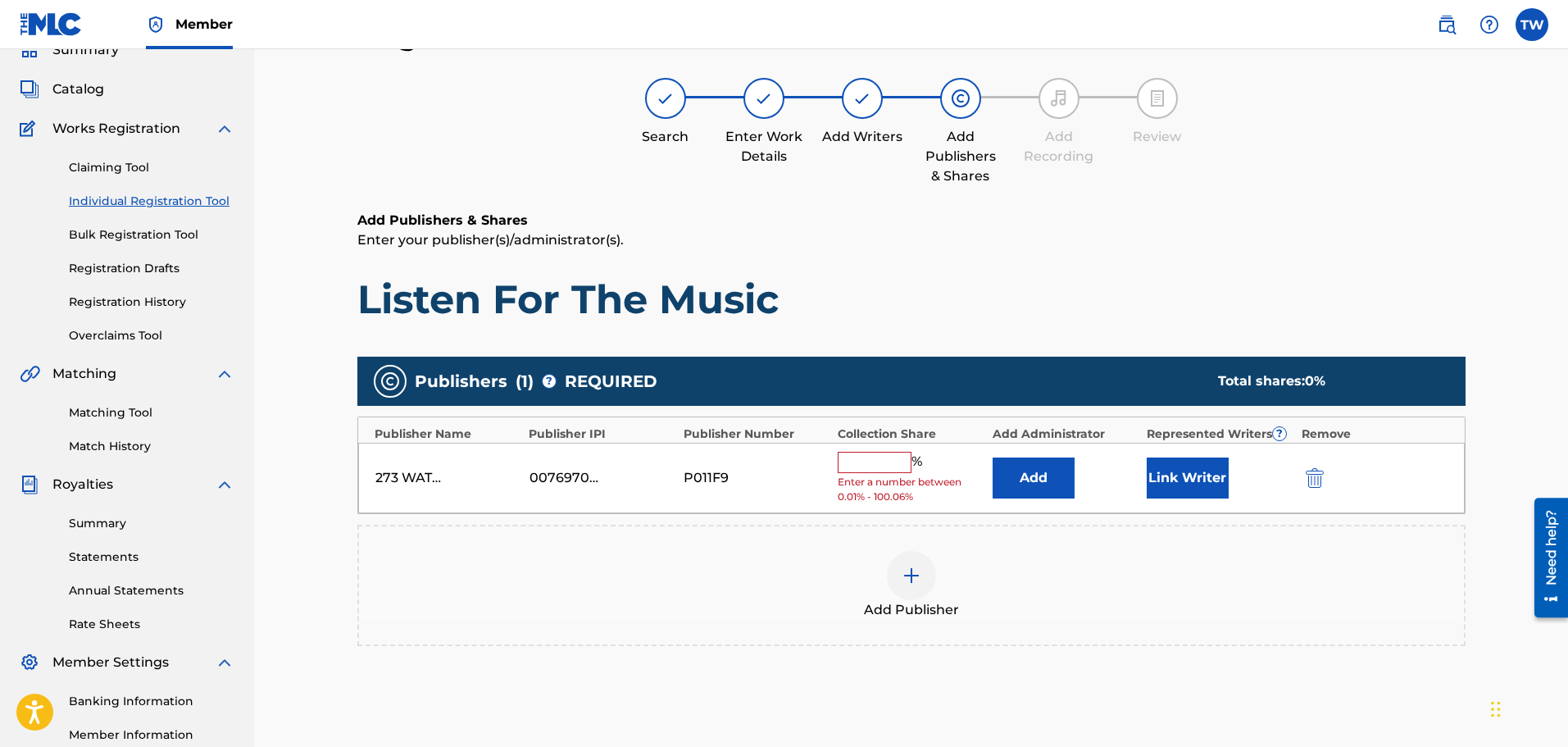
click at [850, 460] on input "text" at bounding box center [874, 462] width 74 height 21
type input "100"
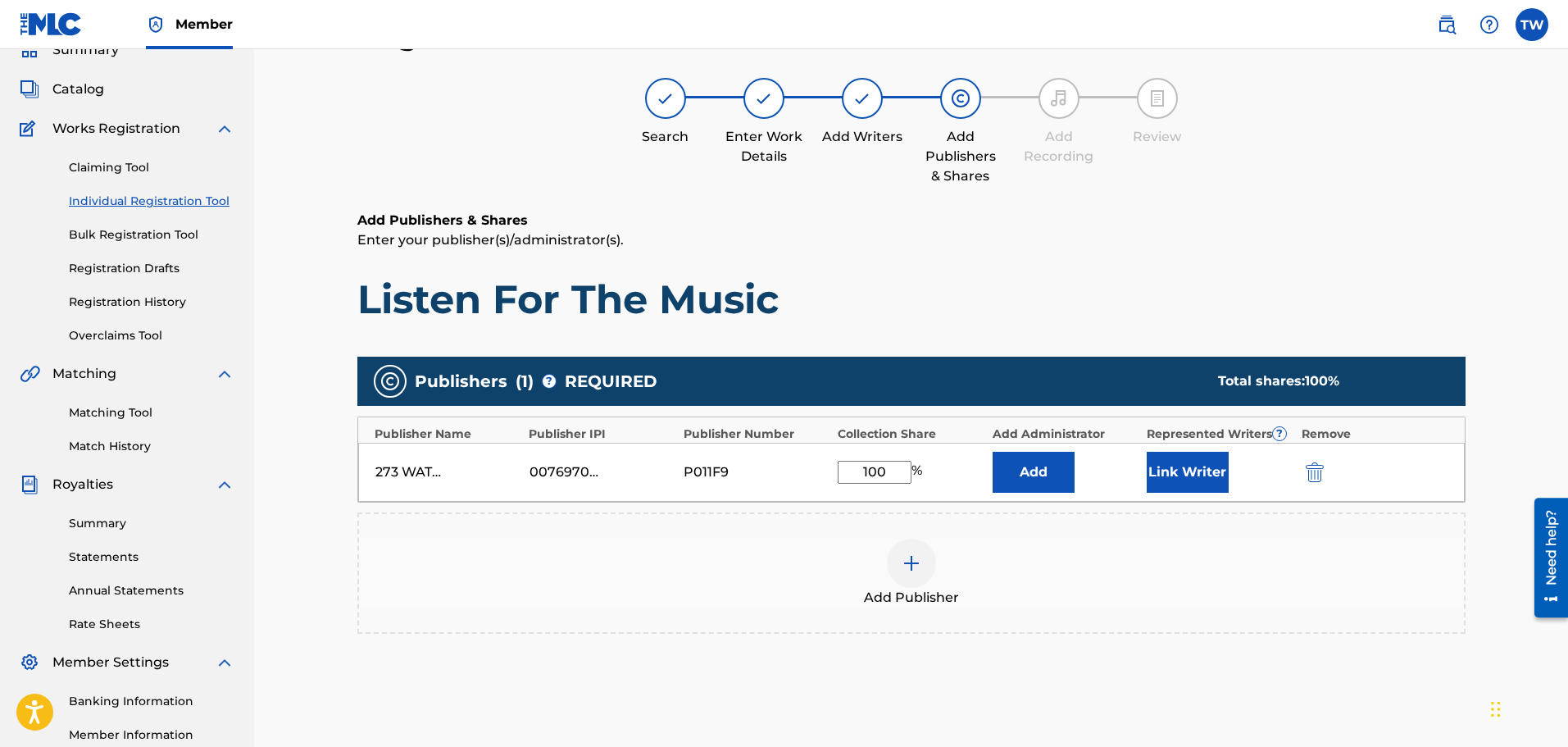
click at [1178, 474] on button "Link Writer" at bounding box center [1187, 472] width 82 height 41
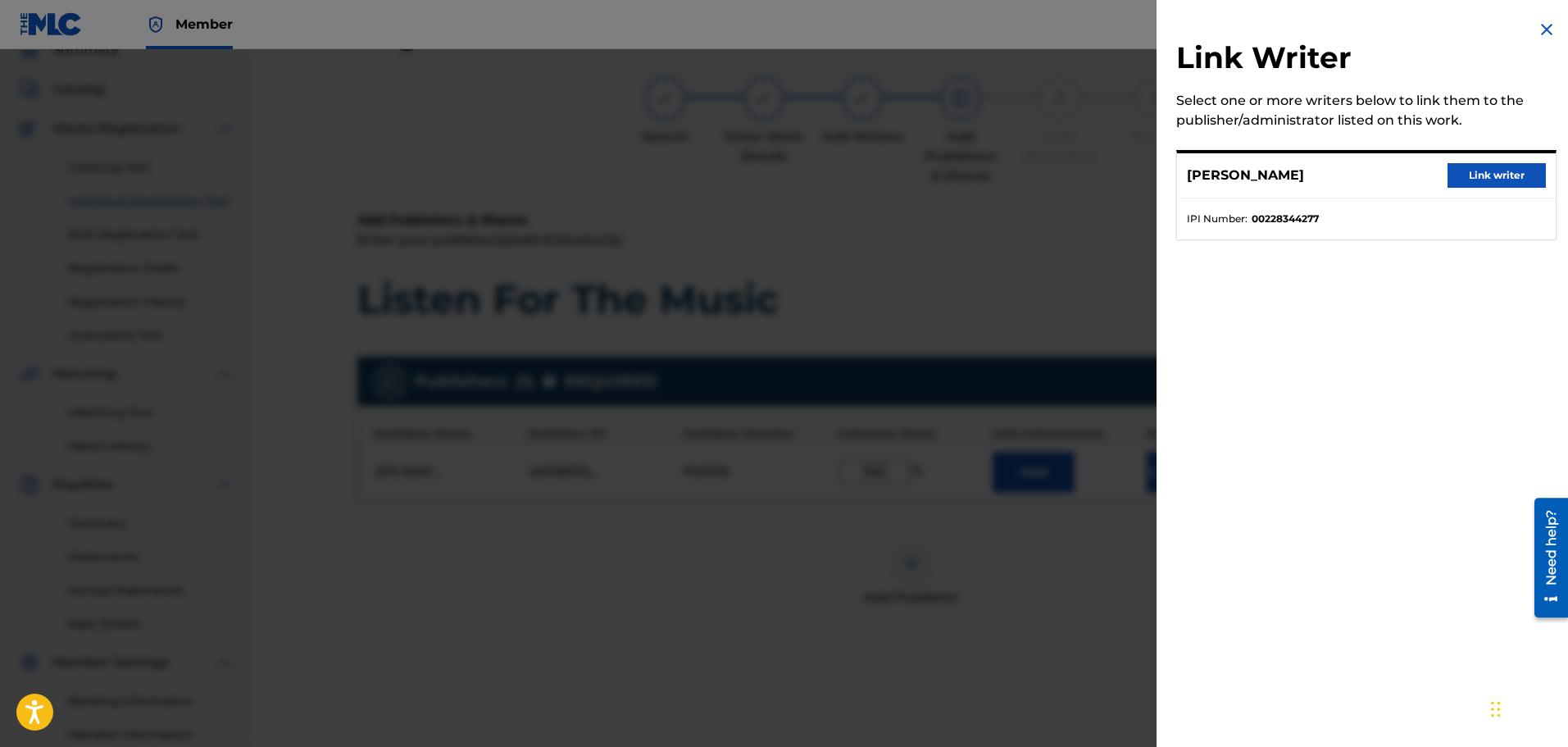
click at [1478, 169] on button "Link writer" at bounding box center [1496, 175] width 99 height 25
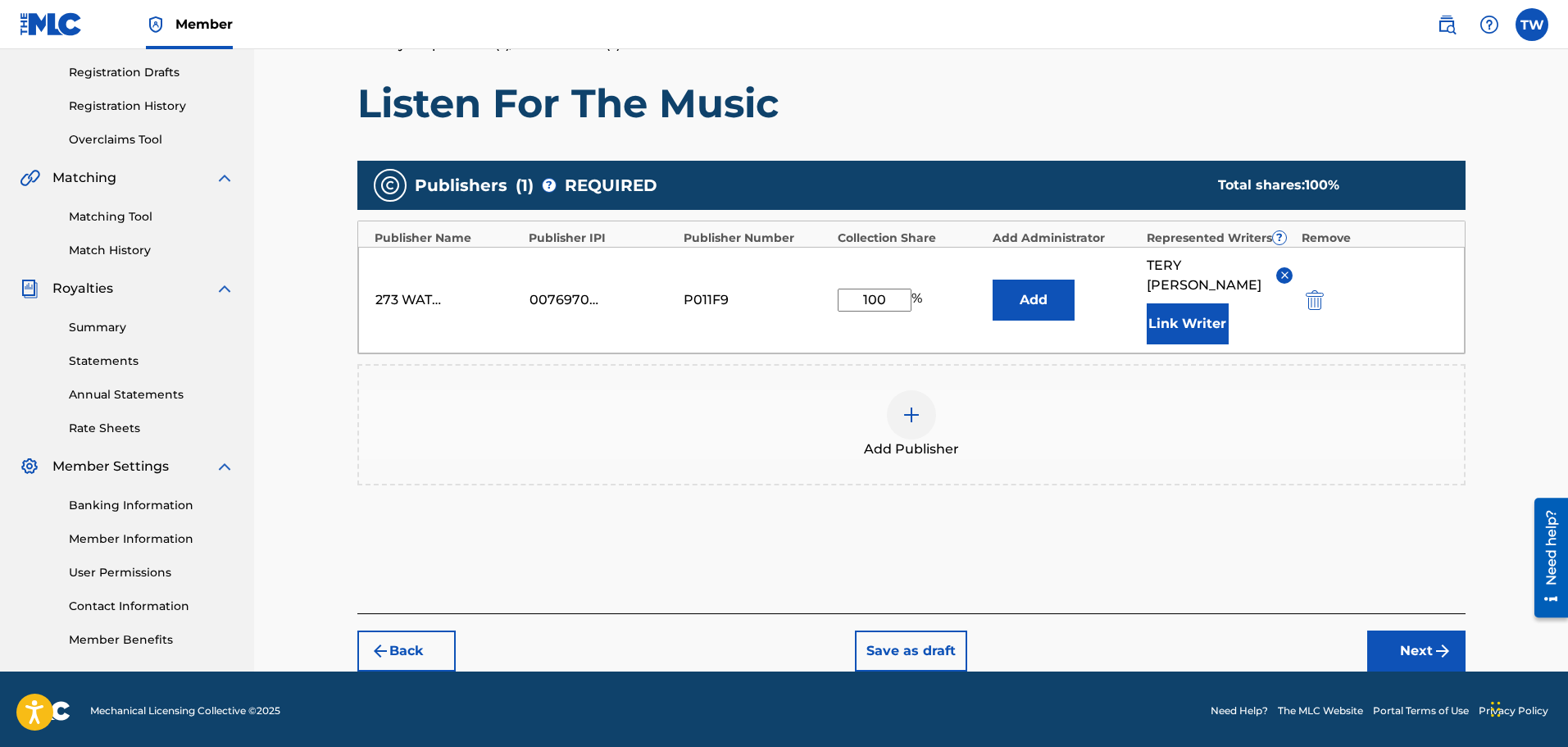
click at [1413, 630] on button "Next" at bounding box center [1416, 651] width 99 height 41
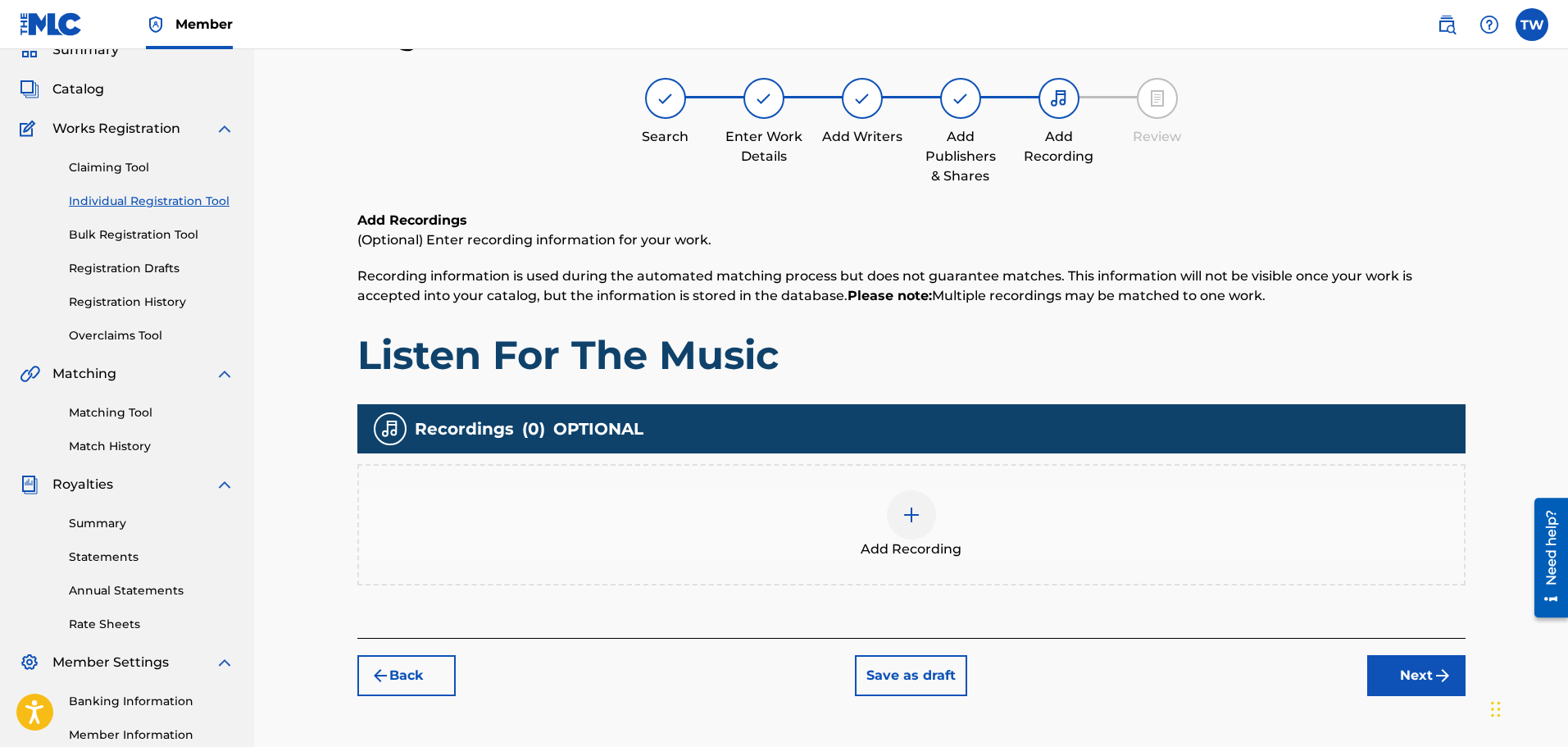
click at [1403, 668] on button "Next" at bounding box center [1416, 676] width 99 height 41
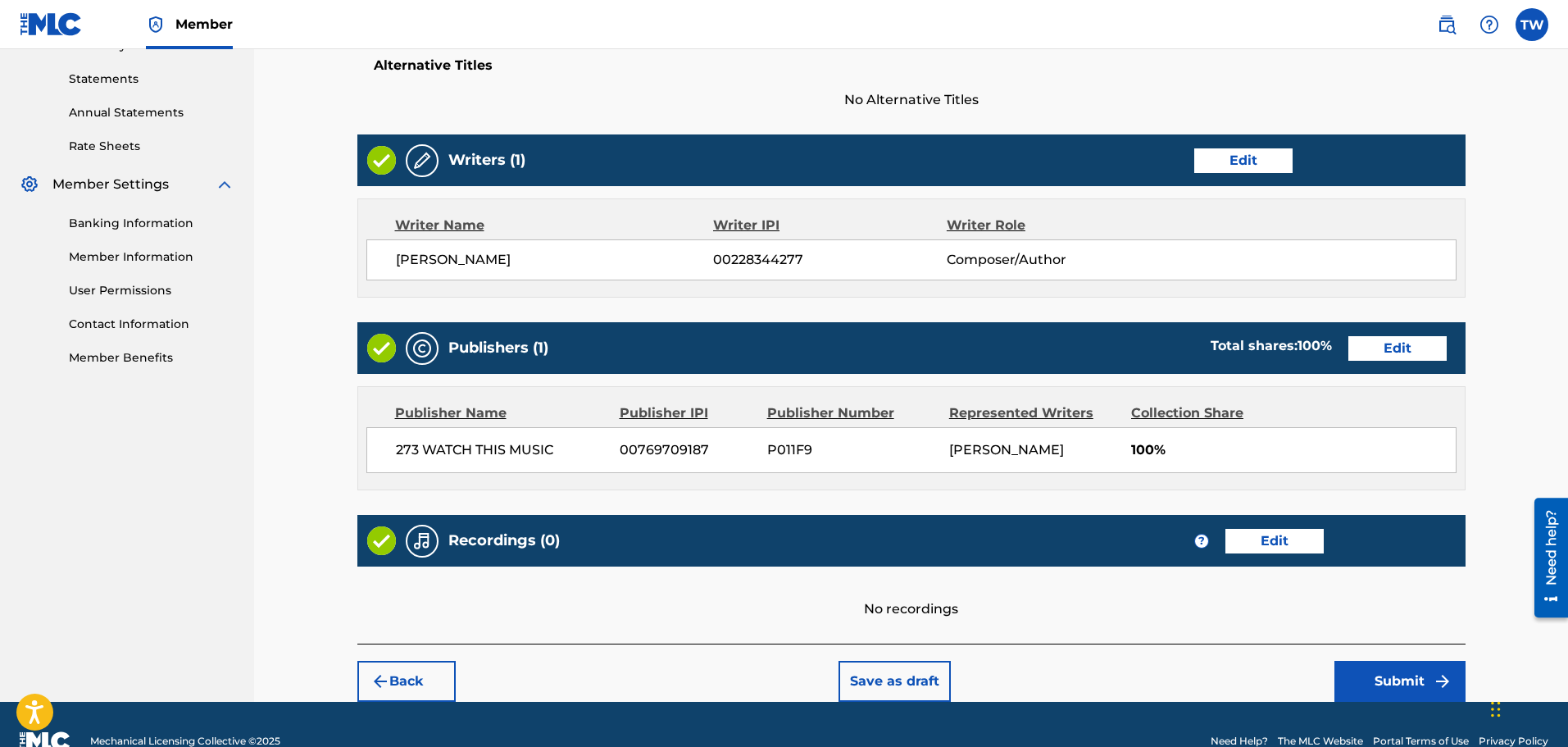
scroll to position [586, 0]
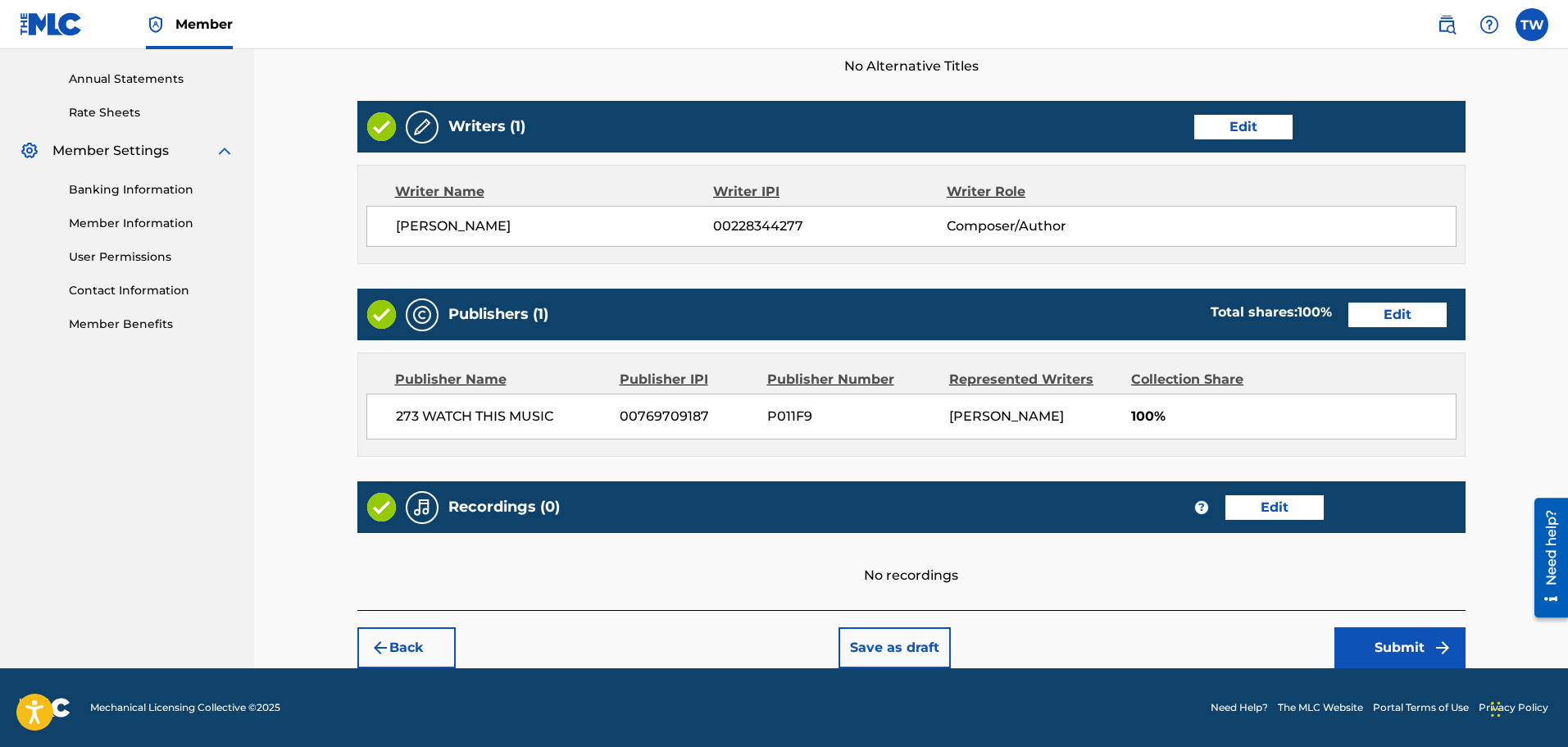
click at [1402, 650] on button "Submit" at bounding box center [1399, 647] width 131 height 41
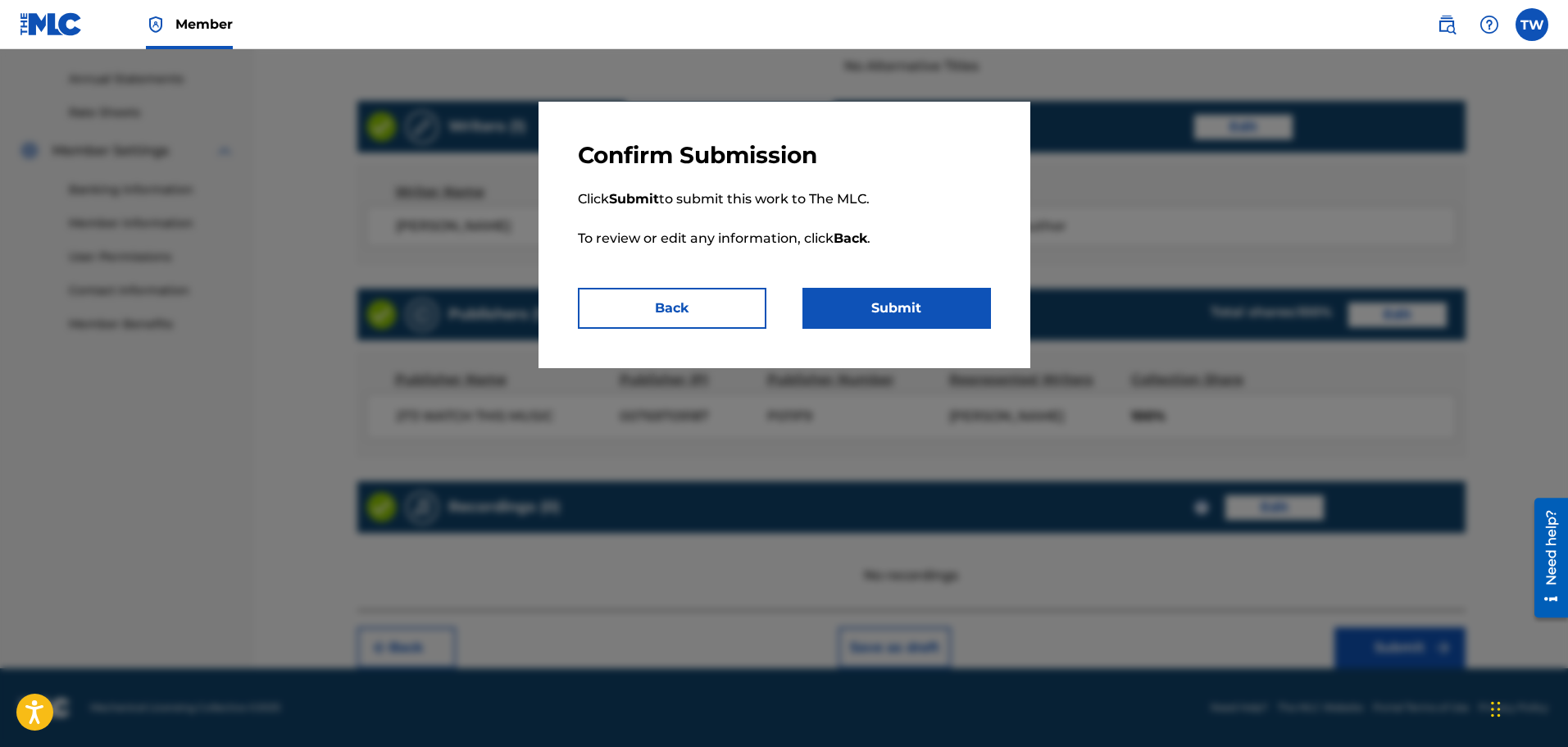
click at [880, 313] on button "Submit" at bounding box center [897, 308] width 189 height 41
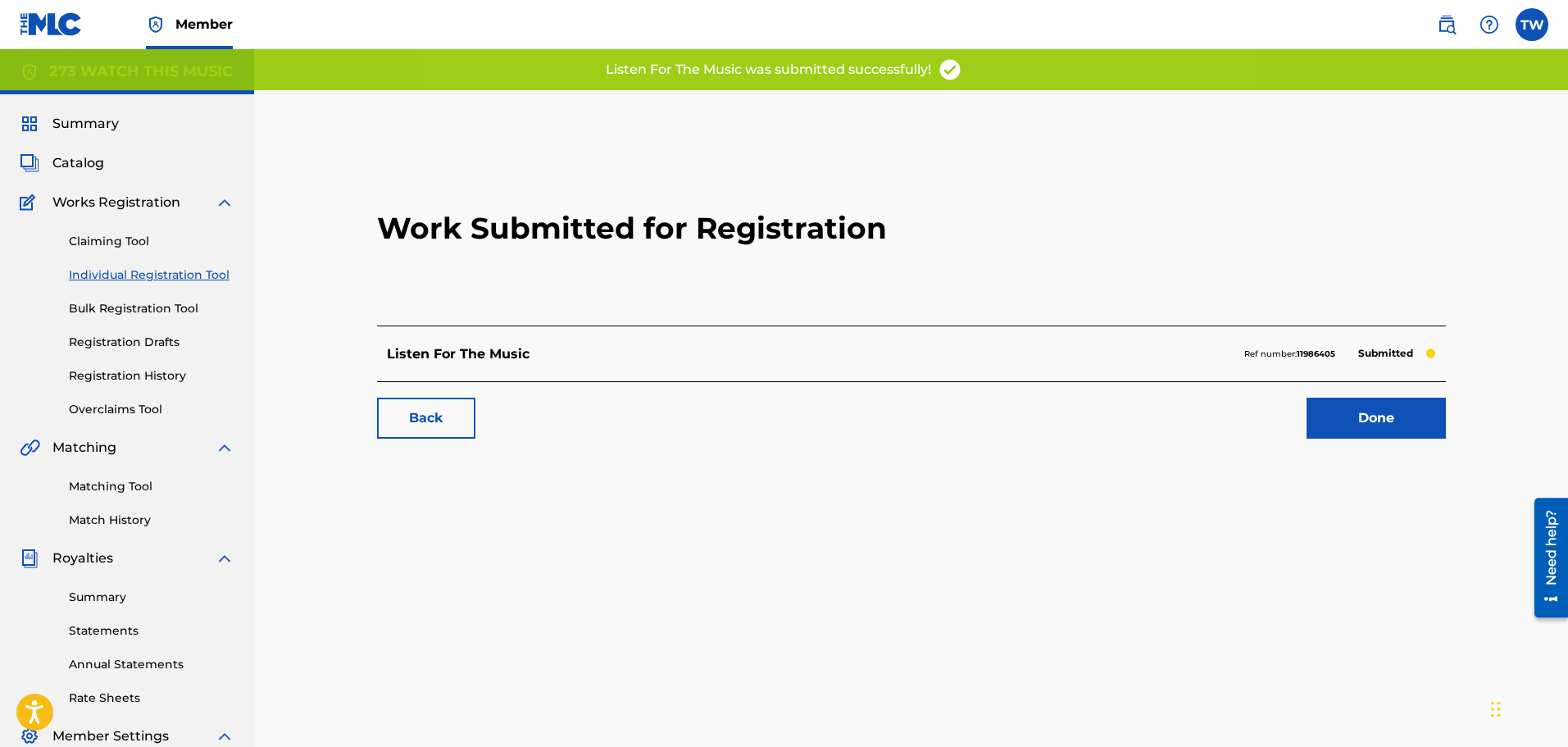
click at [1364, 425] on link "Done" at bounding box center [1376, 418] width 140 height 41
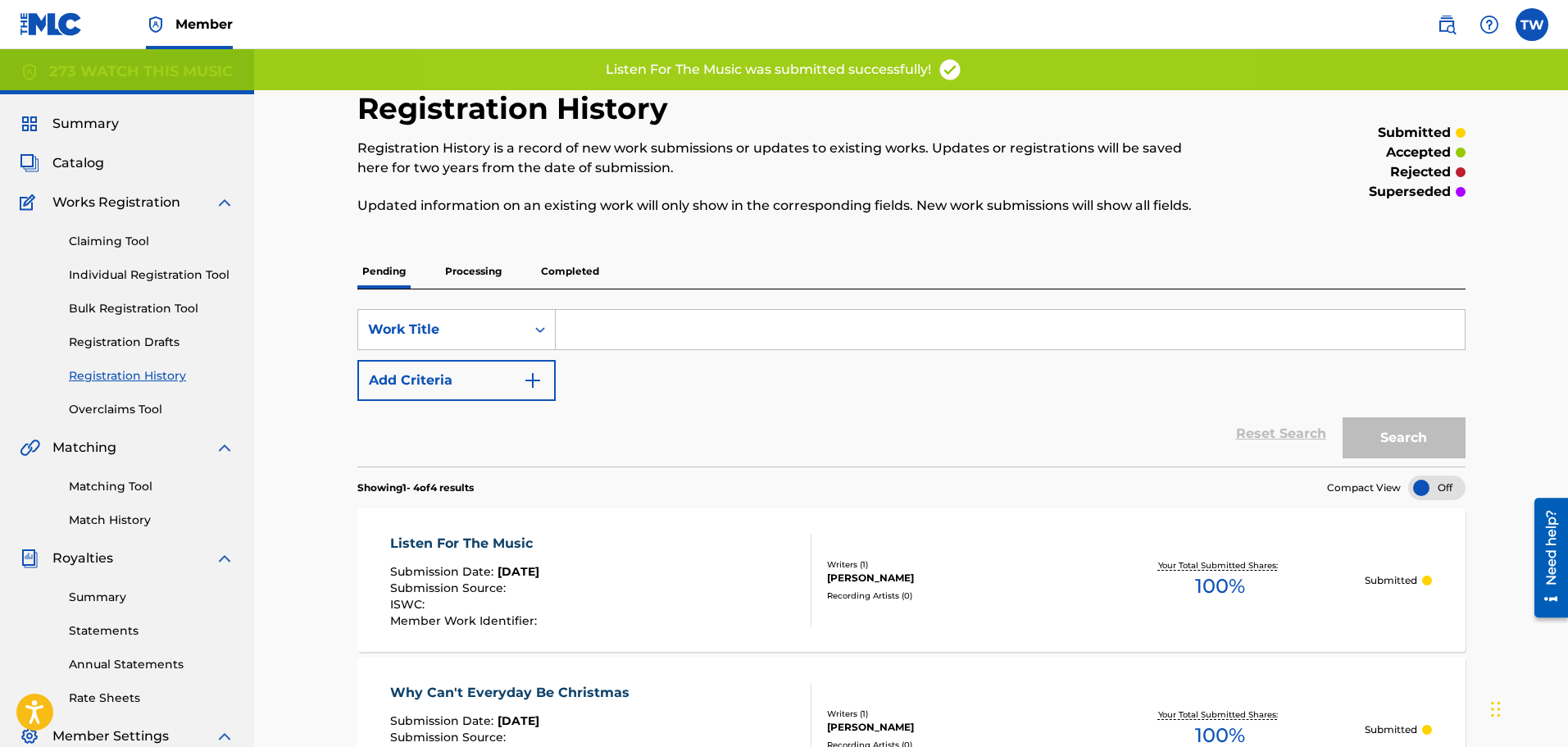
click at [166, 273] on link "Individual Registration Tool" at bounding box center [151, 274] width 166 height 17
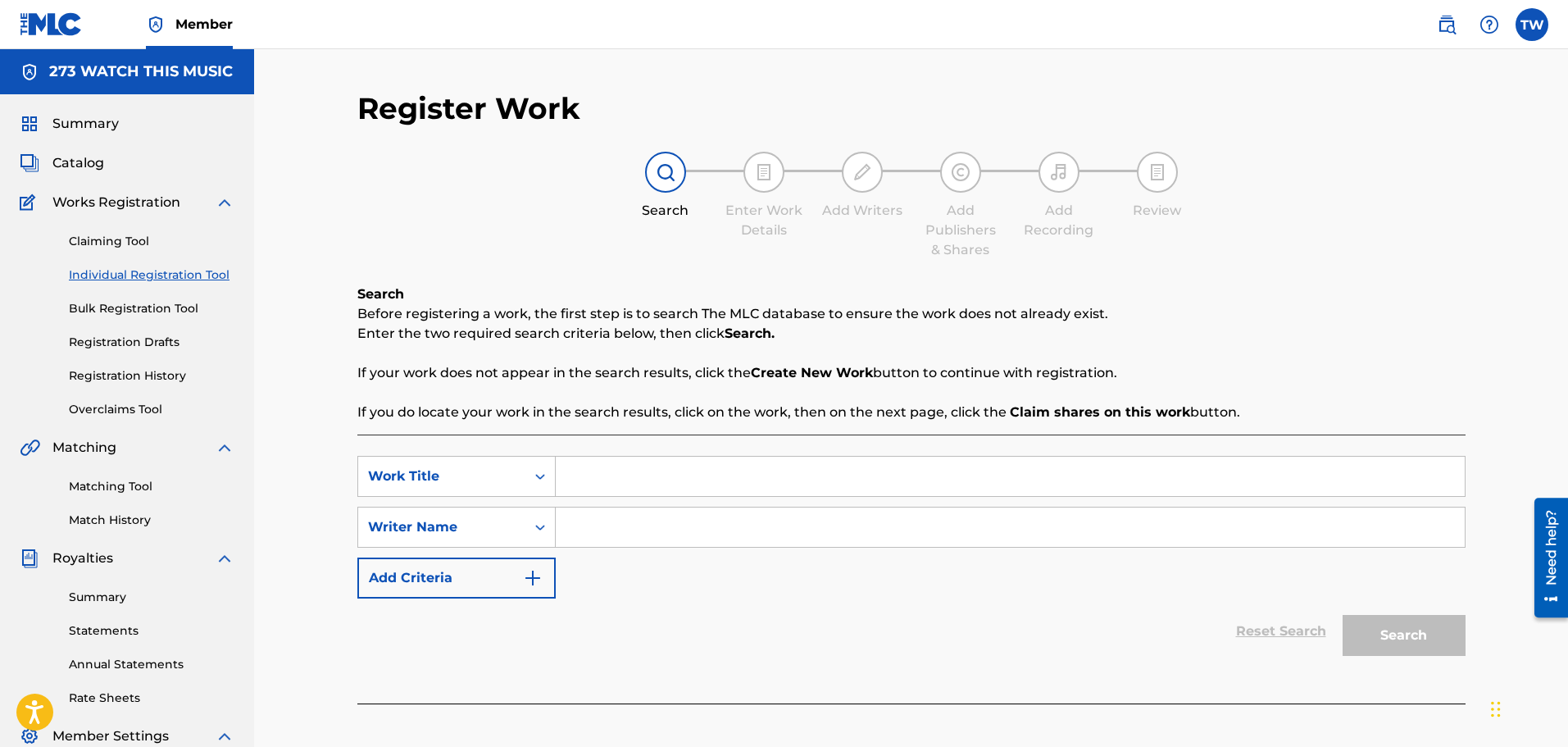
click at [588, 482] on input "Search Form" at bounding box center [1009, 476] width 909 height 39
type input "[DEMOGRAPHIC_DATA] Always"
click at [125, 375] on link "Registration History" at bounding box center [151, 376] width 166 height 17
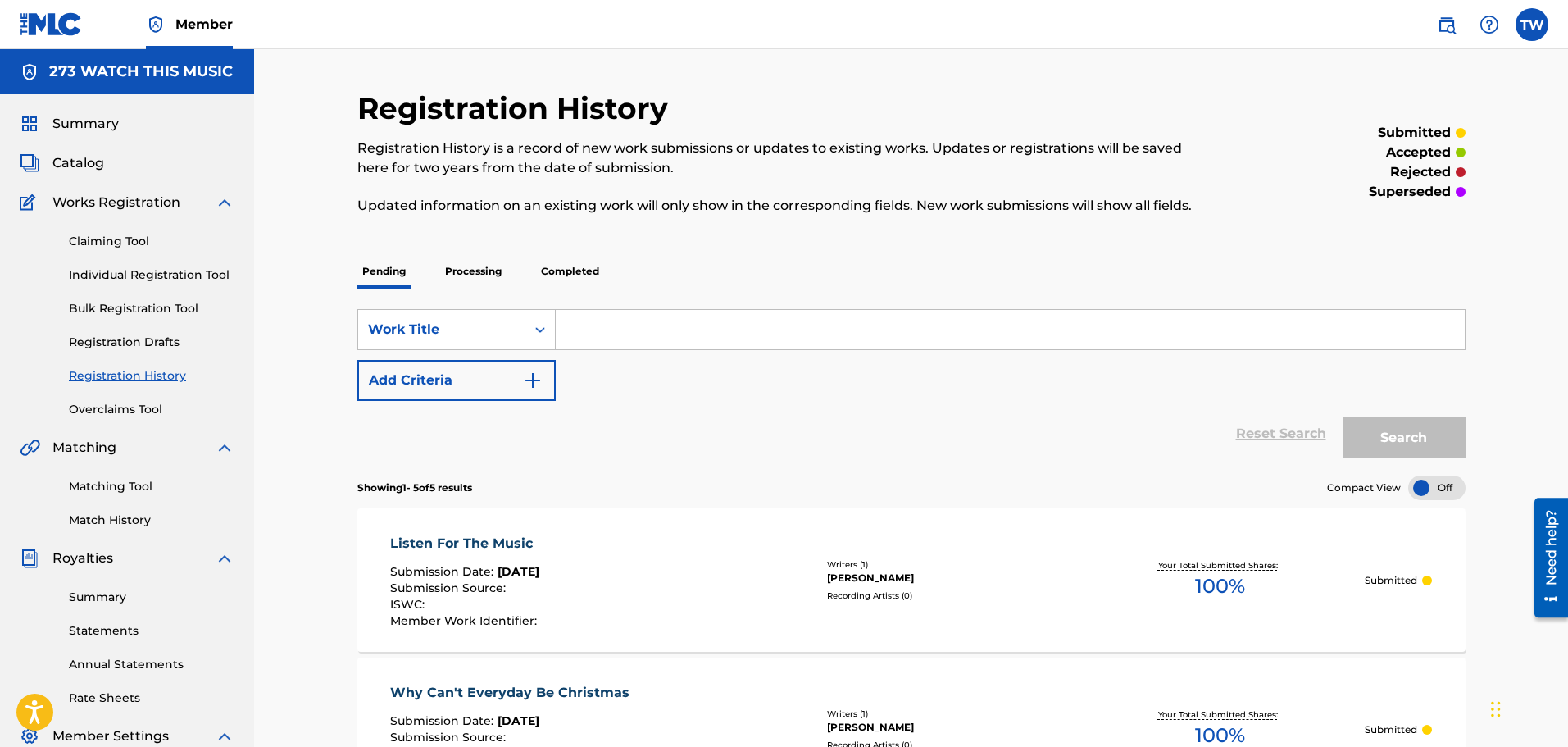
click at [574, 326] on input "Search Form" at bounding box center [1009, 329] width 909 height 39
type input "[DEMOGRAPHIC_DATA] Always Shows Up"
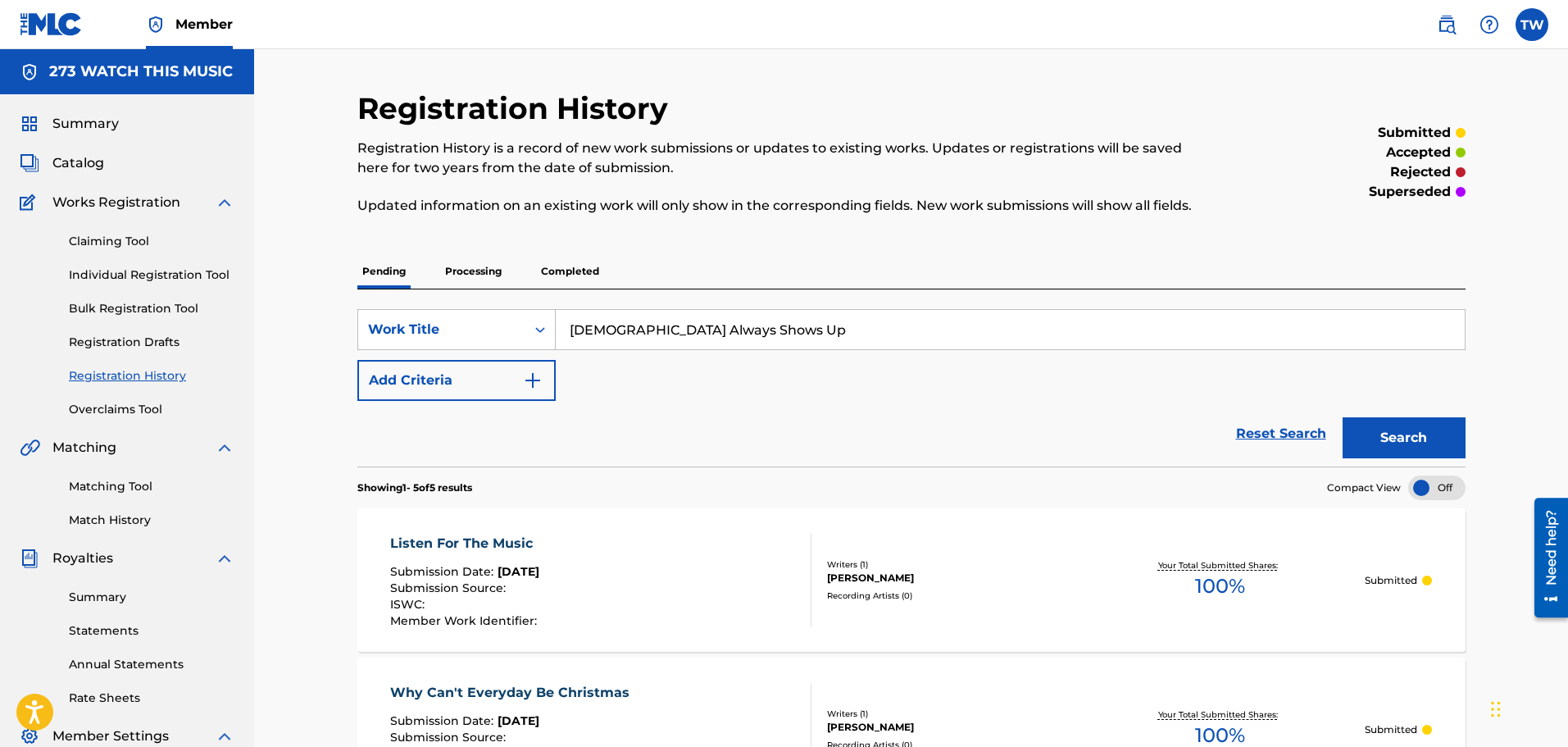
click at [1393, 438] on button "Search" at bounding box center [1403, 438] width 123 height 41
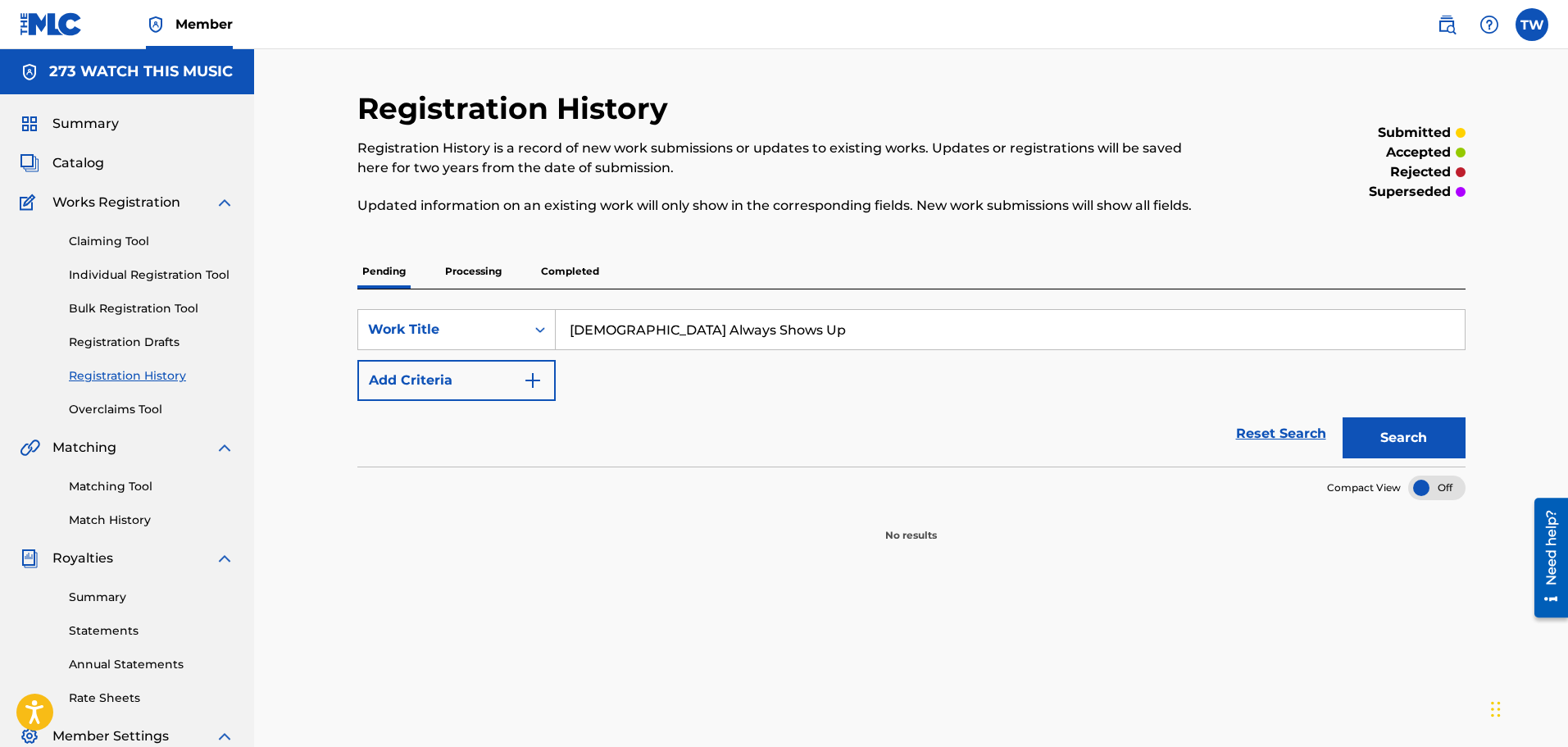
click at [533, 378] on img "Search Form" at bounding box center [533, 380] width 20 height 20
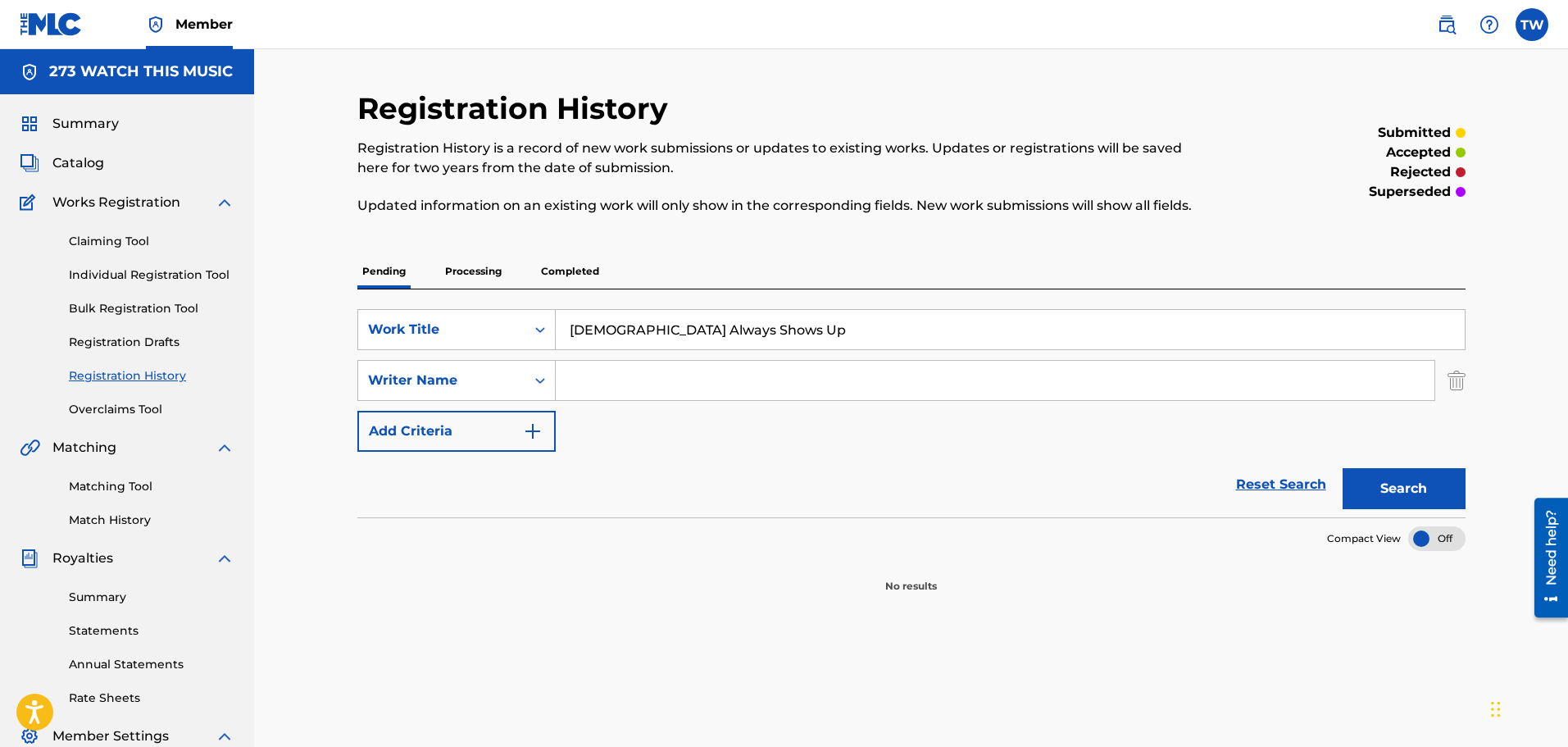
click at [602, 382] on input "Search Form" at bounding box center [994, 380] width 878 height 39
click at [1365, 492] on button "Search" at bounding box center [1403, 489] width 123 height 41
drag, startPoint x: 647, startPoint y: 379, endPoint x: 603, endPoint y: 385, distance: 44.4
click at [603, 385] on input "[PERSON_NAME] [PERSON_NAME]" at bounding box center [994, 380] width 878 height 39
type input "[PERSON_NAME]"
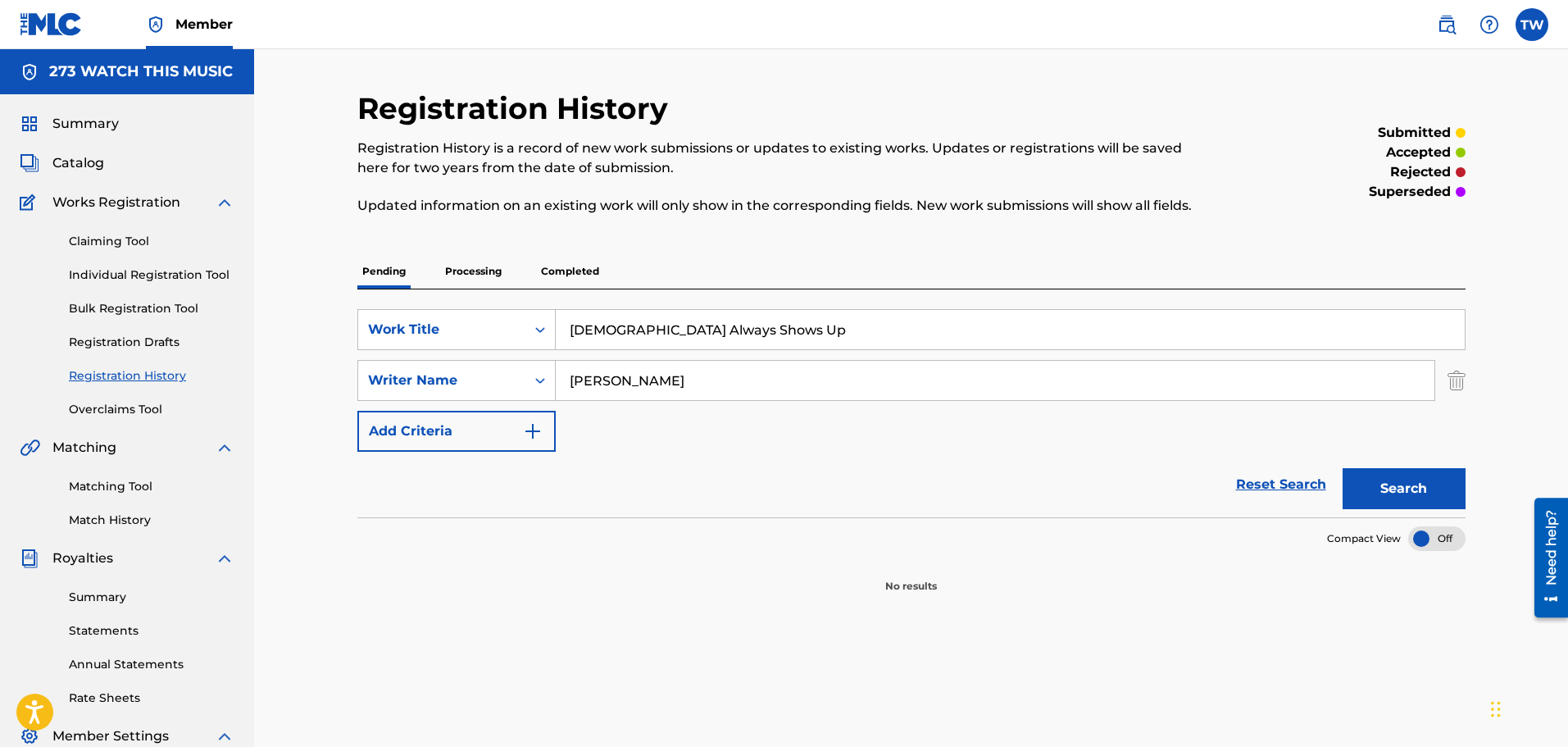
click at [1378, 490] on button "Search" at bounding box center [1403, 489] width 123 height 41
click at [129, 274] on link "Individual Registration Tool" at bounding box center [151, 274] width 166 height 17
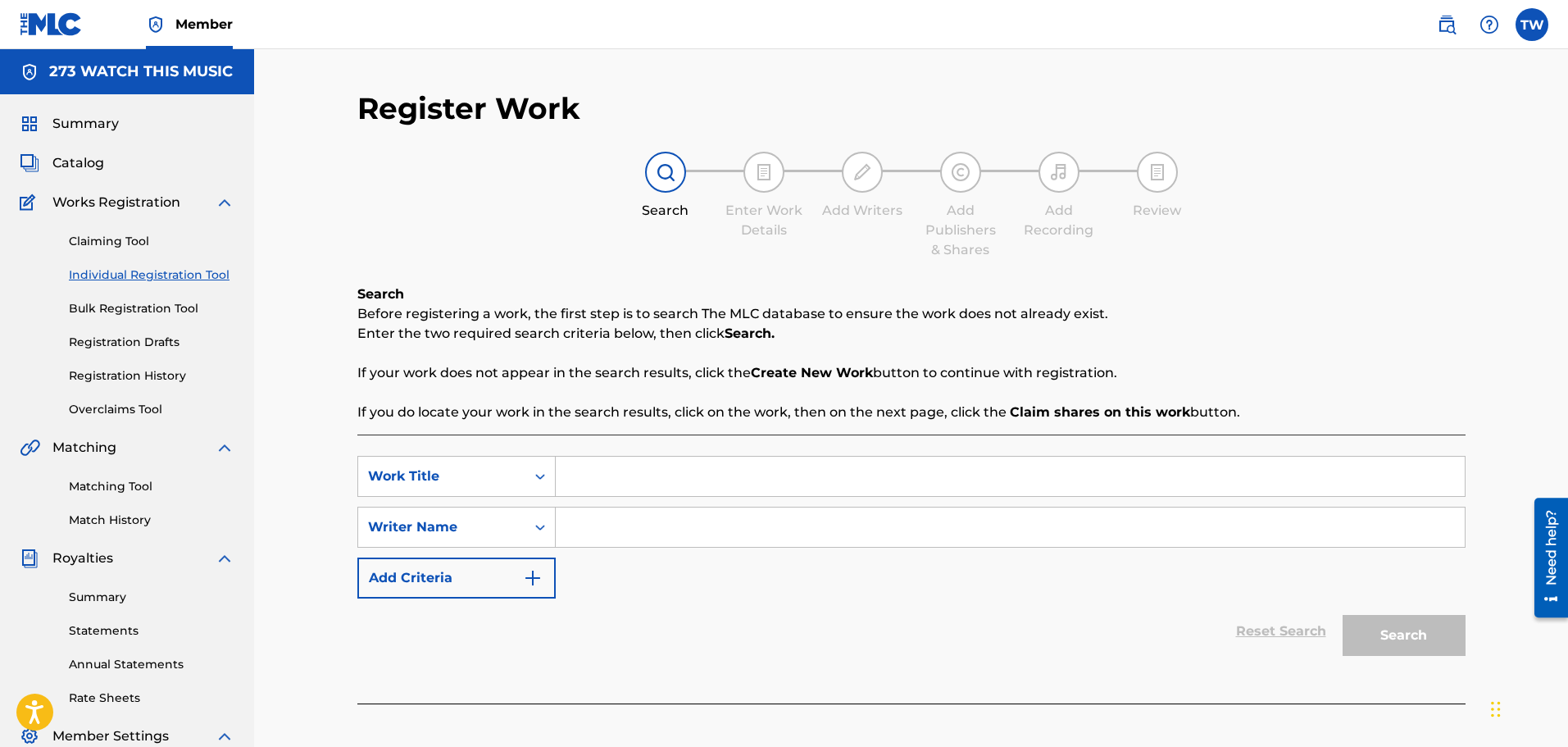
click at [578, 479] on input "Search Form" at bounding box center [1009, 476] width 909 height 39
type input "[DEMOGRAPHIC_DATA] Always Shows Up"
click at [587, 515] on input "Search Form" at bounding box center [1009, 527] width 909 height 39
paste input "[PERSON_NAME]"
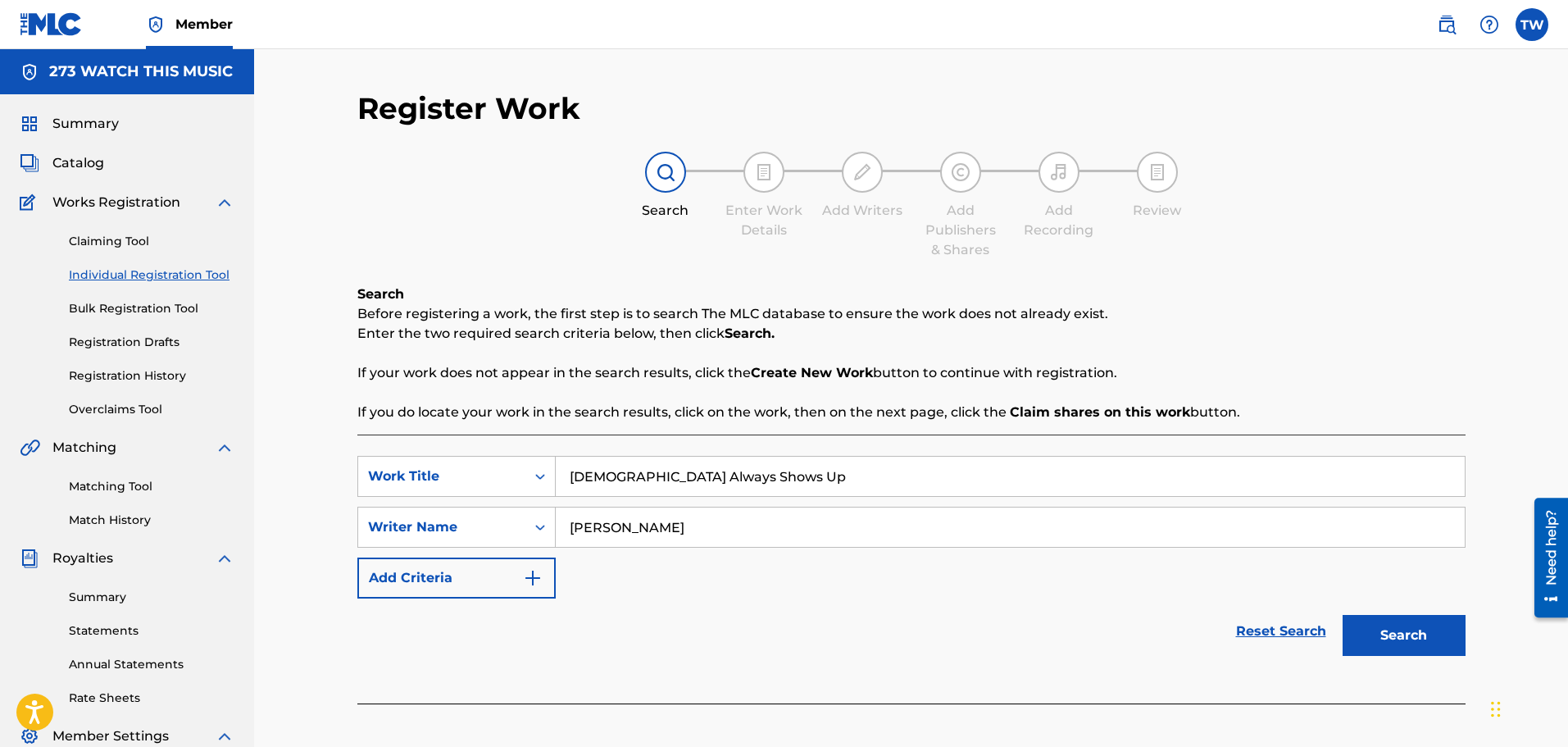
type input "[PERSON_NAME]"
click at [1410, 641] on button "Search" at bounding box center [1403, 636] width 123 height 41
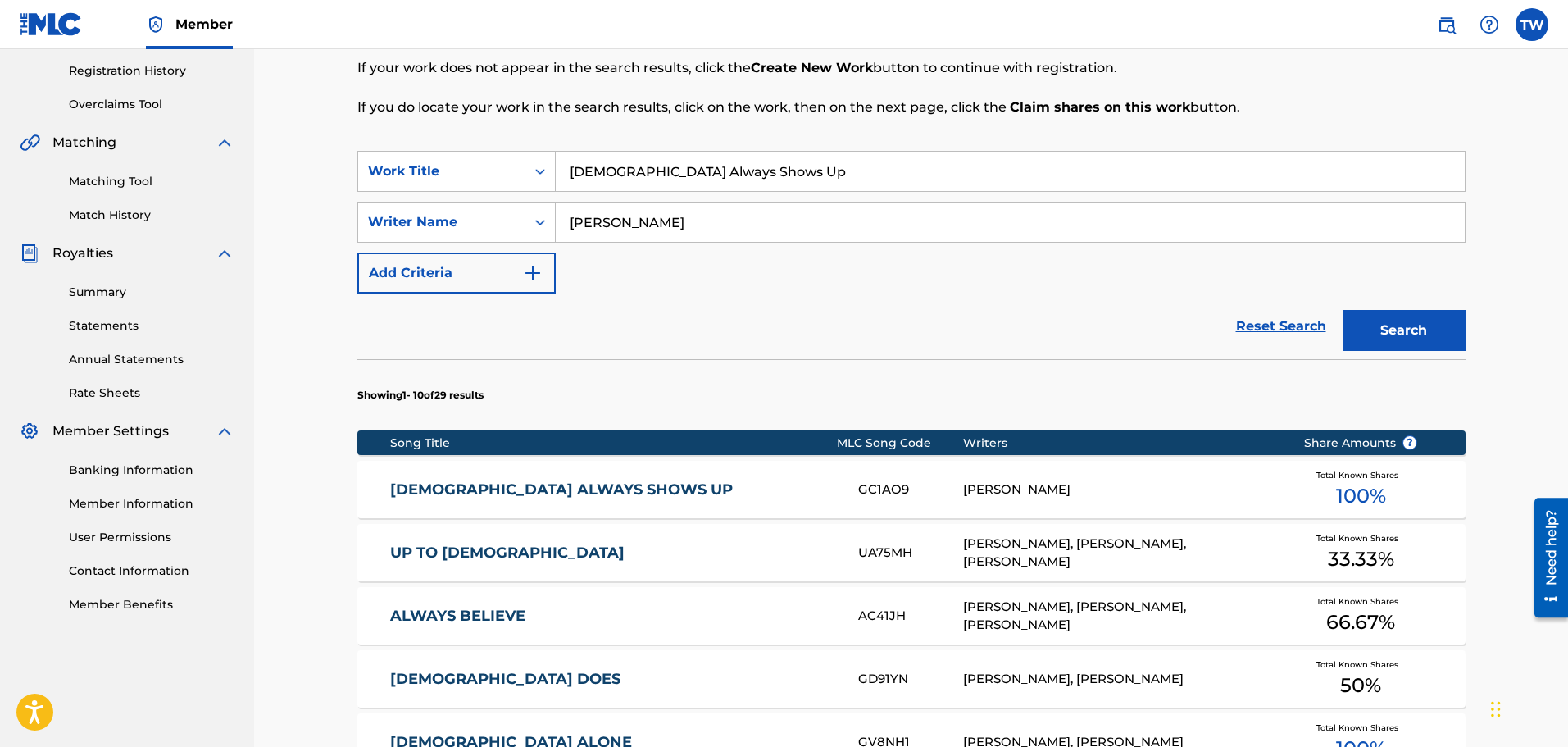
scroll to position [328, 0]
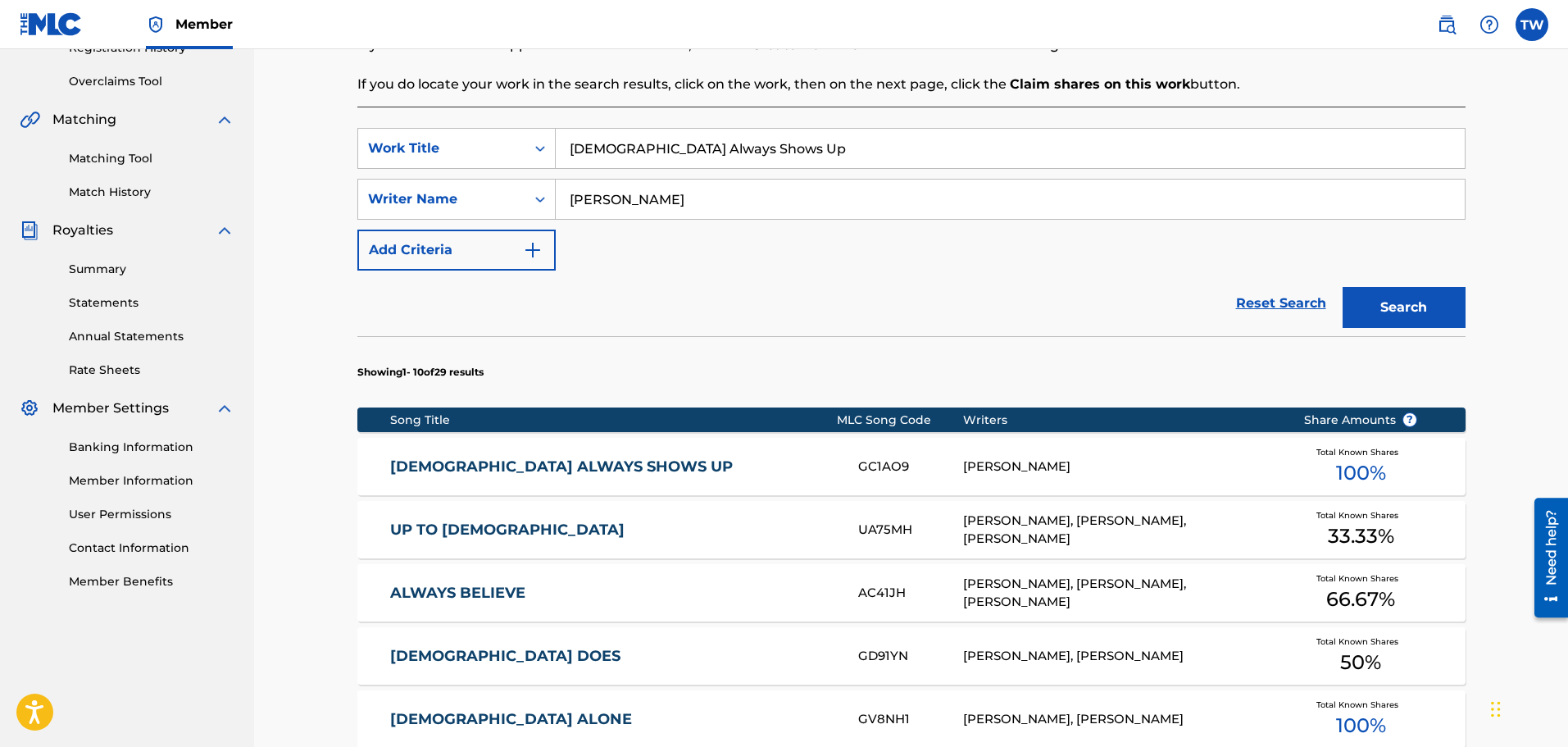
click at [534, 467] on link "[DEMOGRAPHIC_DATA] ALWAYS SHOWS UP" at bounding box center [612, 467] width 446 height 19
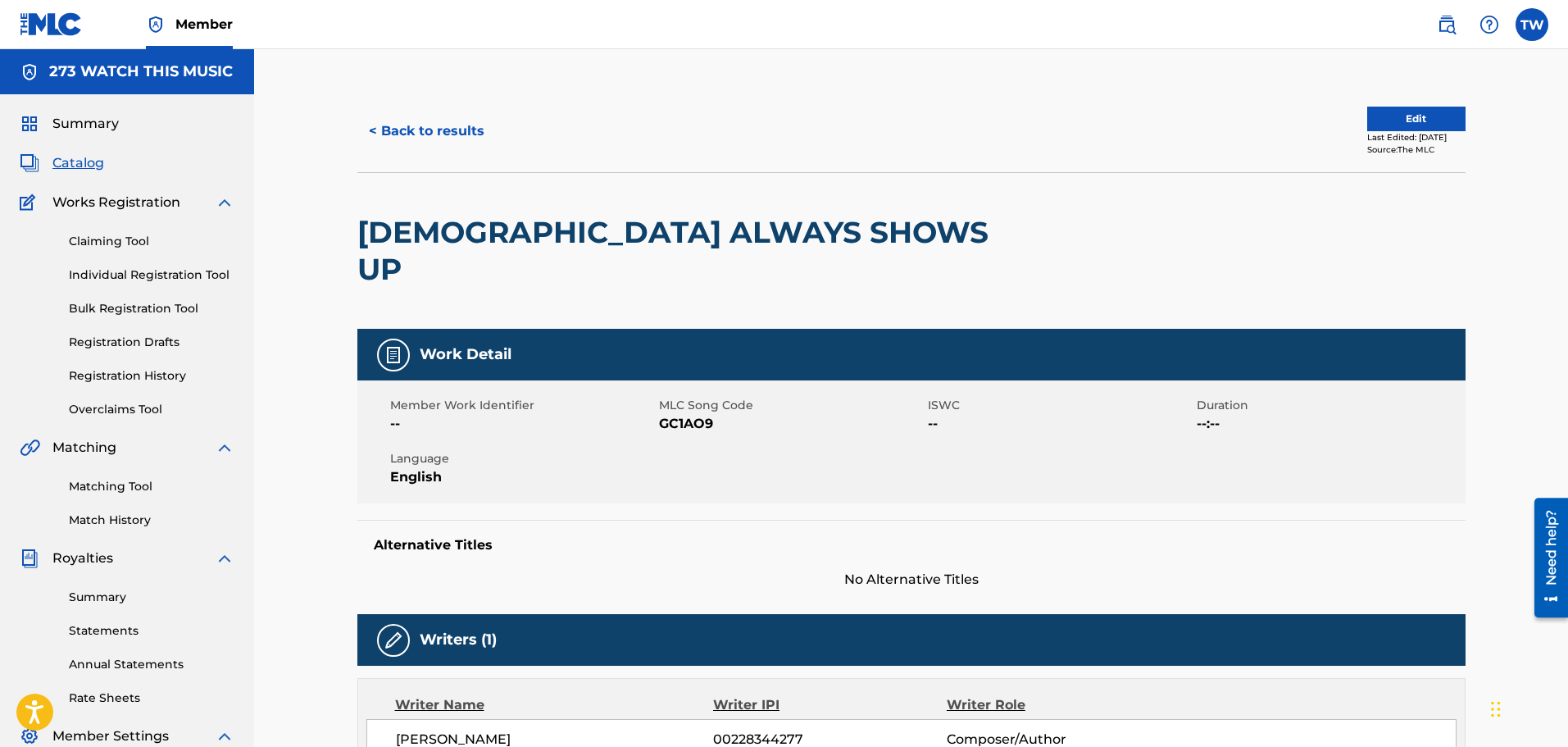
click at [129, 276] on link "Individual Registration Tool" at bounding box center [151, 274] width 166 height 17
